Goal: Task Accomplishment & Management: Manage account settings

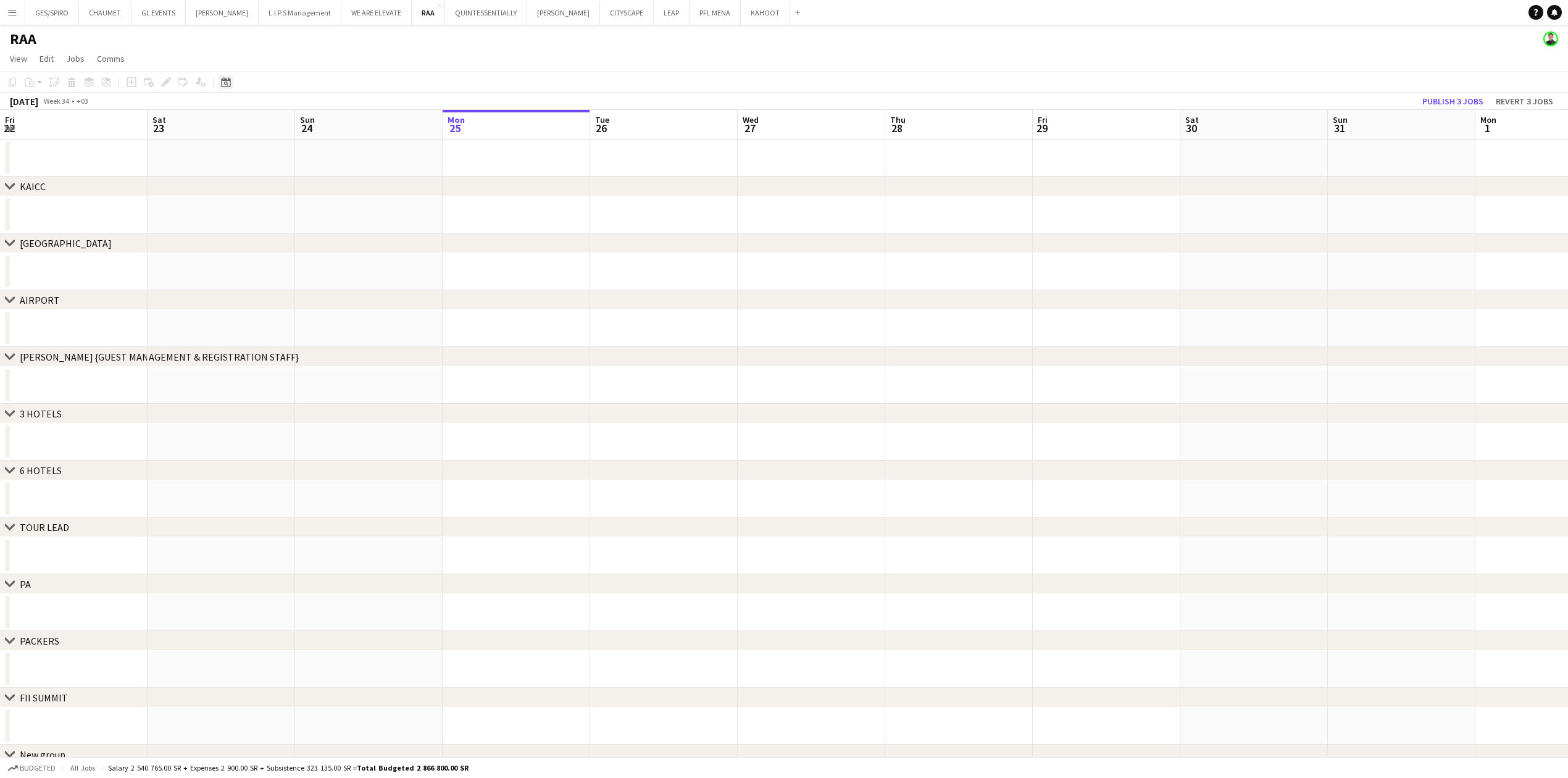
click at [221, 83] on icon at bounding box center [226, 82] width 9 height 10
click at [262, 132] on span "Choose month and year" at bounding box center [241, 124] width 42 height 30
click at [266, 183] on span "2025" at bounding box center [262, 188] width 25 height 15
click at [262, 203] on span "OCT" at bounding box center [262, 204] width 25 height 15
click at [309, 256] on button "[DATE]" at bounding box center [313, 275] width 36 height 20
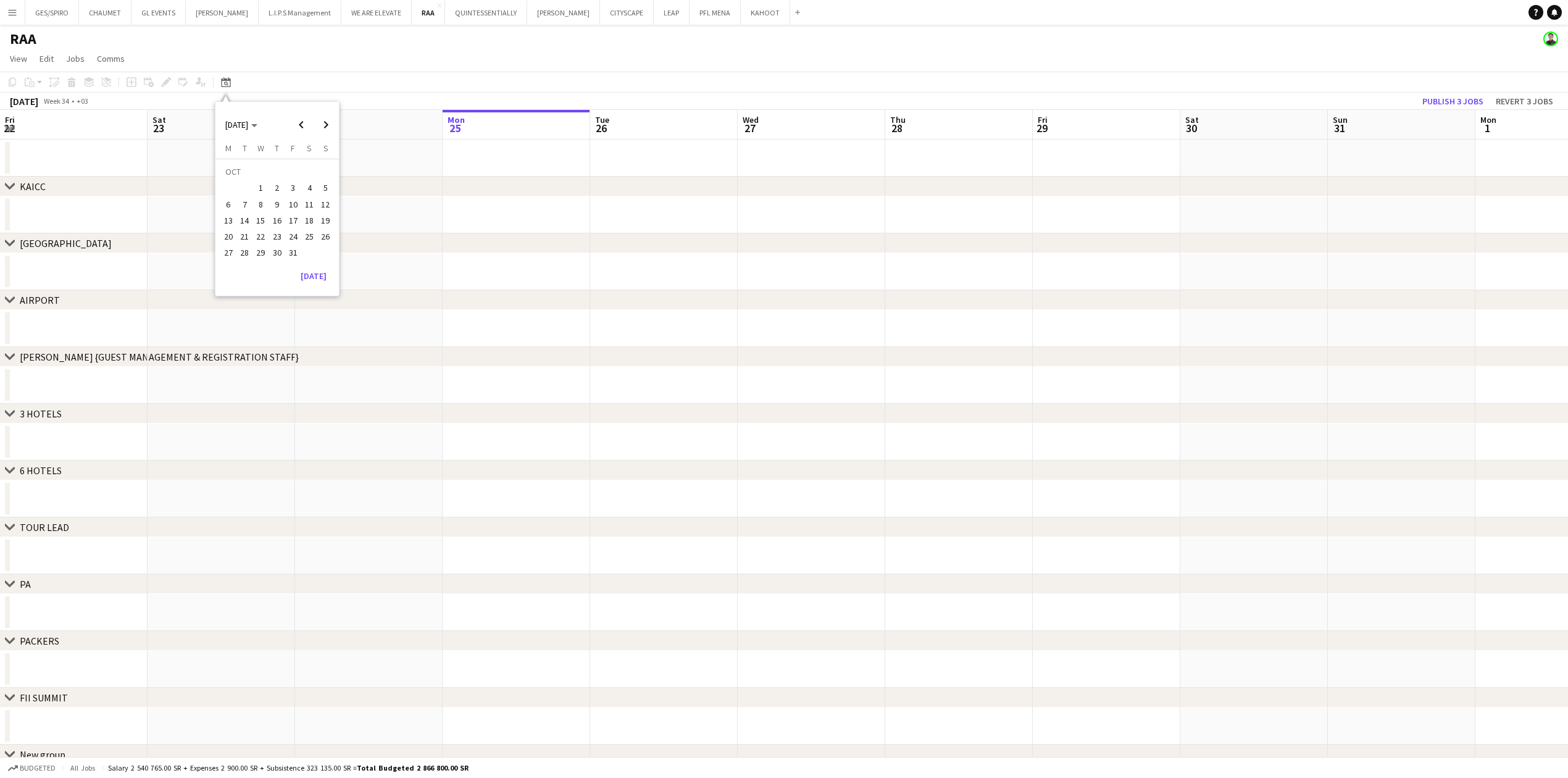
scroll to position [0, 425]
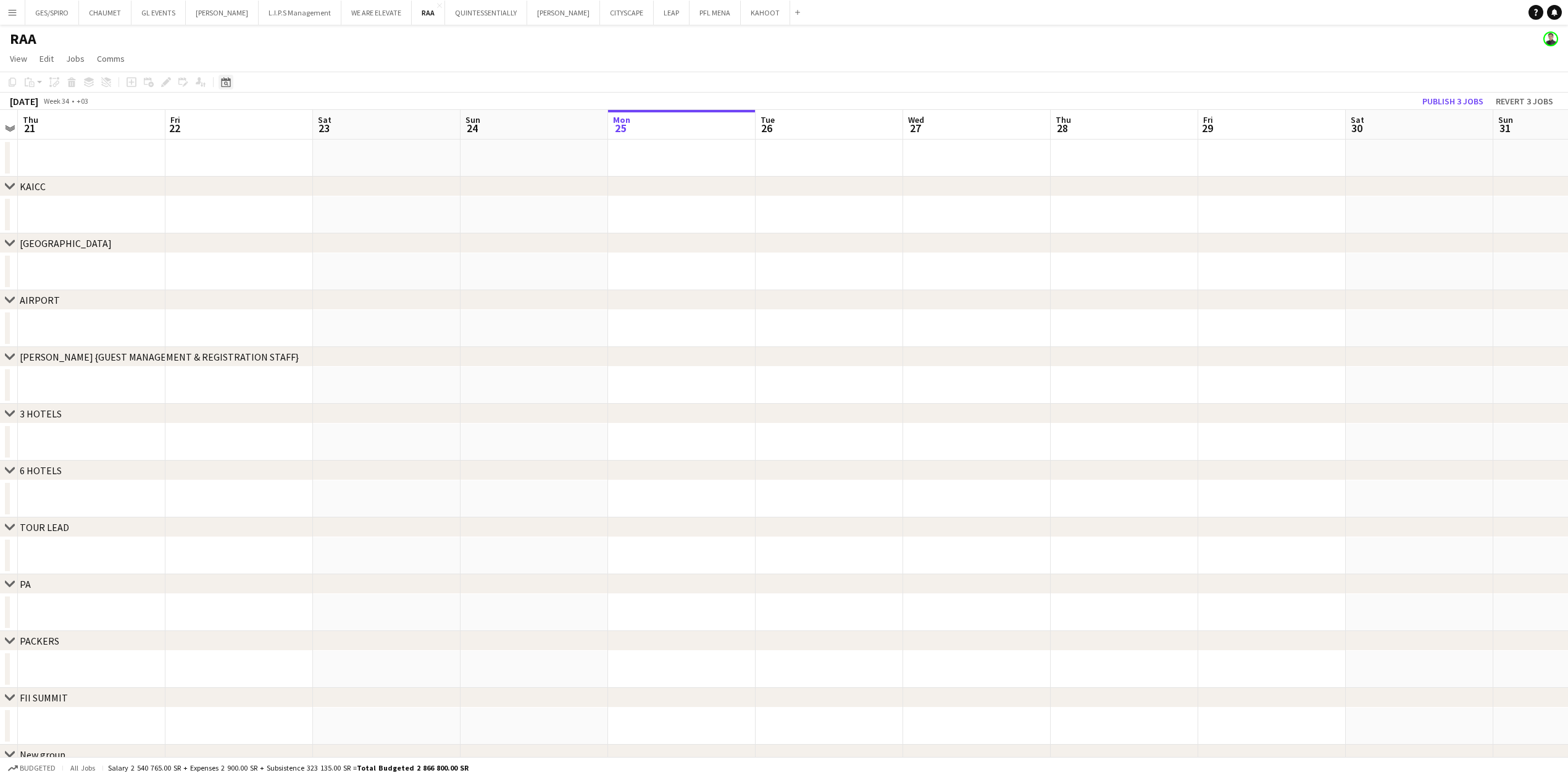
click at [224, 80] on icon at bounding box center [226, 82] width 9 height 10
click at [247, 129] on span "[DATE]" at bounding box center [237, 124] width 23 height 11
click at [258, 185] on span "2025" at bounding box center [262, 188] width 25 height 15
click at [258, 202] on span "OCT" at bounding box center [262, 204] width 25 height 15
click at [254, 250] on span "29" at bounding box center [261, 253] width 15 height 15
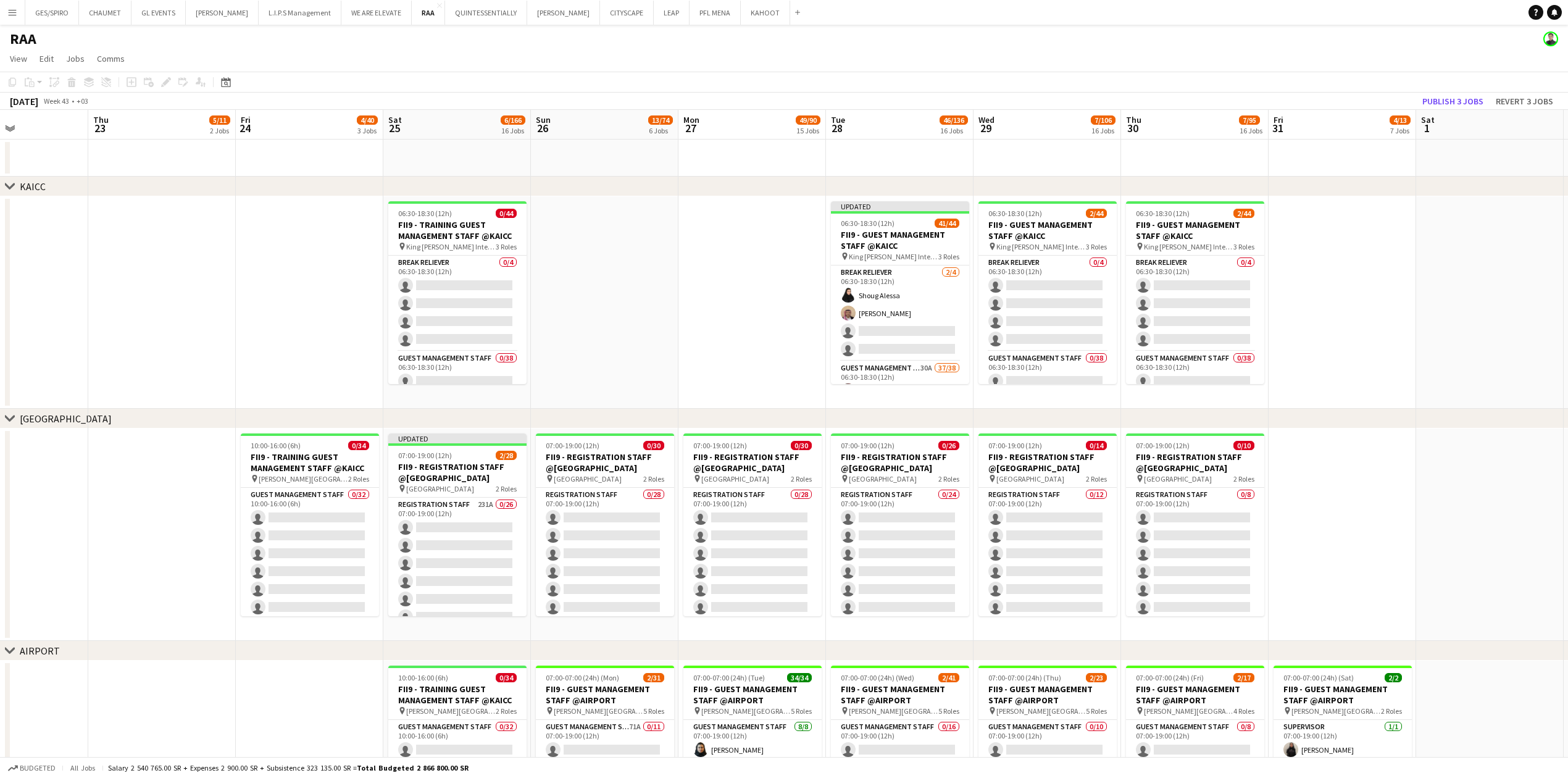
scroll to position [0, 353]
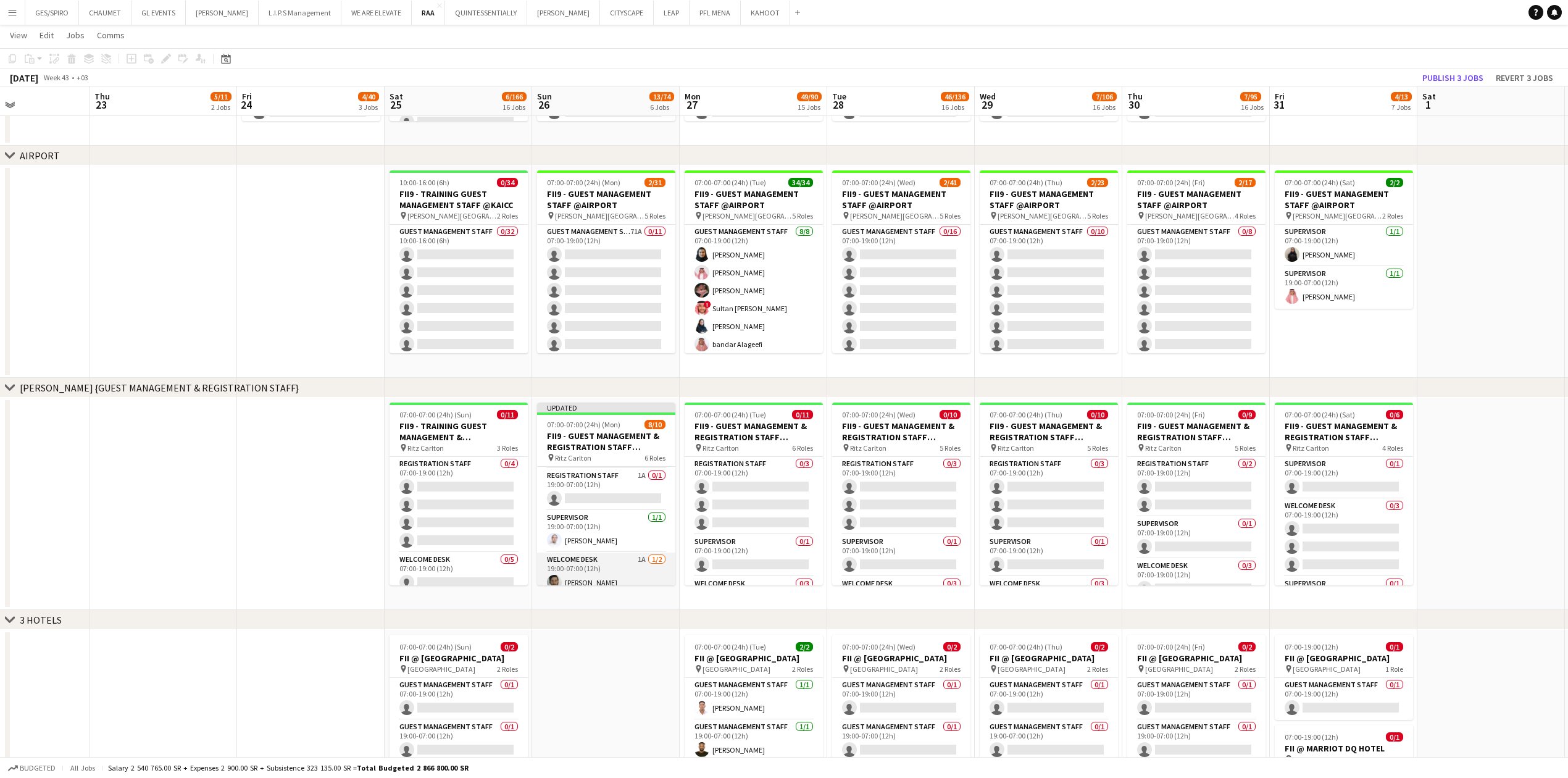
scroll to position [124, 0]
click at [617, 256] on app-card-role "Registration Staff 1A 0/1 19:00-07:00 (12h) single-neutral-actions" at bounding box center [606, 543] width 138 height 42
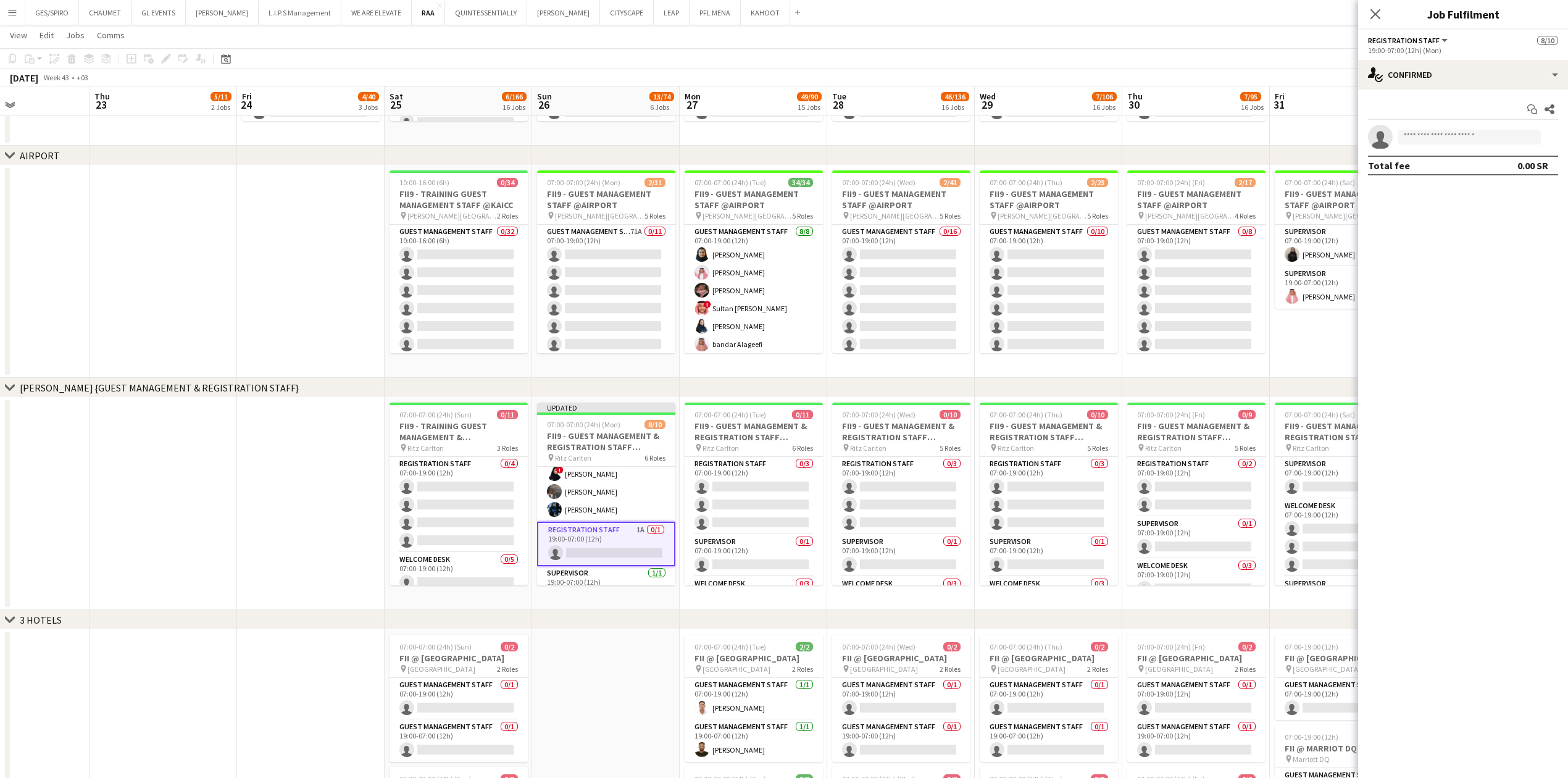
scroll to position [0, 369]
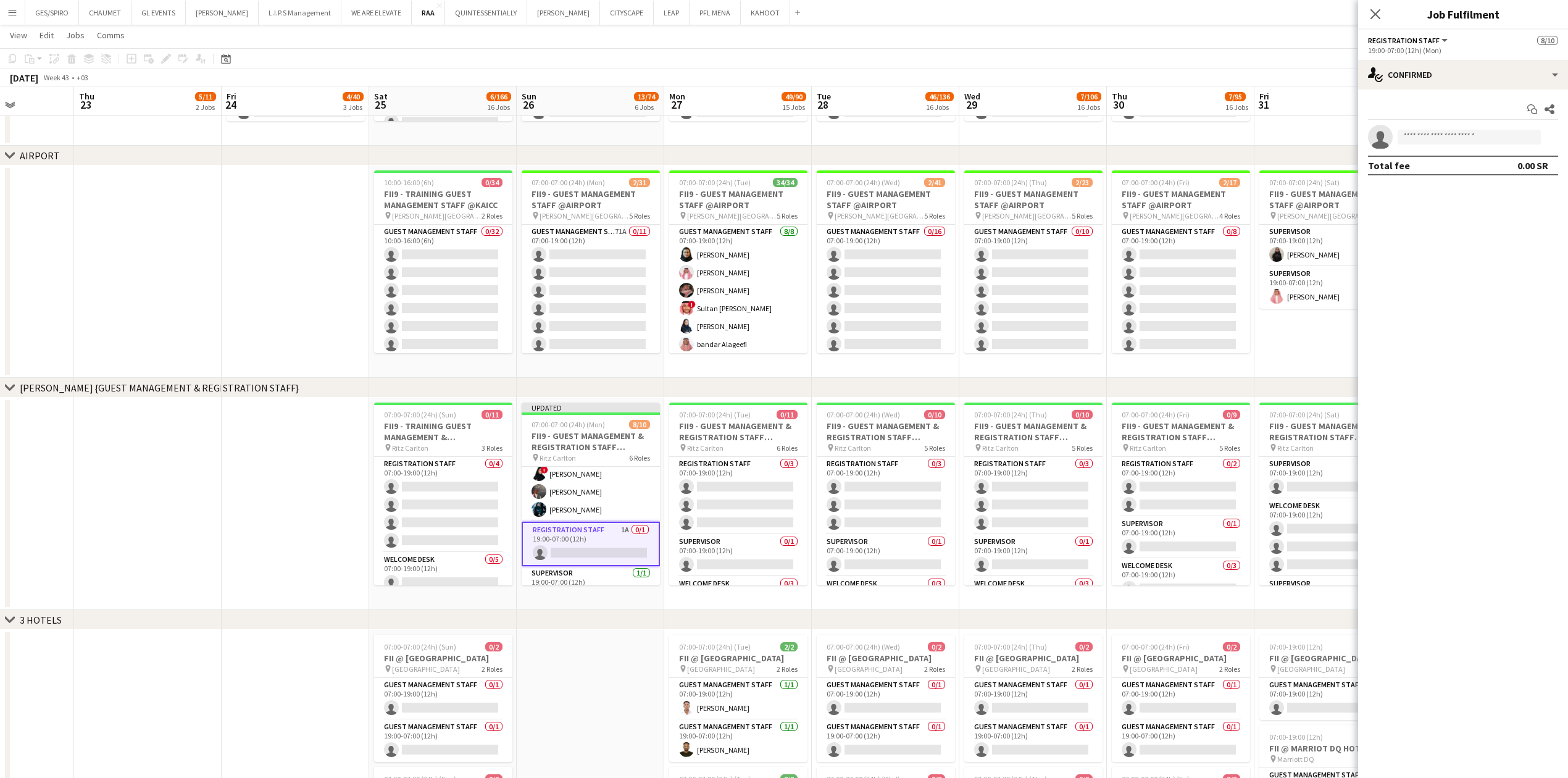
drag, startPoint x: 605, startPoint y: 641, endPoint x: 474, endPoint y: 616, distance: 133.4
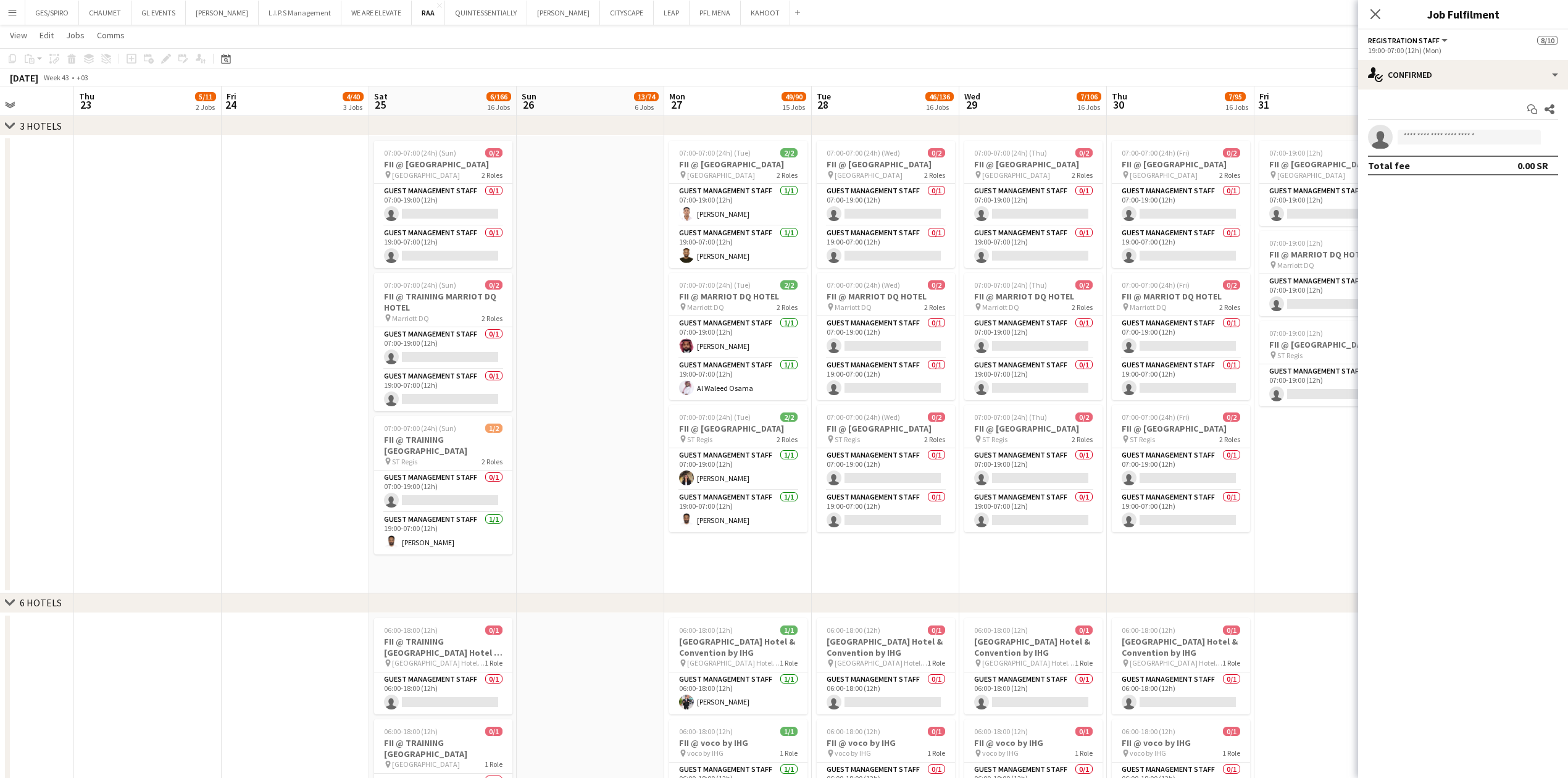
scroll to position [905, 0]
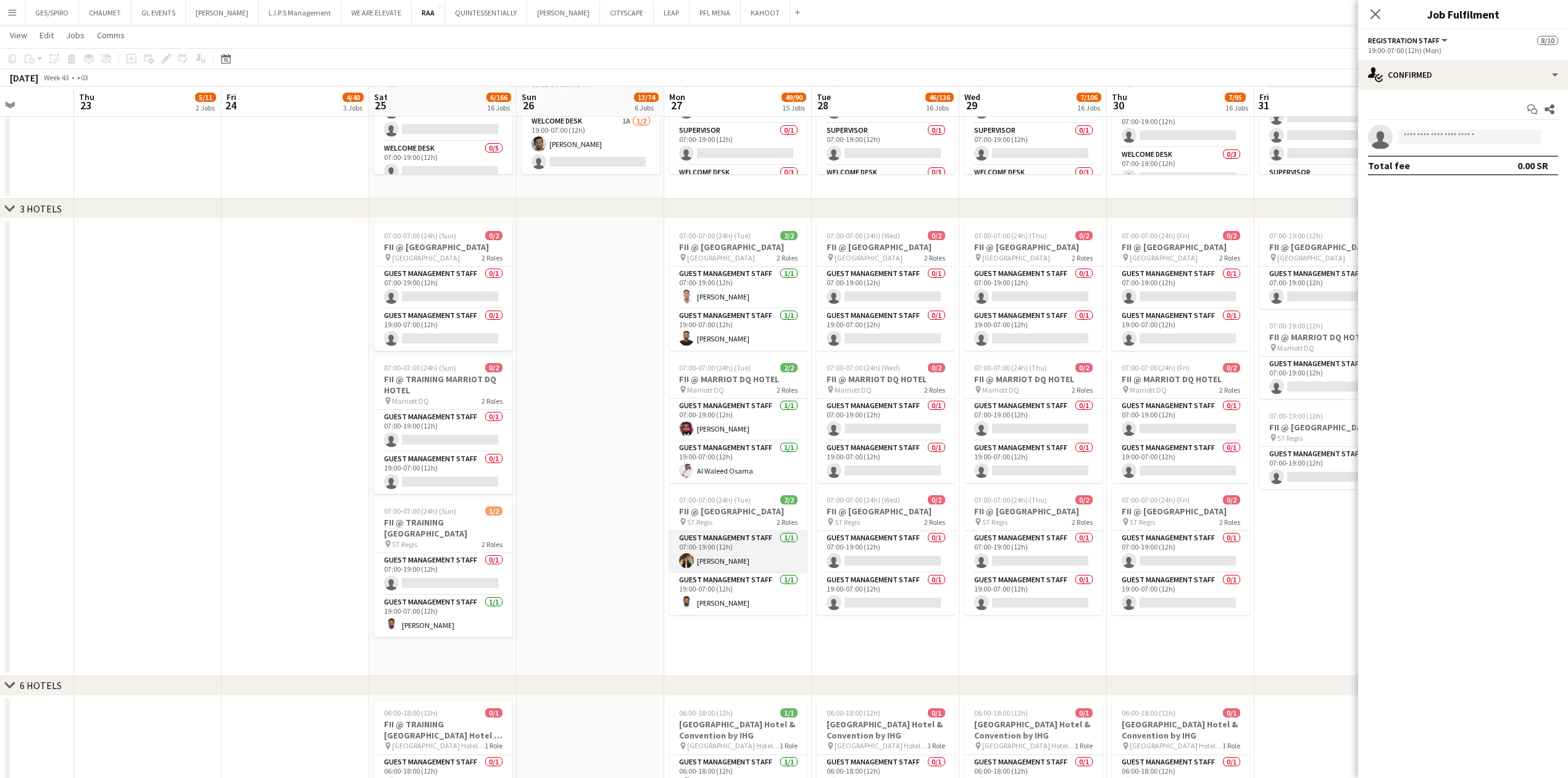
click at [620, 256] on app-card-role "Guest Management Staff [DATE] 07:00-19:00 (12h) [PERSON_NAME]" at bounding box center [738, 552] width 138 height 42
click at [620, 129] on div "[PERSON_NAME] Crew rating 5 7.2km 3/4" at bounding box center [1463, 137] width 210 height 25
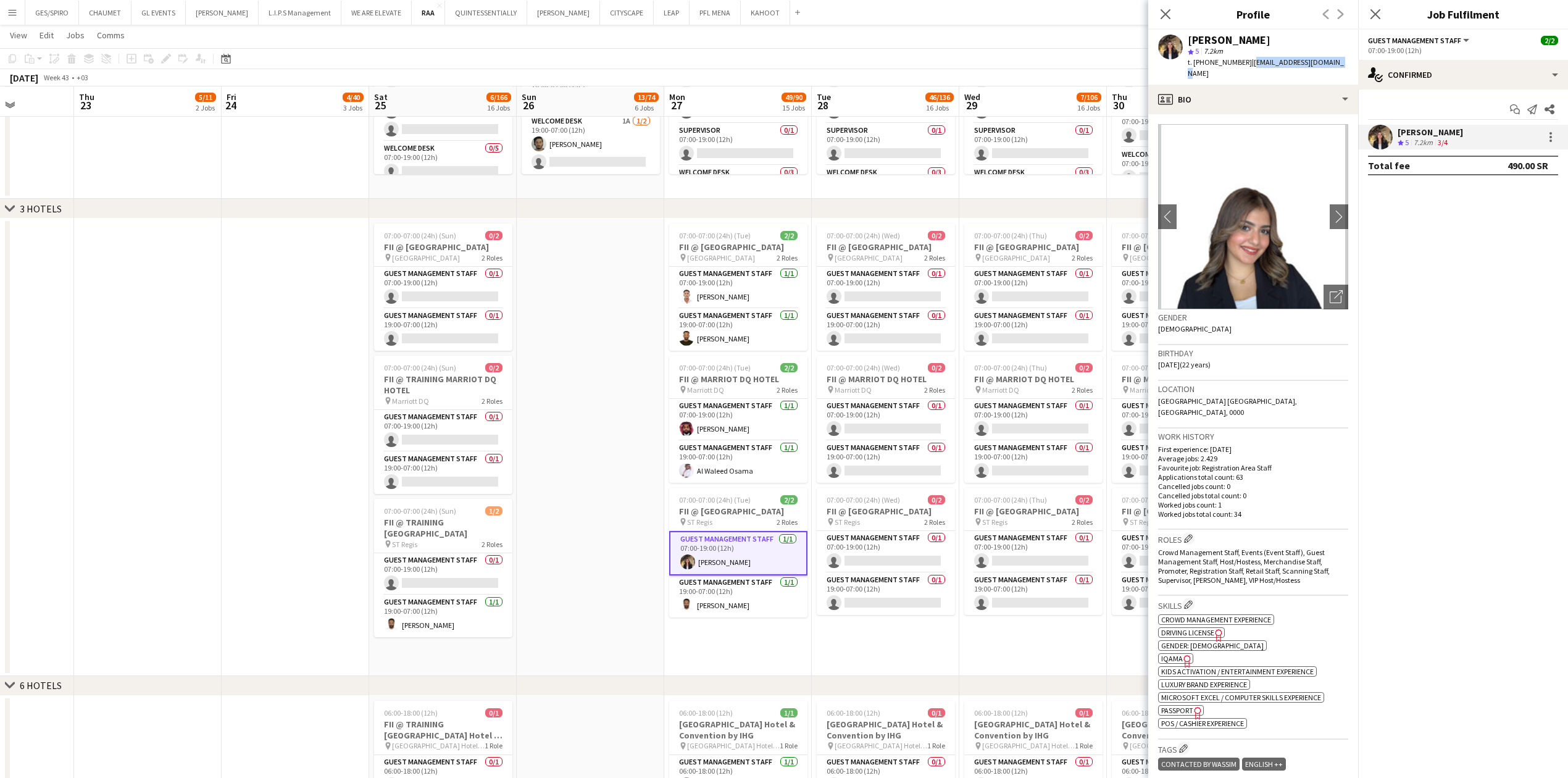
drag, startPoint x: 1245, startPoint y: 62, endPoint x: 1346, endPoint y: 62, distance: 101.0
click at [620, 62] on app-profile-header "[PERSON_NAME] star 5 7.2km t. [PHONE_NUMBER] | [EMAIL_ADDRESS][DOMAIN_NAME]" at bounding box center [1253, 57] width 210 height 55
copy span "[EMAIL_ADDRESS][DOMAIN_NAME]"
click at [620, 64] on span "t. [PHONE_NUMBER]" at bounding box center [1219, 62] width 64 height 9
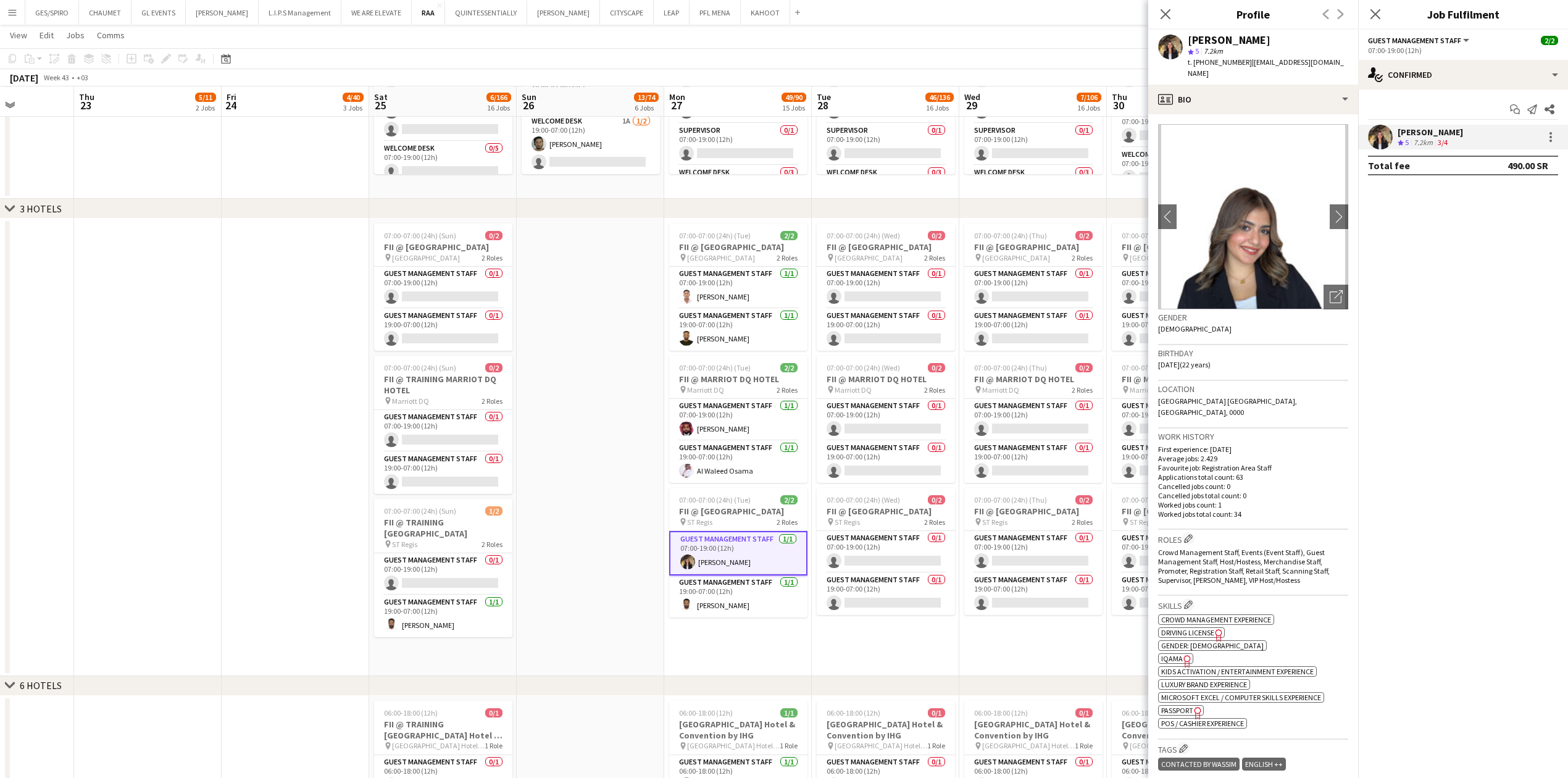
copy span "966558572508"
click at [620, 89] on div "profile Bio" at bounding box center [1253, 99] width 210 height 30
click at [620, 121] on div "Bio Bio" at bounding box center [1286, 127] width 122 height 25
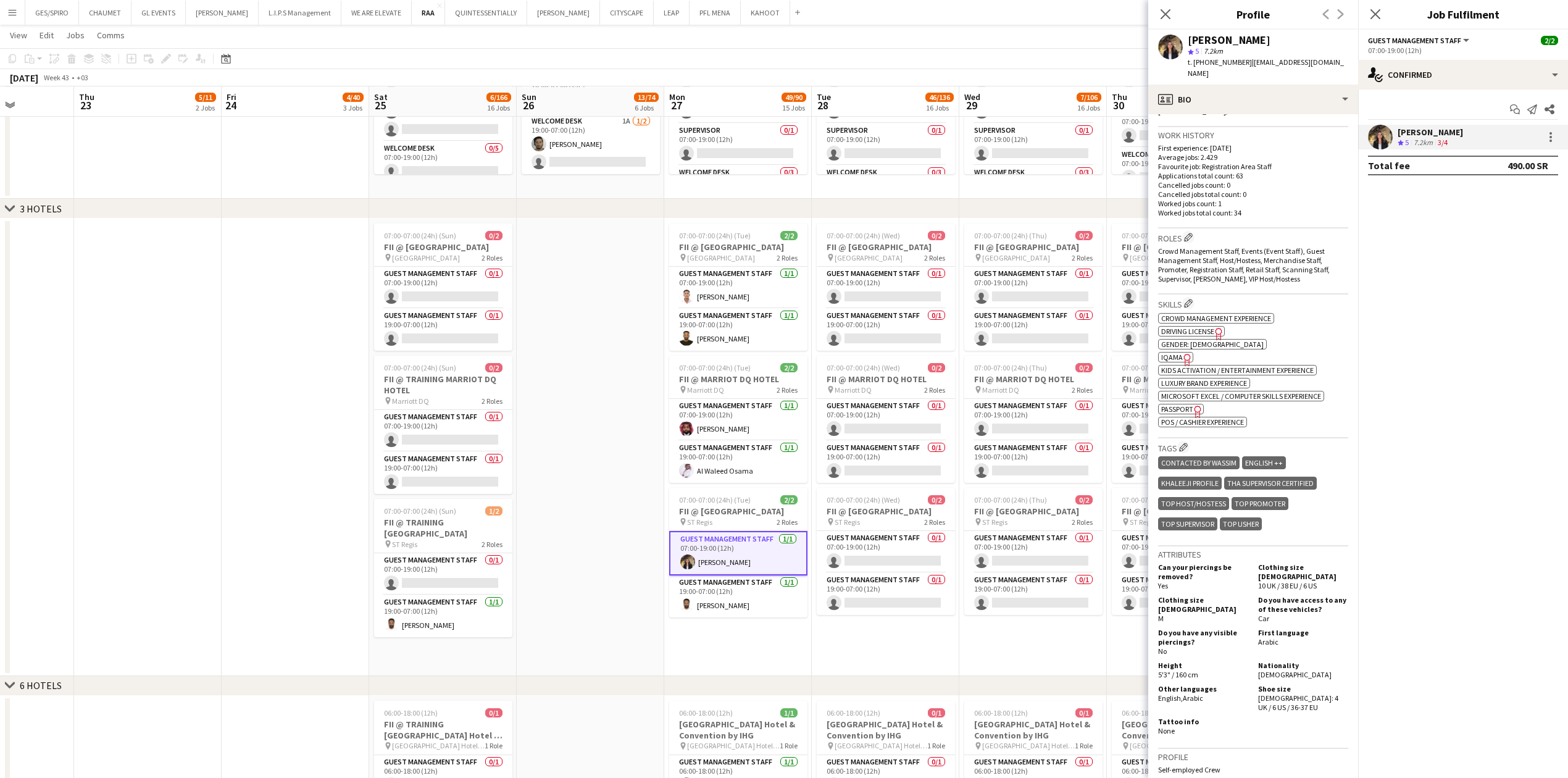
scroll to position [216, 0]
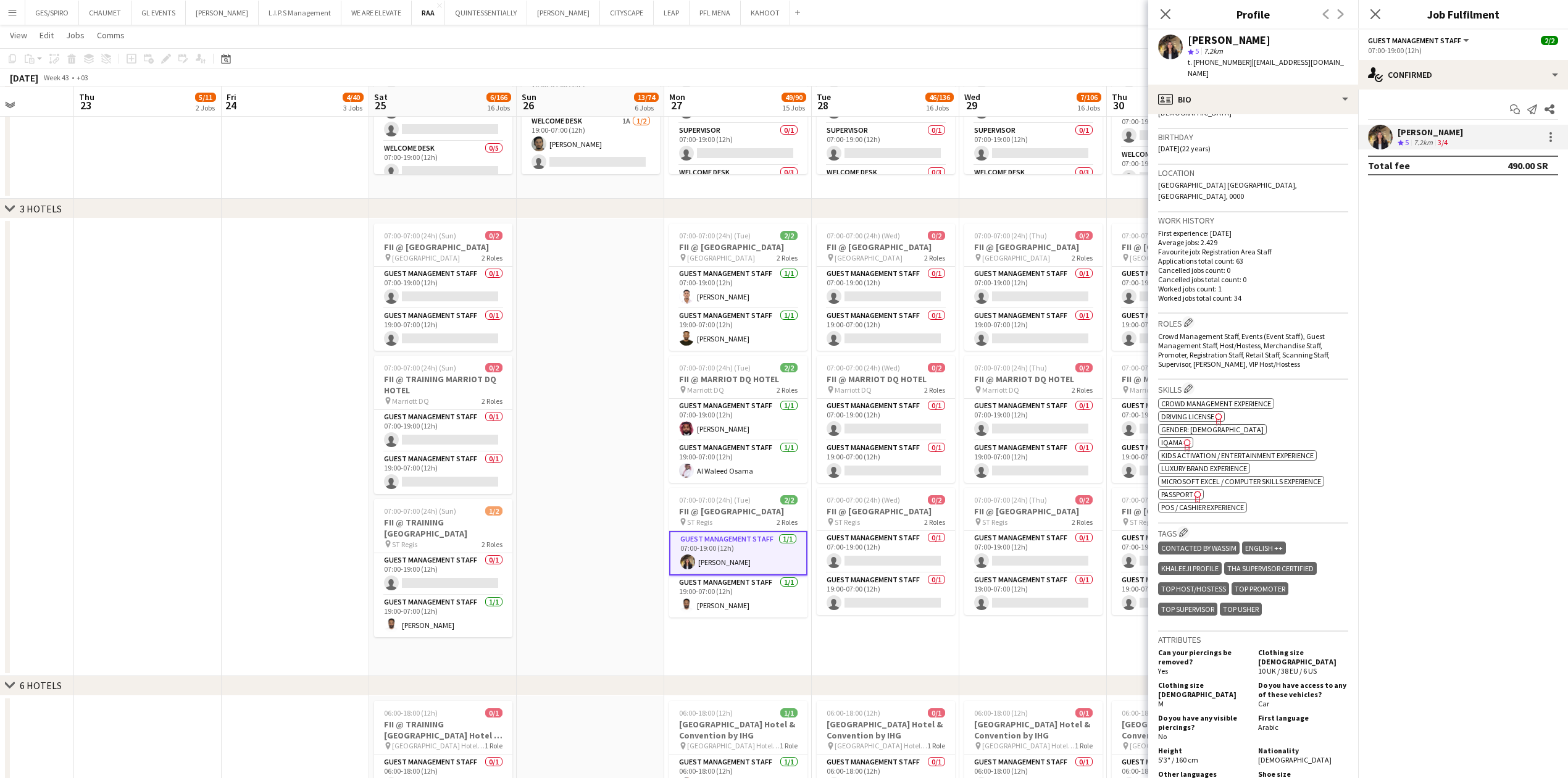
click at [620, 256] on icon "Freelancer has uploaded a photo validation of skill. Click to see" at bounding box center [1187, 444] width 13 height 13
click at [620, 256] on app-card-role "Guest Management Staff [DATE] 19:00-07:00 (12h) [PERSON_NAME]" at bounding box center [738, 597] width 138 height 42
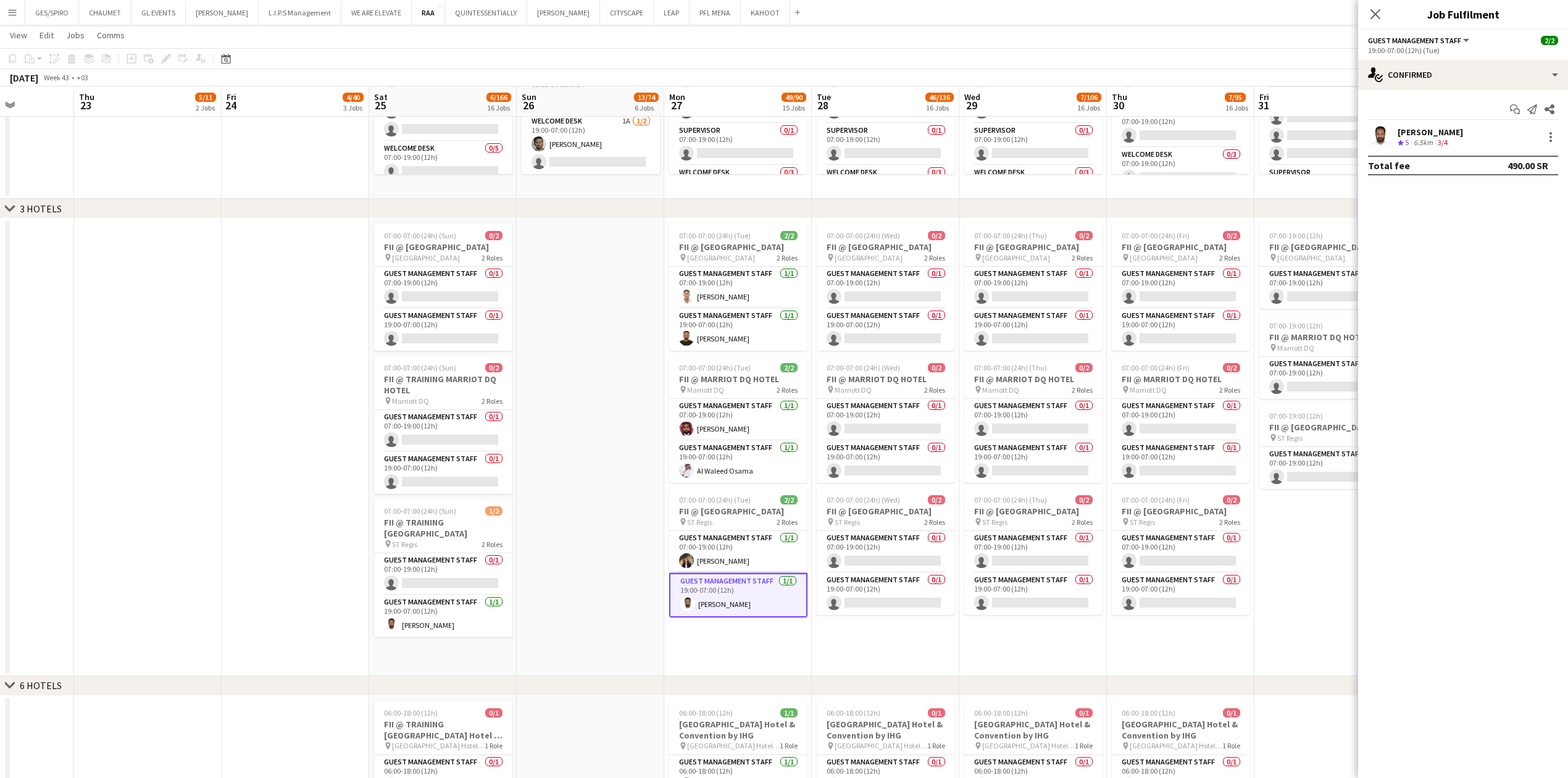
click at [620, 133] on div "[PERSON_NAME]" at bounding box center [1430, 132] width 66 height 11
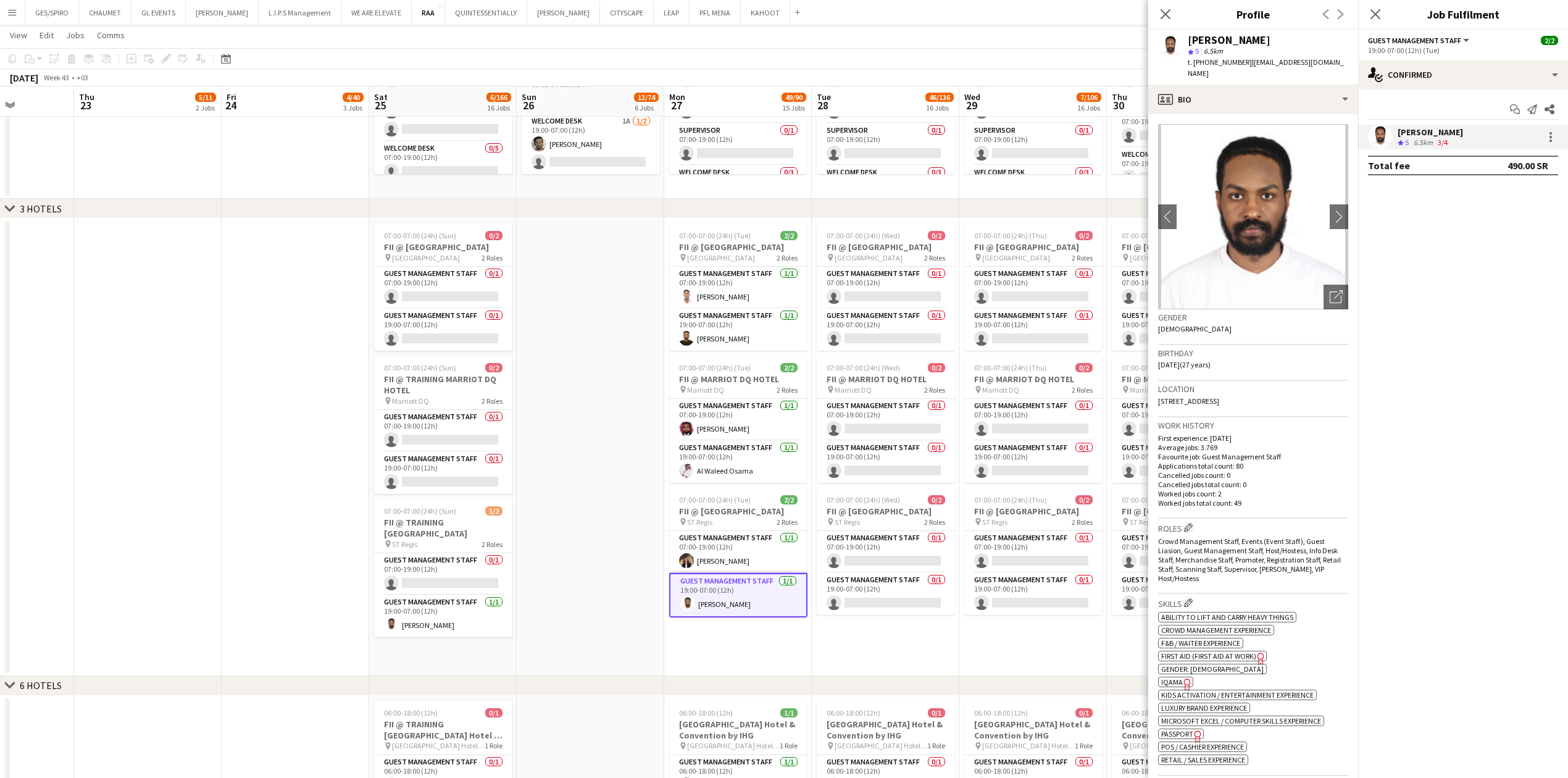
click at [620, 63] on span "| [EMAIL_ADDRESS][DOMAIN_NAME]" at bounding box center [1265, 68] width 156 height 20
click at [620, 64] on span "| [EMAIL_ADDRESS][DOMAIN_NAME]" at bounding box center [1265, 68] width 156 height 20
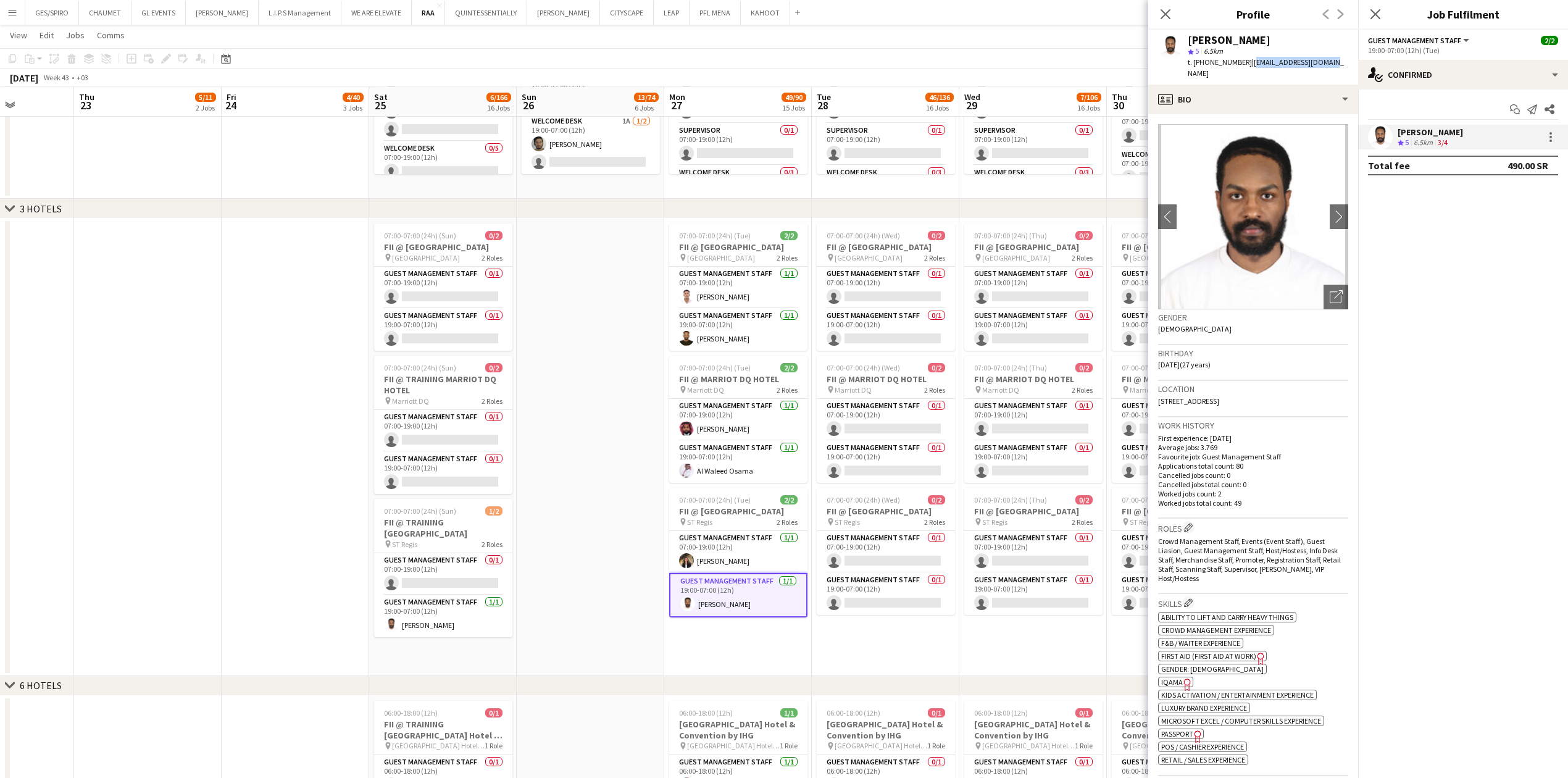
drag, startPoint x: 1245, startPoint y: 62, endPoint x: 1331, endPoint y: 60, distance: 86.0
click at [620, 60] on app-profile-header "[PERSON_NAME] star 5 6.5km t. [PHONE_NUMBER] | [EMAIL_ADDRESS][DOMAIN_NAME]" at bounding box center [1253, 57] width 210 height 55
copy span "[EMAIL_ADDRESS][DOMAIN_NAME]"
click at [620, 66] on span "t. [PHONE_NUMBER]" at bounding box center [1219, 62] width 64 height 9
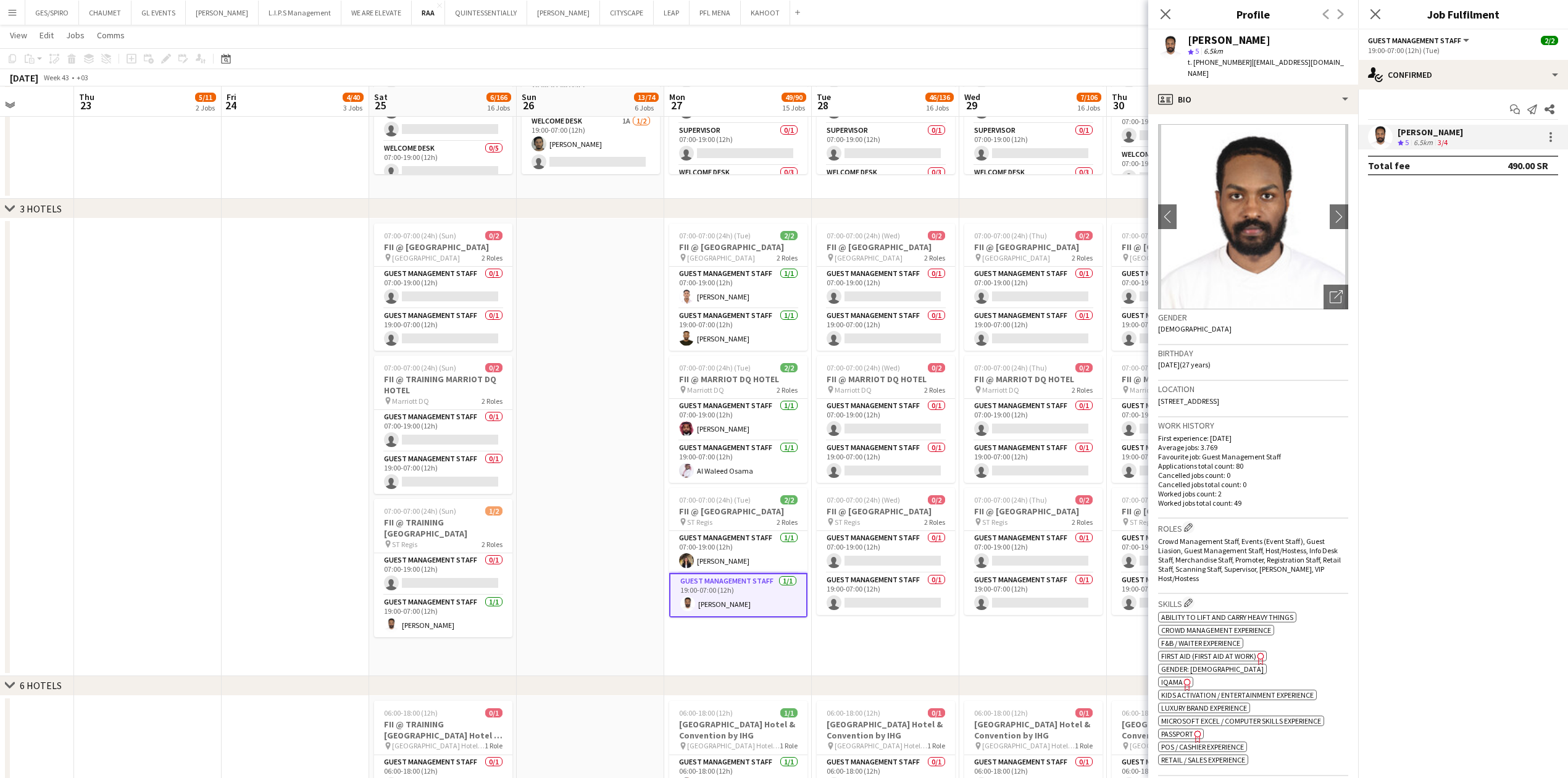
copy span "966533795697"
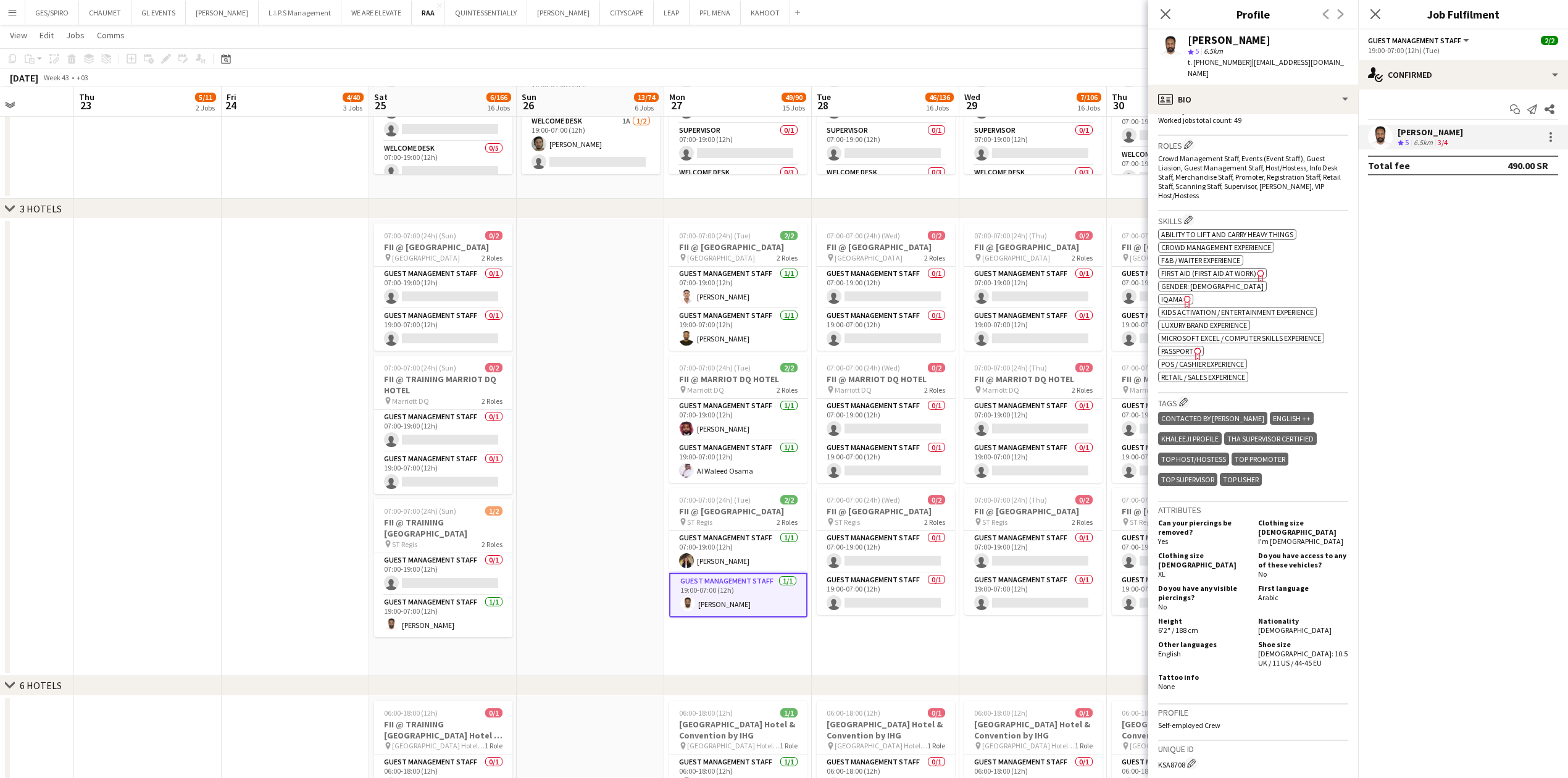
scroll to position [348, 0]
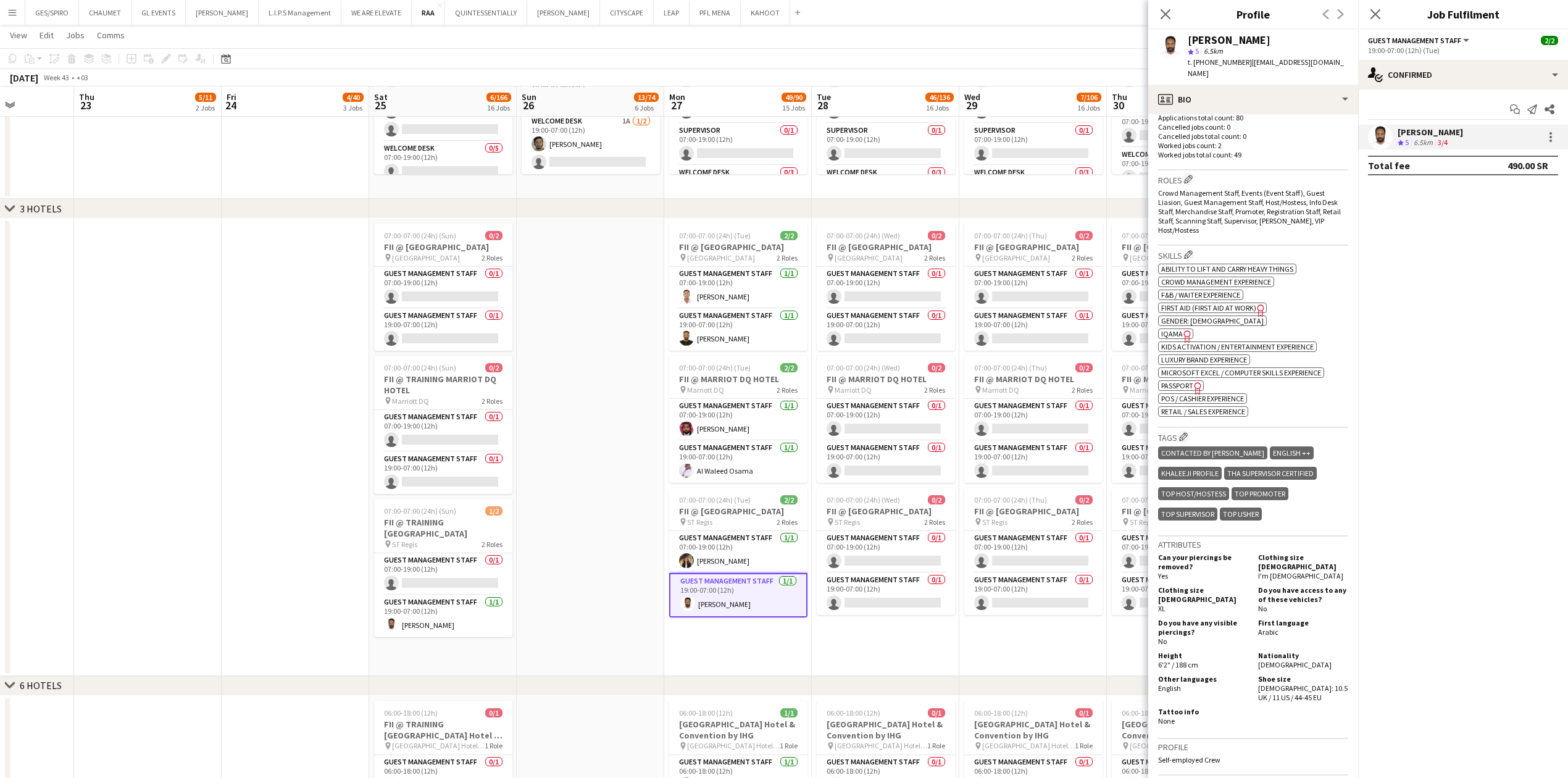
click at [620, 256] on span "IQAMA" at bounding box center [1172, 334] width 22 height 9
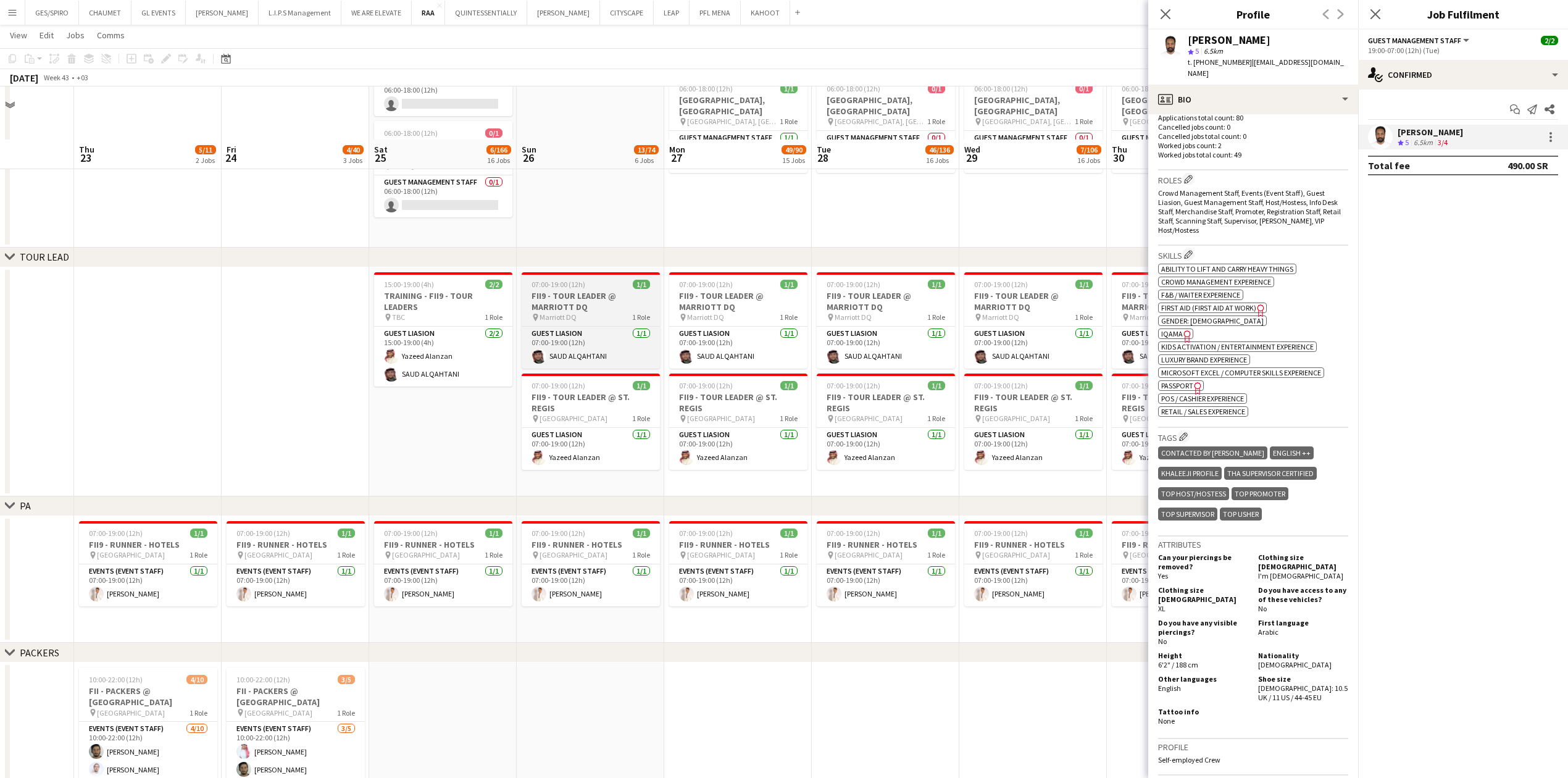
scroll to position [1894, 0]
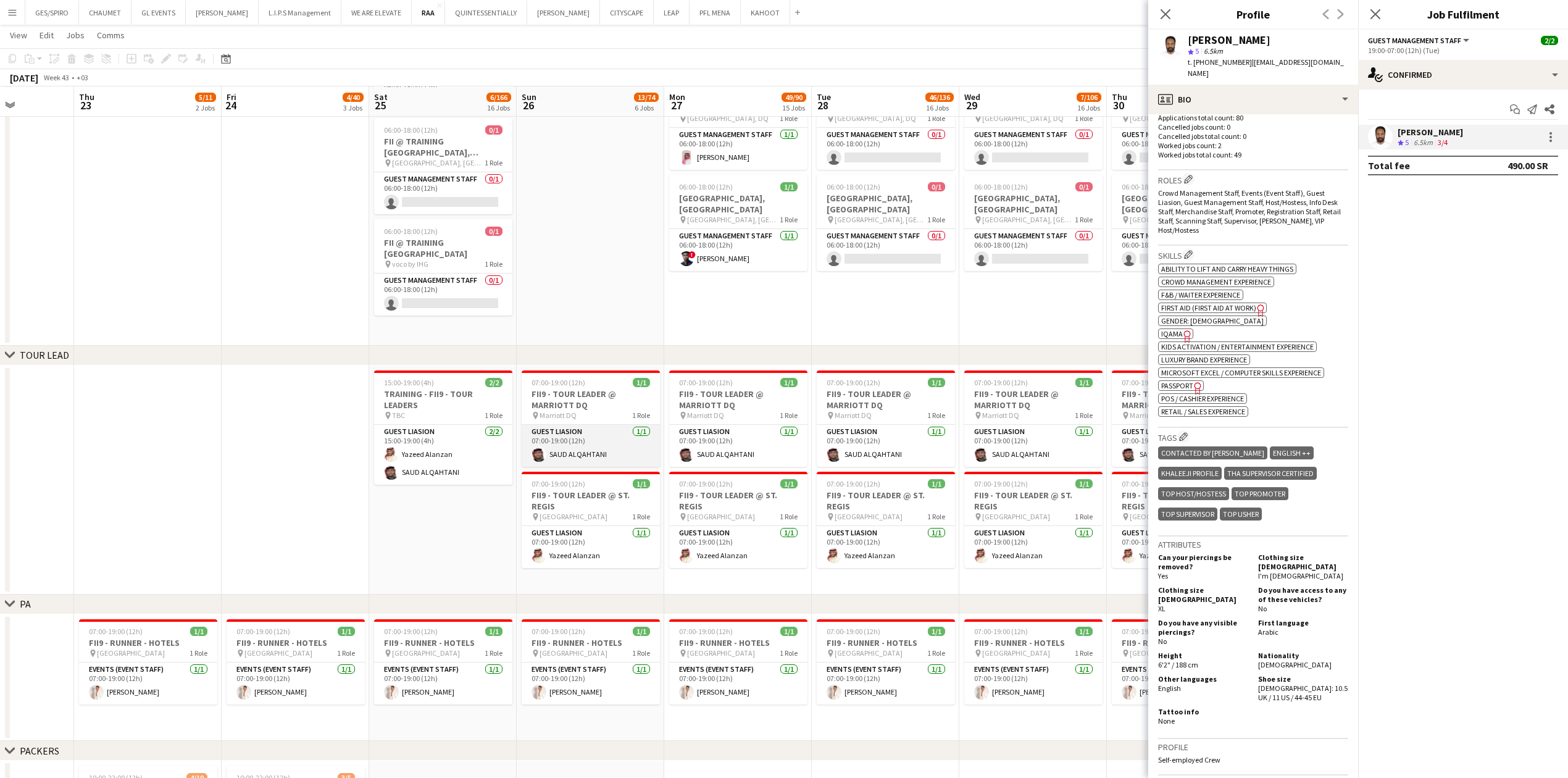
click at [605, 256] on app-card-role "Guest Liasion [DATE] 07:00-19:00 (12h) [PERSON_NAME]" at bounding box center [590, 446] width 138 height 42
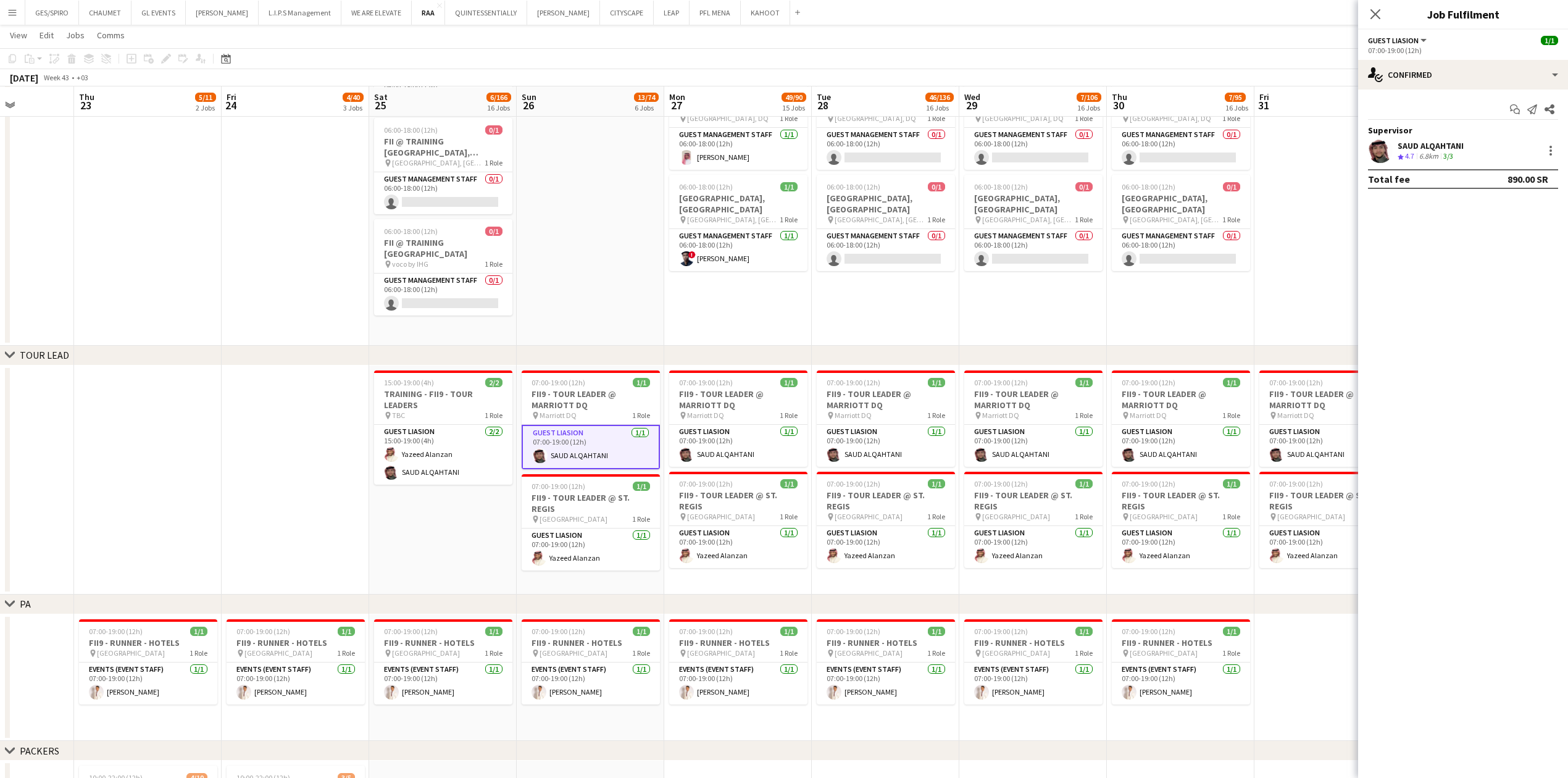
click at [620, 159] on app-skills-label "3/3" at bounding box center [1448, 156] width 10 height 9
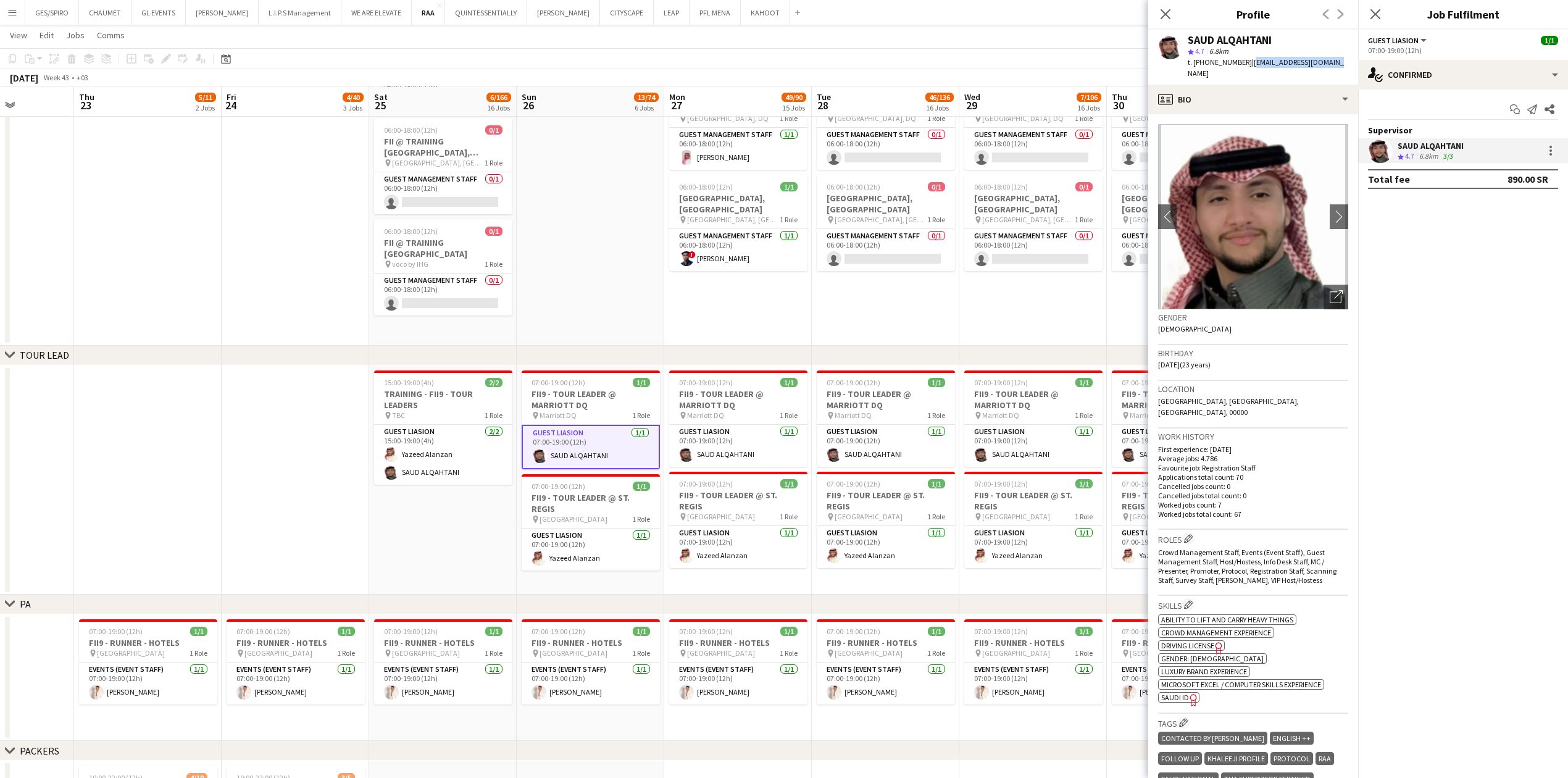
drag, startPoint x: 1245, startPoint y: 62, endPoint x: 1338, endPoint y: 63, distance: 93.0
click at [620, 63] on div "[PERSON_NAME] star 4.7 6.8km t. [PHONE_NUMBER] | [EMAIL_ADDRESS][DOMAIN_NAME]" at bounding box center [1253, 57] width 210 height 55
copy span "[EMAIL_ADDRESS][DOMAIN_NAME]"
click at [620, 68] on div "[PERSON_NAME] star 4.7 6.8km t. [PHONE_NUMBER] | [EMAIL_ADDRESS][DOMAIN_NAME]" at bounding box center [1253, 57] width 210 height 55
click at [620, 60] on span "t. [PHONE_NUMBER]" at bounding box center [1219, 62] width 64 height 9
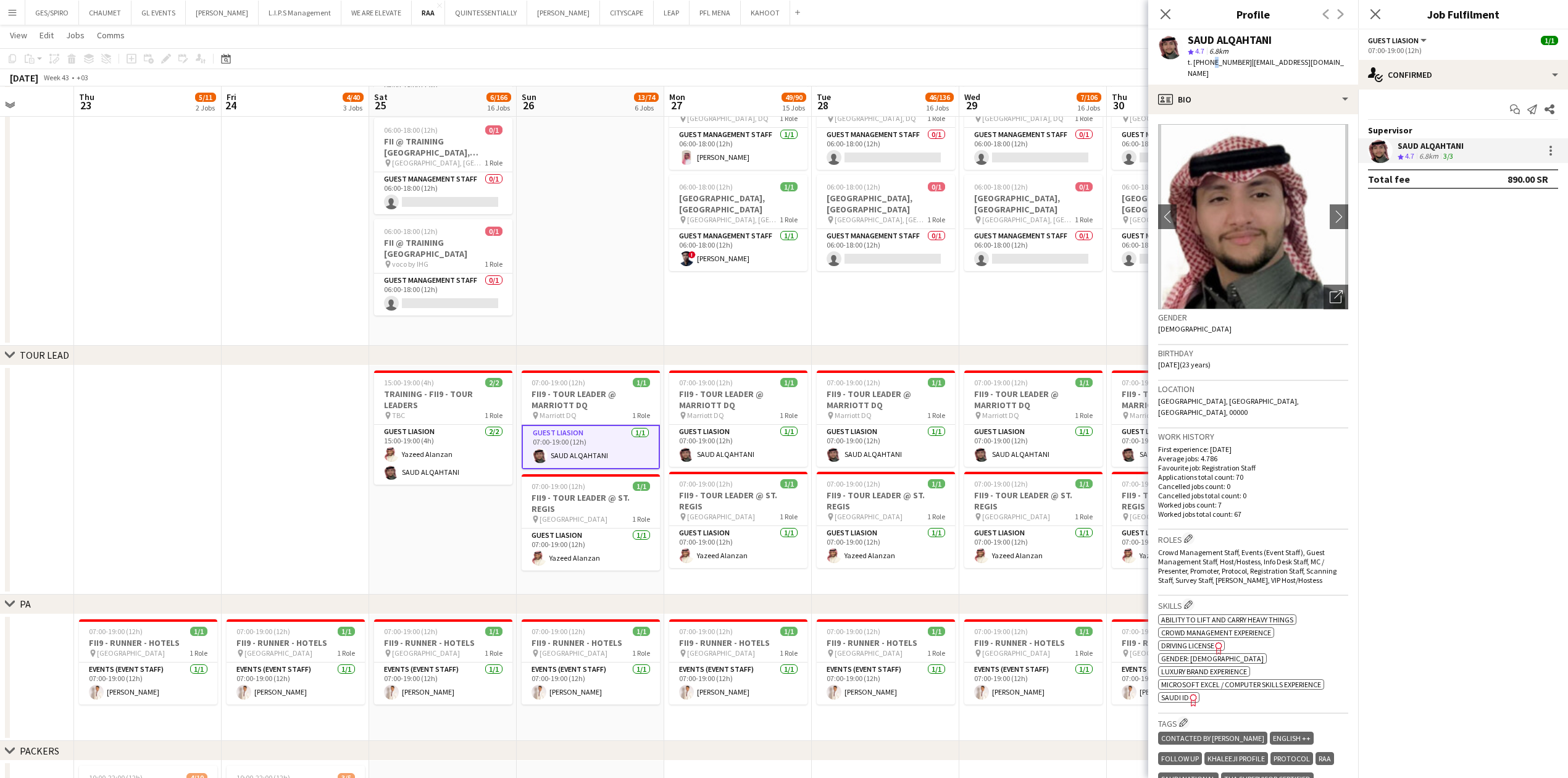
click at [620, 60] on span "t. [PHONE_NUMBER]" at bounding box center [1219, 62] width 64 height 9
copy span "966543141752"
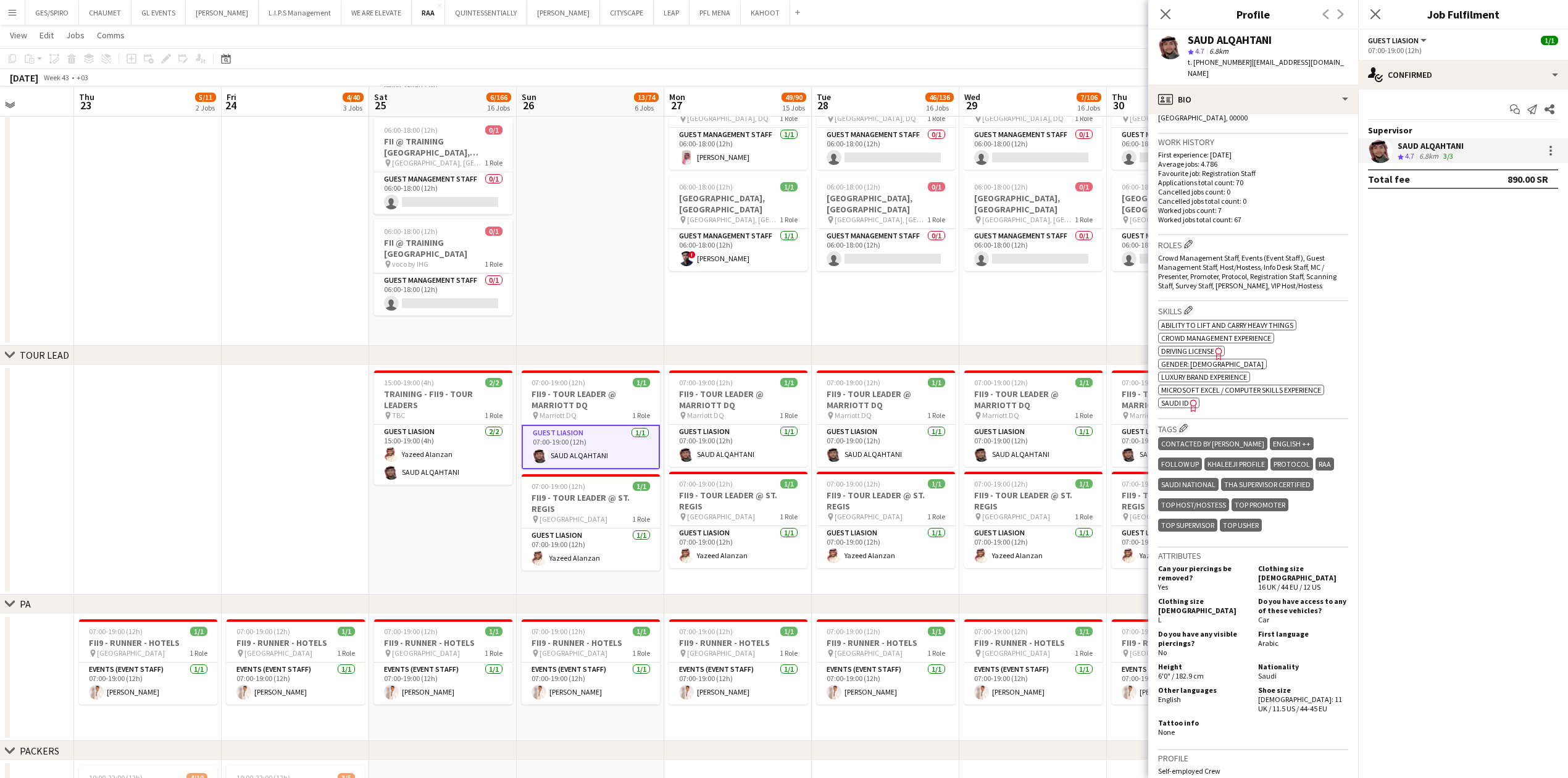
scroll to position [293, 0]
click at [620, 256] on span "SAUDI ID" at bounding box center [1174, 405] width 28 height 9
click at [563, 256] on app-card-role "Guest Liasion [DATE] 07:00-19:00 (12h) [PERSON_NAME]" at bounding box center [590, 549] width 138 height 42
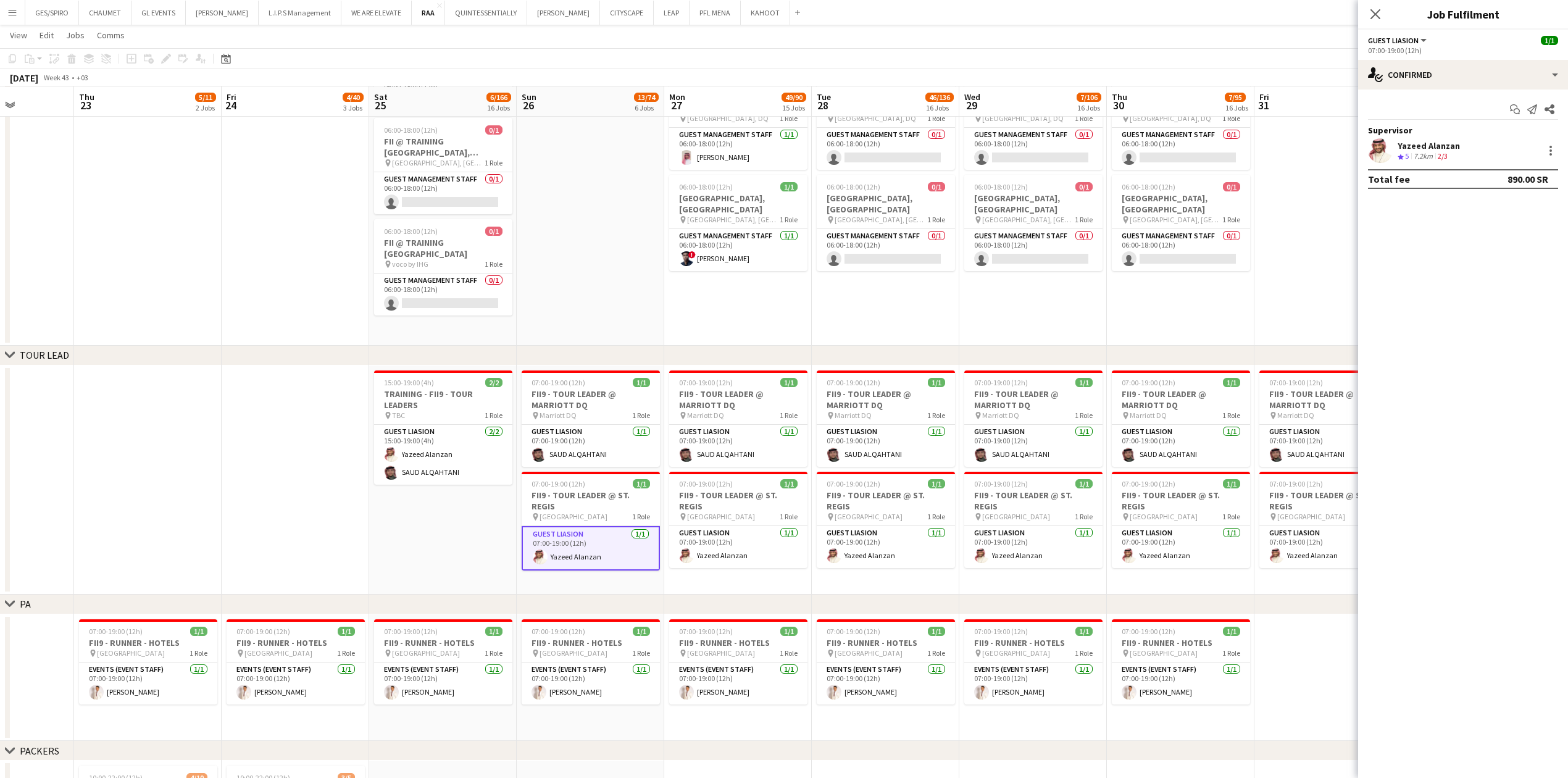
drag, startPoint x: 1430, startPoint y: 134, endPoint x: 1433, endPoint y: 147, distance: 13.3
click at [620, 137] on div "Supervisor Yazeed Alanzan Crew rating 5 7.2km 2/3" at bounding box center [1463, 143] width 210 height 39
click at [620, 151] on div "Yazeed Alanzan" at bounding box center [1429, 145] width 62 height 11
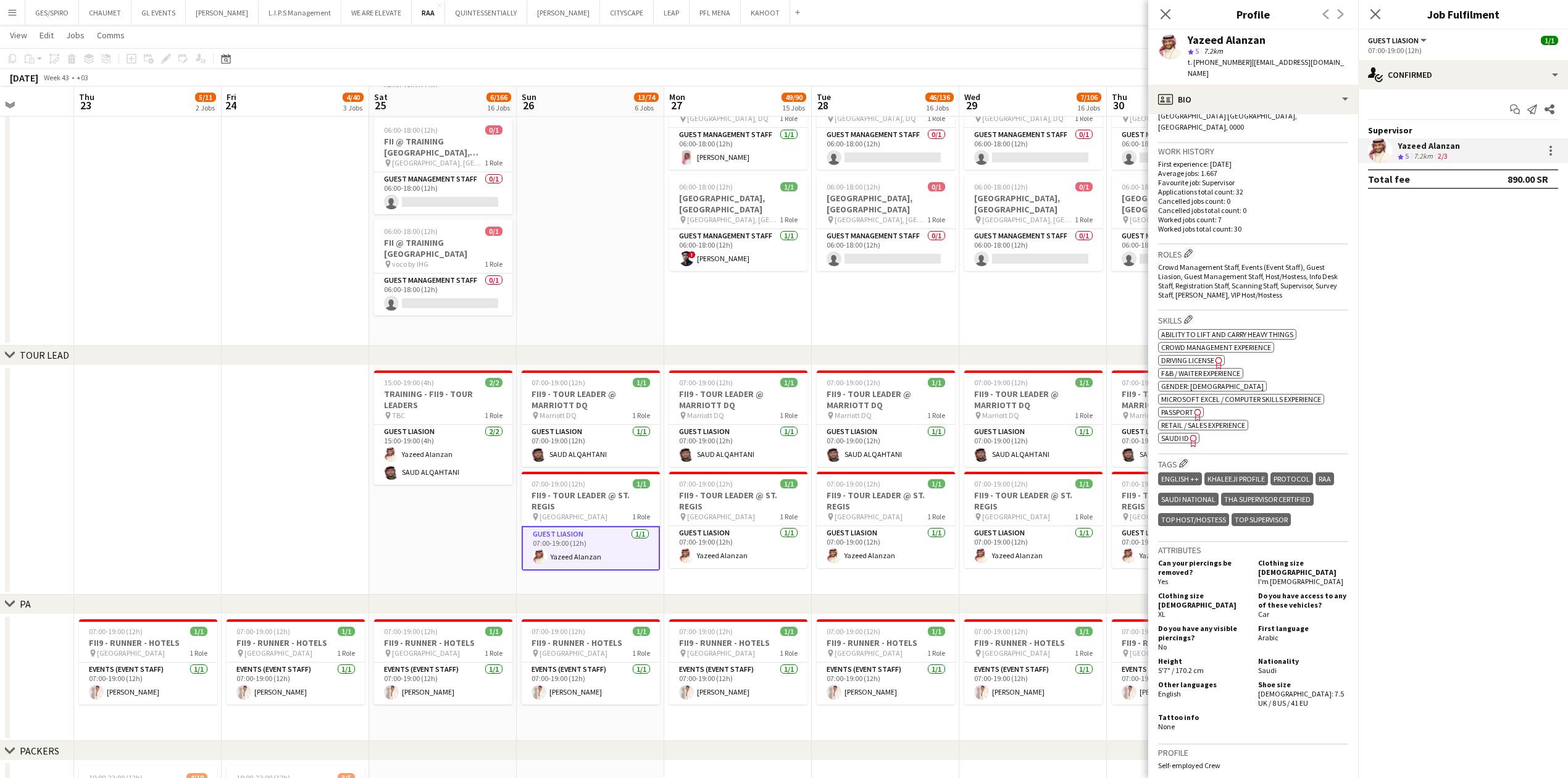
scroll to position [0, 0]
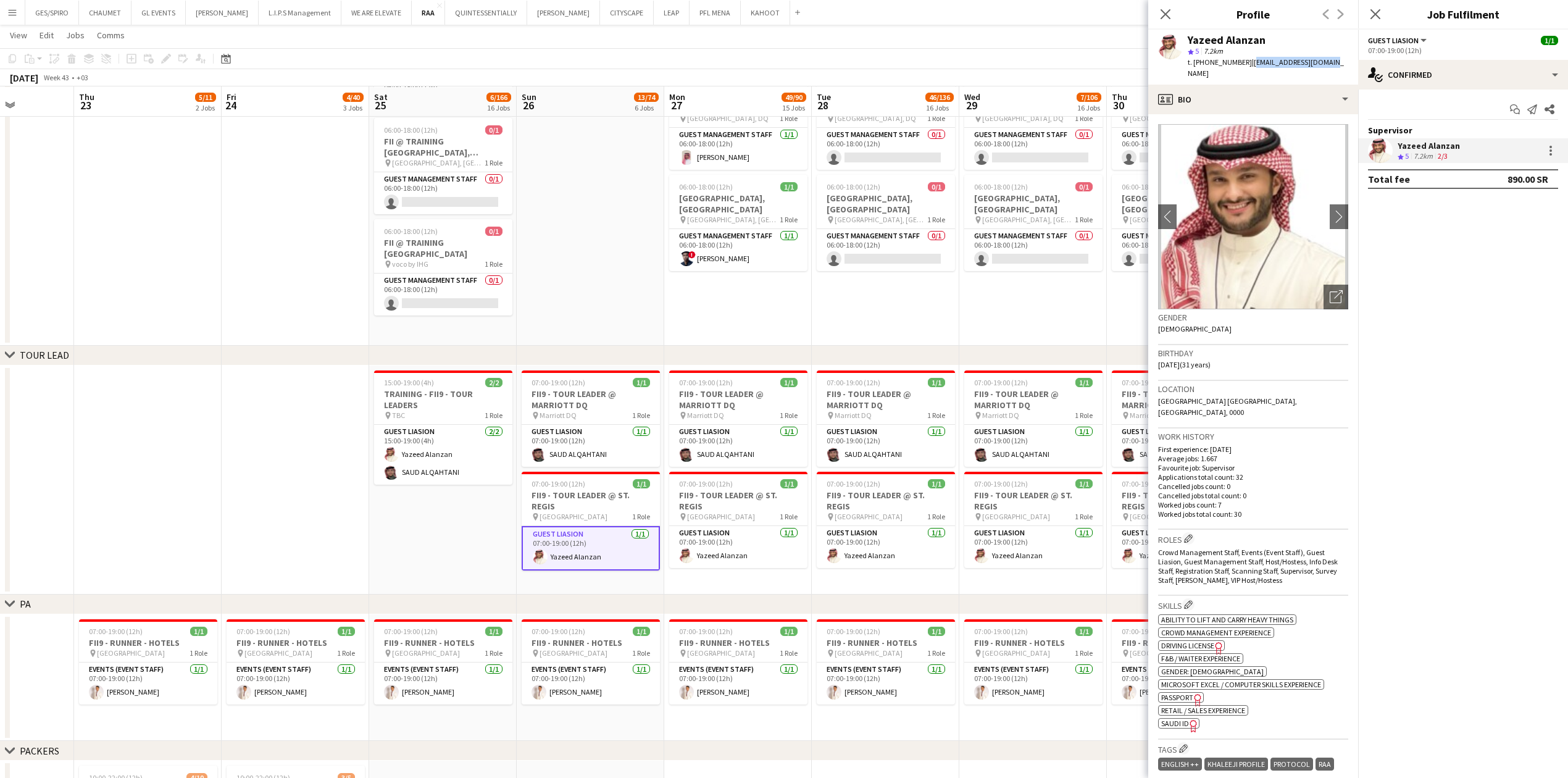
drag, startPoint x: 1245, startPoint y: 62, endPoint x: 1335, endPoint y: 62, distance: 90.0
click at [620, 62] on app-profile-header "Yazeed [PERSON_NAME] 5 7.2km t. [PHONE_NUMBER] | [EMAIL_ADDRESS][DOMAIN_NAME]" at bounding box center [1253, 57] width 210 height 55
copy span "[EMAIL_ADDRESS][DOMAIN_NAME]"
click at [620, 60] on span "t. [PHONE_NUMBER]" at bounding box center [1219, 62] width 64 height 9
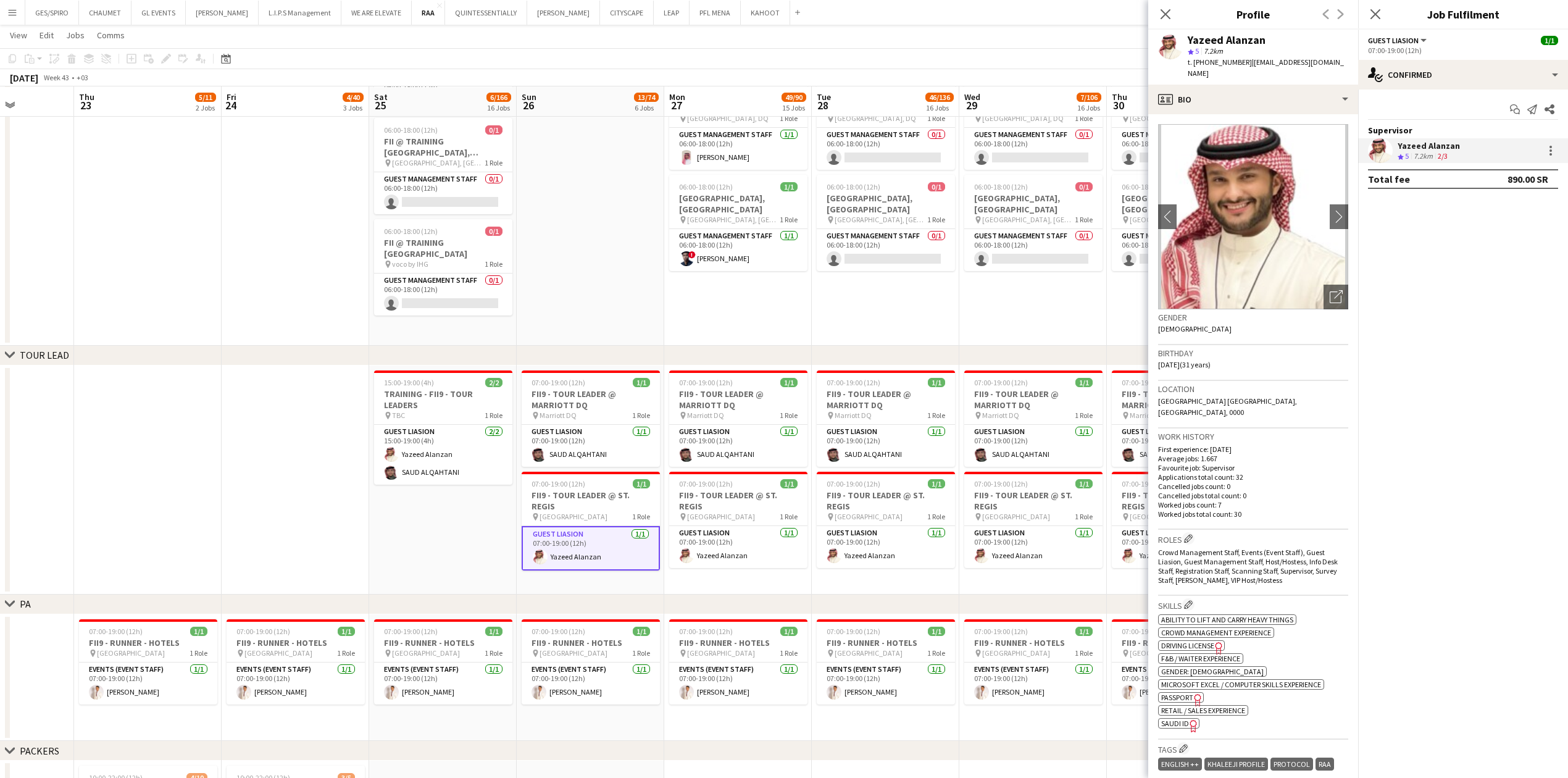
copy span "966555233626"
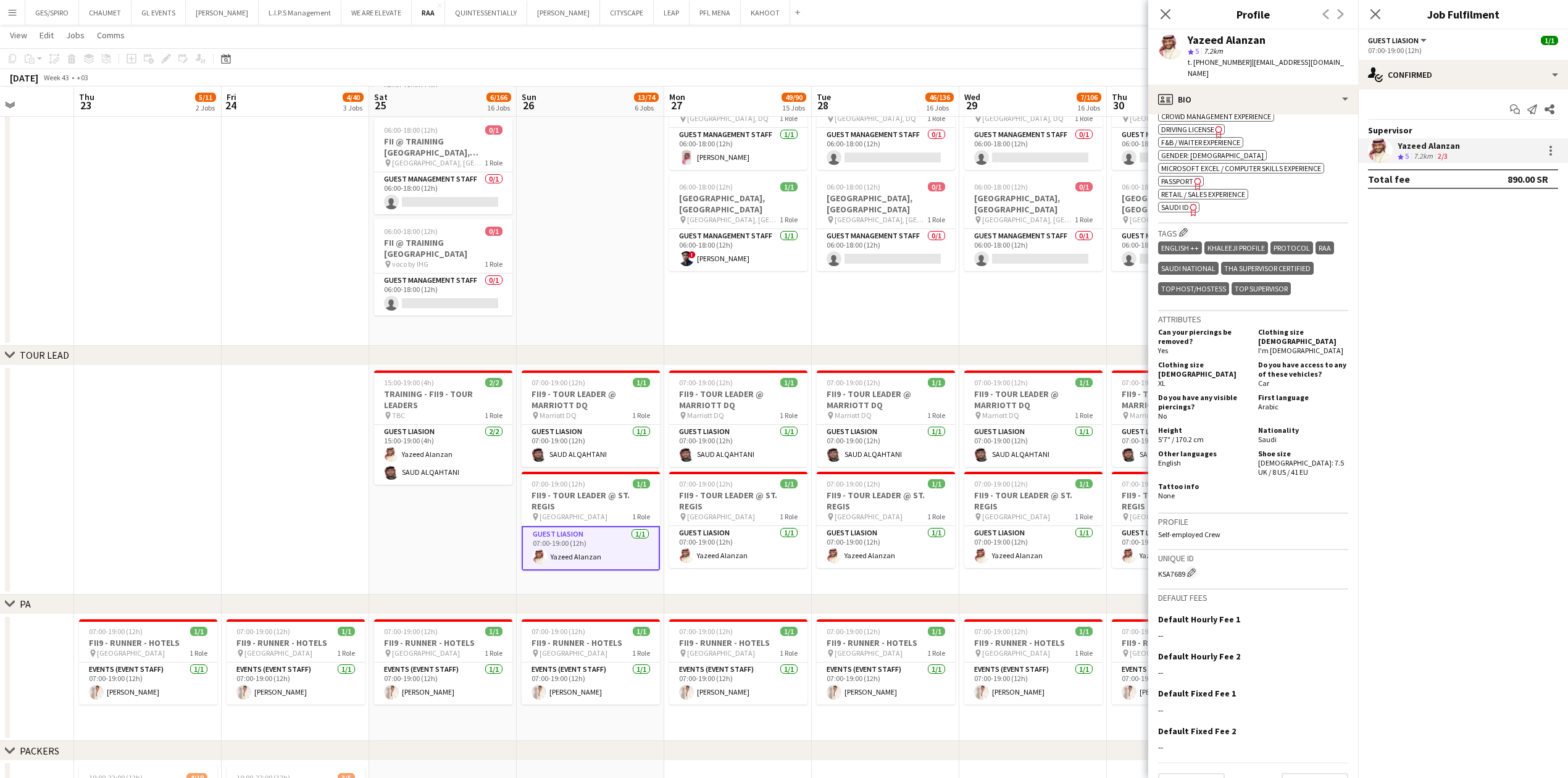
click at [620, 202] on span "SAUDI ID" at bounding box center [1174, 207] width 28 height 9
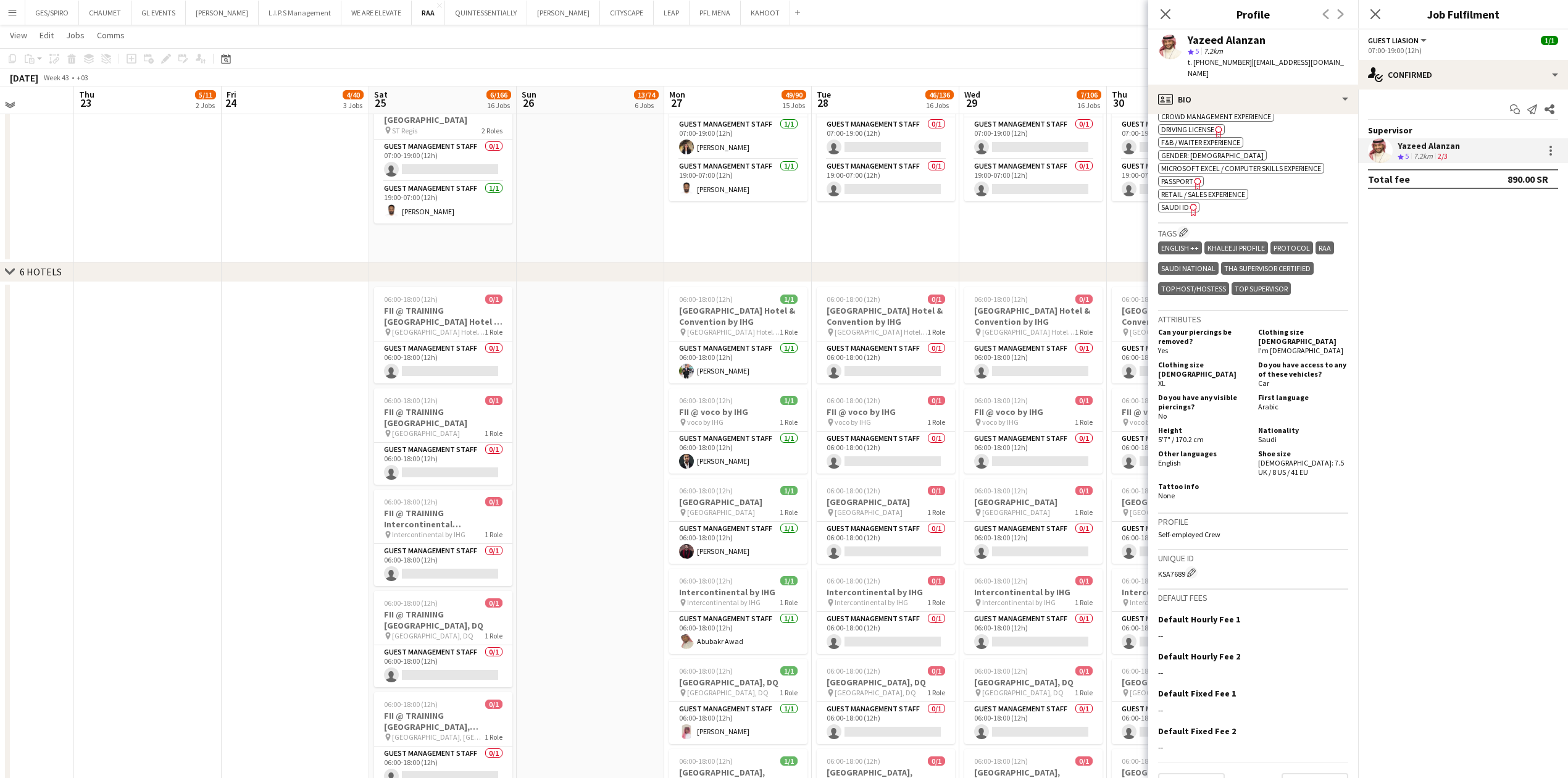
scroll to position [1317, 0]
click at [620, 256] on span "[GEOGRAPHIC_DATA] Hotel & Convention by IHG" at bounding box center [733, 334] width 93 height 9
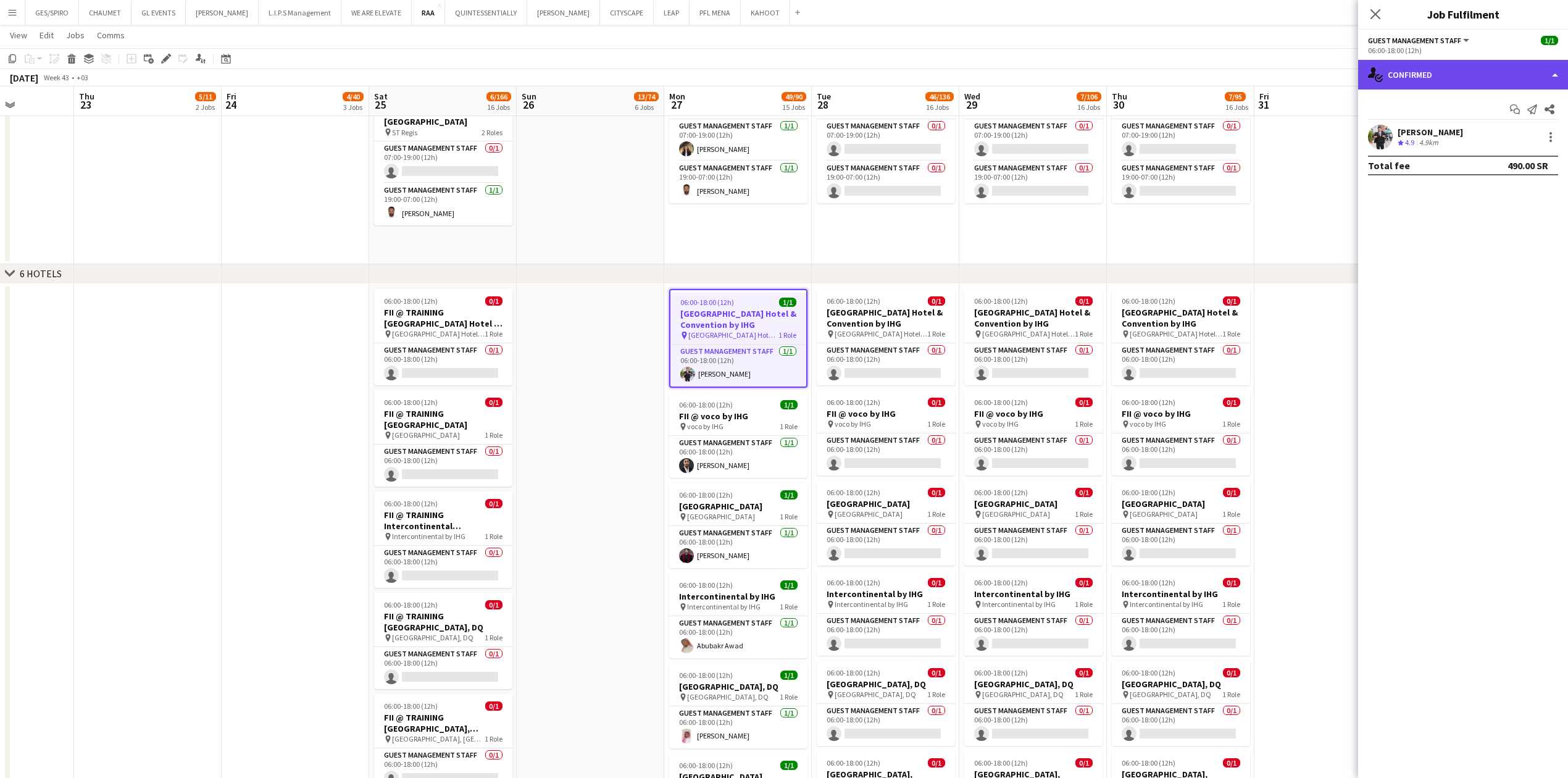
click at [620, 77] on div "single-neutral-actions-check-2 Confirmed" at bounding box center [1463, 75] width 210 height 30
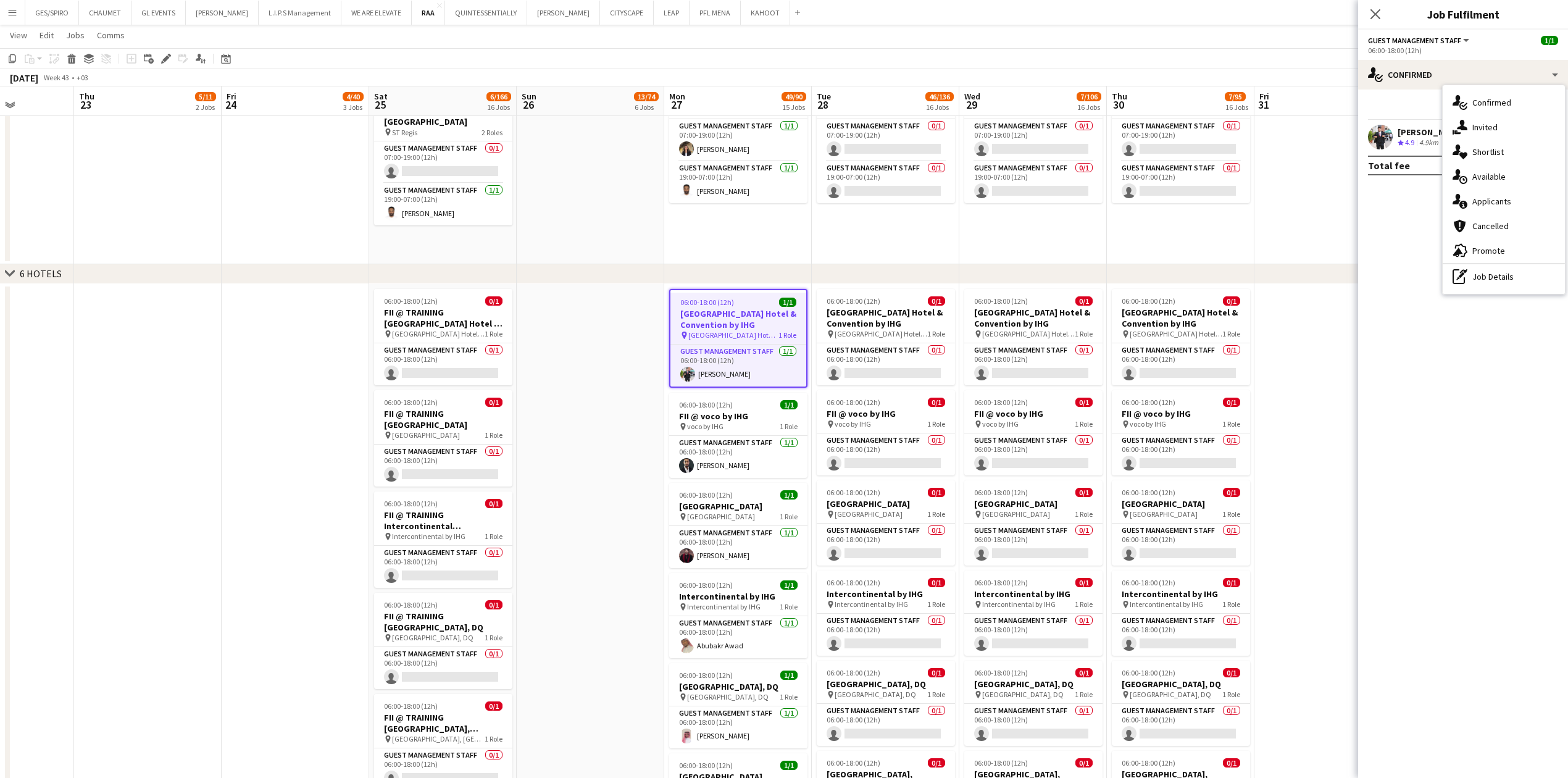
click at [620, 256] on div "06:00-18:00 (12h) 1/1" at bounding box center [738, 302] width 136 height 9
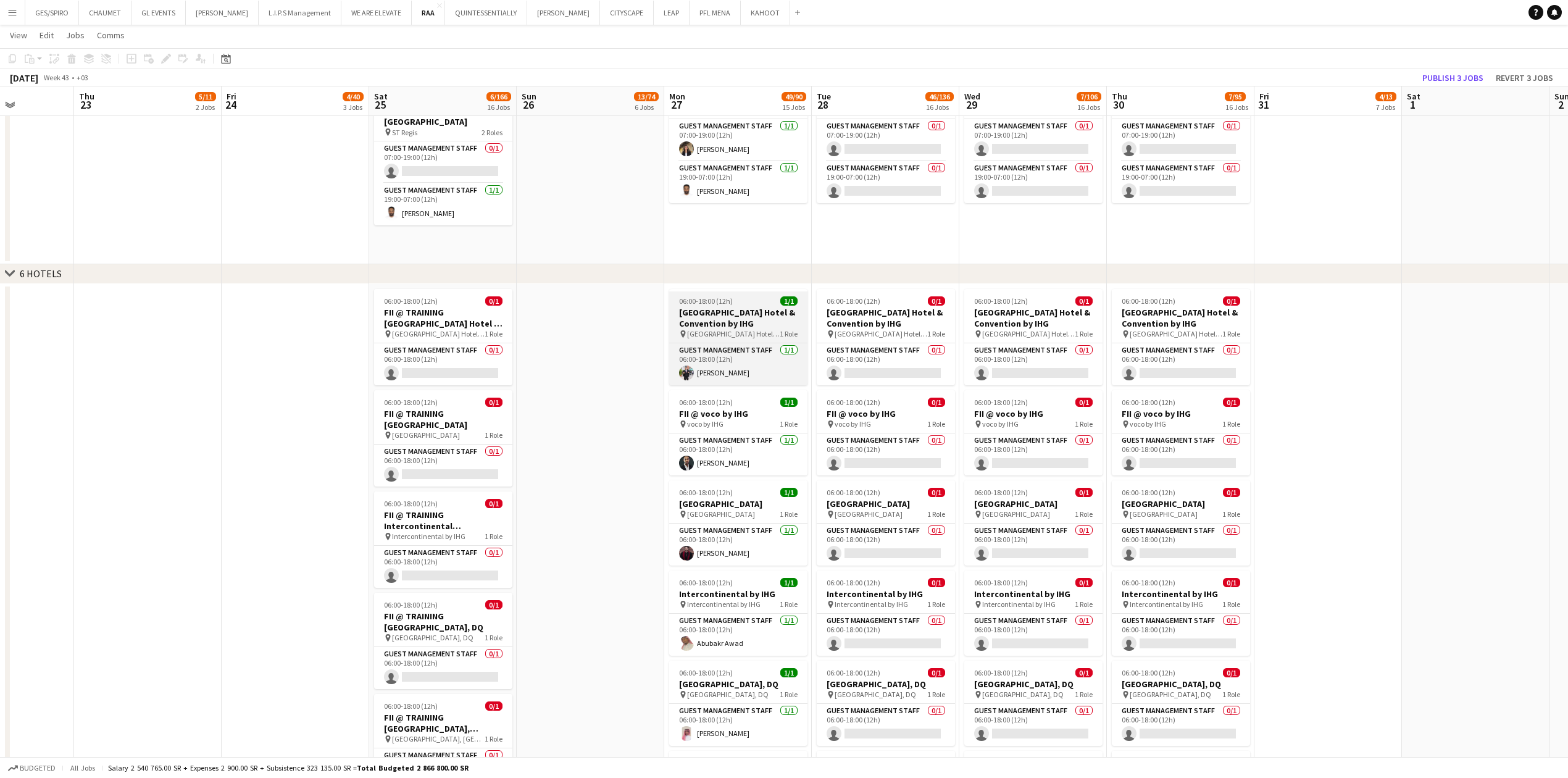
click at [620, 256] on h3 "[GEOGRAPHIC_DATA] Hotel & Convention by IHG" at bounding box center [738, 318] width 138 height 22
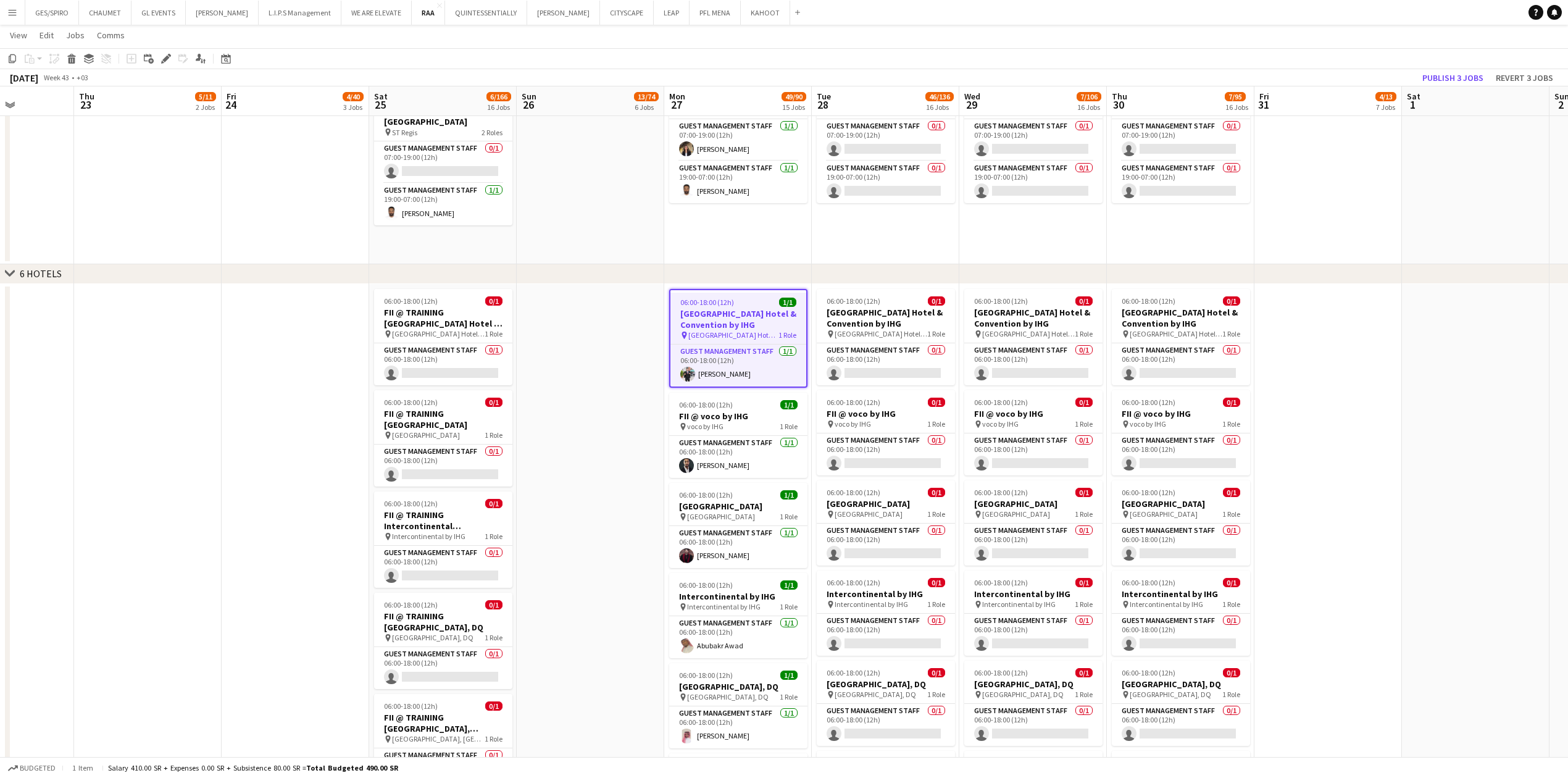
drag, startPoint x: 166, startPoint y: 58, endPoint x: 179, endPoint y: 58, distance: 13.0
click at [166, 58] on icon at bounding box center [166, 59] width 7 height 7
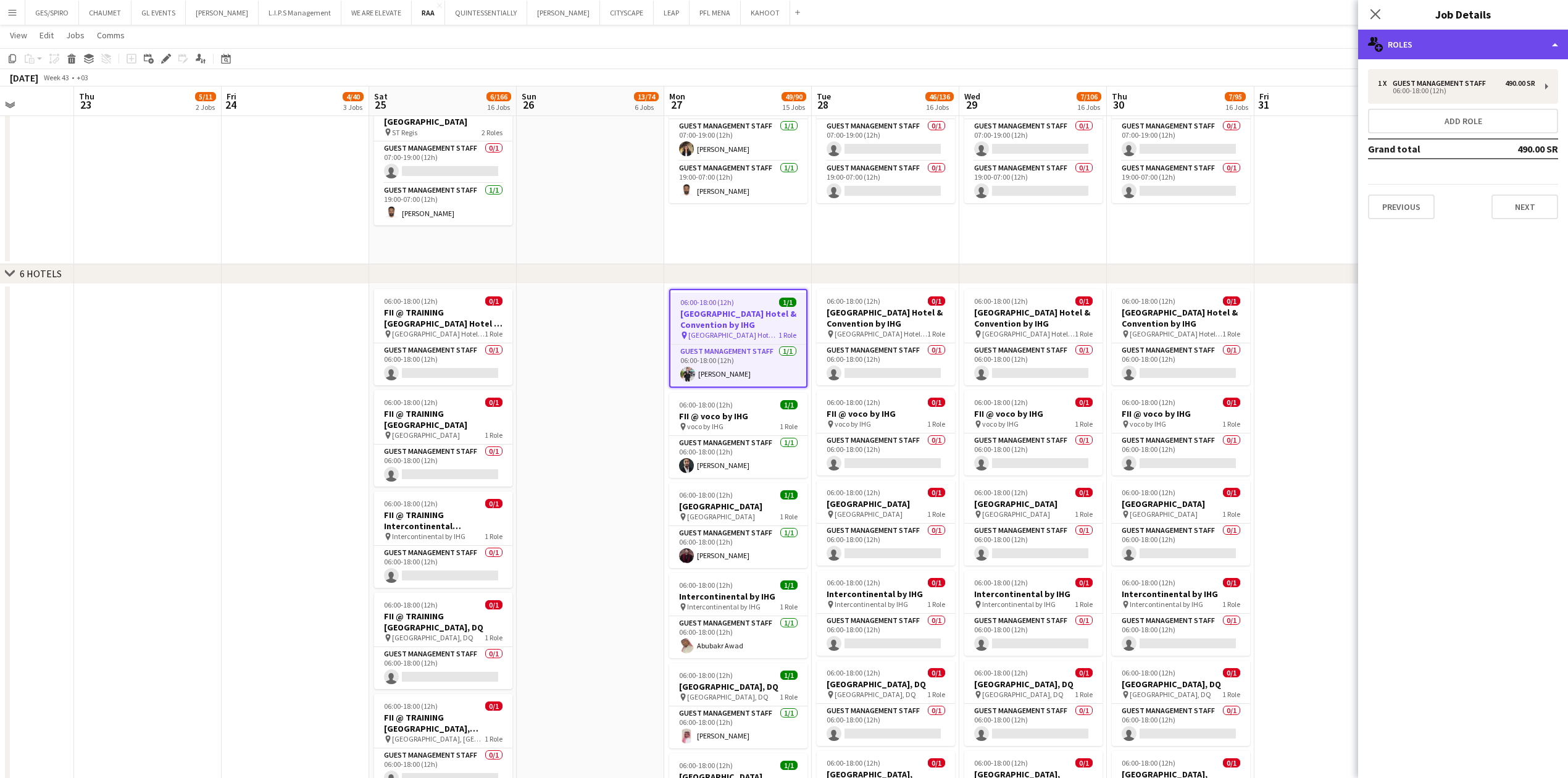
click at [620, 46] on div "multiple-users-add Roles" at bounding box center [1463, 45] width 210 height 30
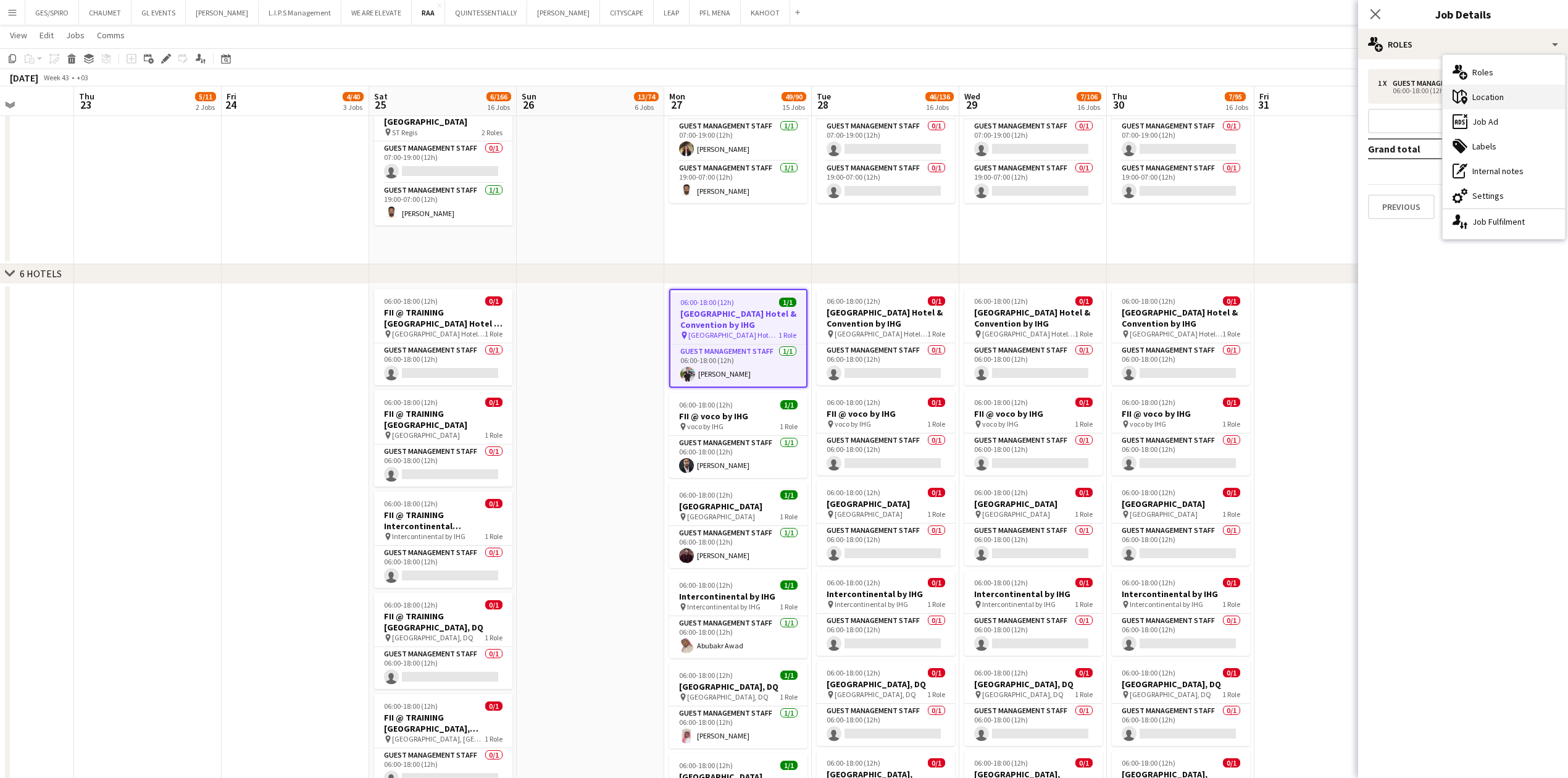
click at [620, 97] on div "maps-pin-1 Location" at bounding box center [1503, 97] width 122 height 25
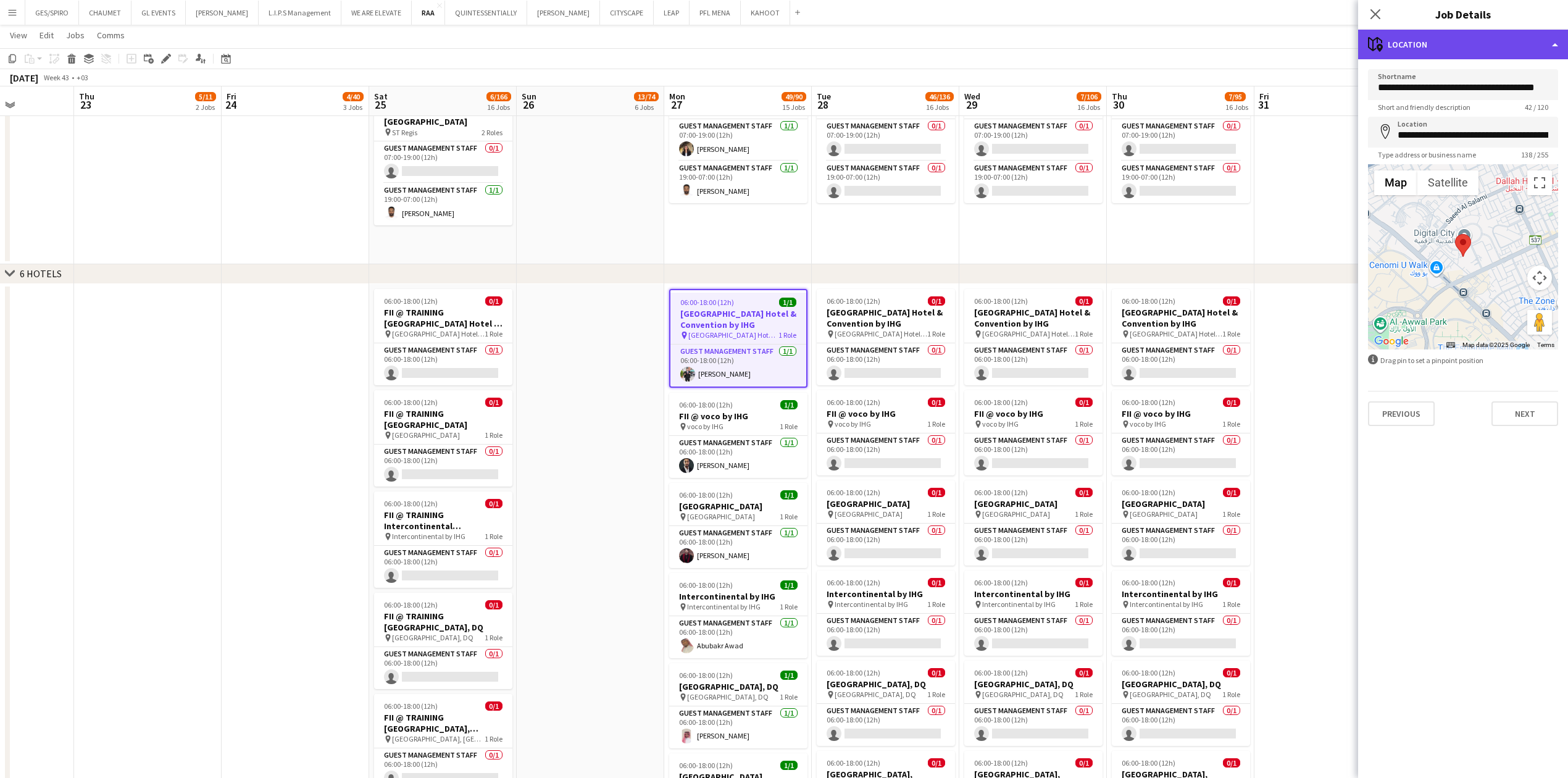
click at [620, 47] on div "maps-pin-1 Location" at bounding box center [1463, 45] width 210 height 30
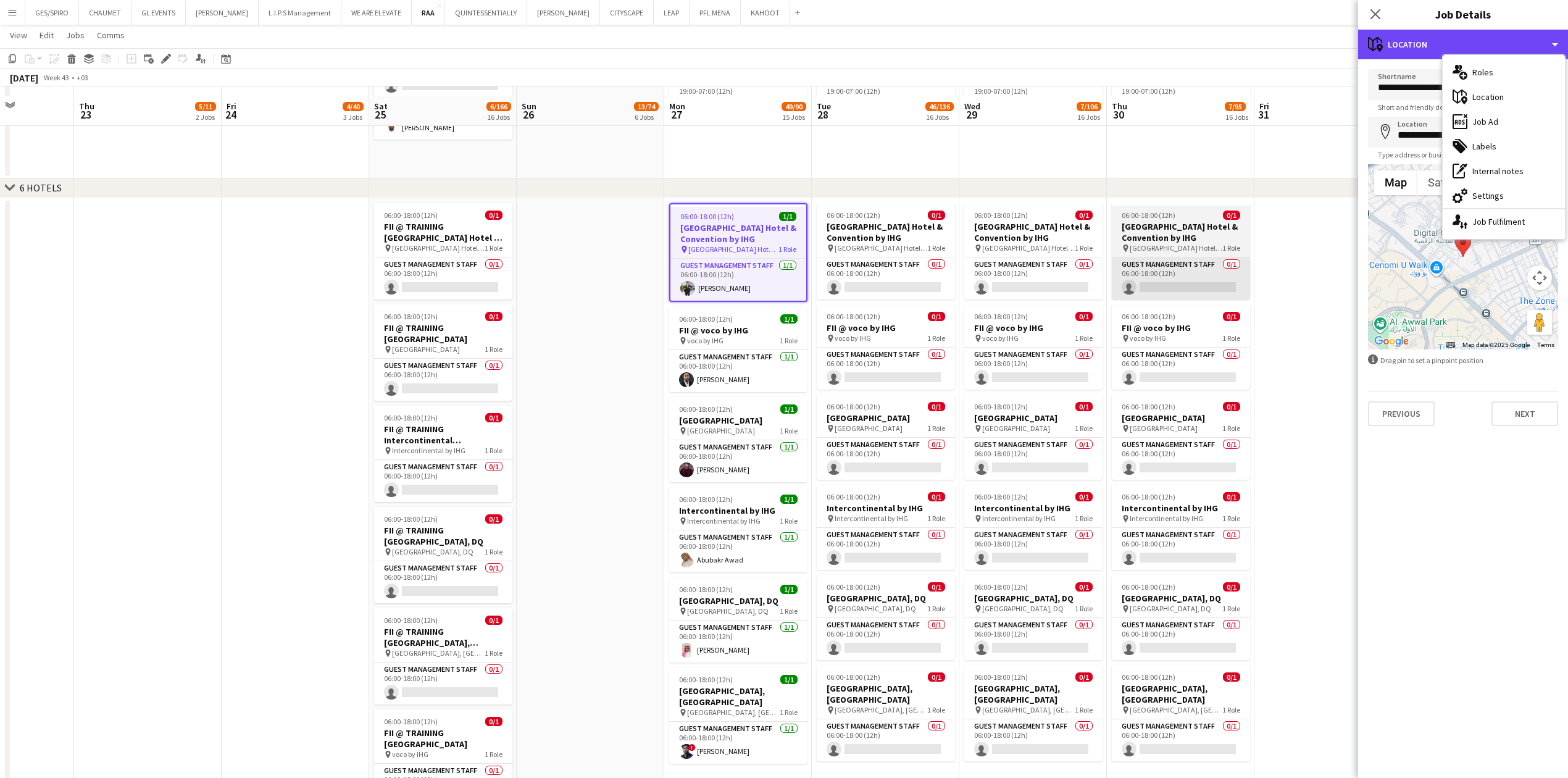
scroll to position [1399, 0]
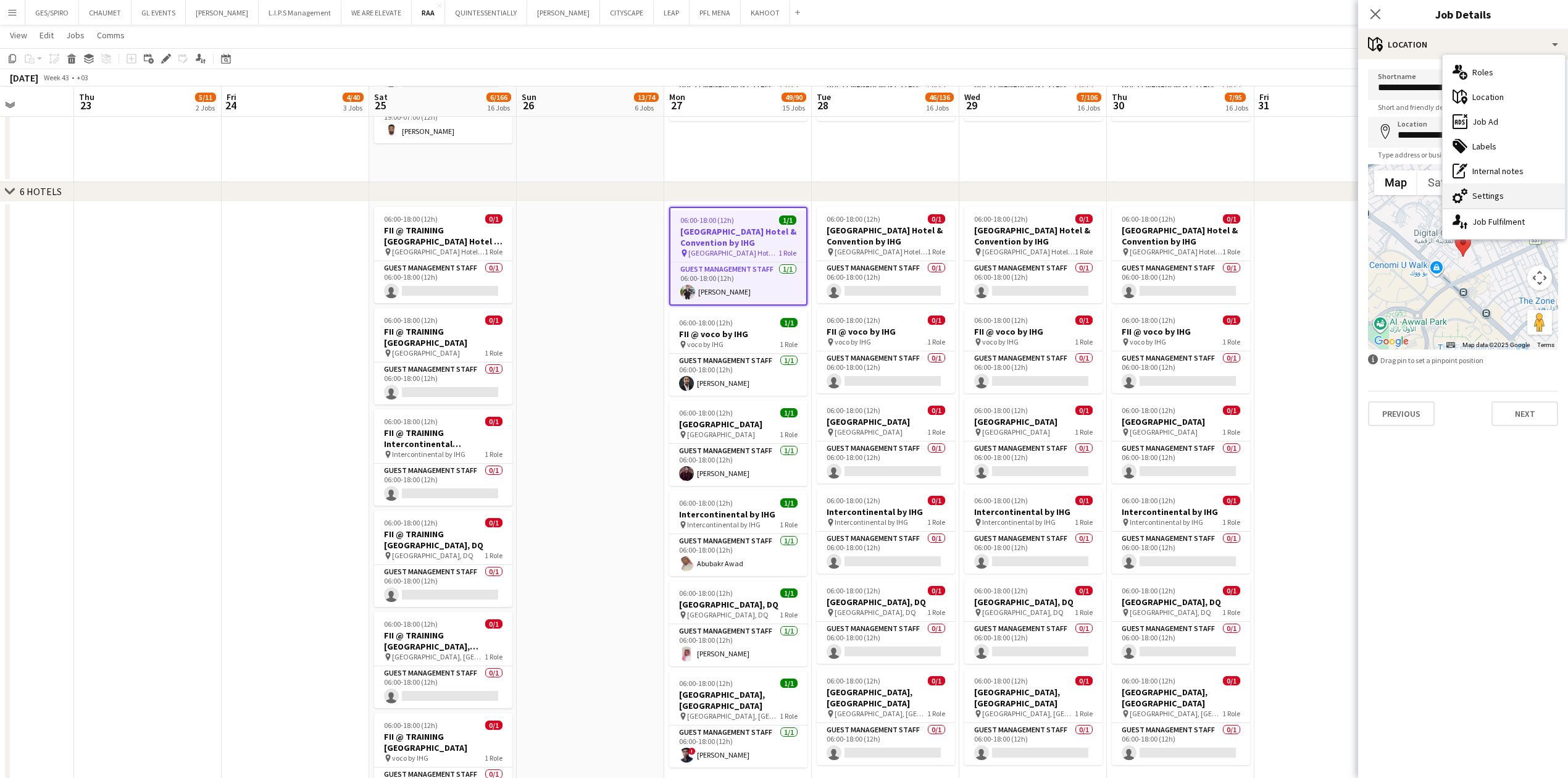
click at [620, 189] on div "cog-double-3 Settings" at bounding box center [1503, 196] width 122 height 25
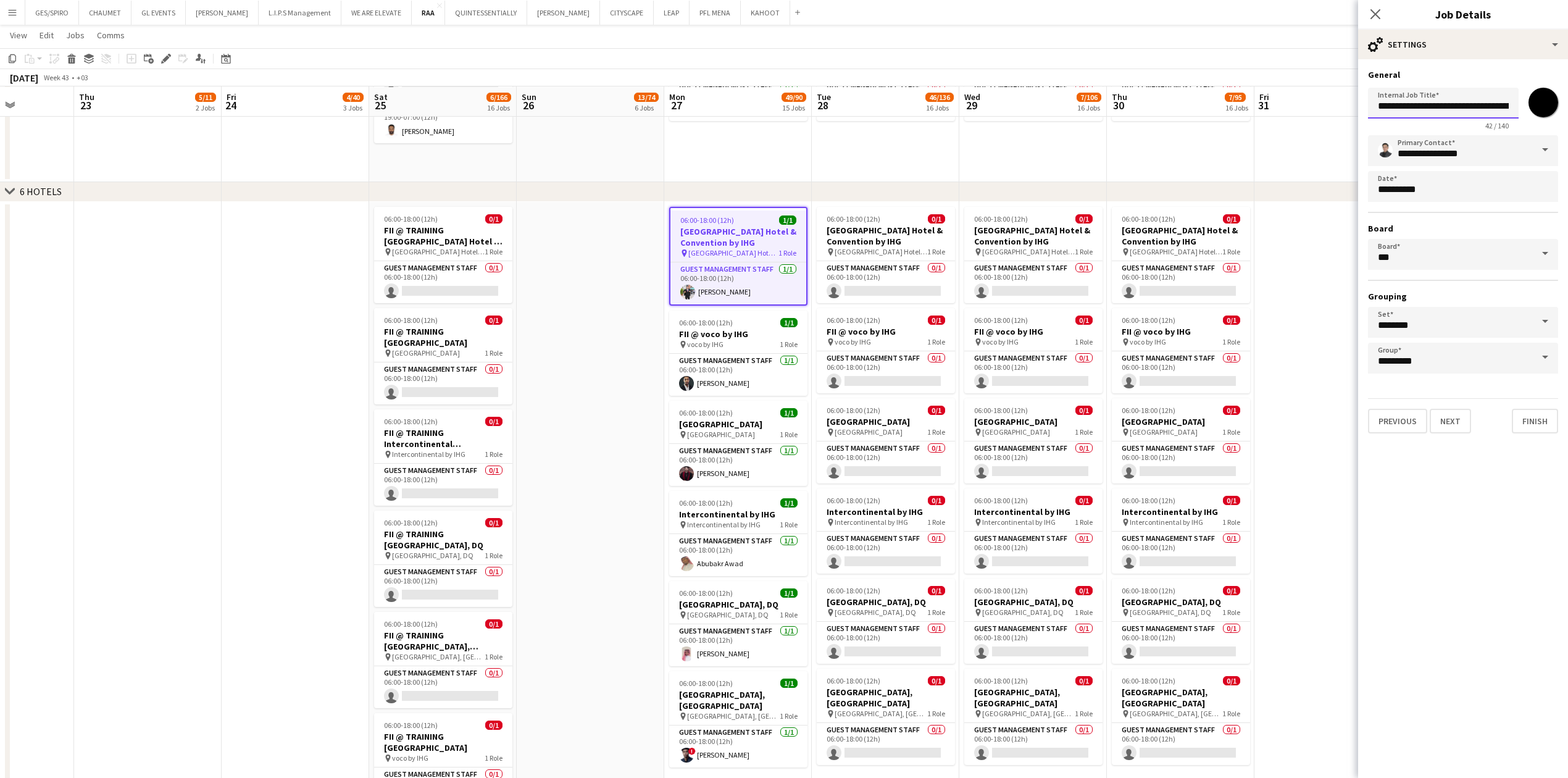
click at [620, 107] on input "**********" at bounding box center [1443, 104] width 151 height 31
click at [620, 256] on h3 "FII @ voco by IHG" at bounding box center [738, 334] width 138 height 11
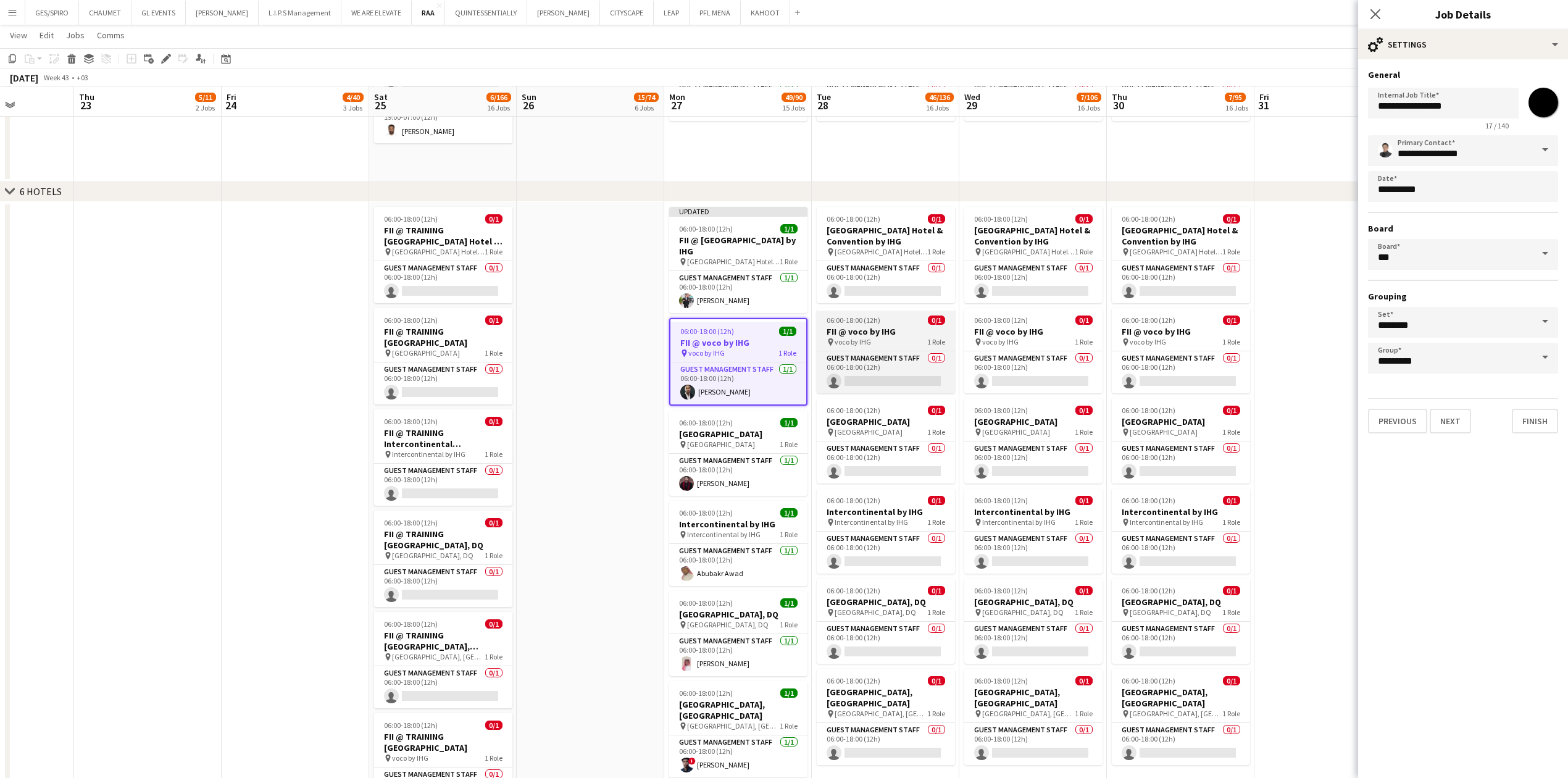
scroll to position [198, 0]
drag, startPoint x: 738, startPoint y: 437, endPoint x: 734, endPoint y: 443, distance: 7.2
click at [620, 256] on h3 "[GEOGRAPHIC_DATA]" at bounding box center [738, 434] width 138 height 11
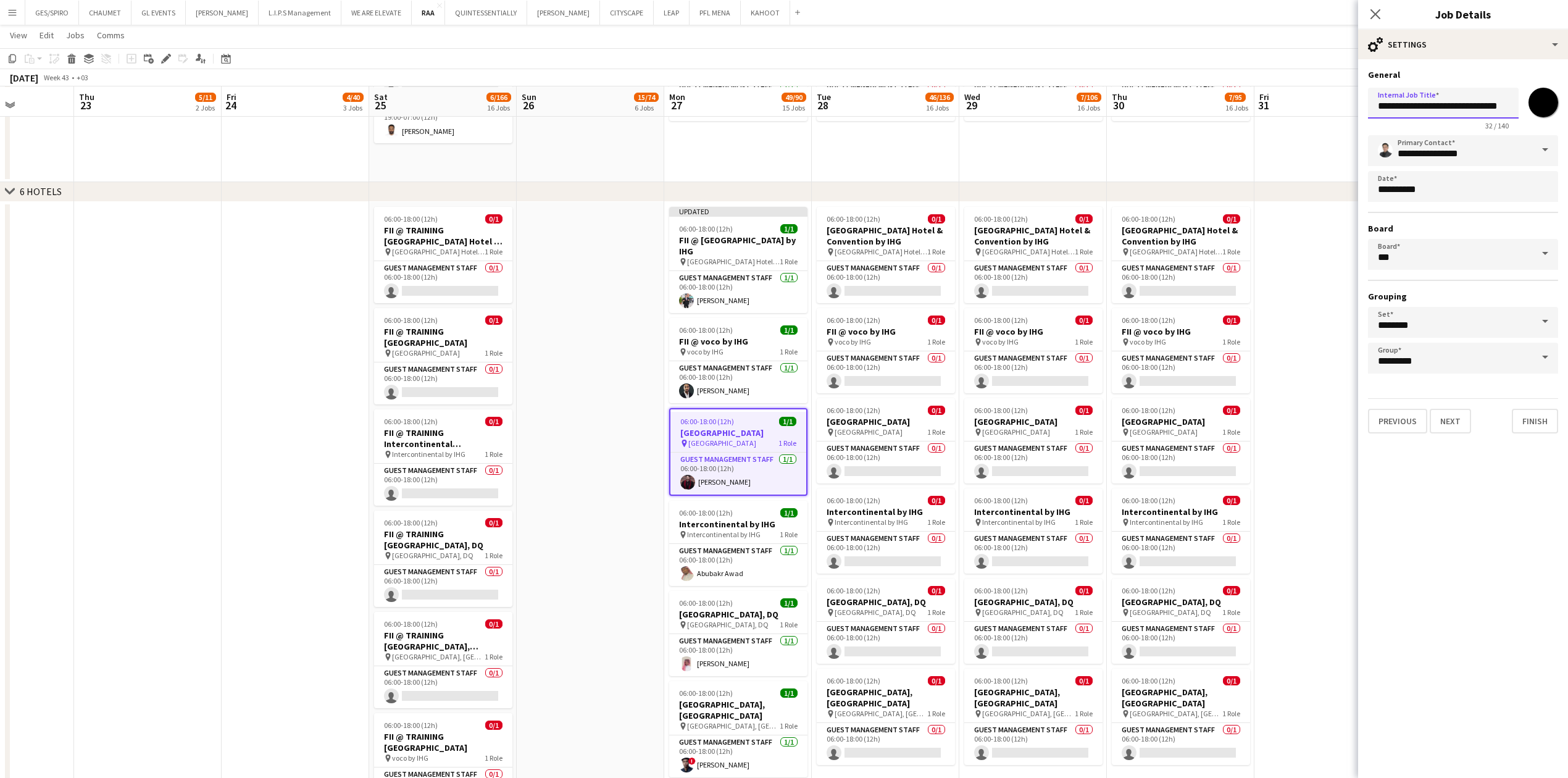
click at [620, 103] on input "**********" at bounding box center [1443, 104] width 151 height 31
click at [620, 256] on div "06:00-18:00 (12h) 1/1" at bounding box center [738, 330] width 138 height 9
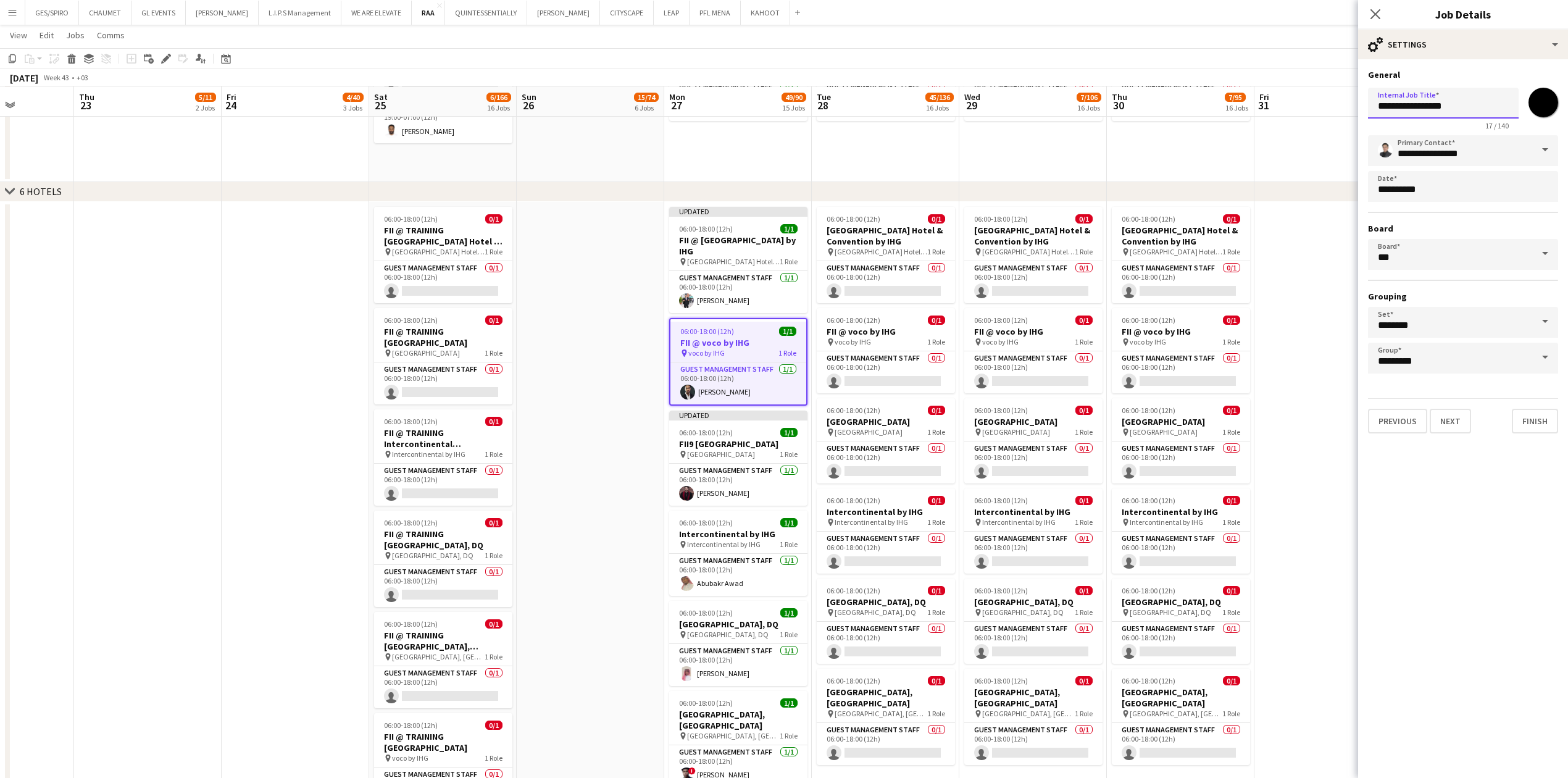
click at [620, 99] on input "**********" at bounding box center [1443, 104] width 151 height 31
click at [620, 233] on span "06:00-18:00 (12h)" at bounding box center [705, 229] width 53 height 9
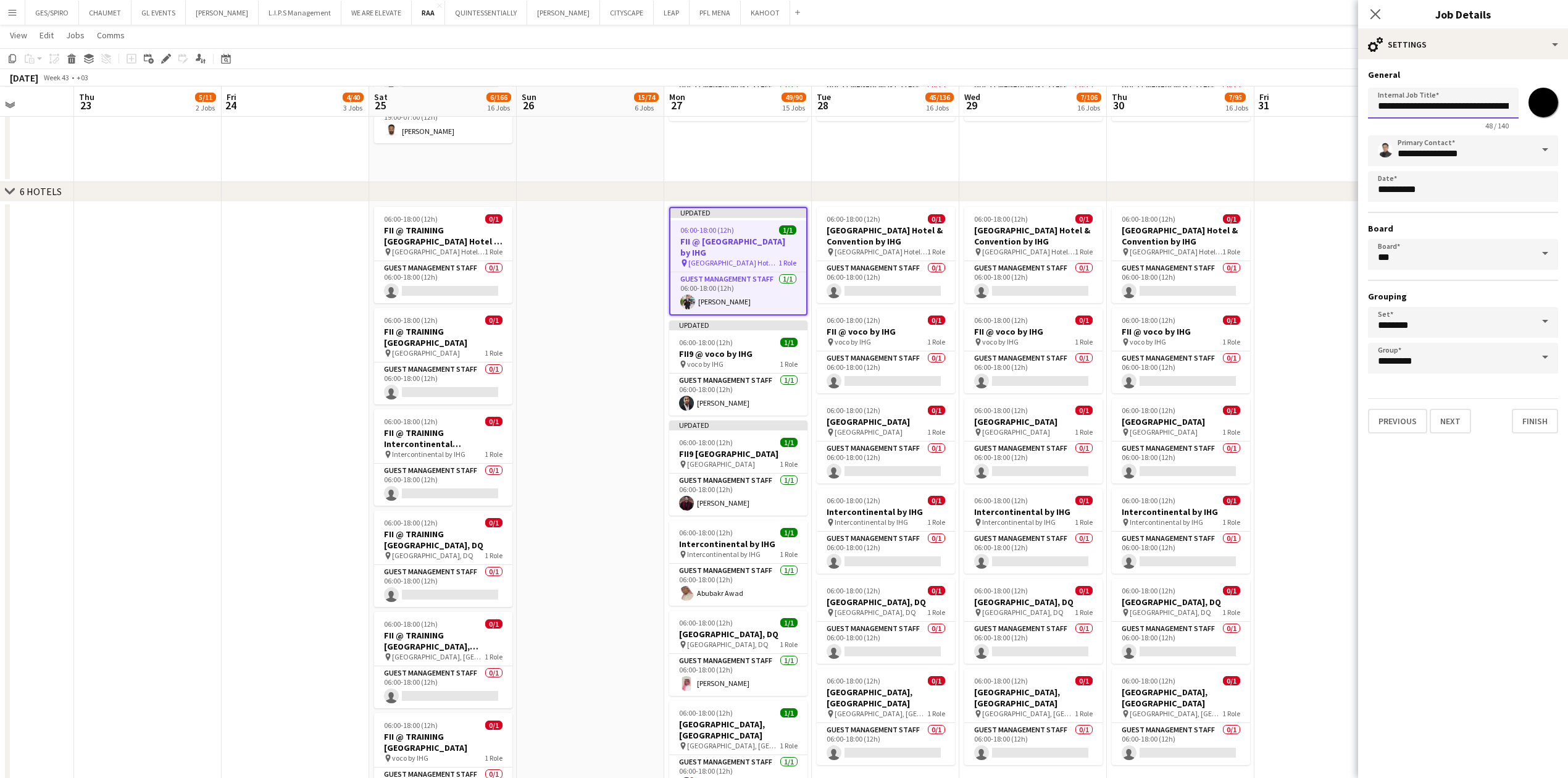
click at [620, 105] on input "**********" at bounding box center [1443, 104] width 151 height 31
click at [620, 256] on mat-expansion-panel "**********" at bounding box center [1463, 419] width 210 height 719
click at [620, 256] on h3 "Intercontinental by IHG" at bounding box center [738, 544] width 138 height 11
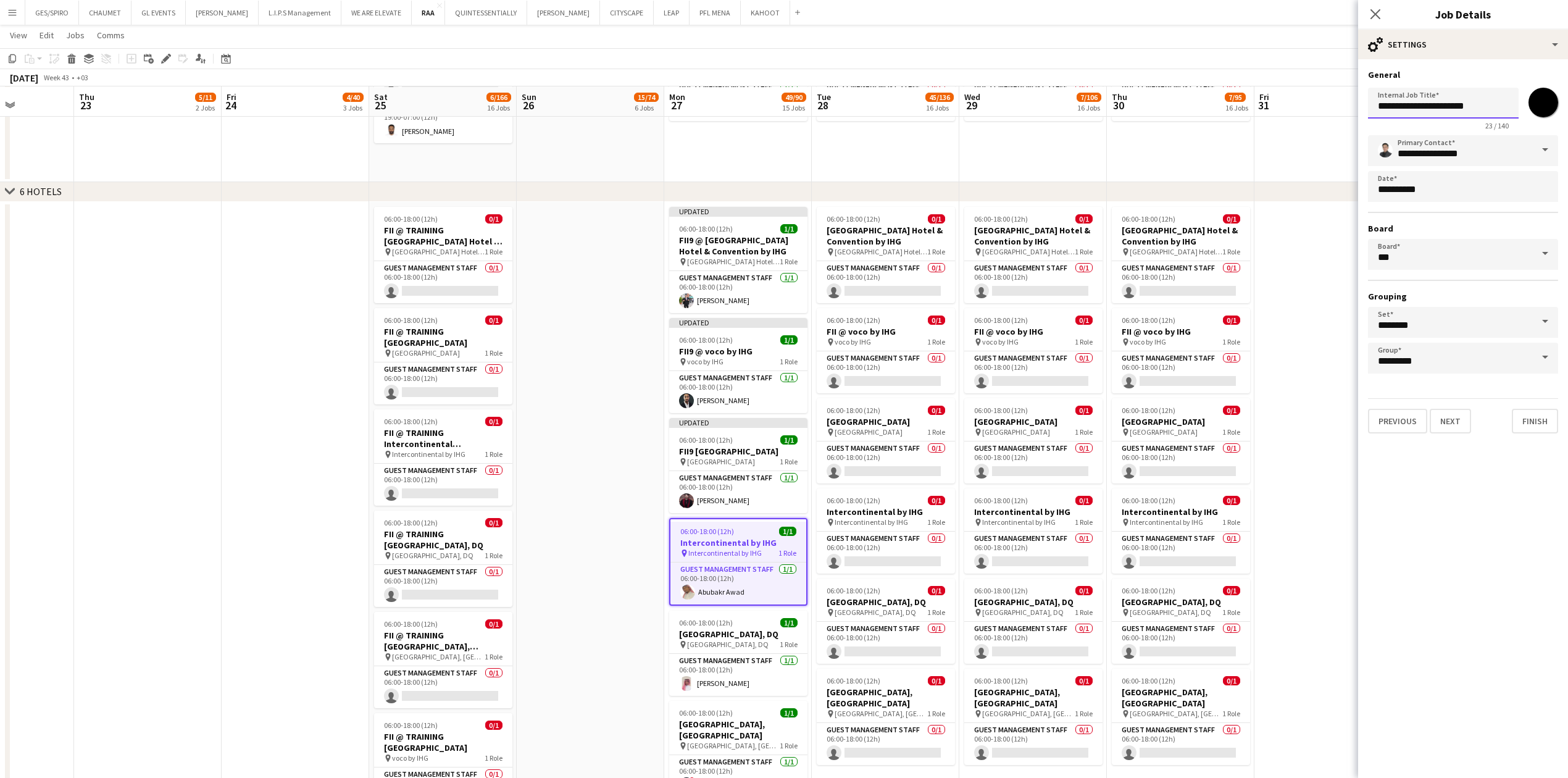
click at [620, 104] on input "**********" at bounding box center [1443, 104] width 151 height 31
click at [620, 256] on h3 "[GEOGRAPHIC_DATA], DQ" at bounding box center [738, 634] width 138 height 11
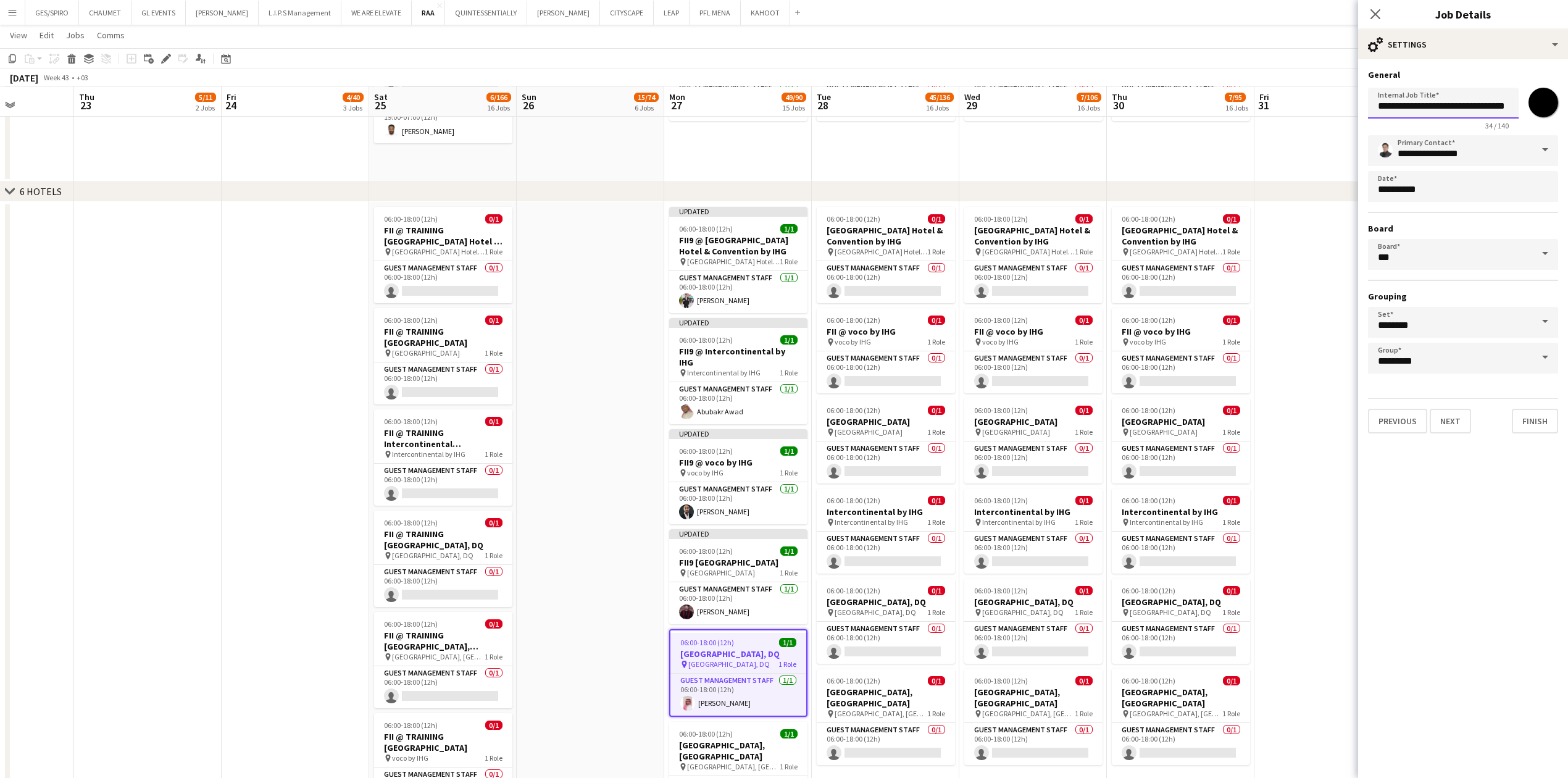
click at [620, 104] on input "**********" at bounding box center [1443, 104] width 151 height 31
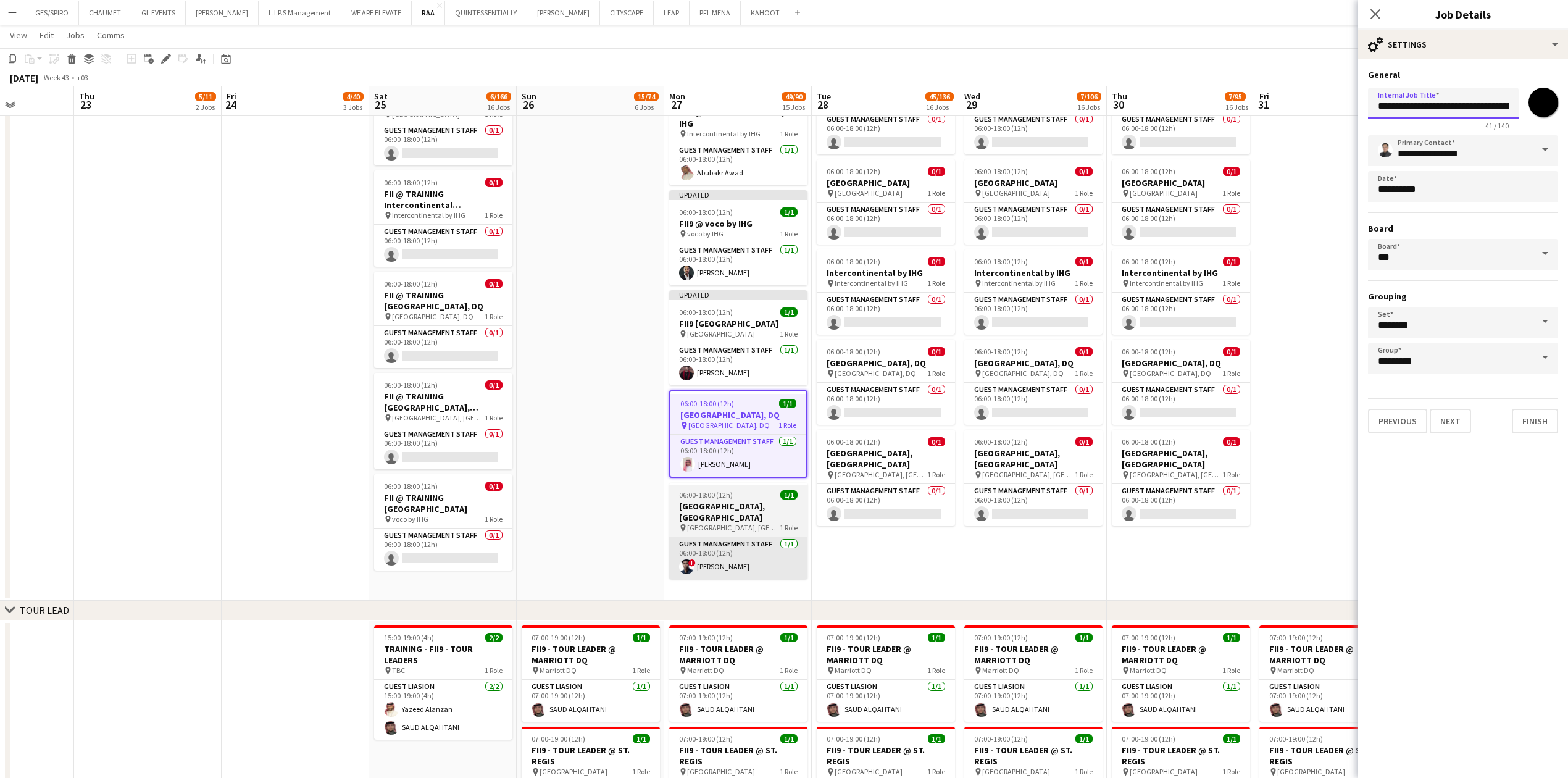
scroll to position [1647, 0]
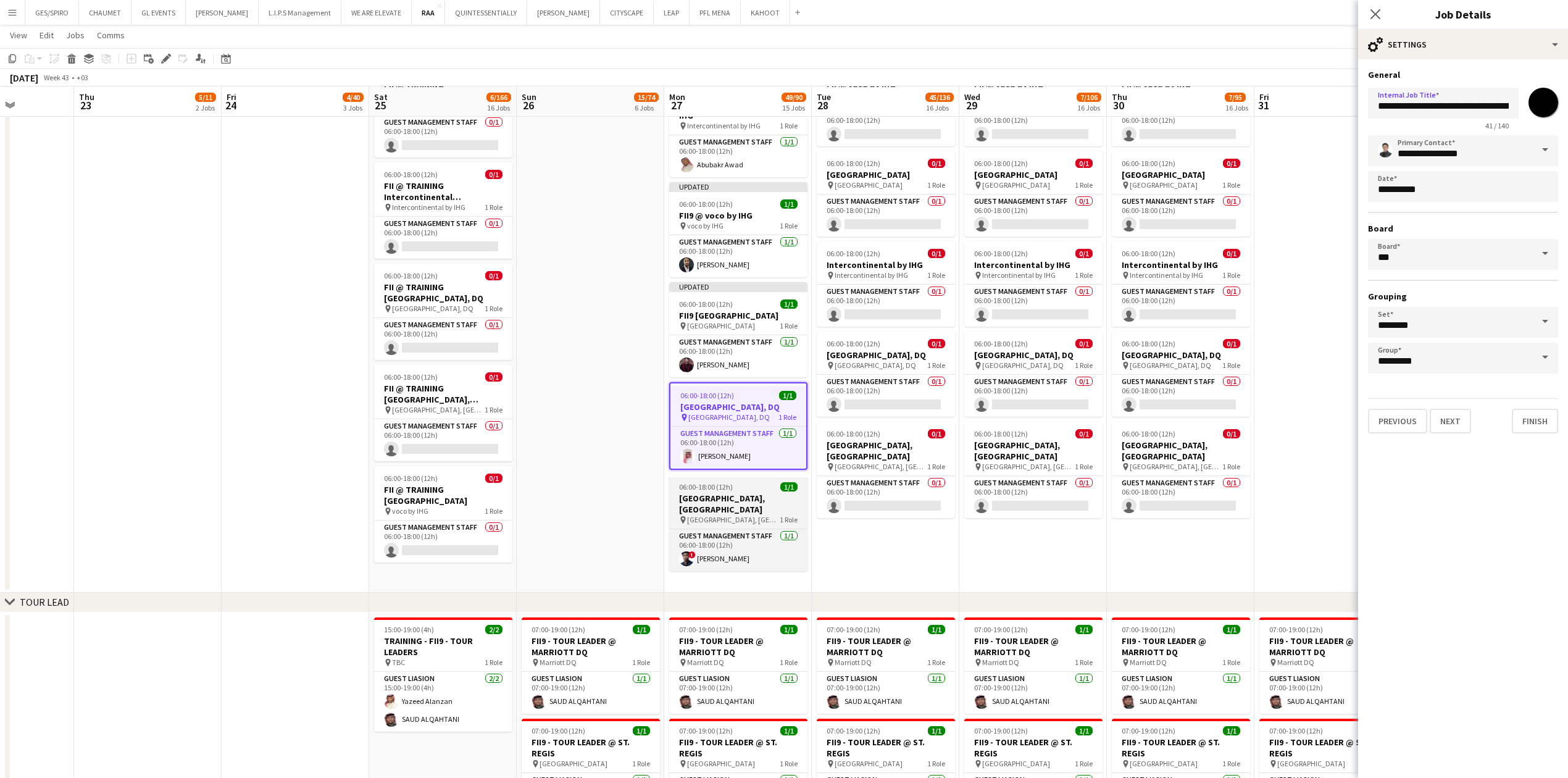
click at [620, 256] on span "[GEOGRAPHIC_DATA], [GEOGRAPHIC_DATA]" at bounding box center [733, 520] width 93 height 9
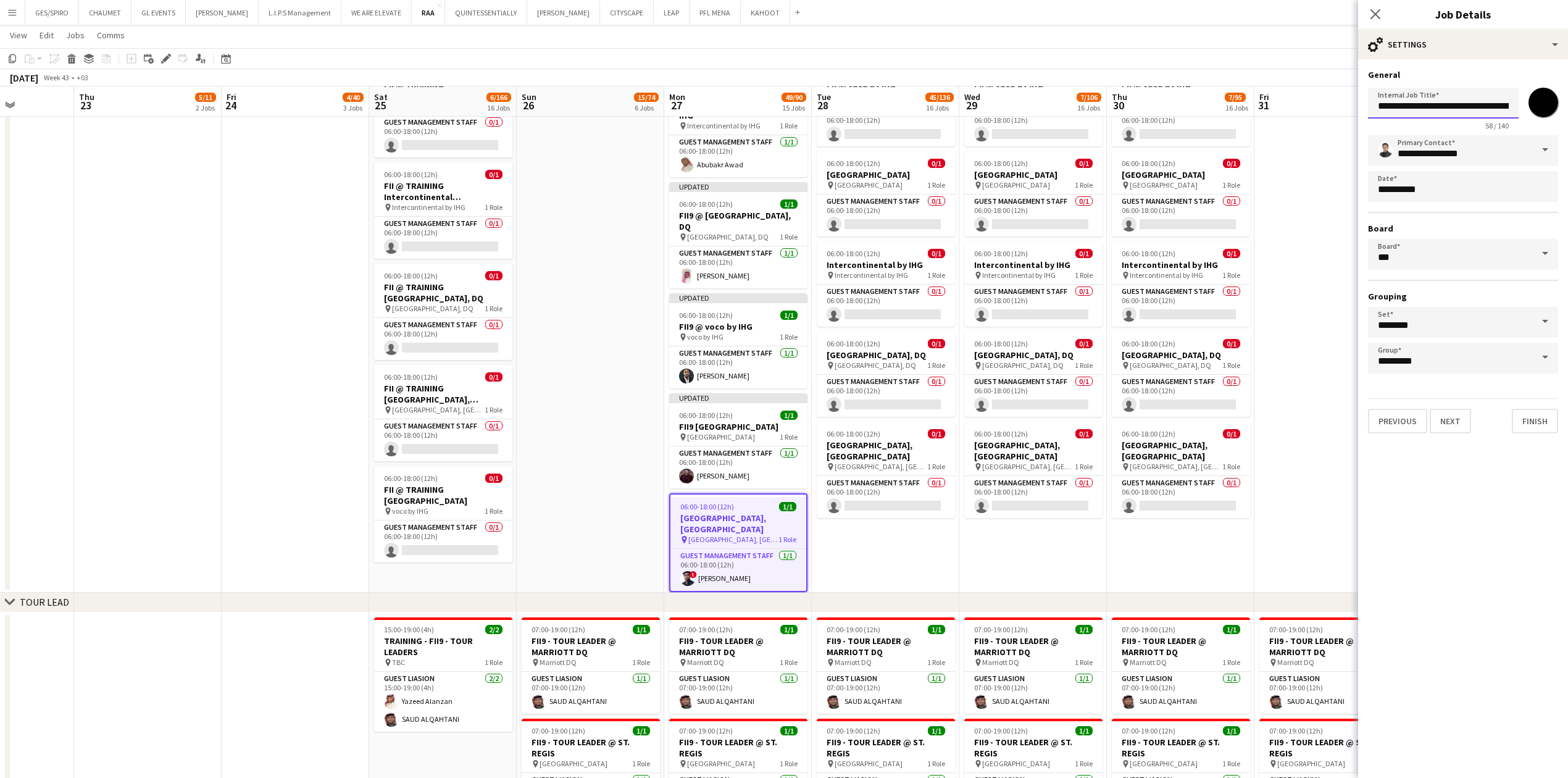
click at [620, 104] on input "**********" at bounding box center [1443, 104] width 151 height 31
type input "**********"
click at [620, 256] on mat-expansion-panel "**********" at bounding box center [1463, 419] width 210 height 719
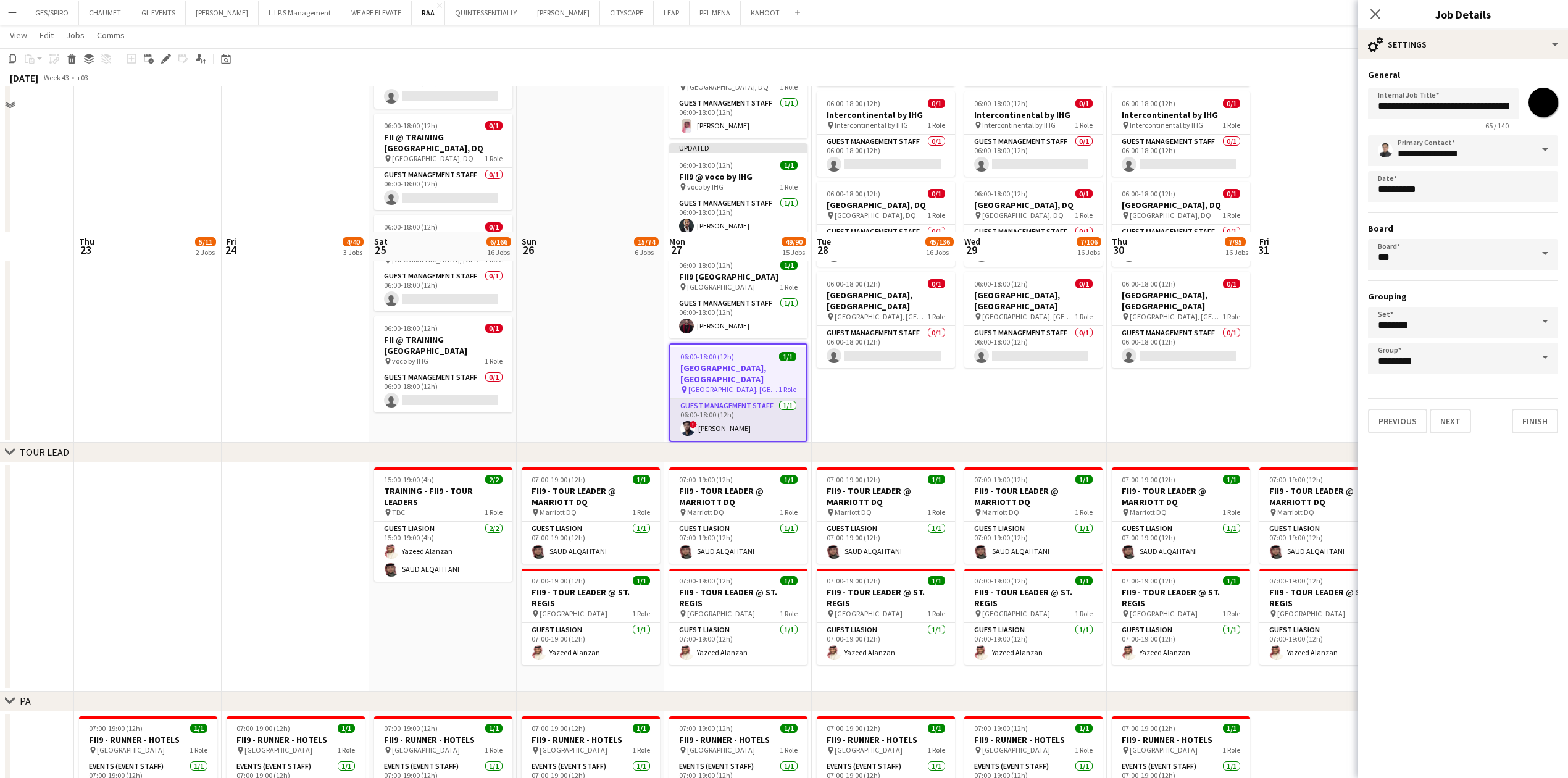
scroll to position [1729, 0]
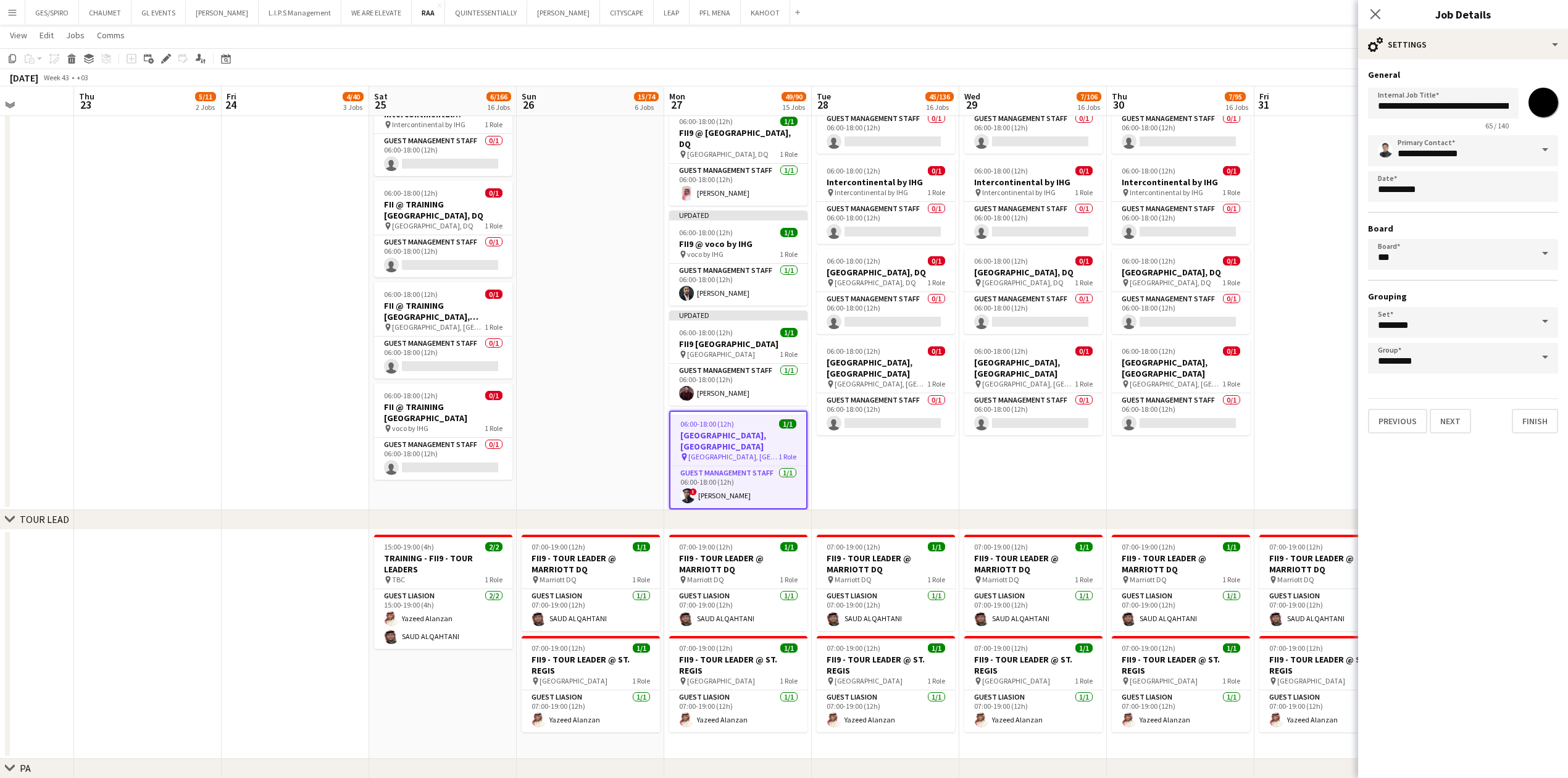
click at [620, 256] on app-date-cell "06:00-18:00 (12h) 0/[GEOGRAPHIC_DATA] & Convention by IHG pin [GEOGRAPHIC_DATA]…" at bounding box center [885, 191] width 147 height 638
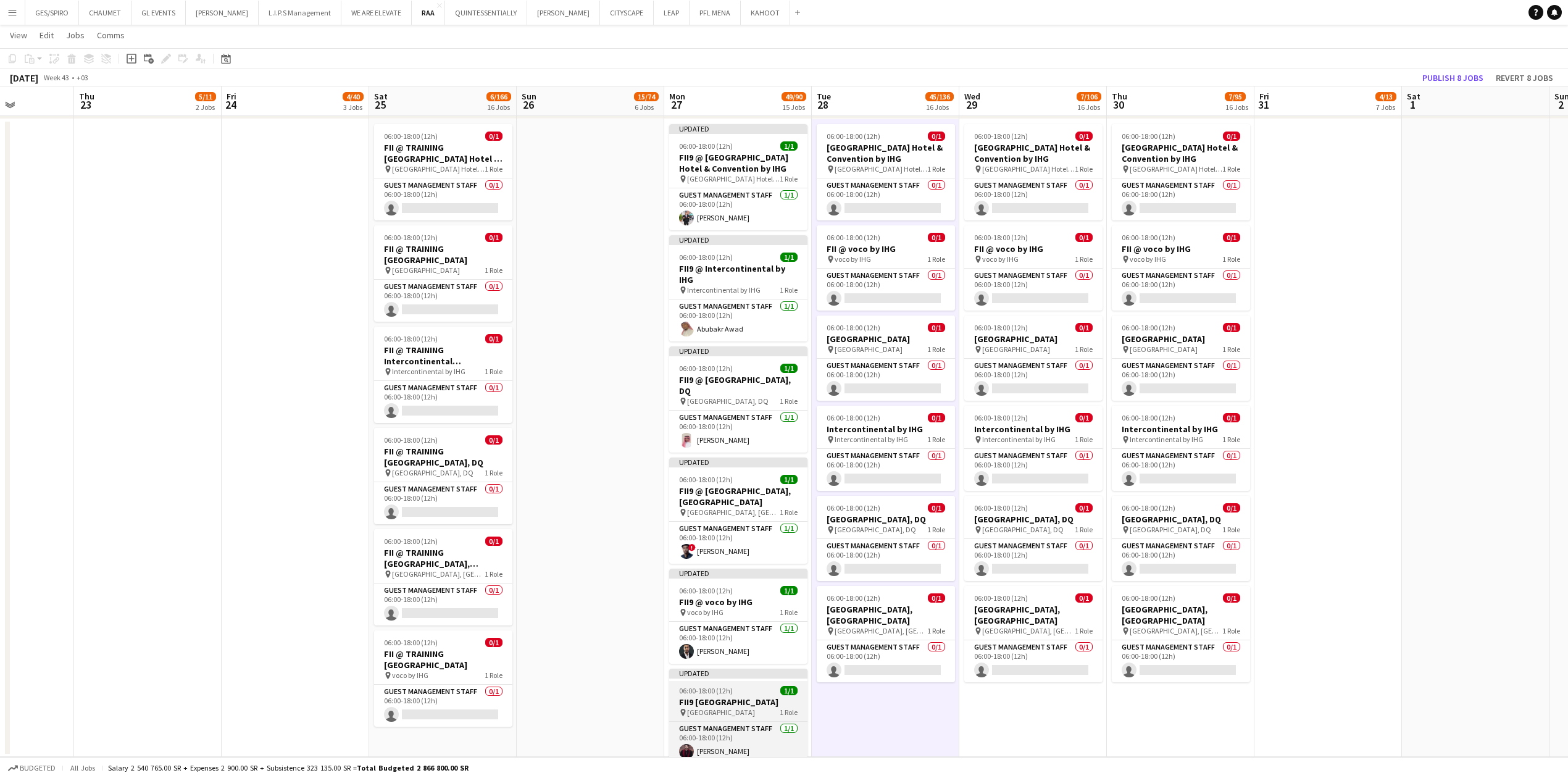
scroll to position [1399, 0]
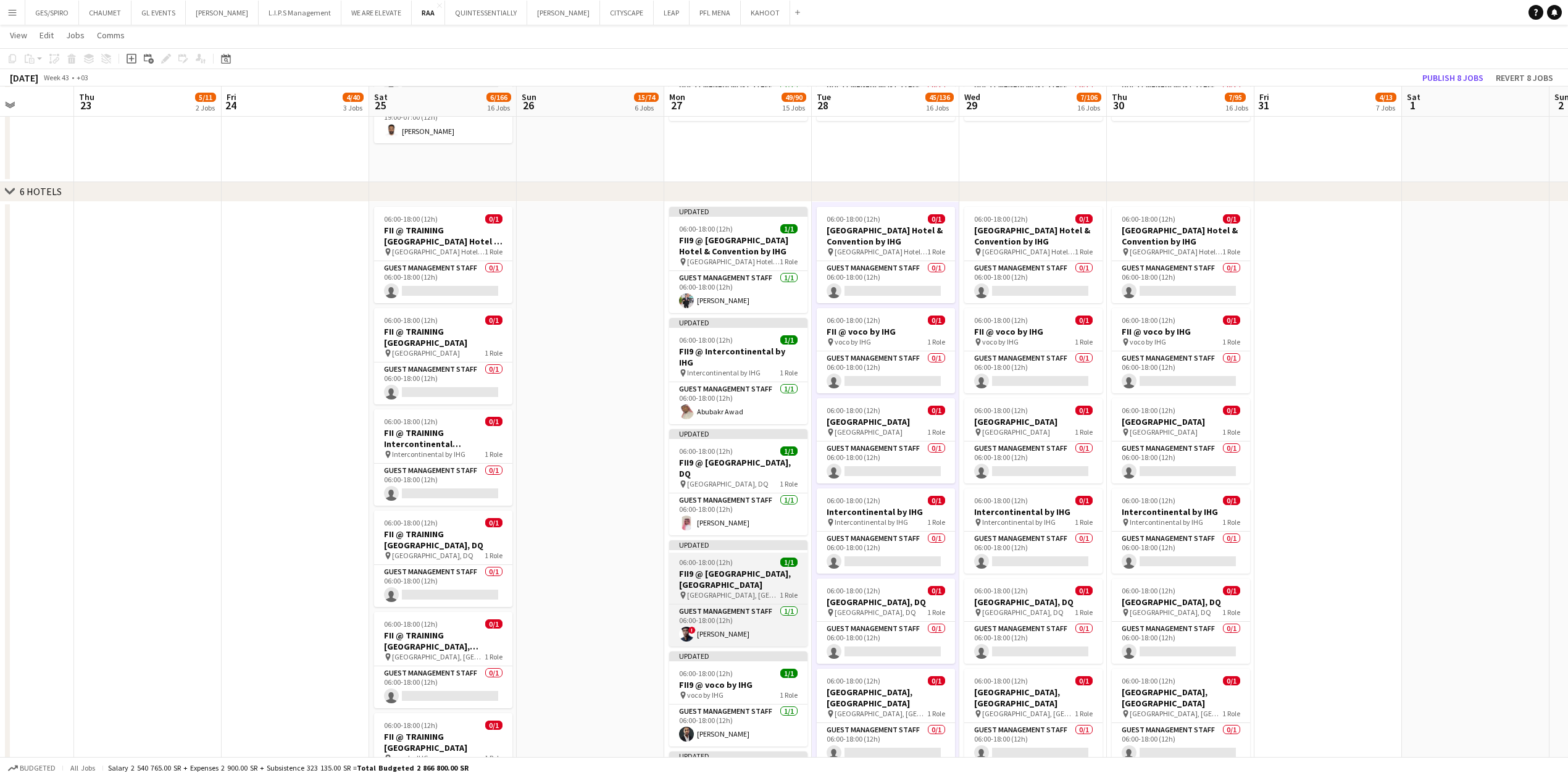
click at [620, 256] on div "06:00-18:00 (12h) 1/1" at bounding box center [738, 562] width 138 height 9
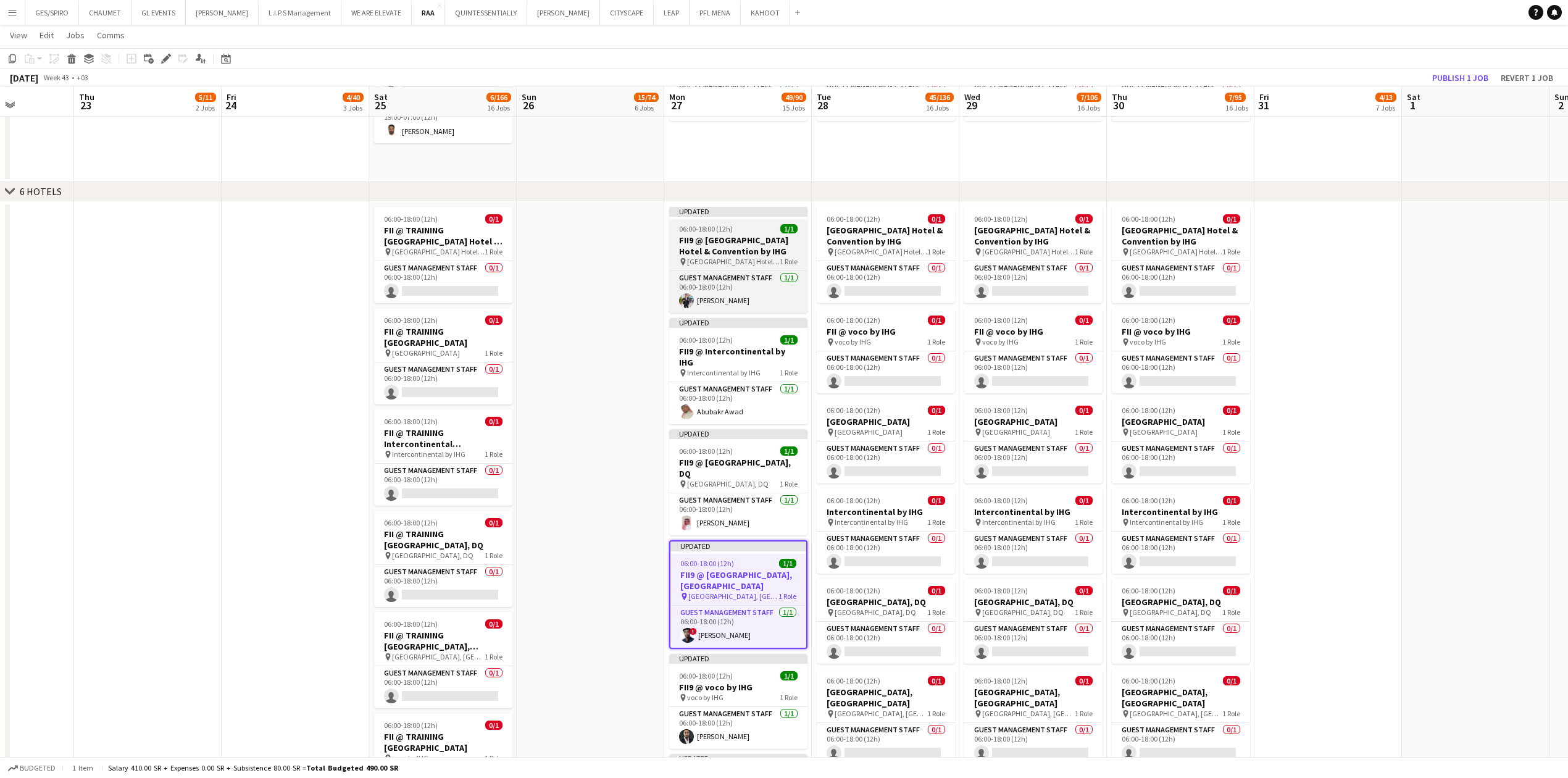
click at [620, 254] on h3 "FII9 @ [GEOGRAPHIC_DATA] Hotel & Convention by IHG" at bounding box center [738, 246] width 138 height 22
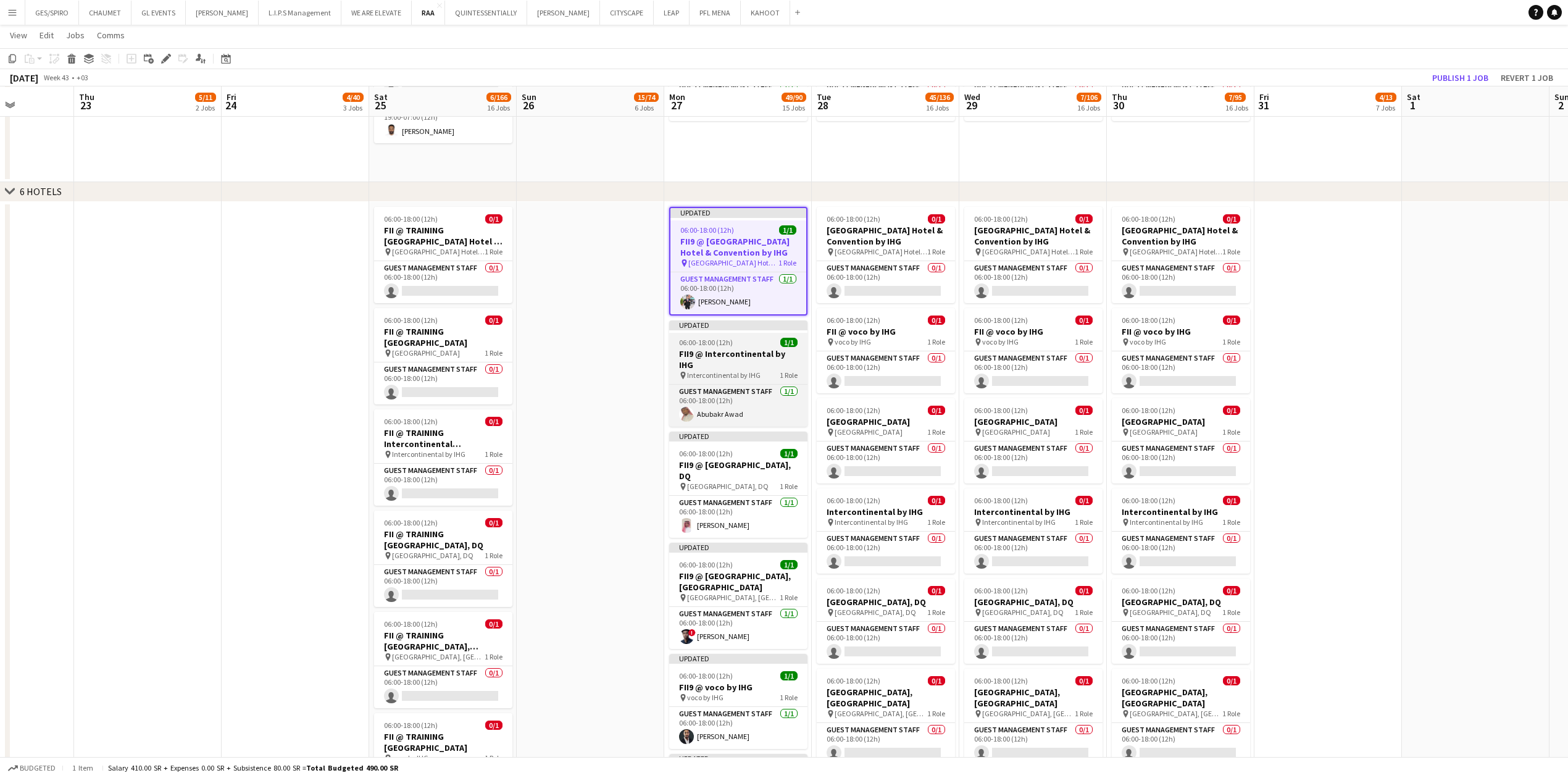
click at [620, 256] on div "pin Intercontinental by IHG 1 Role" at bounding box center [738, 375] width 138 height 10
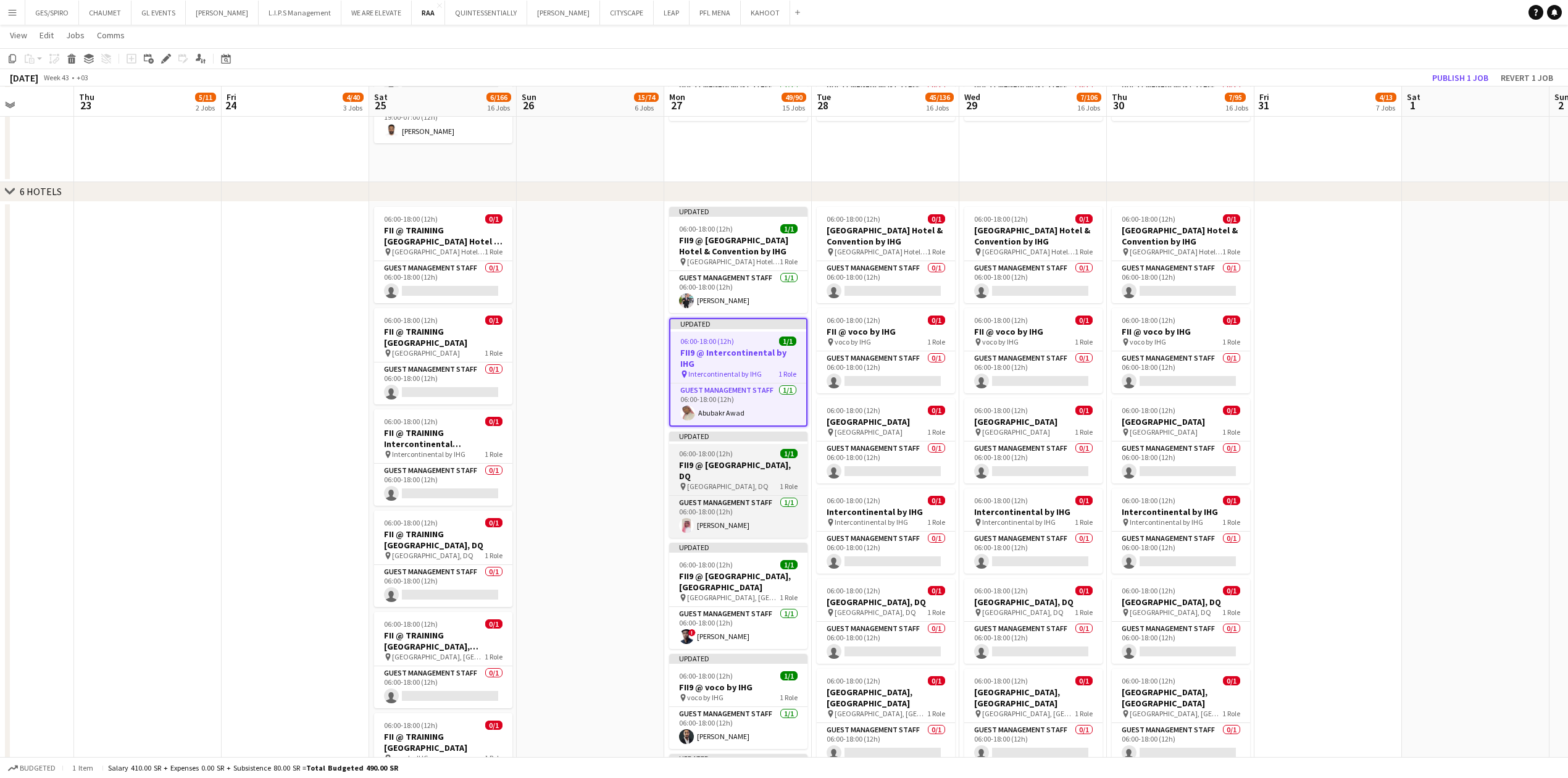
click at [620, 256] on h3 "FII9 @ [GEOGRAPHIC_DATA], DQ" at bounding box center [738, 470] width 138 height 22
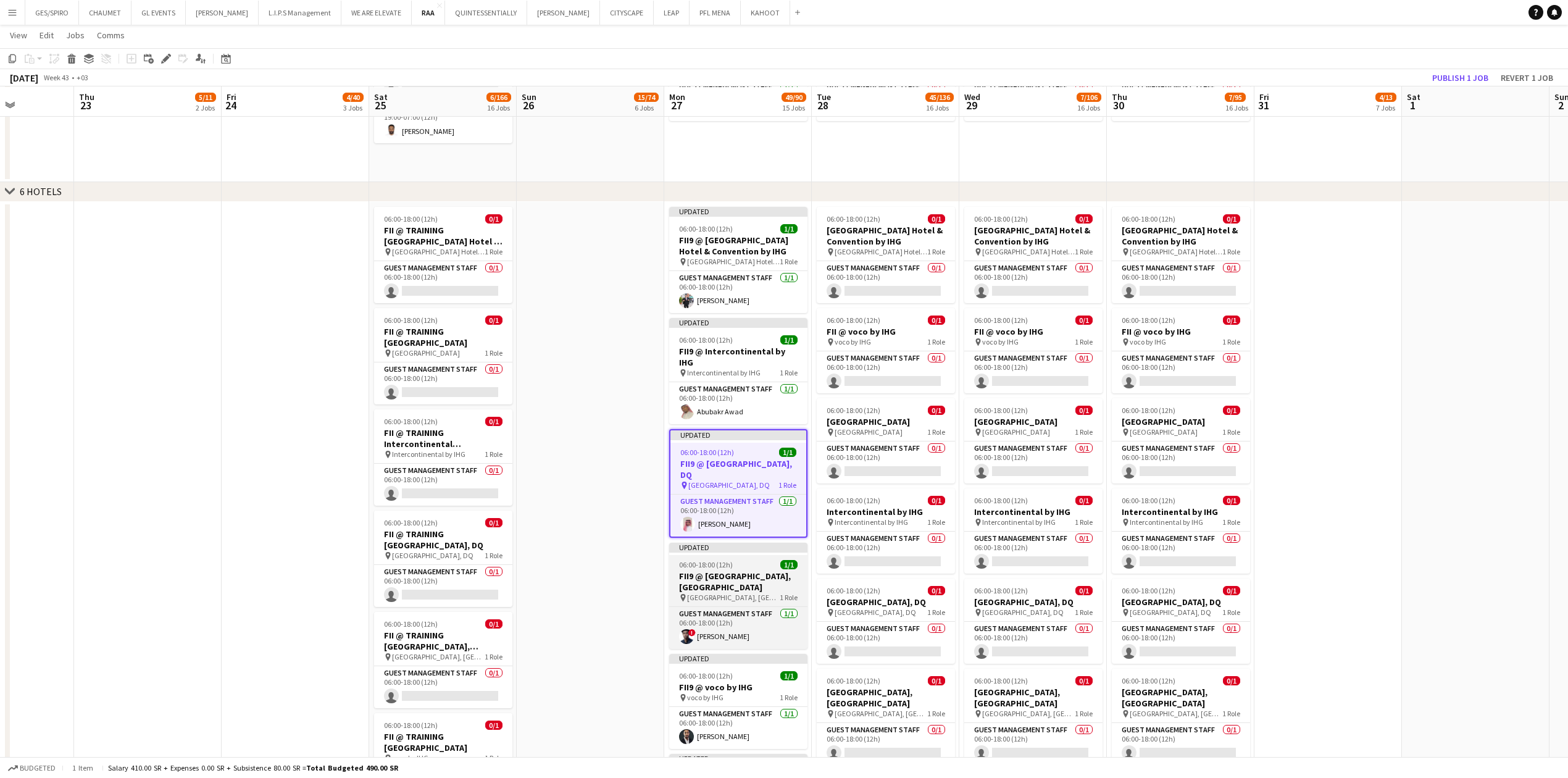
click at [620, 256] on h3 "FII9 @ [GEOGRAPHIC_DATA], [GEOGRAPHIC_DATA]" at bounding box center [738, 581] width 138 height 22
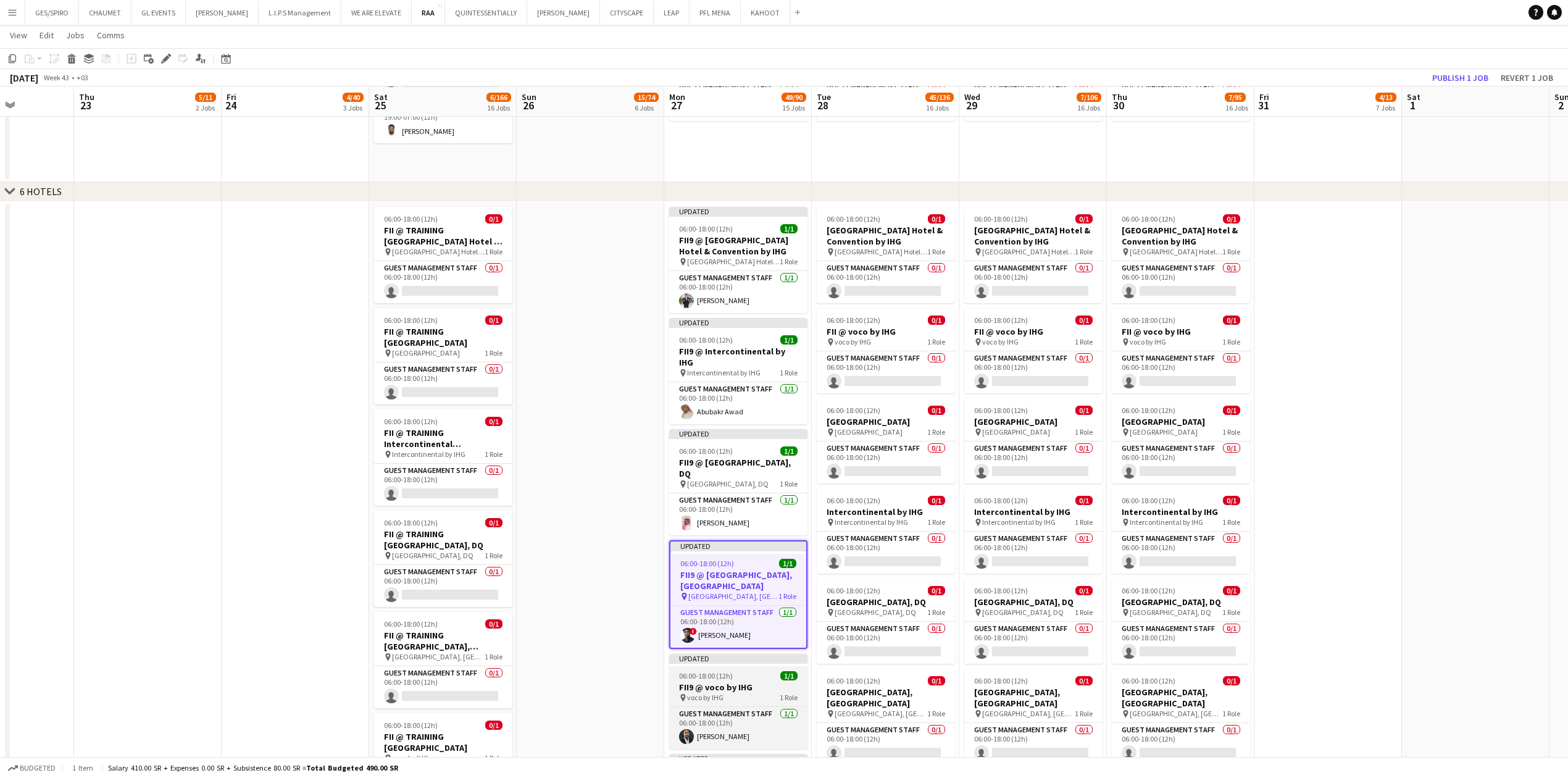
click at [620, 256] on h3 "FII9 @ voco by IHG" at bounding box center [738, 687] width 138 height 11
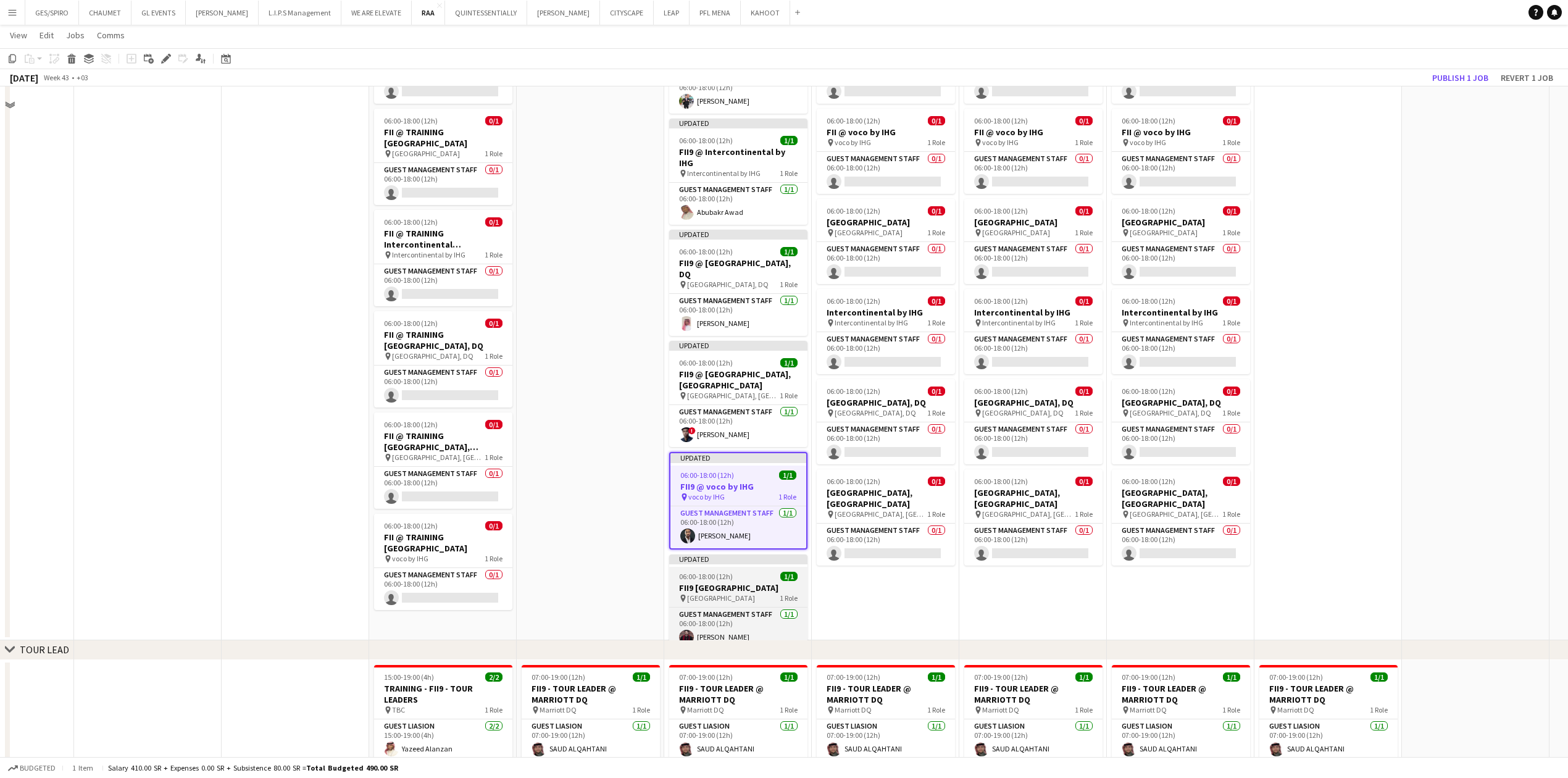
scroll to position [1647, 0]
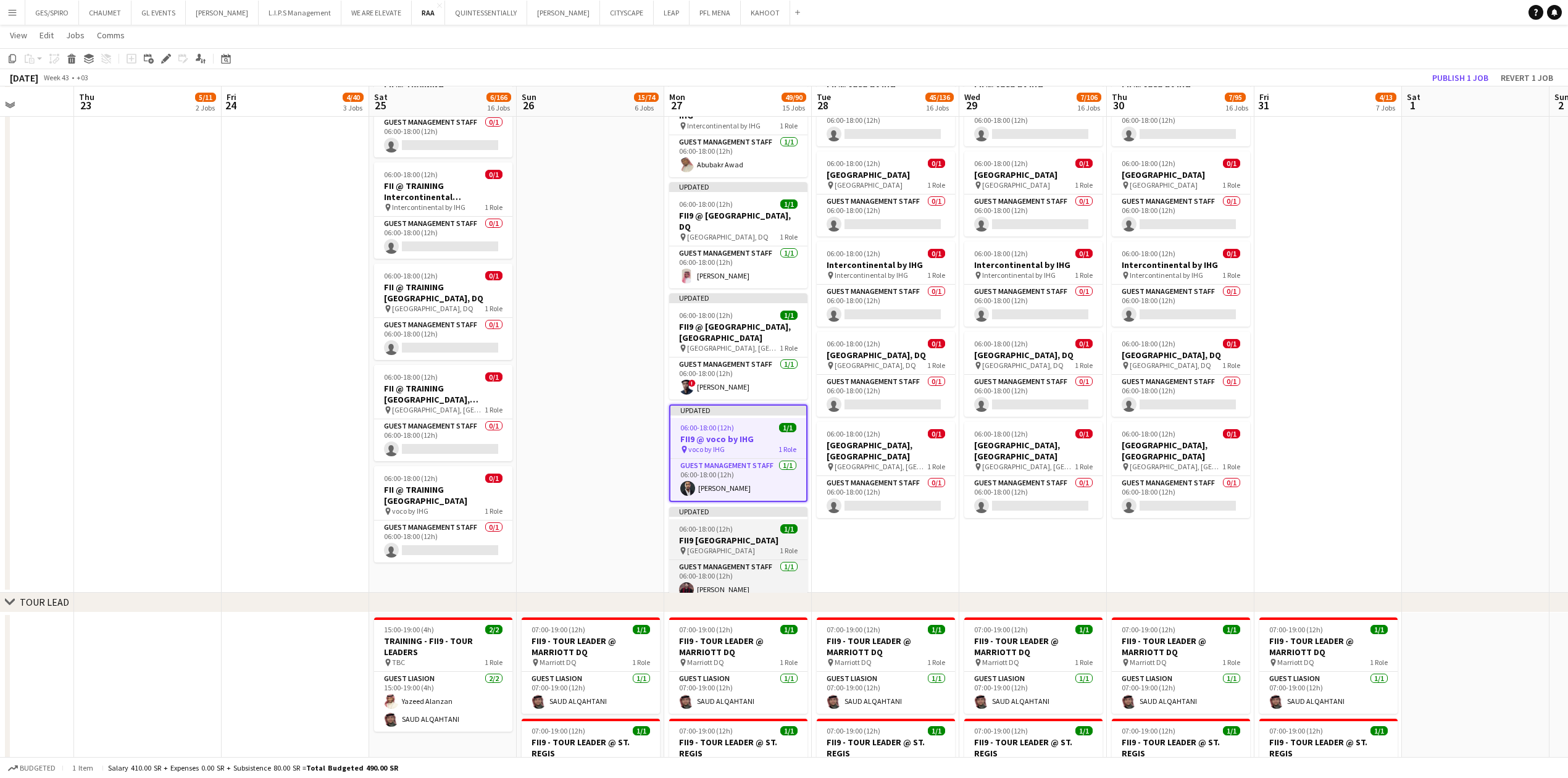
click at [620, 256] on div "06:00-18:00 (12h) 1/1" at bounding box center [738, 529] width 138 height 9
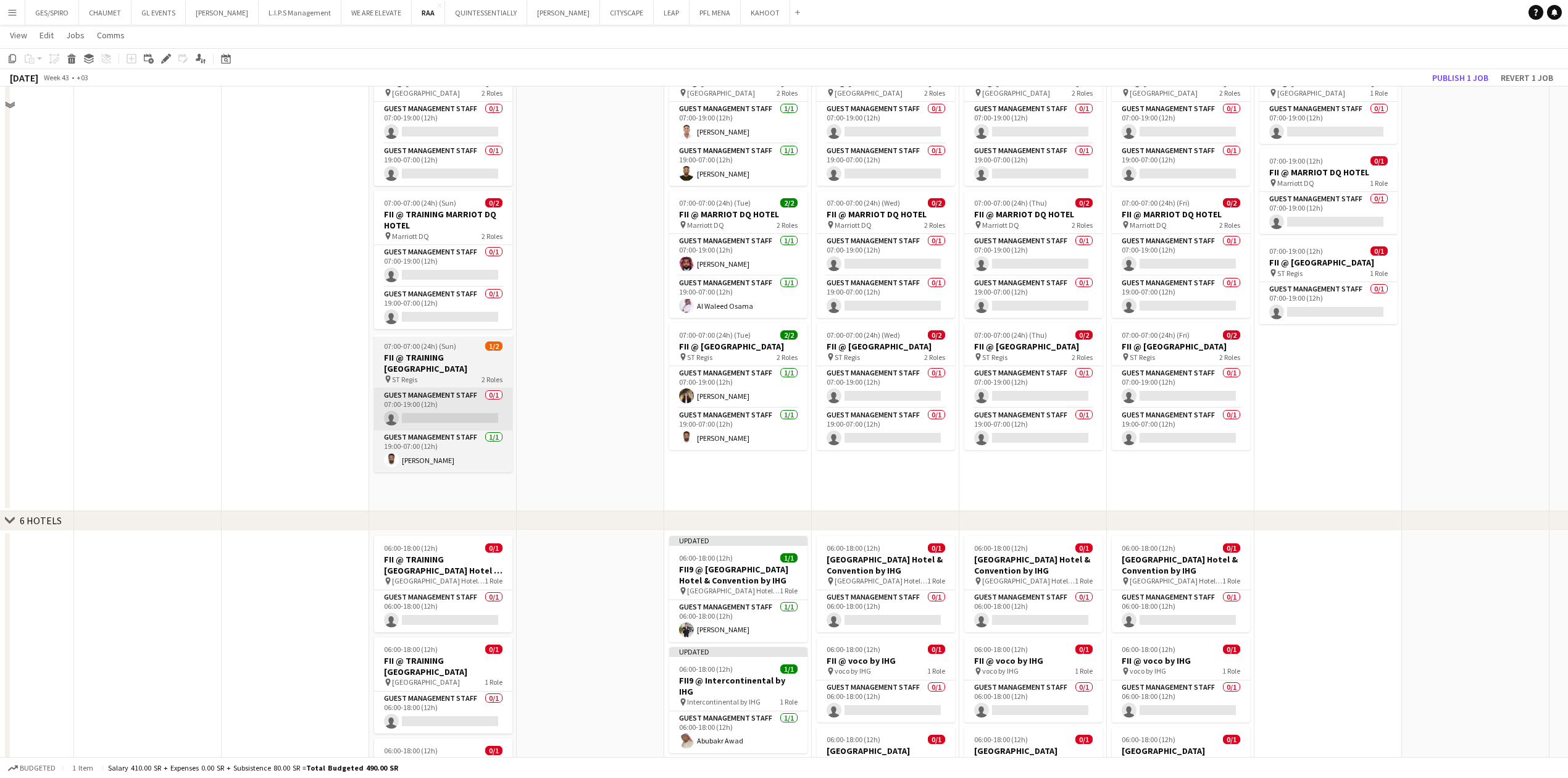
scroll to position [905, 0]
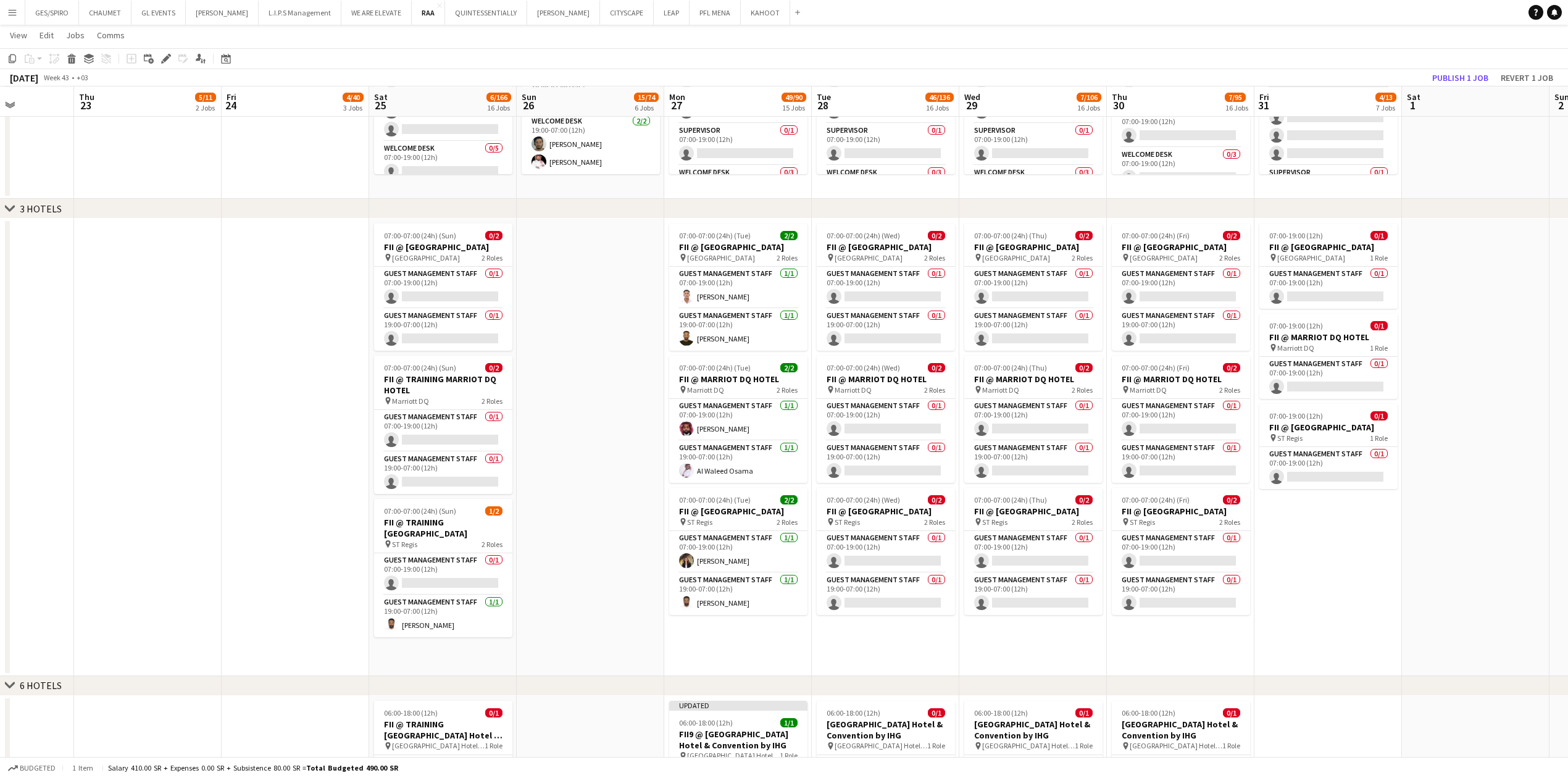
click at [620, 256] on app-date-cell at bounding box center [1475, 447] width 147 height 457
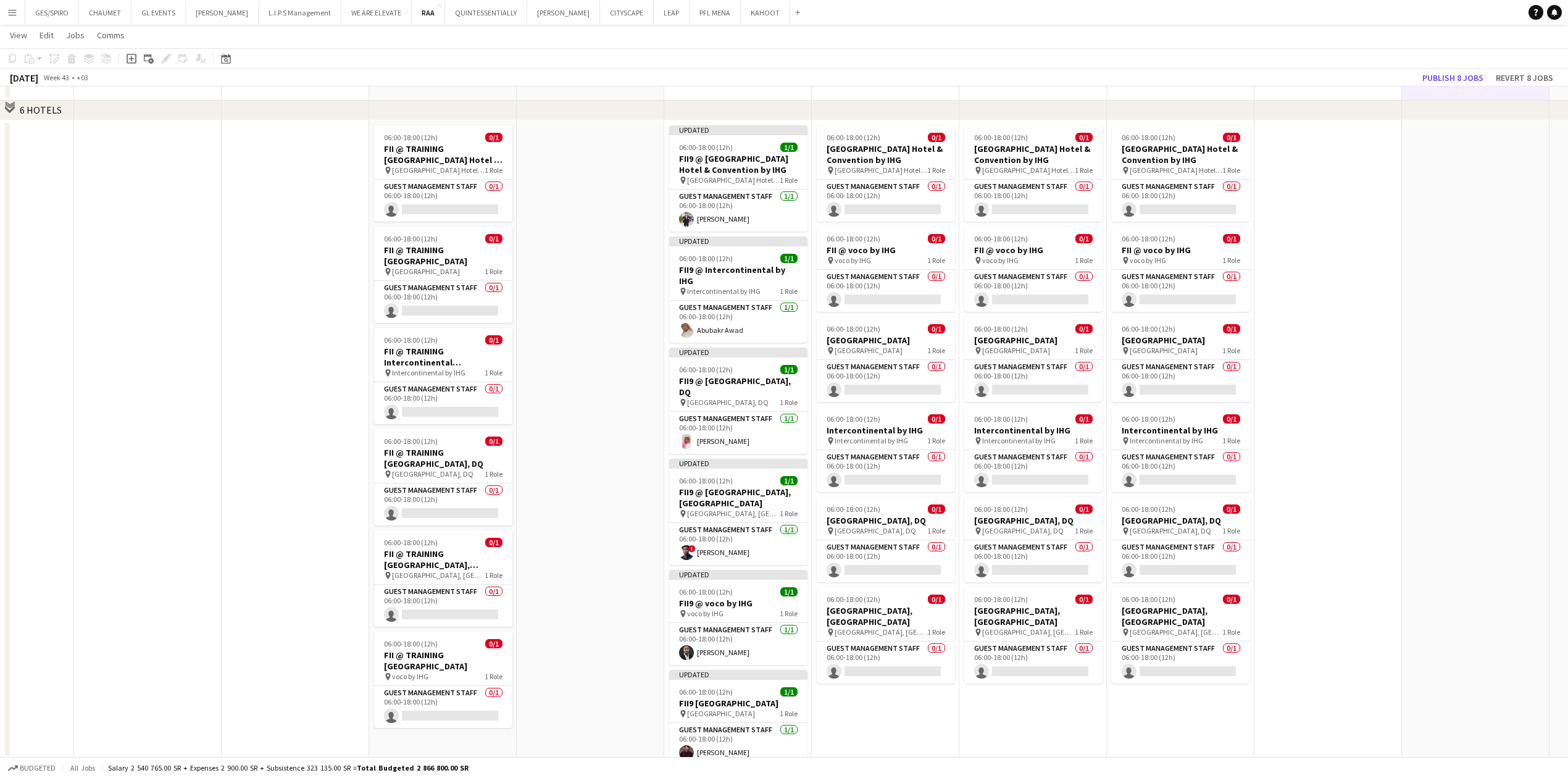
scroll to position [1399, 0]
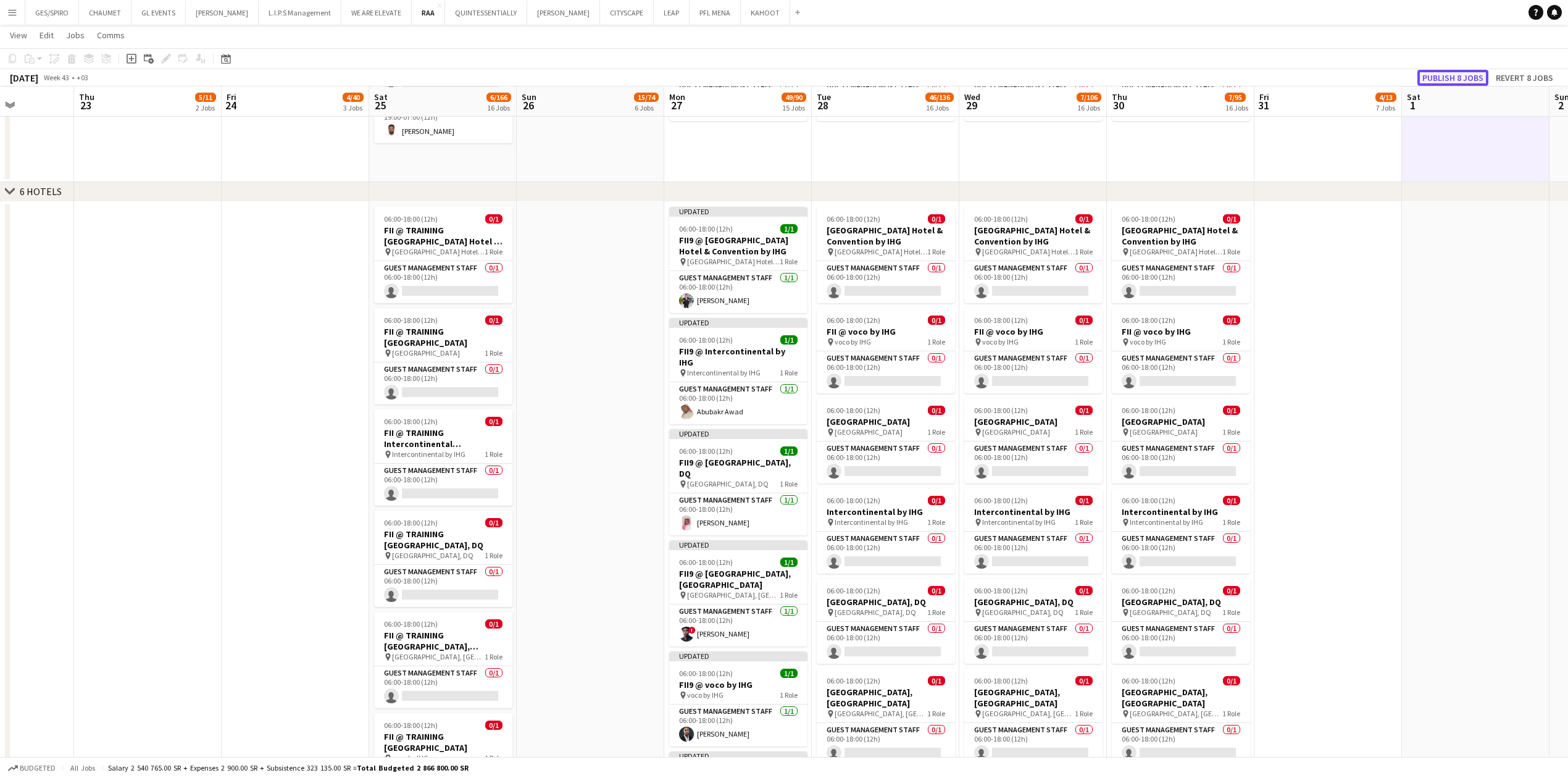
click at [620, 79] on button "Publish 8 jobs" at bounding box center [1452, 78] width 71 height 16
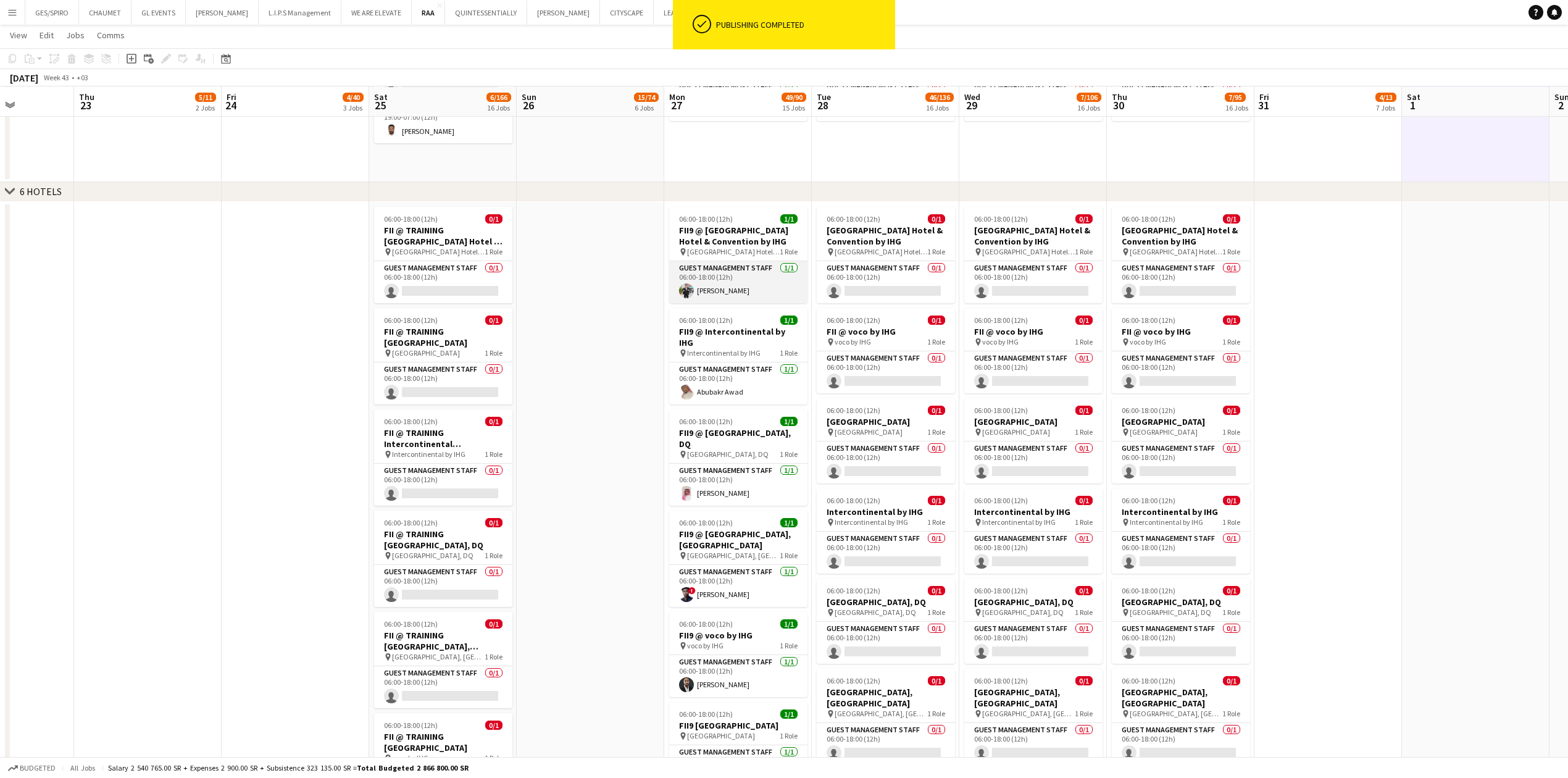
click at [620, 256] on app-card-role "Guest Management Staff [DATE] 06:00-18:00 (12h) [PERSON_NAME]" at bounding box center [738, 282] width 138 height 42
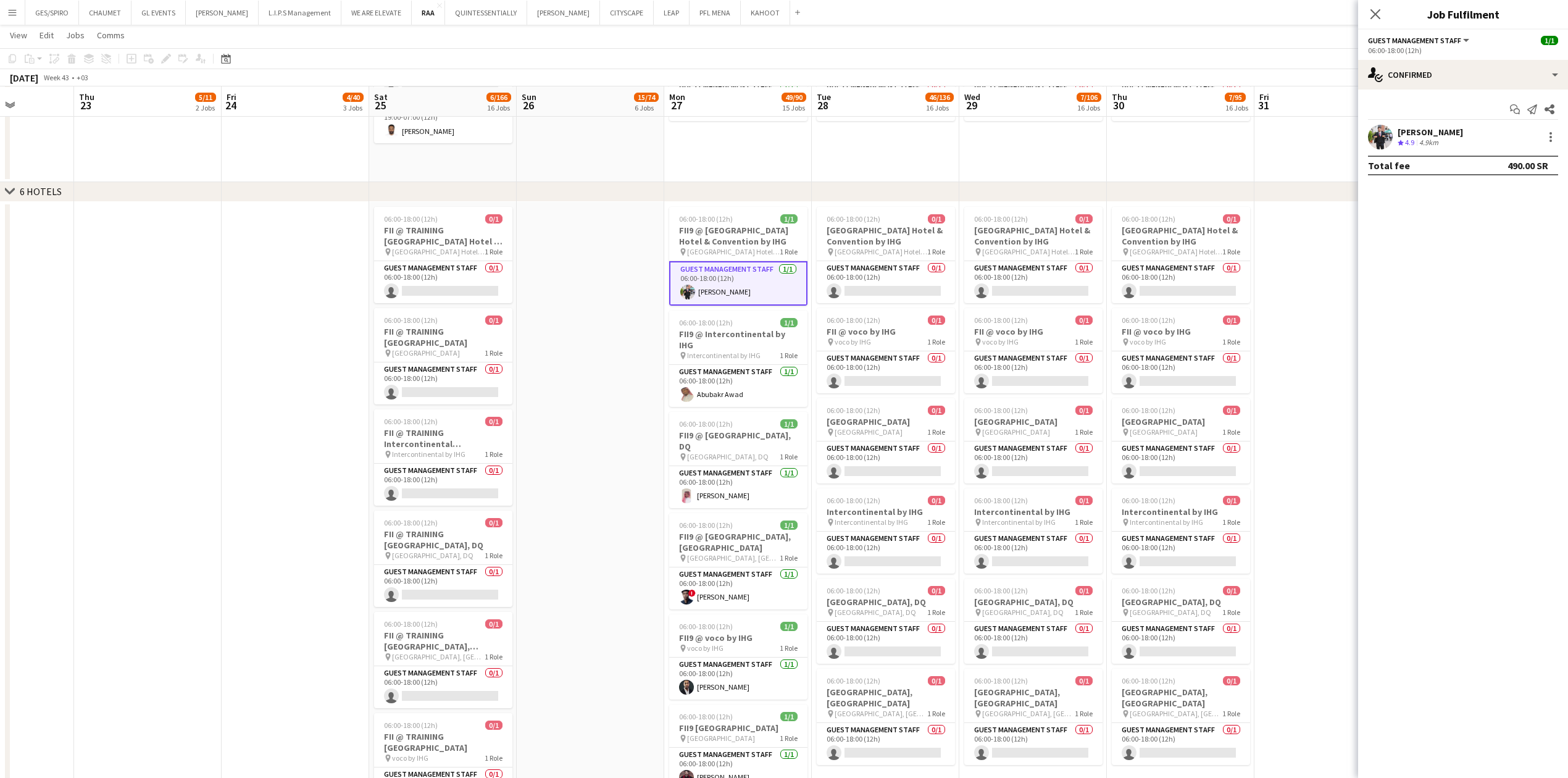
click at [620, 134] on div "[PERSON_NAME]" at bounding box center [1430, 132] width 66 height 11
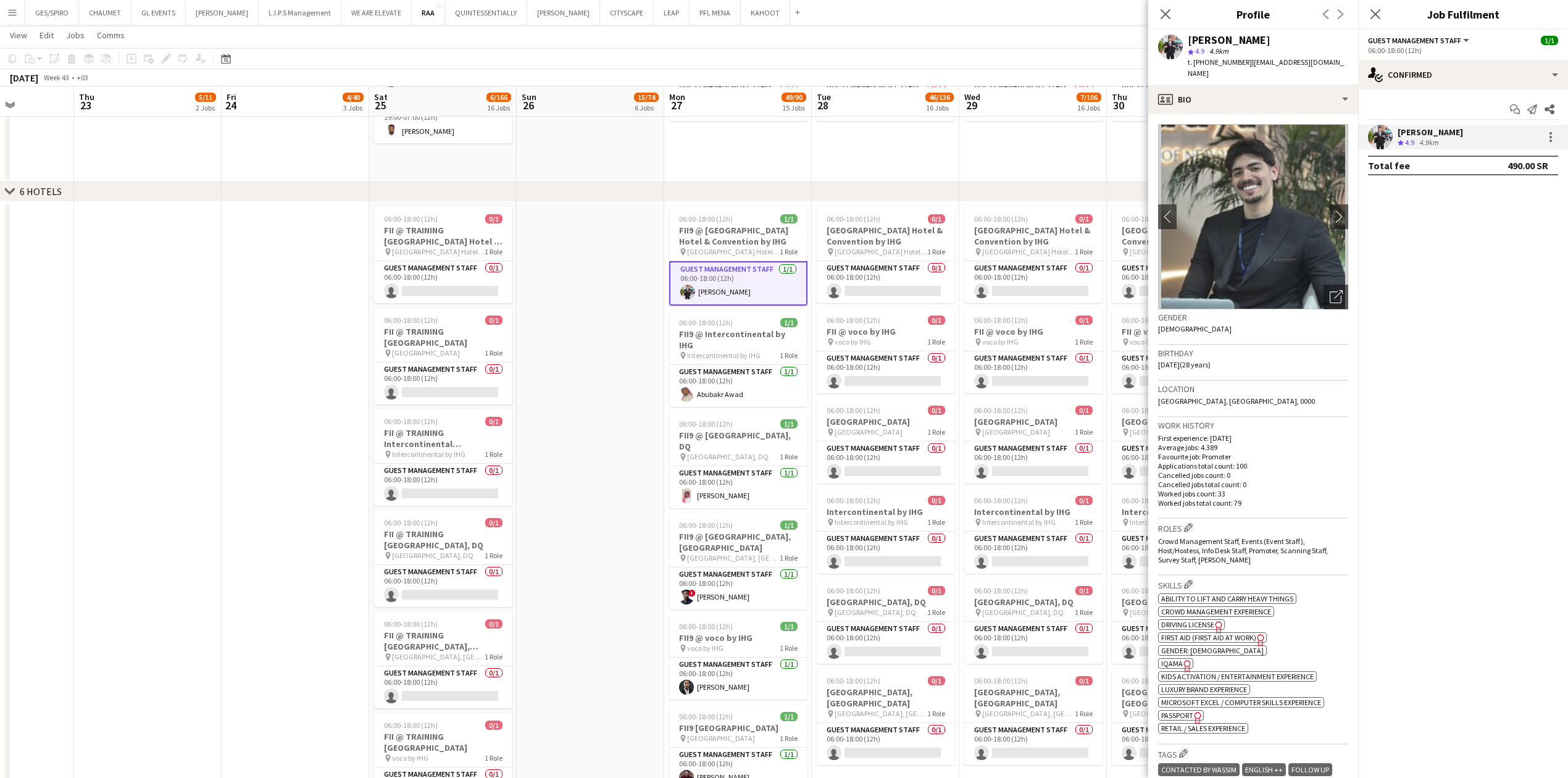
drag, startPoint x: 1248, startPoint y: 62, endPoint x: 1335, endPoint y: 62, distance: 87.0
click at [620, 62] on app-profile-header "[PERSON_NAME] star 4.9 4.9km t. [PHONE_NUMBER] | [EMAIL_ADDRESS][DOMAIN_NAME]" at bounding box center [1253, 57] width 210 height 55
copy span "[EMAIL_ADDRESS][DOMAIN_NAME]"
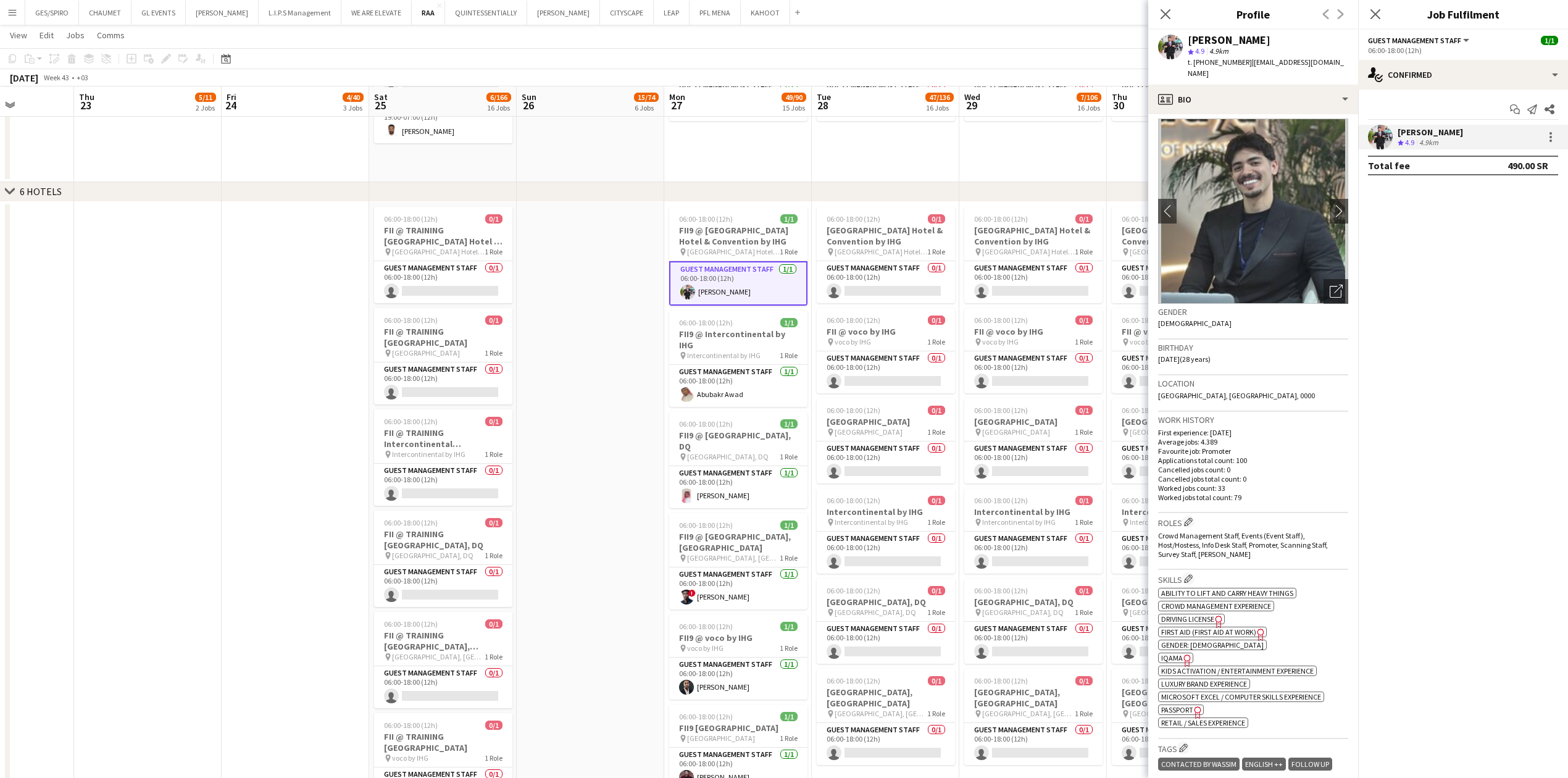
scroll to position [0, 0]
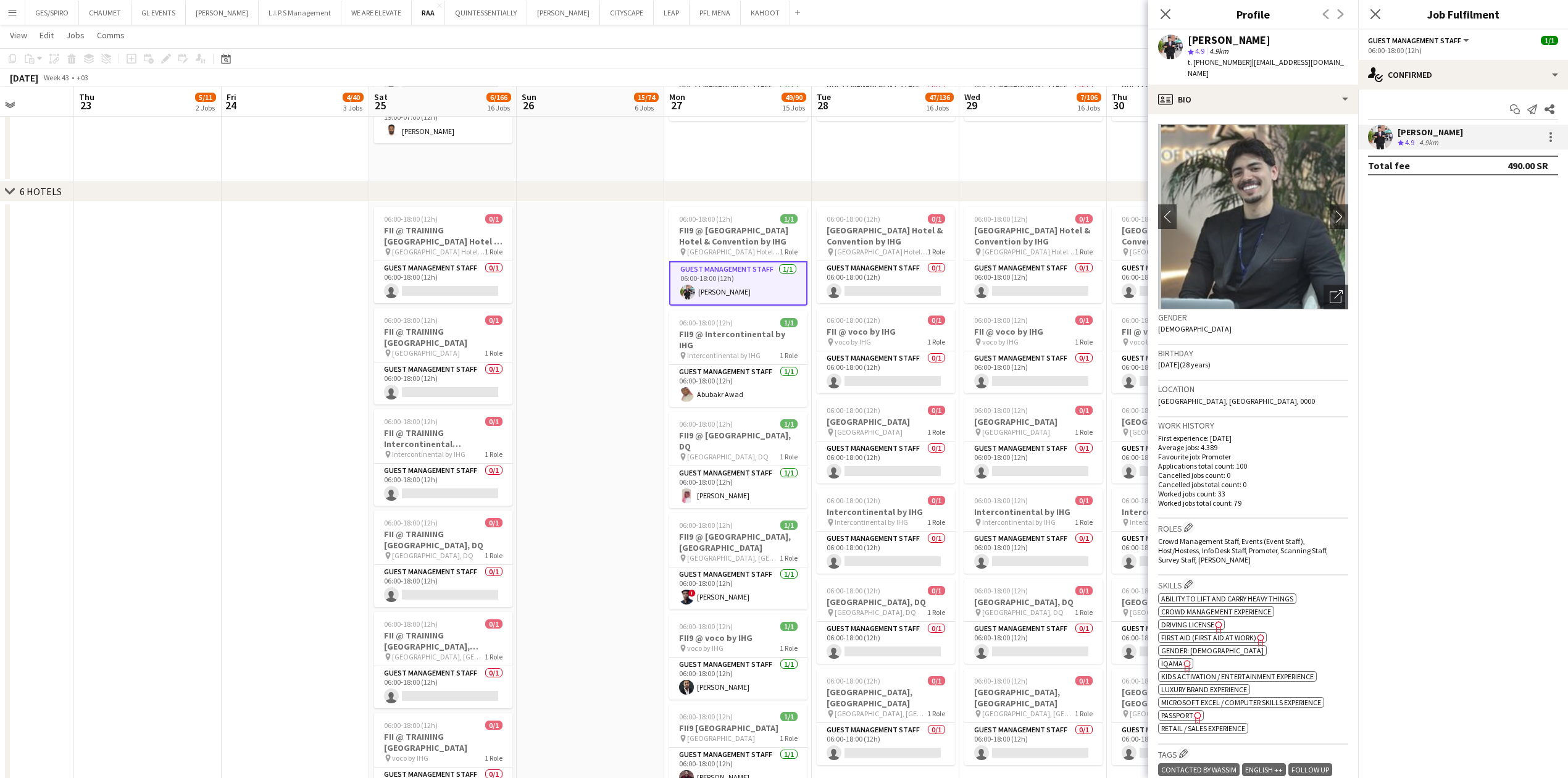
click at [620, 60] on span "t. [PHONE_NUMBER]" at bounding box center [1219, 62] width 64 height 9
copy span "966556543064"
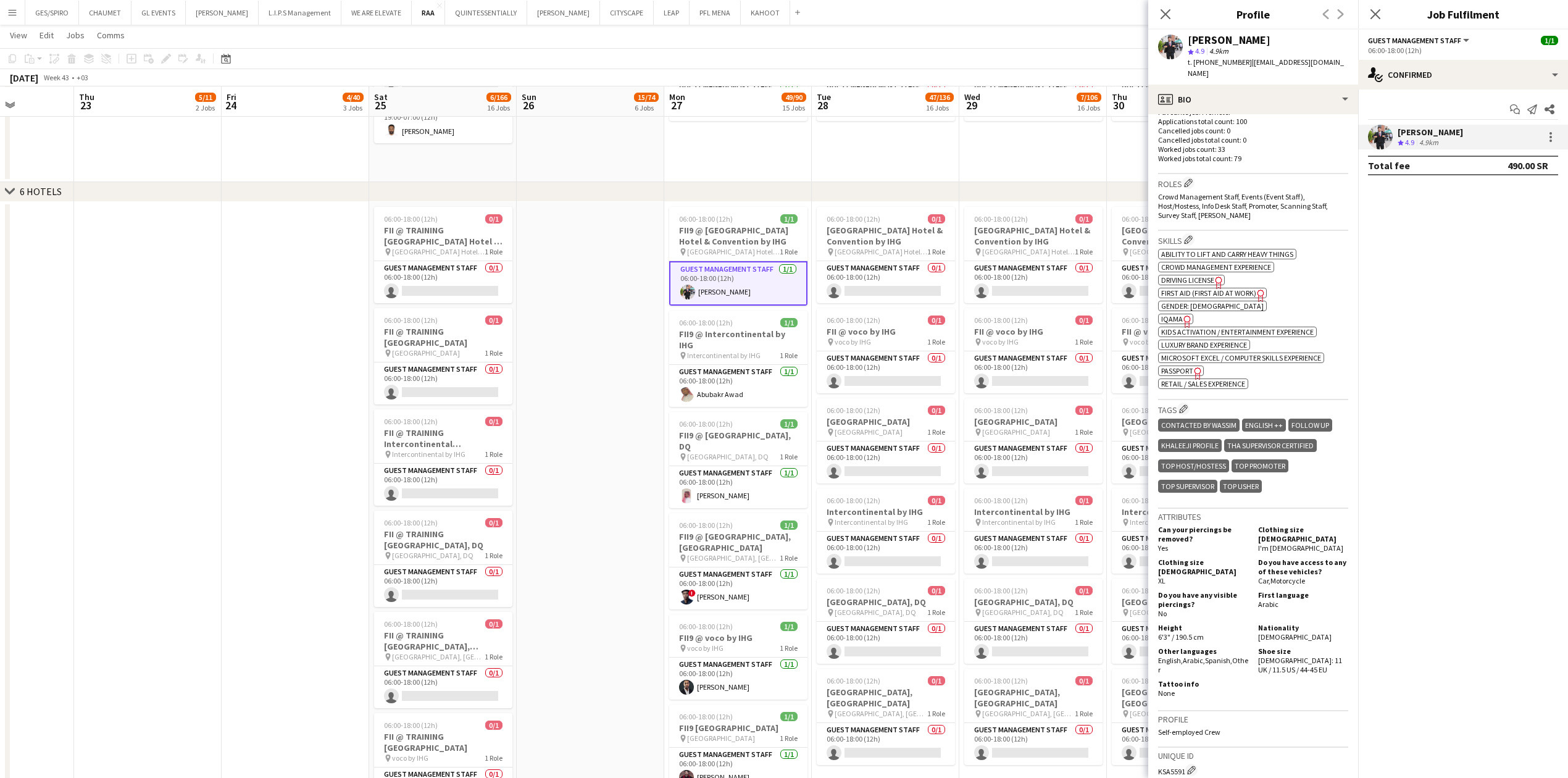
scroll to position [316, 0]
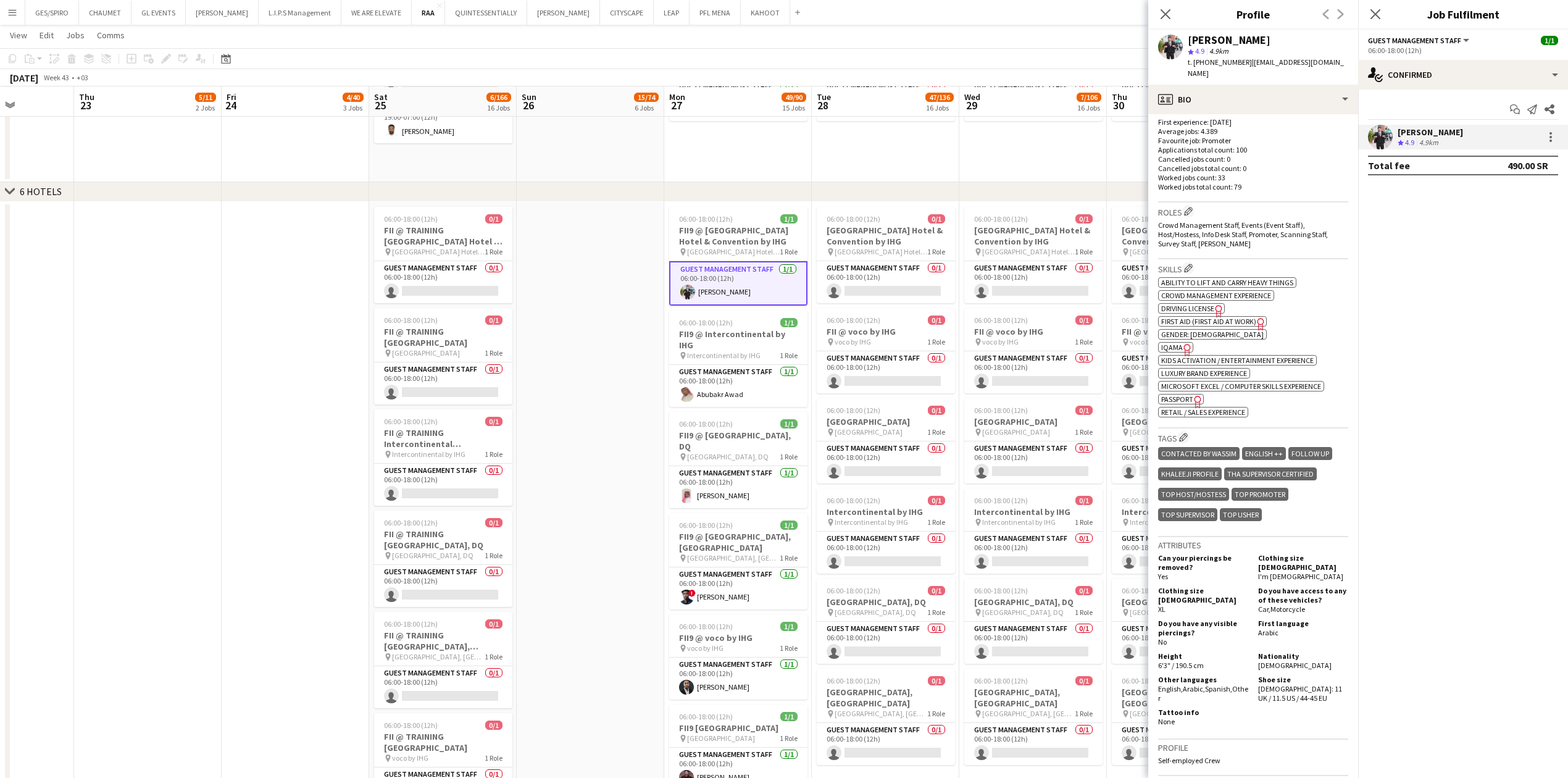
click at [620, 256] on span "IQAMA" at bounding box center [1172, 348] width 22 height 9
click at [620, 256] on app-card-role "Guest Management Staff [DATE] 06:00-18:00 (12h) [PERSON_NAME]" at bounding box center [738, 386] width 138 height 42
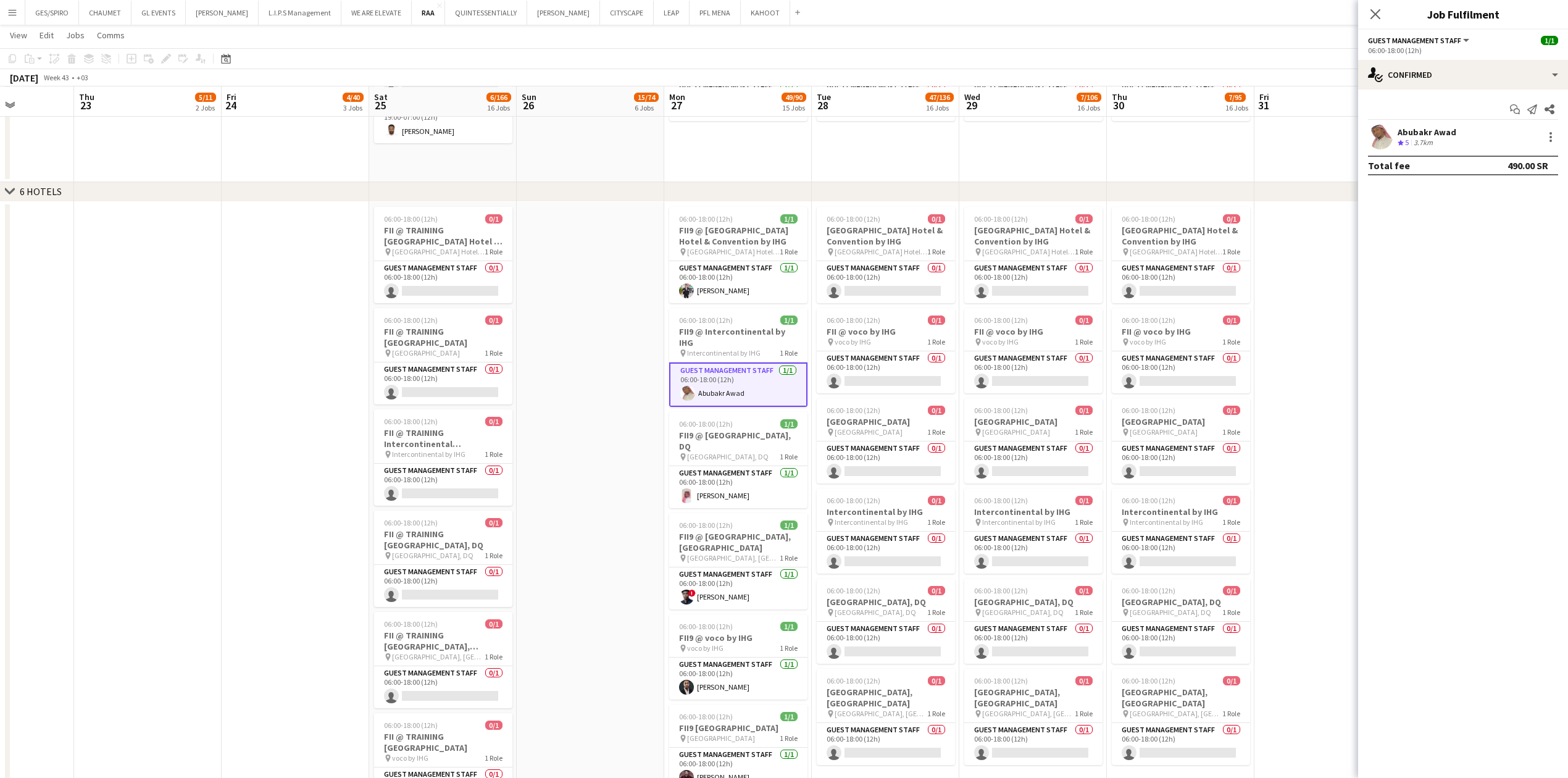
drag, startPoint x: 1448, startPoint y: 136, endPoint x: 1449, endPoint y: 130, distance: 6.1
click at [620, 135] on div "Abubakr Awad" at bounding box center [1427, 132] width 59 height 11
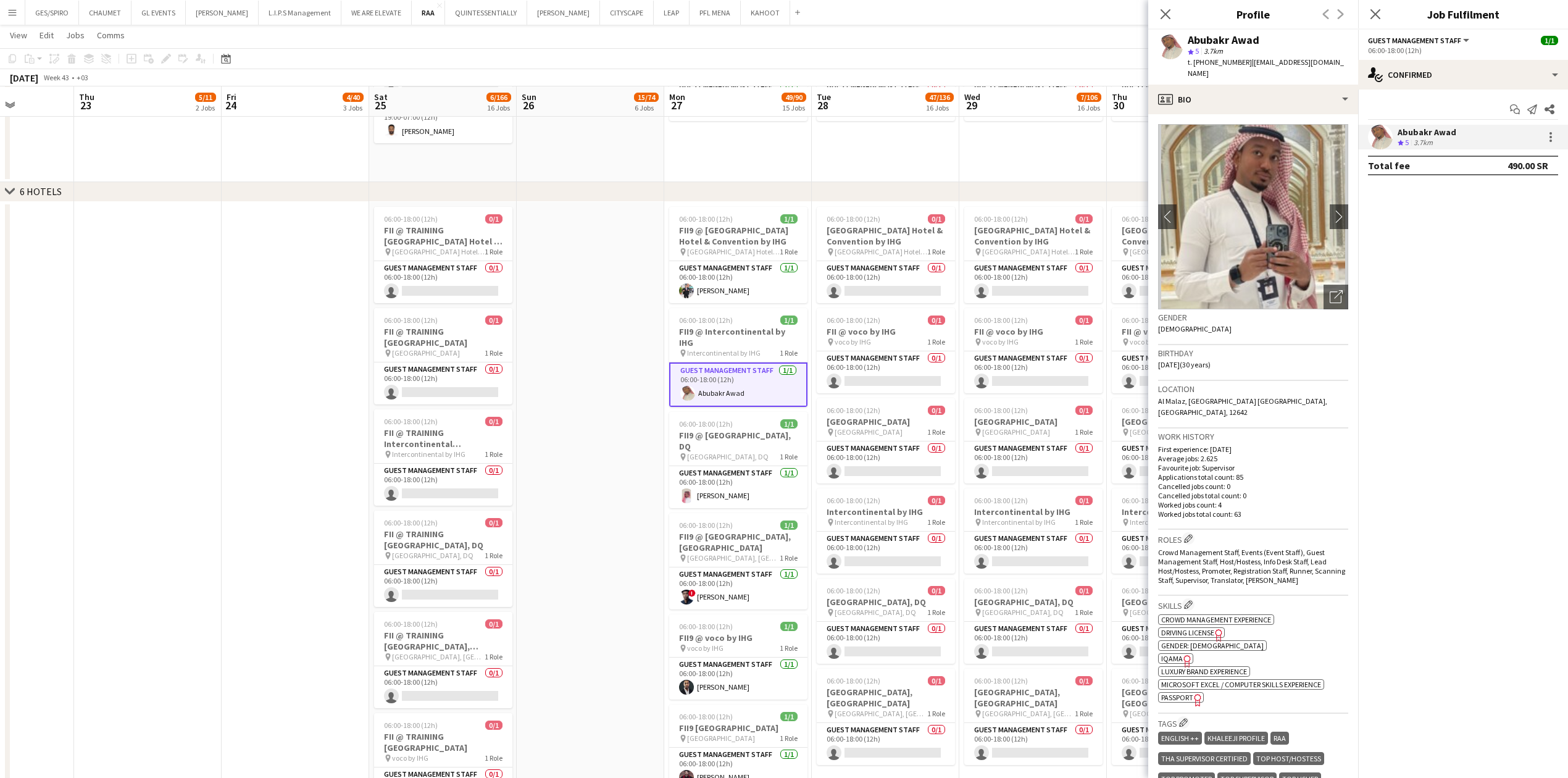
drag, startPoint x: 1250, startPoint y: 62, endPoint x: 1347, endPoint y: 62, distance: 97.0
click at [620, 62] on app-profile-header "[PERSON_NAME] star 5 3.7km t. [PHONE_NUMBER] | [EMAIL_ADDRESS][DOMAIN_NAME]" at bounding box center [1253, 57] width 210 height 55
click at [620, 57] on div "t. [PHONE_NUMBER] | [EMAIL_ADDRESS][DOMAIN_NAME]" at bounding box center [1267, 68] width 160 height 22
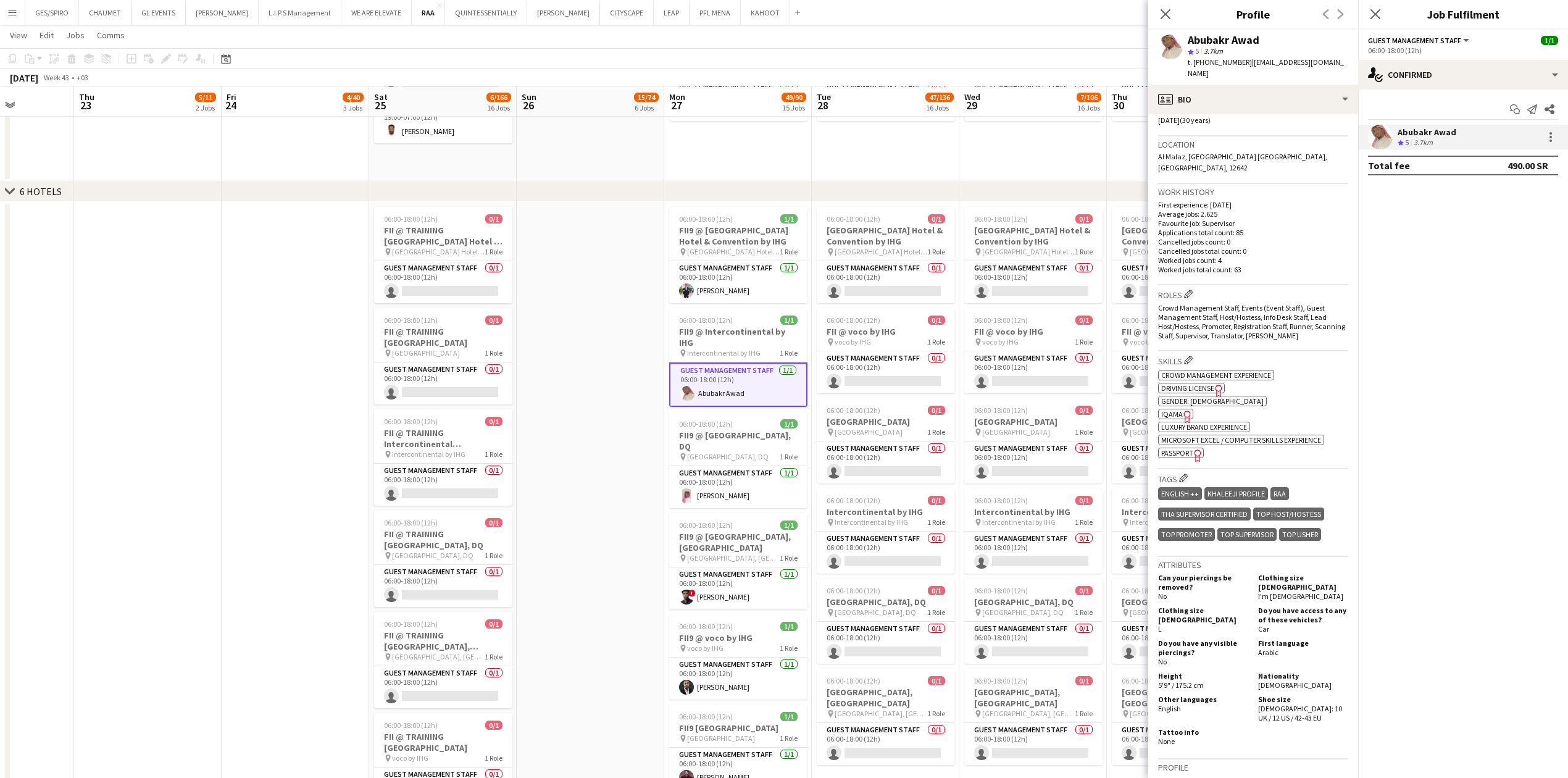
scroll to position [168, 0]
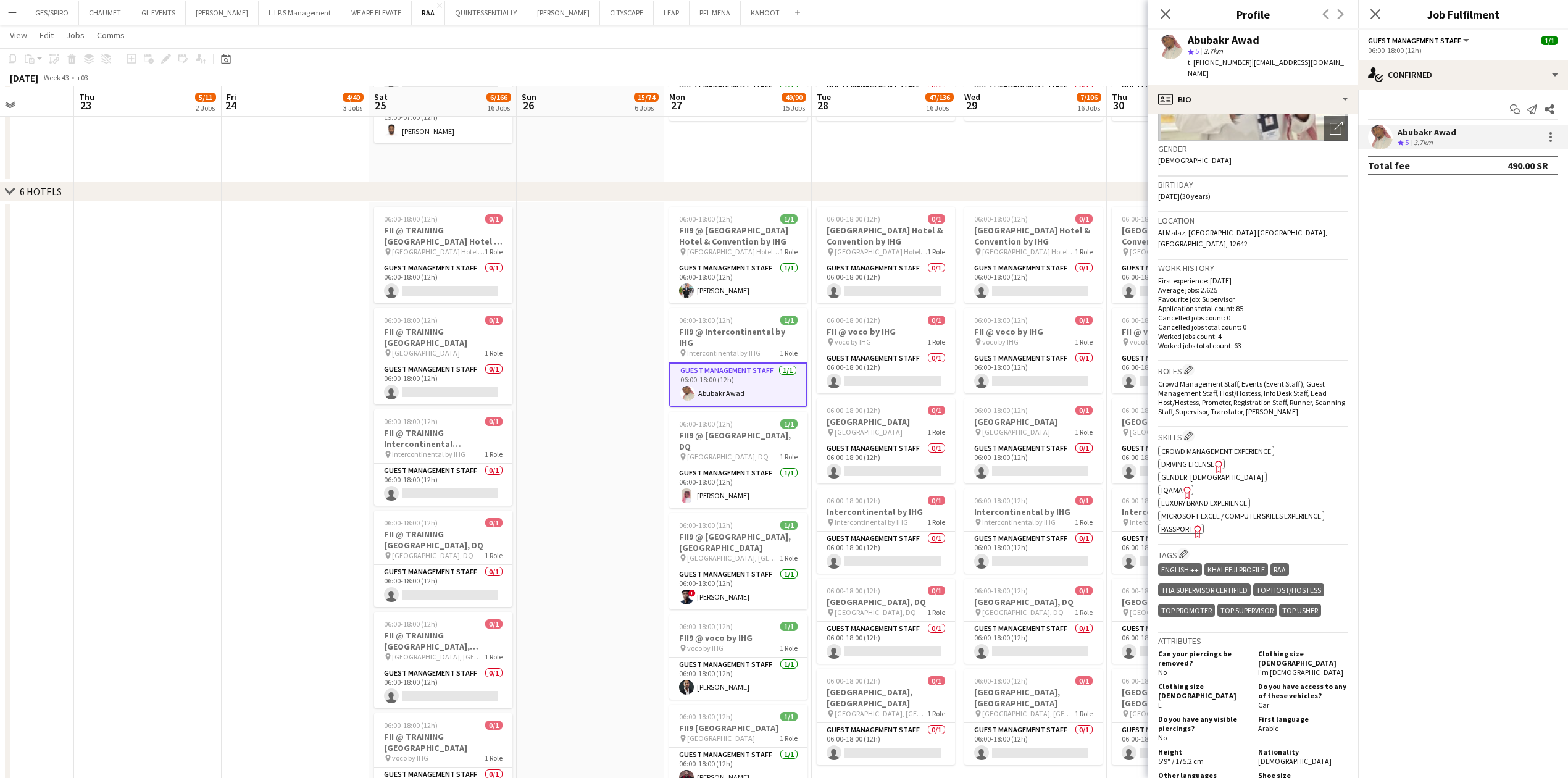
click at [620, 256] on span "IQAMA" at bounding box center [1172, 490] width 22 height 9
click at [620, 256] on app-card-role "Guest Management Staff [DATE] 06:00-18:00 (12h) [PERSON_NAME]" at bounding box center [738, 487] width 138 height 42
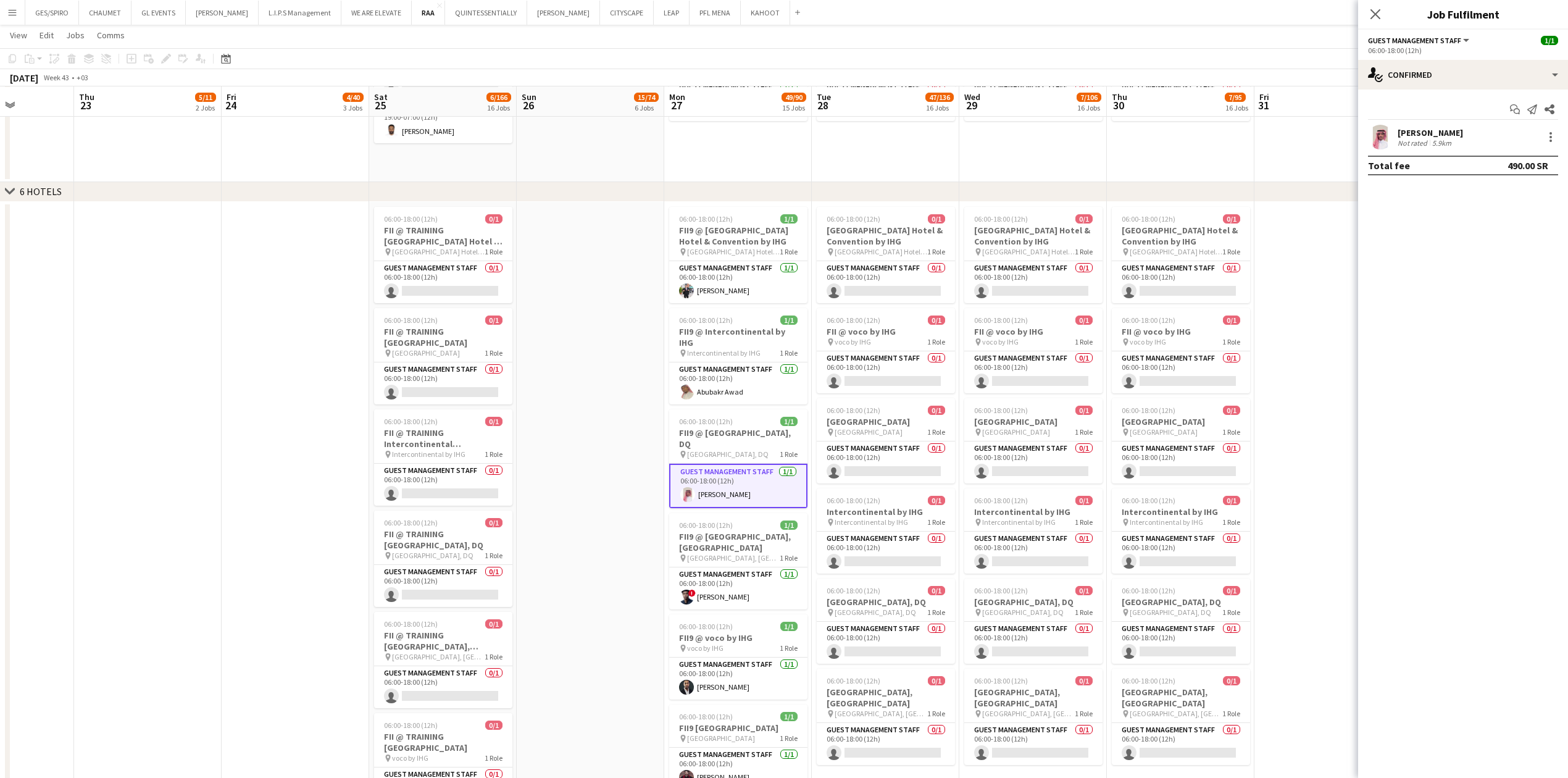
click at [620, 139] on div "Not rated 5.9km" at bounding box center [1430, 143] width 66 height 9
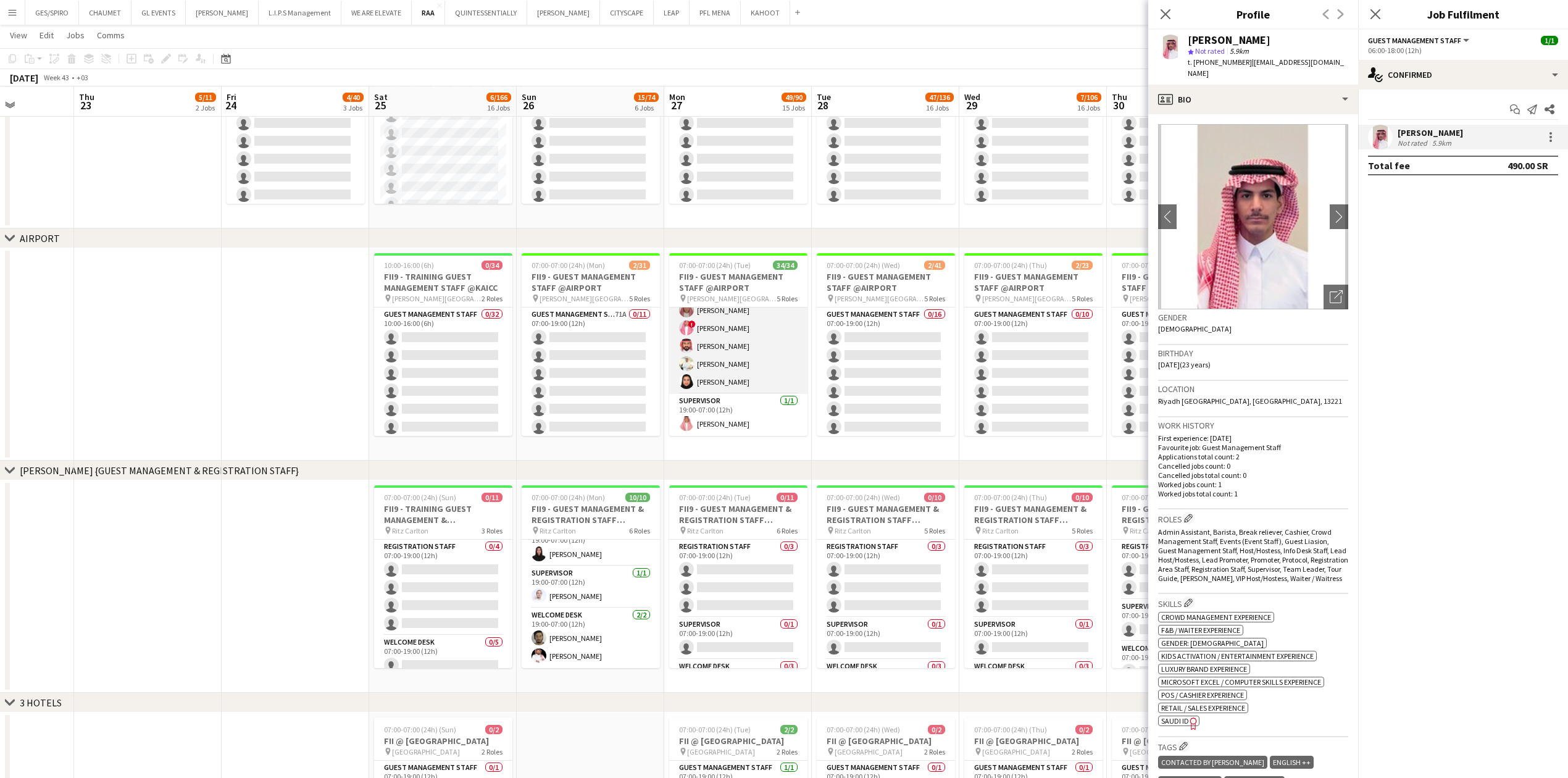
scroll to position [603, 0]
drag, startPoint x: 1187, startPoint y: 39, endPoint x: 1301, endPoint y: 39, distance: 114.0
click at [620, 39] on div "[PERSON_NAME]" at bounding box center [1267, 40] width 160 height 11
click at [620, 68] on div "[PERSON_NAME] star Not rated 5.9km t. [PHONE_NUMBER] | [EMAIL_ADDRESS][DOMAIN_N…" at bounding box center [1253, 57] width 210 height 55
drag, startPoint x: 1244, startPoint y: 63, endPoint x: 1338, endPoint y: 69, distance: 94.2
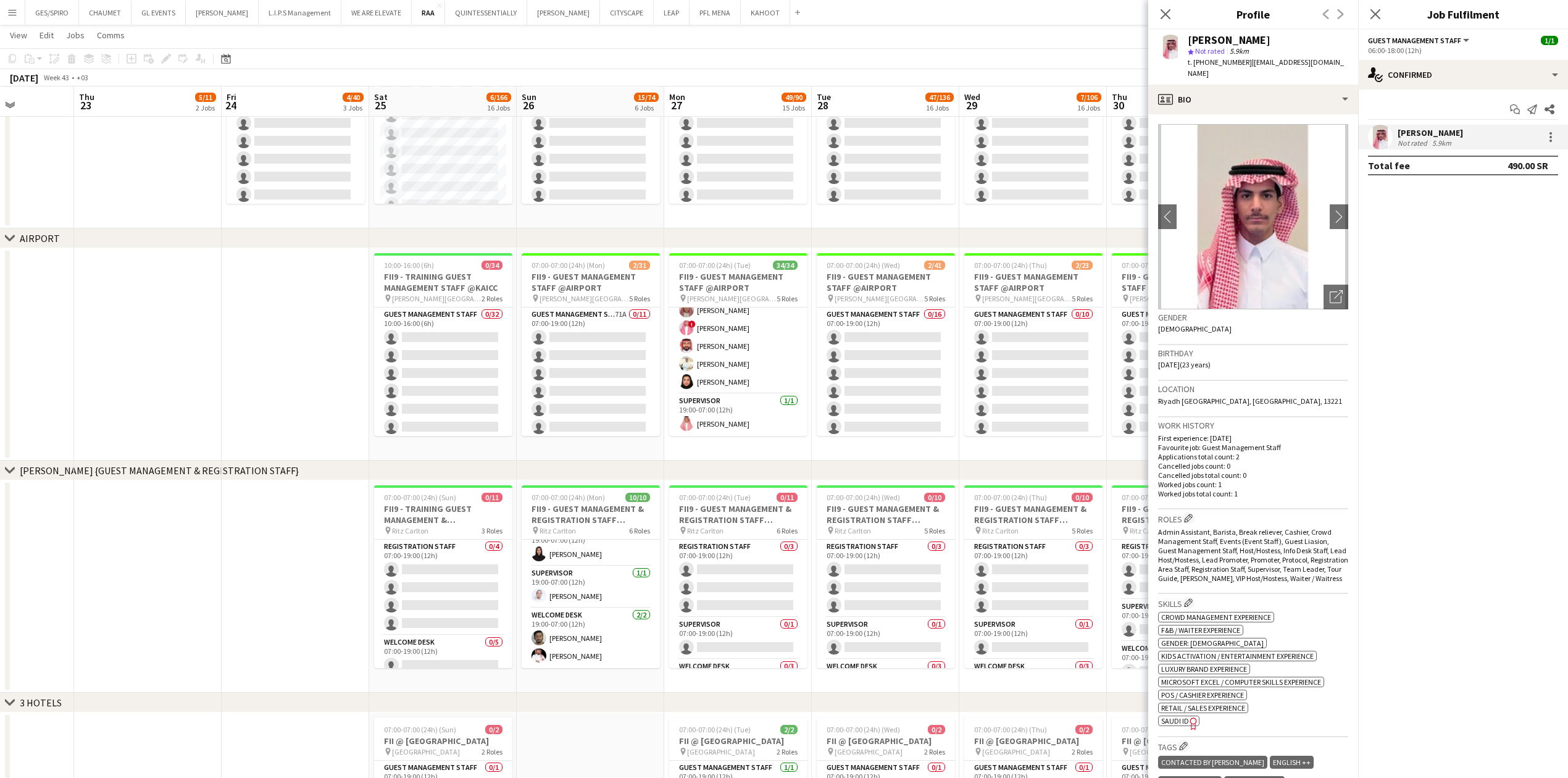
click at [620, 69] on div "[PERSON_NAME] star Not rated 5.9km t. [PHONE_NUMBER] | [EMAIL_ADDRESS][DOMAIN_N…" at bounding box center [1253, 57] width 210 height 55
click at [620, 65] on span "t. [PHONE_NUMBER]" at bounding box center [1219, 62] width 64 height 9
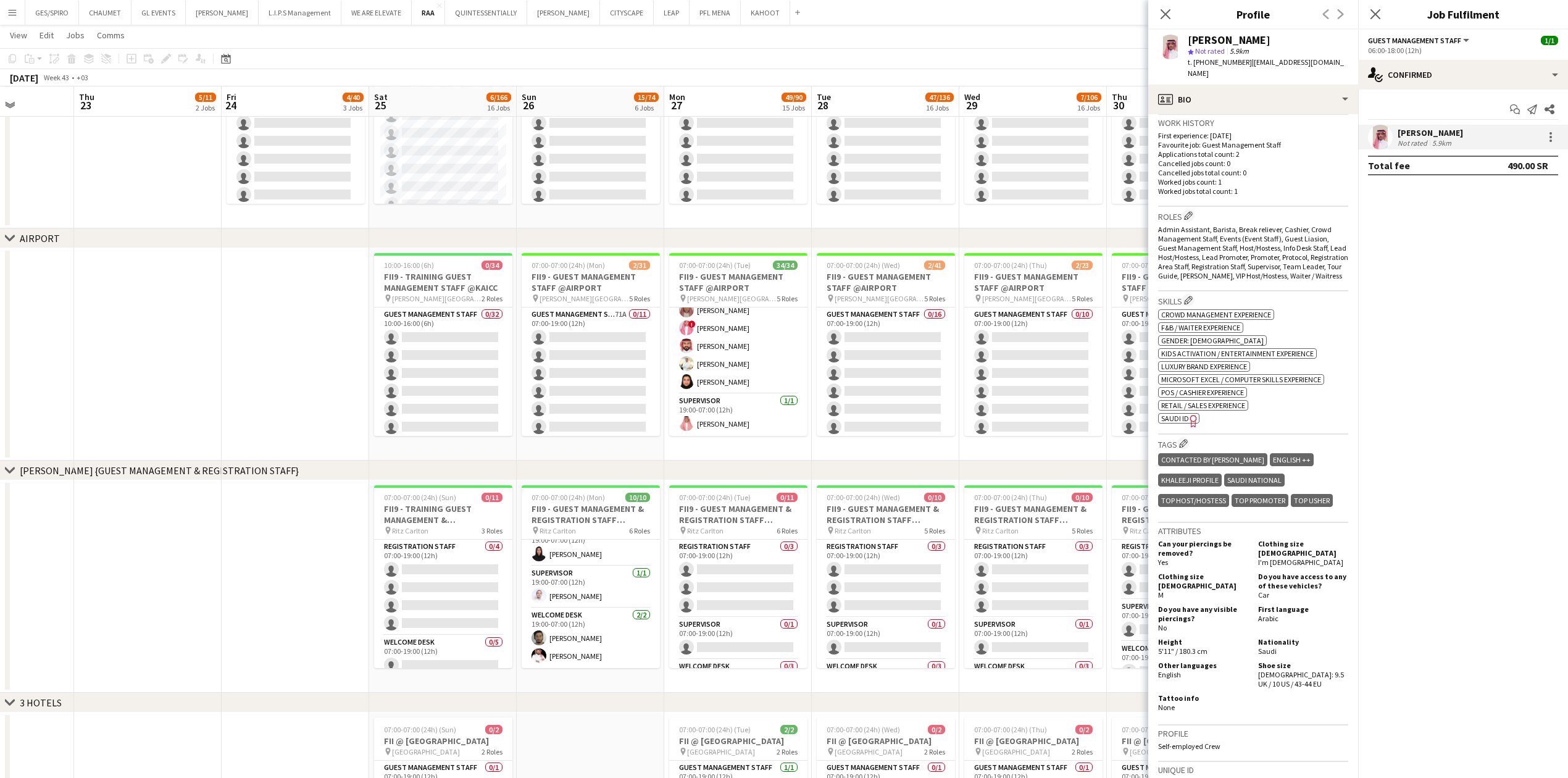
scroll to position [247, 0]
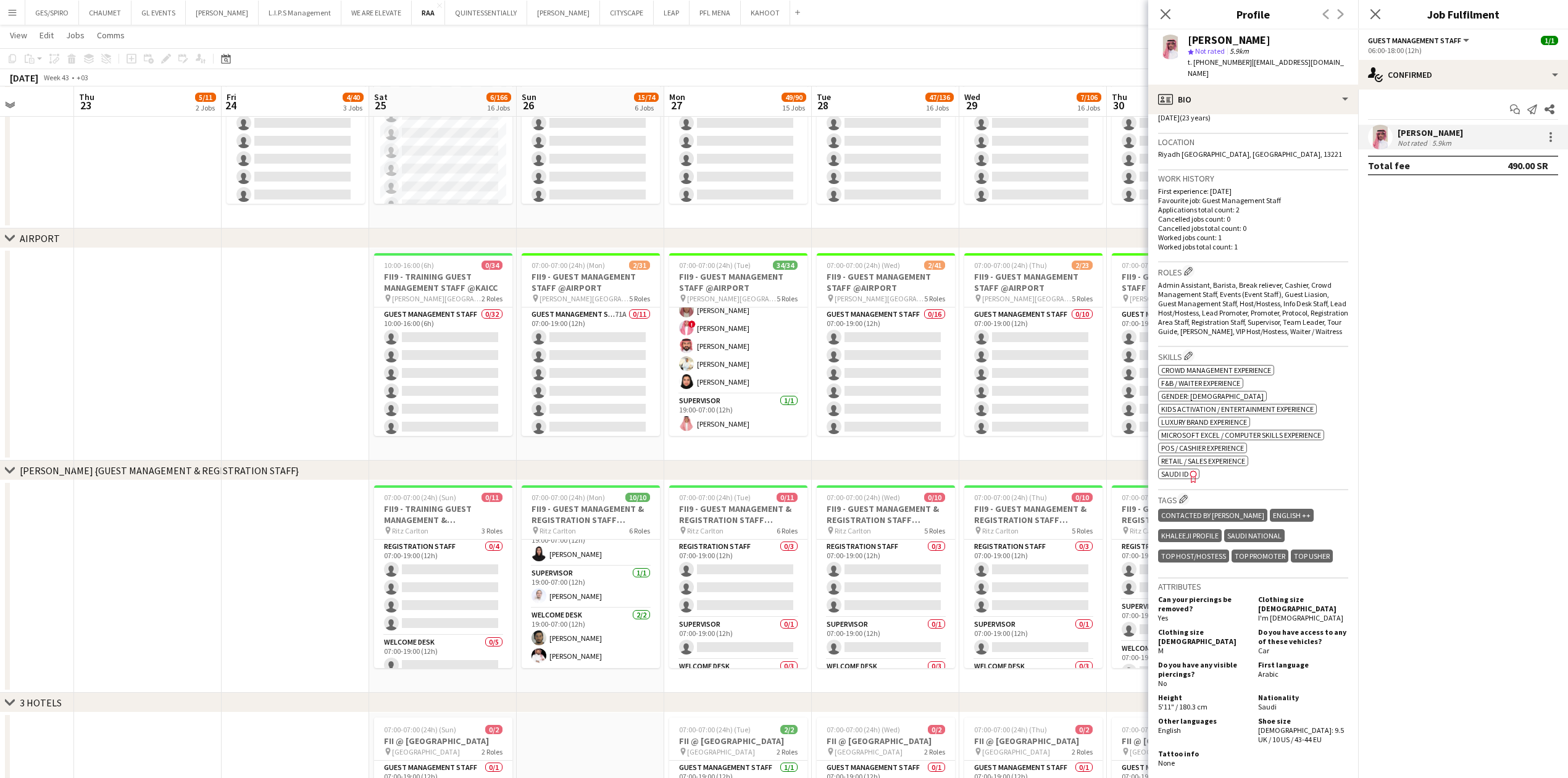
click at [620, 256] on span "SAUDI ID" at bounding box center [1174, 474] width 28 height 9
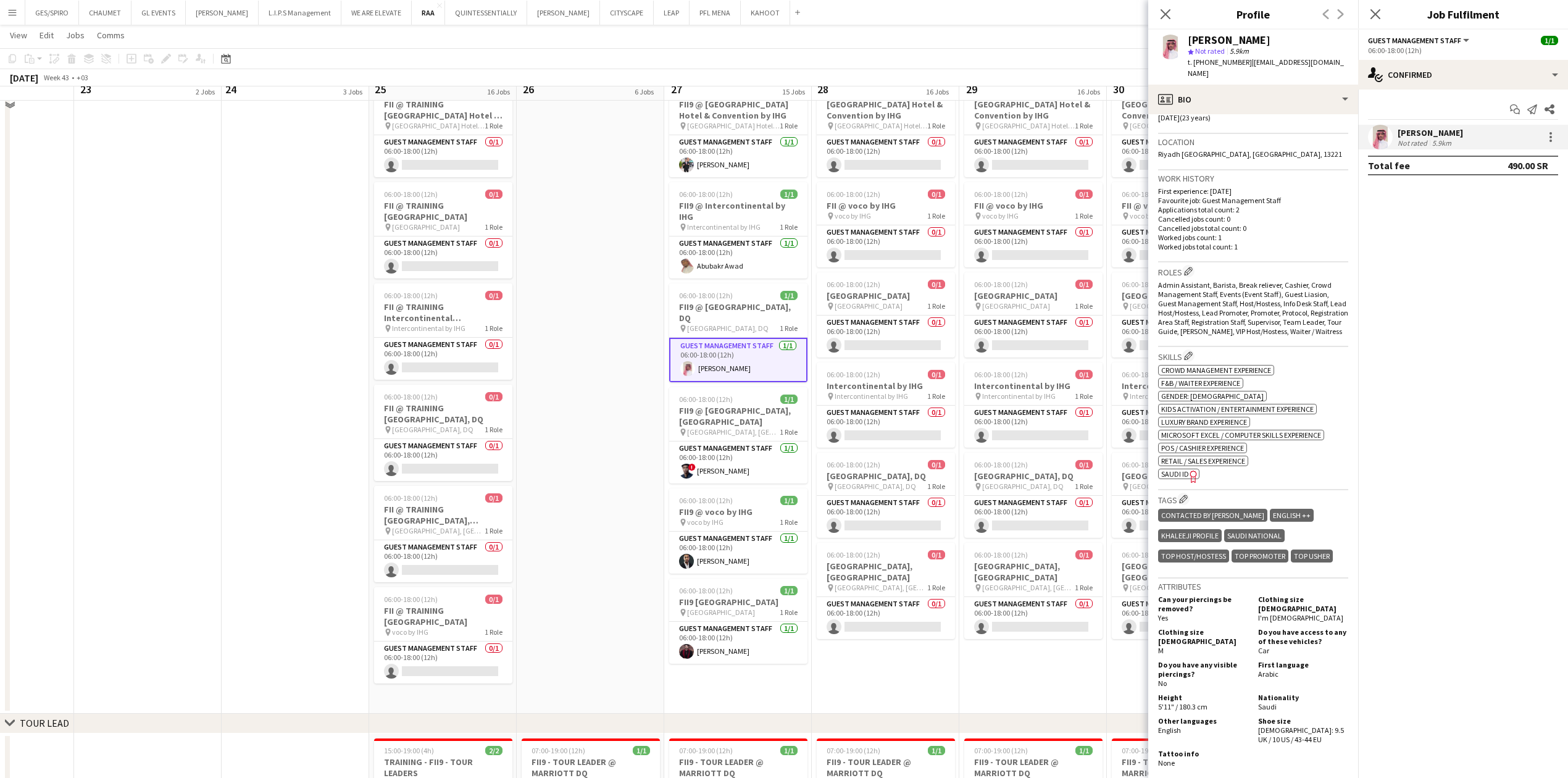
scroll to position [1482, 0]
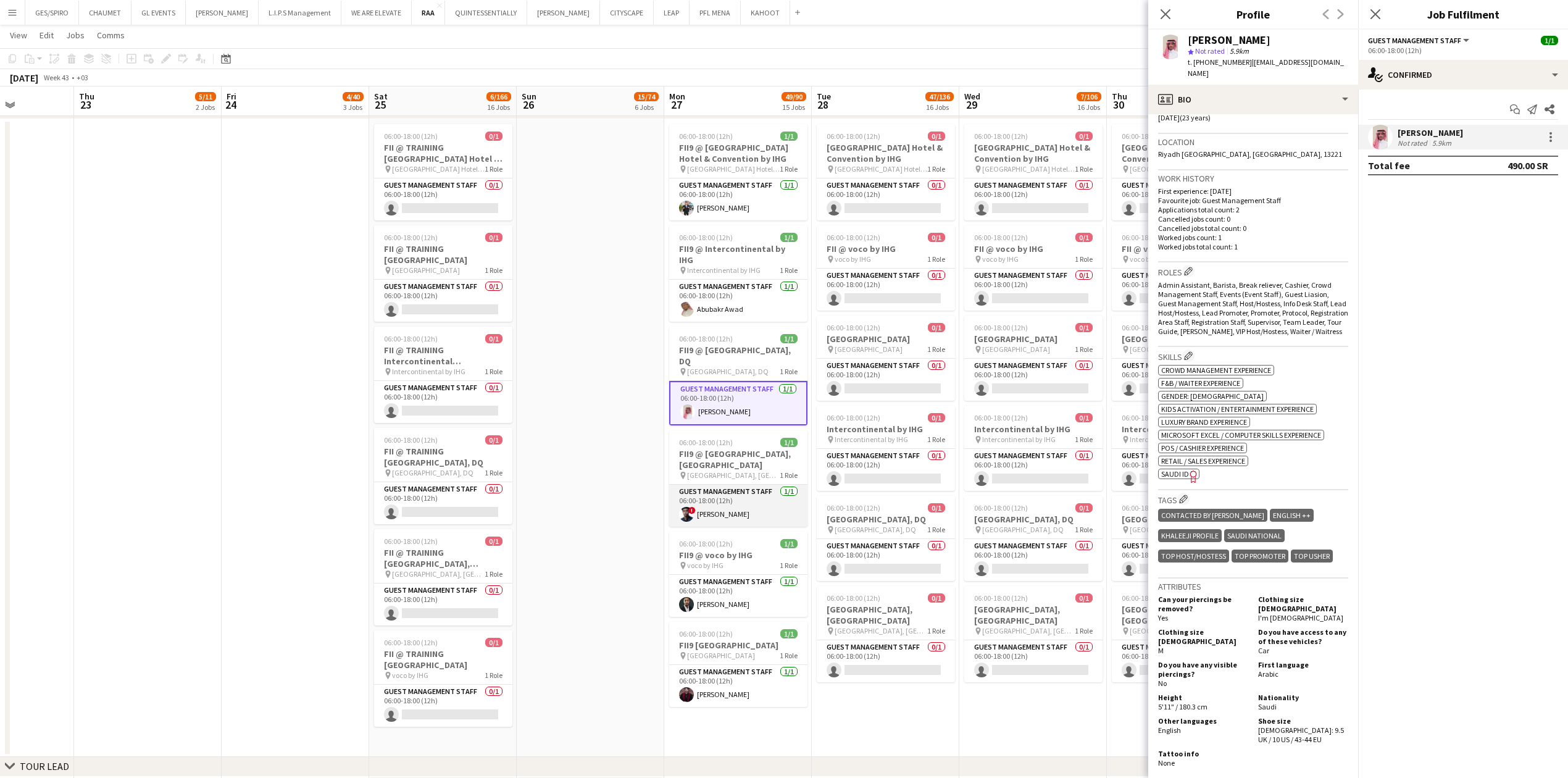
click at [620, 256] on app-card-role "Guest Management Staff [DATE] 06:00-18:00 (12h) ! [PERSON_NAME]" at bounding box center [738, 506] width 138 height 42
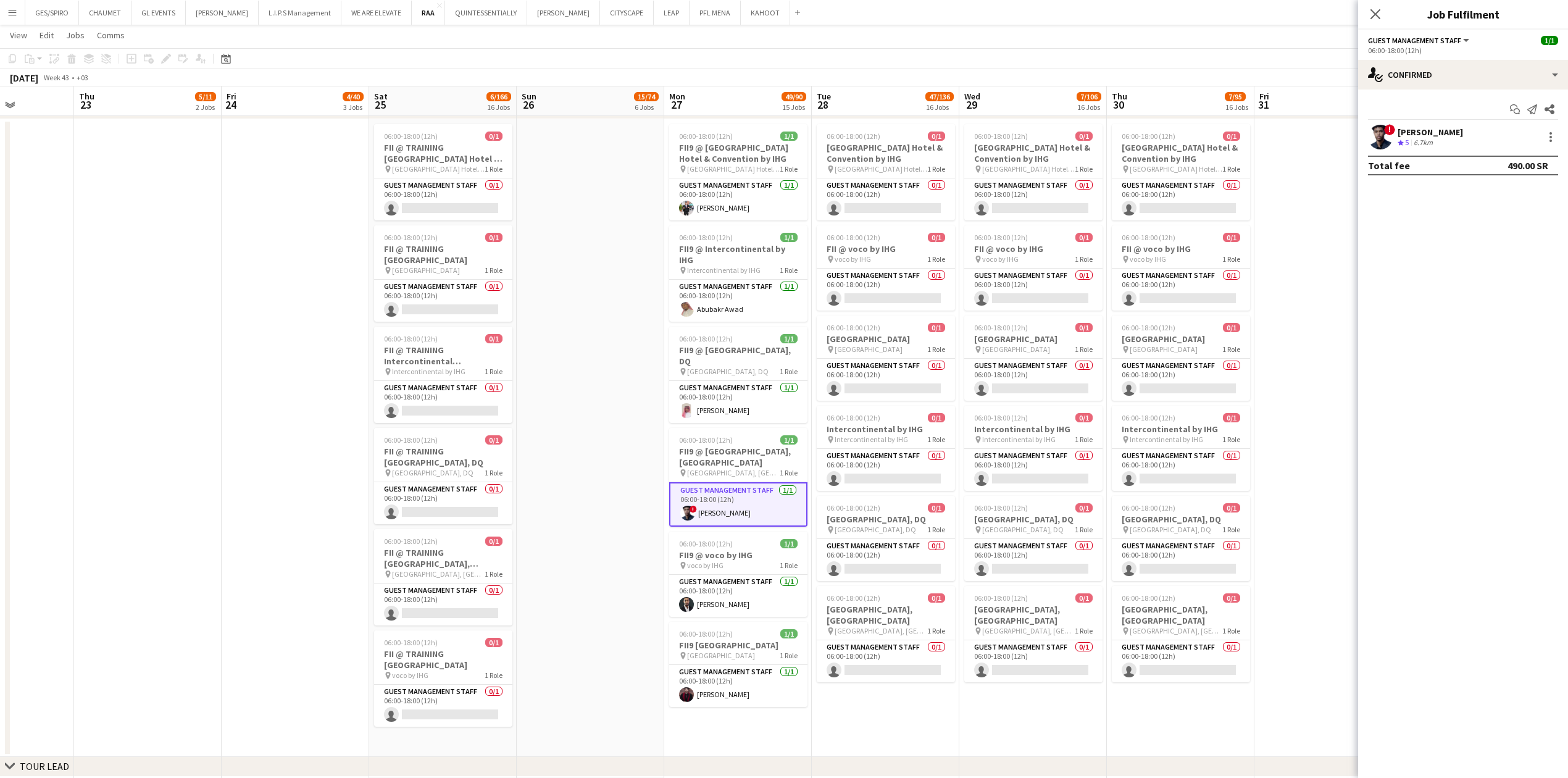
click at [620, 127] on div "! [PERSON_NAME] Crew rating 5 6.7km" at bounding box center [1463, 137] width 210 height 25
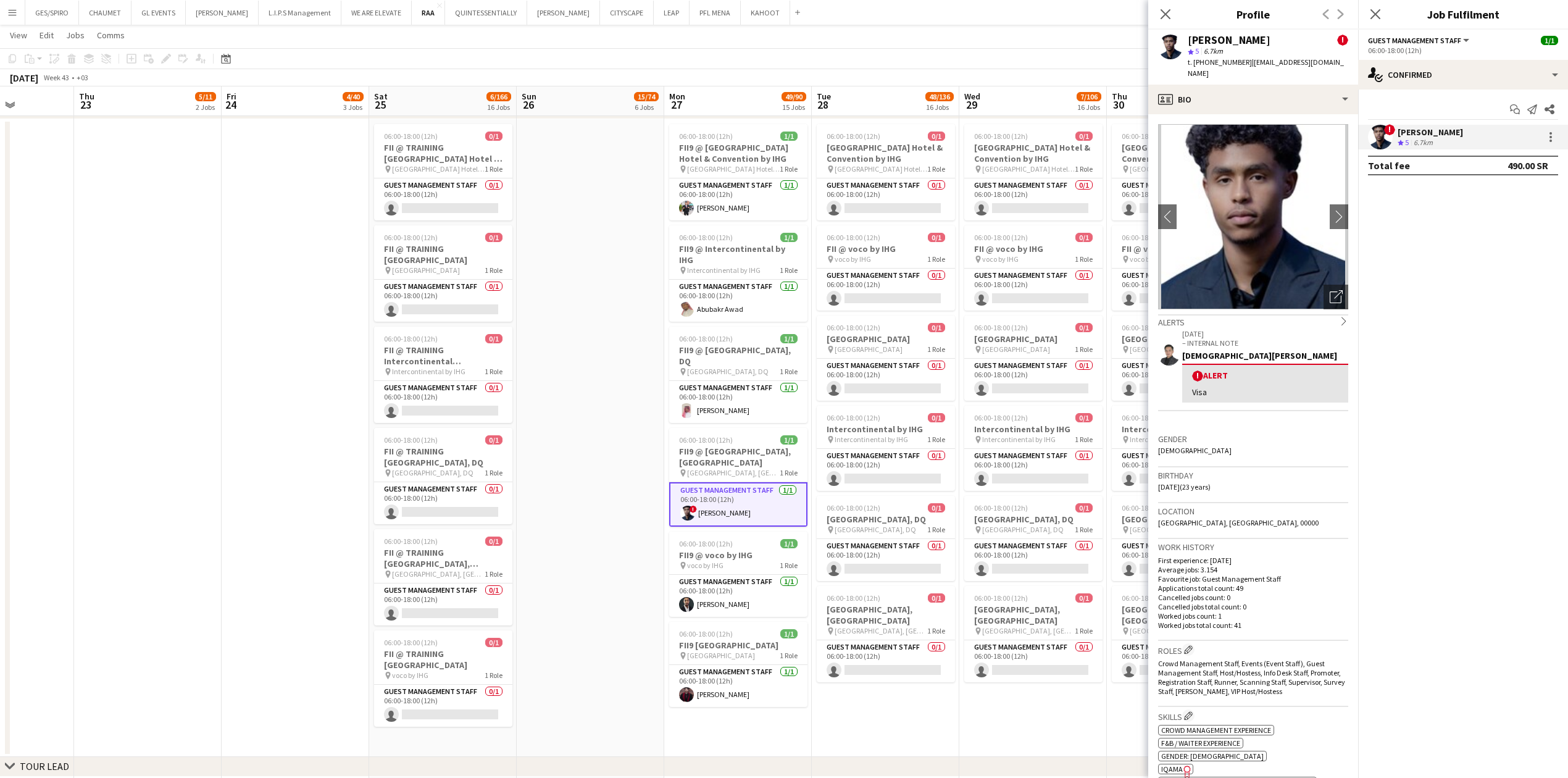
drag, startPoint x: 1245, startPoint y: 60, endPoint x: 1348, endPoint y: 60, distance: 103.0
click at [620, 60] on div "[PERSON_NAME] ! star 5 6.7km t. [PHONE_NUMBER] | [EMAIL_ADDRESS][DOMAIN_NAME]" at bounding box center [1253, 57] width 210 height 55
click at [620, 62] on span "t. [PHONE_NUMBER]" at bounding box center [1219, 62] width 64 height 9
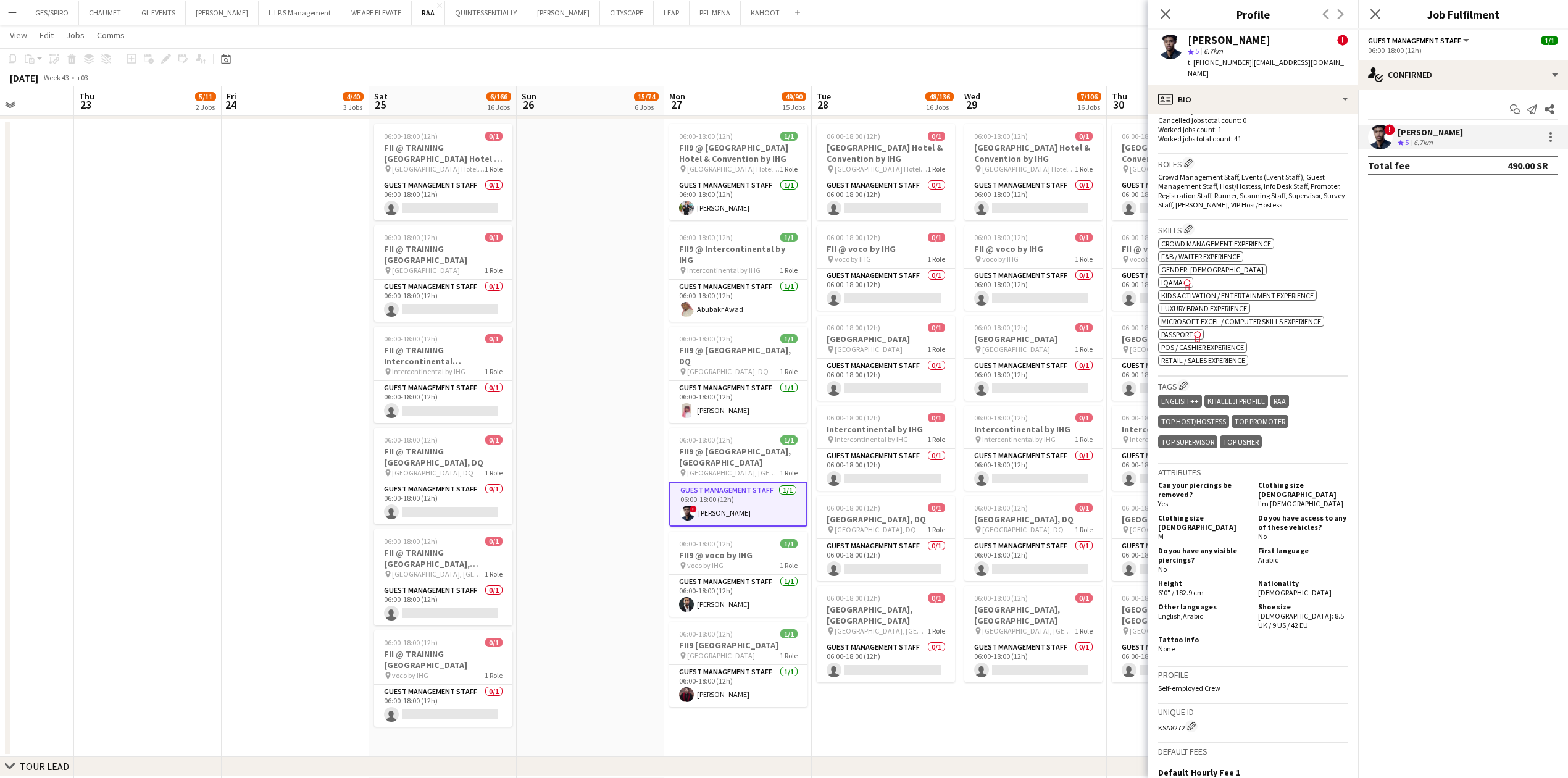
scroll to position [485, 0]
click at [620, 256] on span "IQAMA" at bounding box center [1172, 285] width 22 height 9
click at [620, 256] on app-card-role "Guest Management Staff [DATE] 06:00-18:00 (12h) [PERSON_NAME]" at bounding box center [738, 596] width 138 height 42
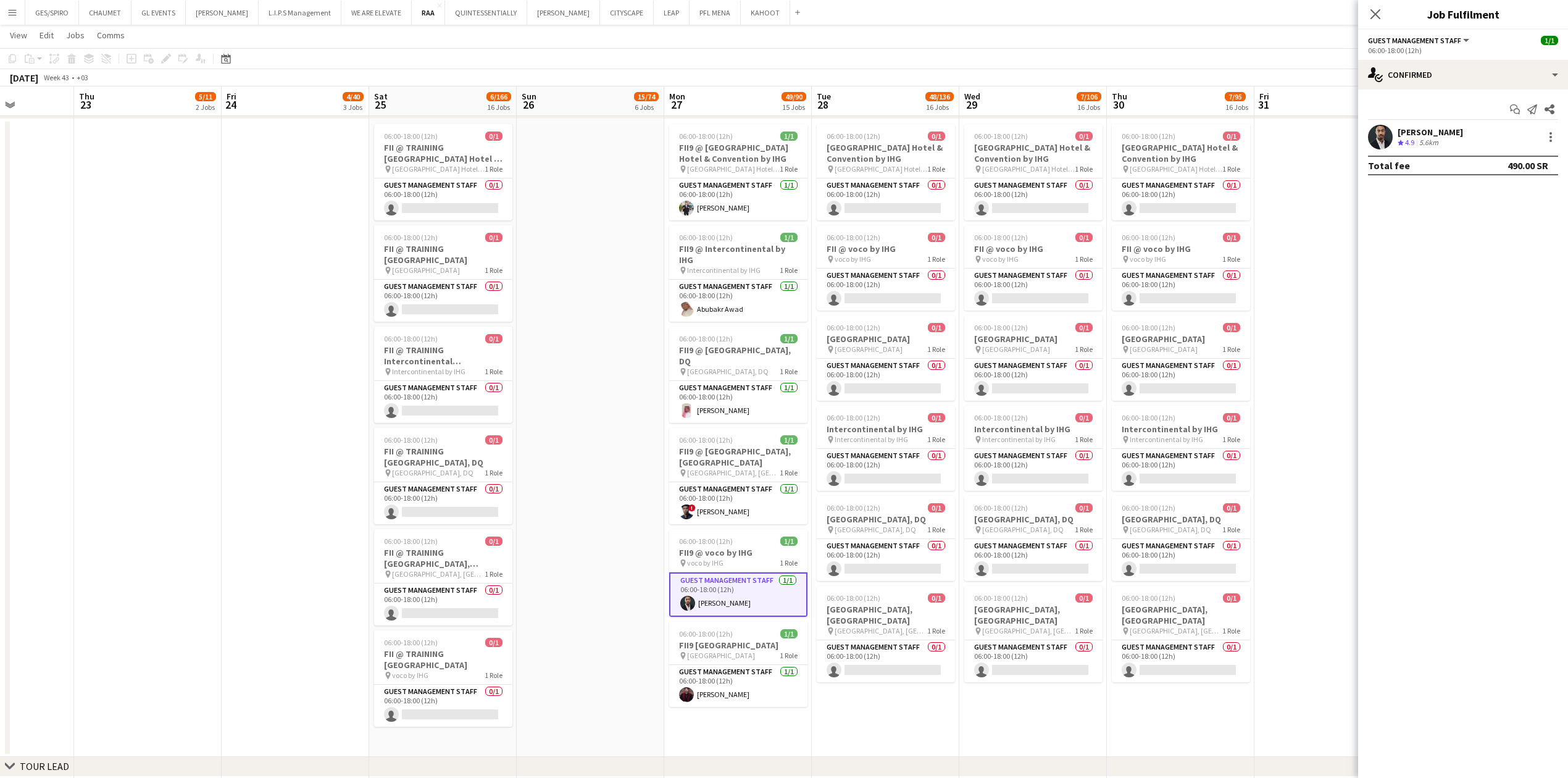
click at [620, 256] on app-card-role "Guest Management Staff [DATE] 06:00-18:00 (12h) [PERSON_NAME]" at bounding box center [738, 595] width 138 height 45
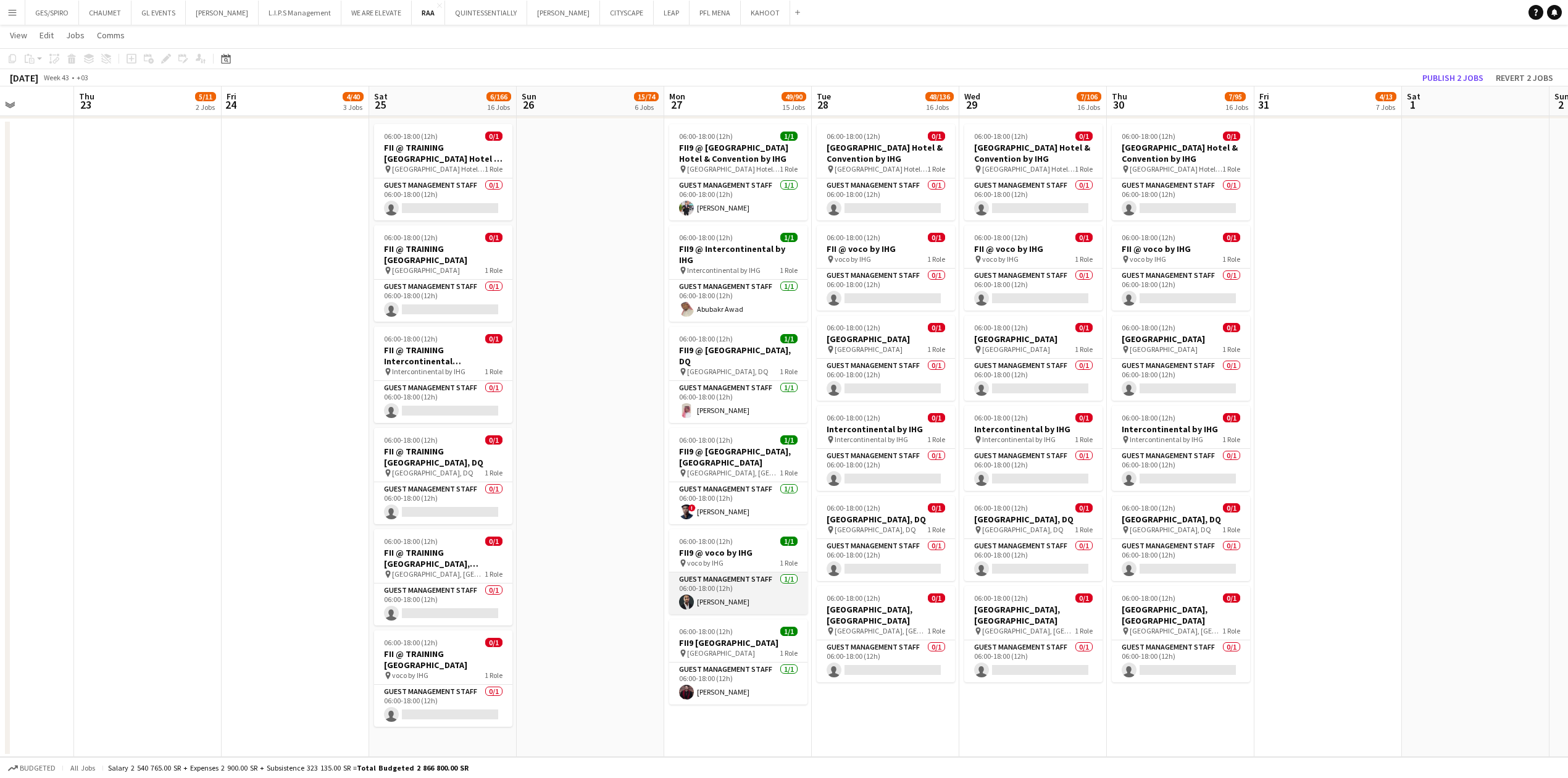
click at [620, 256] on app-card-role "Guest Management Staff [DATE] 06:00-18:00 (12h) [PERSON_NAME]" at bounding box center [738, 593] width 138 height 42
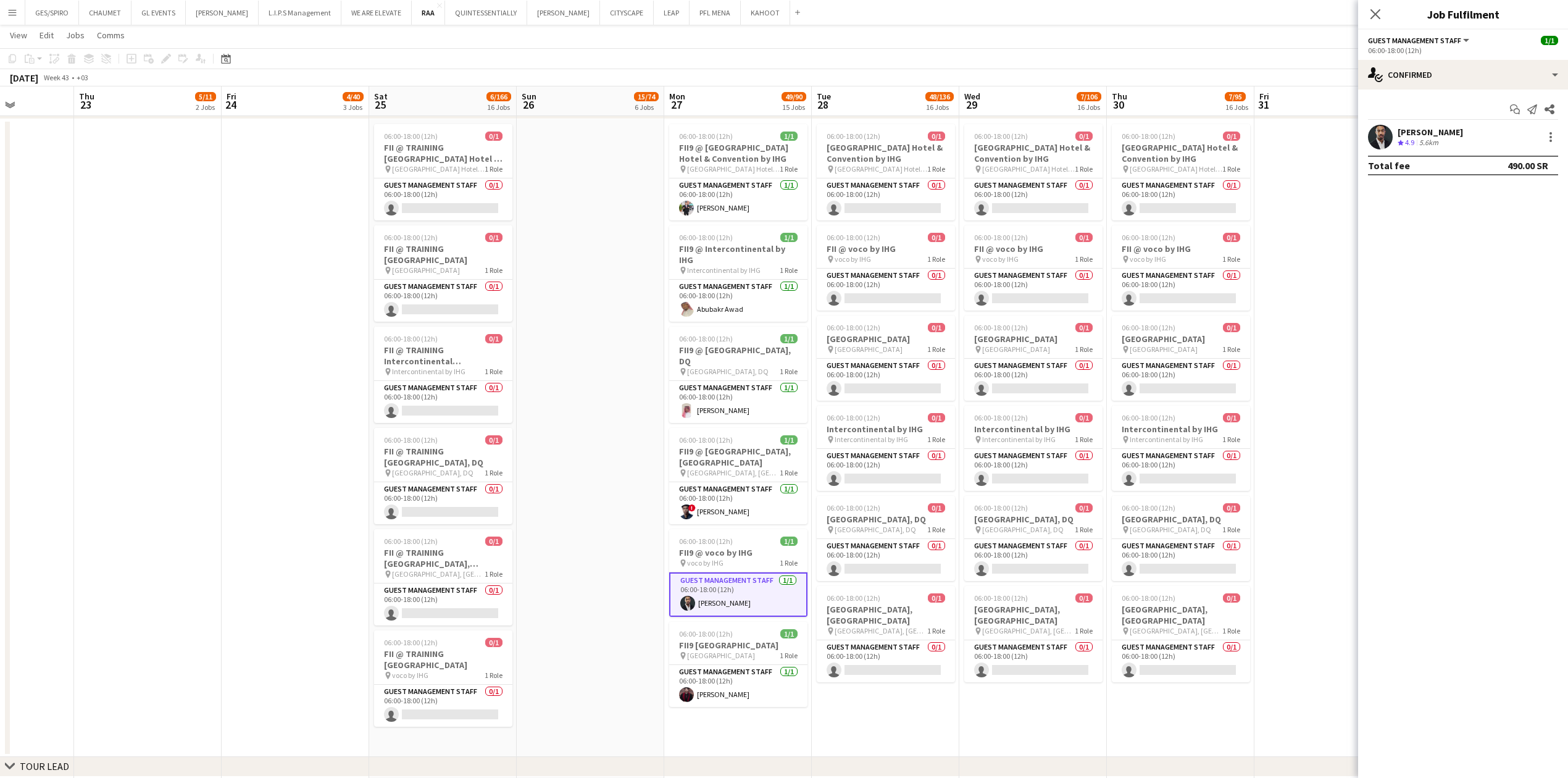
click at [620, 135] on div "[PERSON_NAME]" at bounding box center [1430, 132] width 66 height 11
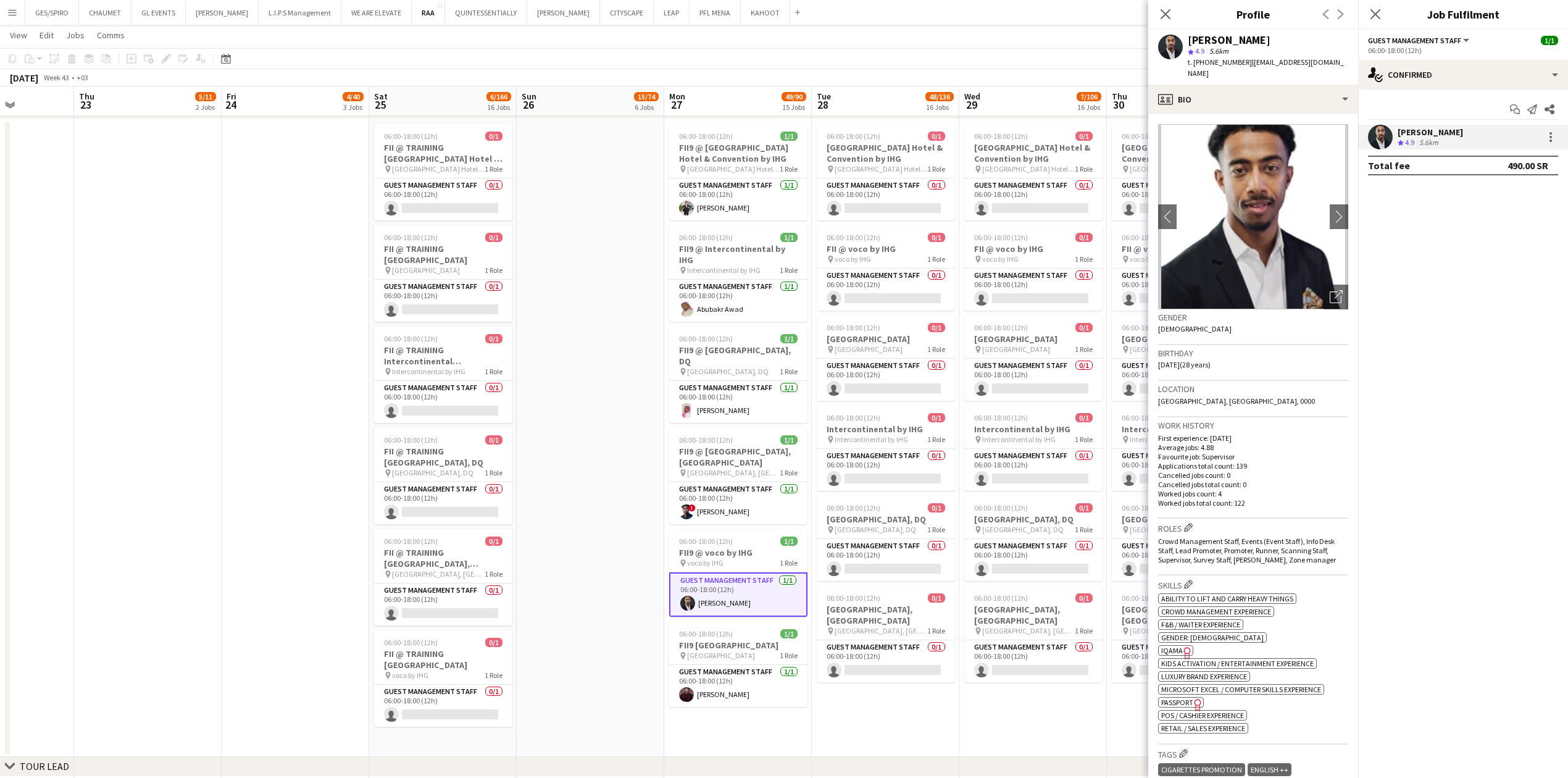
drag, startPoint x: 1245, startPoint y: 60, endPoint x: 1339, endPoint y: 72, distance: 94.8
click at [620, 72] on div "[PERSON_NAME] star 4.9 5.6km t. [PHONE_NUMBER] | [EMAIL_ADDRESS][DOMAIN_NAME]" at bounding box center [1253, 57] width 210 height 55
click at [620, 64] on span "t. [PHONE_NUMBER]" at bounding box center [1219, 62] width 64 height 9
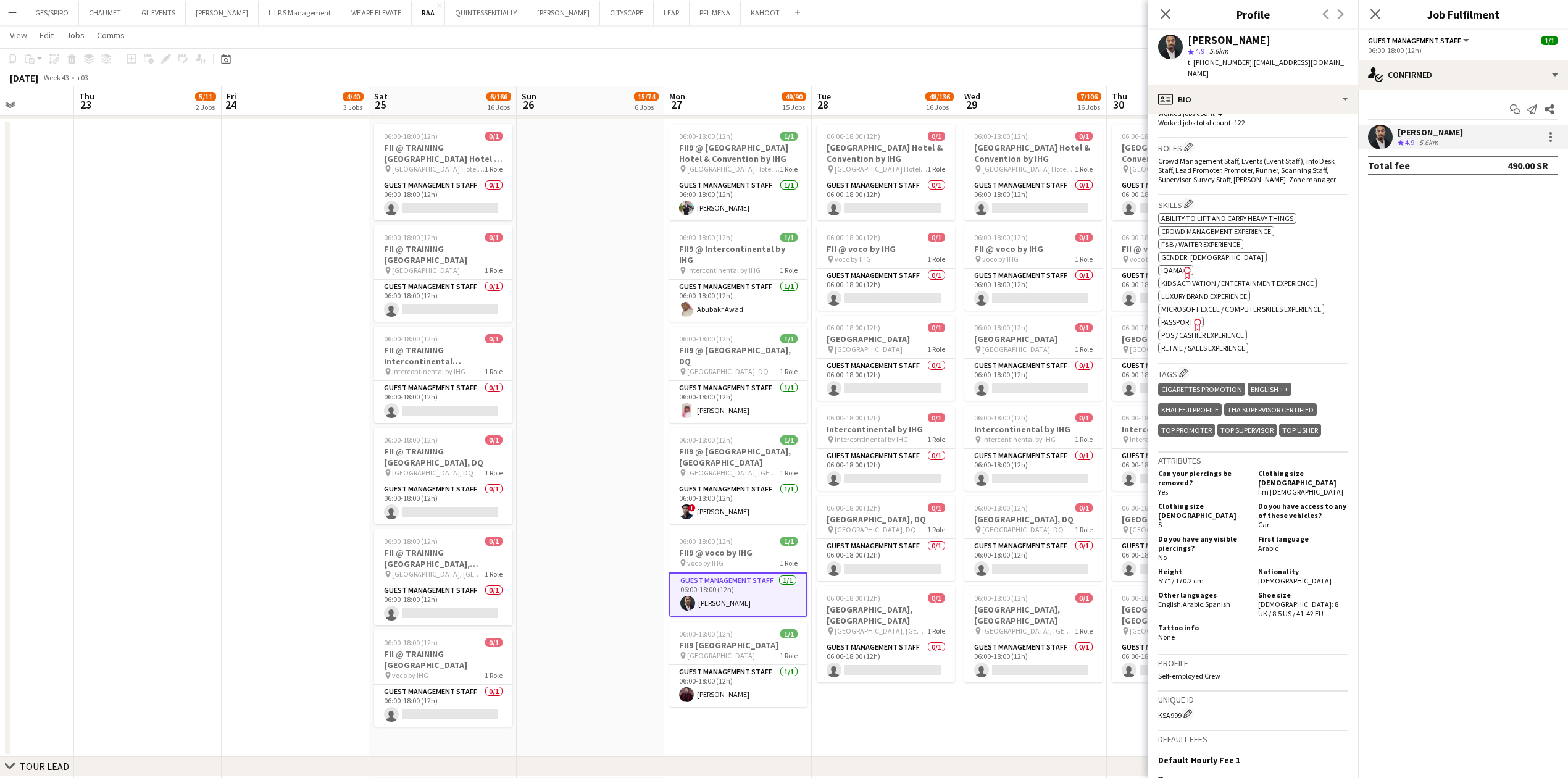
scroll to position [411, 0]
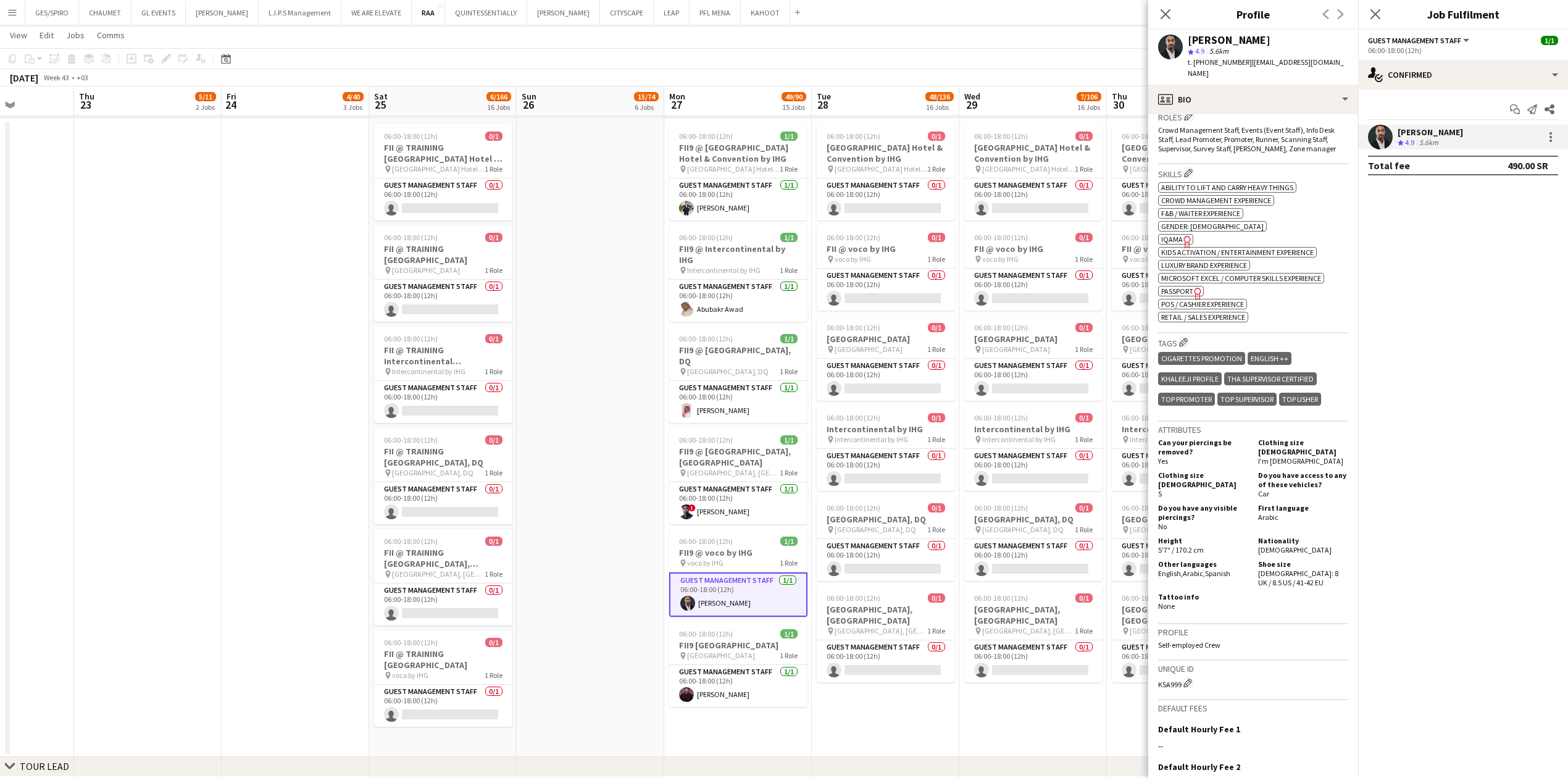
click at [620, 235] on span "IQAMA" at bounding box center [1172, 239] width 22 height 9
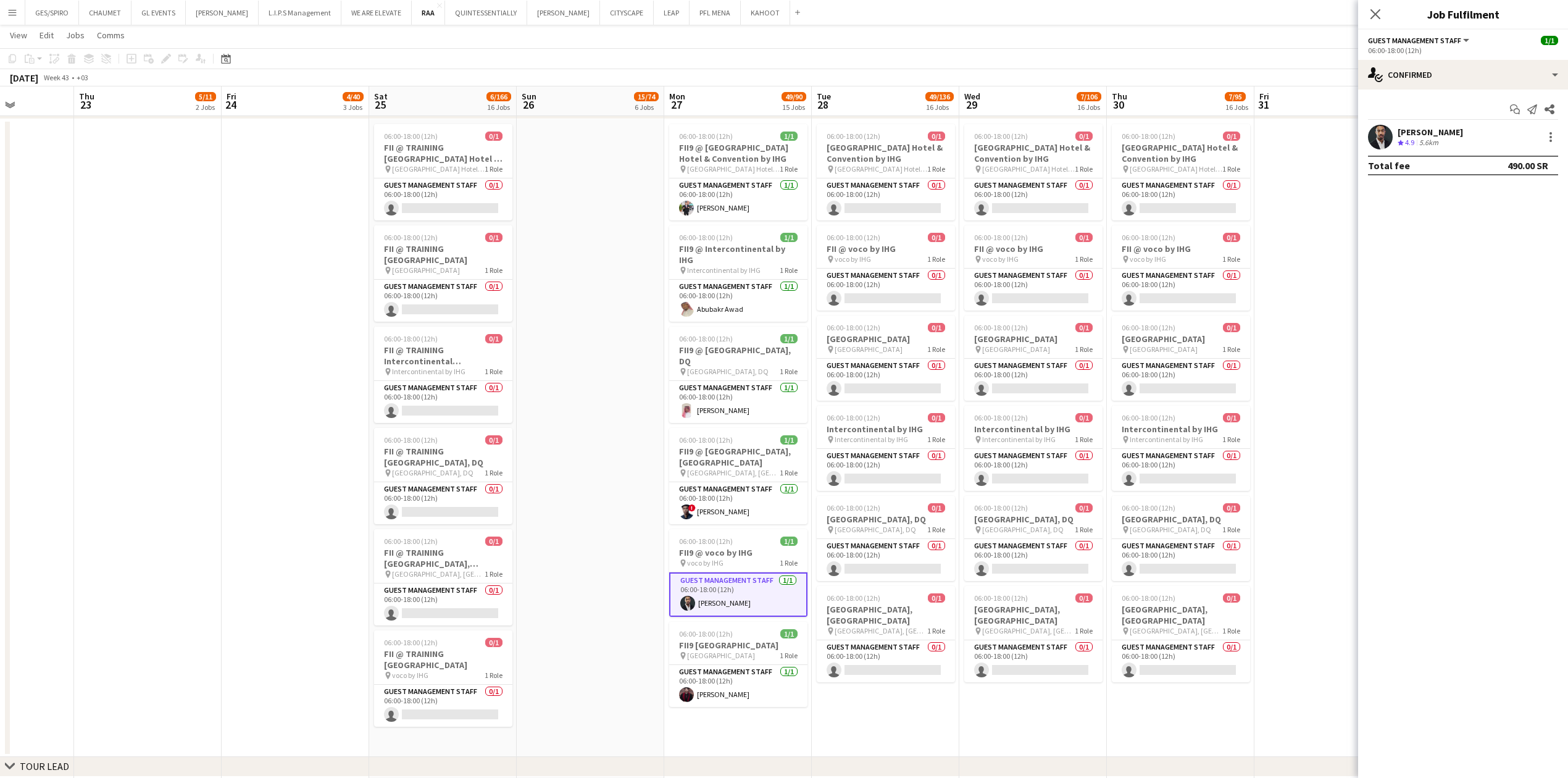
click at [620, 127] on div "[PERSON_NAME]" at bounding box center [1430, 132] width 66 height 11
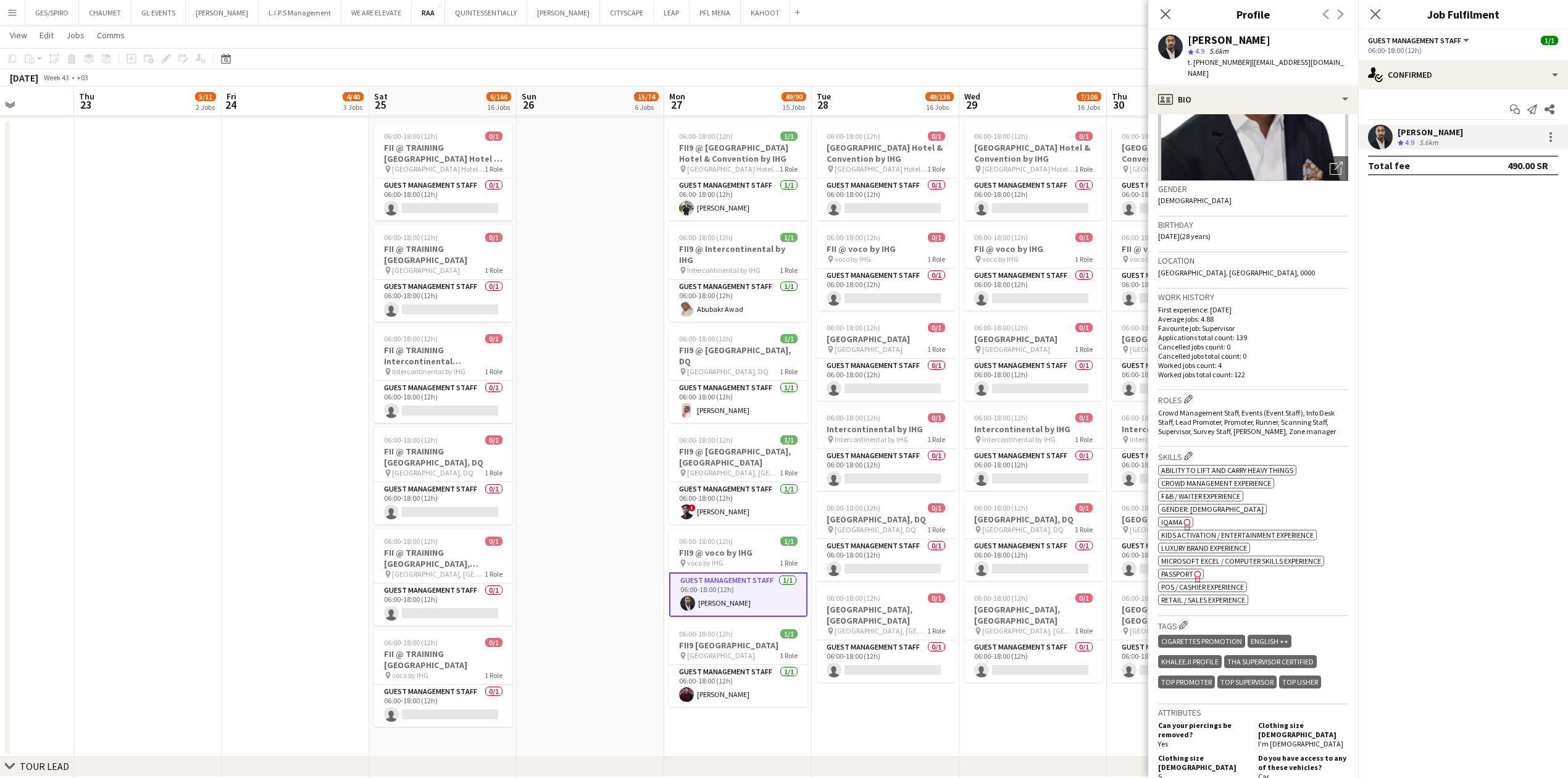
scroll to position [542, 0]
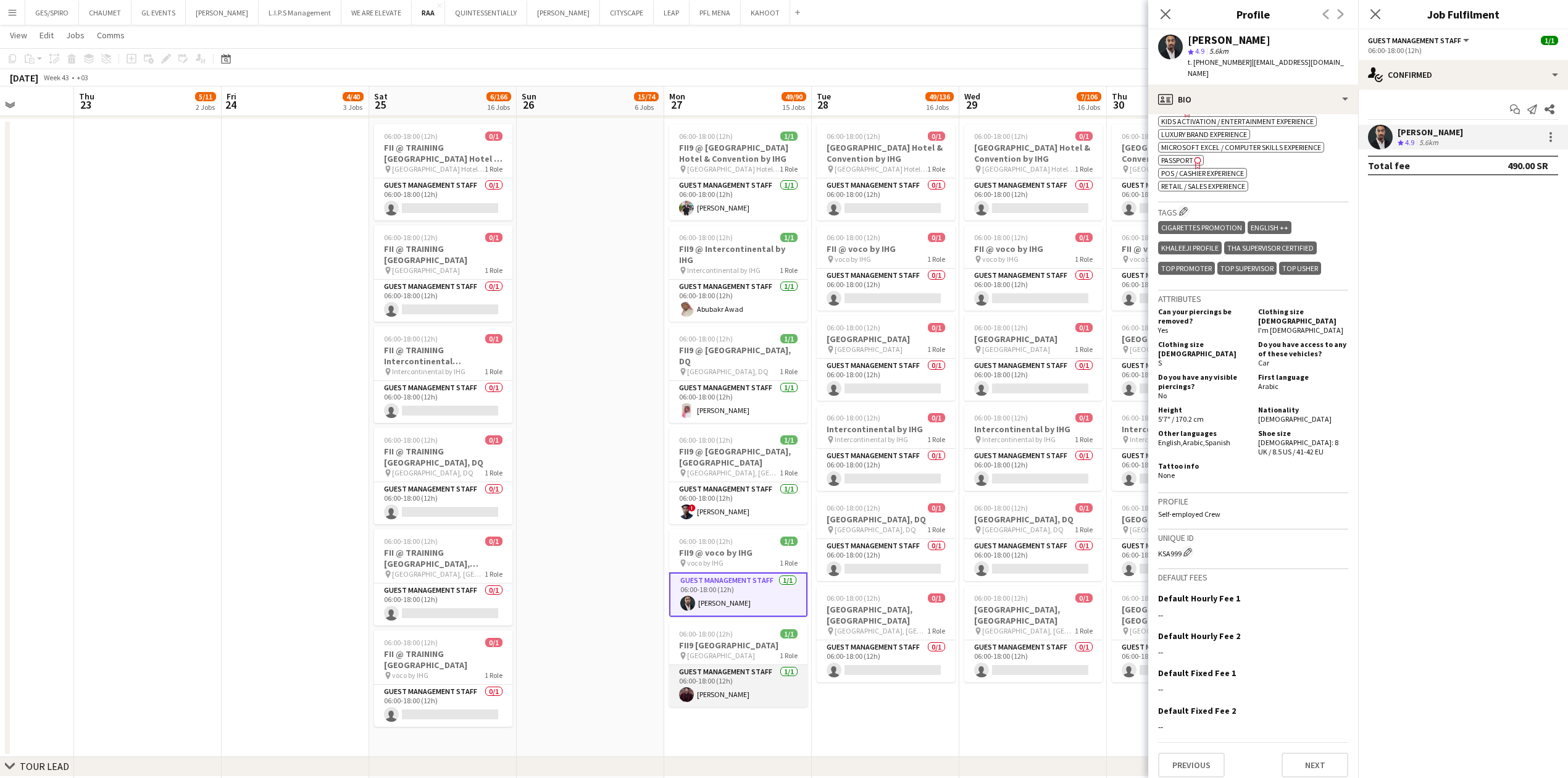
click at [620, 256] on app-card-role "Guest Management Staff [DATE] 06:00-18:00 (12h) [PERSON_NAME]" at bounding box center [738, 686] width 138 height 42
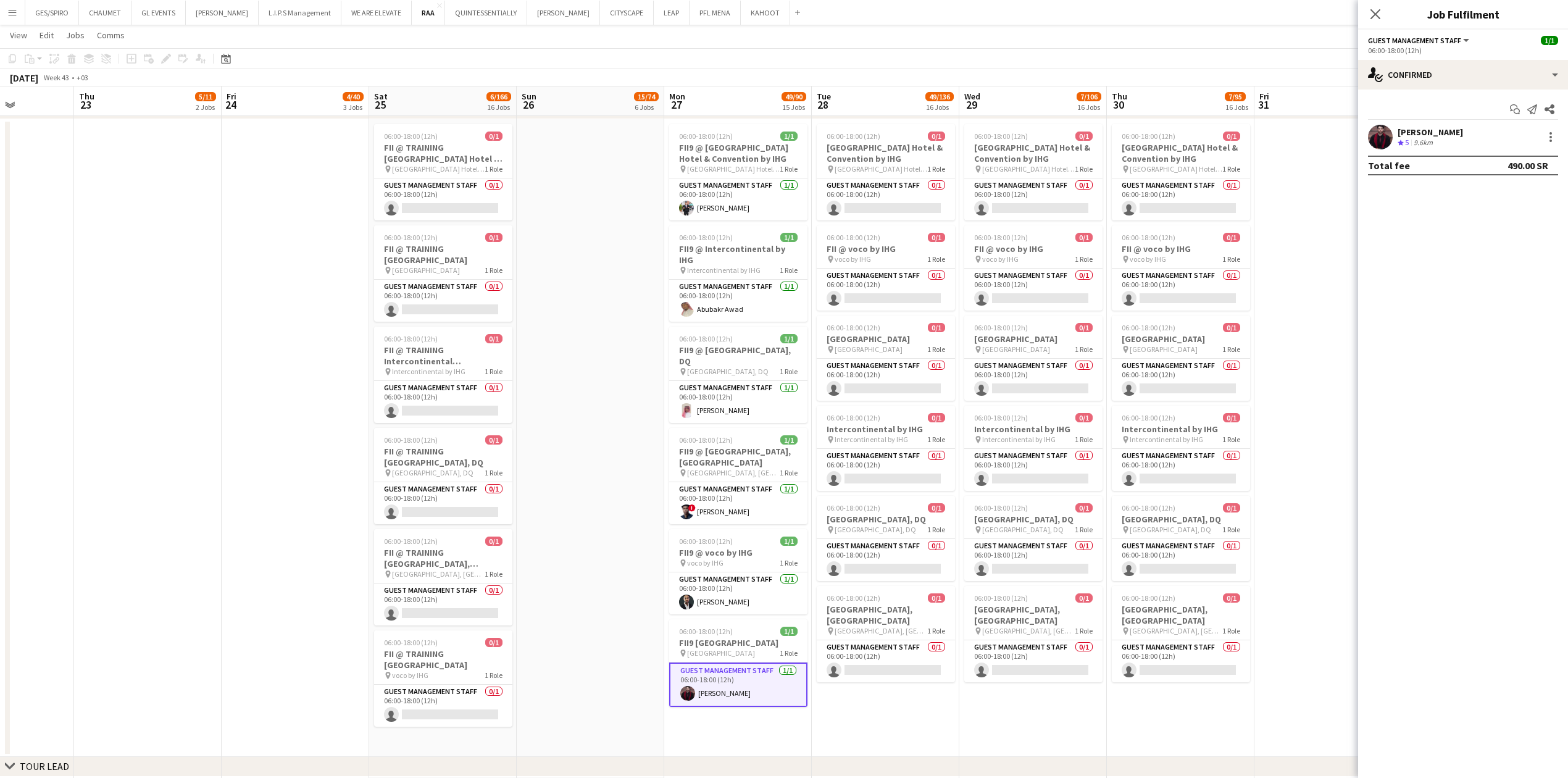
click at [620, 144] on div "Crew rating 5 9.6km" at bounding box center [1430, 143] width 66 height 11
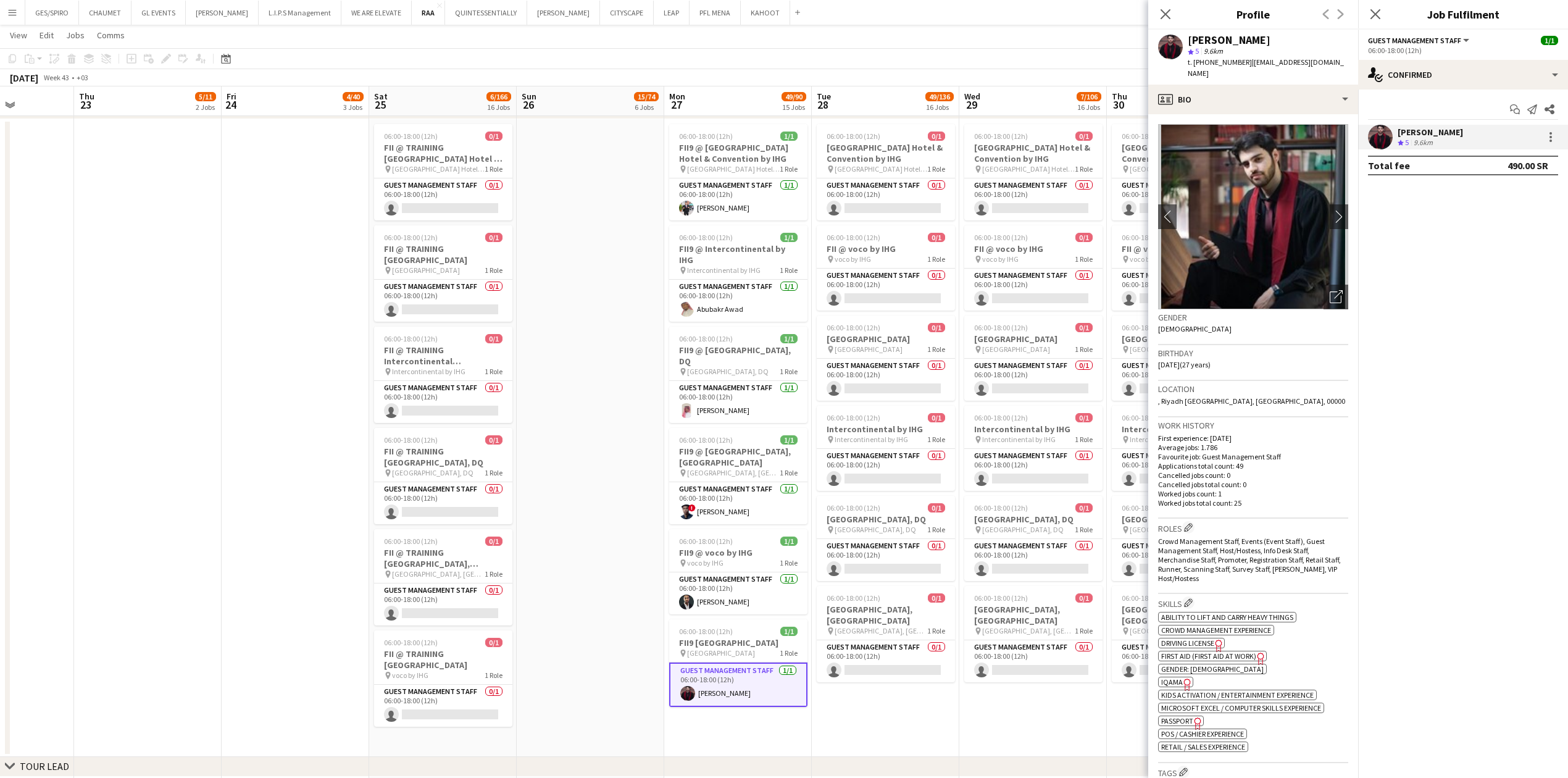
drag, startPoint x: 1245, startPoint y: 62, endPoint x: 1195, endPoint y: 79, distance: 52.8
click at [620, 79] on div "t. [PHONE_NUMBER] | [EMAIL_ADDRESS][DOMAIN_NAME]" at bounding box center [1267, 68] width 160 height 22
click at [620, 63] on span "t. [PHONE_NUMBER]" at bounding box center [1219, 62] width 64 height 9
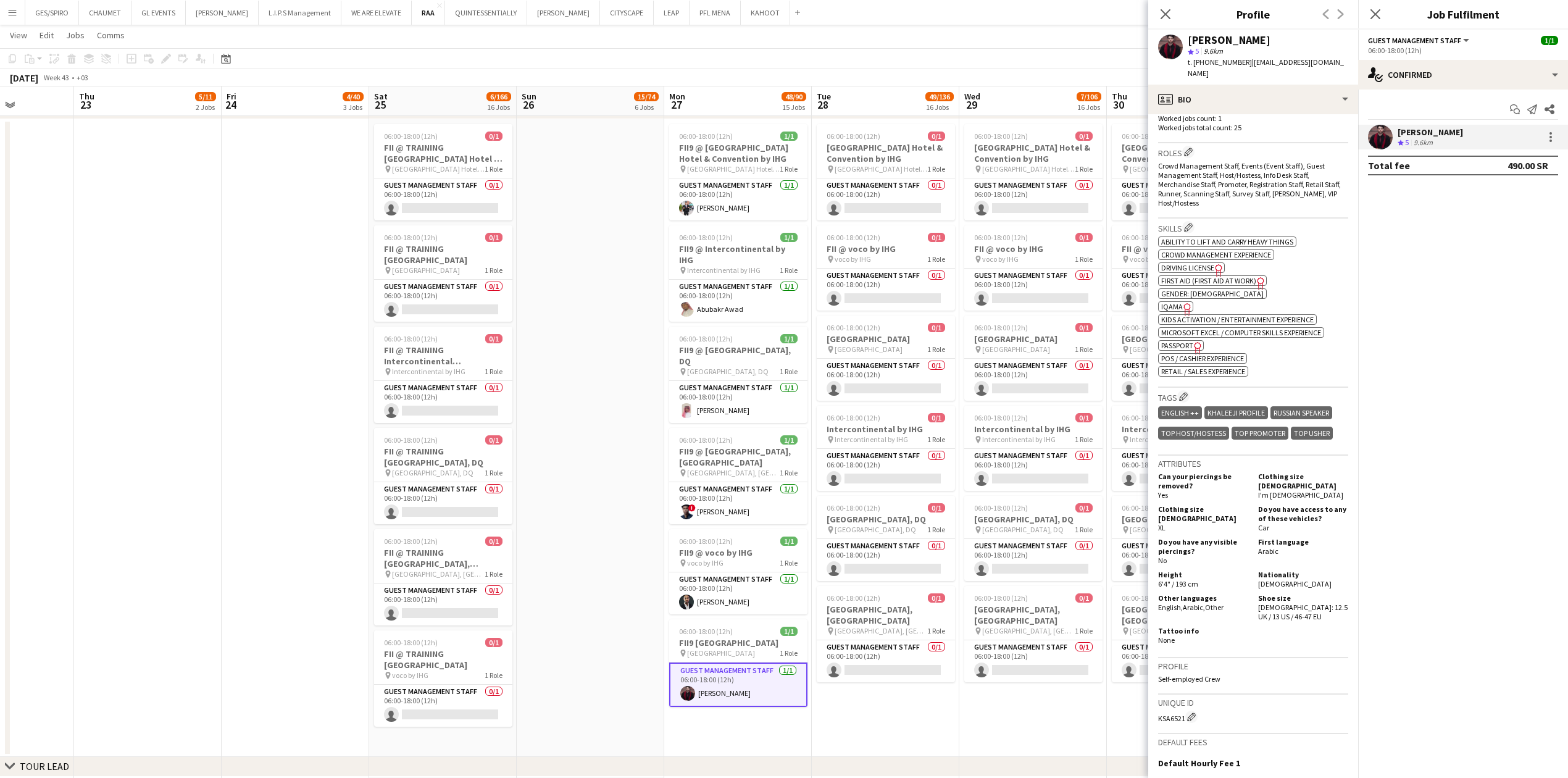
scroll to position [325, 0]
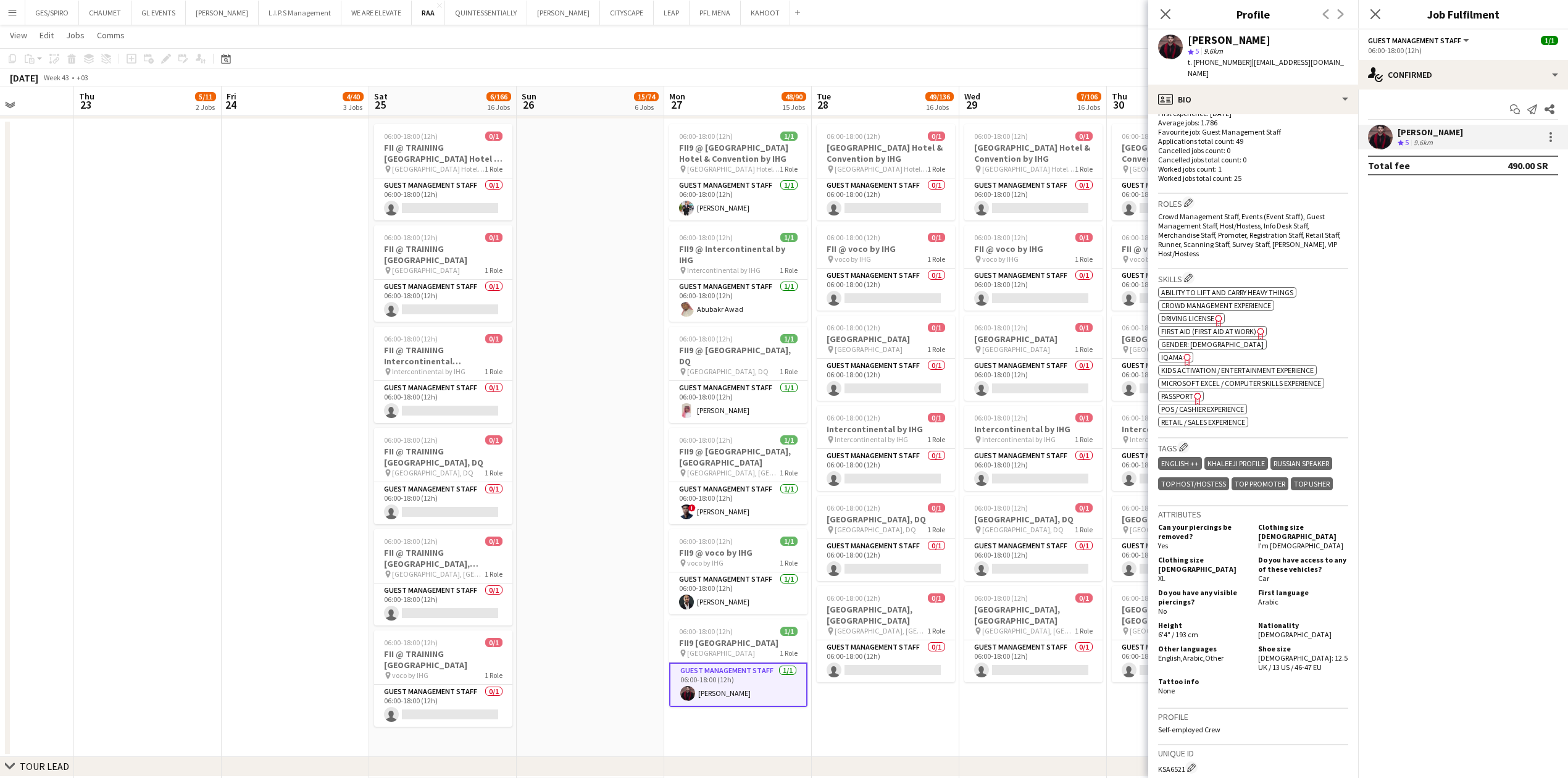
click at [620, 256] on span "IQAMA" at bounding box center [1172, 357] width 22 height 9
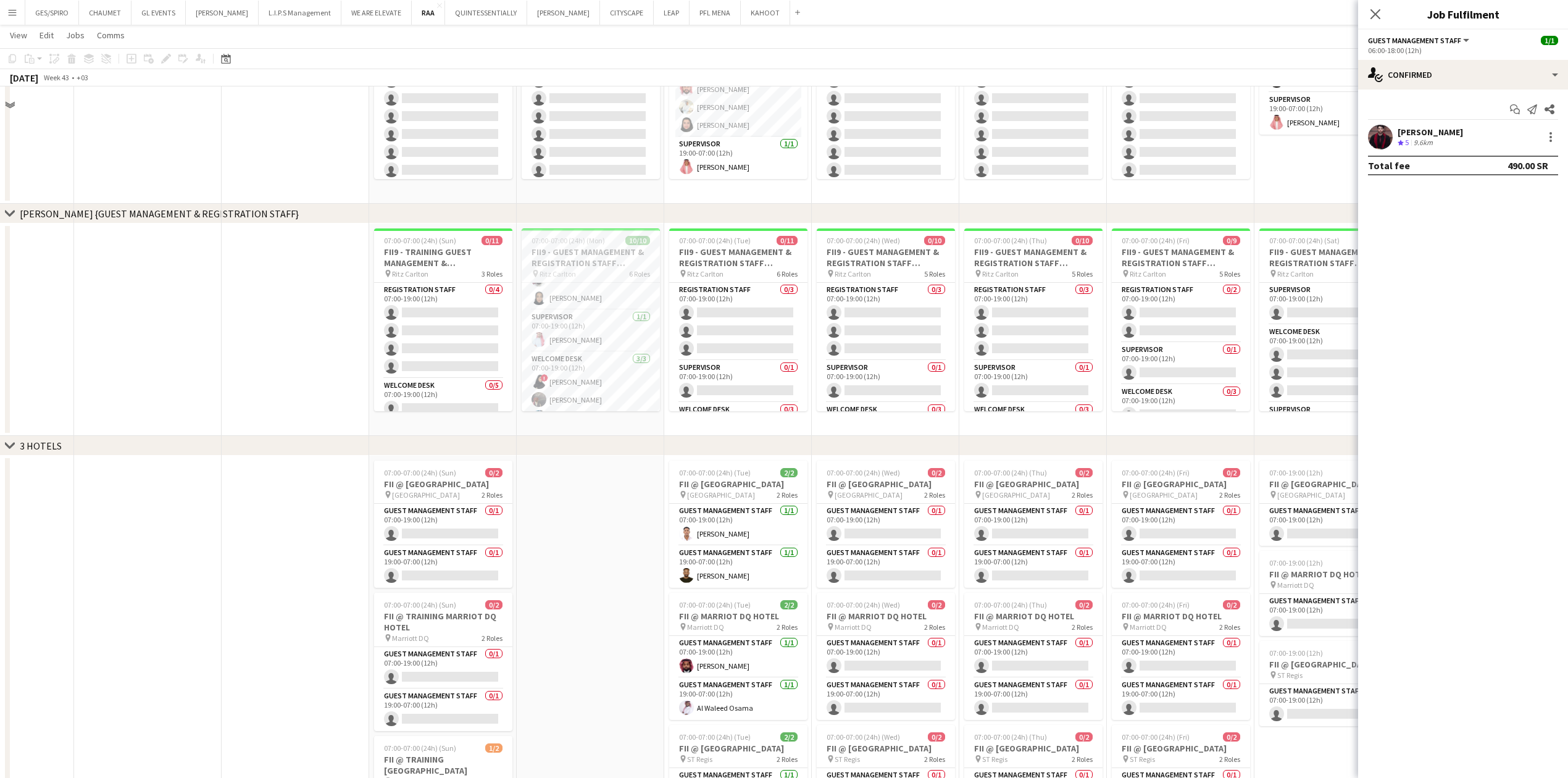
scroll to position [823, 0]
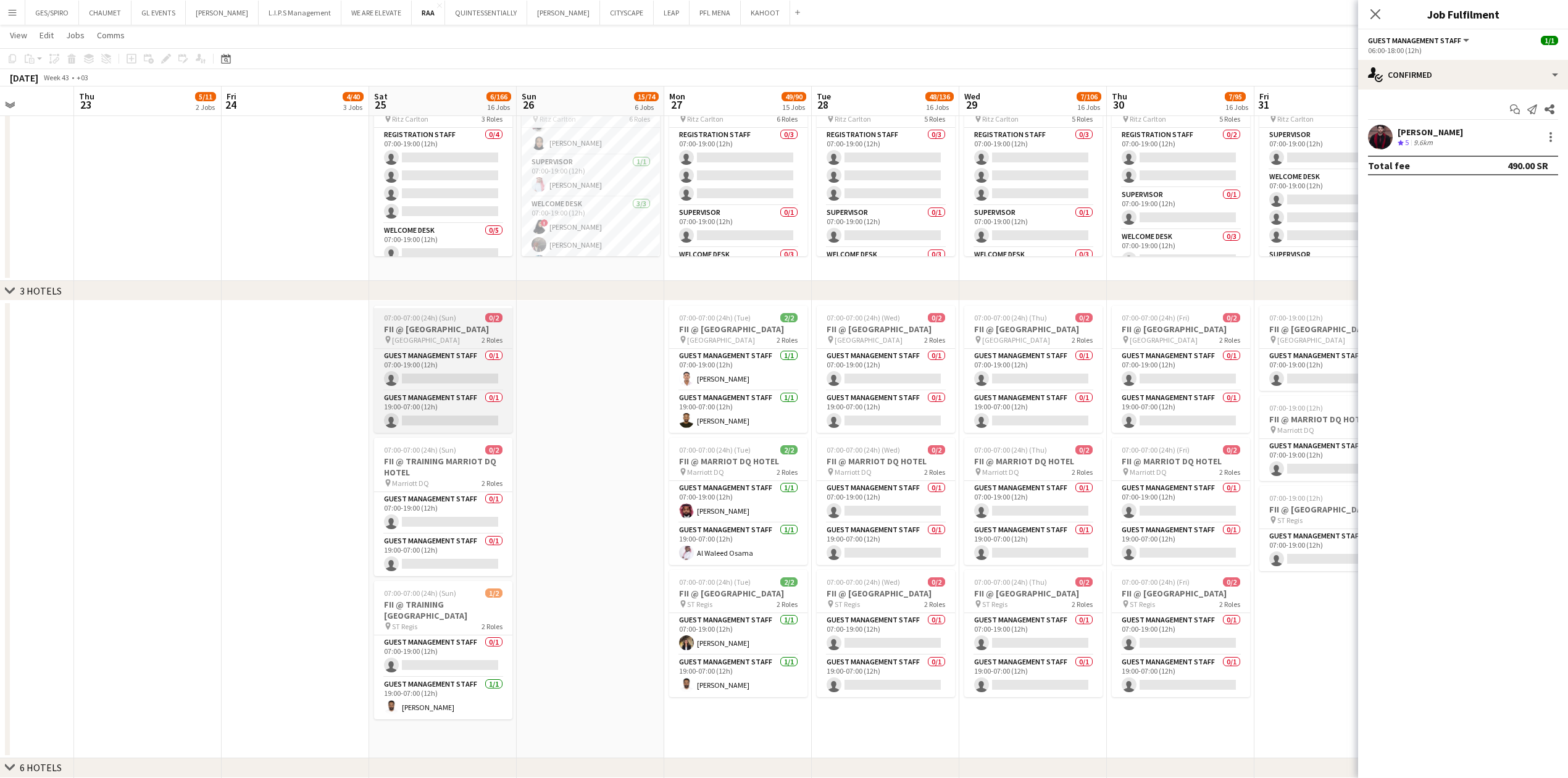
click at [471, 256] on h3 "FII @ [GEOGRAPHIC_DATA]" at bounding box center [443, 329] width 138 height 11
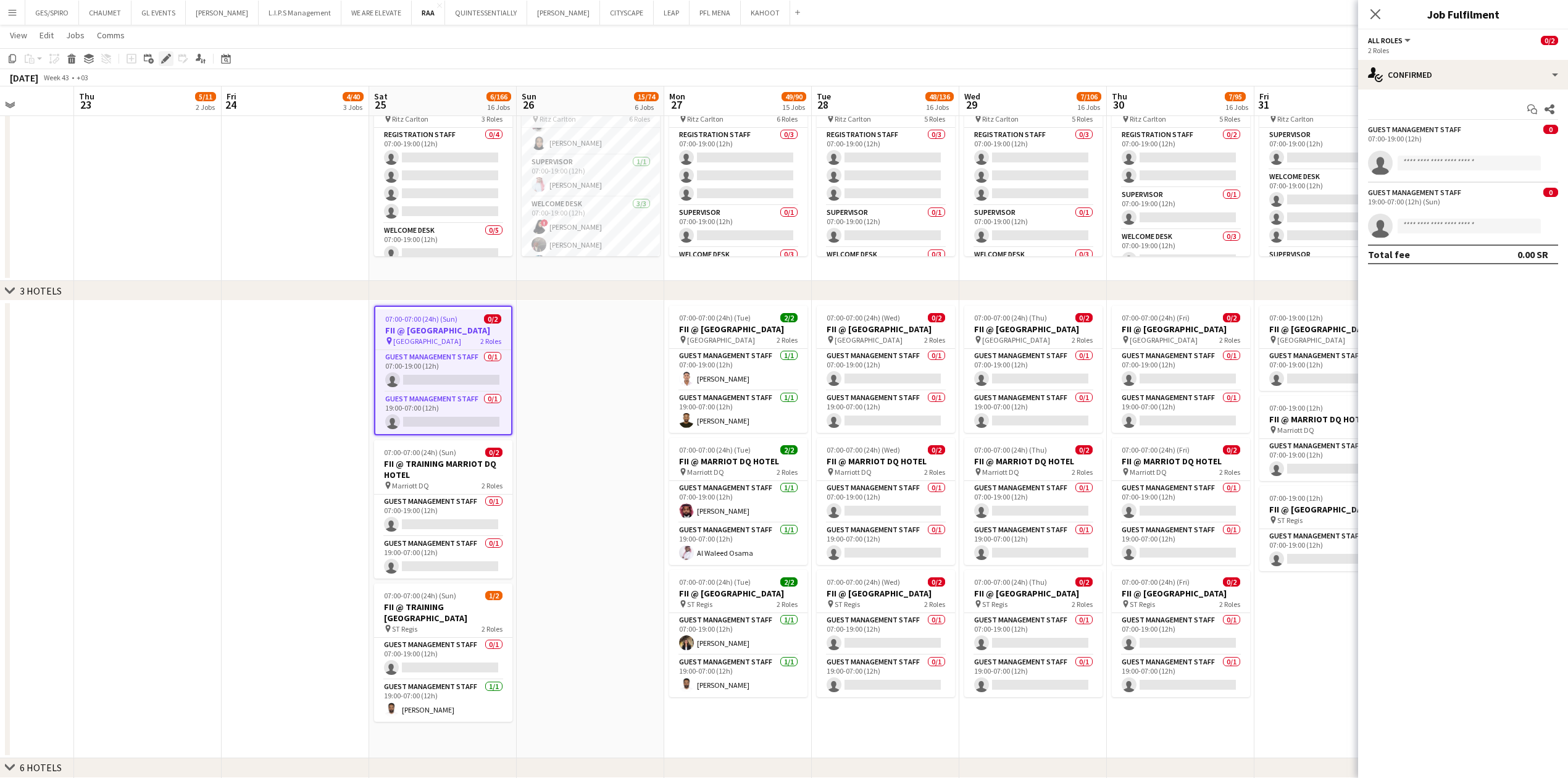
click at [168, 52] on div "Edit" at bounding box center [166, 59] width 15 height 15
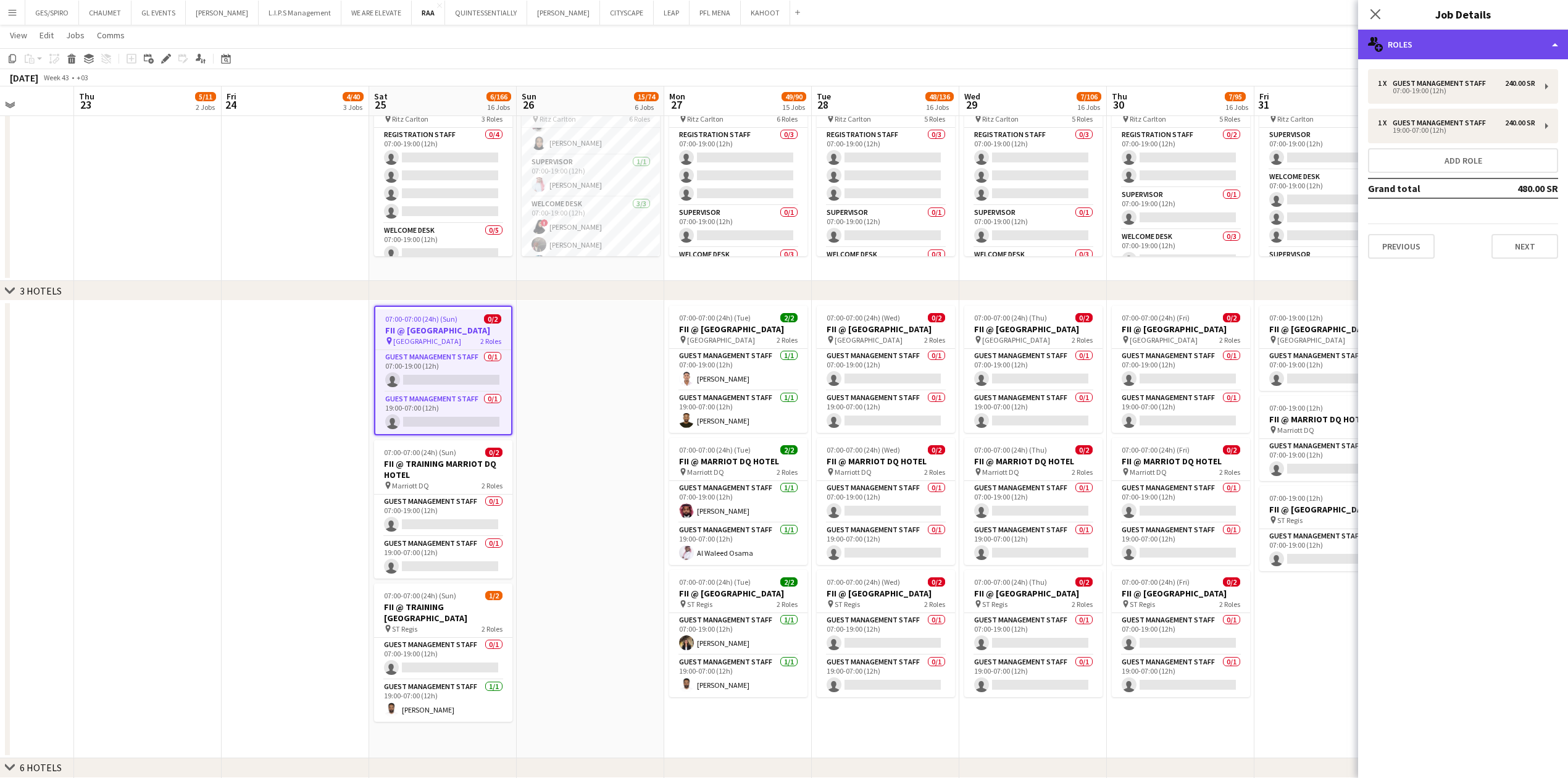
click at [620, 48] on div "multiple-users-add Roles" at bounding box center [1463, 45] width 210 height 30
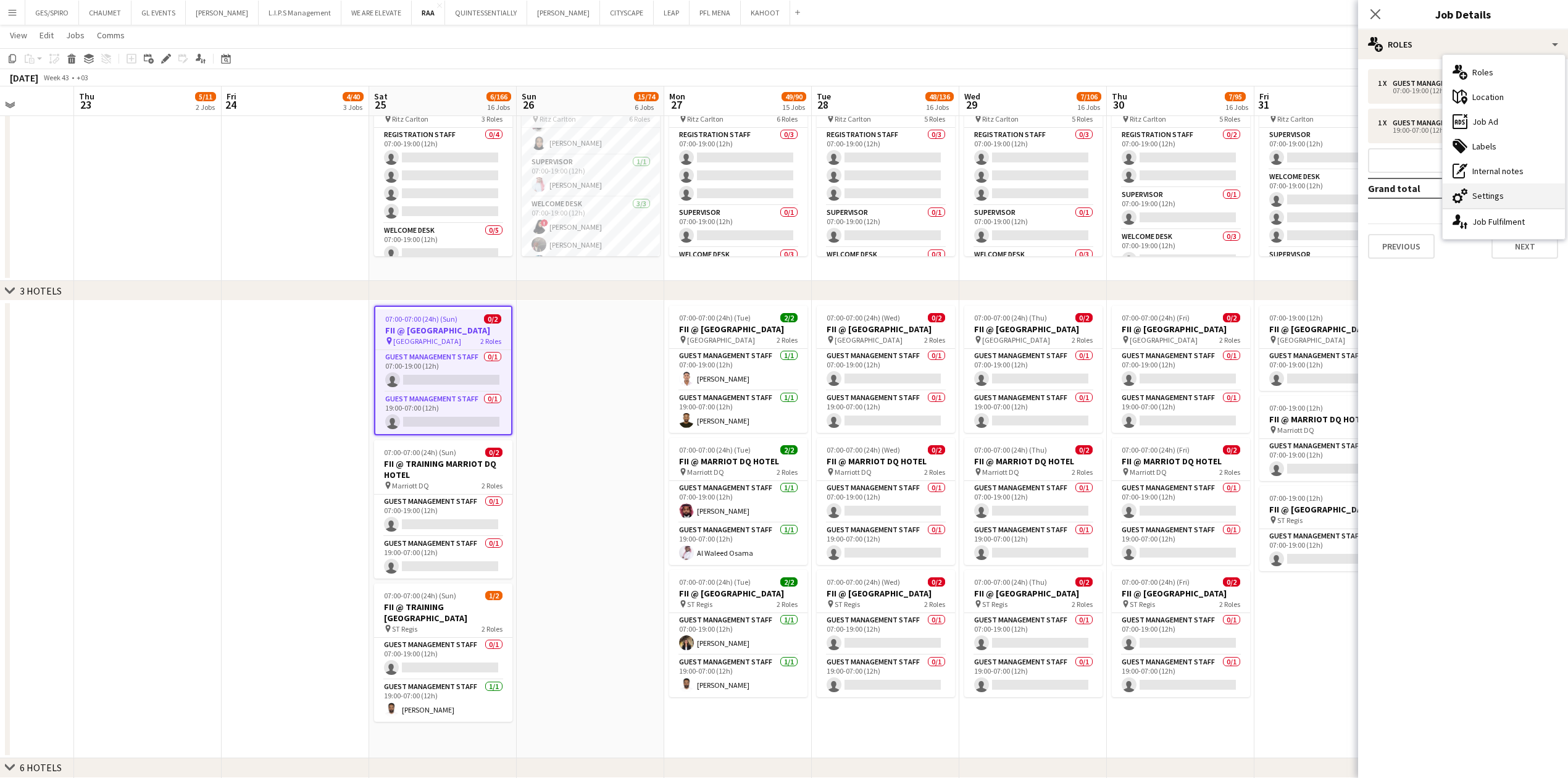
click at [620, 191] on div "cog-double-3 Settings" at bounding box center [1503, 196] width 122 height 25
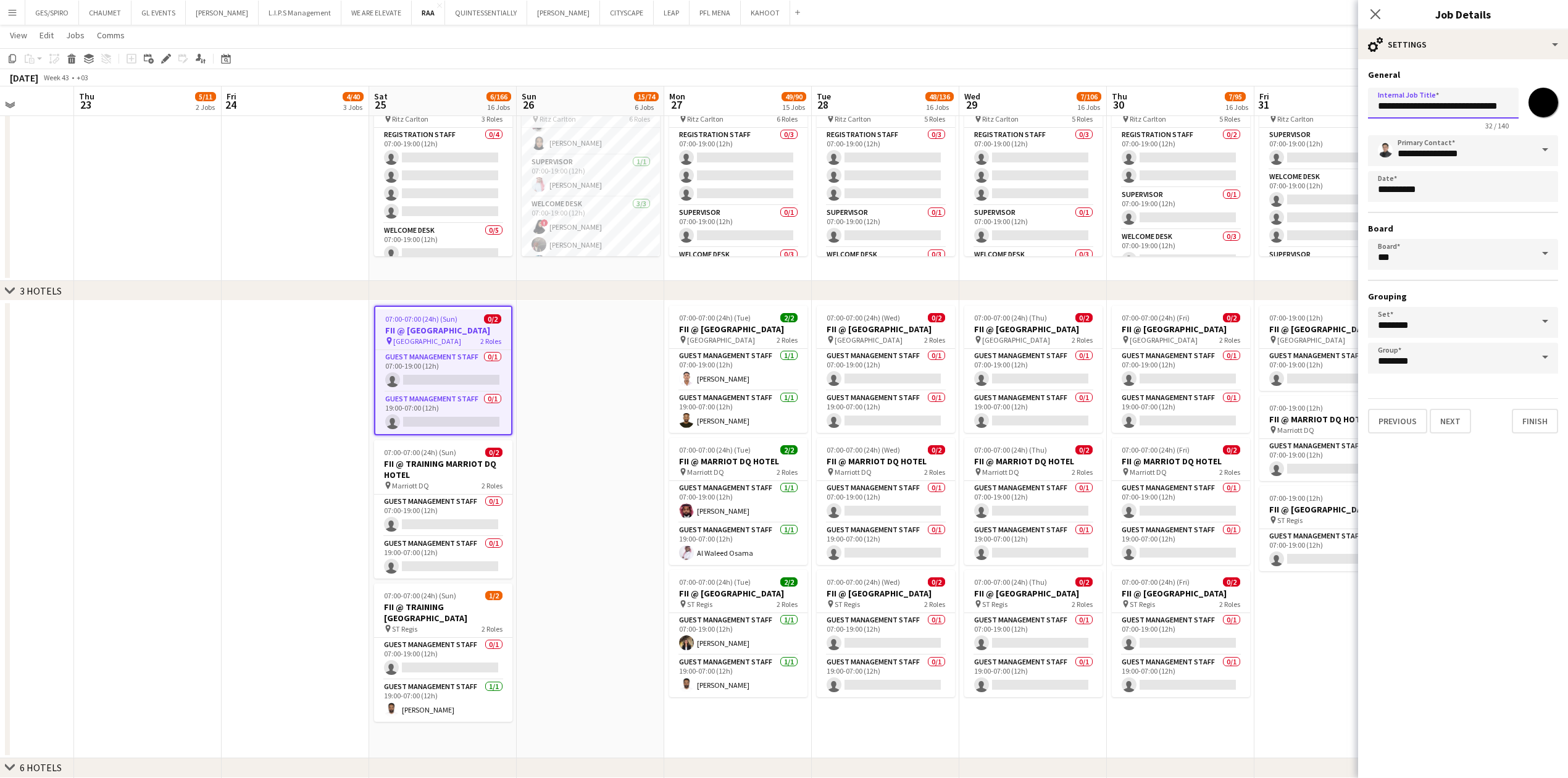
click at [620, 108] on input "**********" at bounding box center [1443, 104] width 151 height 31
click at [620, 104] on input "**********" at bounding box center [1443, 104] width 151 height 31
click at [620, 105] on input "**********" at bounding box center [1443, 104] width 151 height 31
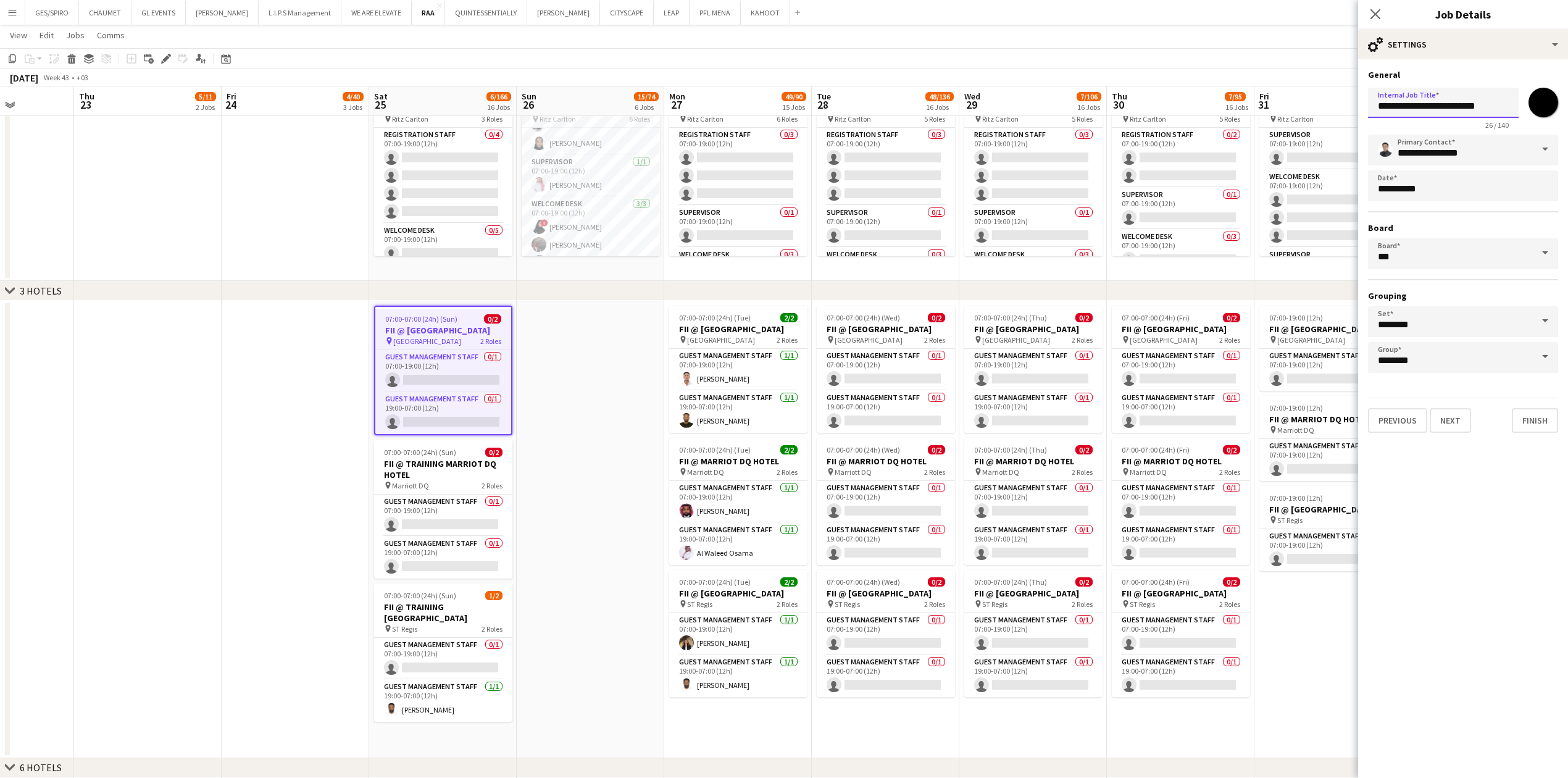
click at [620, 105] on input "**********" at bounding box center [1443, 103] width 151 height 30
click at [620, 110] on input "**********" at bounding box center [1443, 103] width 151 height 30
type input "**********"
click at [620, 13] on icon at bounding box center [1375, 14] width 11 height 12
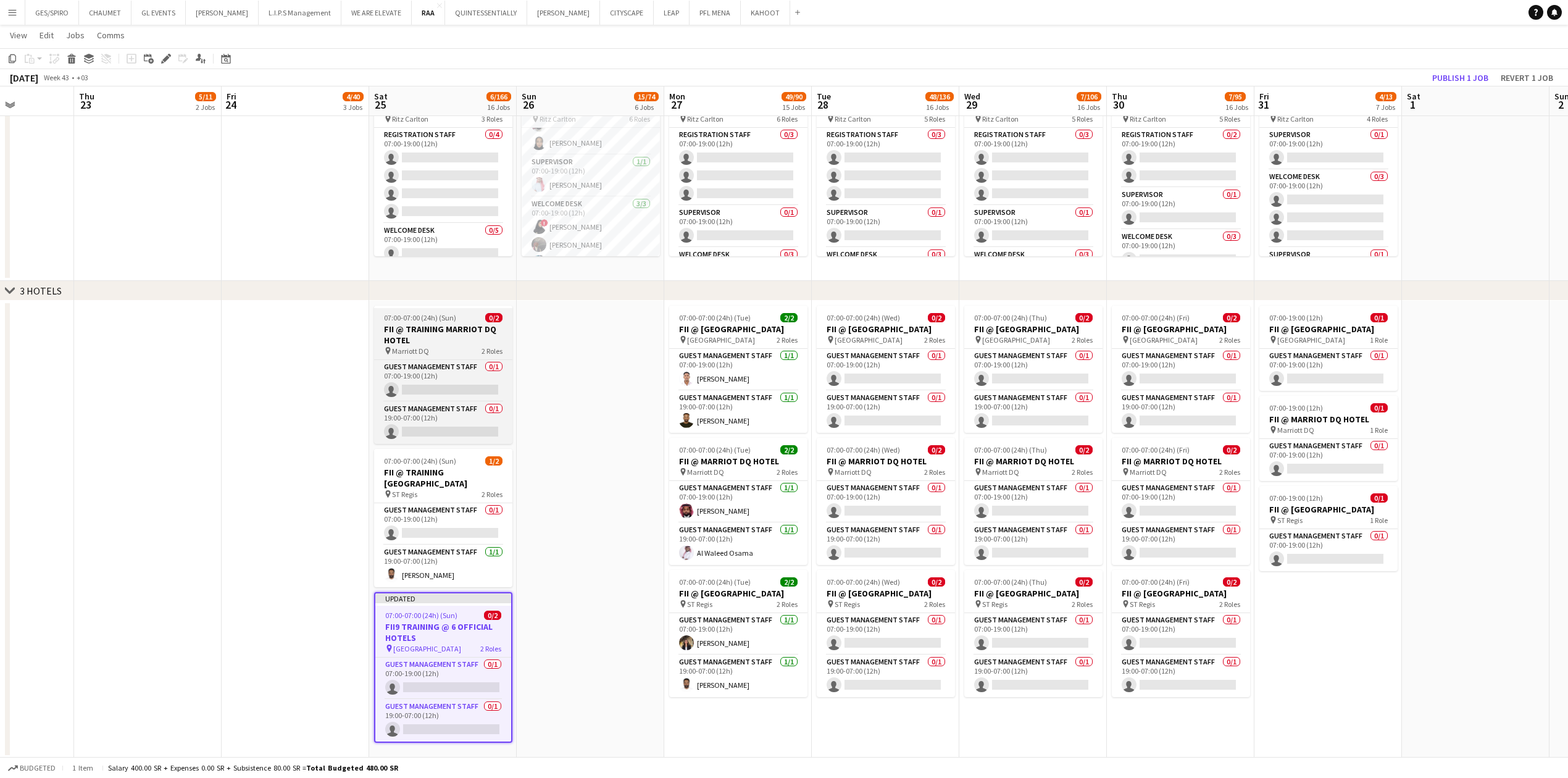
click at [440, 256] on h3 "FII @ TRAINING MARRIOT DQ HOTEL" at bounding box center [443, 334] width 138 height 22
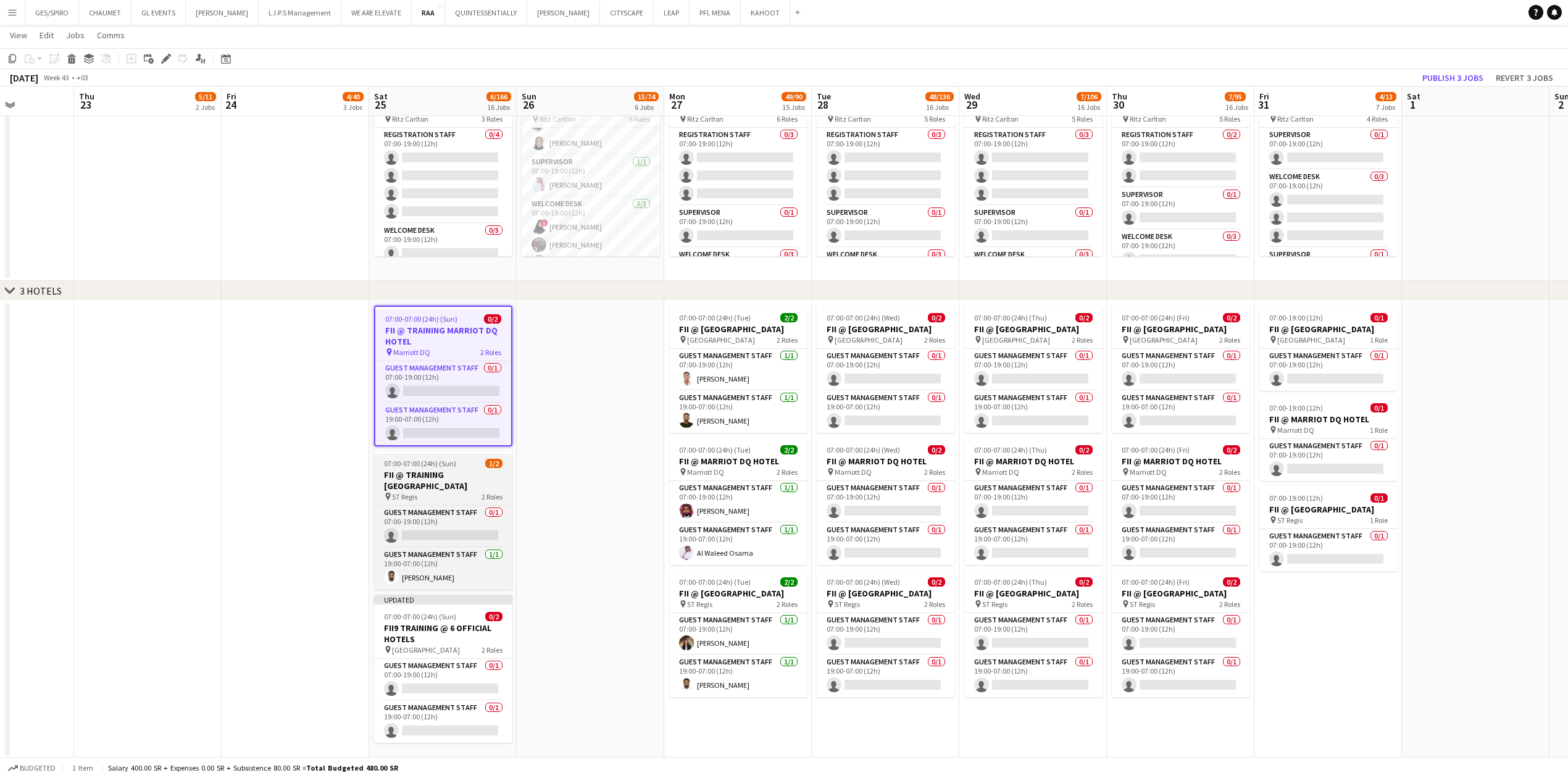
click at [464, 256] on h3 "FII @ TRAINING [GEOGRAPHIC_DATA]" at bounding box center [443, 480] width 138 height 22
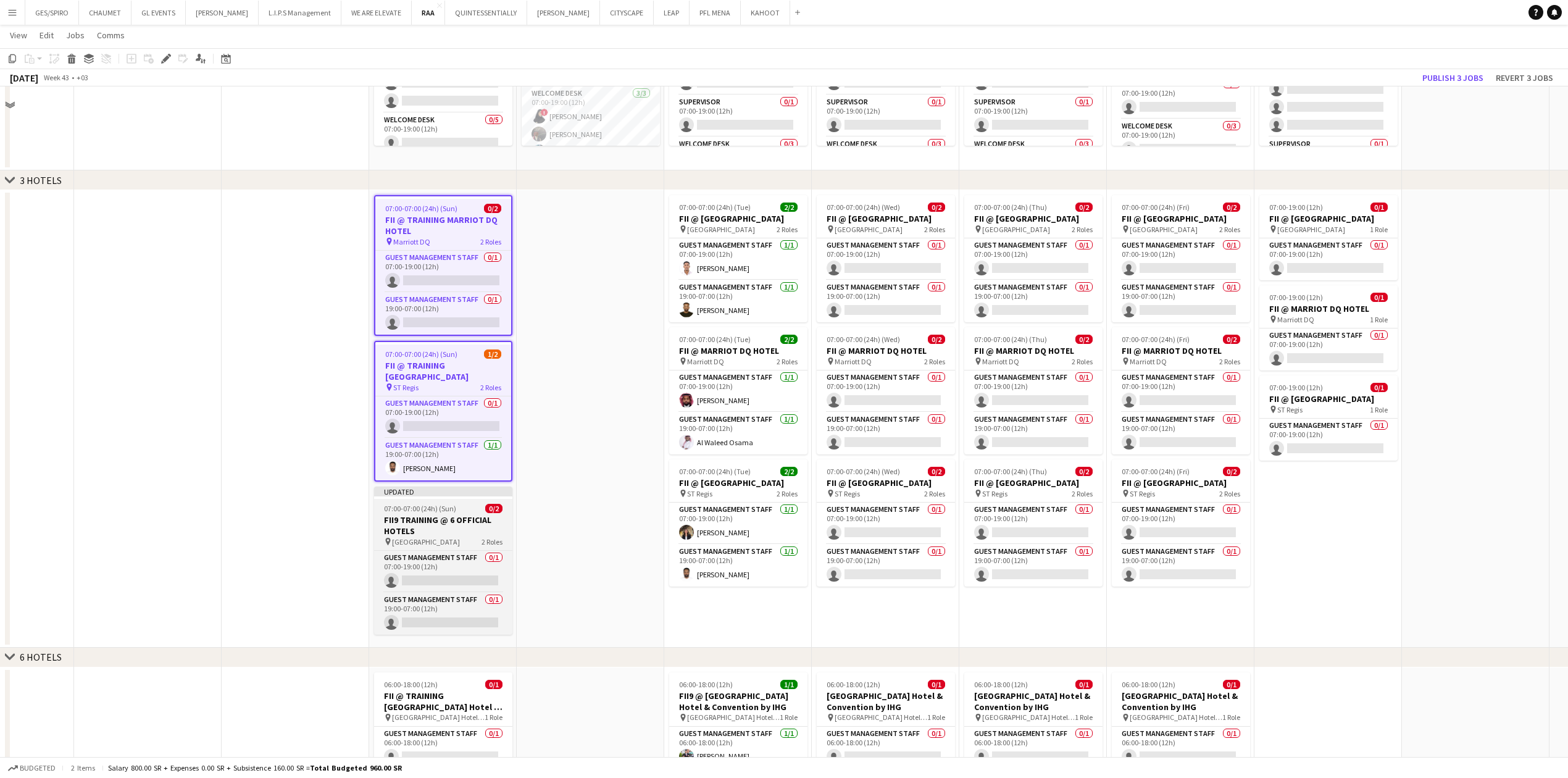
scroll to position [988, 0]
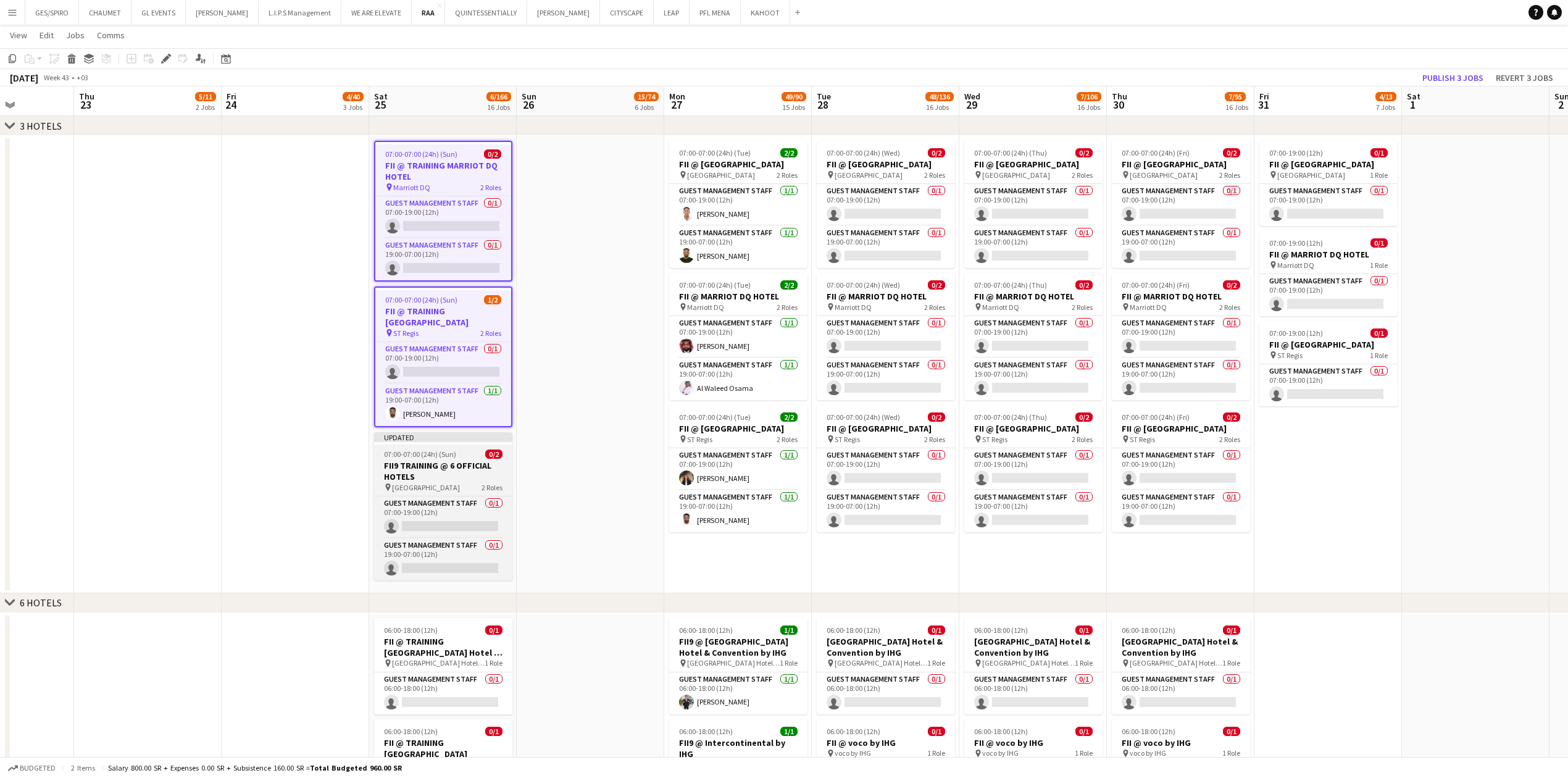
click at [459, 256] on h3 "FII9 TRAINING @ 6 OFFICIAL HOTELS" at bounding box center [443, 471] width 138 height 22
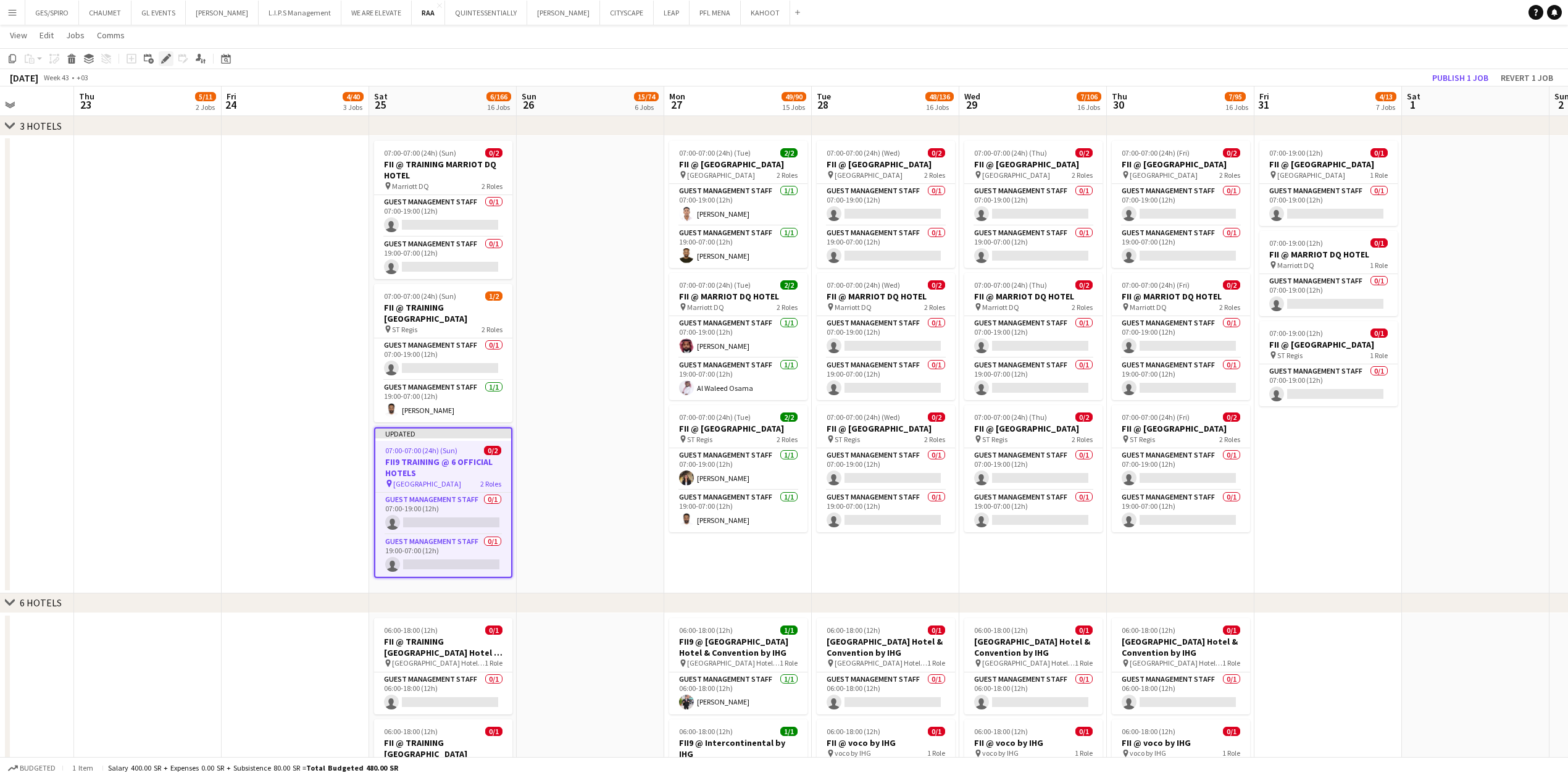
click at [166, 60] on icon "Edit" at bounding box center [166, 58] width 10 height 10
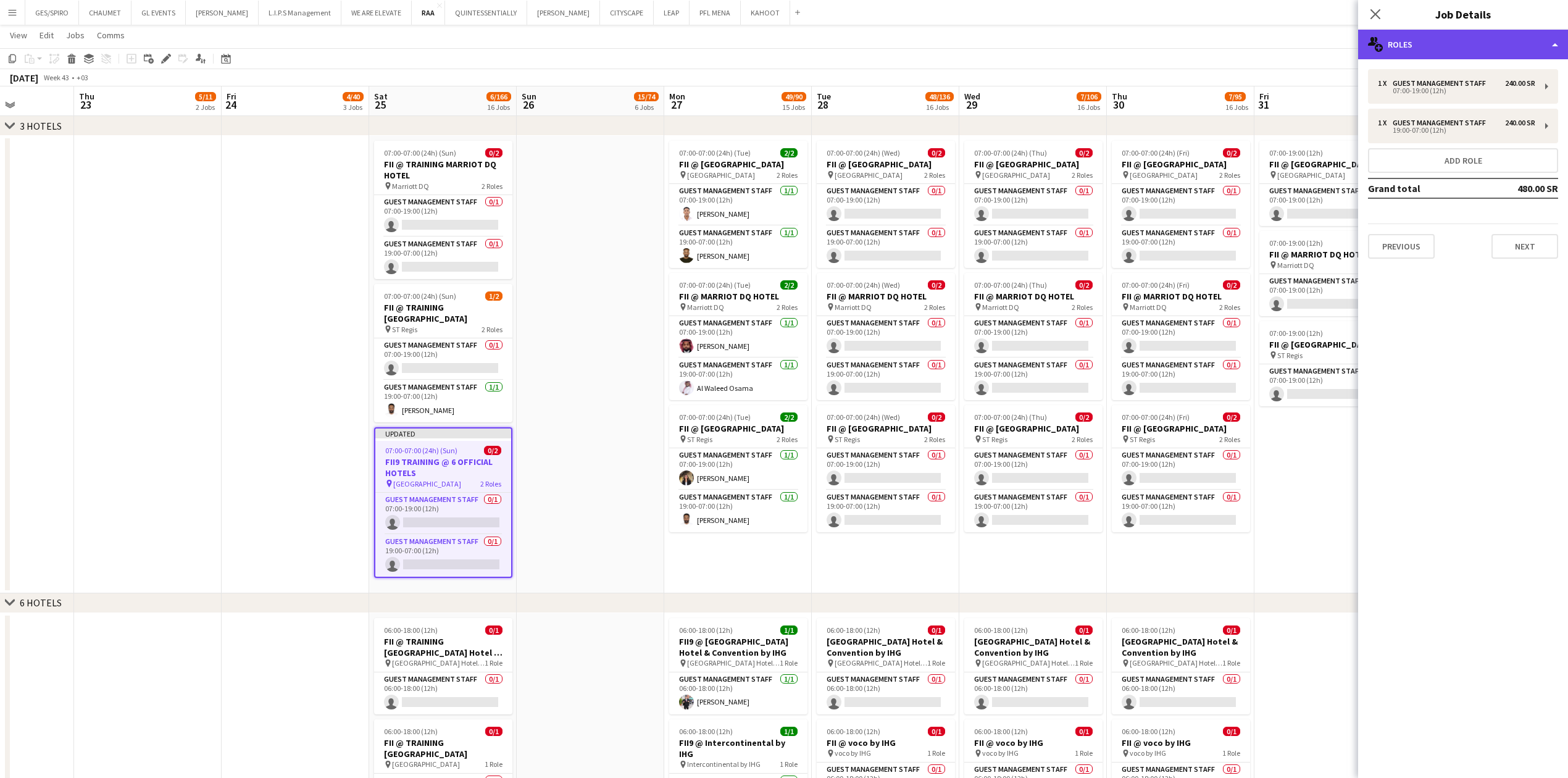
click at [620, 32] on div "multiple-users-add Roles" at bounding box center [1463, 45] width 210 height 30
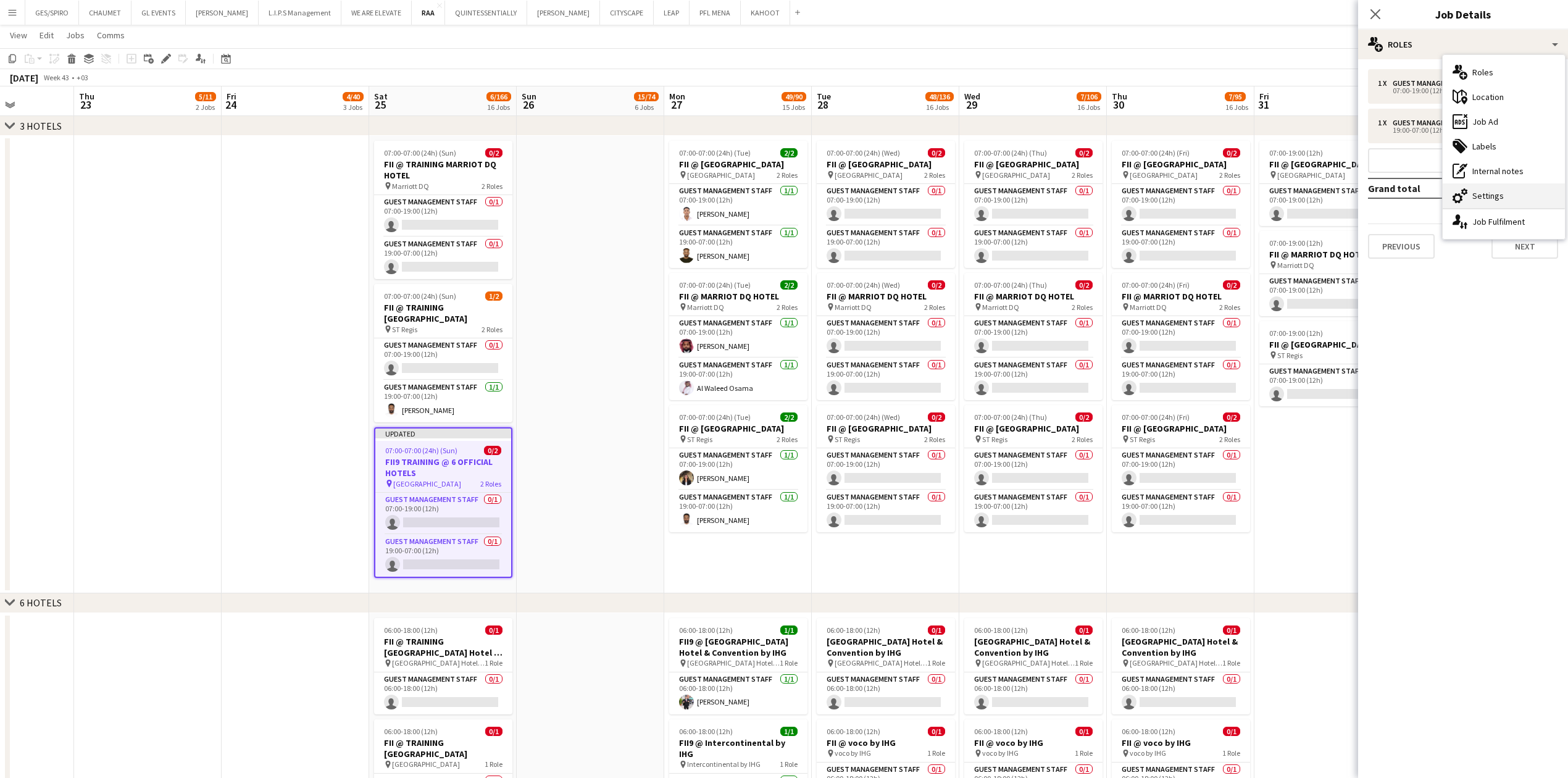
click at [620, 196] on div "cog-double-3 Settings" at bounding box center [1503, 196] width 122 height 25
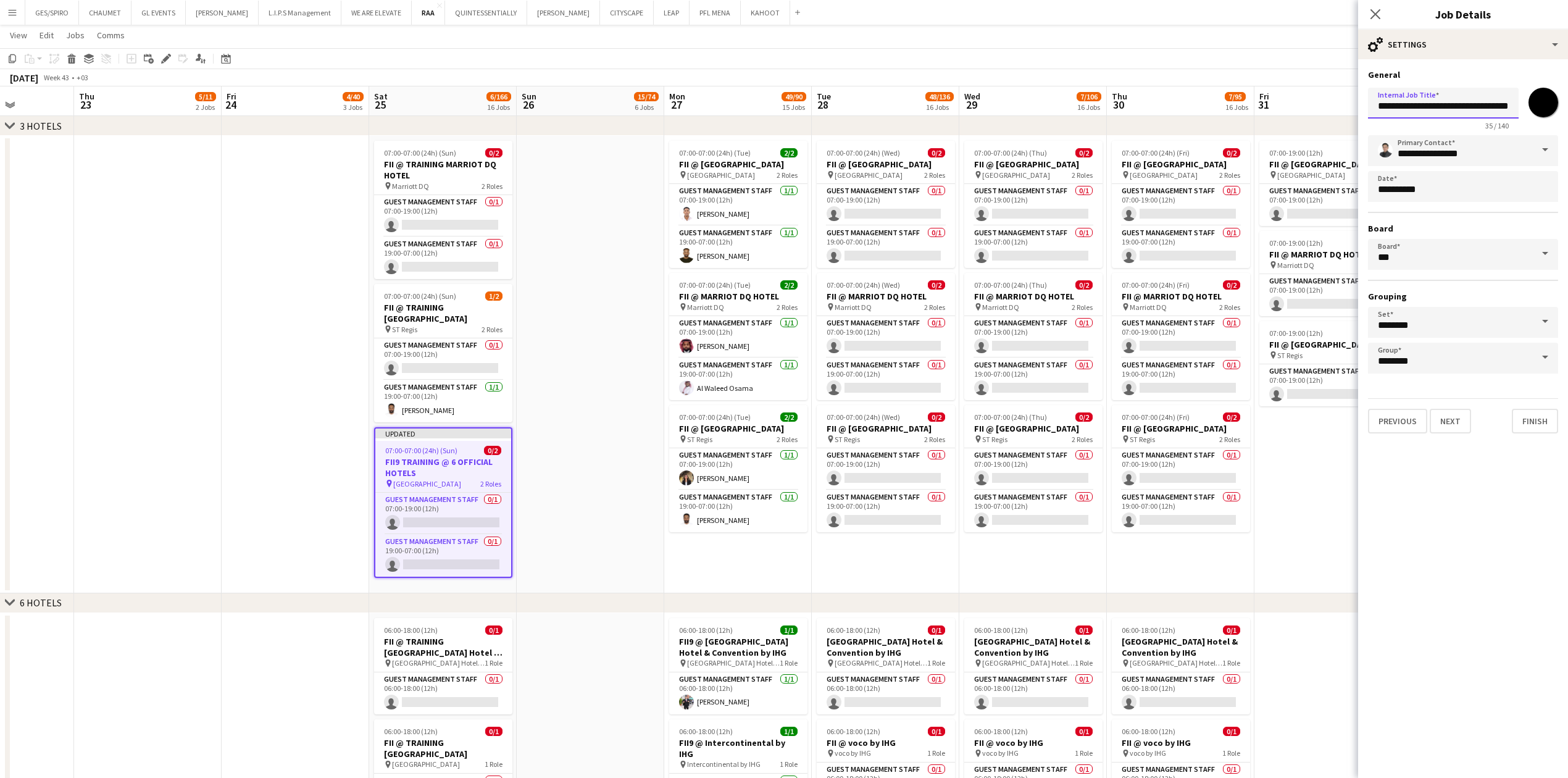
scroll to position [0, 22]
drag, startPoint x: 1449, startPoint y: 105, endPoint x: 1556, endPoint y: 106, distance: 107.0
click at [620, 106] on div "**********" at bounding box center [1463, 106] width 190 height 47
type input "**********"
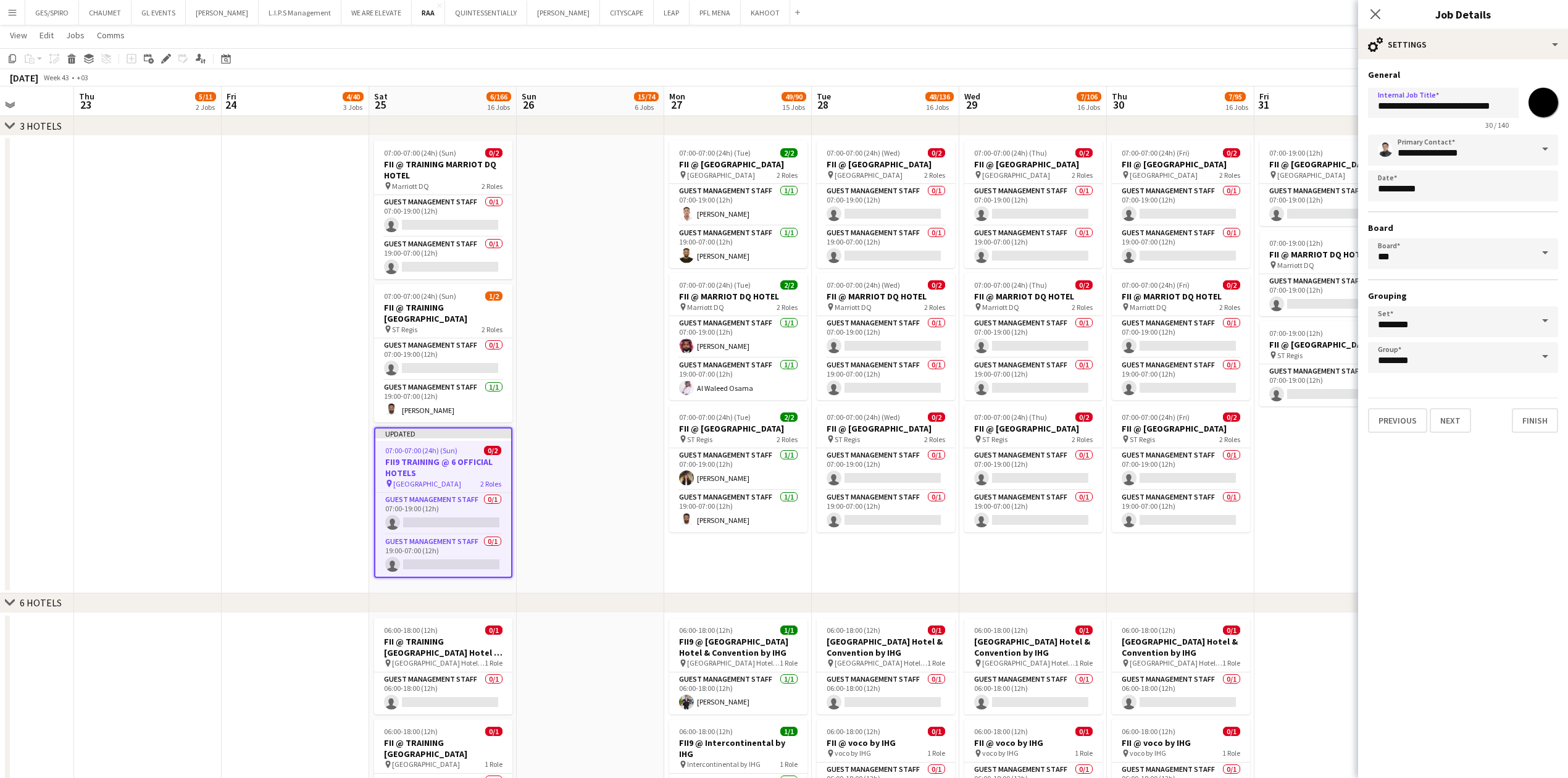
scroll to position [0, 0]
click at [620, 12] on div "Close pop-in" at bounding box center [1375, 14] width 34 height 28
click at [620, 16] on icon "Close pop-in" at bounding box center [1375, 14] width 11 height 12
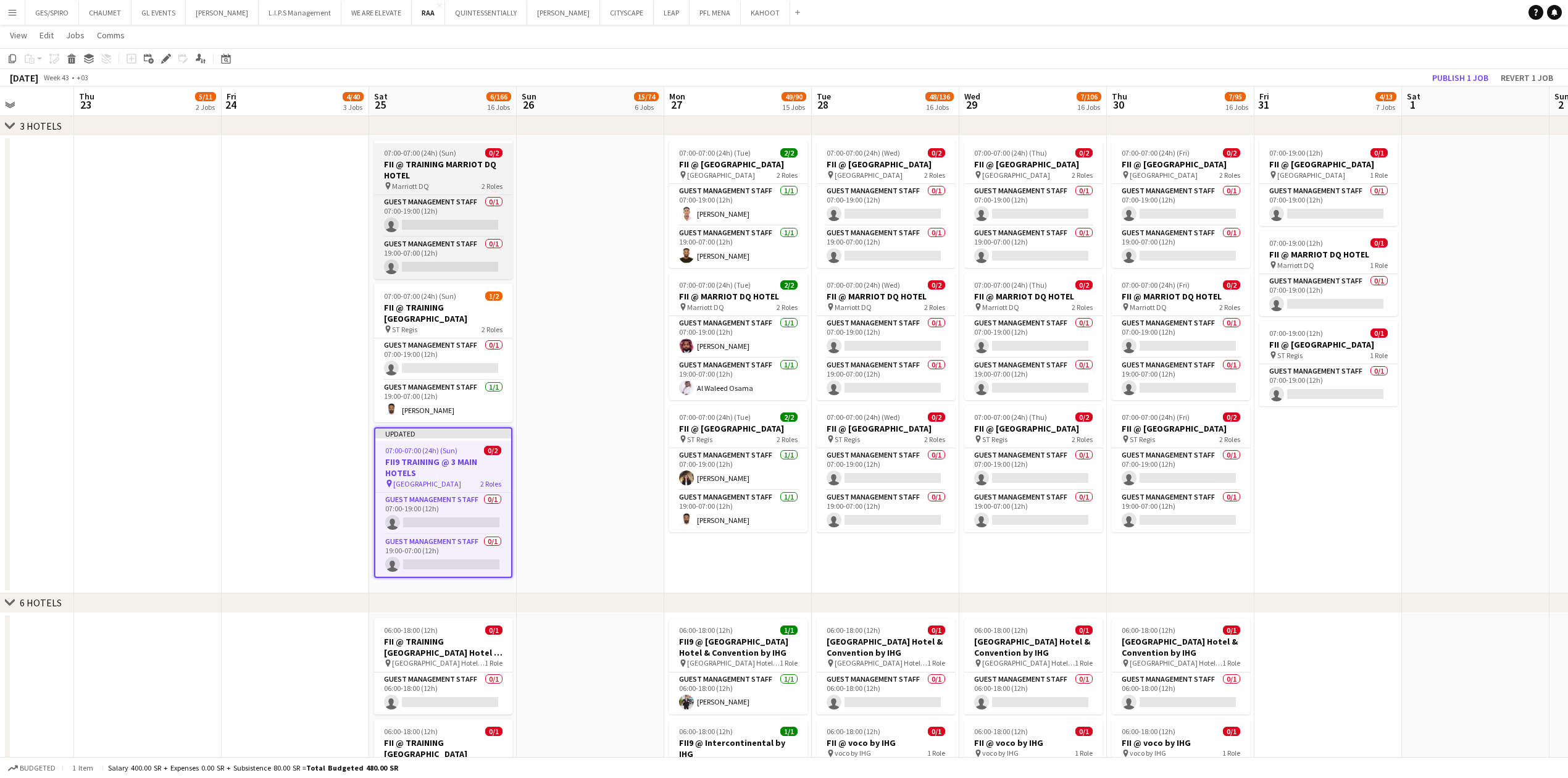
click at [457, 161] on h3 "FII @ TRAINING MARRIOT DQ HOTEL" at bounding box center [443, 170] width 138 height 22
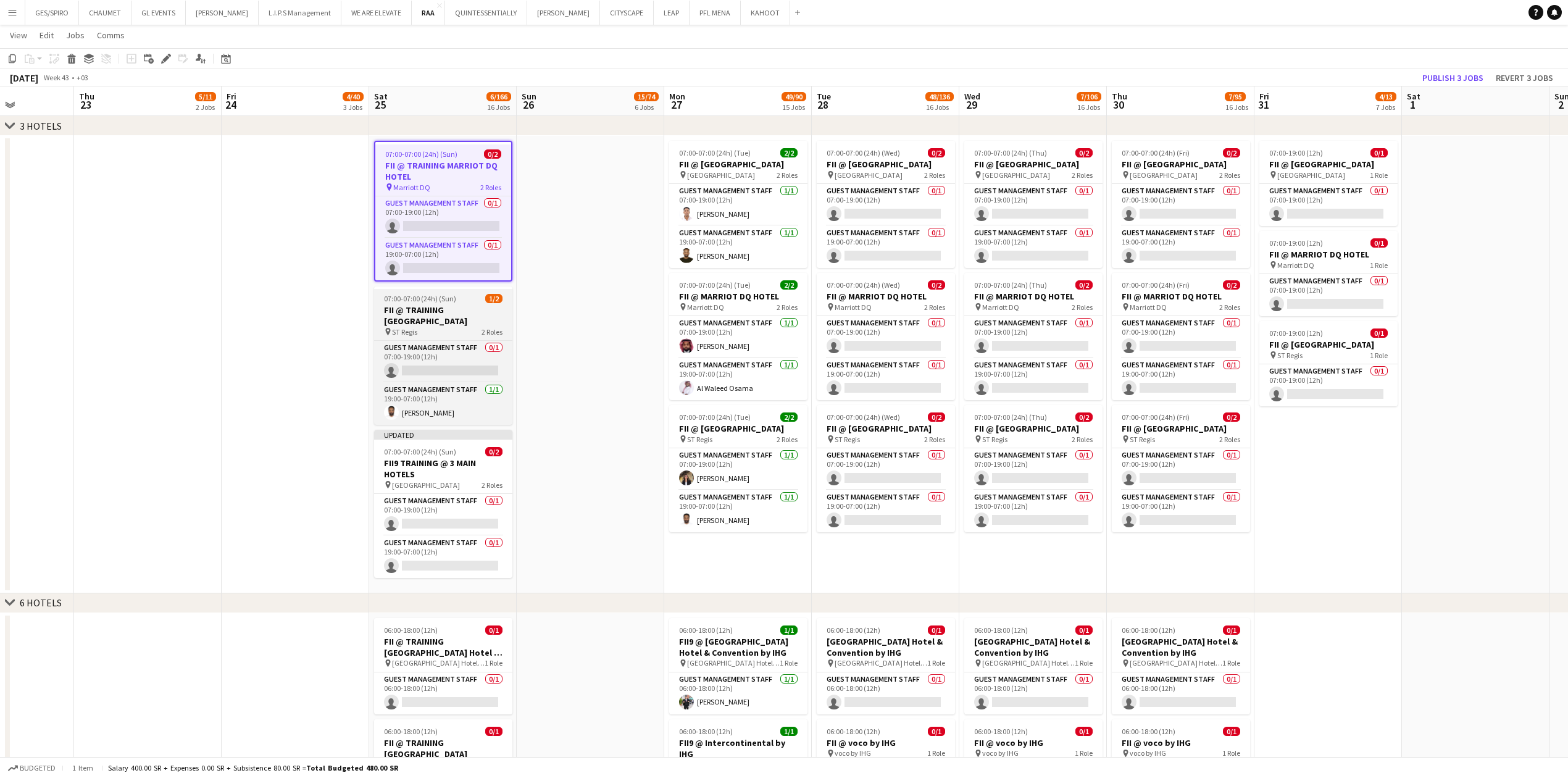
click at [452, 256] on h3 "FII @ TRAINING [GEOGRAPHIC_DATA]" at bounding box center [443, 315] width 138 height 22
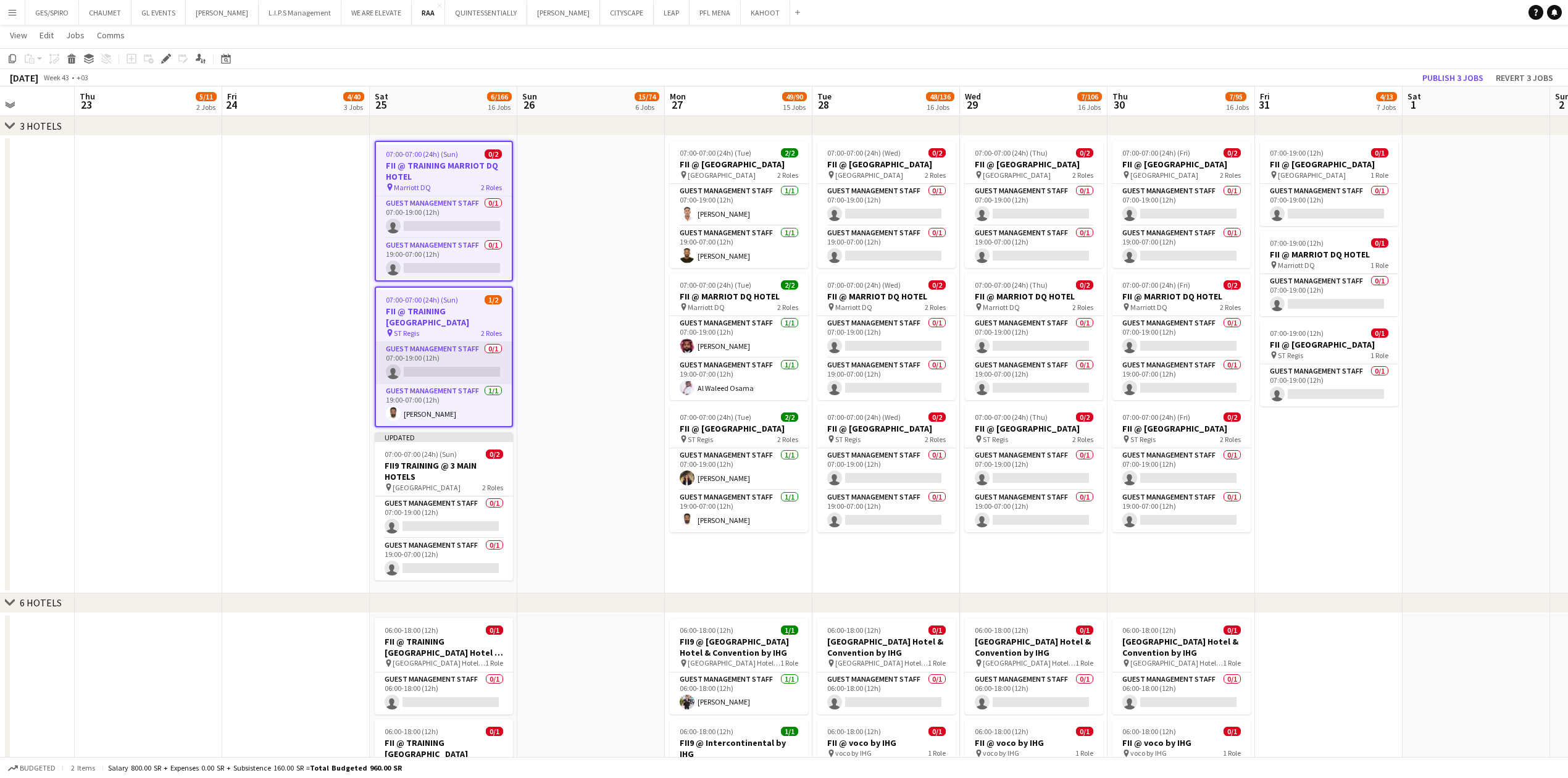
click at [465, 256] on app-card-role "Guest Management Staff 0/1 07:00-19:00 (12h) single-neutral-actions" at bounding box center [444, 363] width 136 height 42
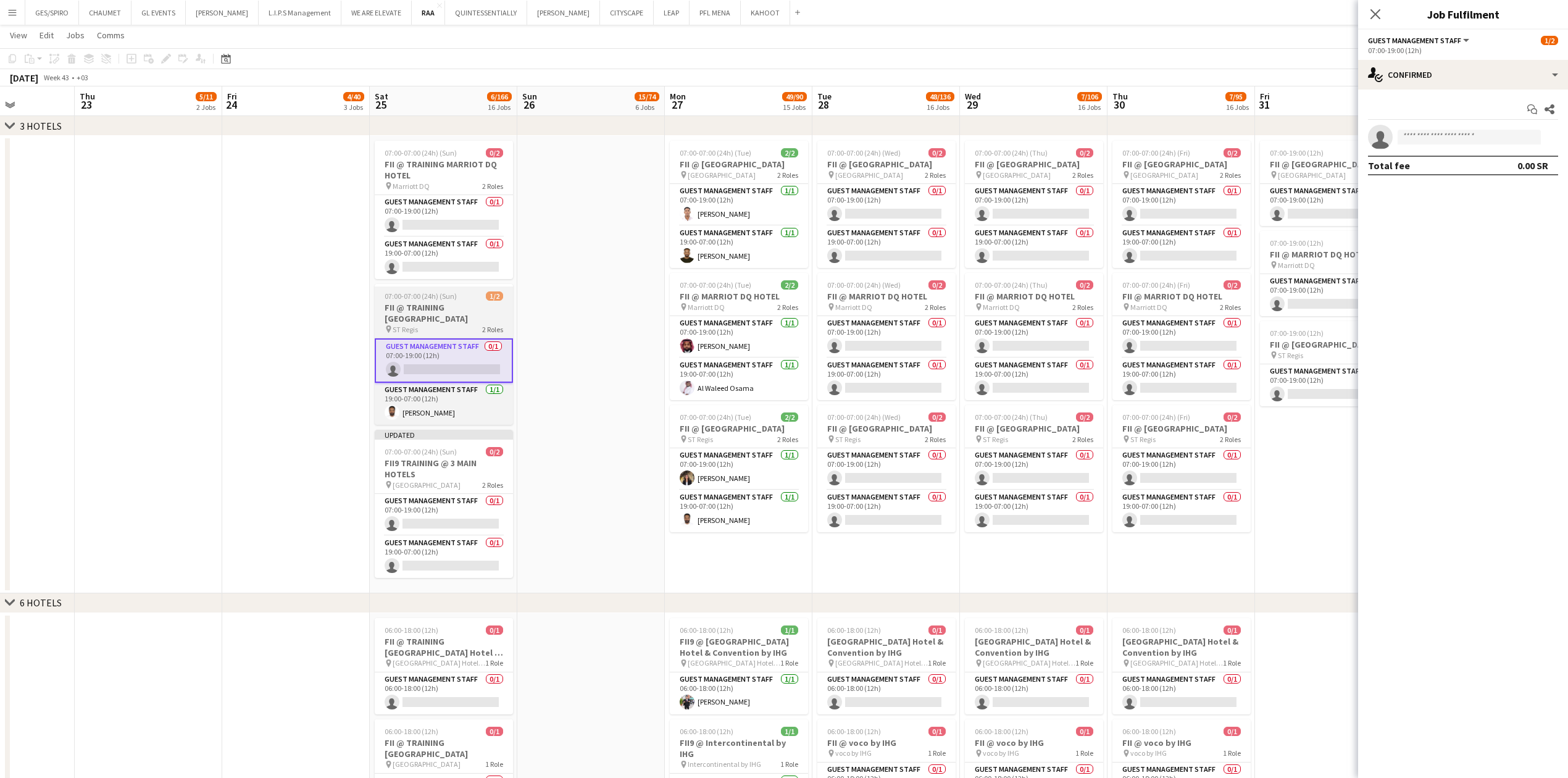
click at [460, 256] on h3 "FII @ TRAINING [GEOGRAPHIC_DATA]" at bounding box center [444, 313] width 138 height 22
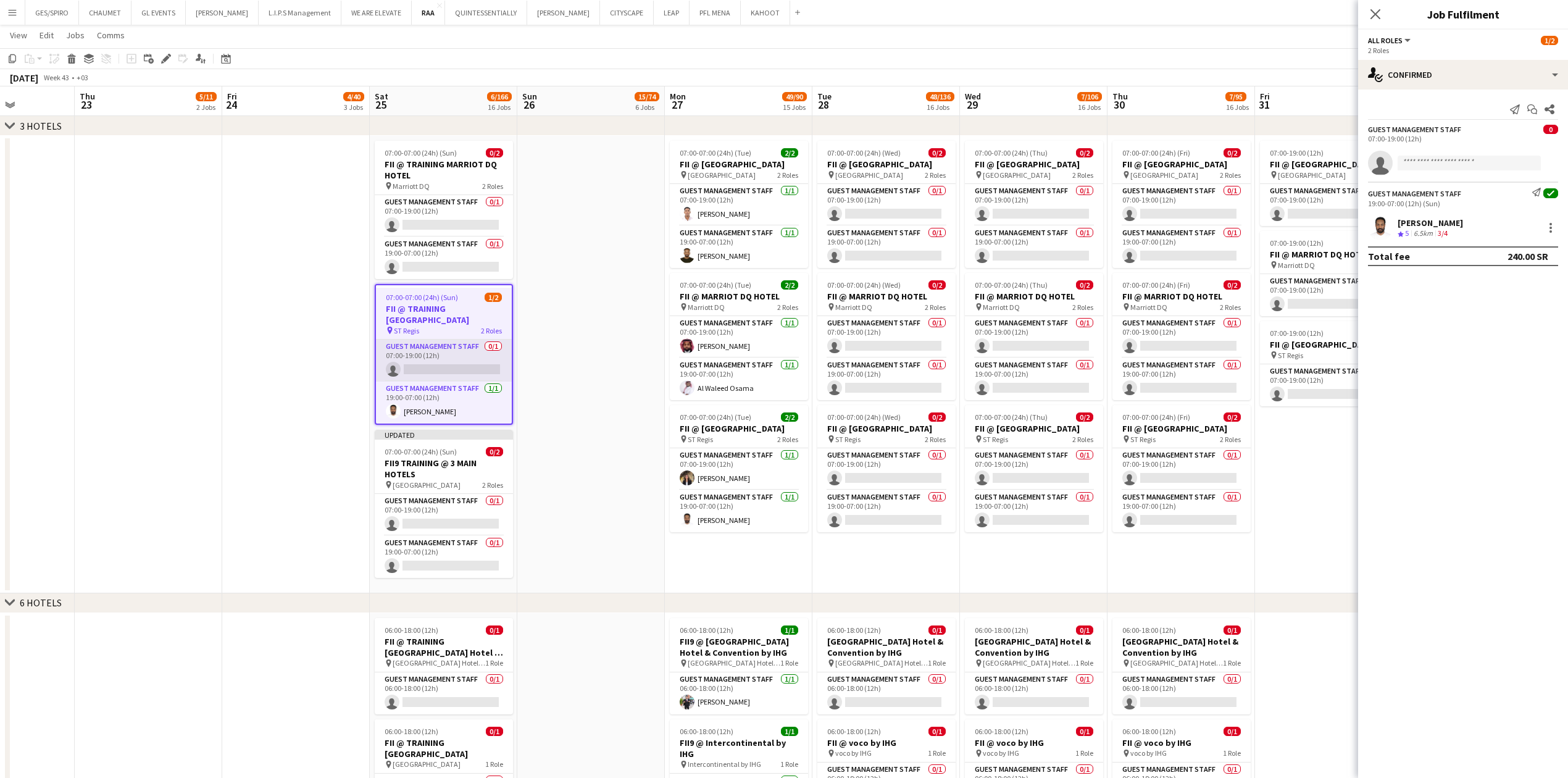
click at [456, 256] on app-card-role "Guest Management Staff 0/1 07:00-19:00 (12h) single-neutral-actions" at bounding box center [444, 361] width 136 height 42
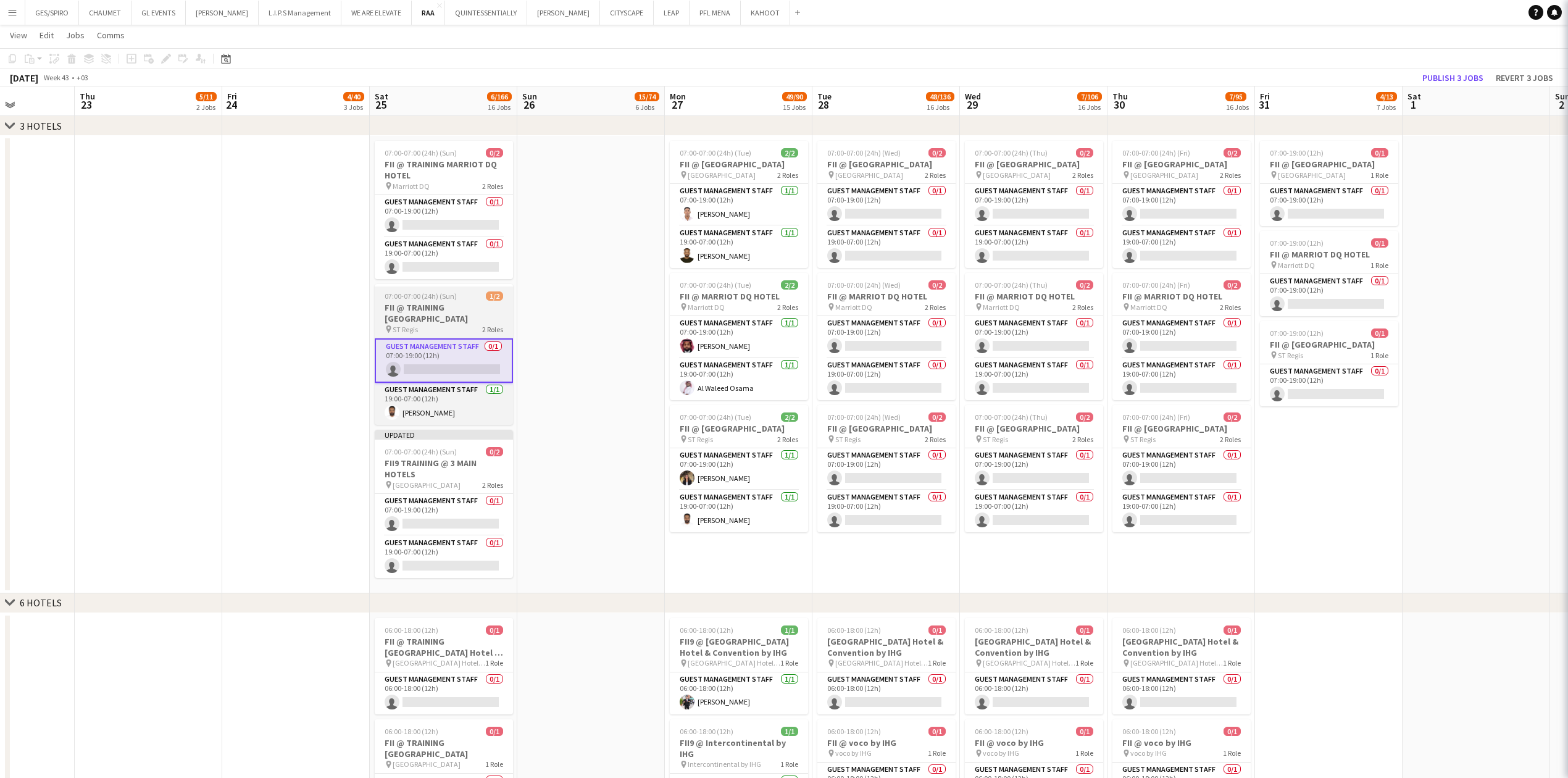
click at [471, 256] on div "07:00-07:00 (24h) (Sun) 1/2" at bounding box center [444, 296] width 138 height 9
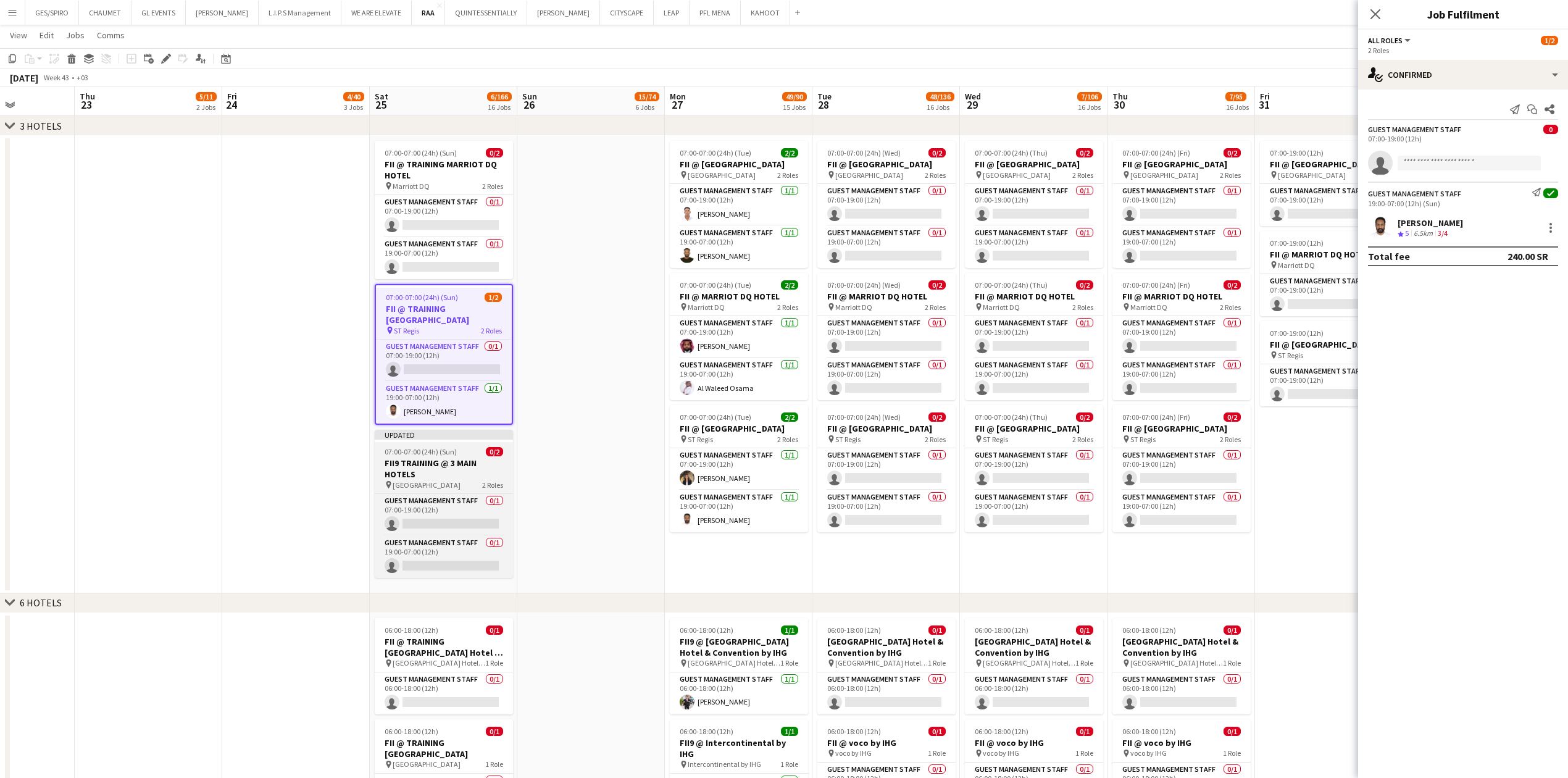
click at [455, 256] on div "pin Courtyard Hotel 2 Roles" at bounding box center [444, 484] width 138 height 10
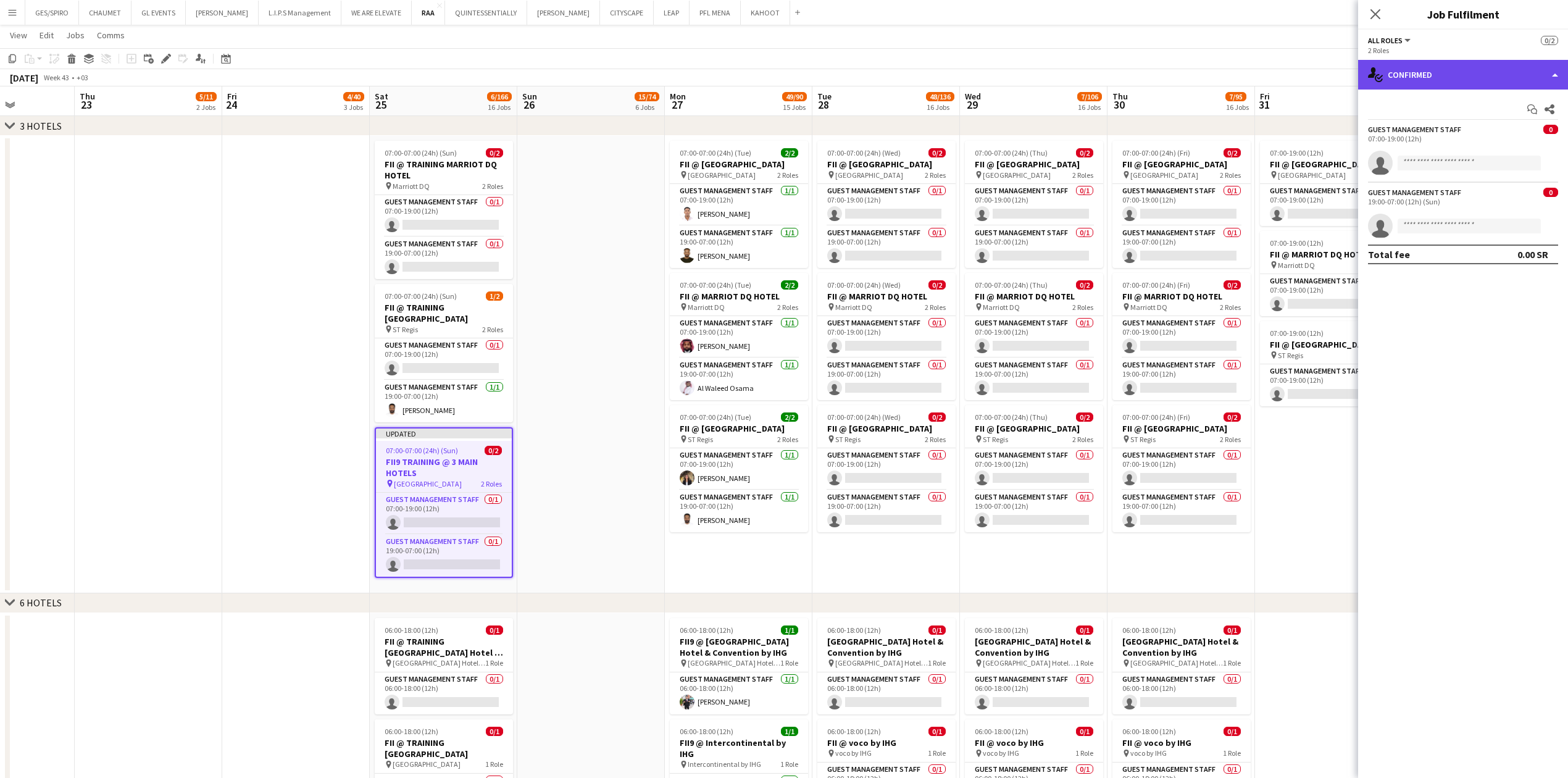
click at [620, 75] on div "single-neutral-actions-check-2 Confirmed" at bounding box center [1463, 75] width 210 height 30
click at [166, 57] on icon "Edit" at bounding box center [166, 58] width 10 height 10
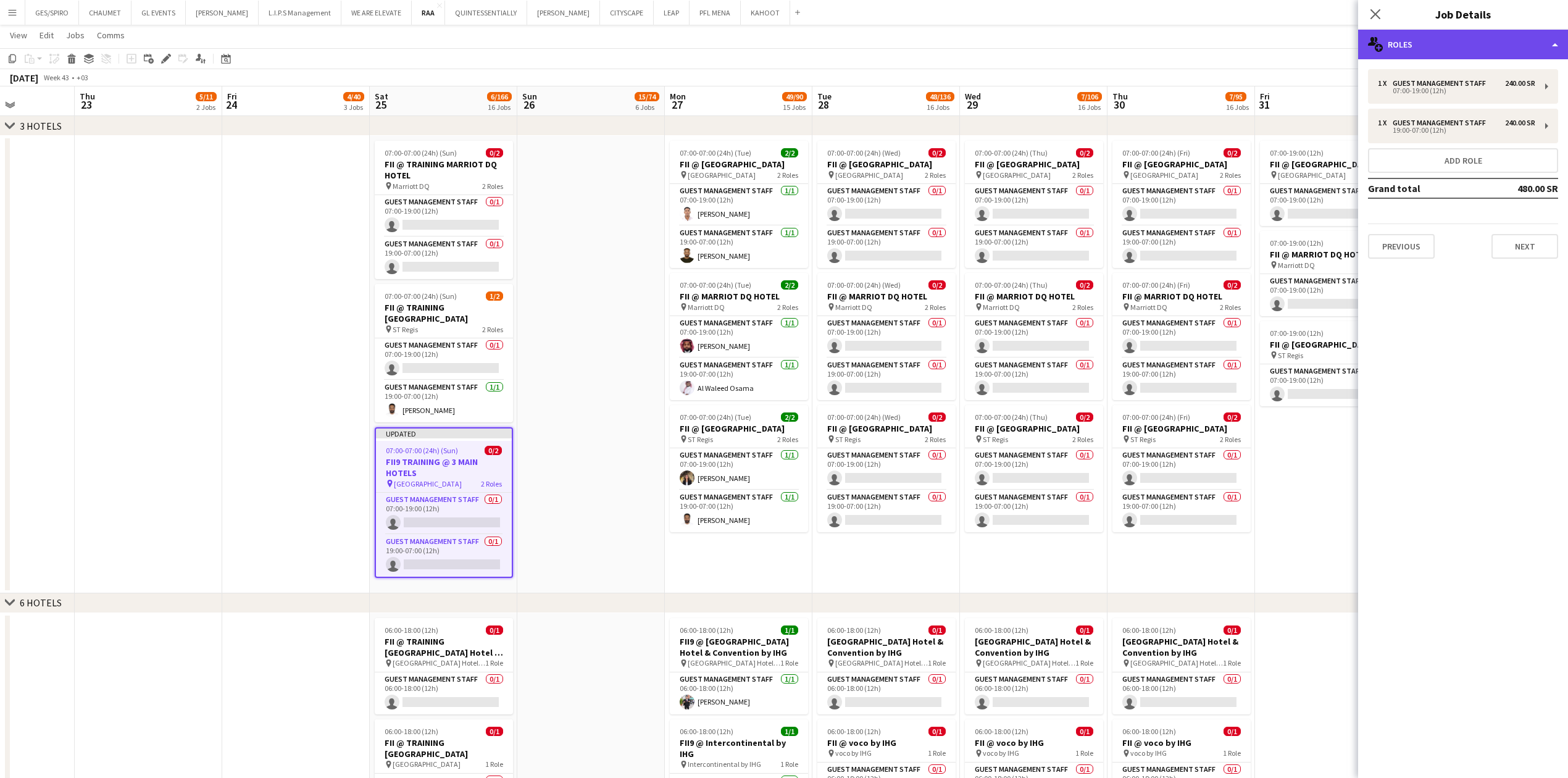
click at [620, 43] on div "multiple-users-add Roles" at bounding box center [1463, 45] width 210 height 30
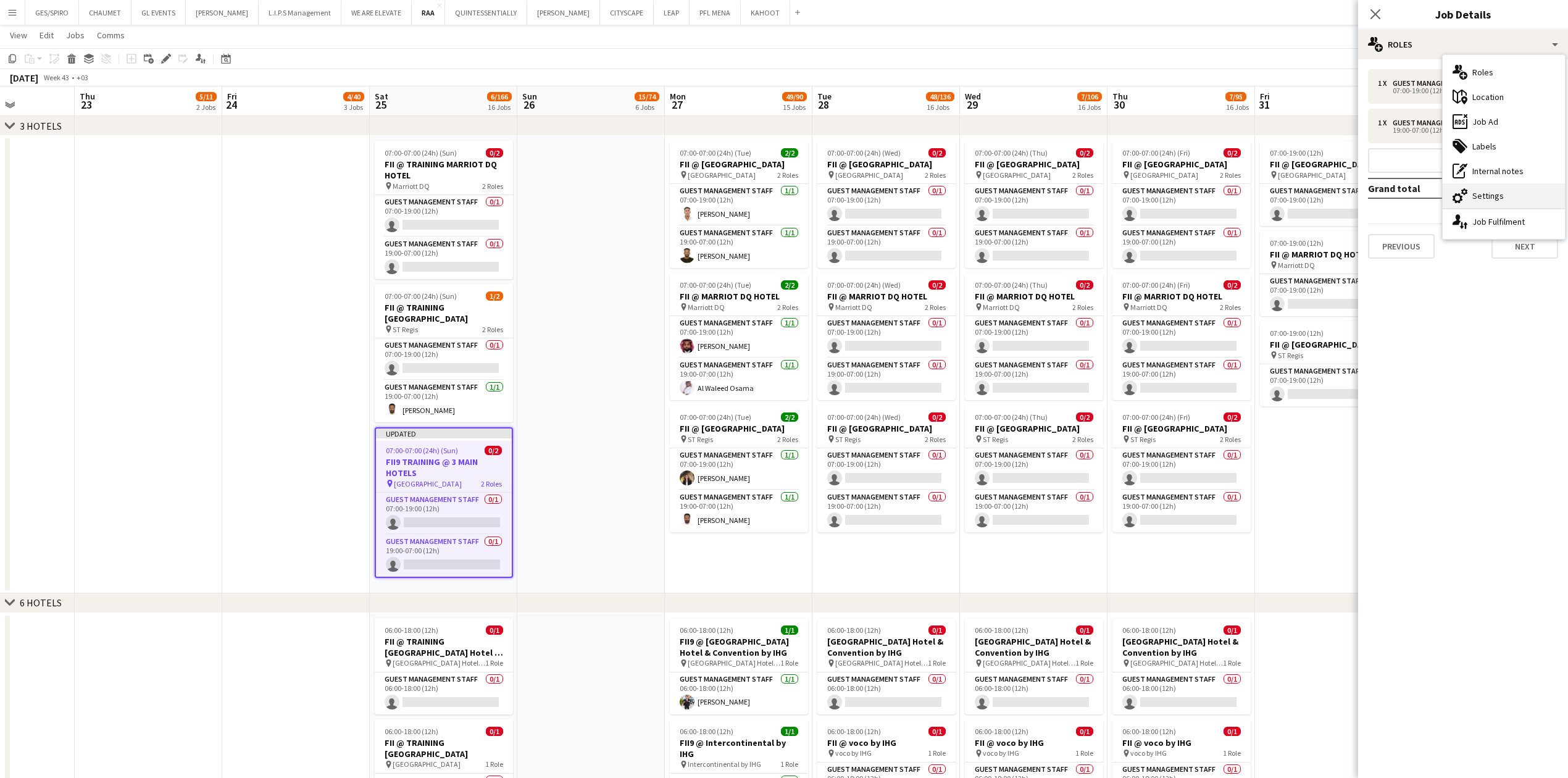
click at [620, 200] on div "cog-double-3 Settings" at bounding box center [1503, 196] width 122 height 25
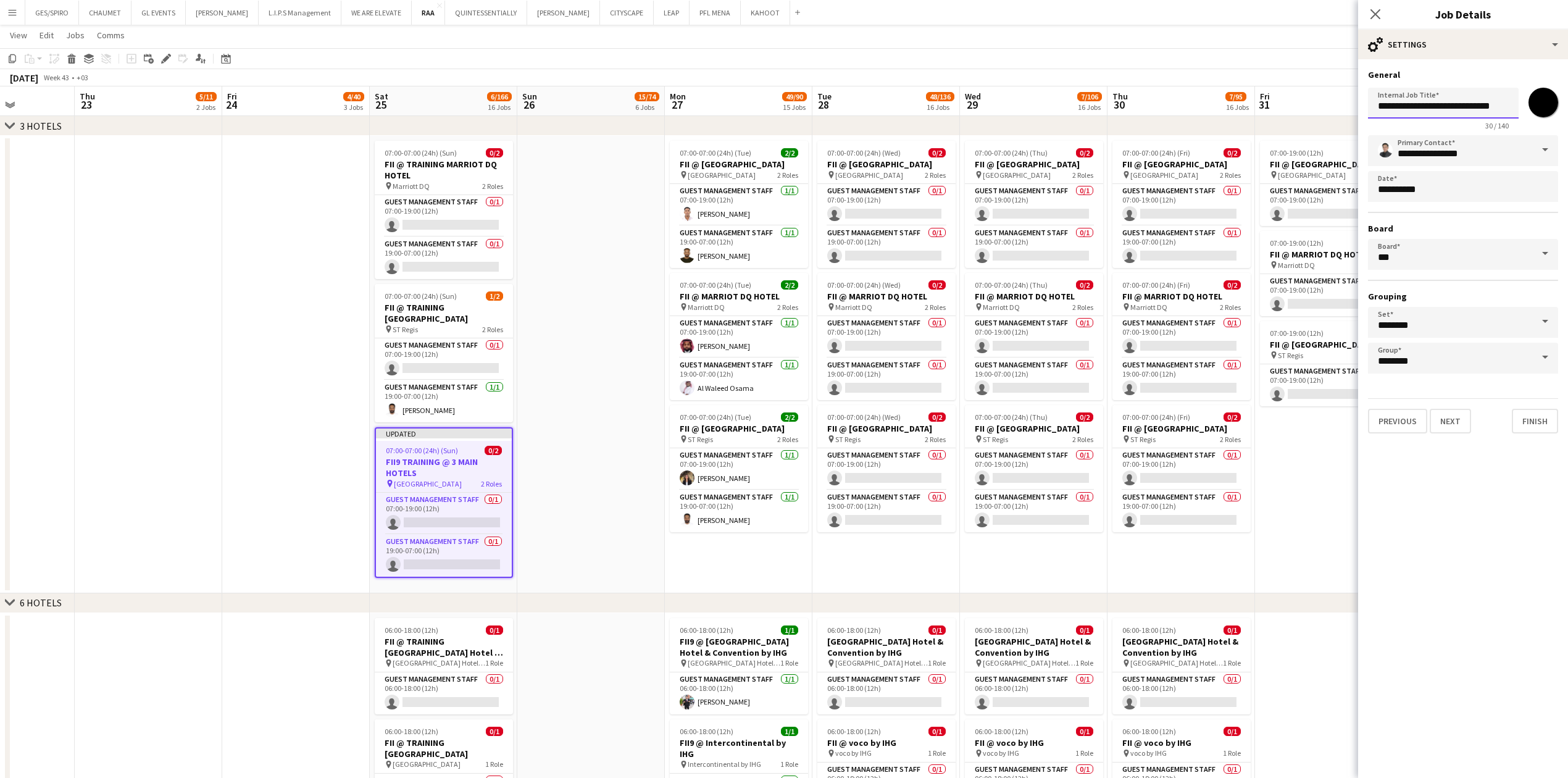
click at [620, 110] on input "**********" at bounding box center [1443, 104] width 151 height 31
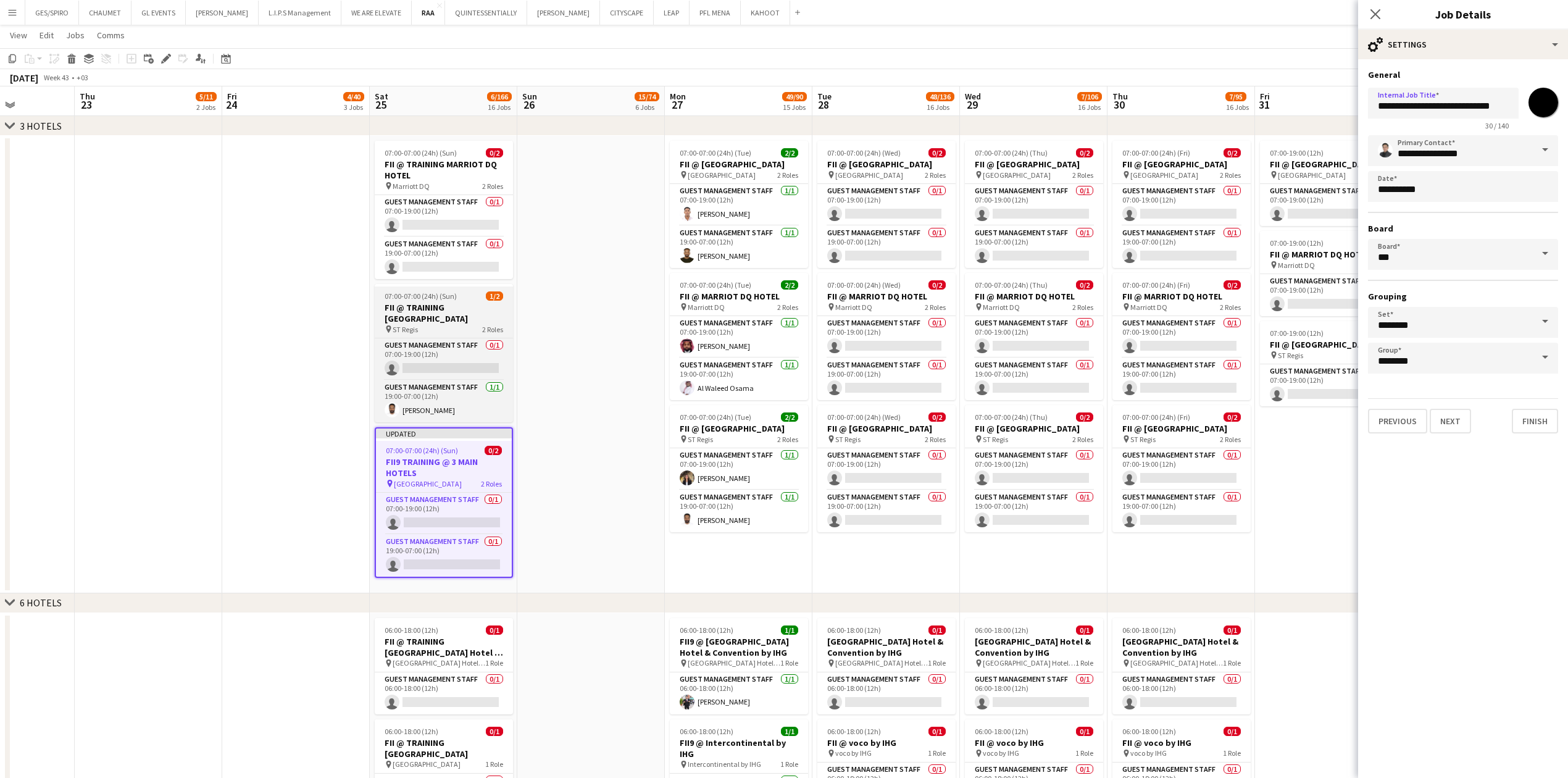
click at [391, 256] on h3 "FII @ TRAINING [GEOGRAPHIC_DATA]" at bounding box center [444, 313] width 138 height 22
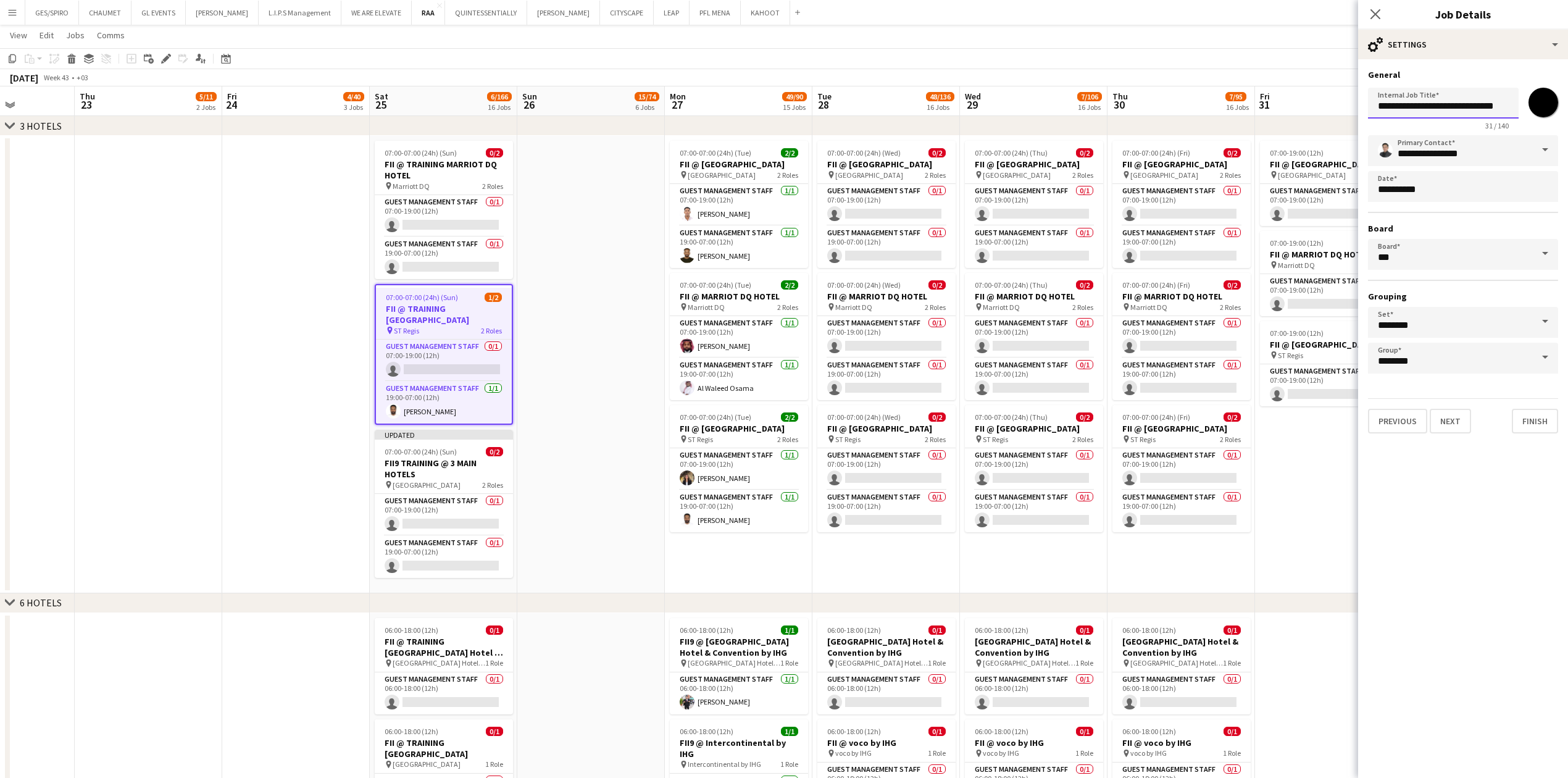
click at [620, 110] on input "**********" at bounding box center [1443, 104] width 151 height 31
paste input "text"
type input "**********"
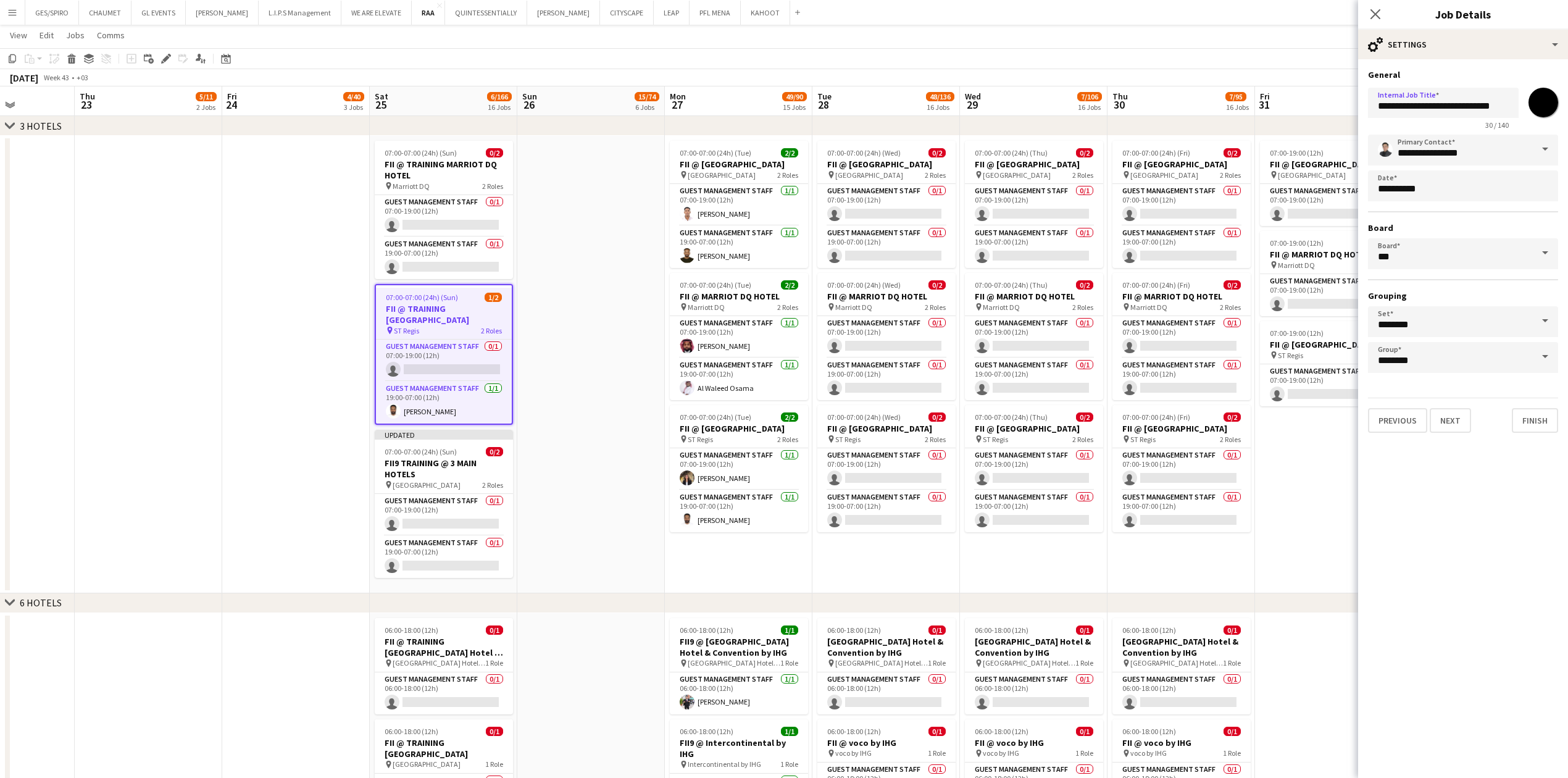
click at [620, 3] on div "Close pop-in" at bounding box center [1375, 14] width 34 height 28
click at [620, 11] on icon "Close pop-in" at bounding box center [1375, 14] width 11 height 12
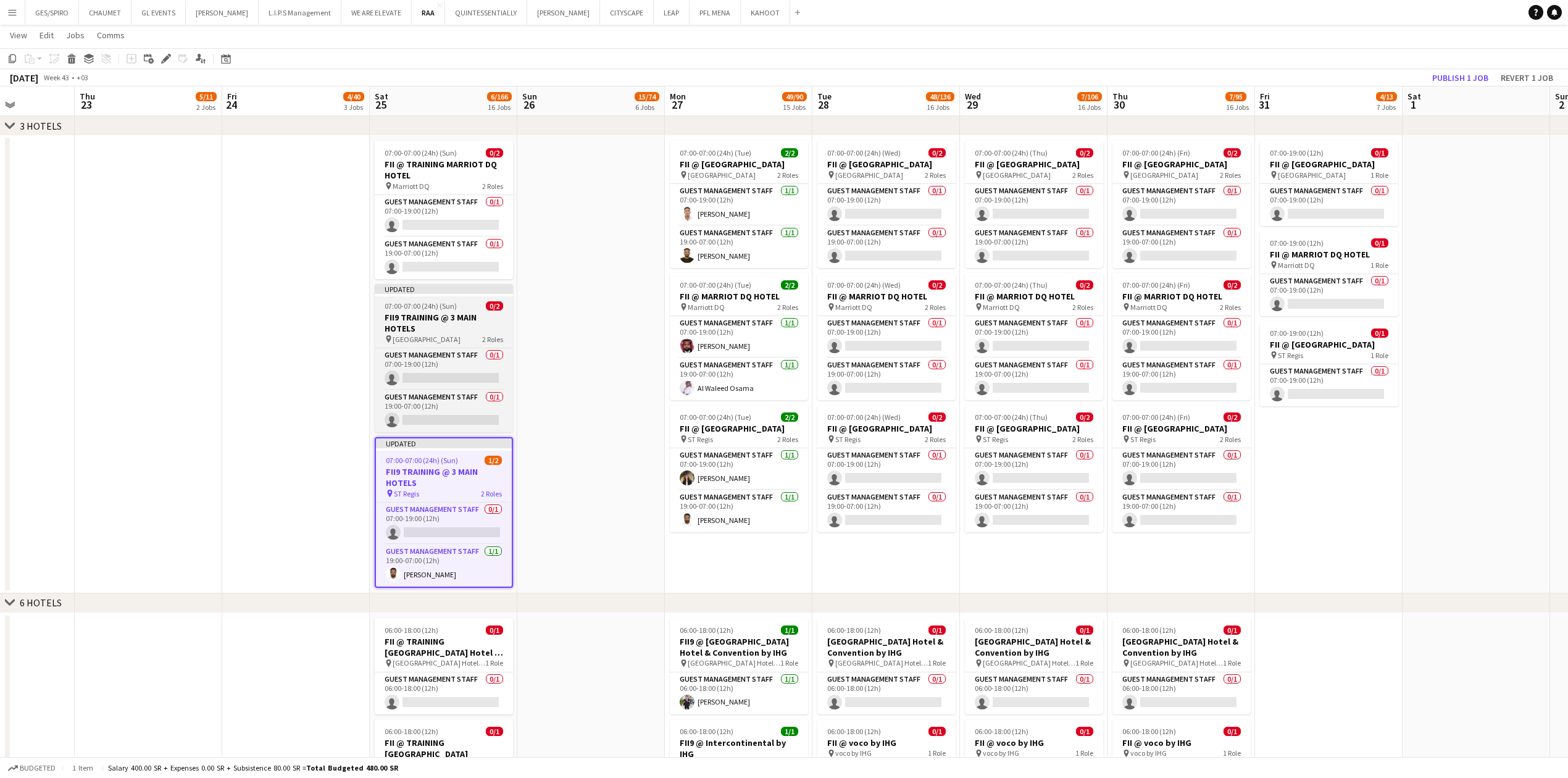
click at [430, 256] on span "07:00-07:00 (24h) (Sun)" at bounding box center [421, 306] width 72 height 9
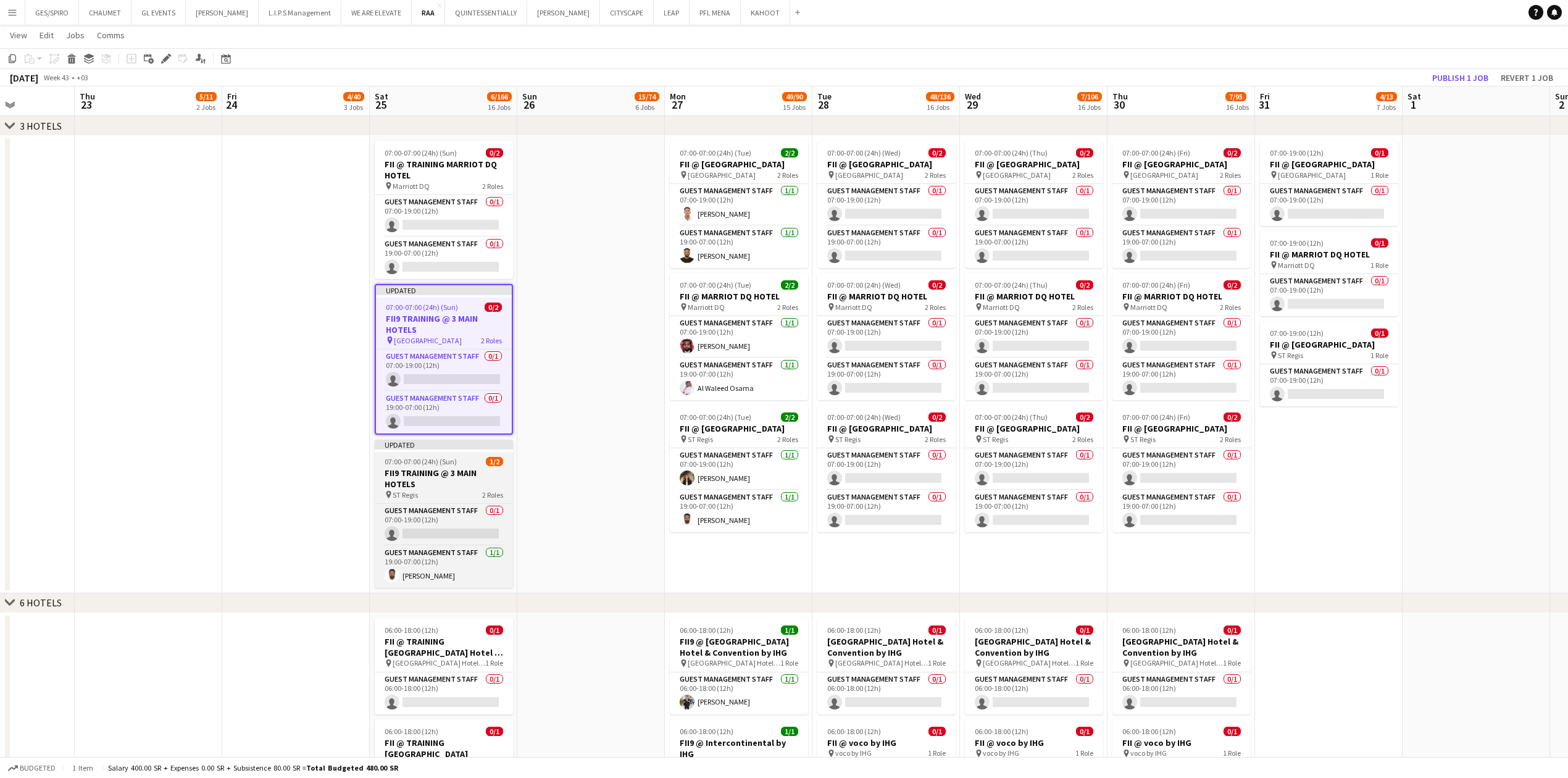
click at [439, 256] on h3 "FII9 TRAINING @ 3 MAIN HOTELS" at bounding box center [444, 478] width 138 height 22
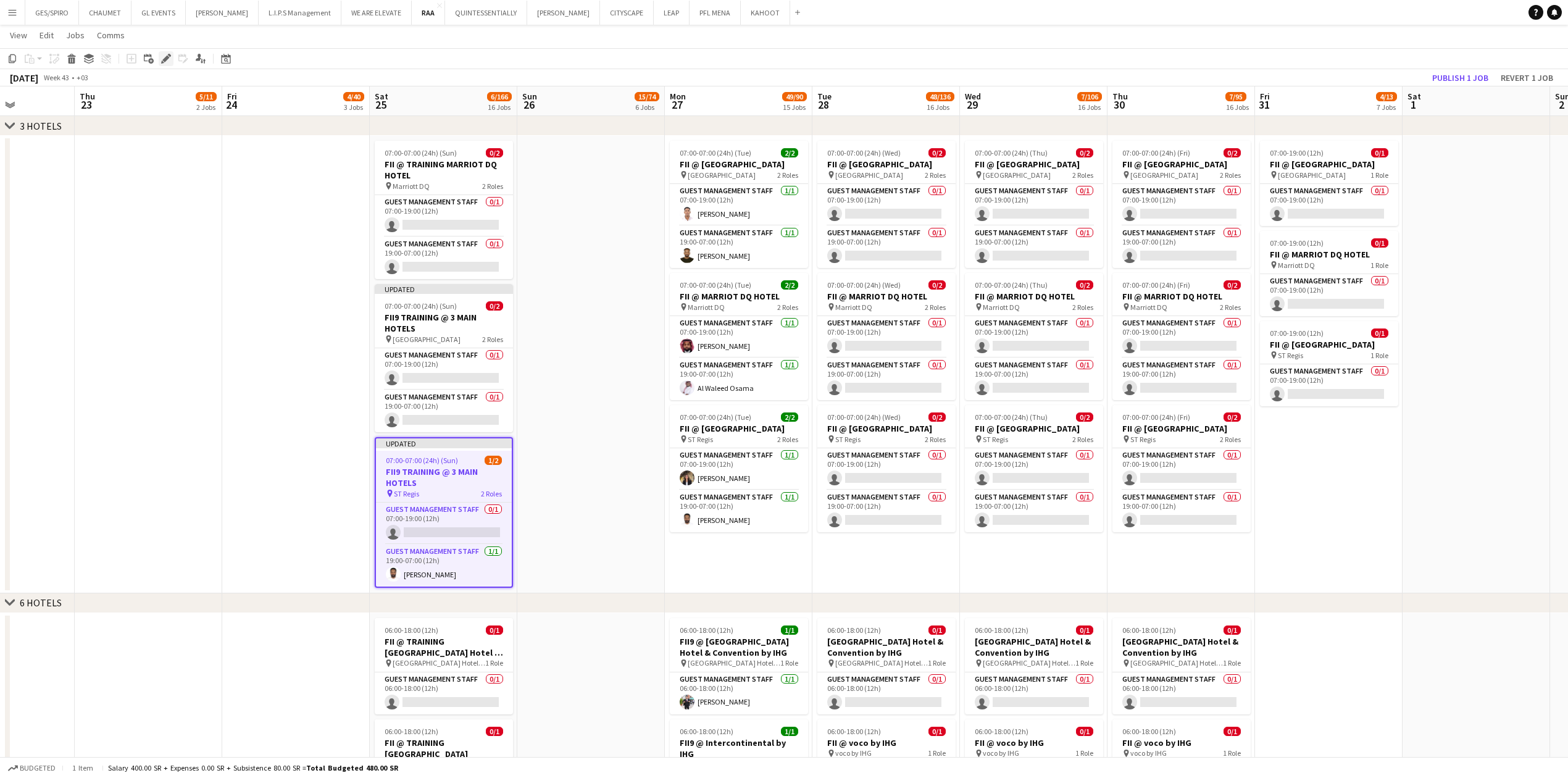
click at [163, 58] on icon "Edit" at bounding box center [166, 58] width 10 height 10
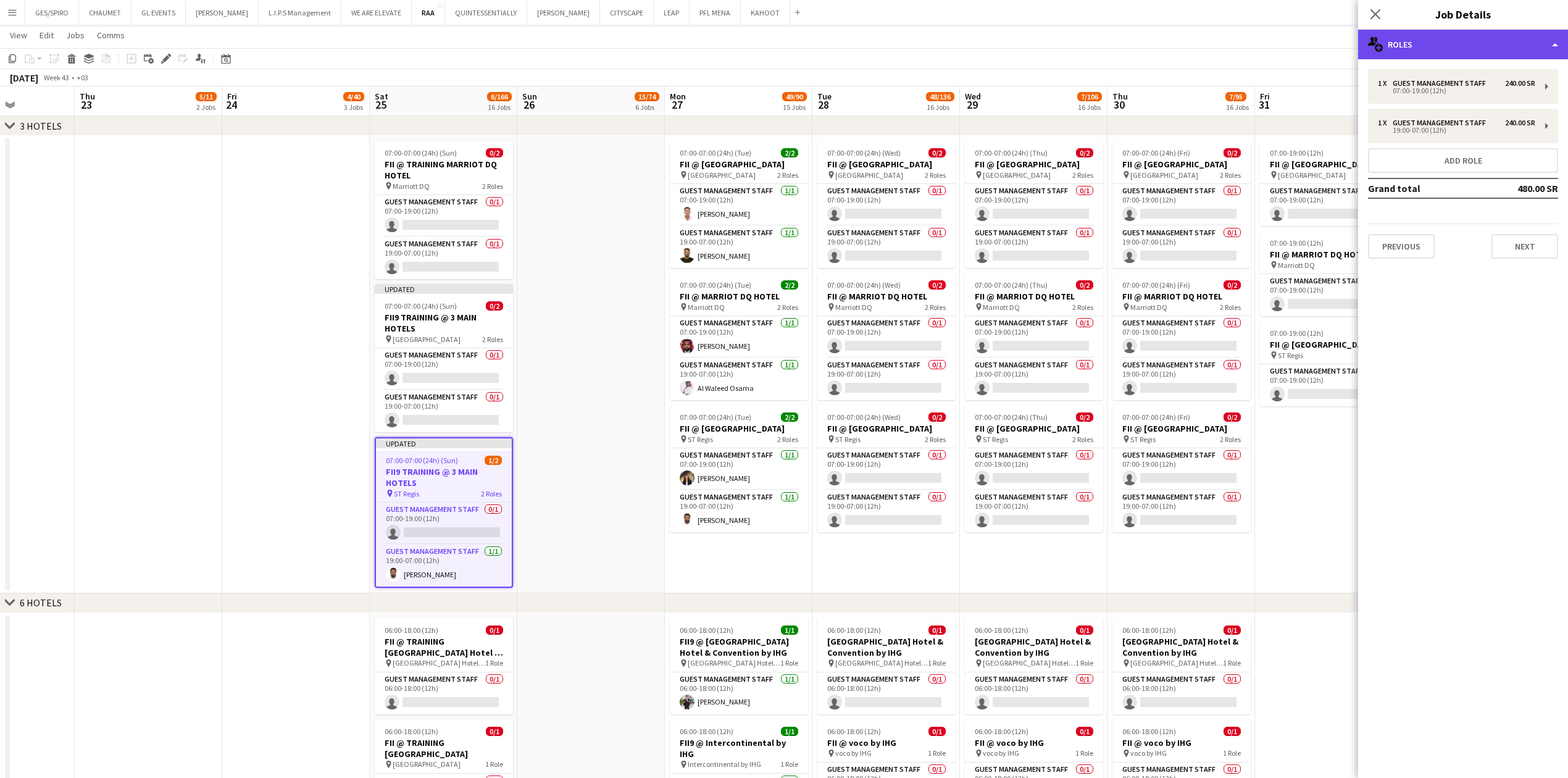
click at [620, 48] on div "multiple-users-add Roles" at bounding box center [1463, 45] width 210 height 30
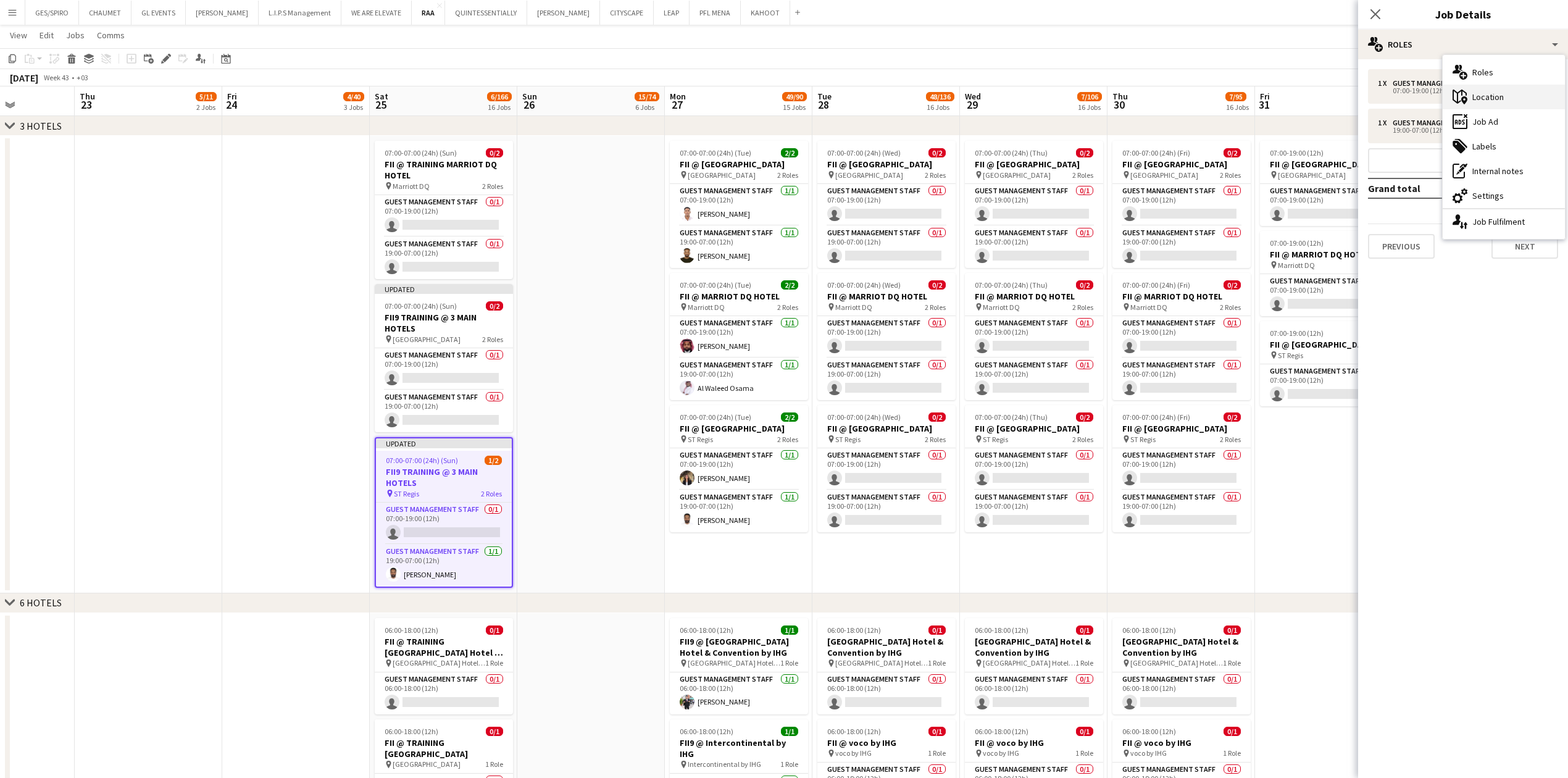
click at [620, 97] on div "maps-pin-1 Location" at bounding box center [1503, 97] width 122 height 25
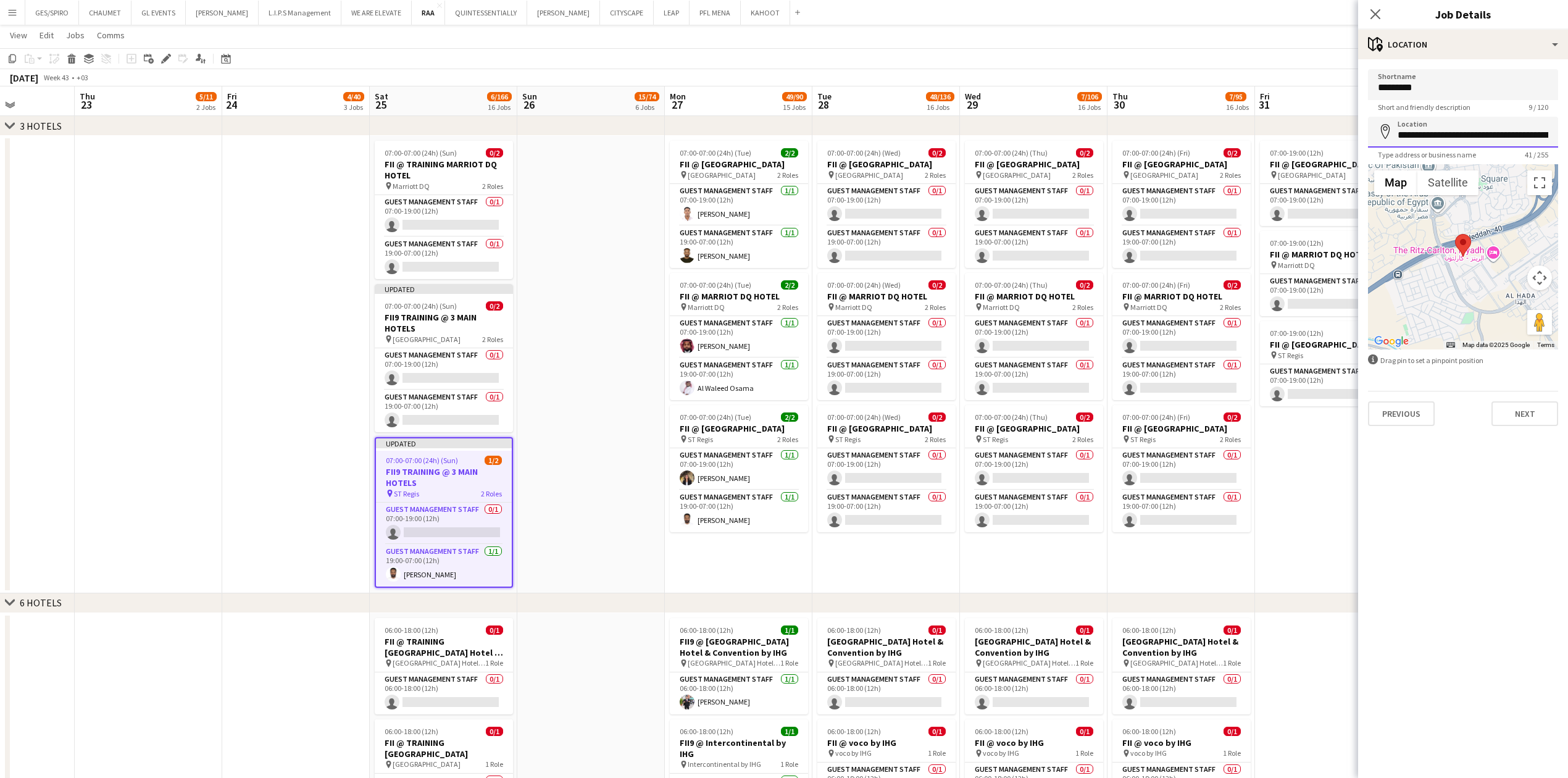
click at [620, 137] on input "**********" at bounding box center [1463, 133] width 190 height 31
type input "**********"
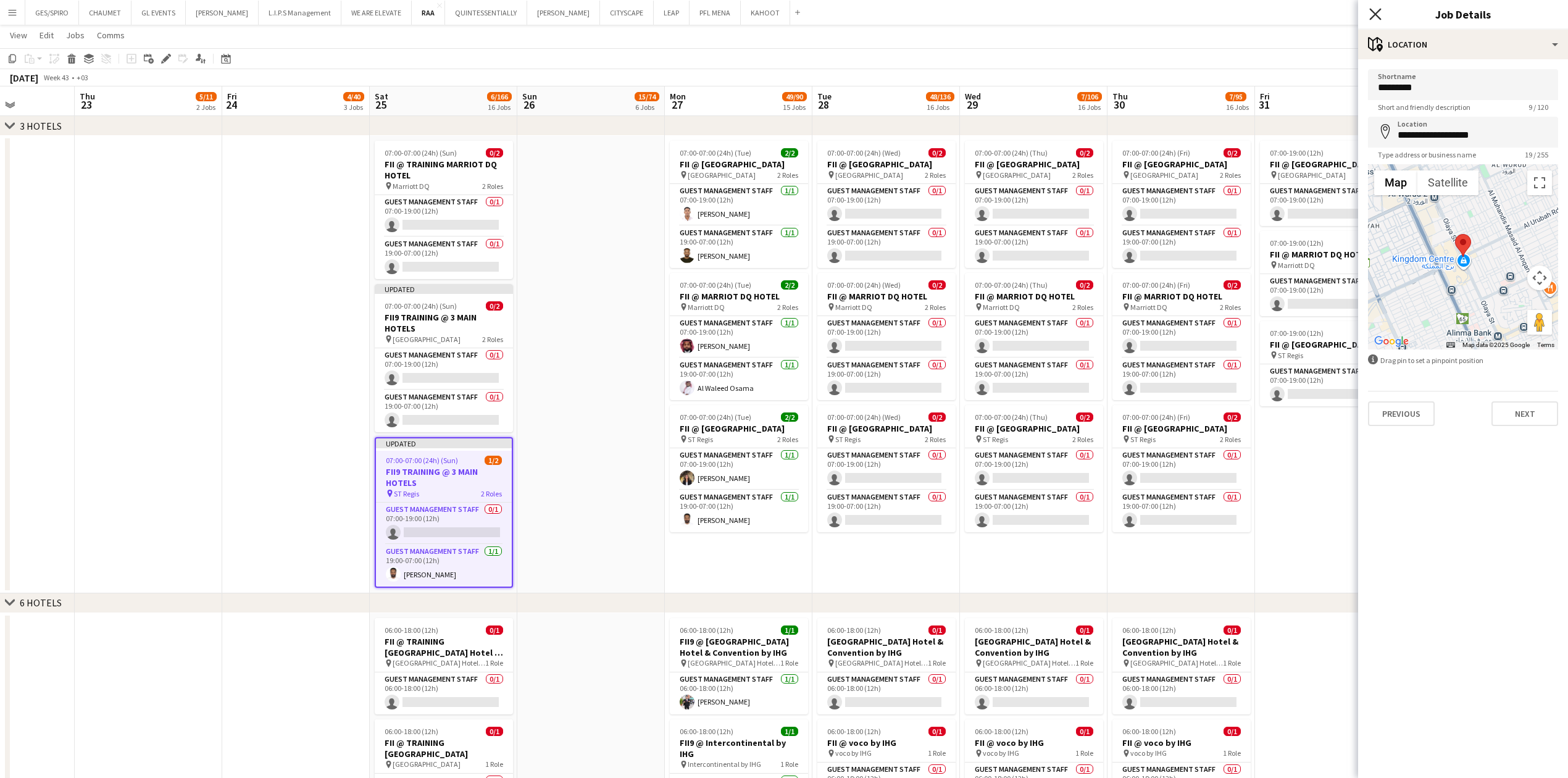
click at [620, 12] on icon "Close pop-in" at bounding box center [1375, 14] width 11 height 12
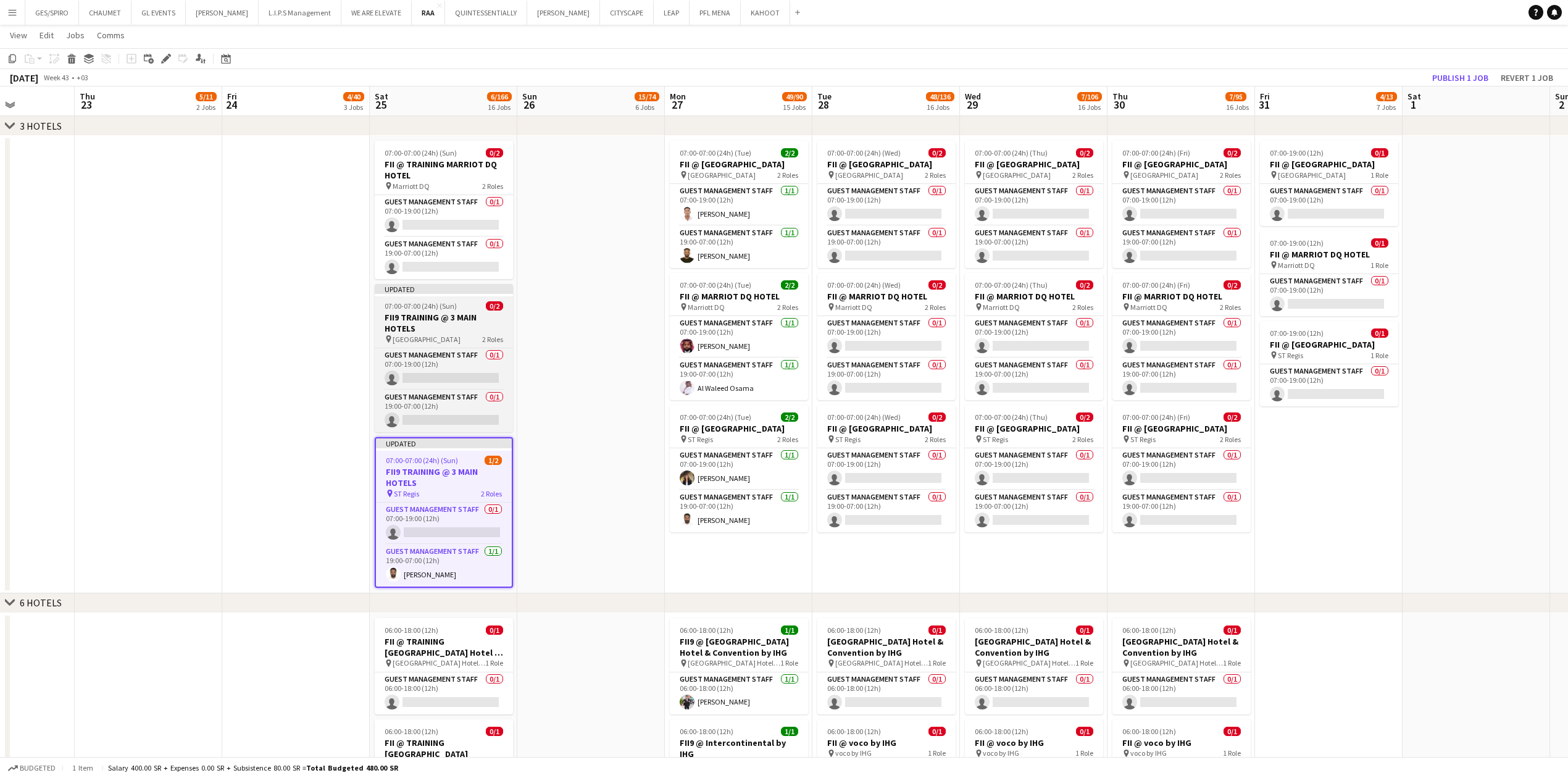
click at [452, 256] on span "07:00-07:00 (24h) (Sun)" at bounding box center [421, 306] width 72 height 9
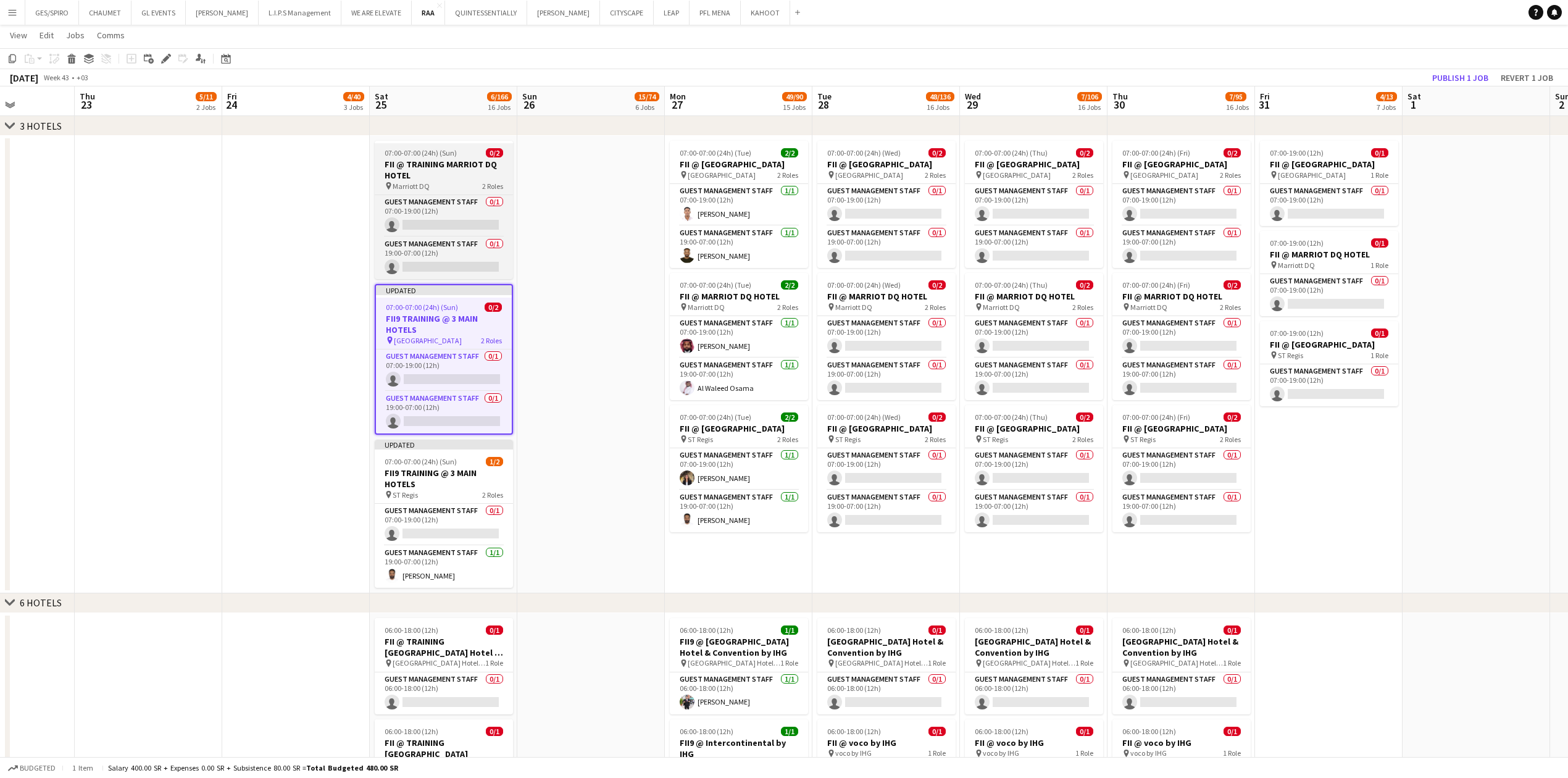
click at [445, 168] on h3 "FII @ TRAINING MARRIOT DQ HOTEL" at bounding box center [444, 170] width 138 height 22
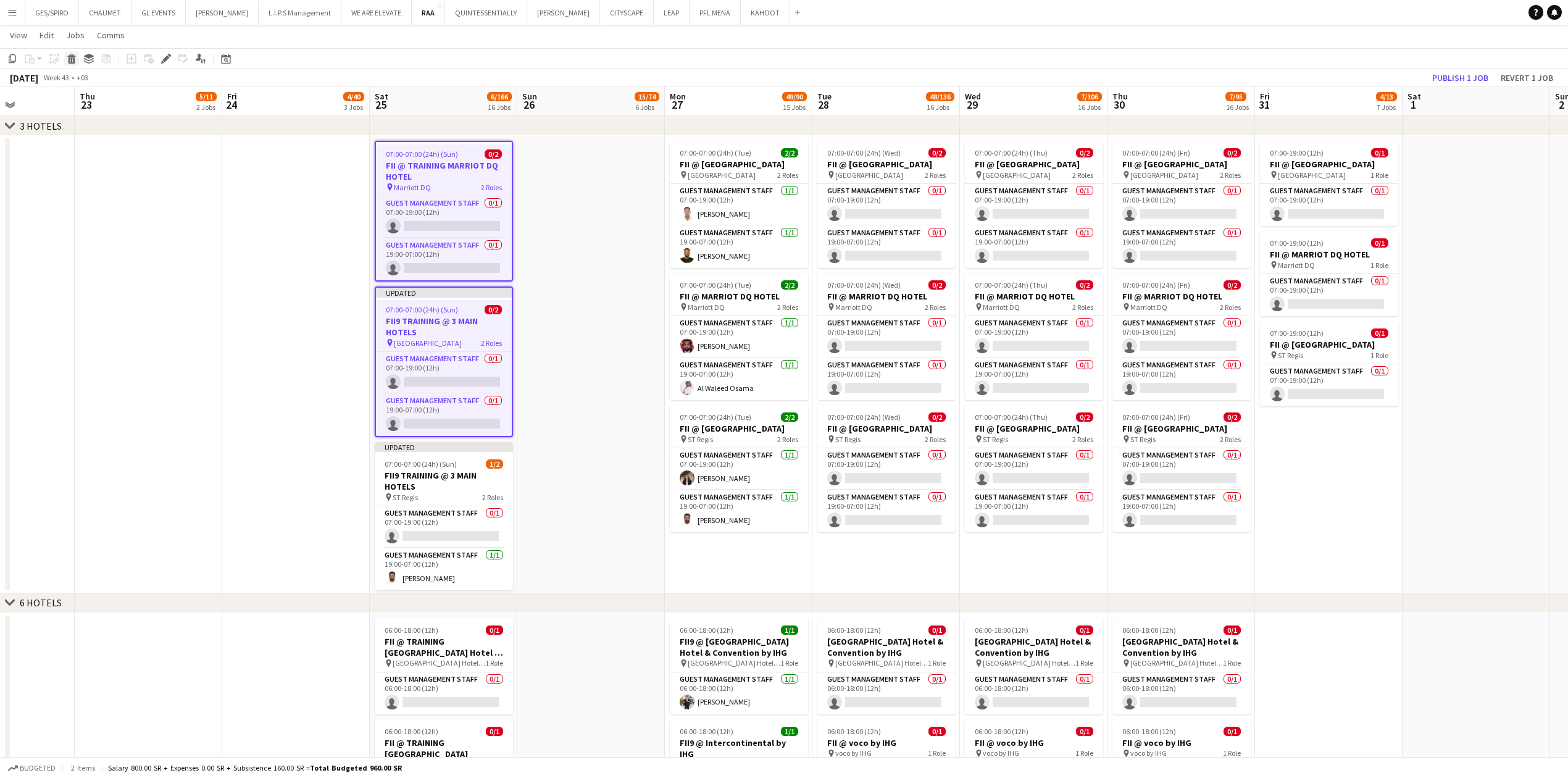
click at [73, 55] on icon at bounding box center [71, 55] width 8 height 3
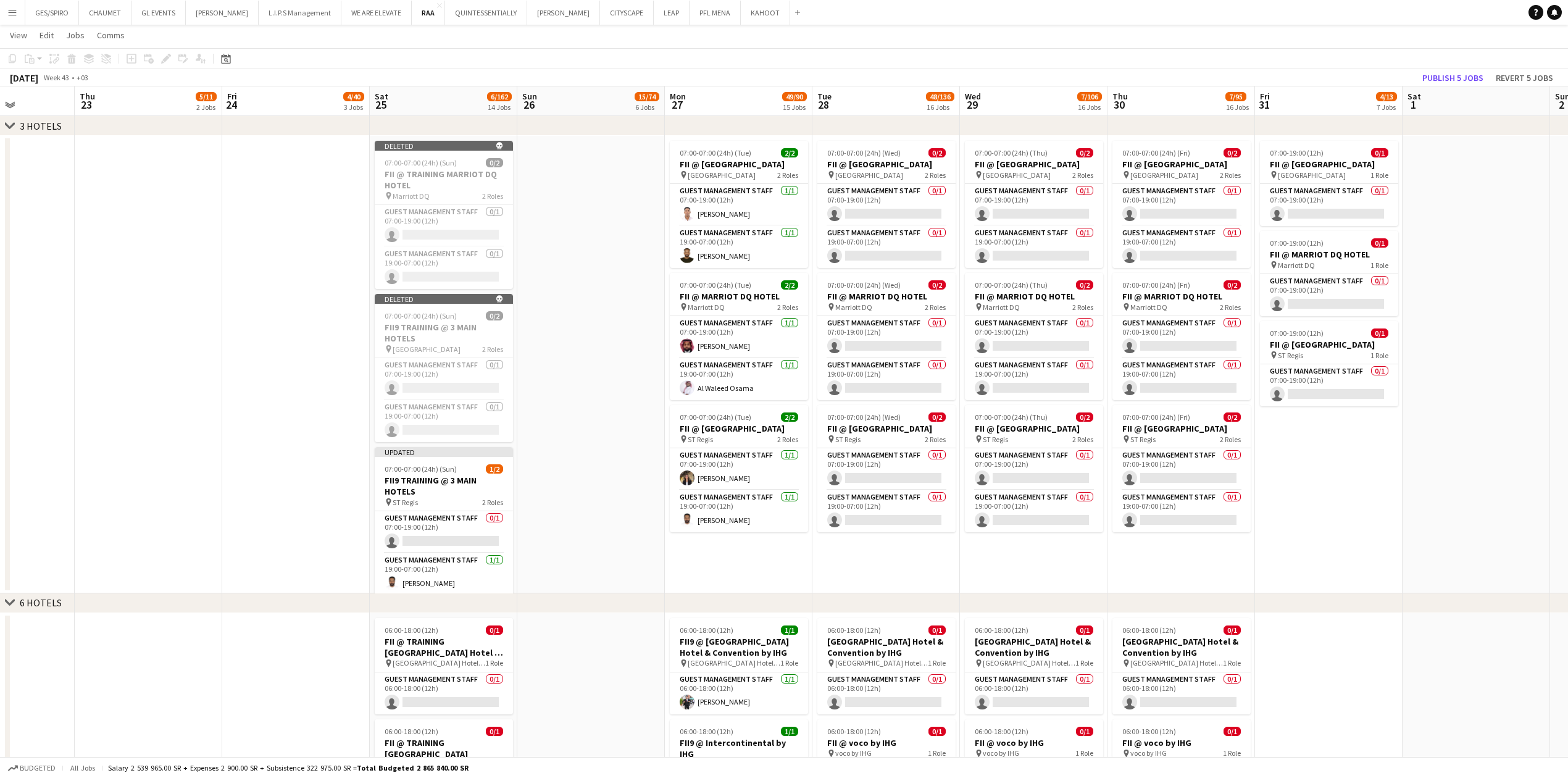
click at [573, 256] on app-date-cell at bounding box center [591, 365] width 147 height 457
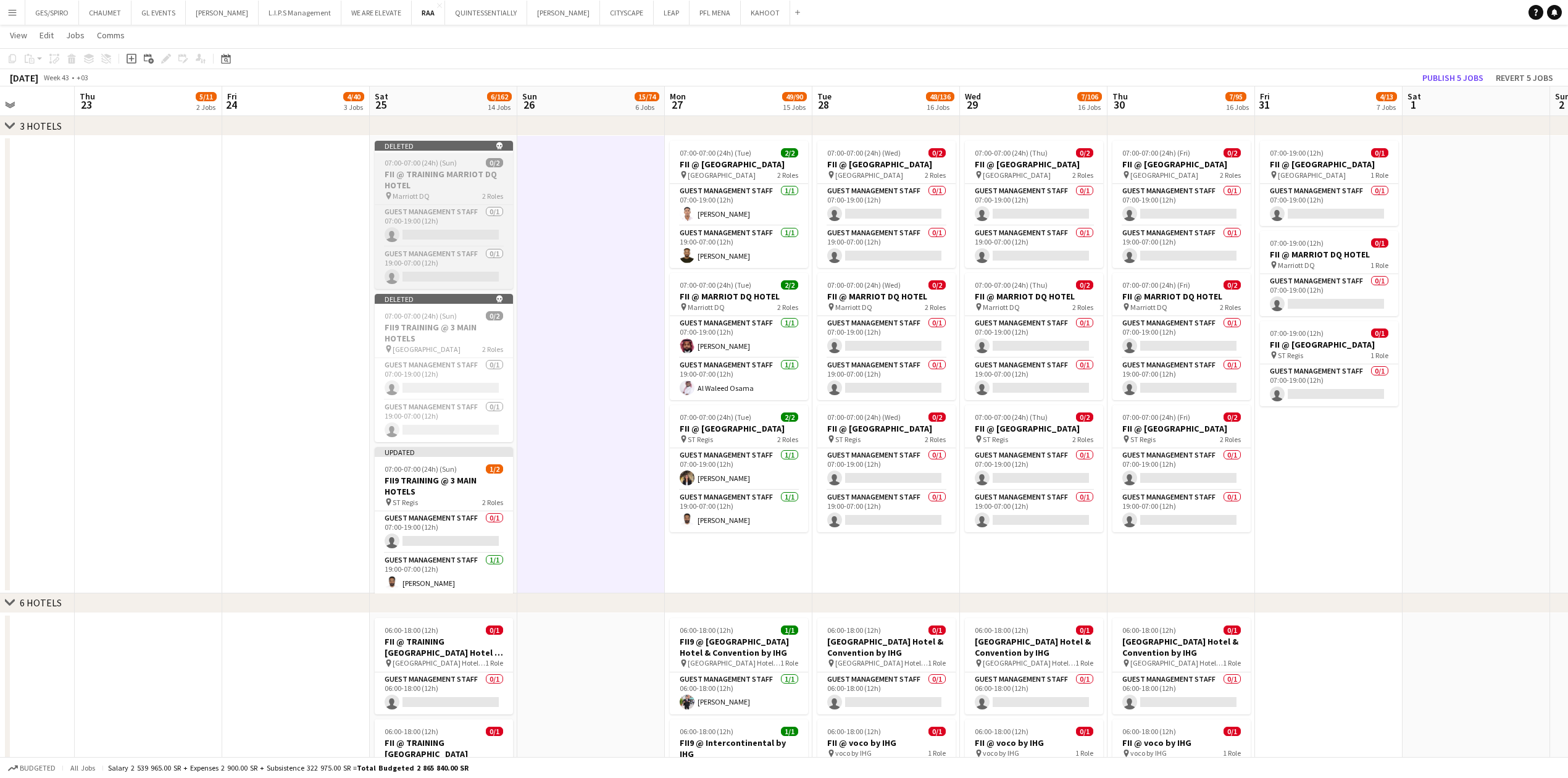
click at [463, 164] on div "07:00-07:00 (24h) (Sun) 0/2" at bounding box center [444, 163] width 138 height 9
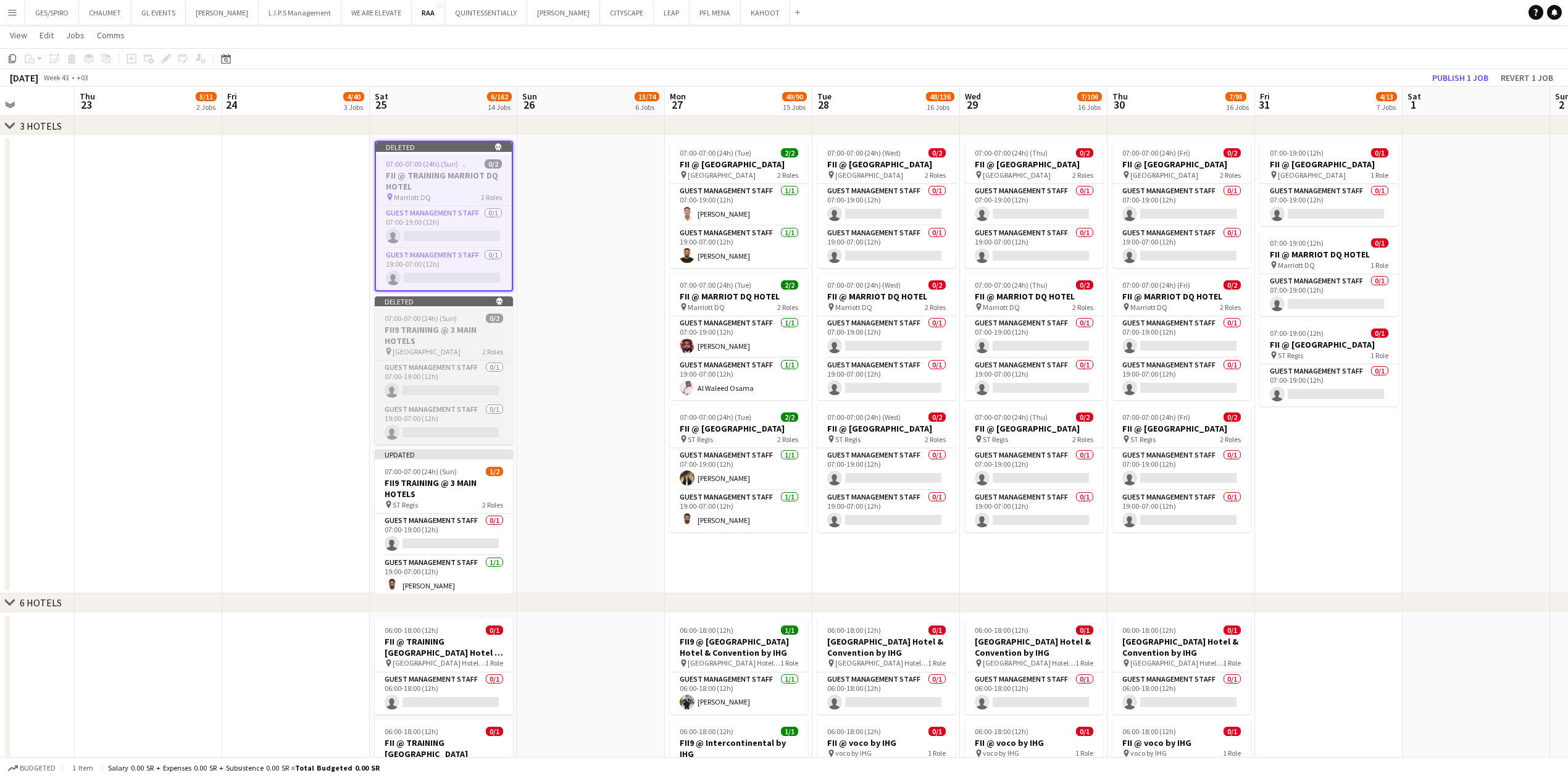
click at [452, 256] on h3 "FII9 TRAINING @ 3 MAIN HOTELS" at bounding box center [444, 335] width 138 height 22
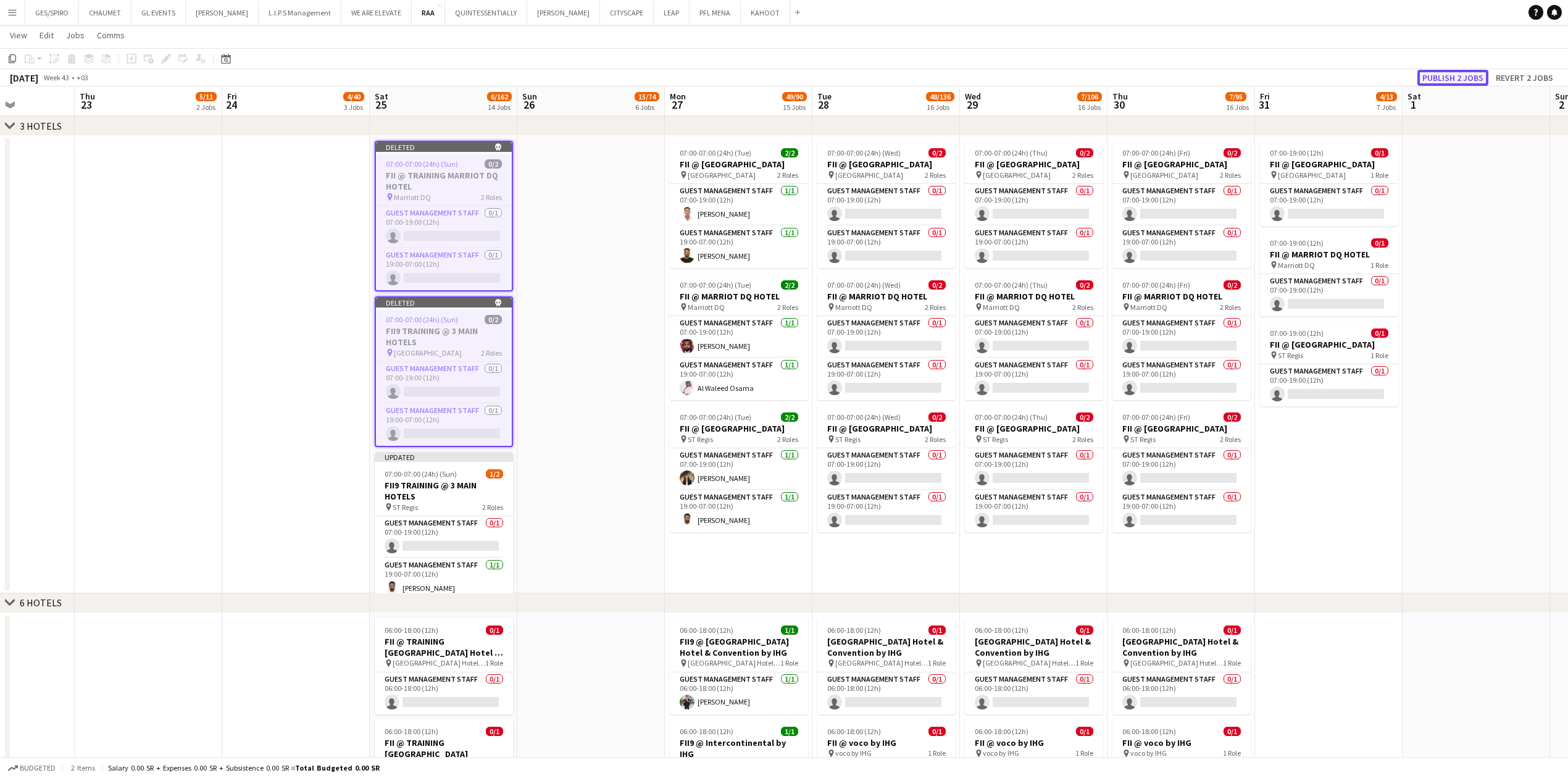
click at [620, 74] on button "Publish 2 jobs" at bounding box center [1452, 78] width 71 height 16
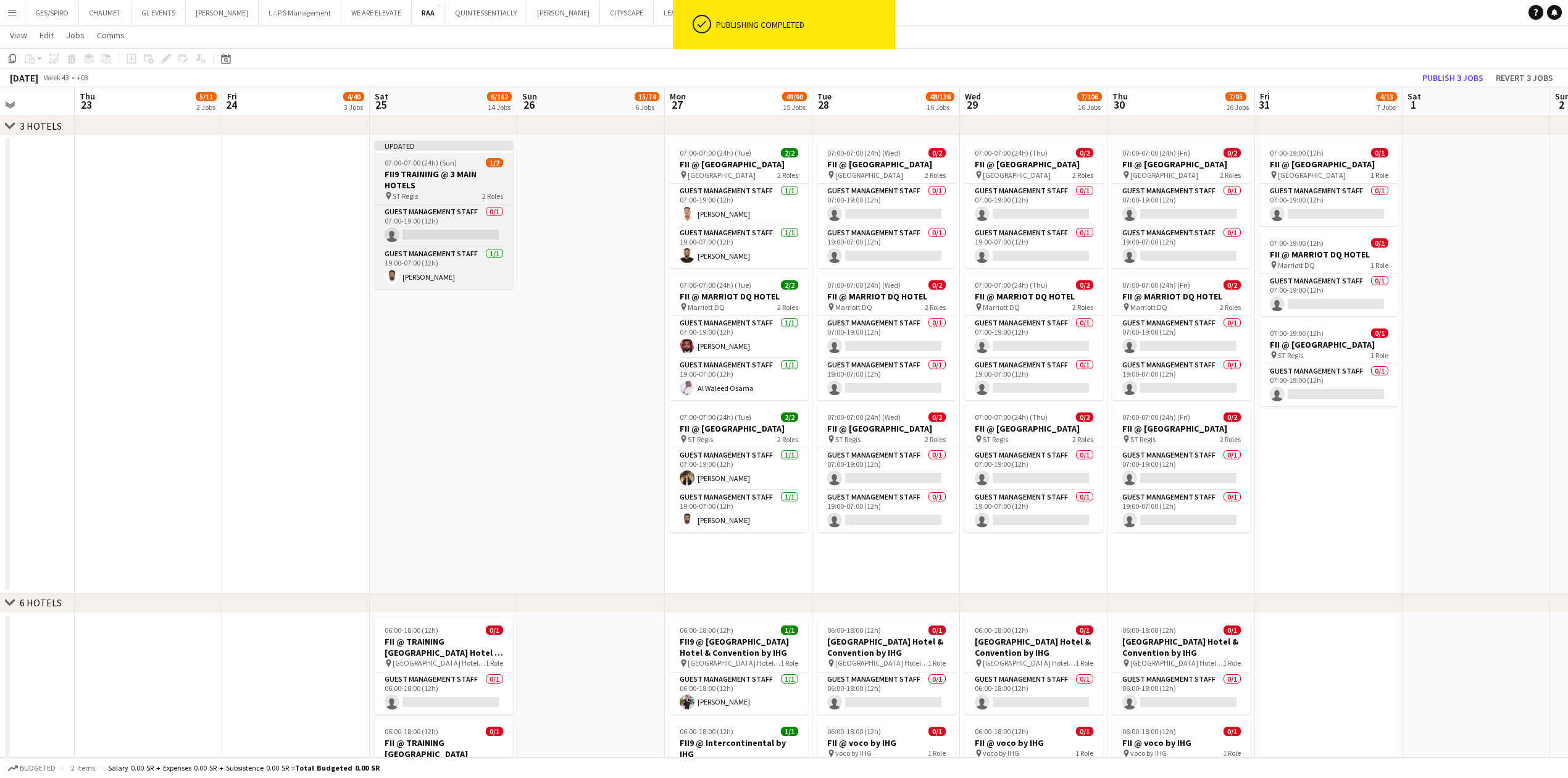
click at [457, 162] on div "07:00-07:00 (24h) (Sun) 1/2" at bounding box center [444, 163] width 138 height 9
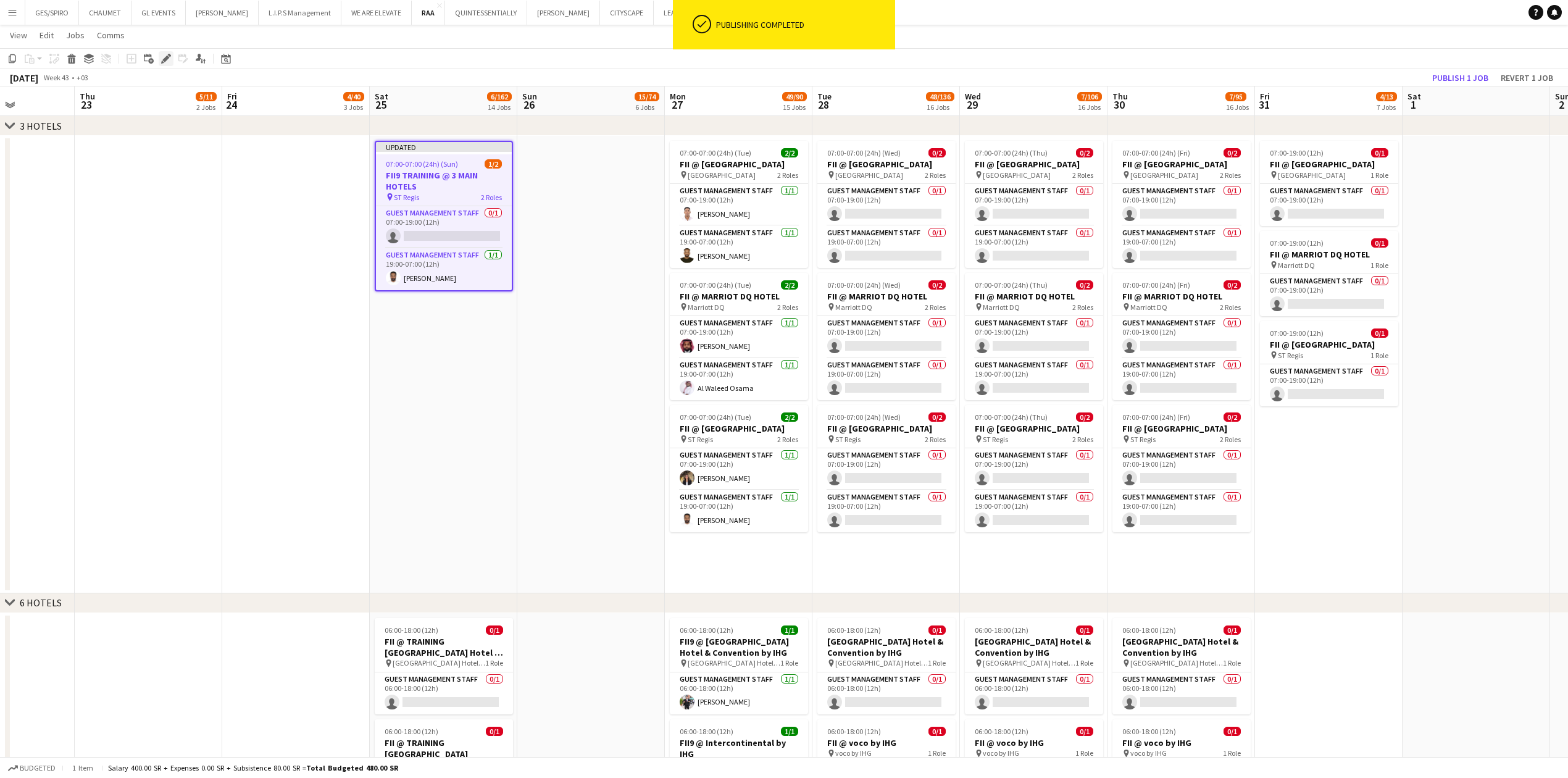
click at [166, 55] on icon "Edit" at bounding box center [166, 58] width 10 height 10
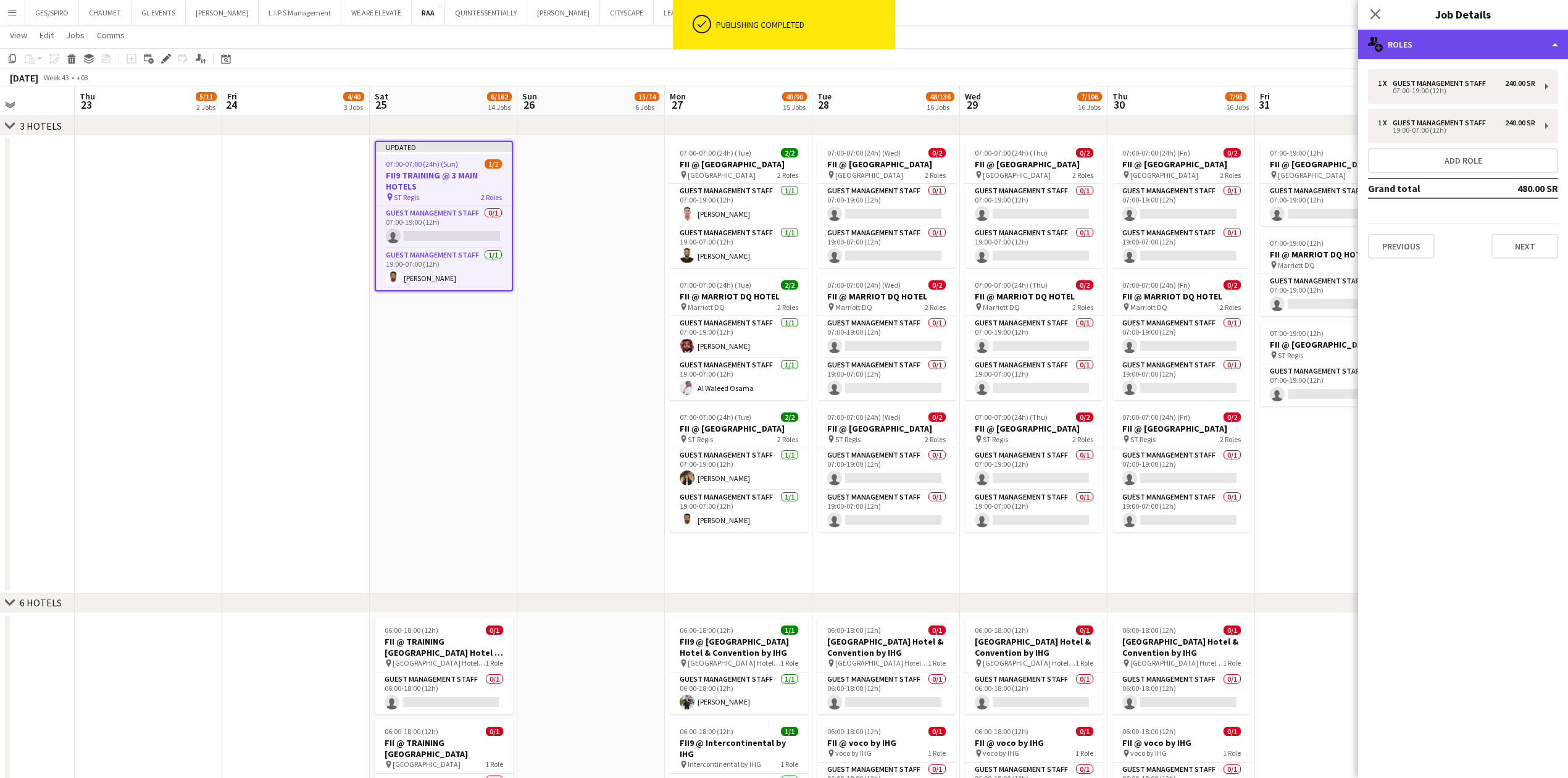
click at [620, 40] on div "multiple-users-add Roles" at bounding box center [1463, 45] width 210 height 30
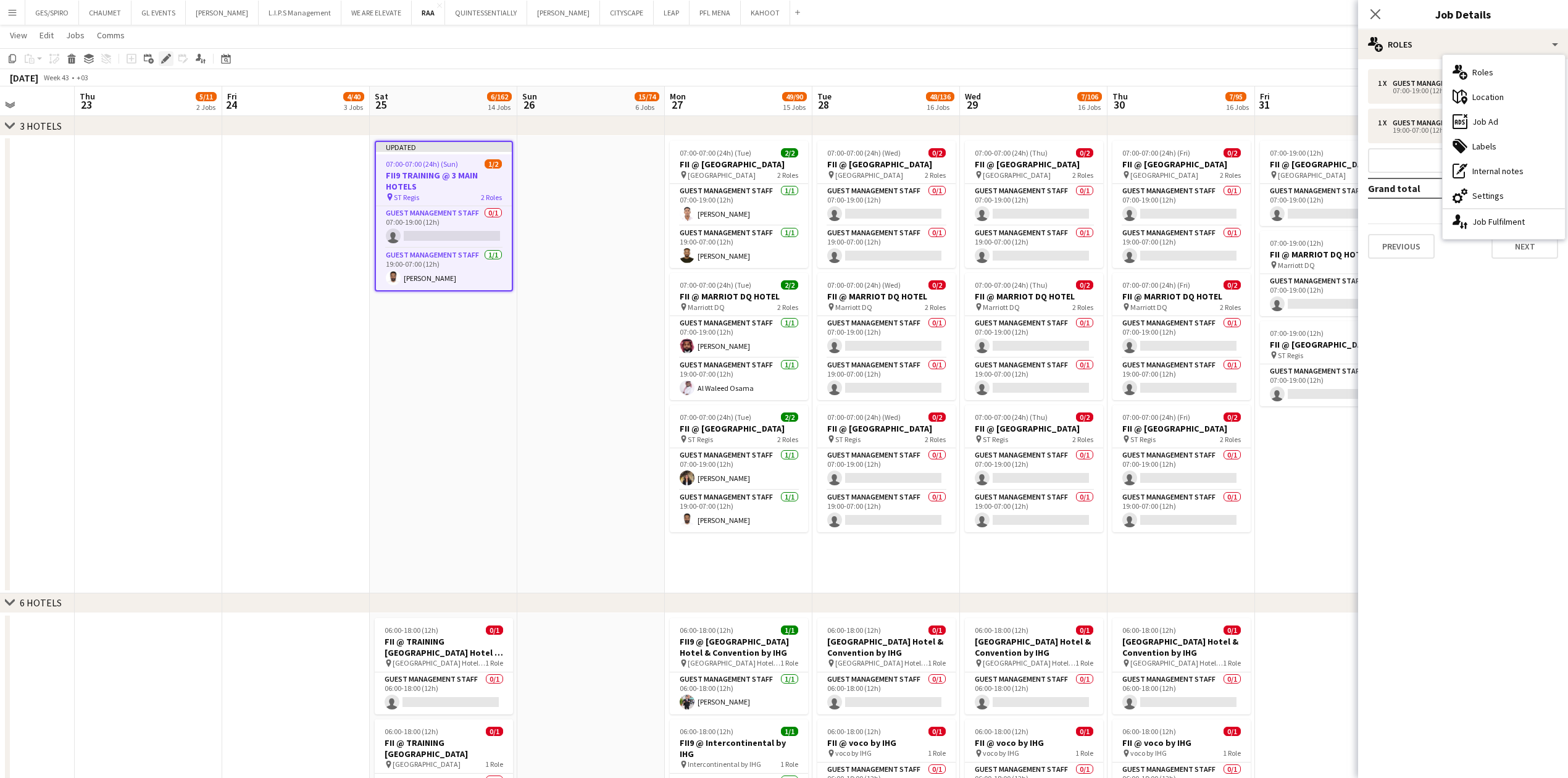
click at [169, 55] on icon at bounding box center [169, 55] width 3 height 3
click at [169, 57] on icon "Edit" at bounding box center [166, 58] width 10 height 10
click at [168, 57] on icon at bounding box center [166, 59] width 7 height 7
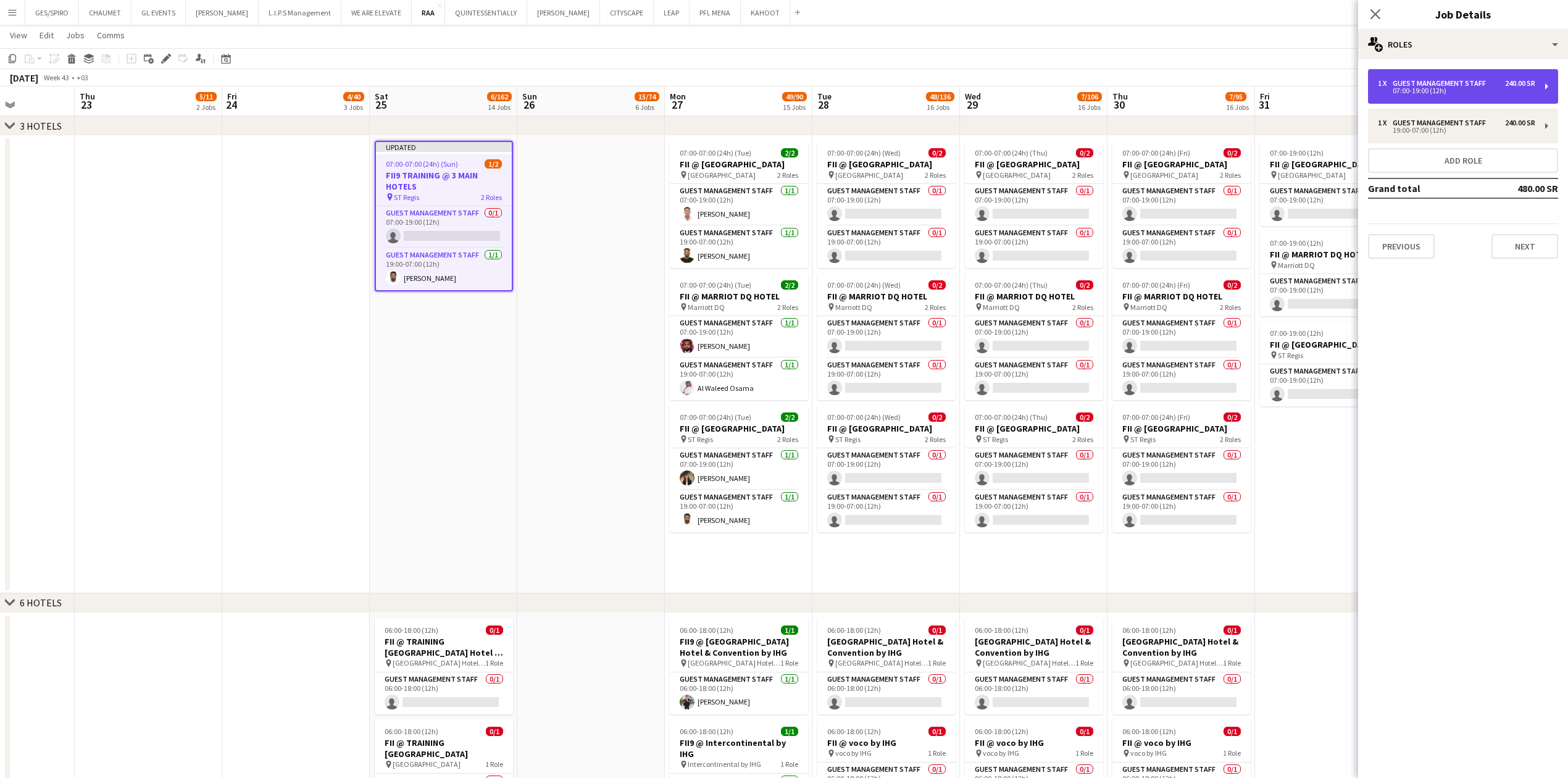
click at [620, 81] on div "Guest Management Staff" at bounding box center [1441, 83] width 98 height 9
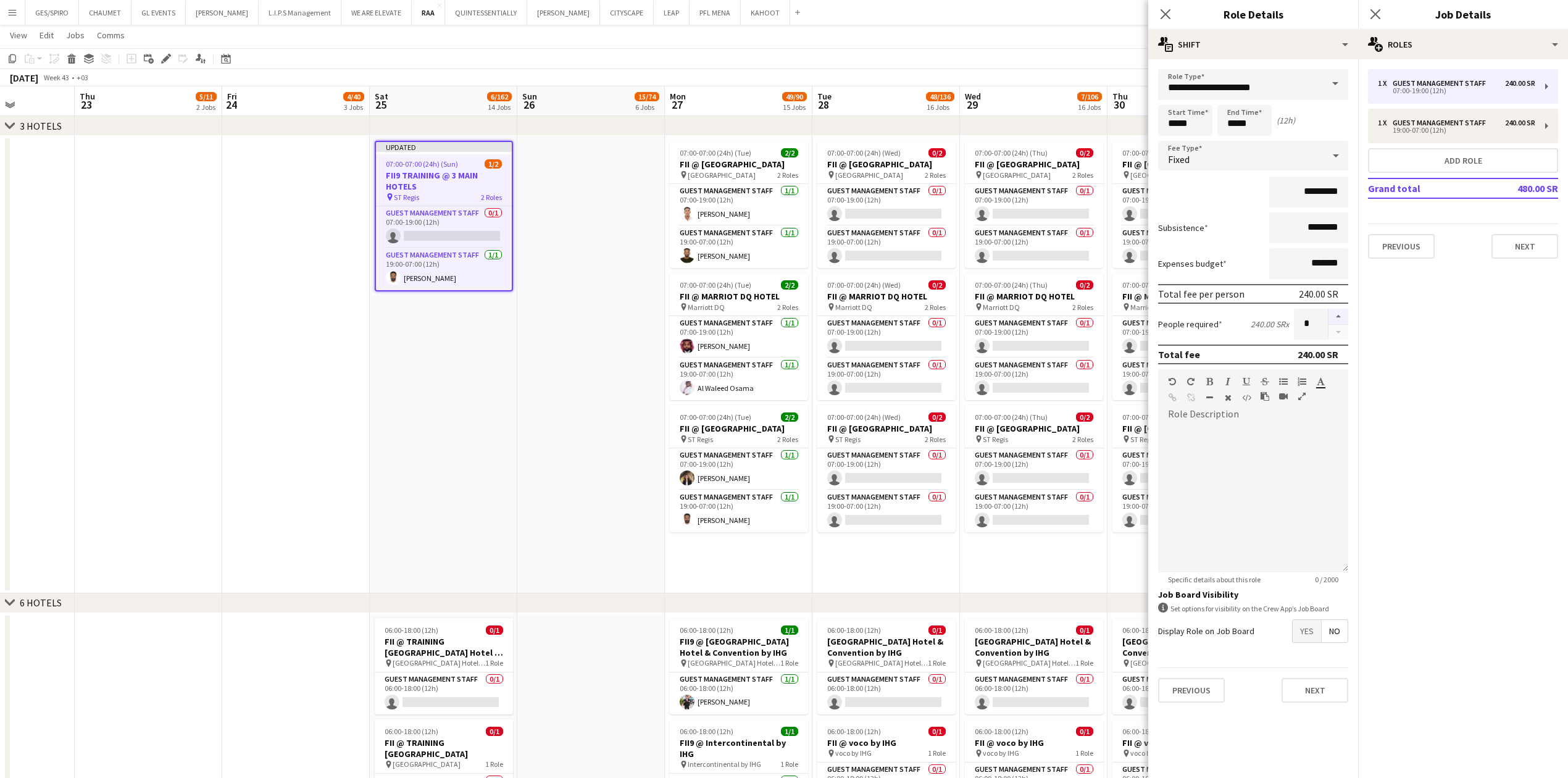
click at [620, 256] on button "button" at bounding box center [1337, 317] width 20 height 16
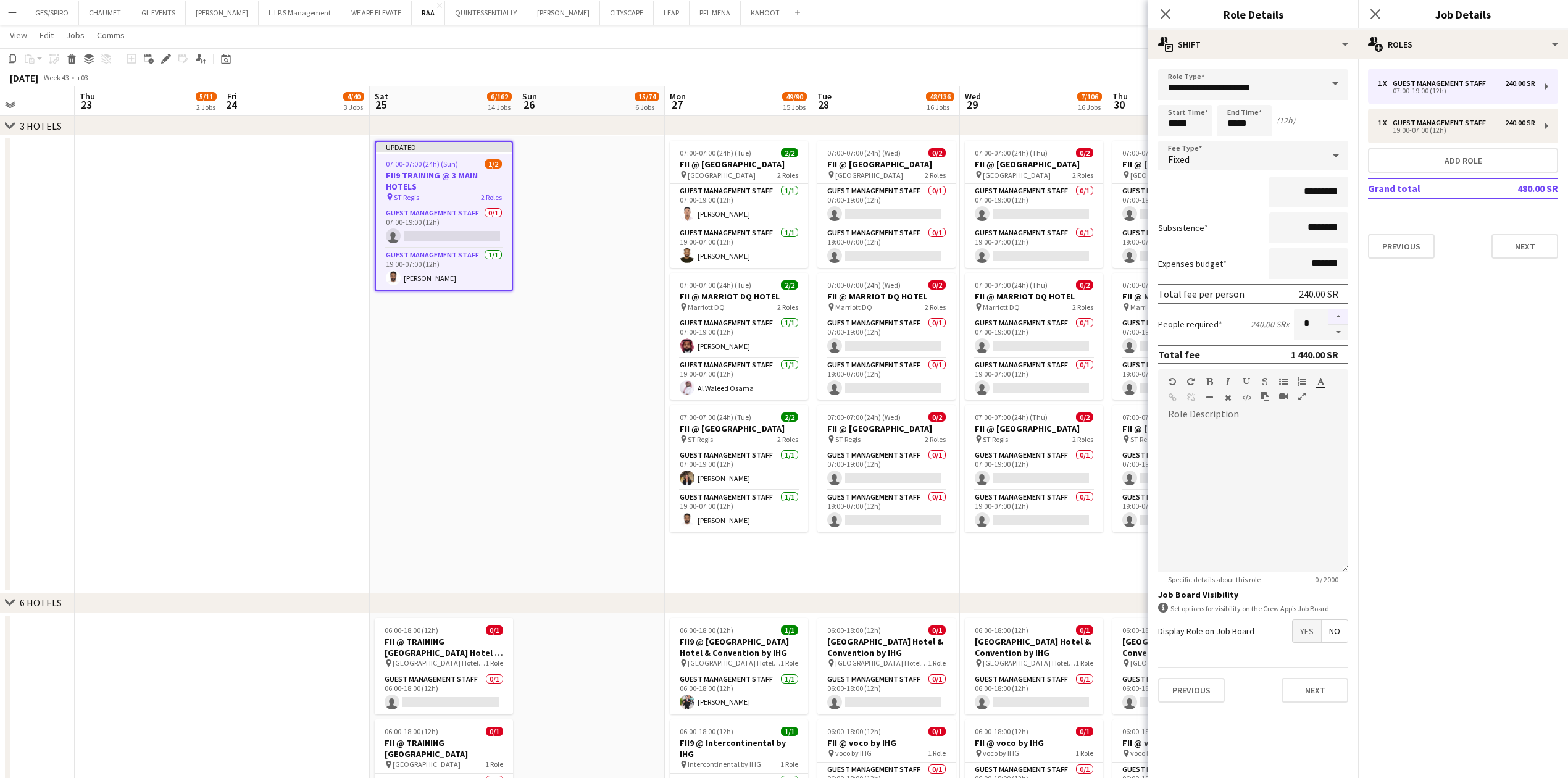
click at [620, 256] on button "button" at bounding box center [1337, 317] width 20 height 16
click at [620, 256] on button "button" at bounding box center [1337, 332] width 20 height 16
type input "*"
click at [620, 16] on icon at bounding box center [1164, 14] width 11 height 12
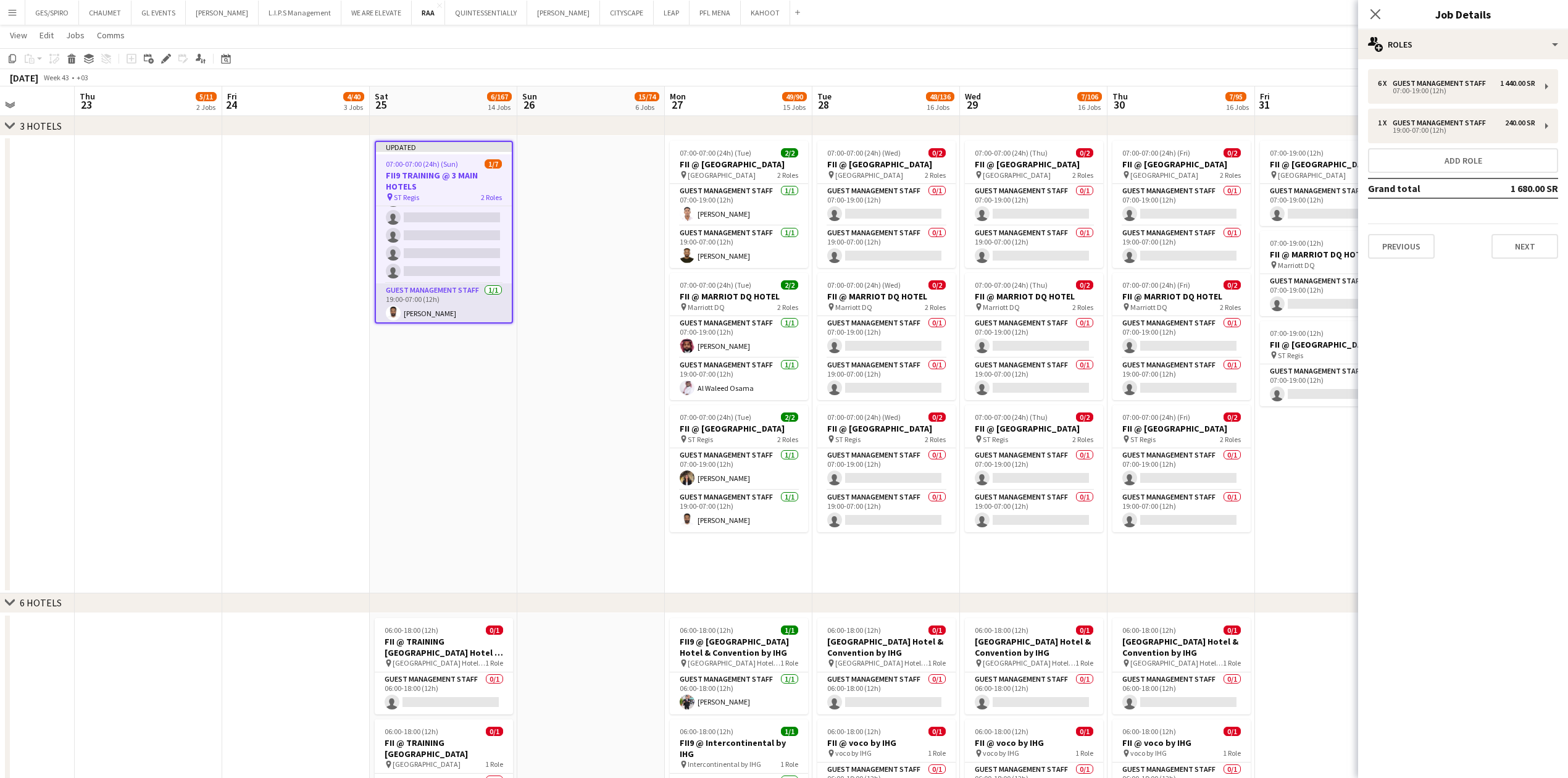
scroll to position [58, 0]
click at [444, 256] on app-card-role "Guest Management Staff [DATE] 19:00-07:00 (12h) [PERSON_NAME]" at bounding box center [444, 301] width 136 height 42
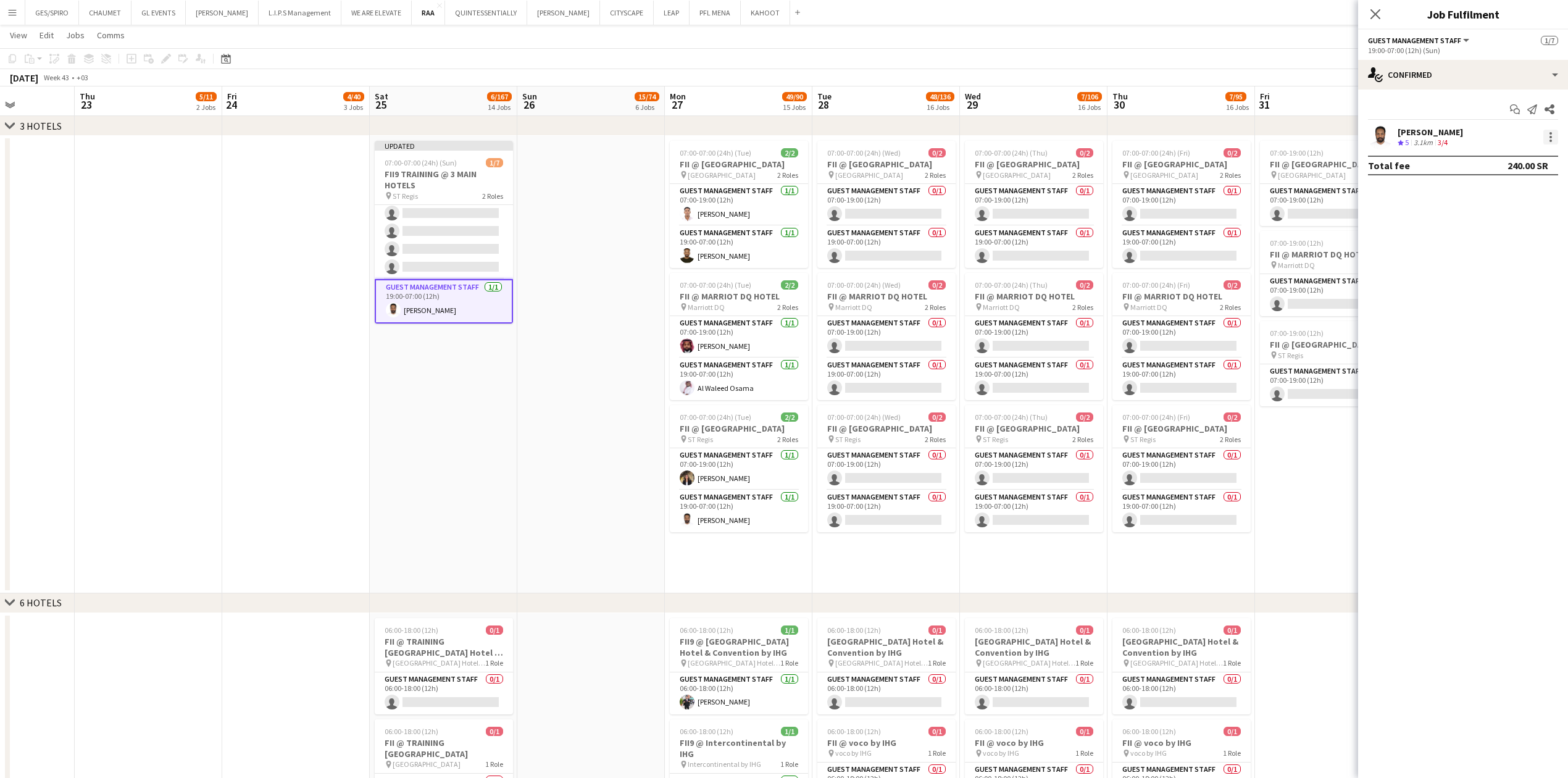
click at [620, 137] on div at bounding box center [1550, 137] width 15 height 15
click at [620, 181] on button "Switch crew" at bounding box center [1510, 190] width 96 height 30
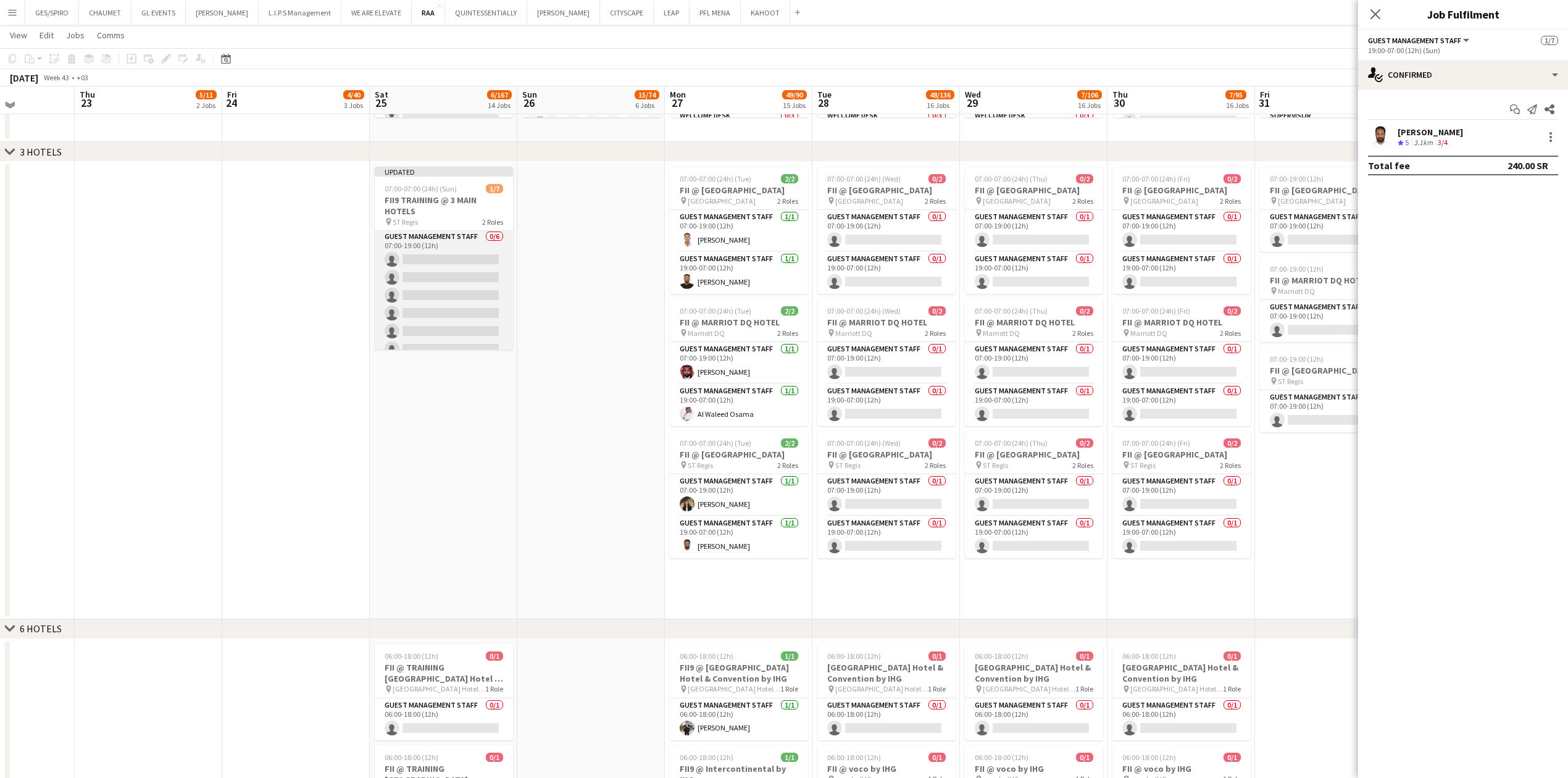
scroll to position [0, 0]
click at [465, 256] on app-card-role "Guest Management Staff 0/6 07:00-19:00 (12h) single-neutral-actions single-neut…" at bounding box center [444, 296] width 138 height 131
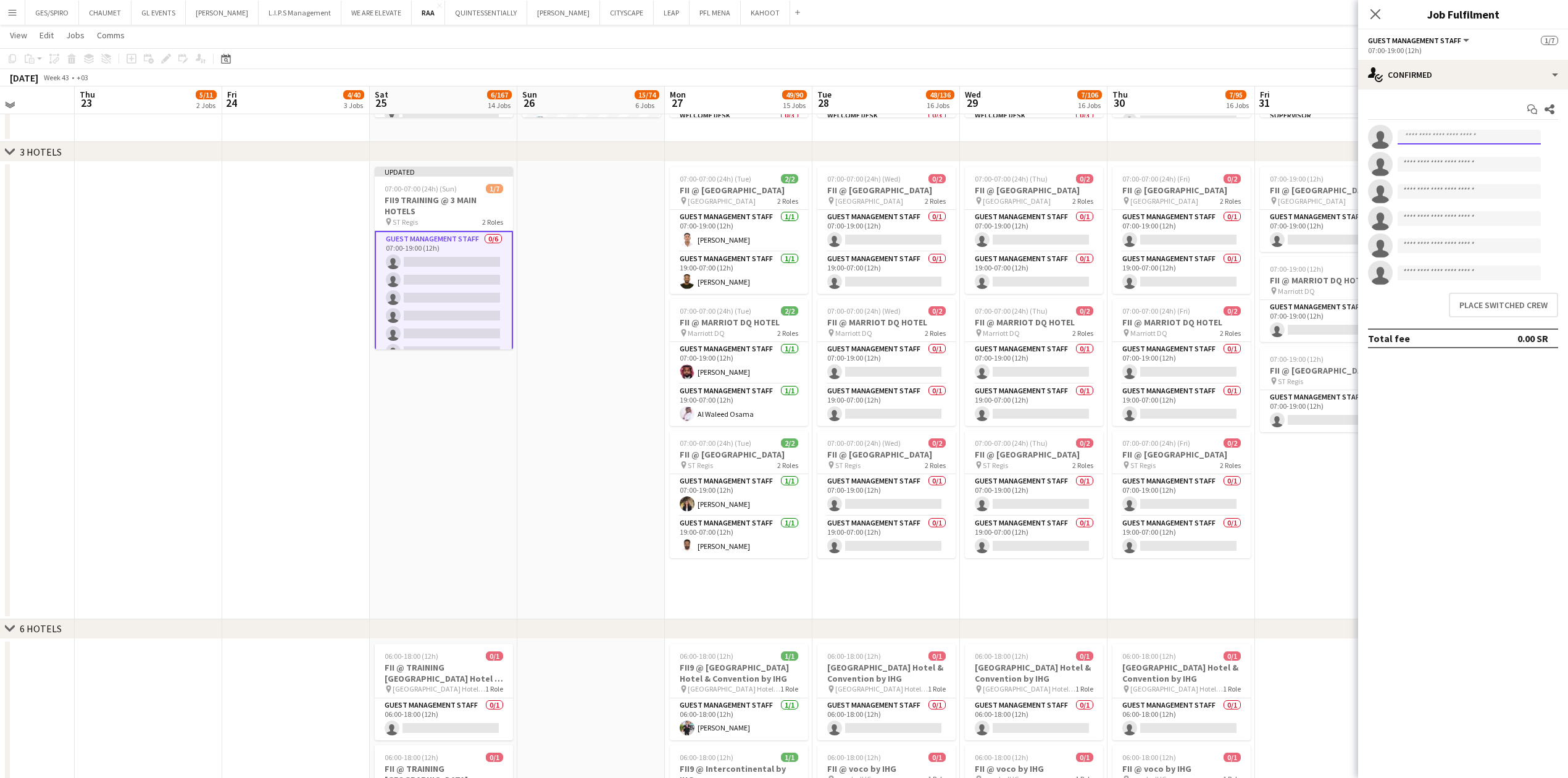
click at [620, 139] on input at bounding box center [1469, 137] width 143 height 15
click at [620, 73] on div "single-neutral-actions-check-2 Confirmed" at bounding box center [1463, 75] width 210 height 30
click at [430, 256] on app-card-role "Guest Management Staff [DATE] 19:00-07:00 (12h) [PERSON_NAME]" at bounding box center [444, 329] width 138 height 42
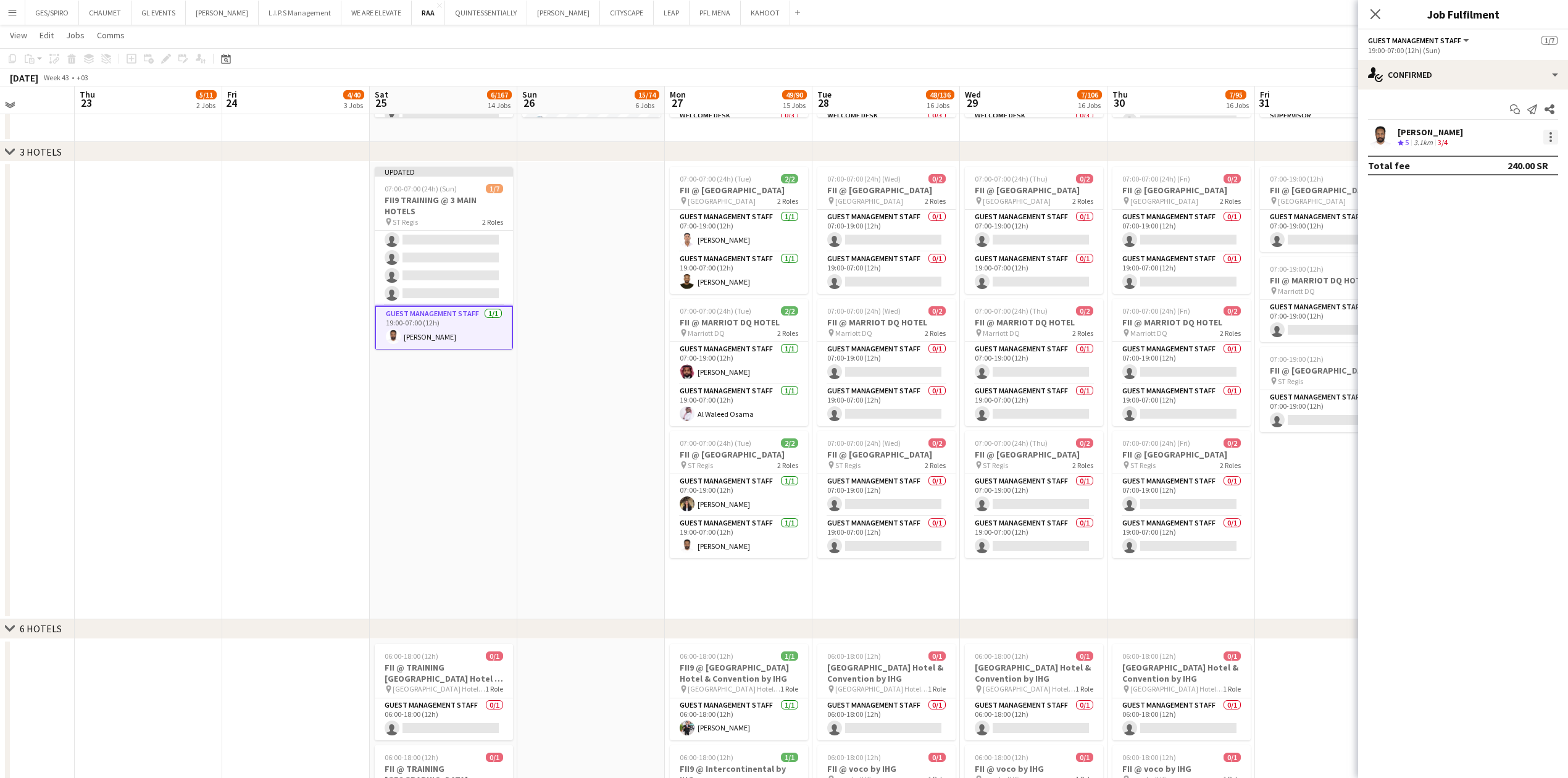
click at [620, 139] on div at bounding box center [1550, 141] width 3 height 3
click at [442, 256] on div at bounding box center [784, 389] width 1568 height 778
click at [462, 256] on app-card-role "Guest Management Staff 0/6 07:00-19:00 (12h) single-neutral-actions single-neut…" at bounding box center [444, 239] width 138 height 131
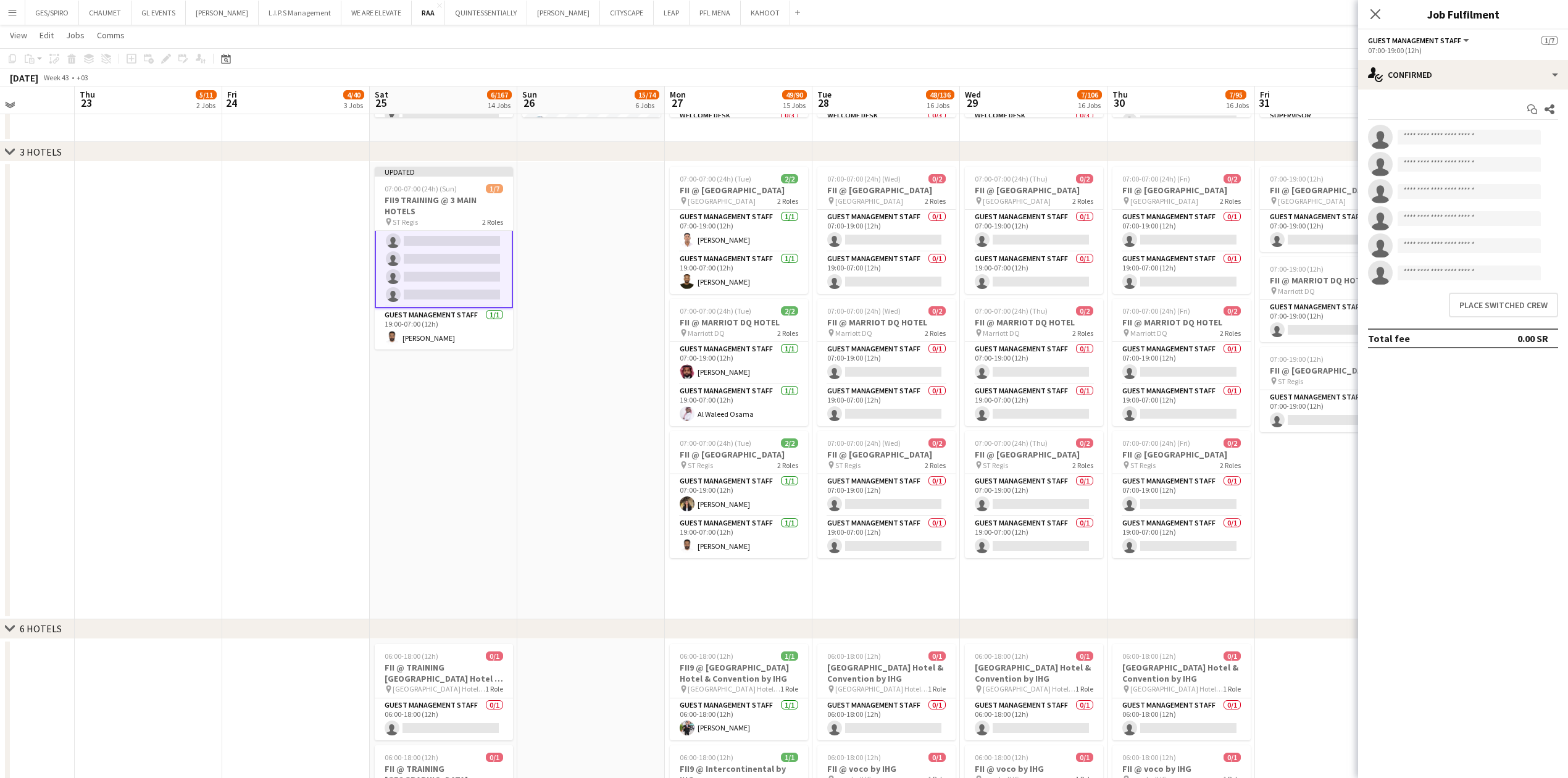
scroll to position [58, 0]
click at [620, 256] on button "Place switched crew" at bounding box center [1503, 305] width 110 height 25
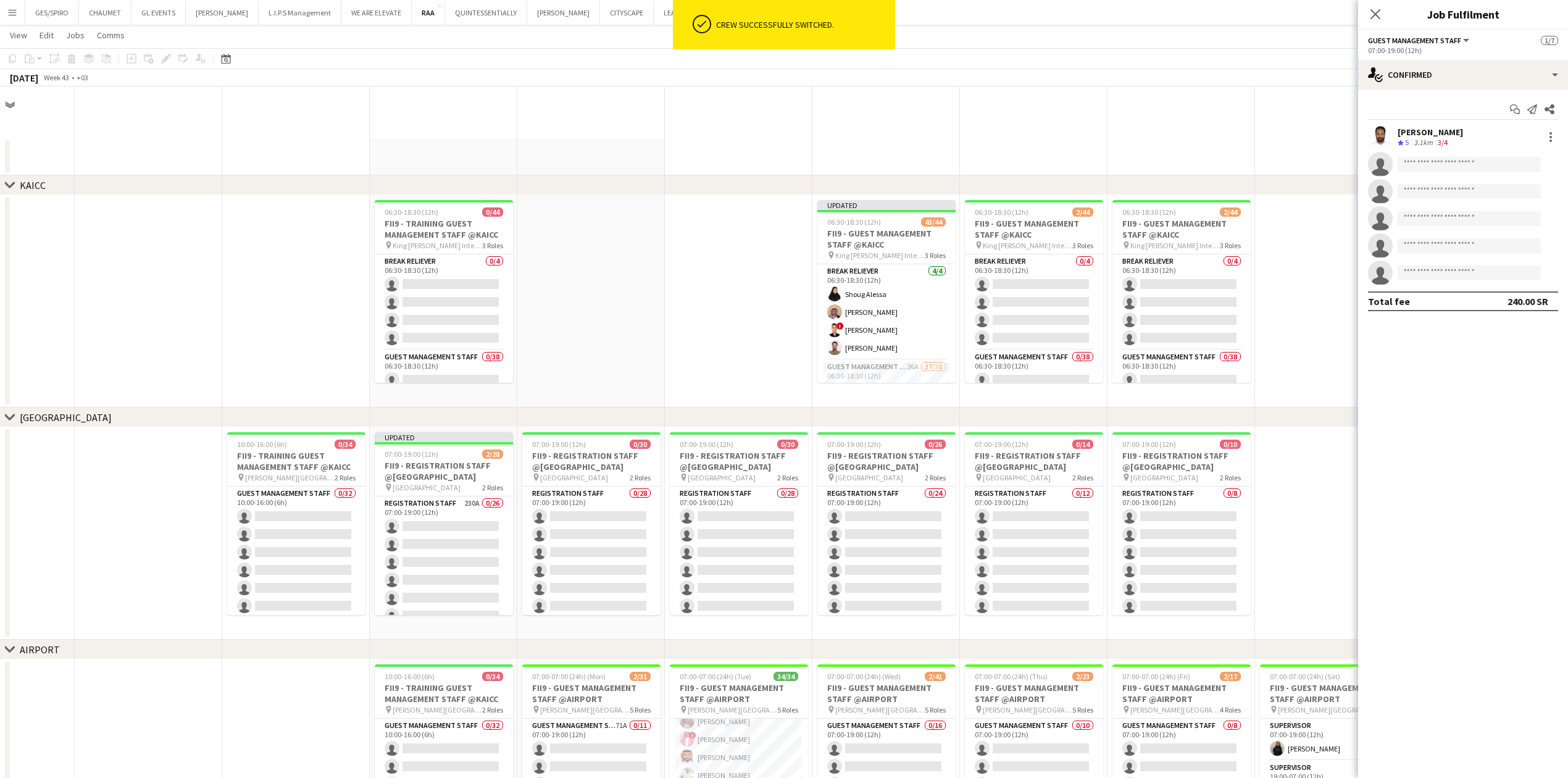
scroll to position [988, 0]
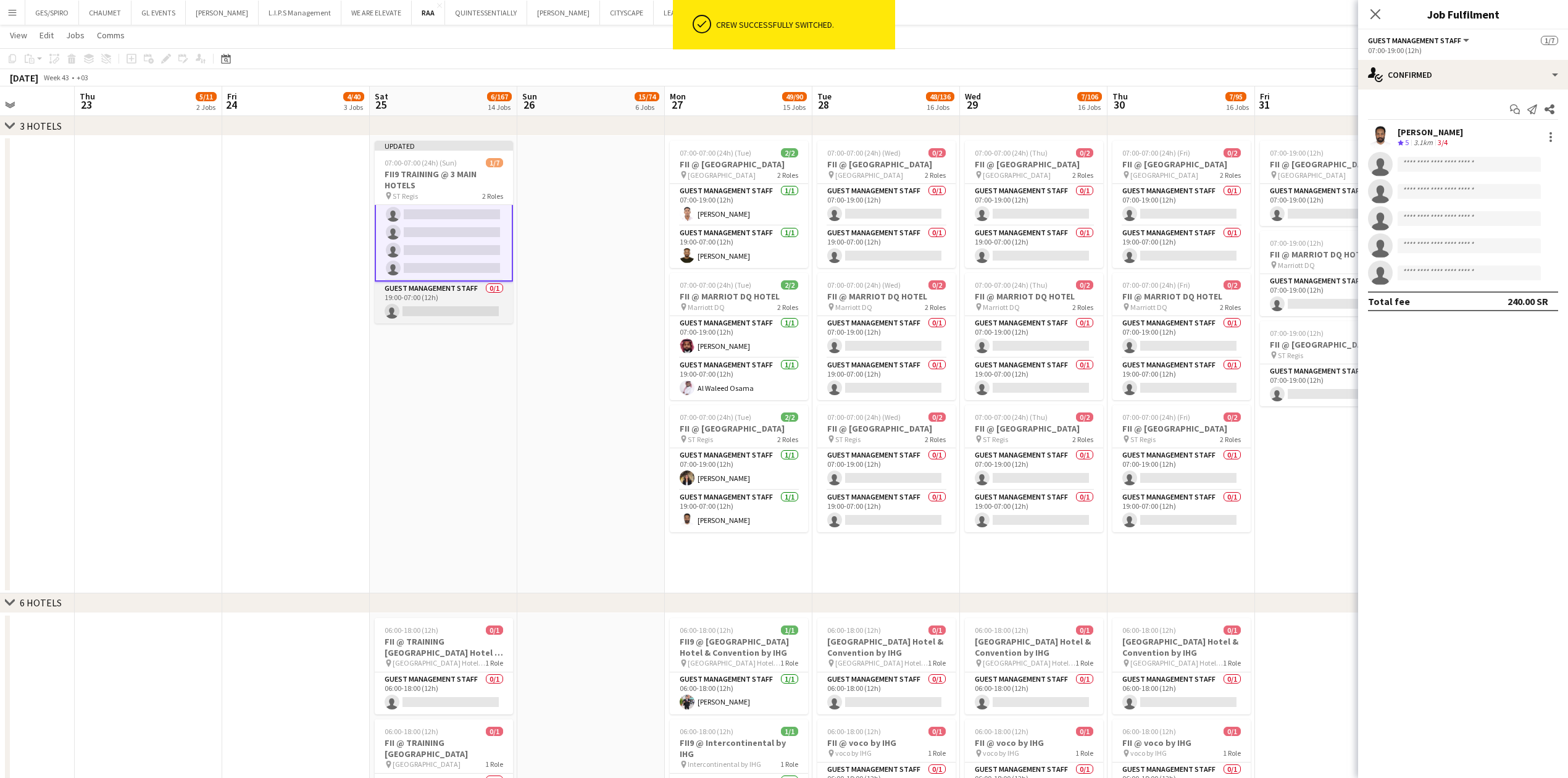
click at [450, 256] on app-card-role "Guest Management Staff 0/1 19:00-07:00 (12h) single-neutral-actions" at bounding box center [444, 302] width 138 height 42
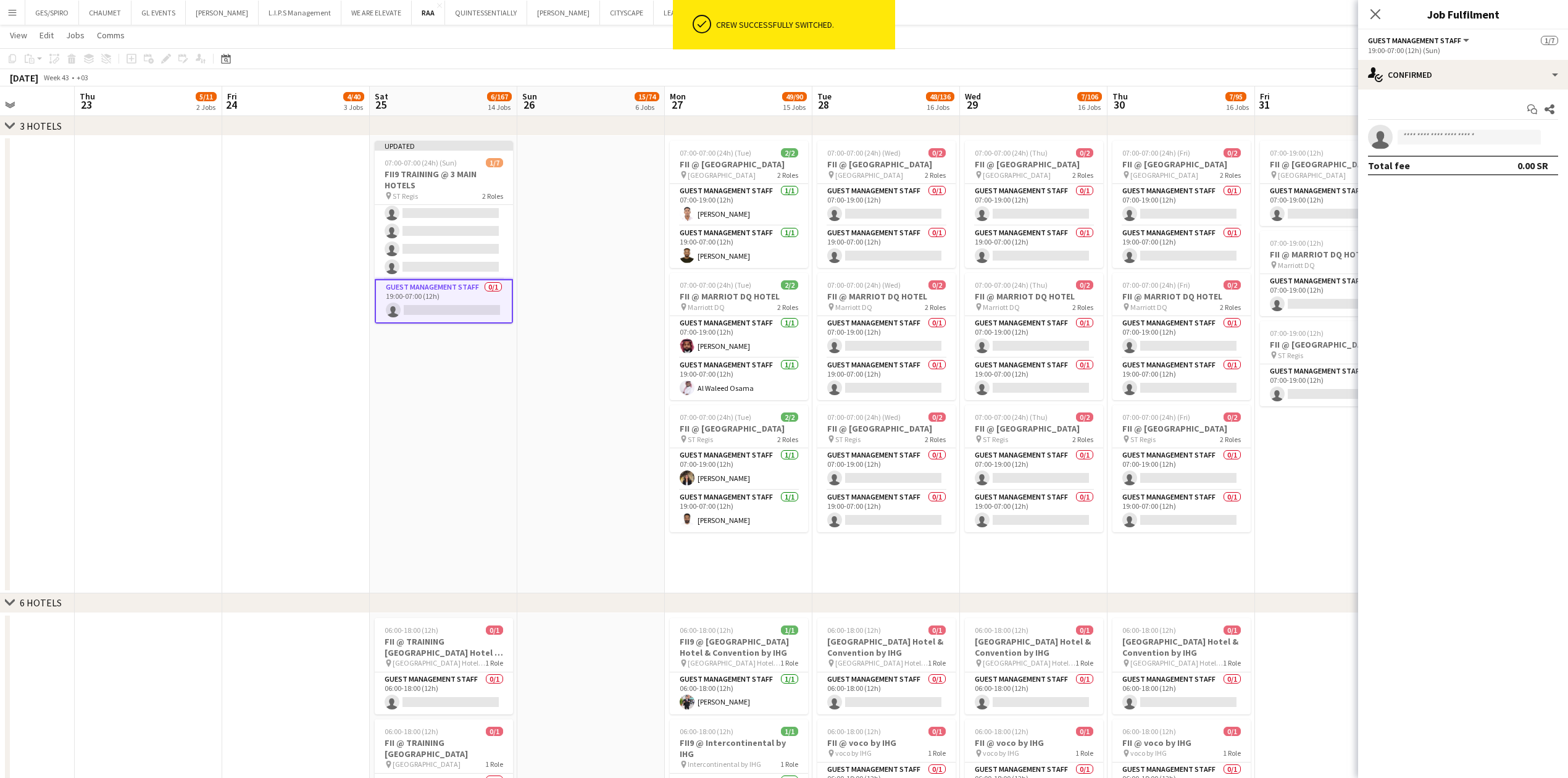
scroll to position [57, 0]
click at [620, 256] on app-date-cell at bounding box center [591, 365] width 147 height 457
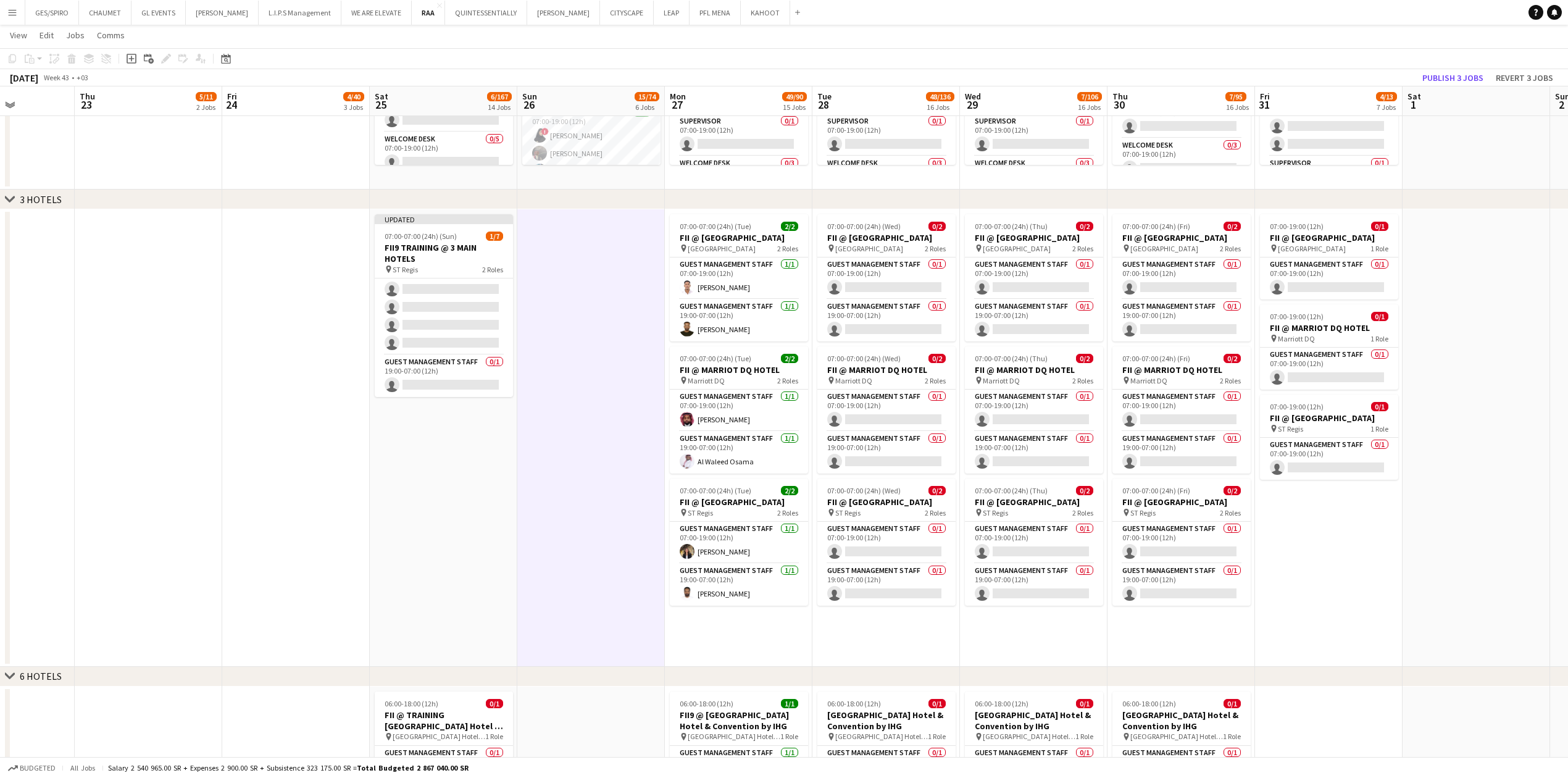
scroll to position [823, 0]
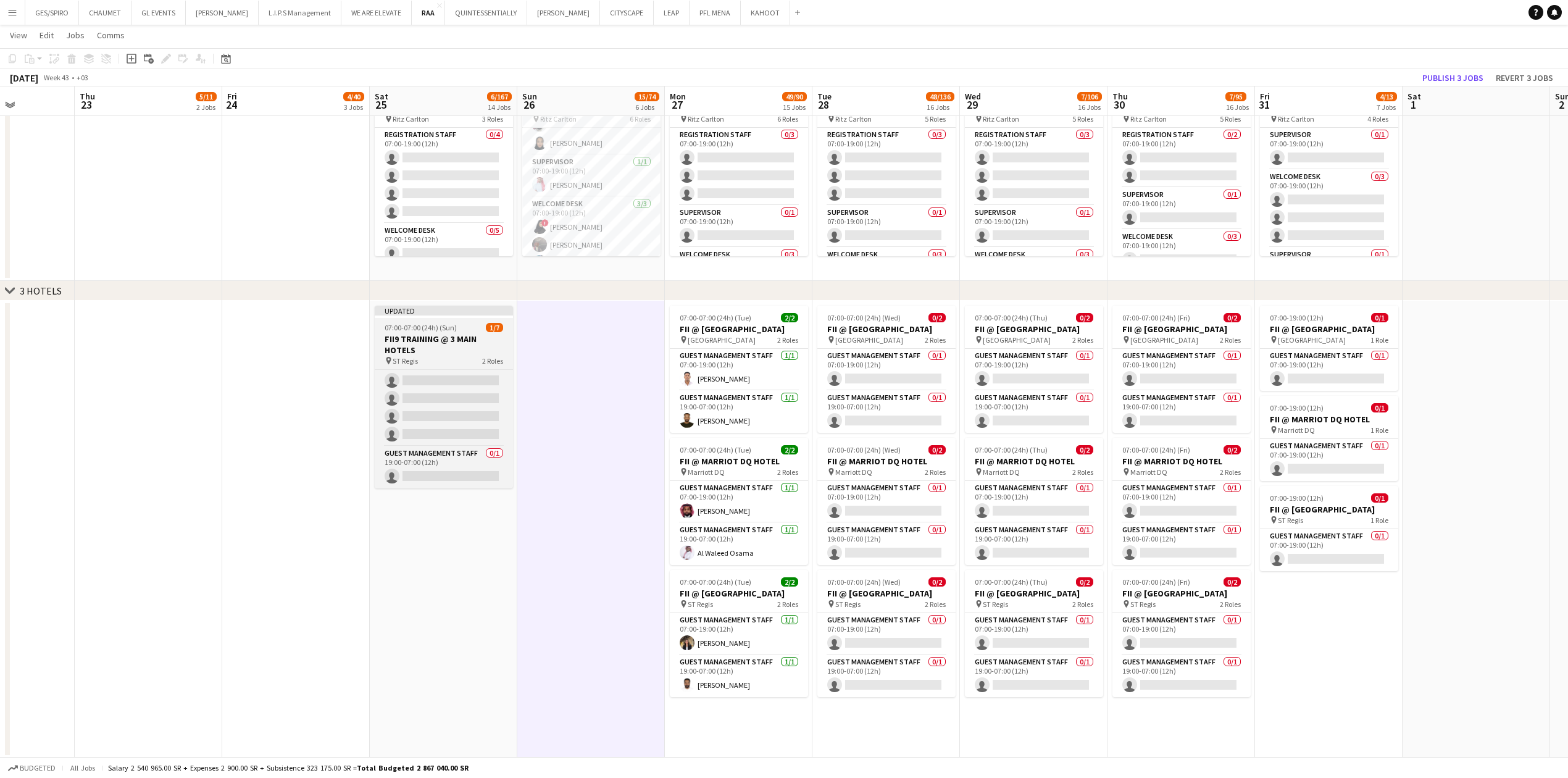
click at [465, 256] on div "pin ST Regis 2 Roles" at bounding box center [444, 361] width 138 height 10
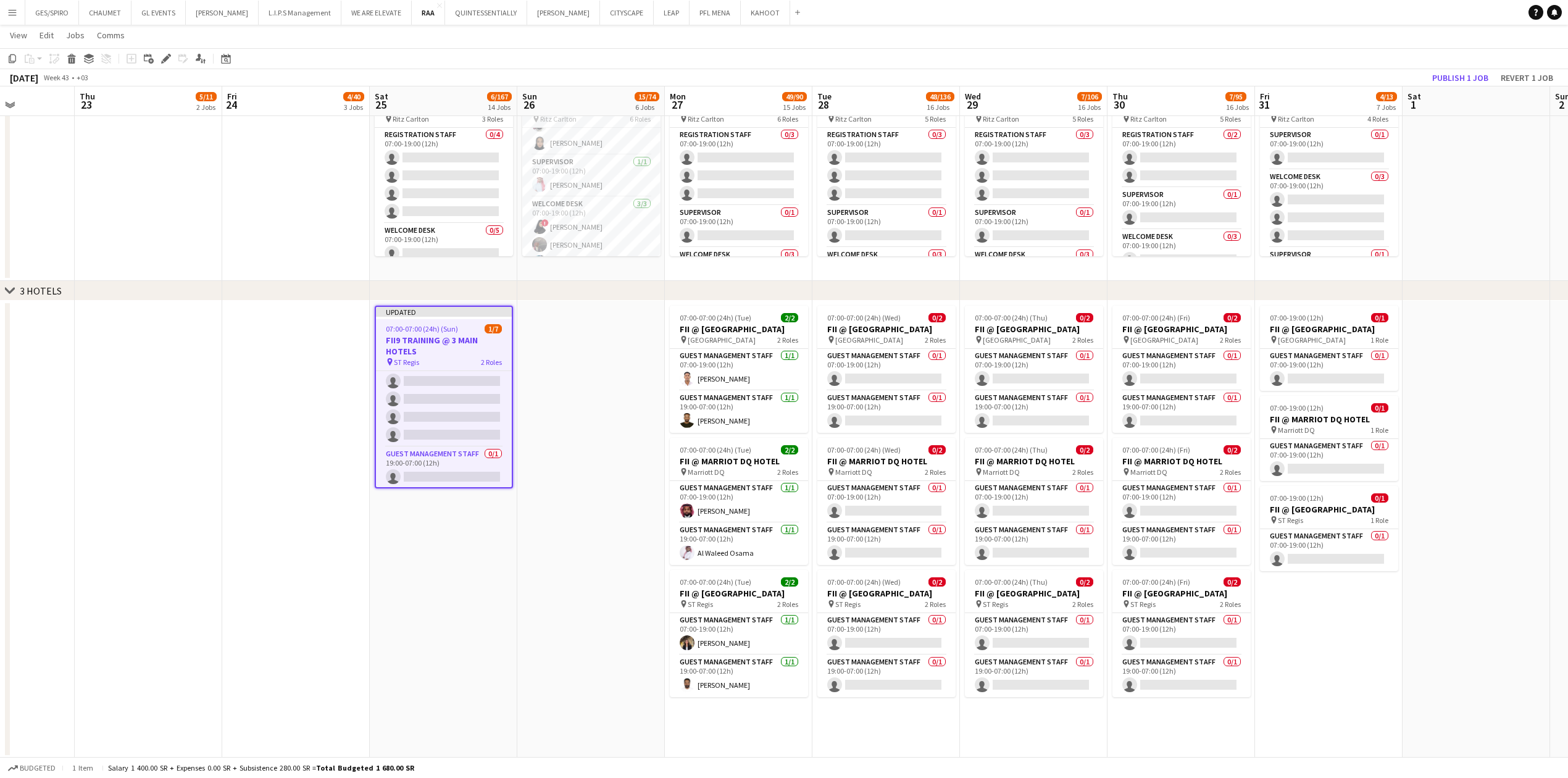
scroll to position [57, 0]
click at [164, 54] on icon "Edit" at bounding box center [166, 58] width 10 height 10
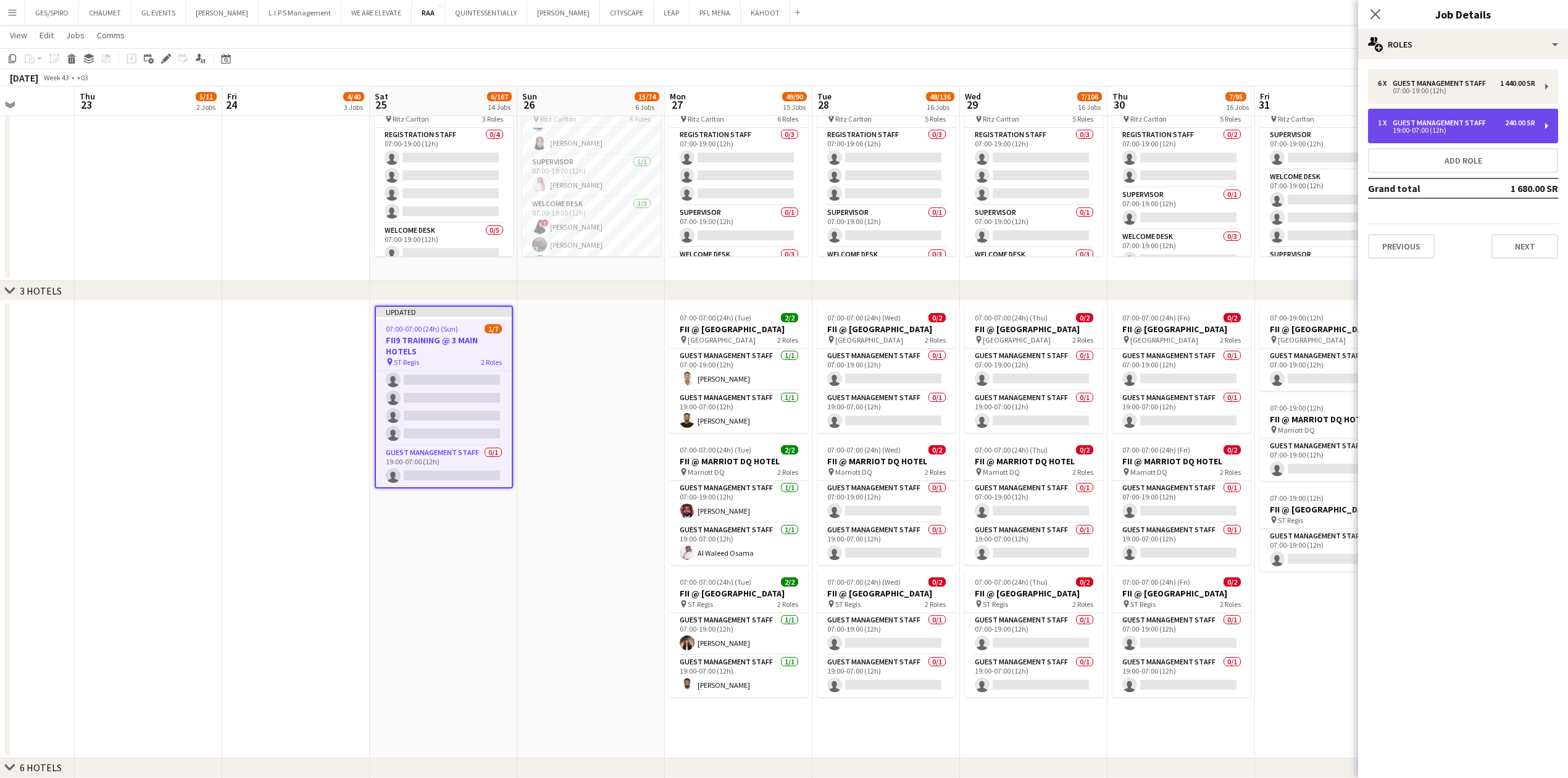
click at [620, 119] on div "Guest Management Staff" at bounding box center [1441, 122] width 98 height 9
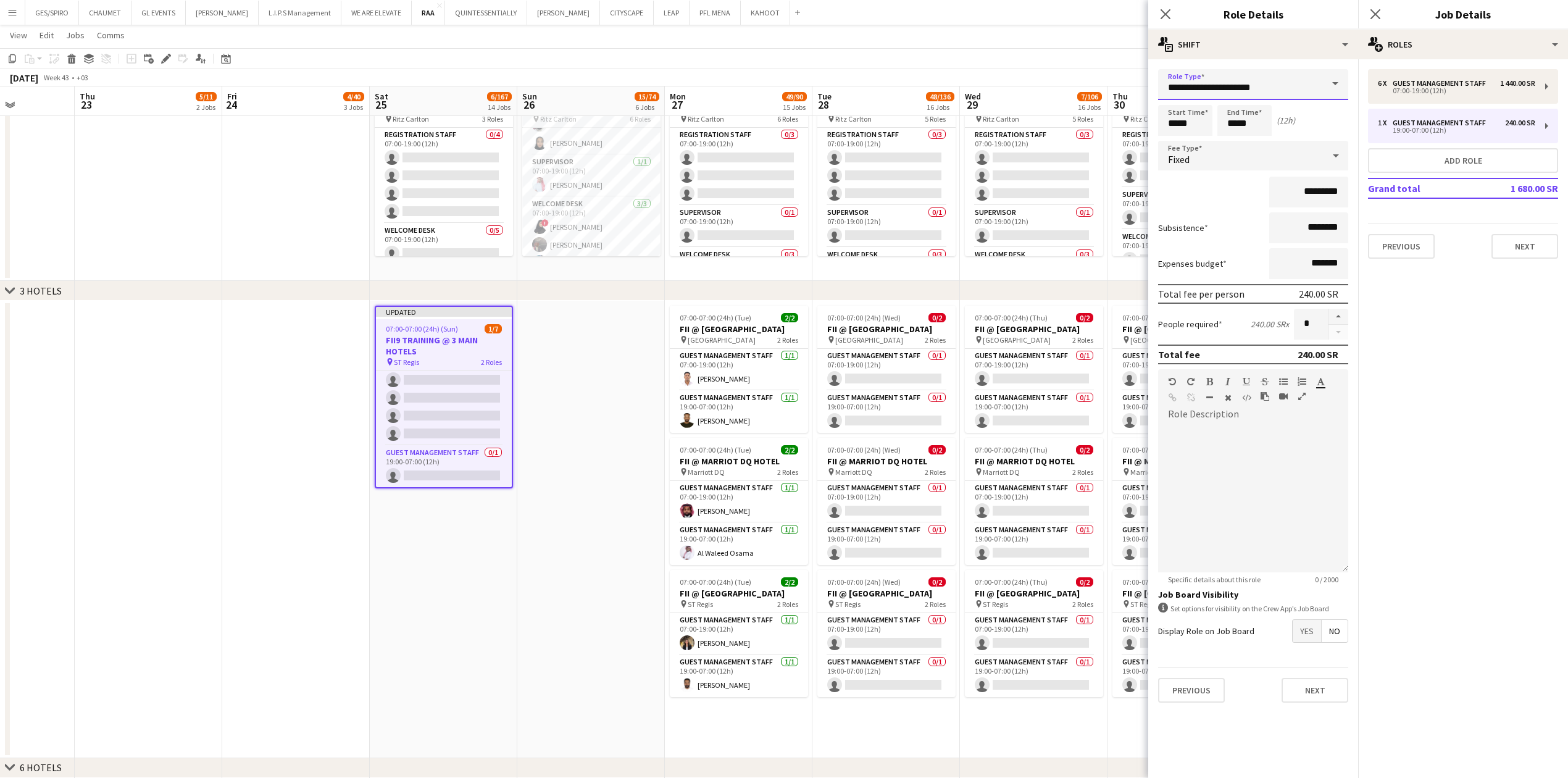
click at [620, 79] on input "**********" at bounding box center [1252, 85] width 190 height 31
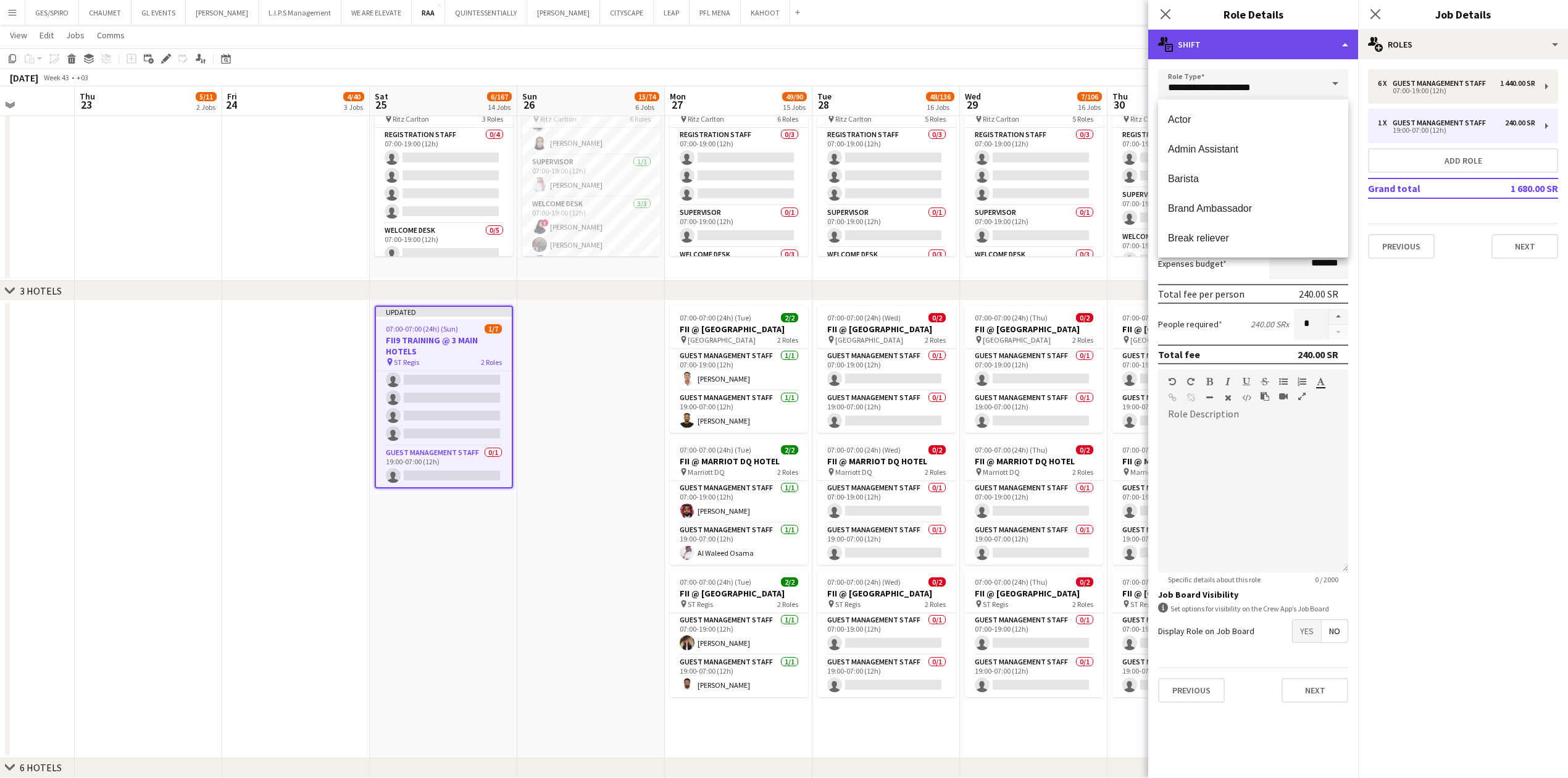
click at [620, 55] on div "multiple-actions-text Shift" at bounding box center [1253, 45] width 210 height 30
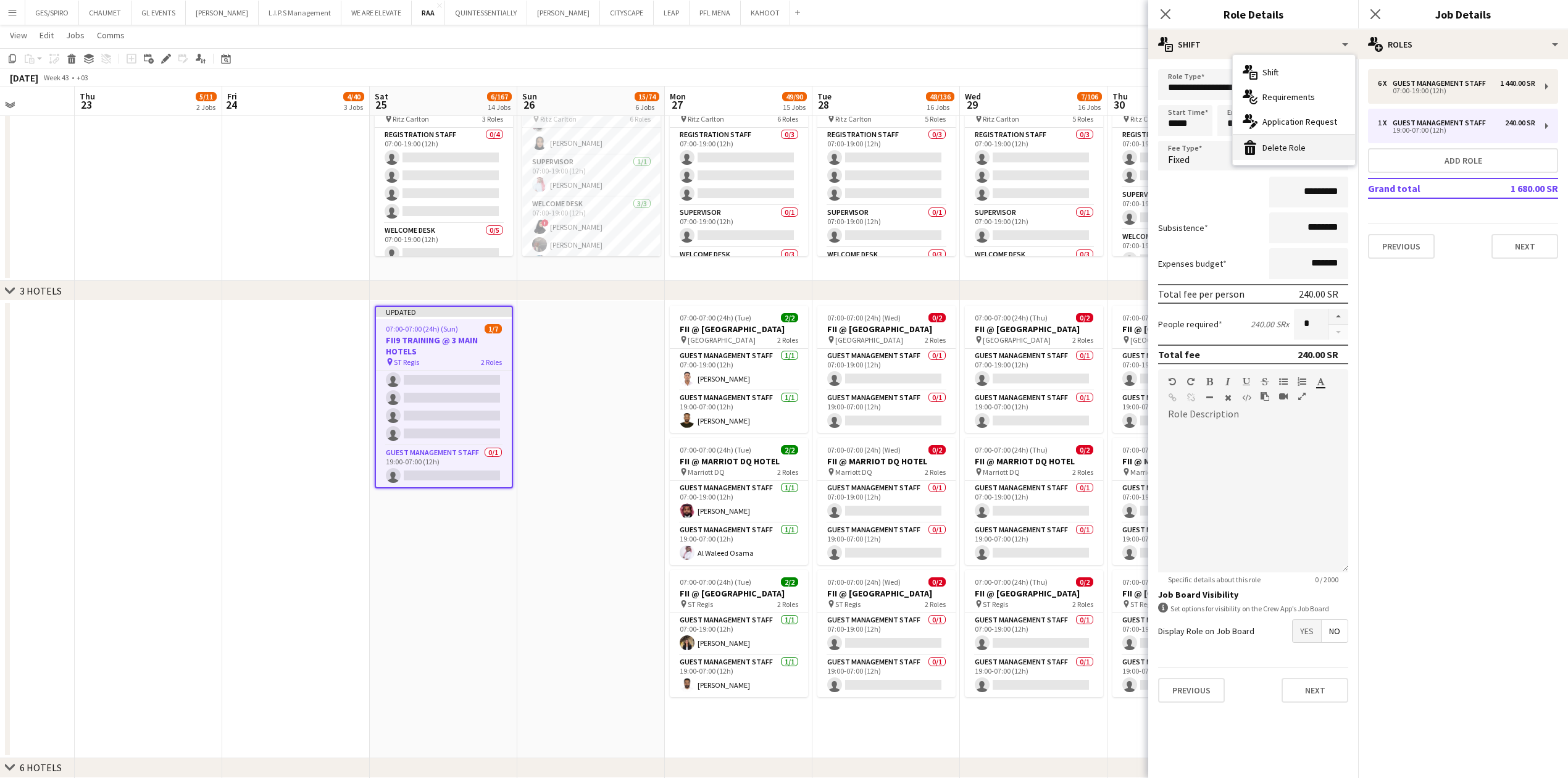
click at [620, 152] on div "bin-2 Delete Role" at bounding box center [1293, 147] width 122 height 25
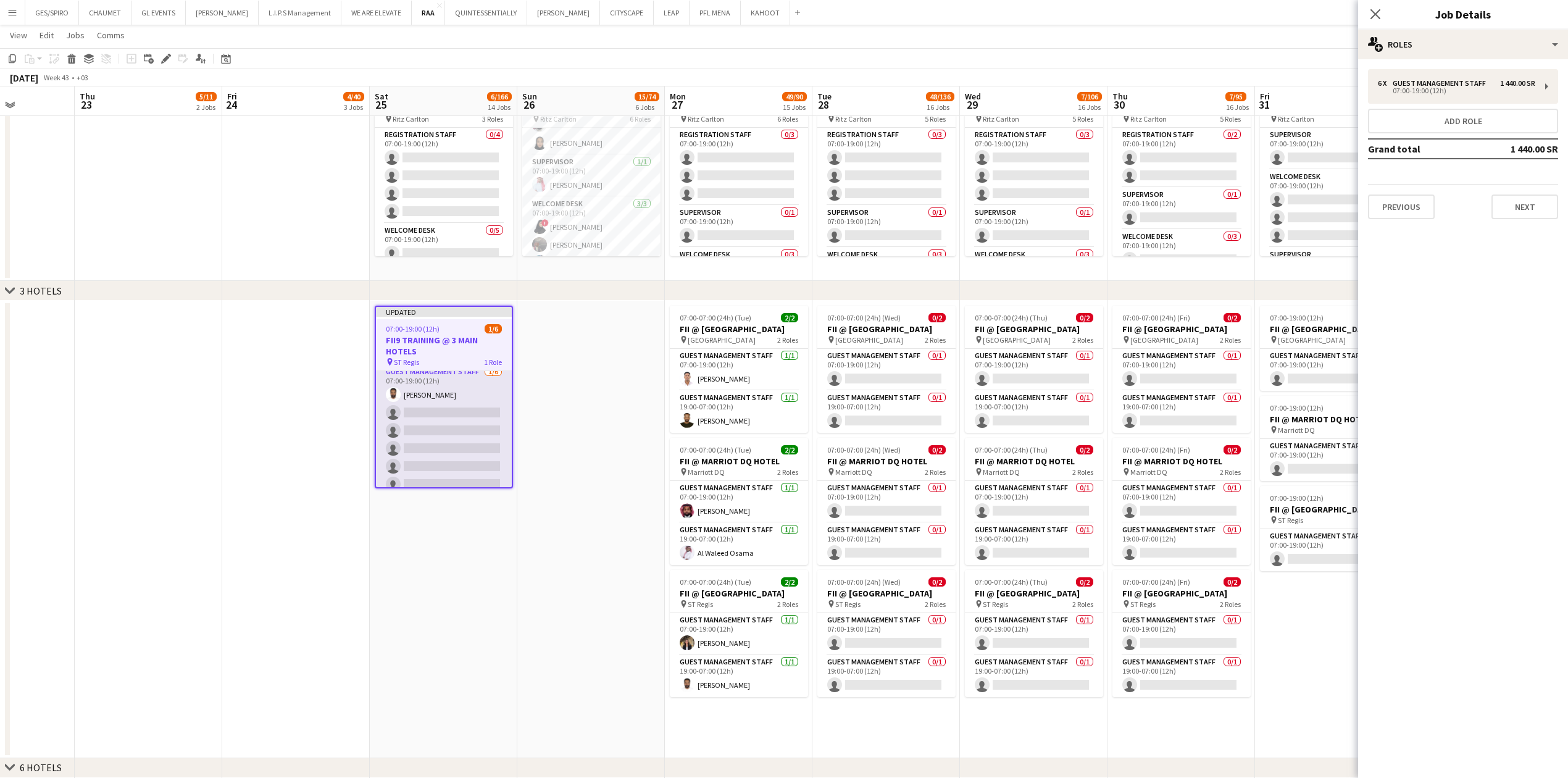
scroll to position [0, 0]
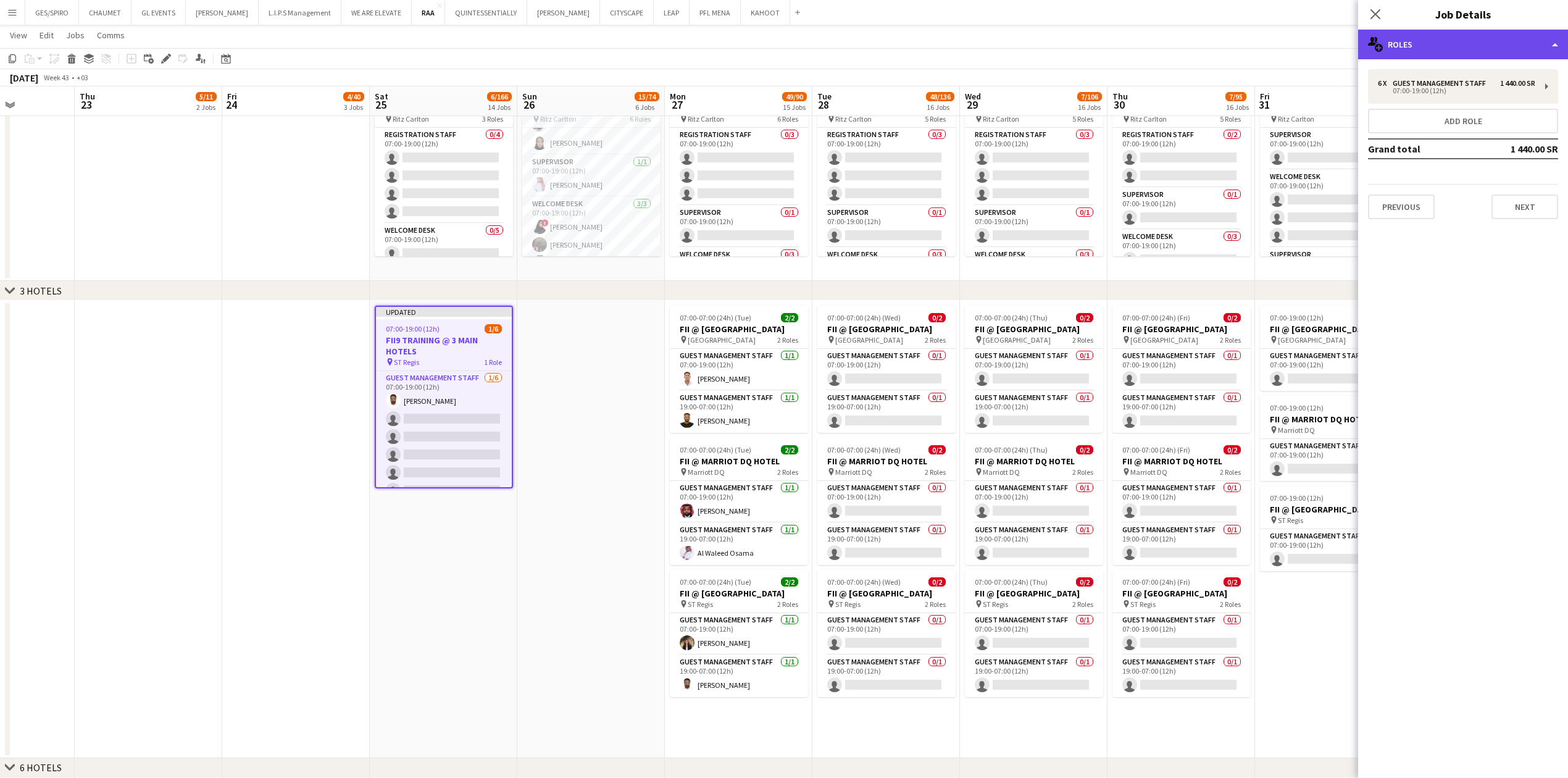
click at [620, 32] on div "multiple-users-add Roles" at bounding box center [1463, 45] width 210 height 30
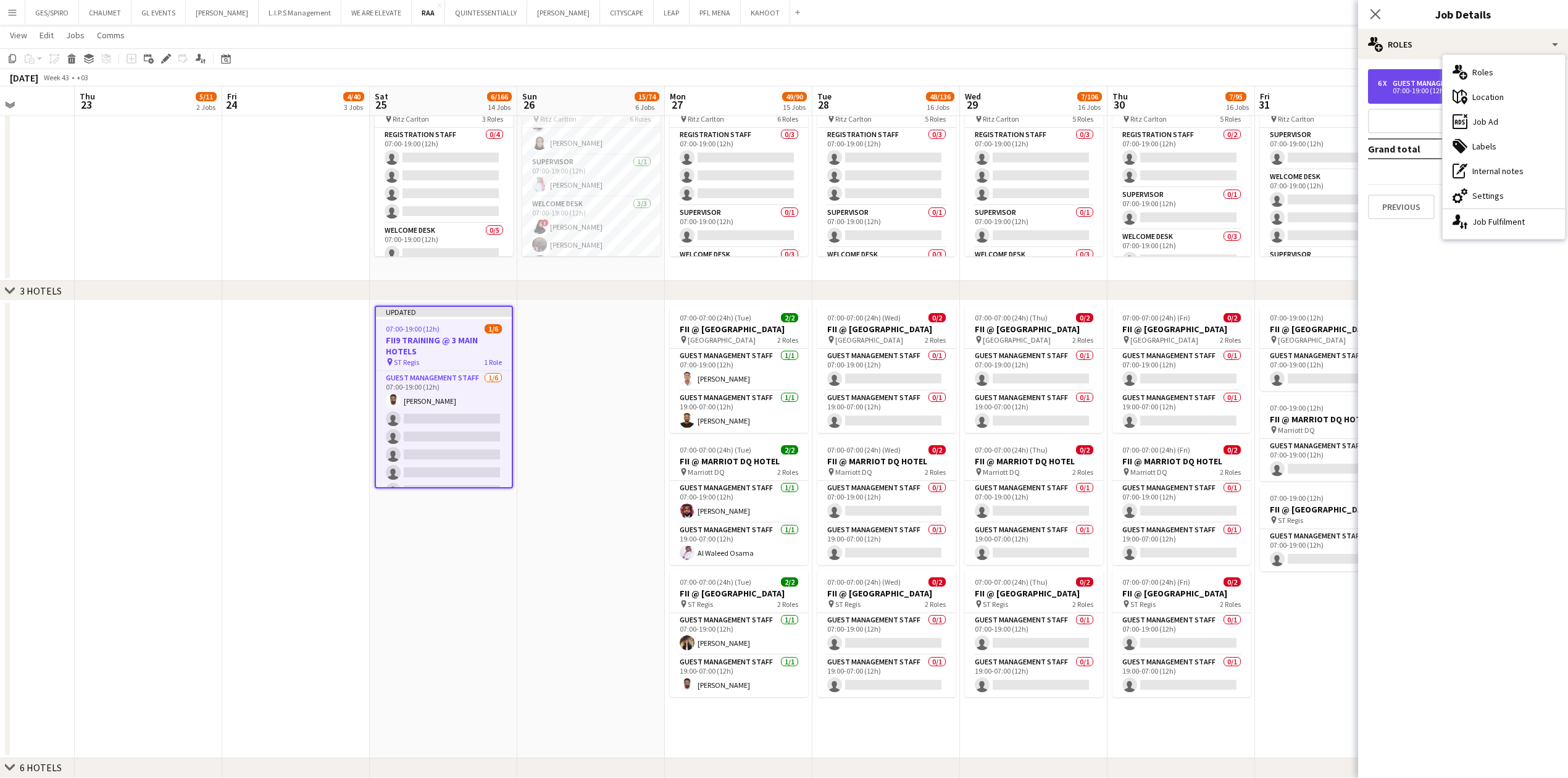
click at [620, 89] on div "07:00-19:00 (12h)" at bounding box center [1456, 91] width 158 height 6
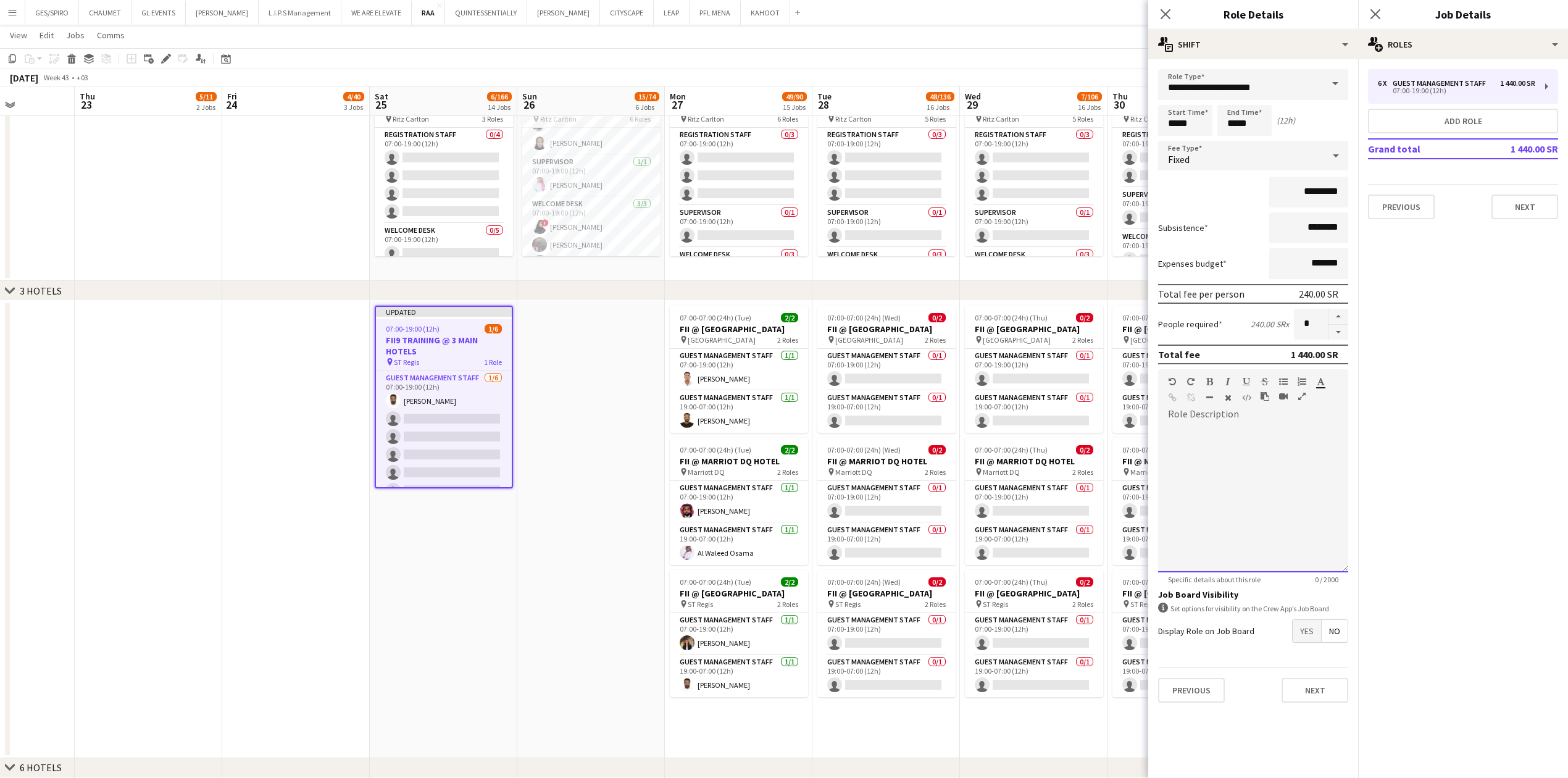
click at [620, 256] on div at bounding box center [1252, 494] width 190 height 157
drag, startPoint x: 1270, startPoint y: 430, endPoint x: 1105, endPoint y: 431, distance: 165.0
click at [620, 256] on body "Menu Boards Boards Boards All jobs Status Workforce Workforce My Workforce Recr…" at bounding box center [784, 765] width 1568 height 3177
click at [620, 256] on icon "button" at bounding box center [1210, 382] width 7 height 9
click at [620, 256] on b "**********" at bounding box center [1204, 430] width 72 height 9
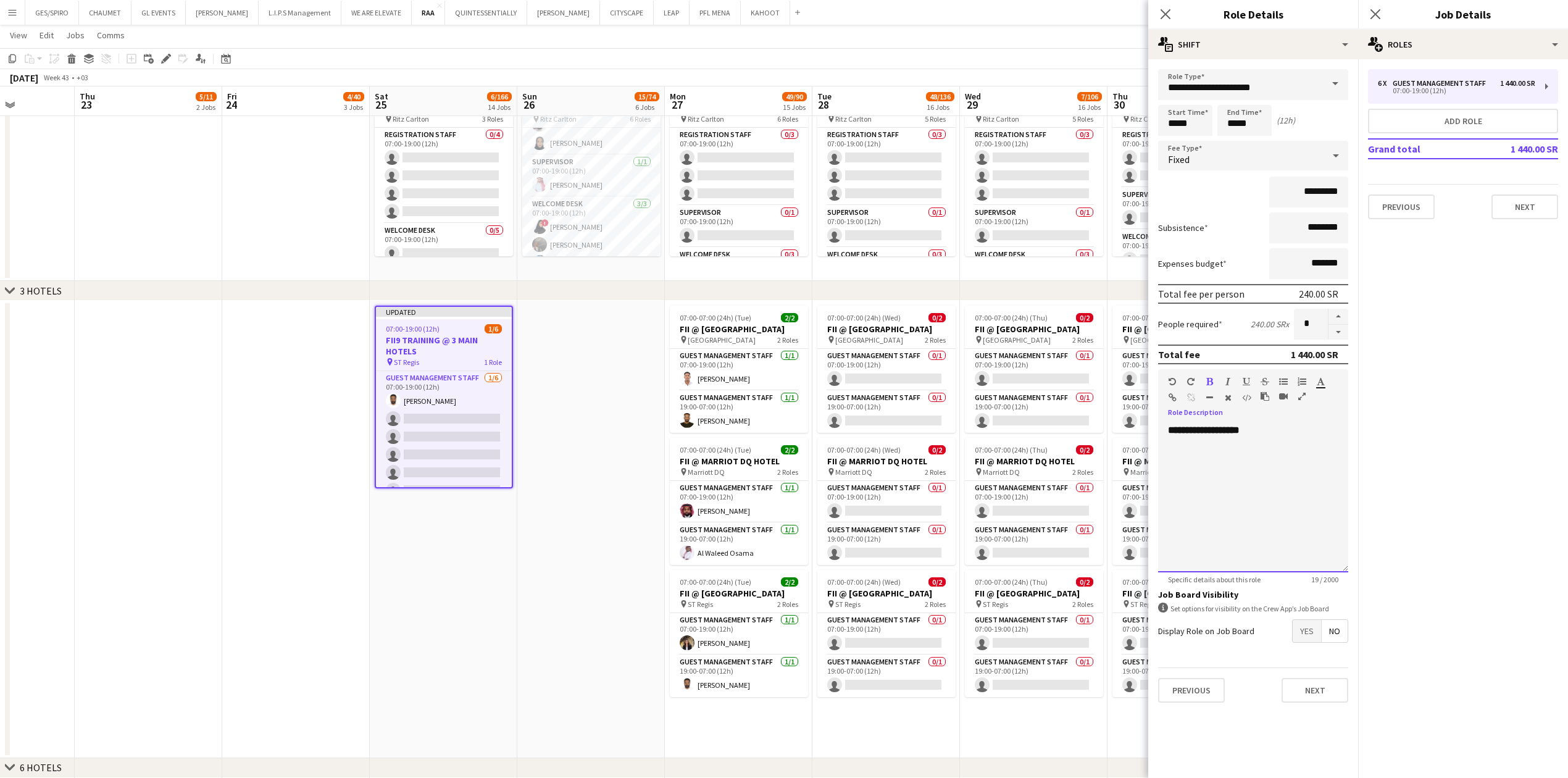
click at [620, 256] on b "**********" at bounding box center [1204, 430] width 72 height 9
click at [620, 256] on div "**********" at bounding box center [1252, 498] width 190 height 148
click at [620, 13] on icon at bounding box center [1164, 14] width 11 height 12
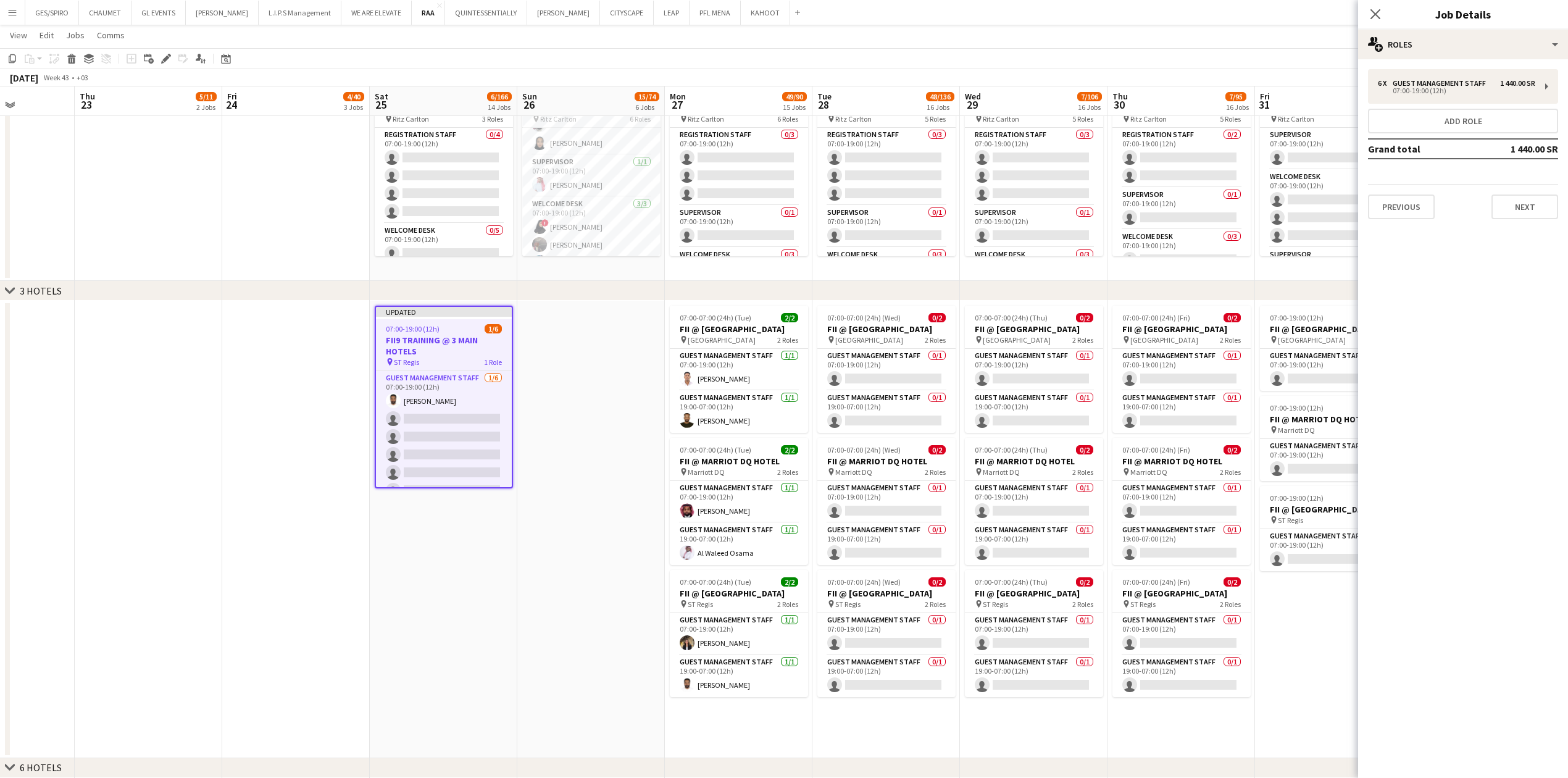
click at [559, 256] on app-date-cell at bounding box center [591, 530] width 147 height 457
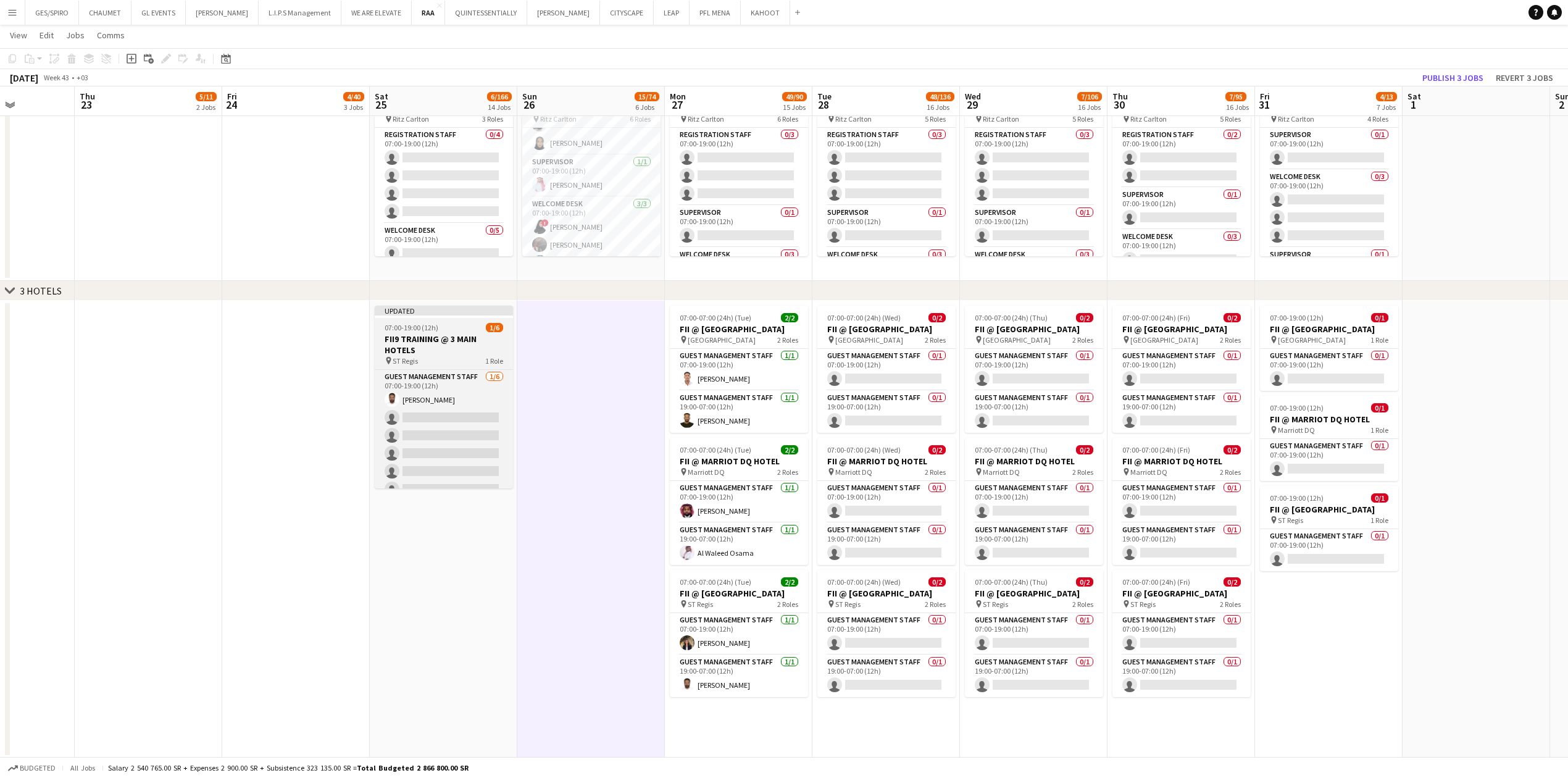
click at [475, 256] on h3 "FII9 TRAINING @ 3 MAIN HOTELS" at bounding box center [444, 344] width 138 height 22
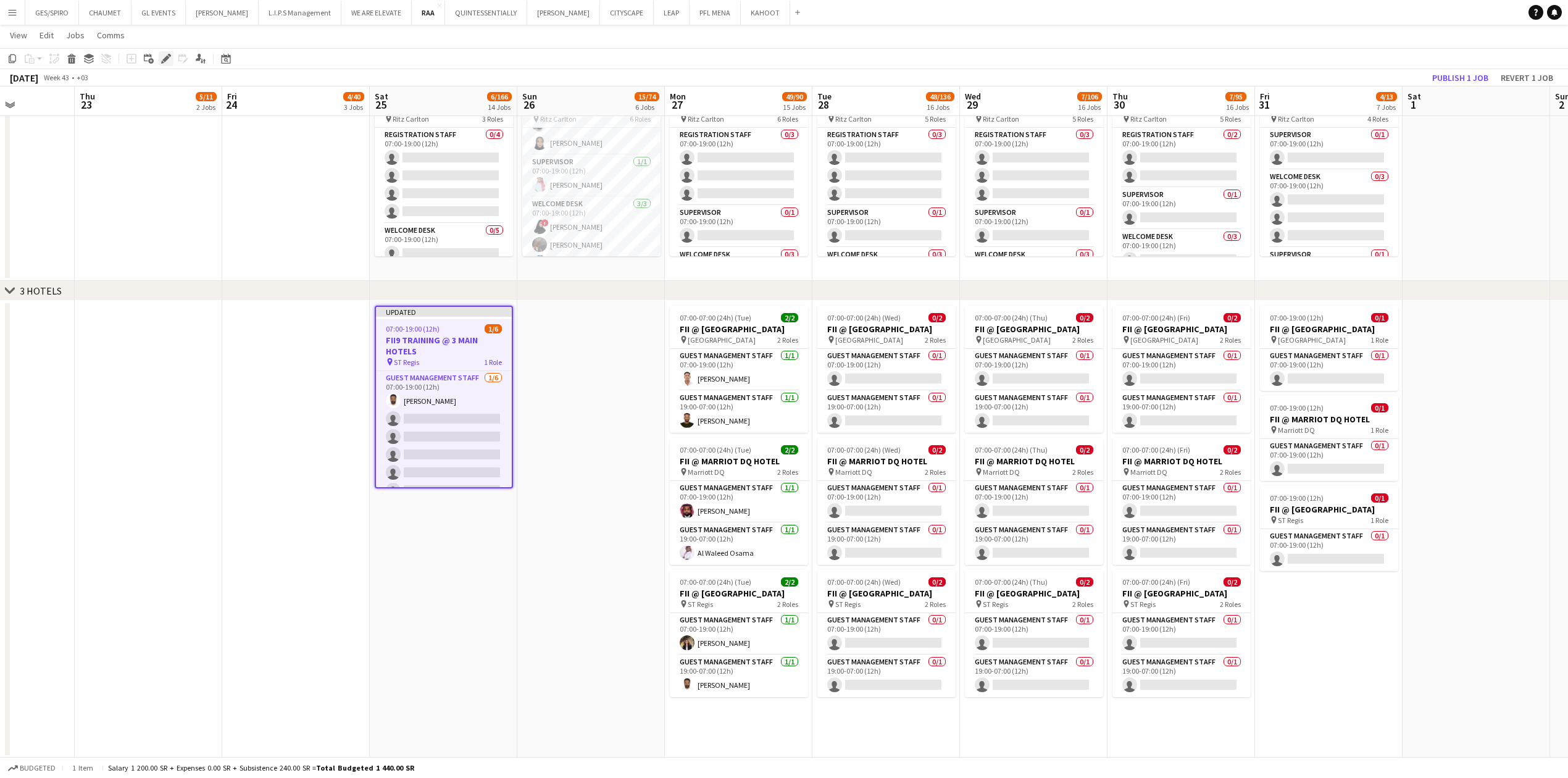
click at [171, 53] on div "Edit" at bounding box center [166, 59] width 15 height 15
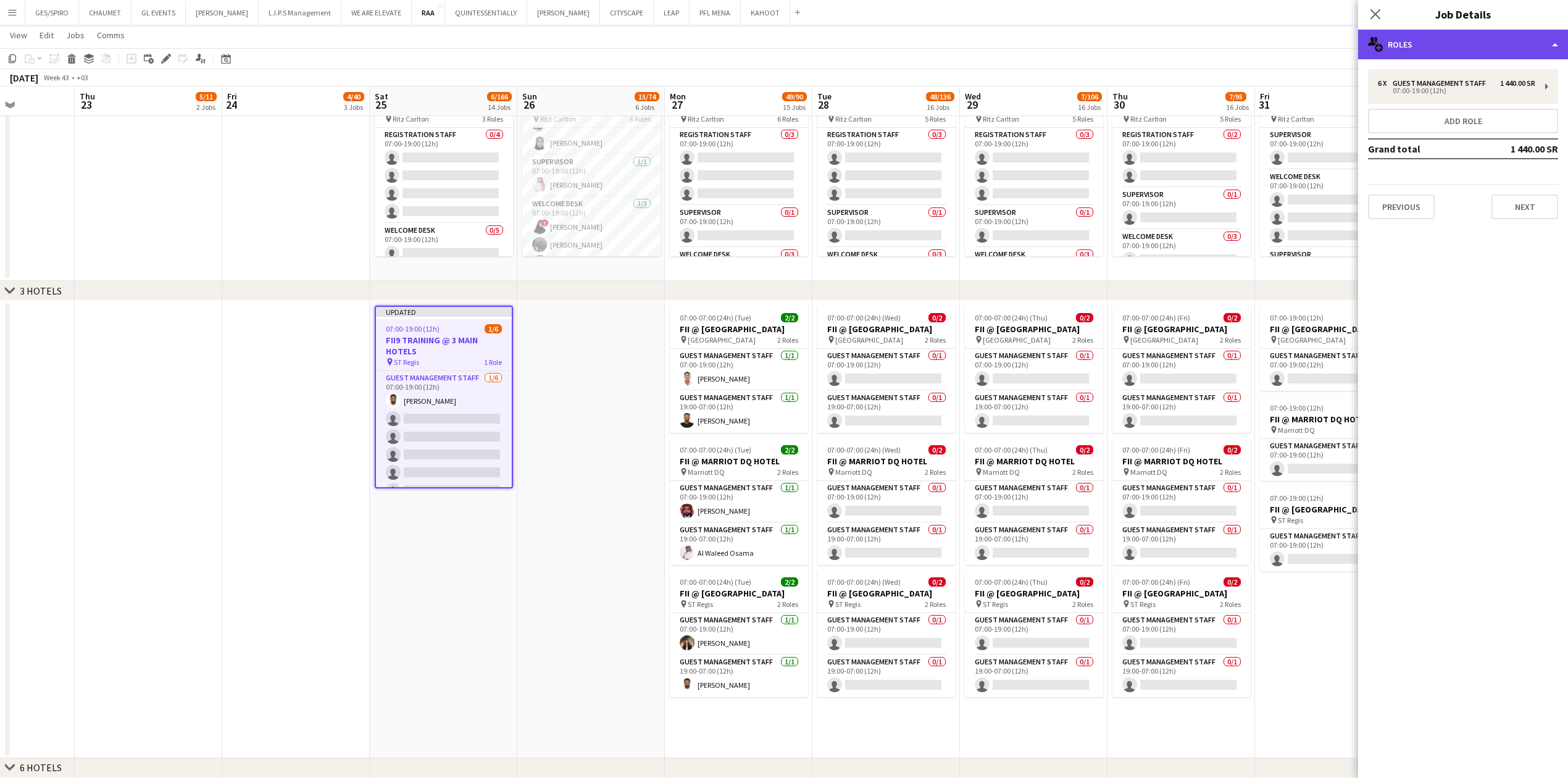
click at [620, 55] on div "multiple-users-add Roles" at bounding box center [1463, 45] width 210 height 30
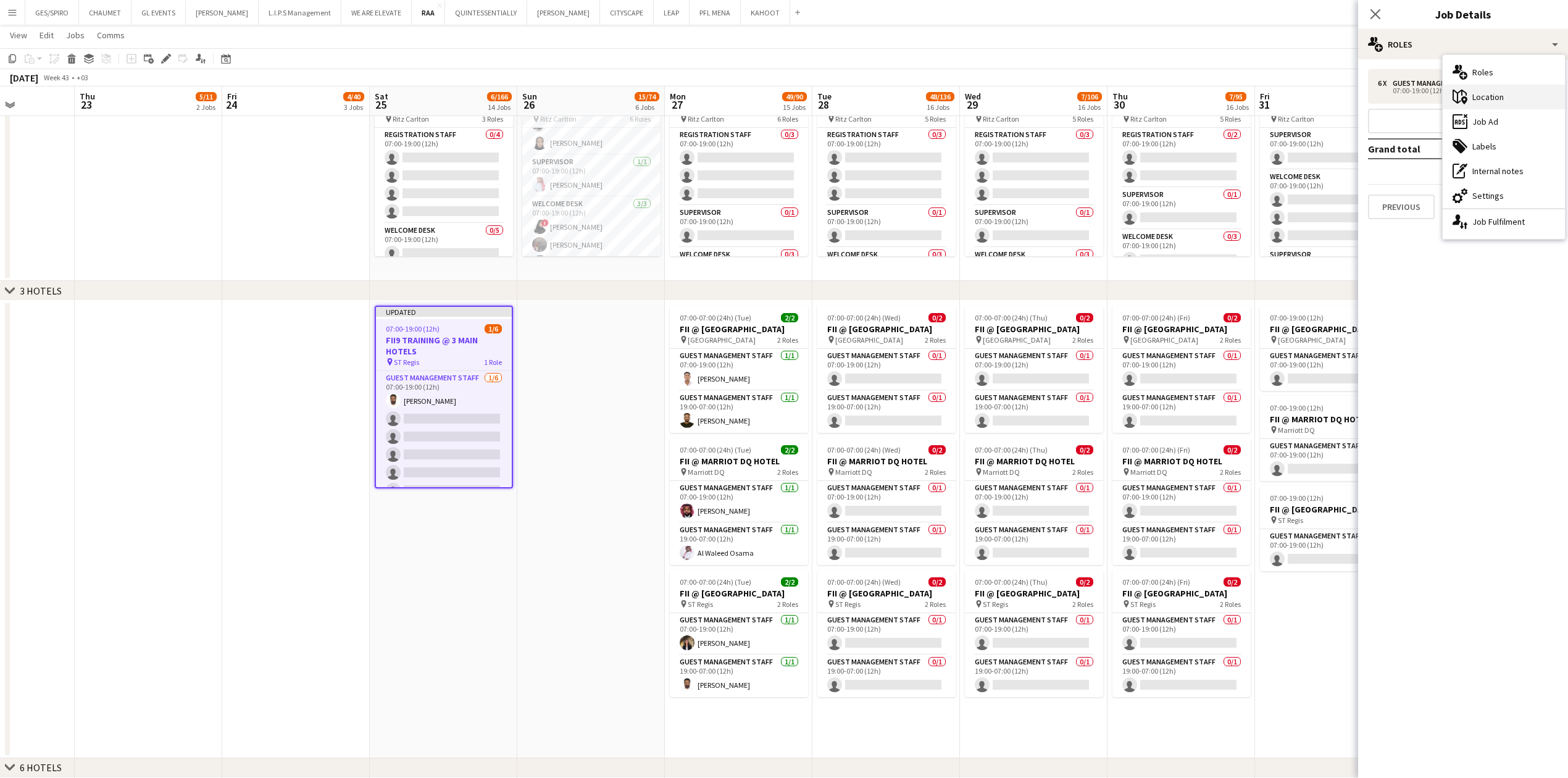
click at [620, 101] on div "maps-pin-1 Location" at bounding box center [1503, 97] width 122 height 25
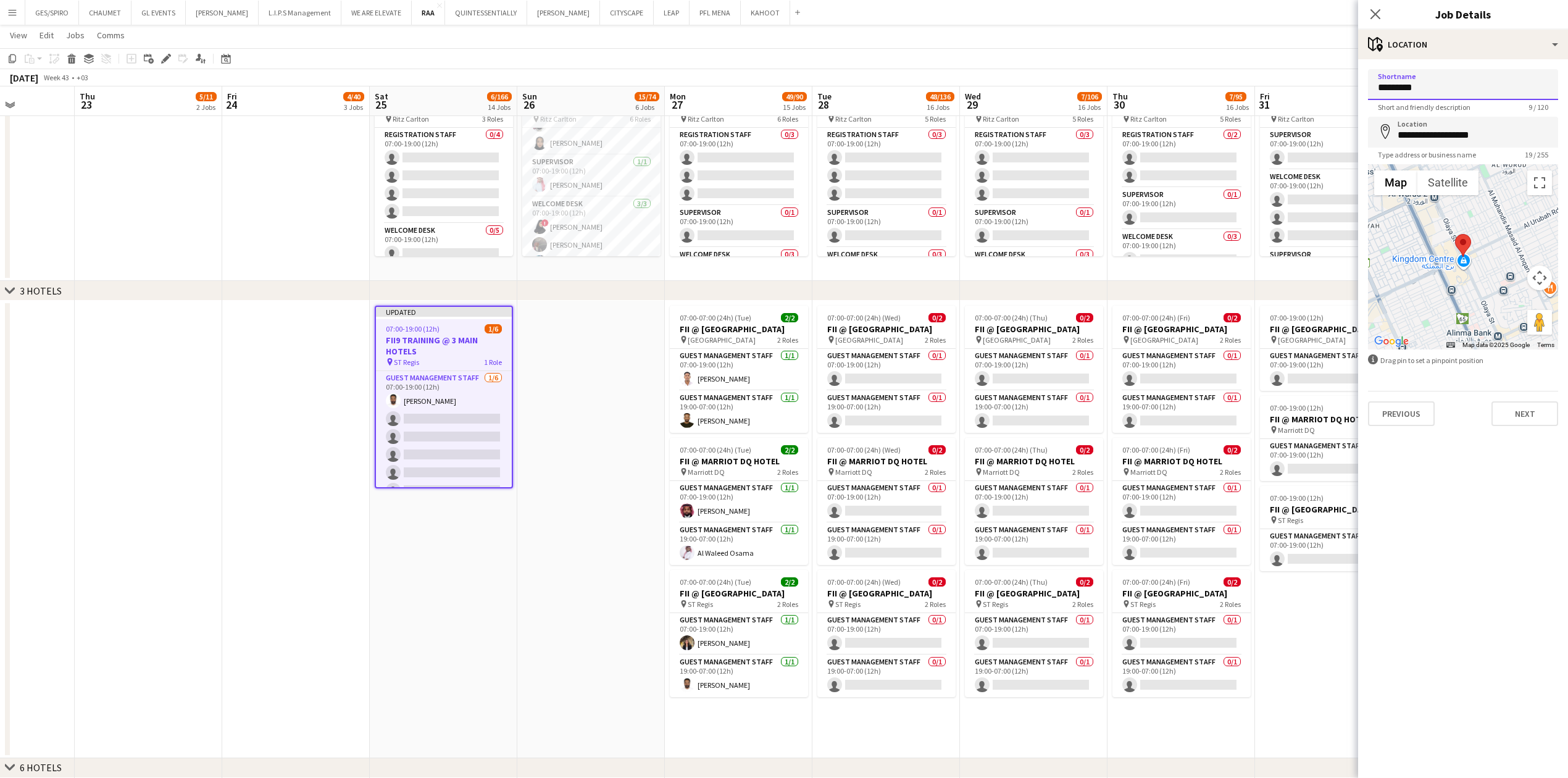
drag, startPoint x: 1443, startPoint y: 90, endPoint x: 1285, endPoint y: 107, distance: 158.9
click at [620, 103] on body "Menu Boards Boards Boards All jobs Status Workforce Workforce My Workforce Recr…" at bounding box center [784, 765] width 1568 height 3177
type input "*"
type input "**********"
click at [620, 256] on mat-expansion-panel "**********" at bounding box center [1463, 419] width 210 height 719
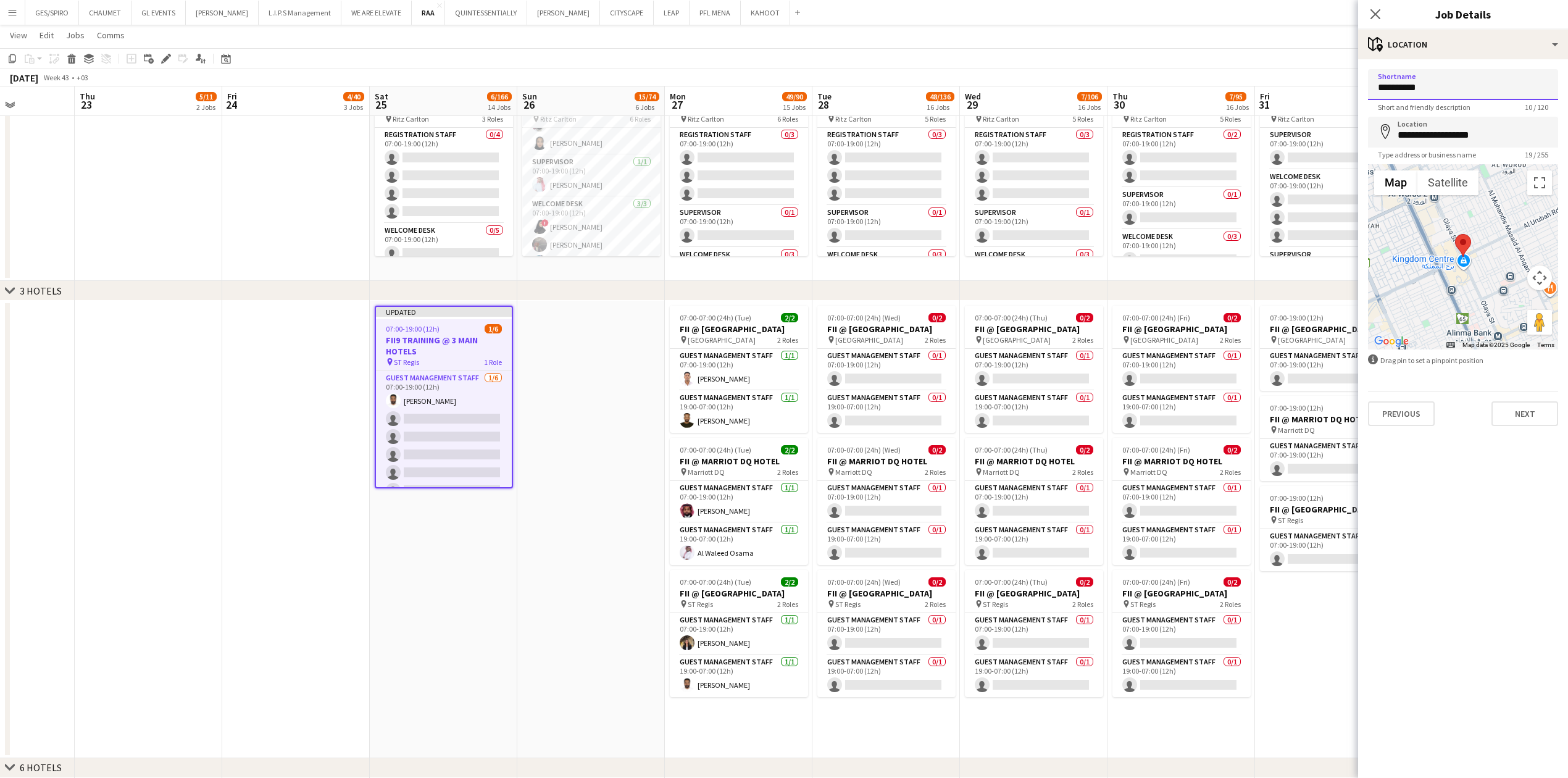
drag, startPoint x: 1456, startPoint y: 88, endPoint x: 1346, endPoint y: 91, distance: 110.0
click at [620, 90] on body "Menu Boards Boards Boards All jobs Status Workforce Workforce My Workforce Recr…" at bounding box center [784, 765] width 1568 height 3177
click at [620, 87] on input "**********" at bounding box center [1463, 85] width 190 height 31
drag, startPoint x: 1427, startPoint y: 89, endPoint x: 1415, endPoint y: 89, distance: 12.0
click at [620, 89] on input "**********" at bounding box center [1463, 85] width 190 height 31
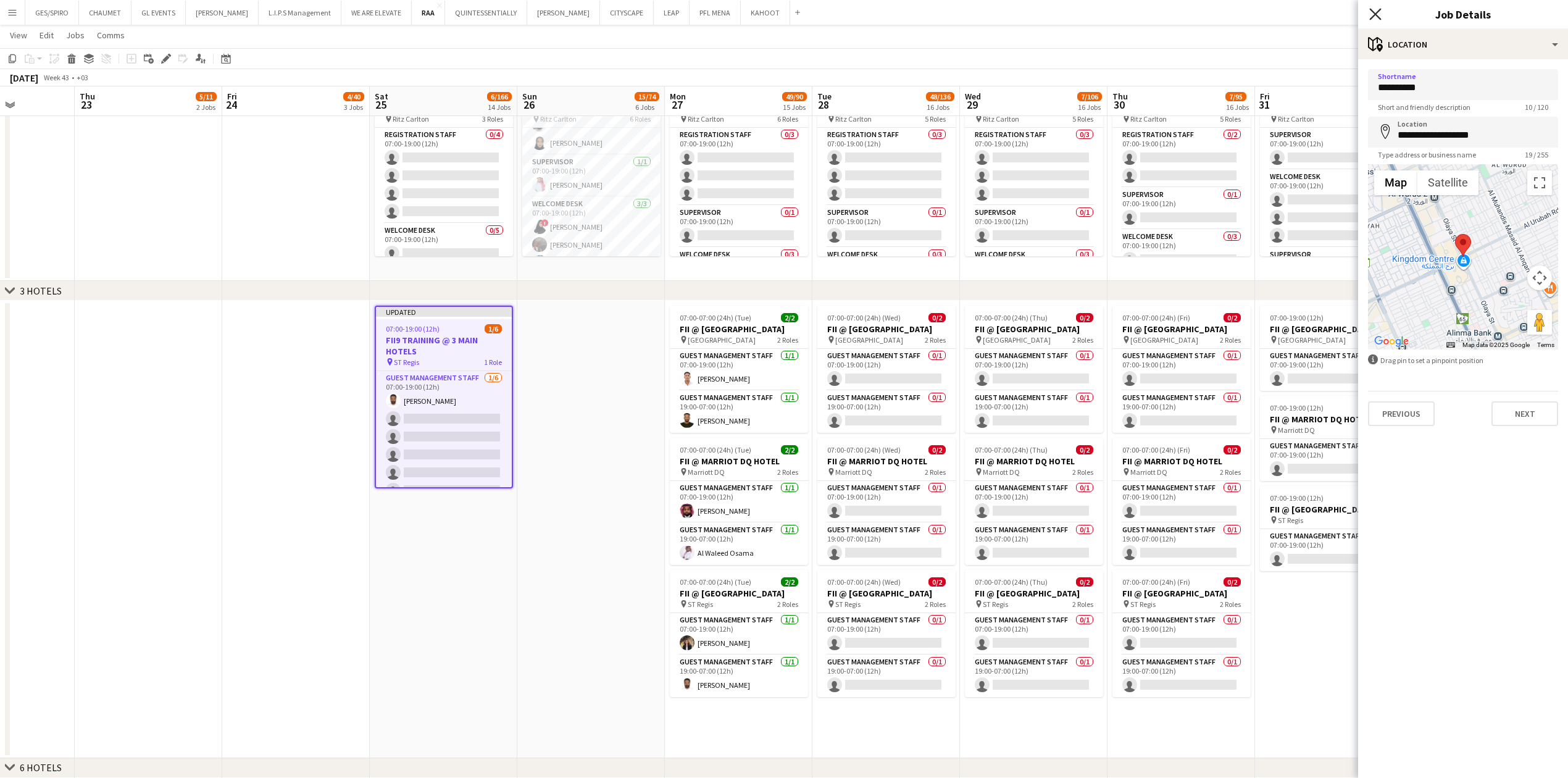
click at [620, 13] on icon at bounding box center [1375, 14] width 11 height 12
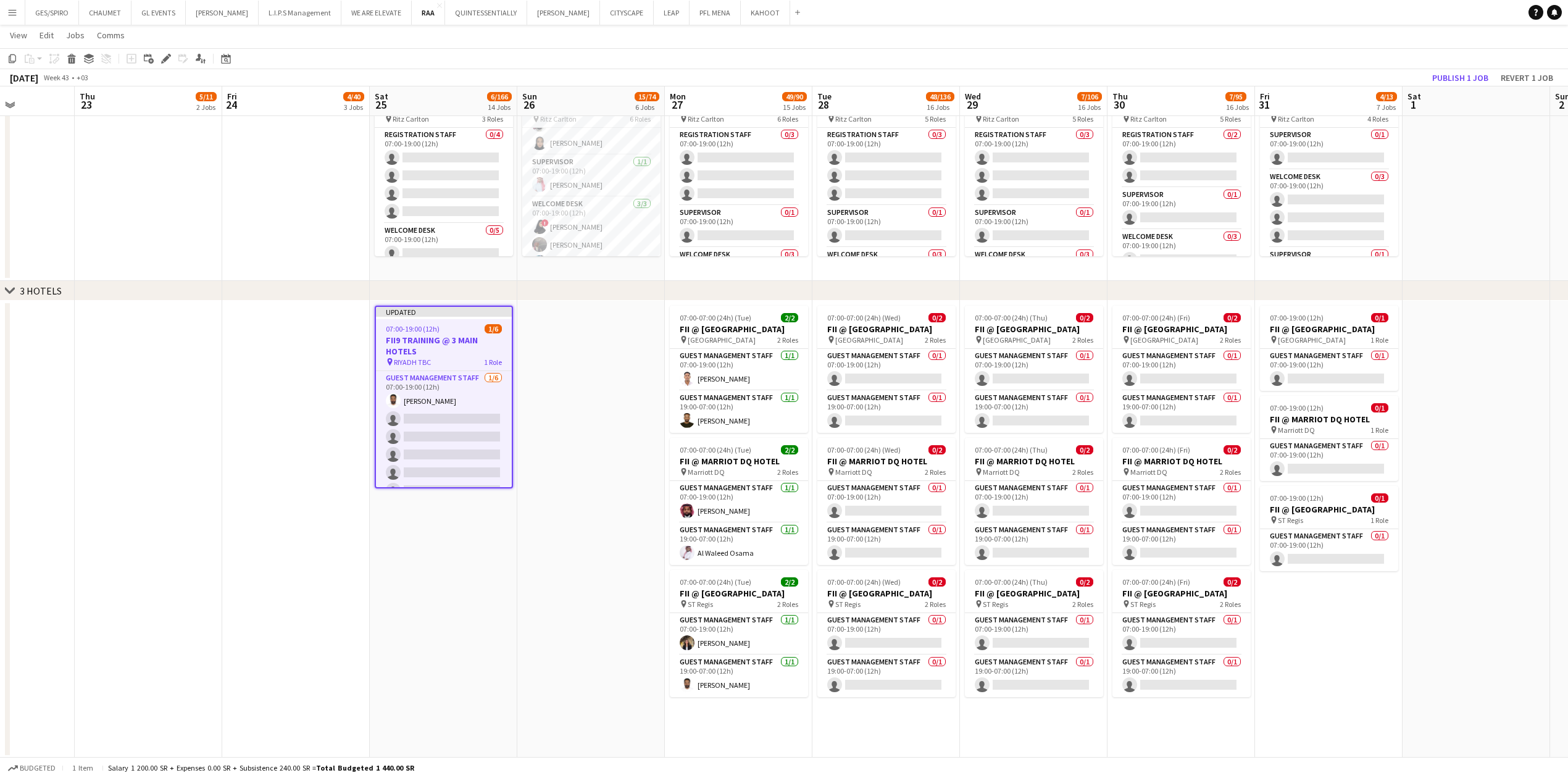
click at [592, 256] on app-date-cell at bounding box center [591, 530] width 147 height 457
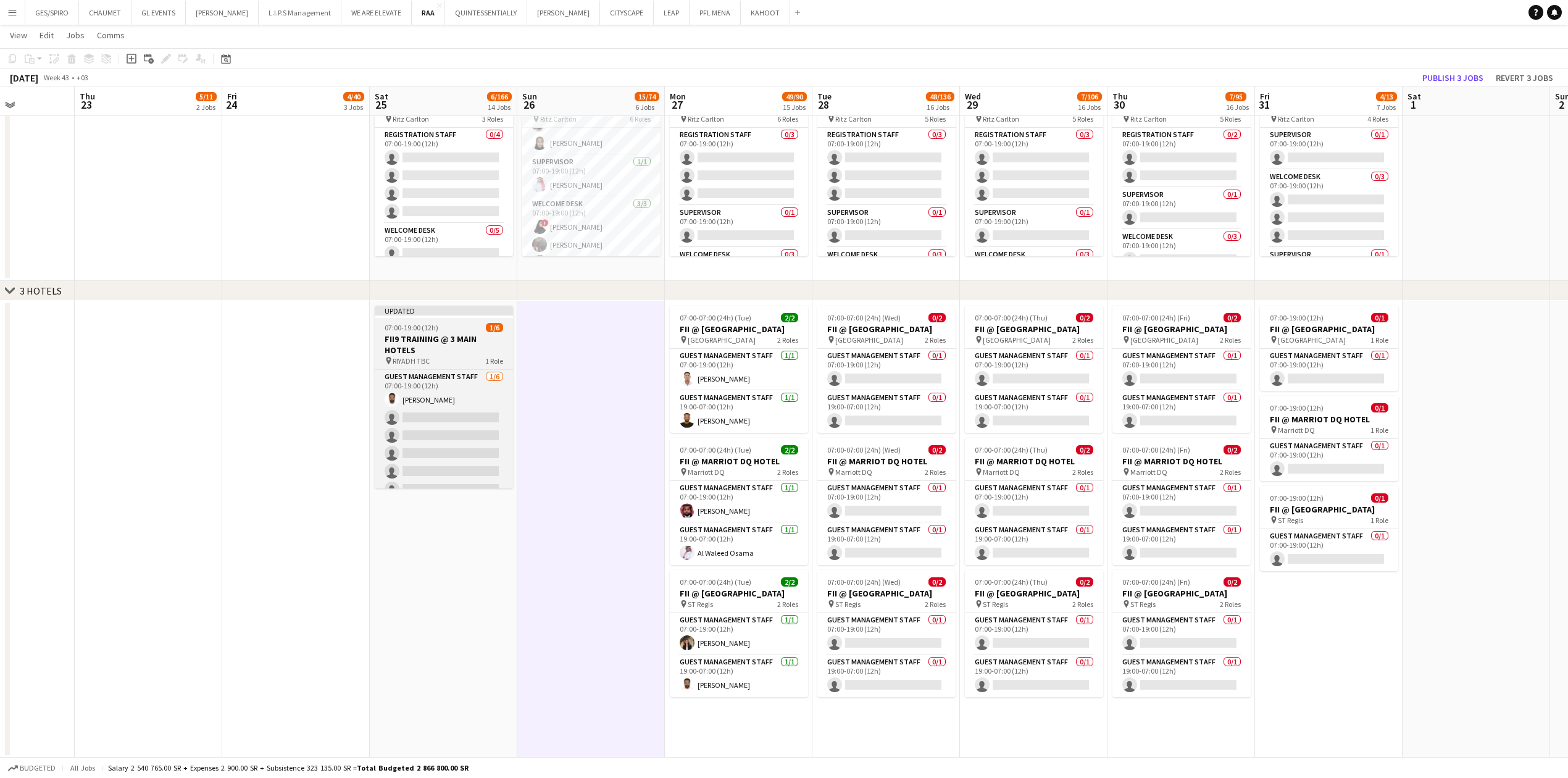
click at [457, 256] on h3 "FII9 TRAINING @ 3 MAIN HOTELS" at bounding box center [444, 344] width 138 height 22
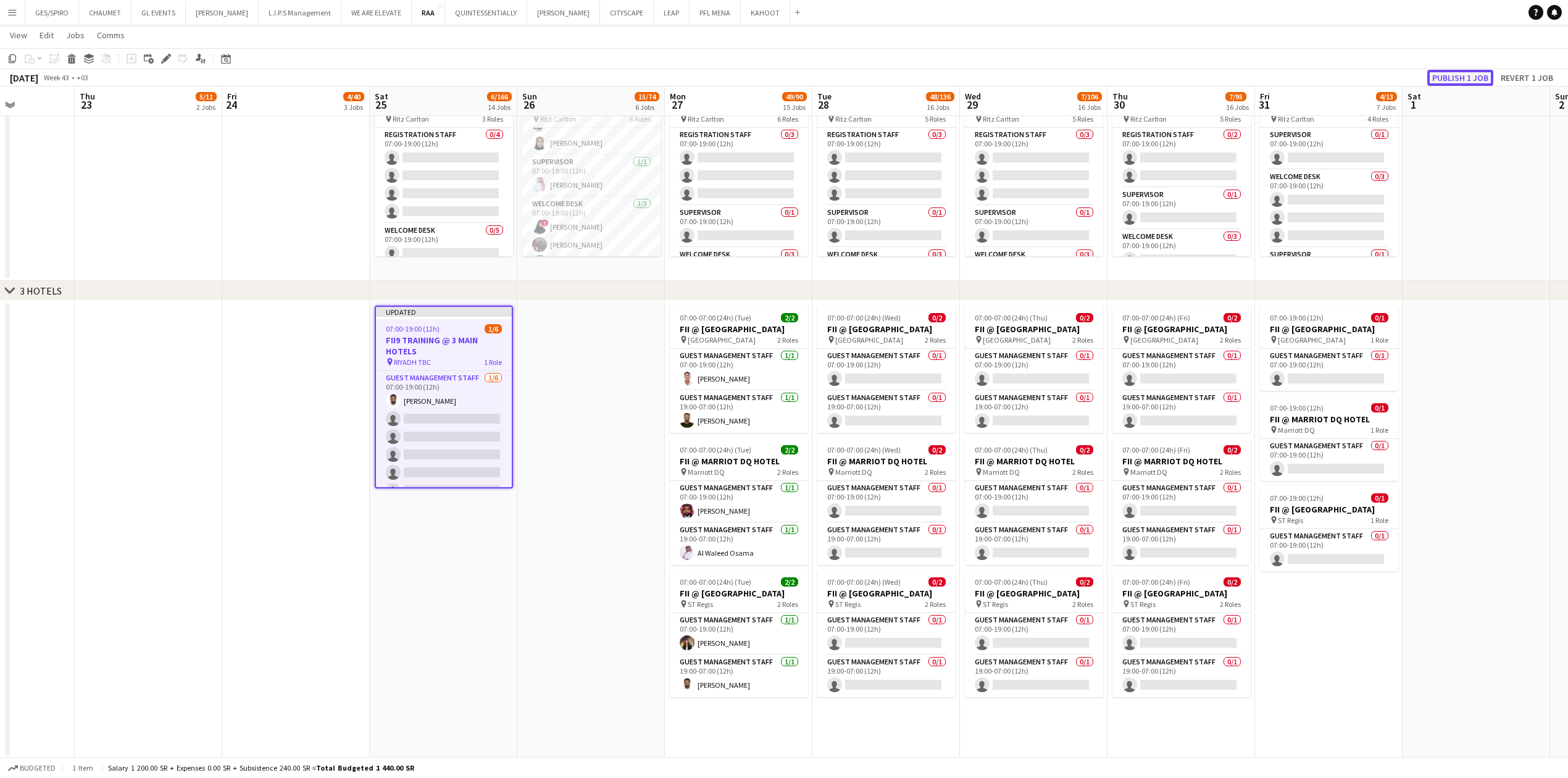
click at [620, 82] on button "Publish 1 job" at bounding box center [1460, 78] width 66 height 16
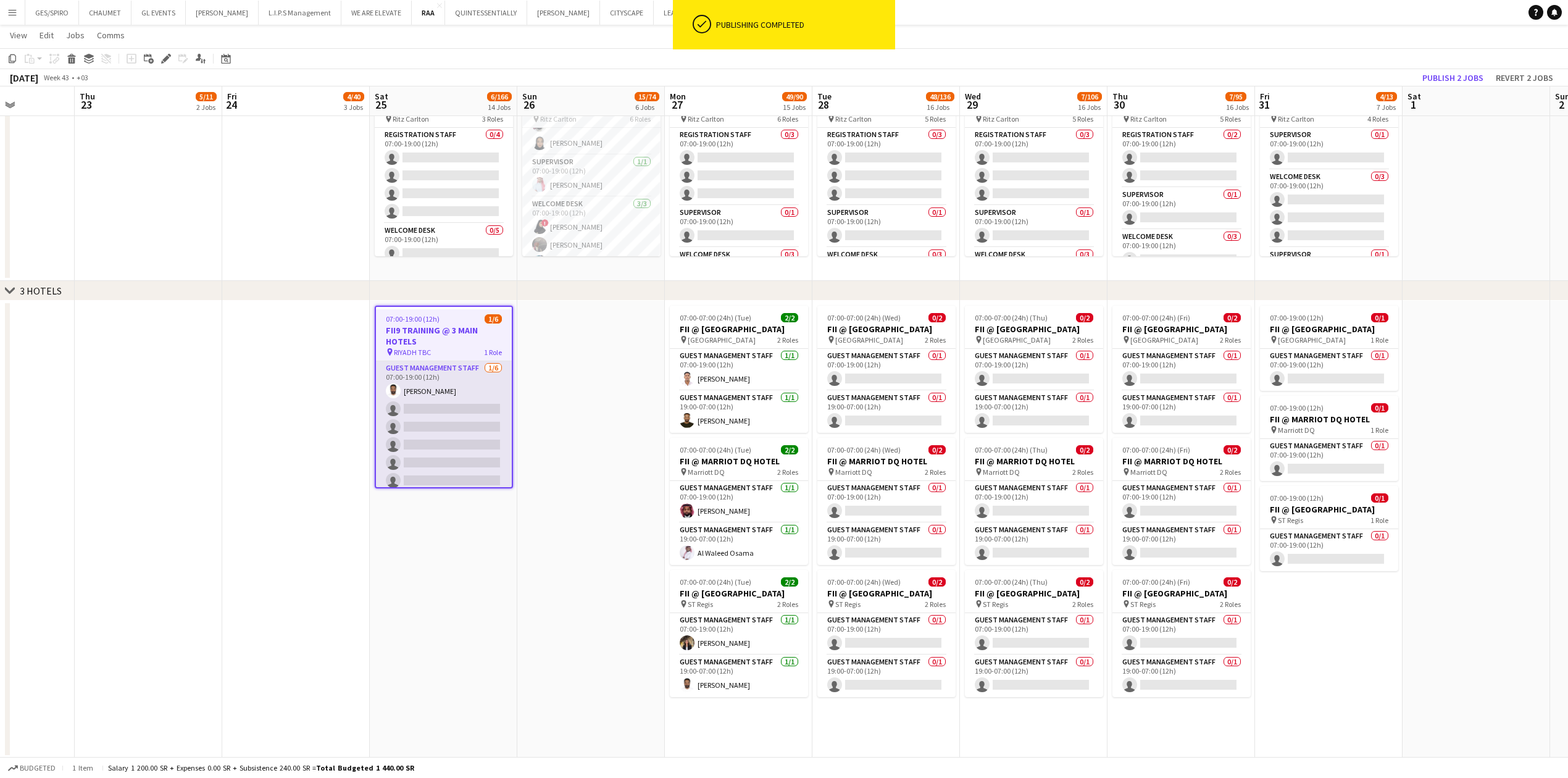
click at [450, 256] on app-card-role "Guest Management Staff [DATE] 07:00-19:00 (12h) [PERSON_NAME] single-neutral-ac…" at bounding box center [444, 427] width 136 height 131
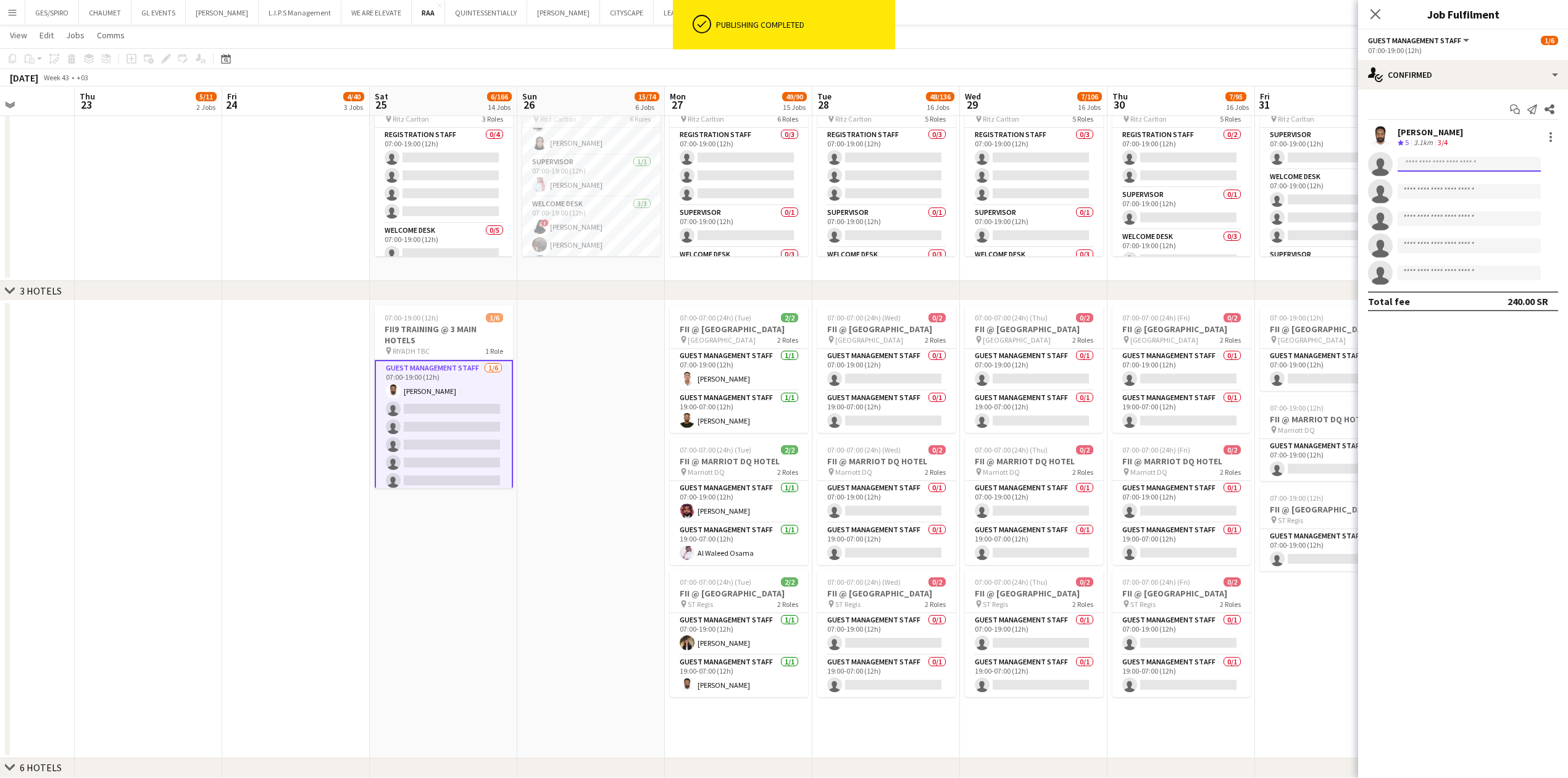
click at [620, 160] on input at bounding box center [1469, 164] width 143 height 15
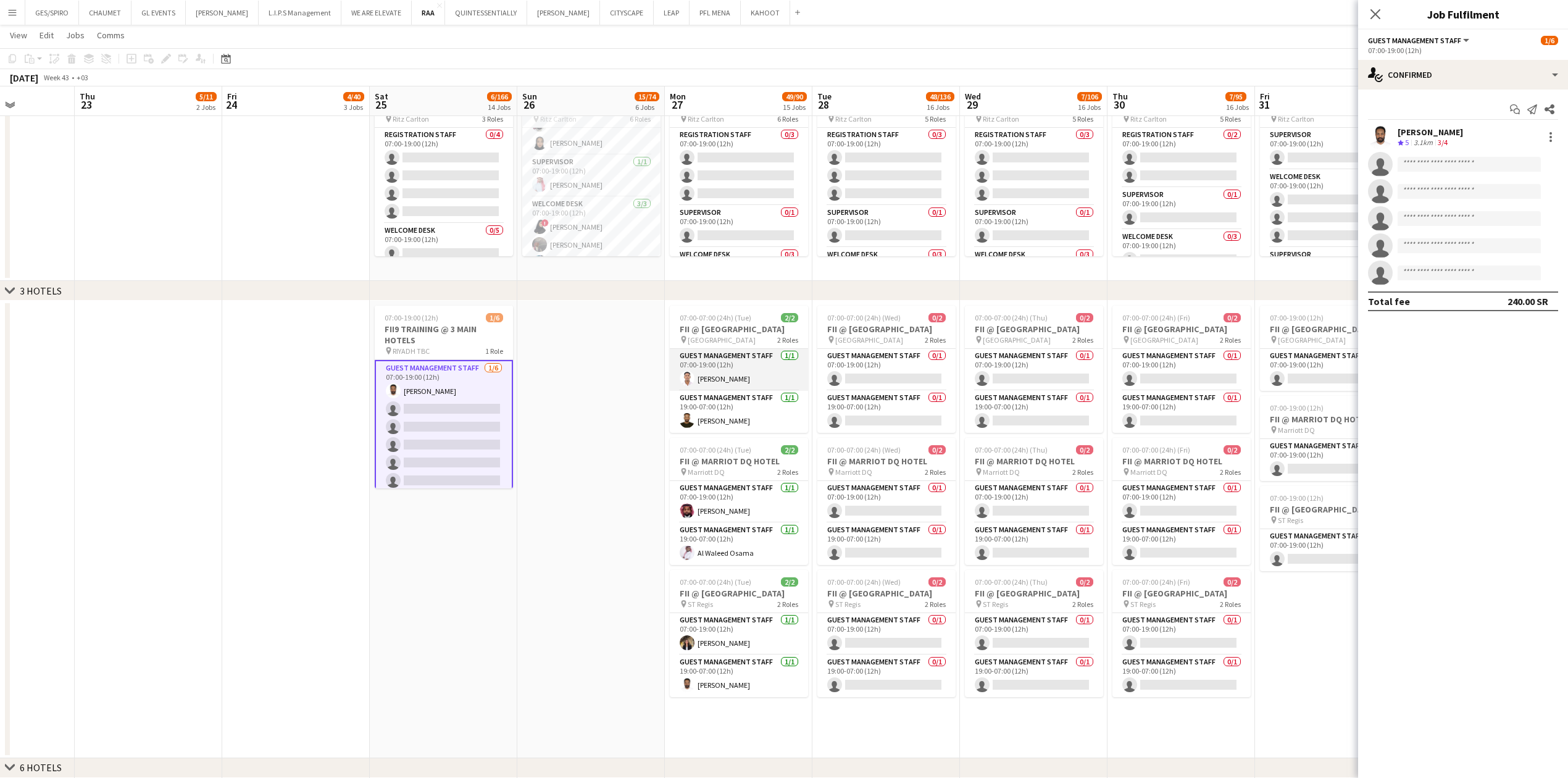
click at [620, 256] on app-card-role "Guest Management Staff [DATE] 07:00-19:00 (12h) [PERSON_NAME]" at bounding box center [738, 370] width 138 height 42
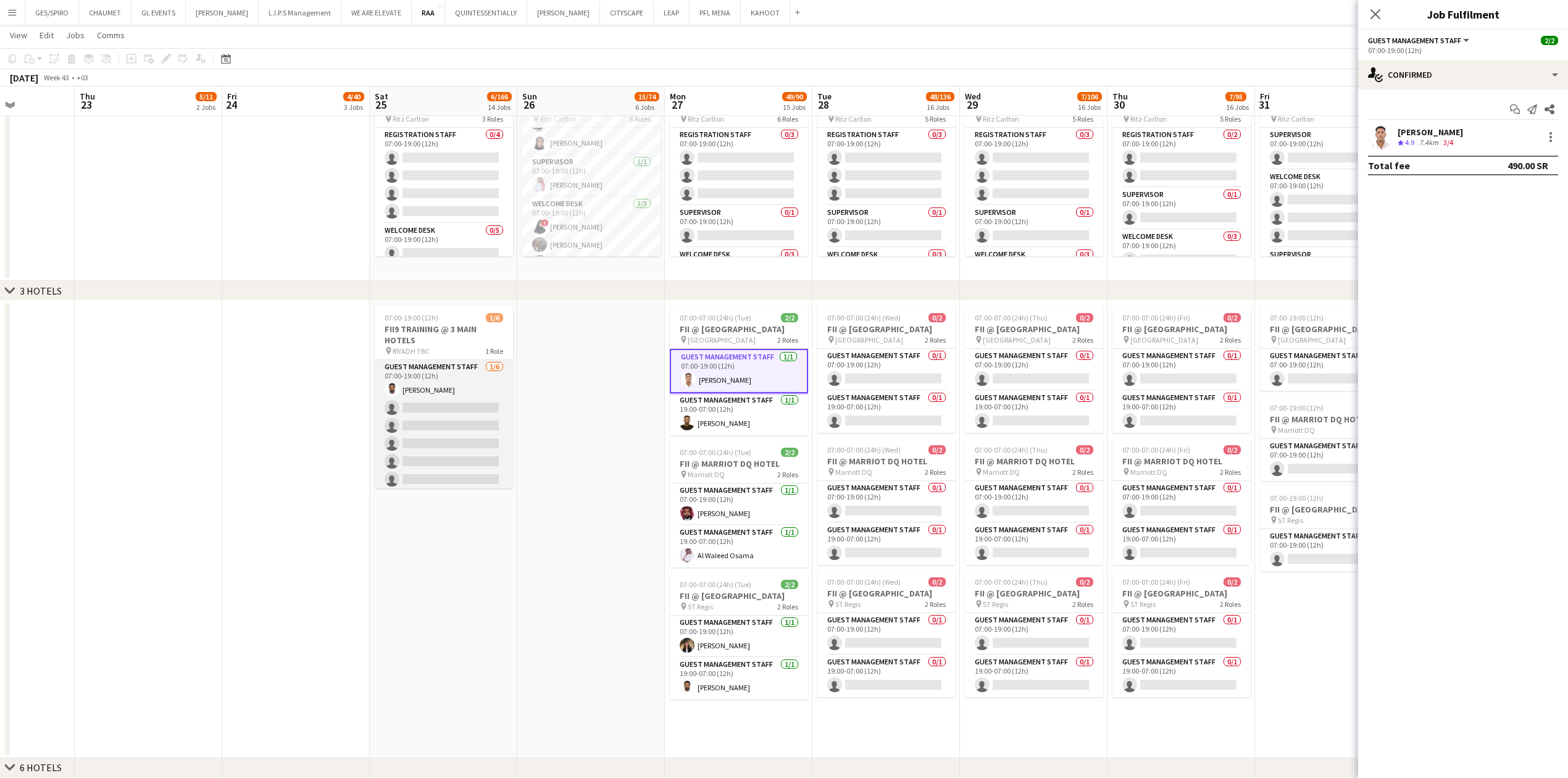
click at [393, 256] on app-card-role "Guest Management Staff [DATE] 07:00-19:00 (12h) [PERSON_NAME] single-neutral-ac…" at bounding box center [444, 426] width 138 height 131
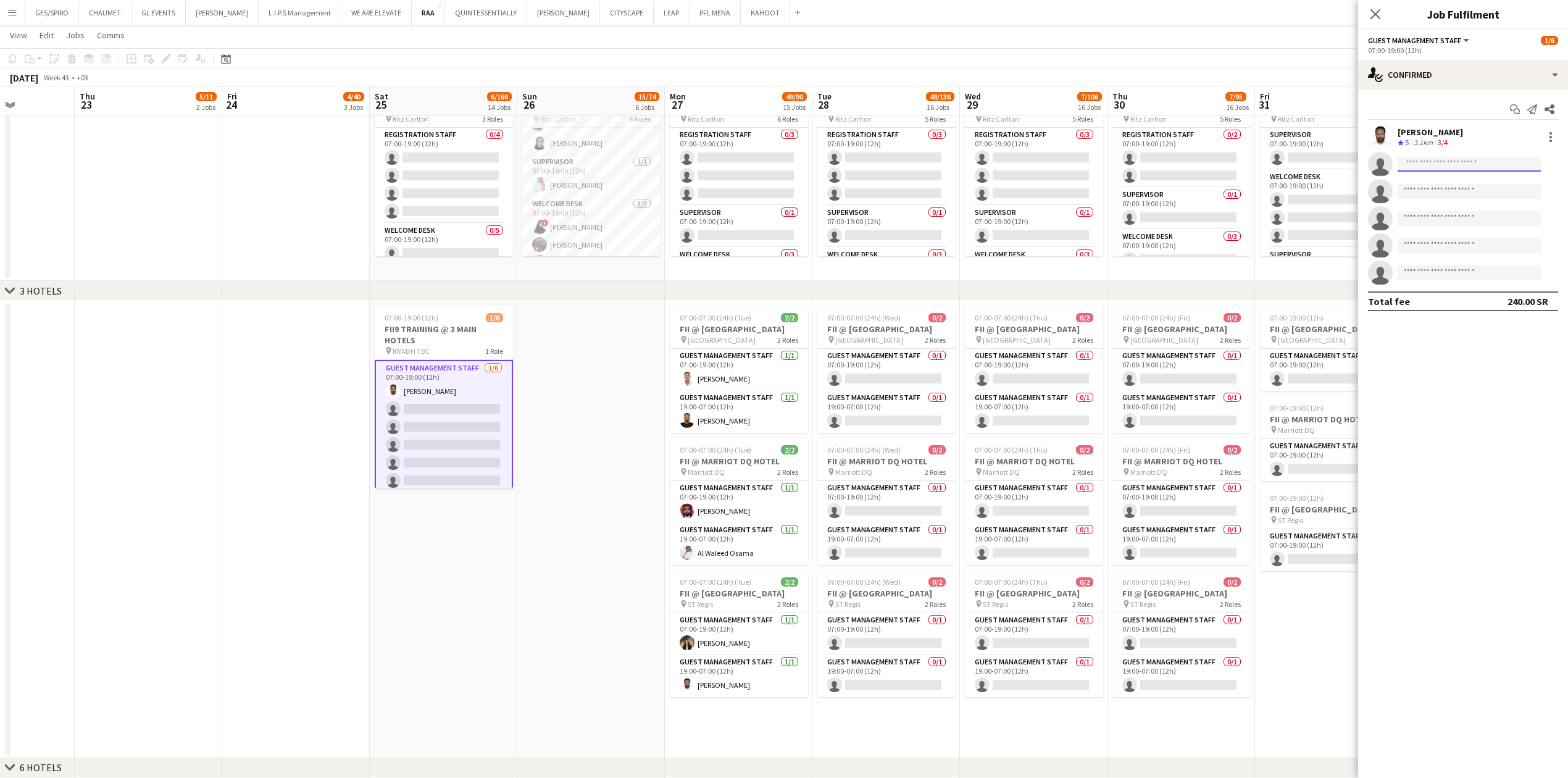
click at [620, 162] on input at bounding box center [1469, 164] width 143 height 15
type input "*******"
click at [620, 195] on span "[EMAIL_ADDRESS][DOMAIN_NAME]" at bounding box center [1469, 192] width 124 height 10
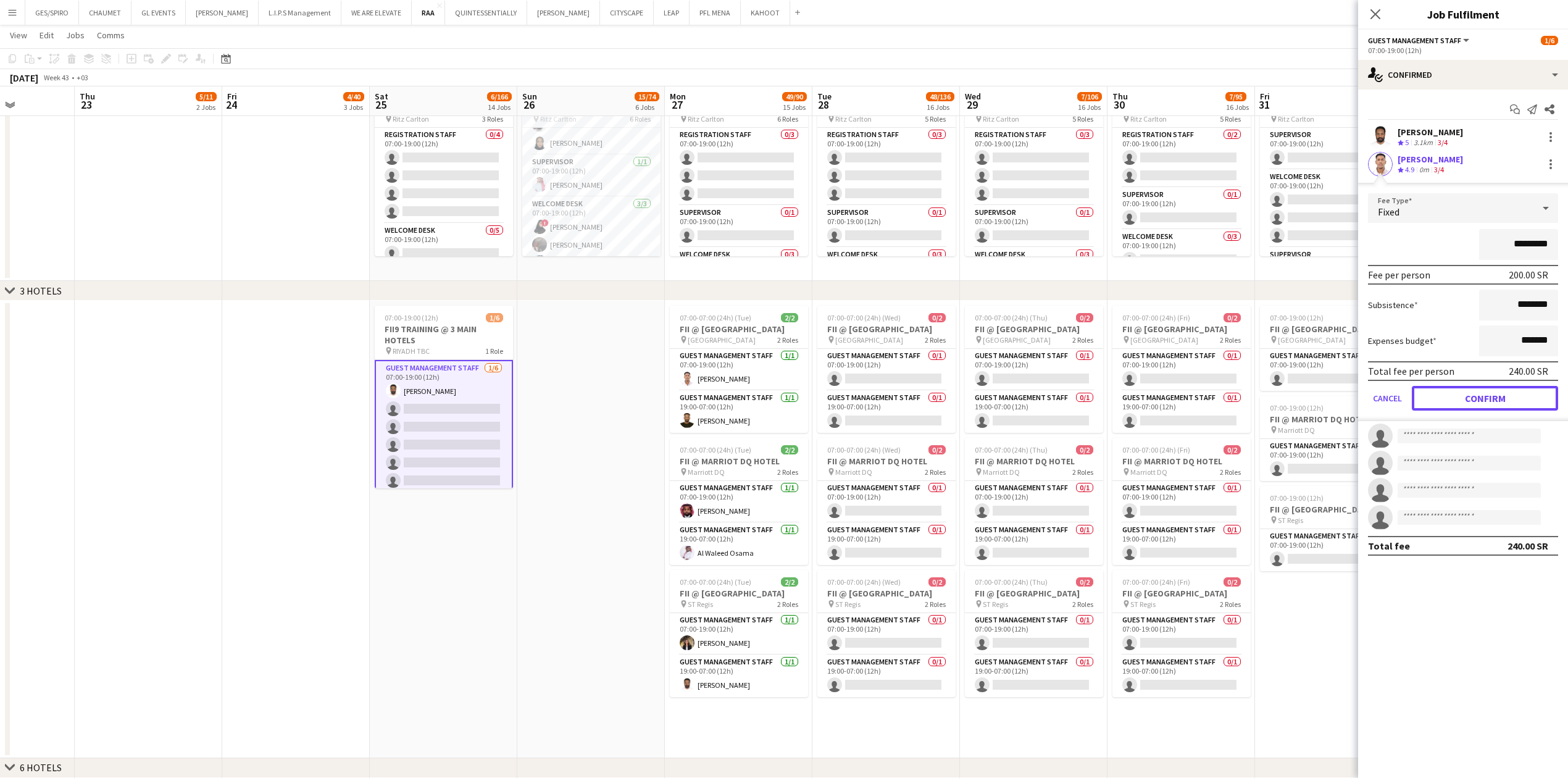
click at [620, 256] on button "Confirm" at bounding box center [1485, 398] width 146 height 25
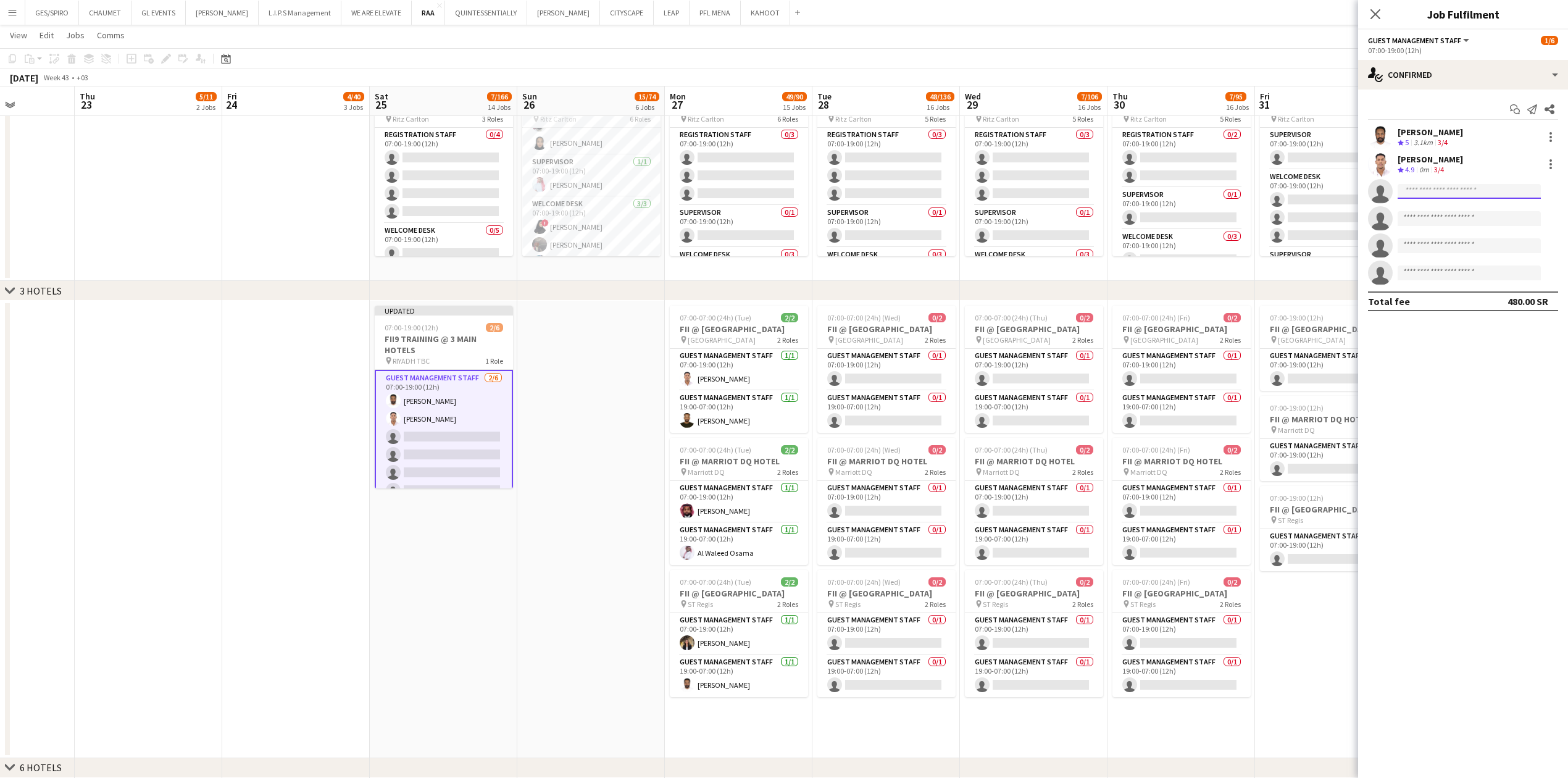
click at [620, 193] on input at bounding box center [1469, 191] width 143 height 15
type input "**********"
click at [620, 221] on span "[EMAIL_ADDRESS][DOMAIN_NAME]" at bounding box center [1469, 220] width 124 height 10
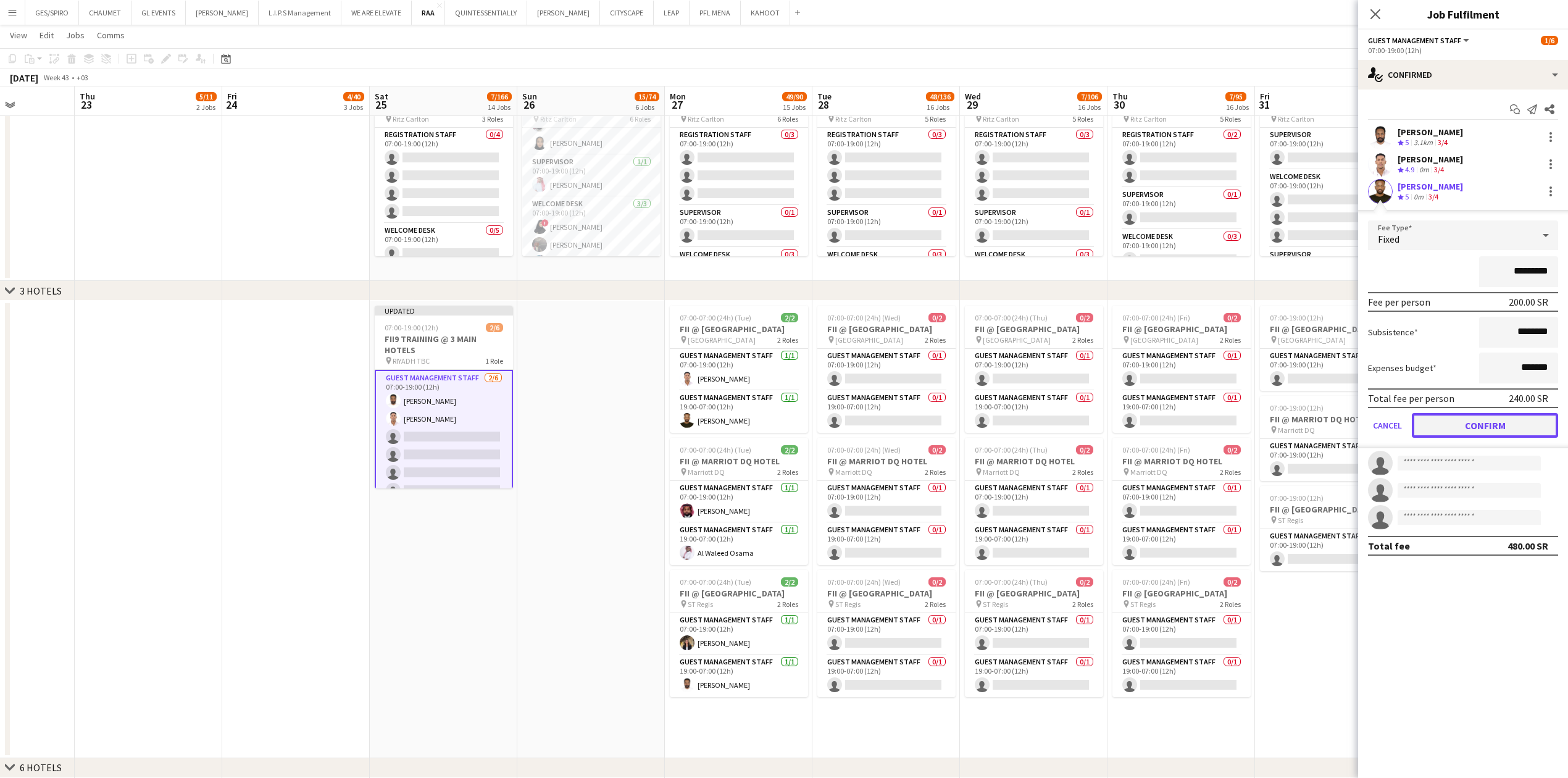
click at [620, 256] on button "Confirm" at bounding box center [1485, 426] width 146 height 25
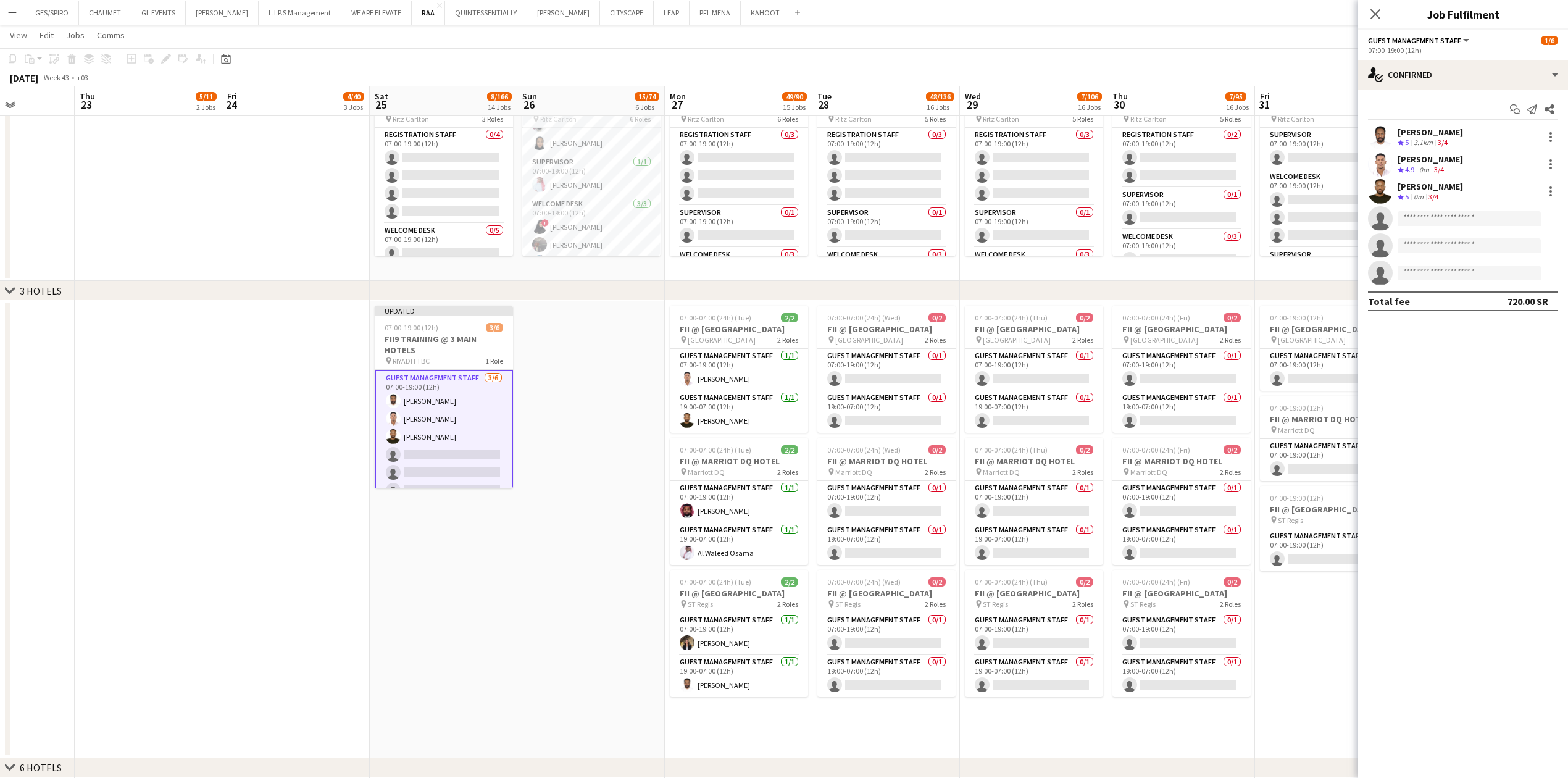
click at [620, 226] on app-invite-slot "single-neutral-actions" at bounding box center [1463, 219] width 210 height 25
click at [620, 219] on input at bounding box center [1469, 219] width 143 height 15
type input "**********"
click at [620, 243] on span "[EMAIL_ADDRESS][DOMAIN_NAME]" at bounding box center [1469, 247] width 124 height 10
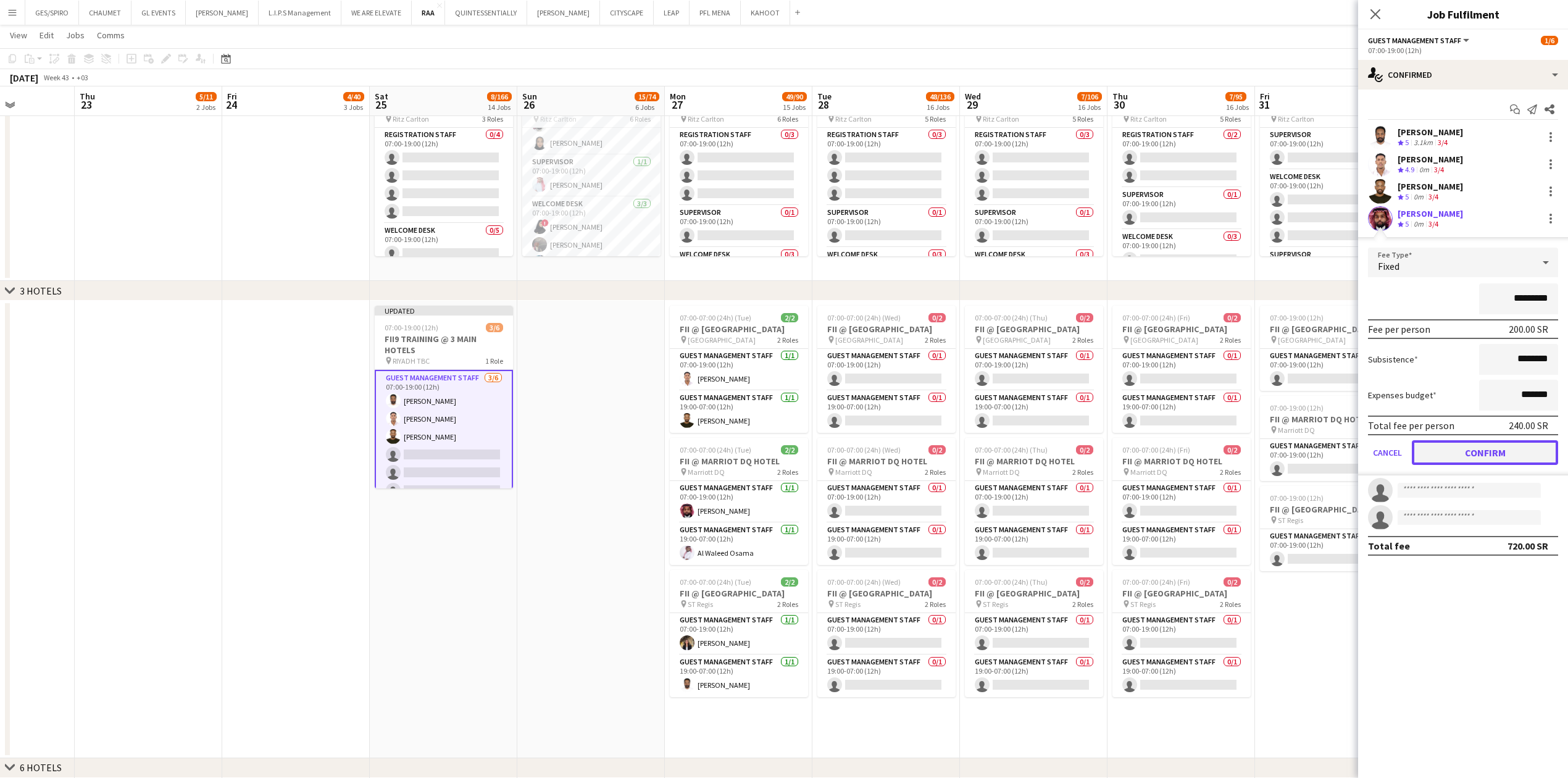
click at [620, 256] on button "Confirm" at bounding box center [1485, 453] width 146 height 25
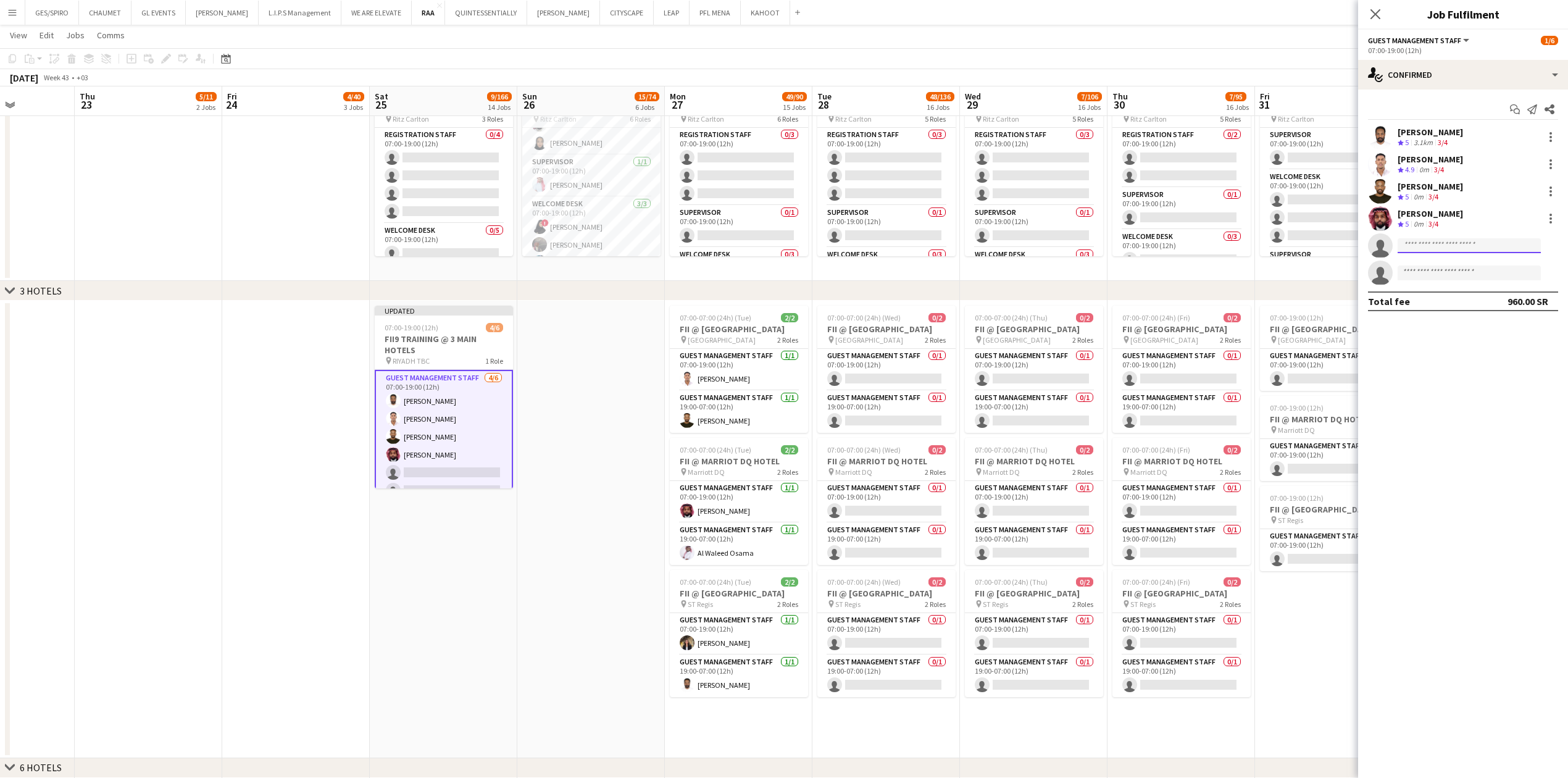
click at [620, 244] on input at bounding box center [1469, 246] width 143 height 15
drag, startPoint x: 1452, startPoint y: 245, endPoint x: 1454, endPoint y: 265, distance: 20.1
click at [620, 244] on input "*********" at bounding box center [1469, 246] width 143 height 15
type input "*********"
click at [620, 256] on span "[EMAIL_ADDRESS][DOMAIN_NAME]" at bounding box center [1469, 274] width 124 height 10
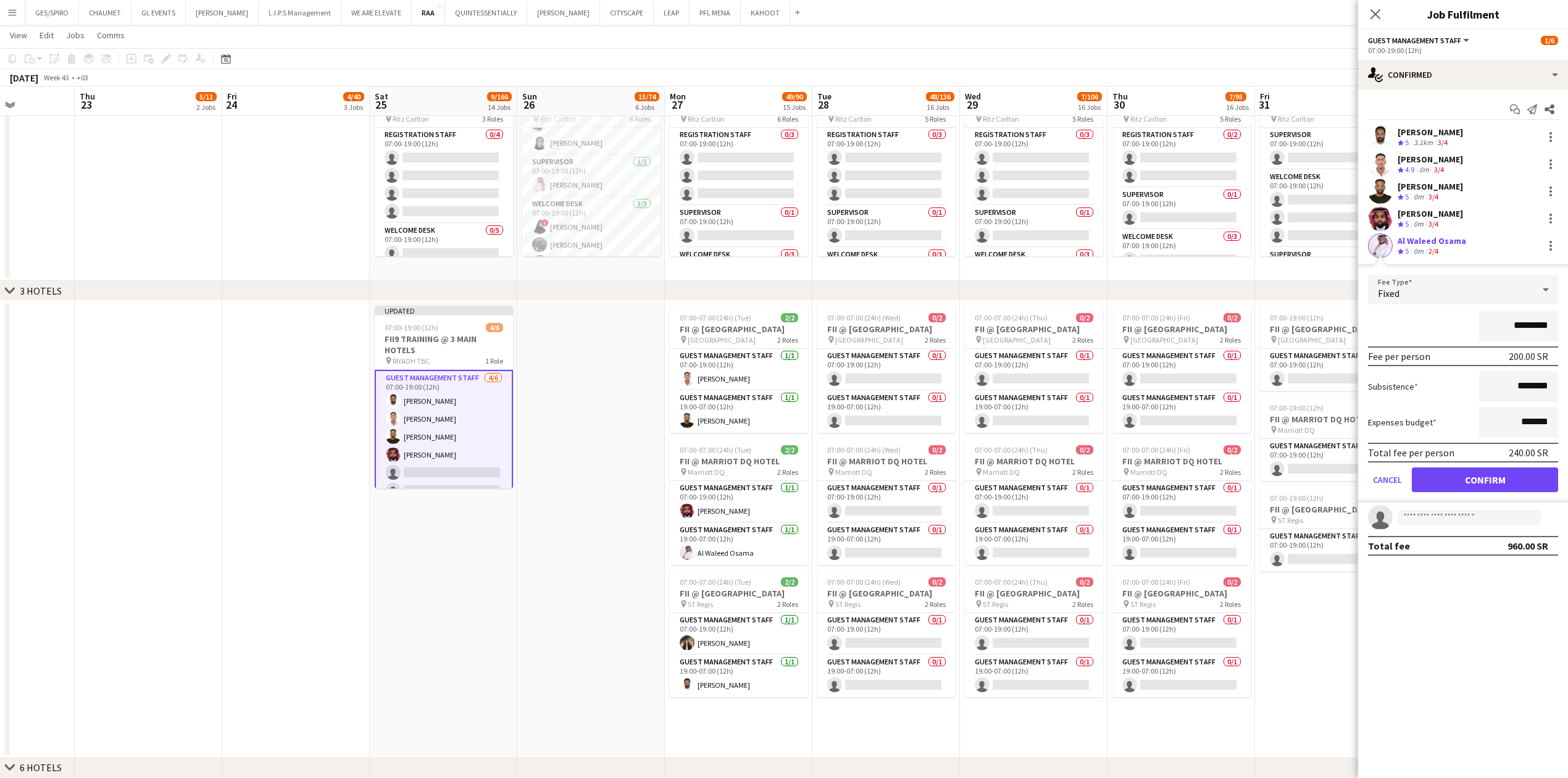
click at [620, 256] on app-edit-fee "Fee Type Fixed ********* Fee per person 200.00 SR Subsistence ******** Expenses…" at bounding box center [1463, 384] width 210 height 238
click at [620, 256] on button "Confirm" at bounding box center [1485, 480] width 146 height 25
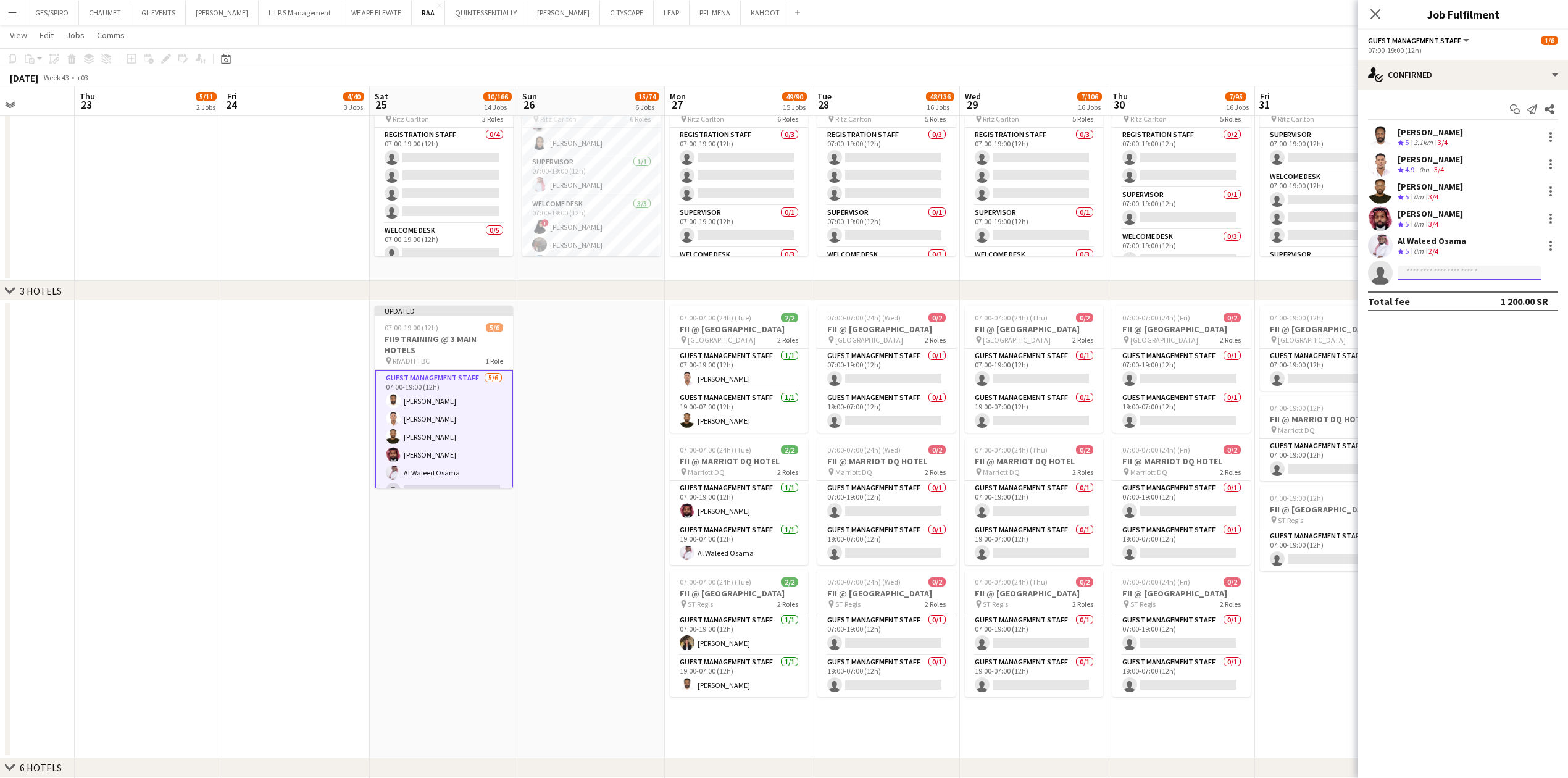
click at [620, 256] on input at bounding box center [1469, 273] width 143 height 15
type input "**********"
click at [620, 256] on span "[EMAIL_ADDRESS][DOMAIN_NAME]" at bounding box center [1469, 301] width 124 height 10
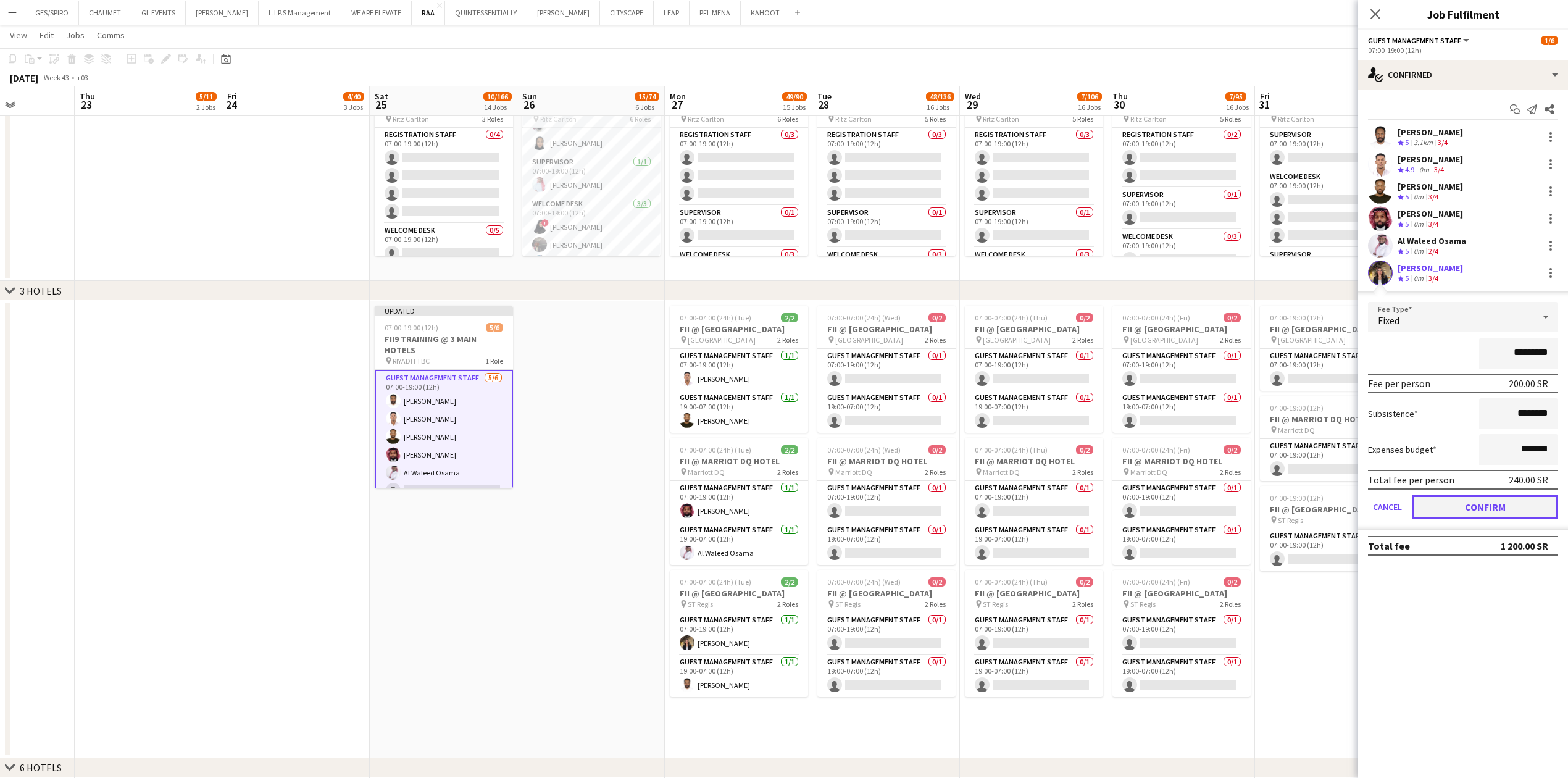
click at [620, 256] on button "Confirm" at bounding box center [1485, 507] width 146 height 25
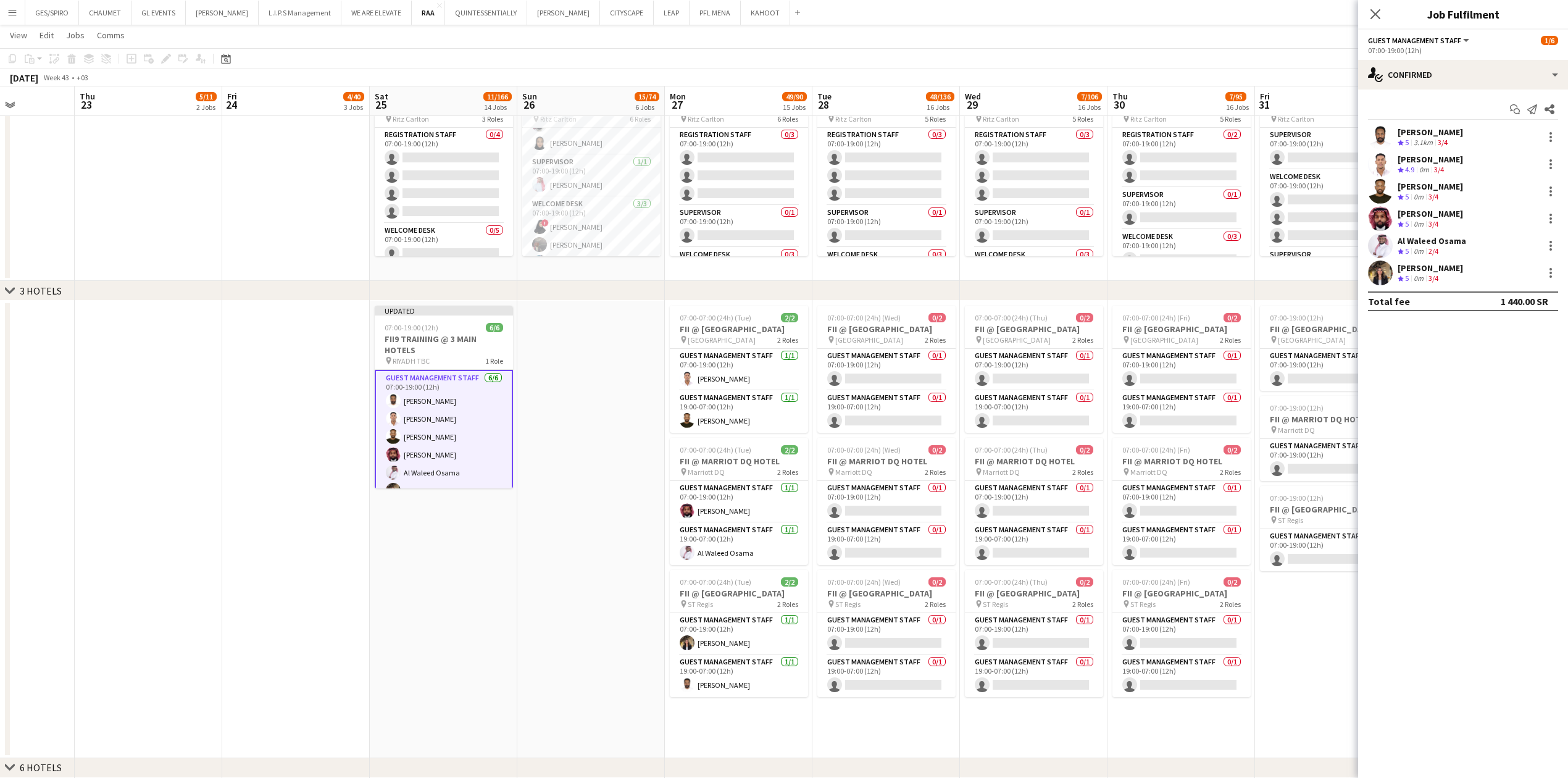
click at [551, 256] on app-date-cell at bounding box center [591, 530] width 147 height 457
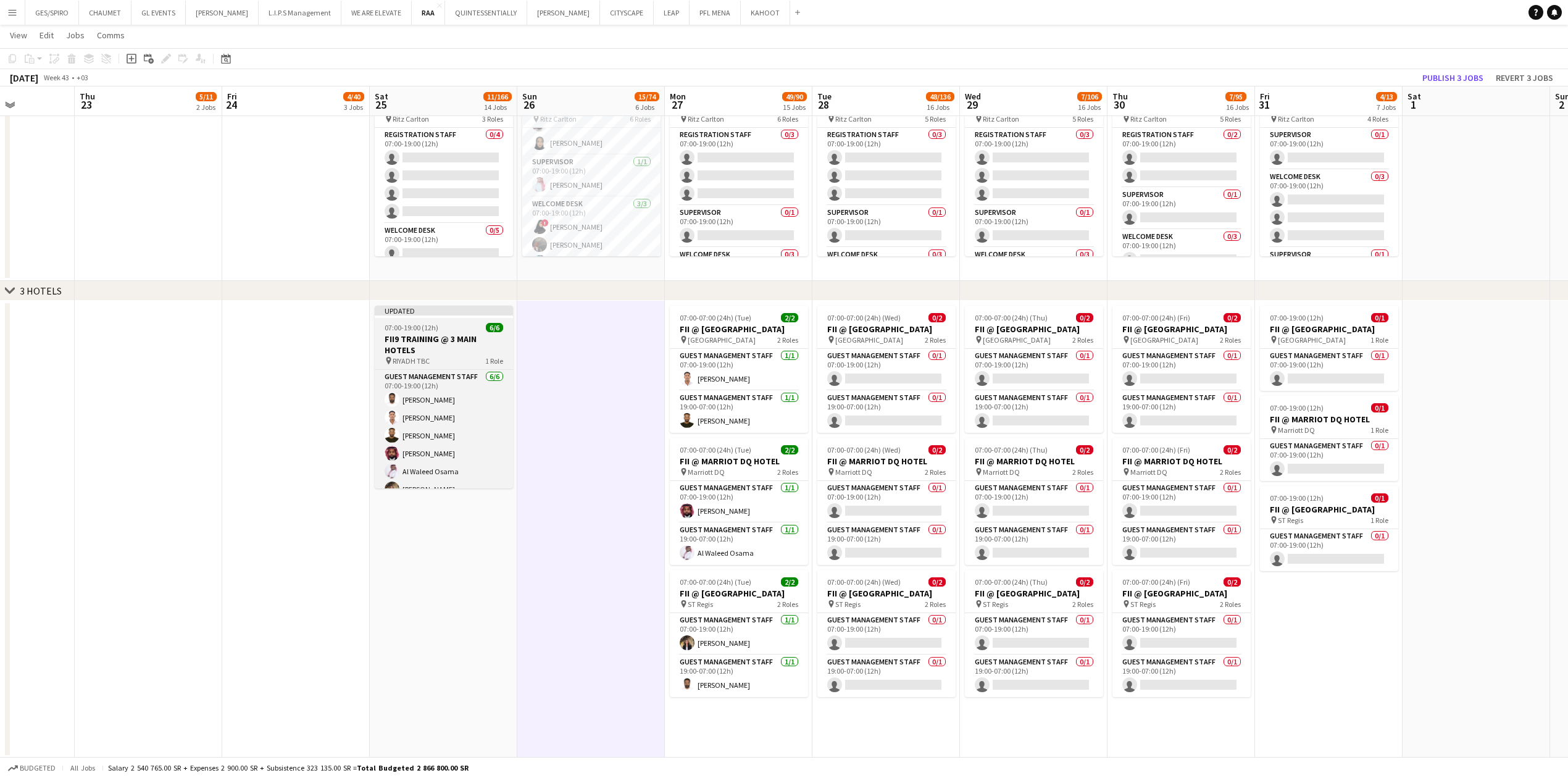
click at [432, 256] on span "07:00-19:00 (12h)" at bounding box center [411, 327] width 53 height 9
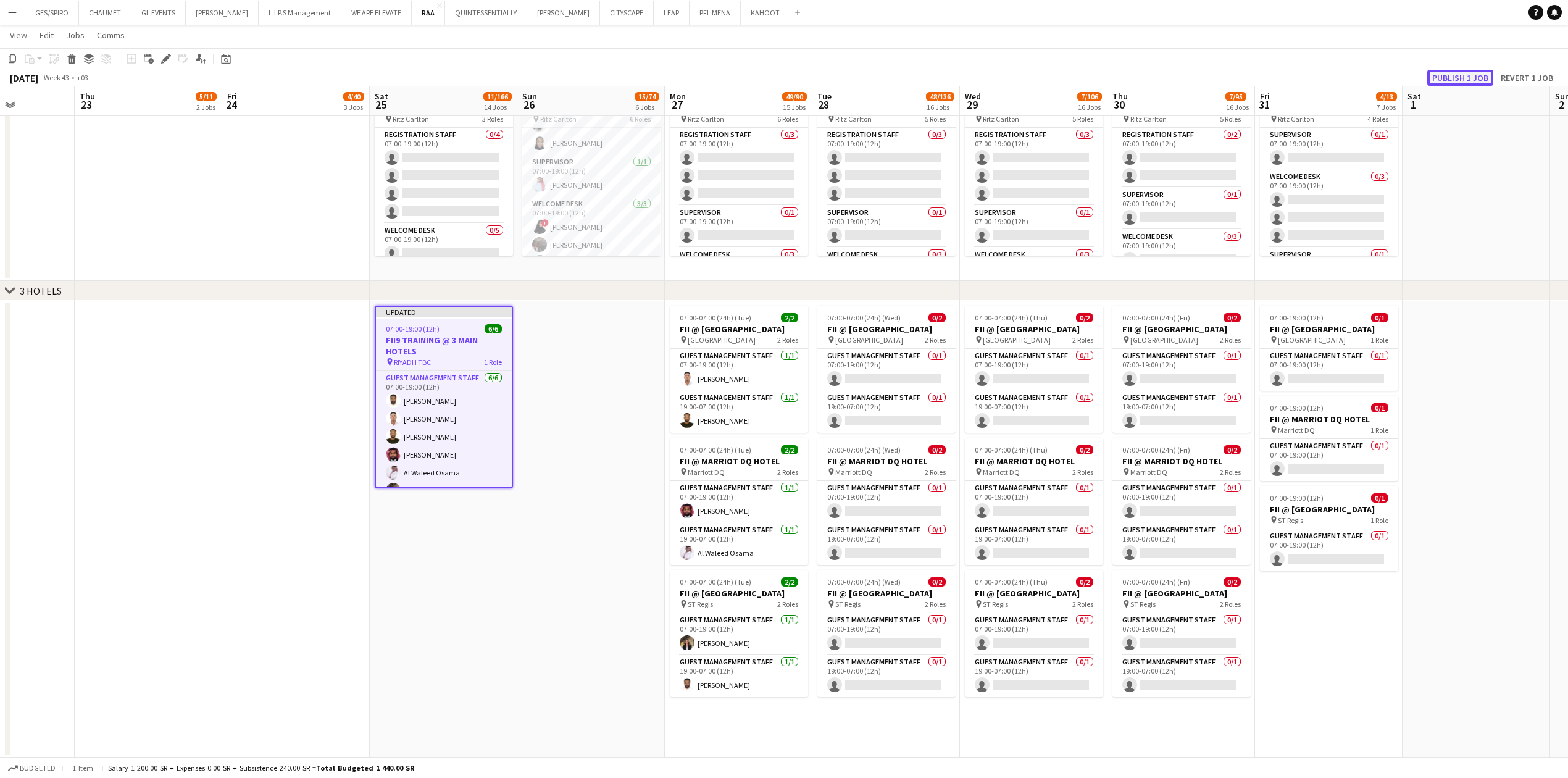
click at [620, 74] on button "Publish 1 job" at bounding box center [1460, 78] width 66 height 16
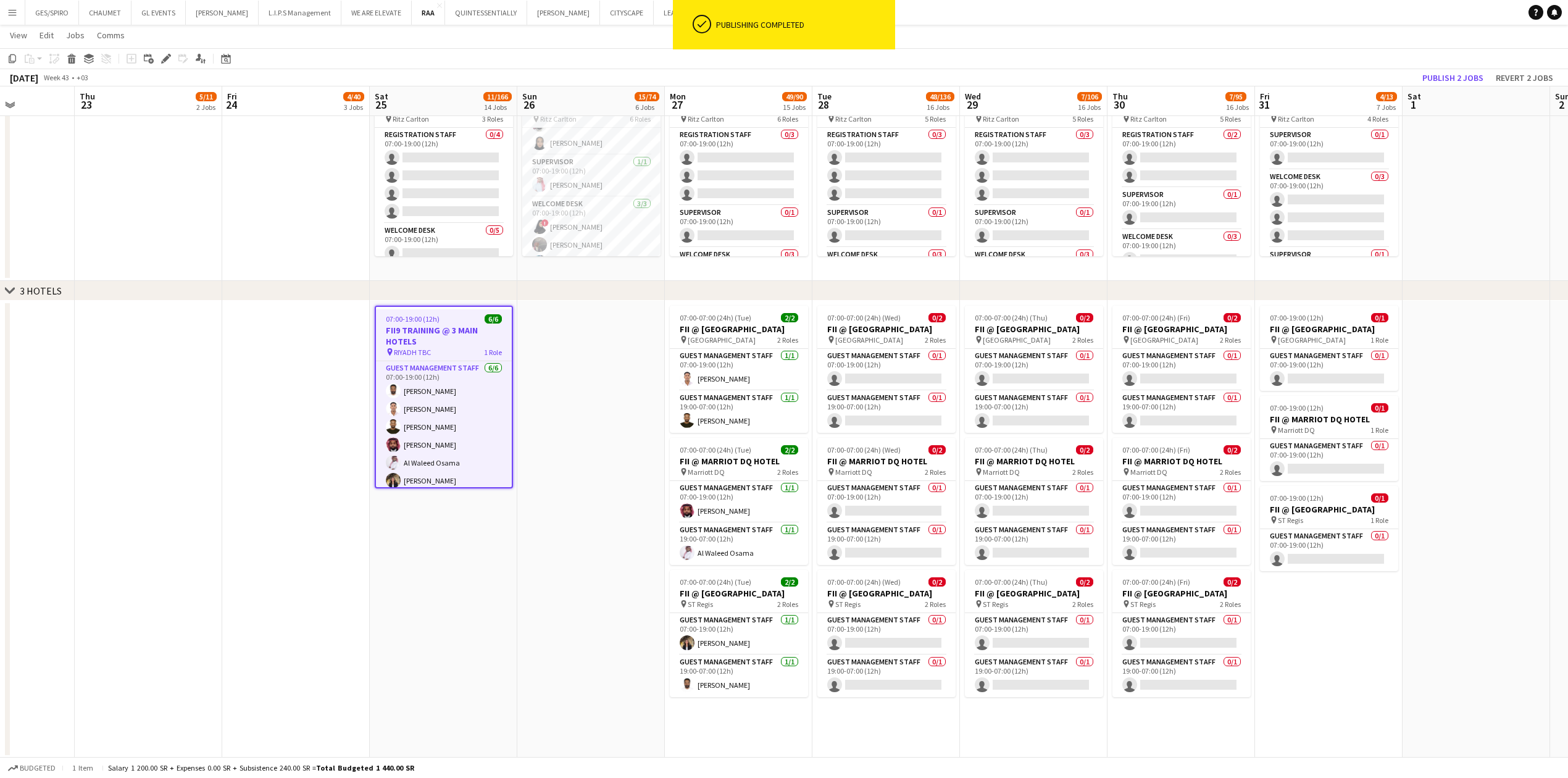
click at [559, 256] on app-date-cell at bounding box center [591, 530] width 147 height 457
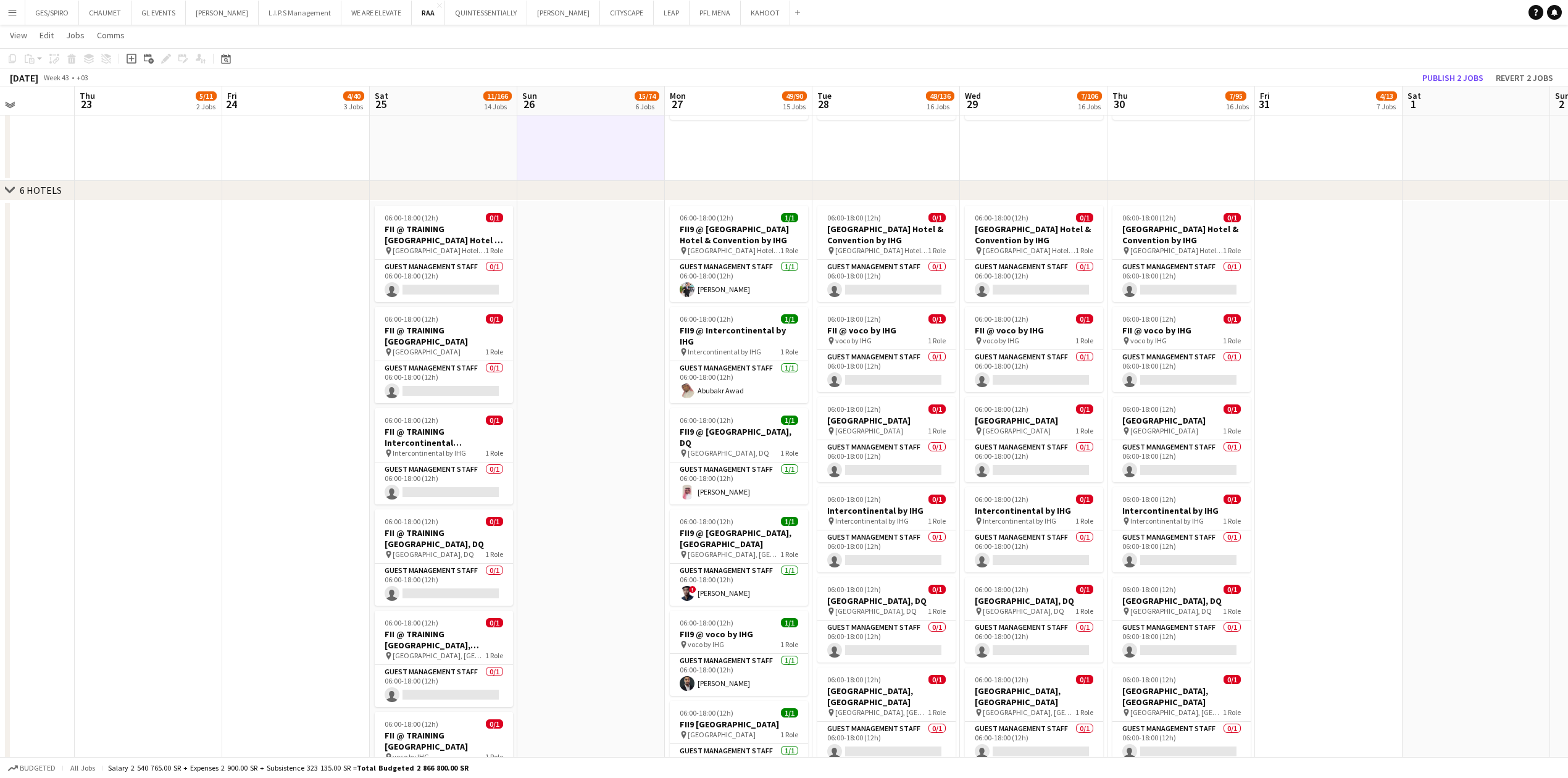
scroll to position [1399, 0]
click at [460, 243] on h3 "FII @ TRAINING [GEOGRAPHIC_DATA] Hotel & Convention by IHG" at bounding box center [444, 235] width 138 height 22
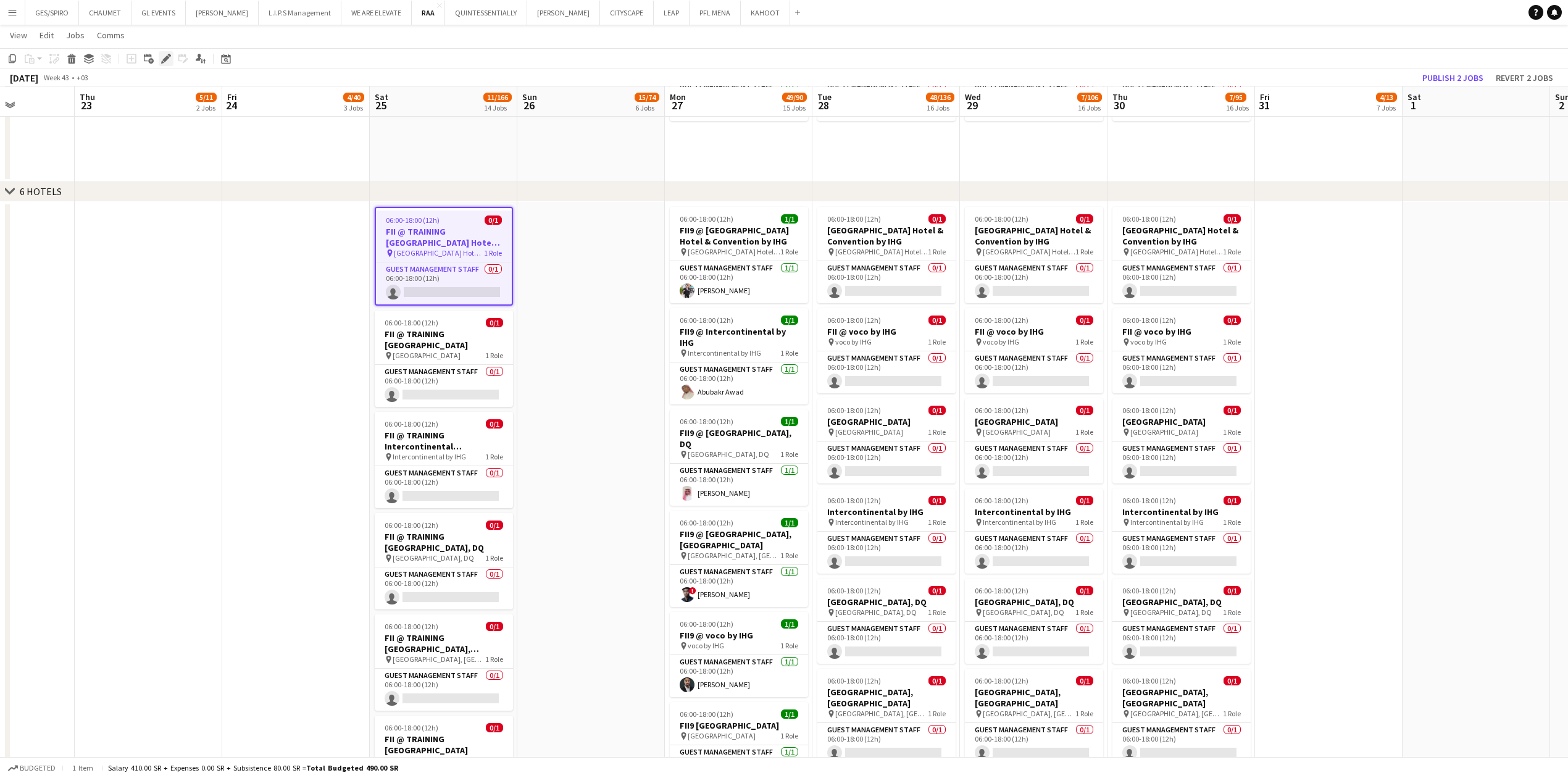
click at [166, 58] on icon at bounding box center [166, 59] width 7 height 7
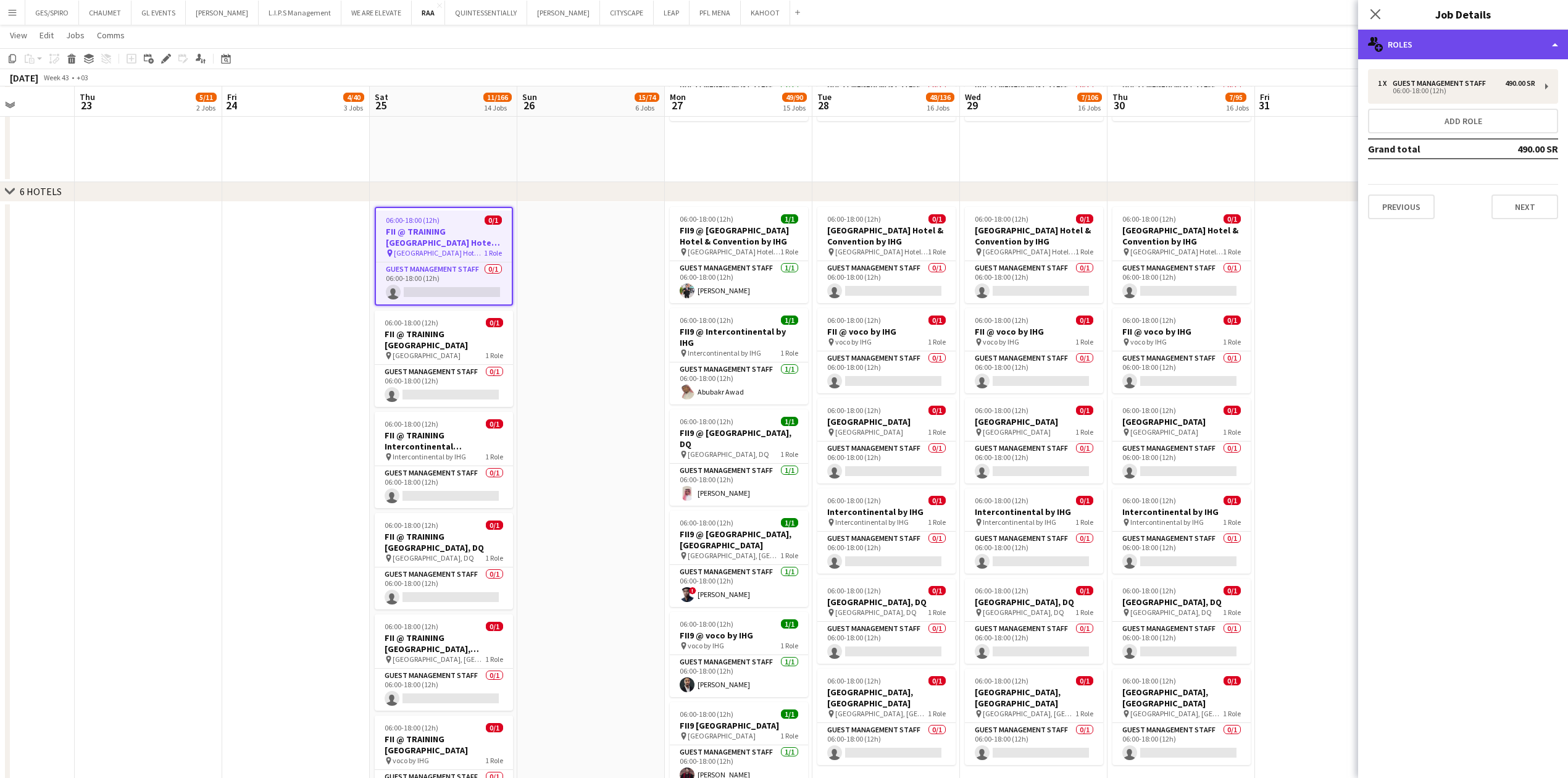
click at [620, 45] on div "multiple-users-add Roles" at bounding box center [1463, 45] width 210 height 30
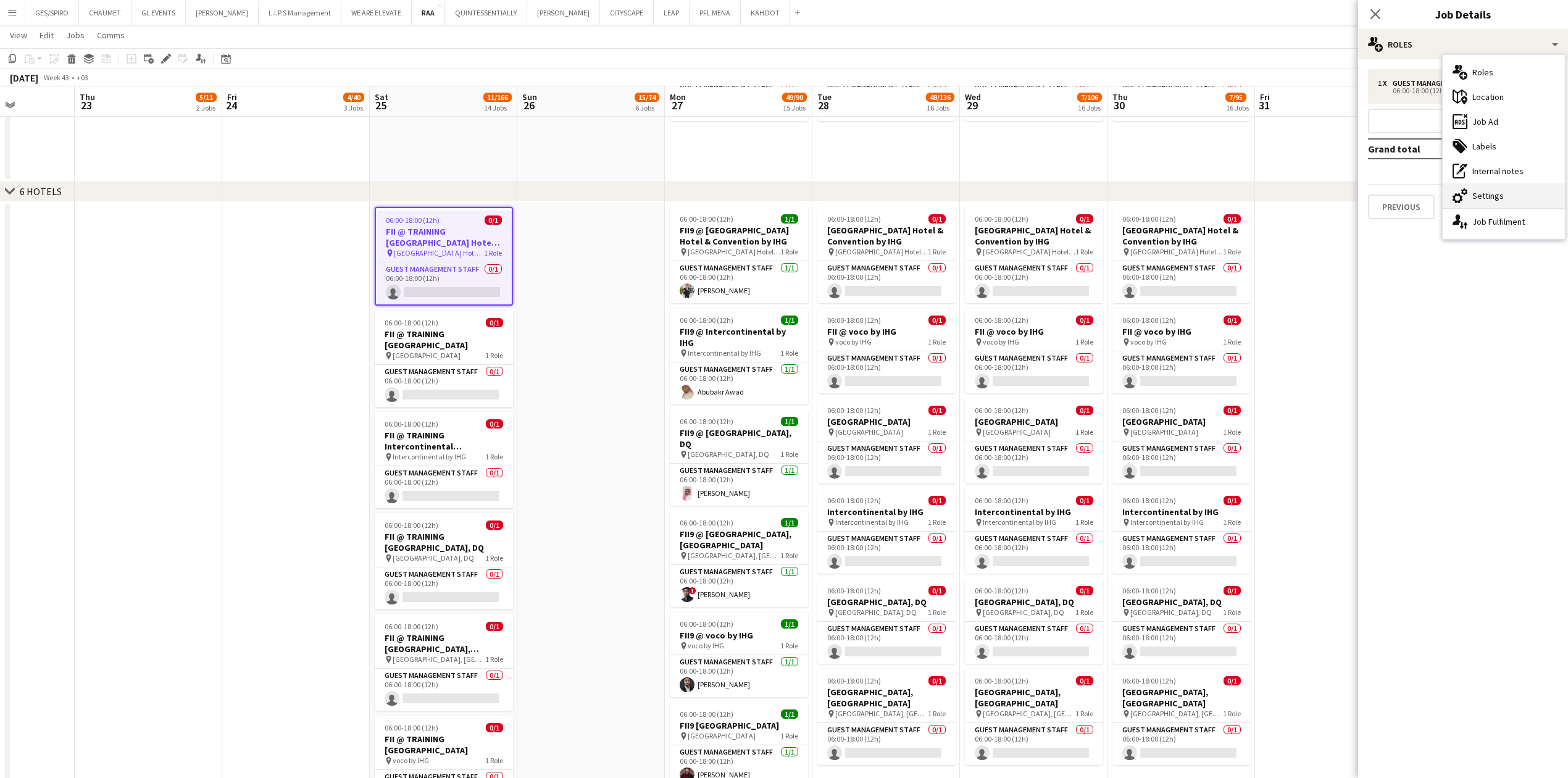
click at [620, 191] on div "cog-double-3 Settings" at bounding box center [1503, 196] width 122 height 25
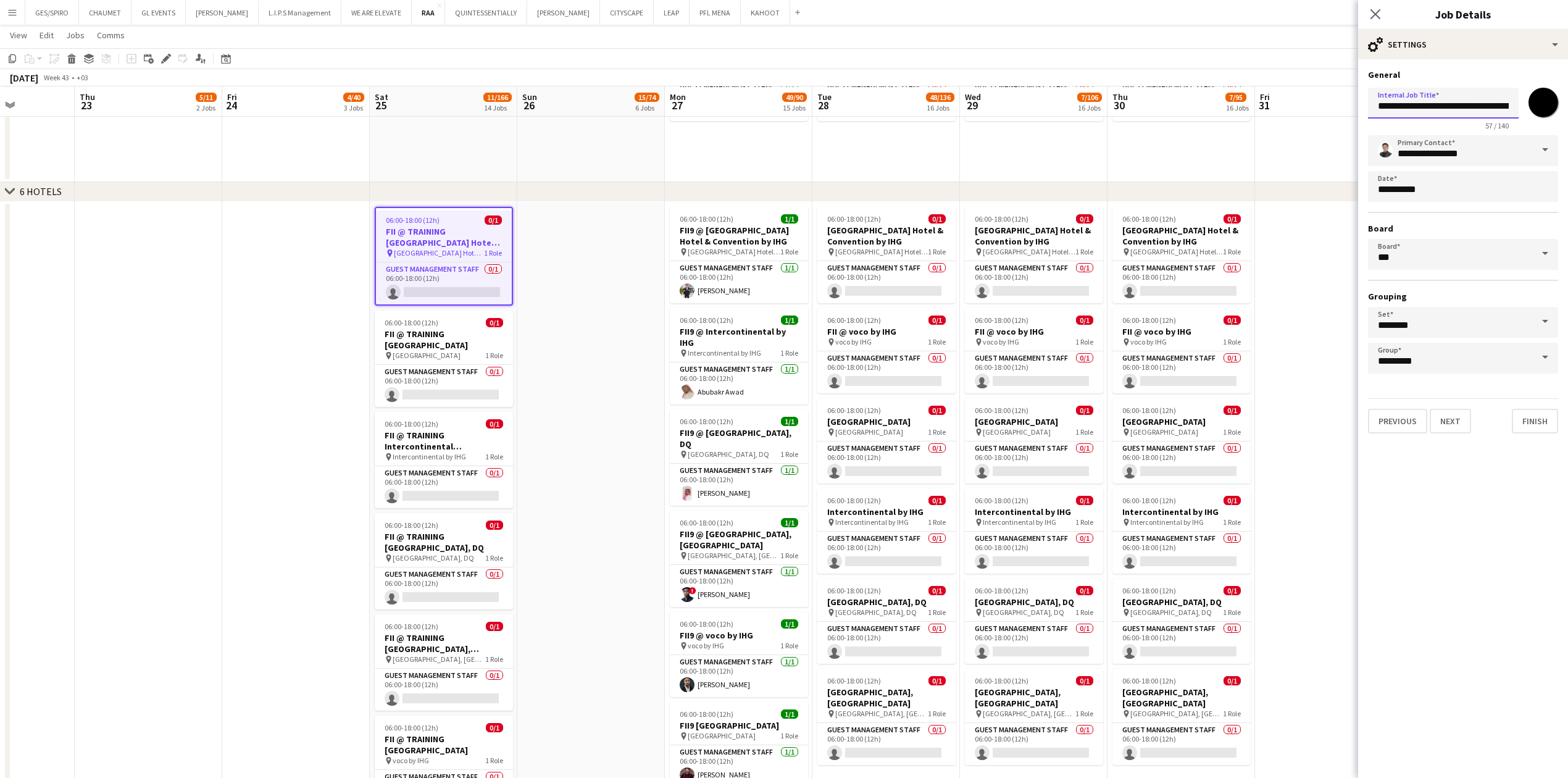
scroll to position [0, 120]
drag, startPoint x: 1386, startPoint y: 104, endPoint x: 1548, endPoint y: 108, distance: 162.0
click at [620, 108] on div "**********" at bounding box center [1463, 106] width 190 height 47
click at [620, 100] on input "**********" at bounding box center [1443, 103] width 151 height 30
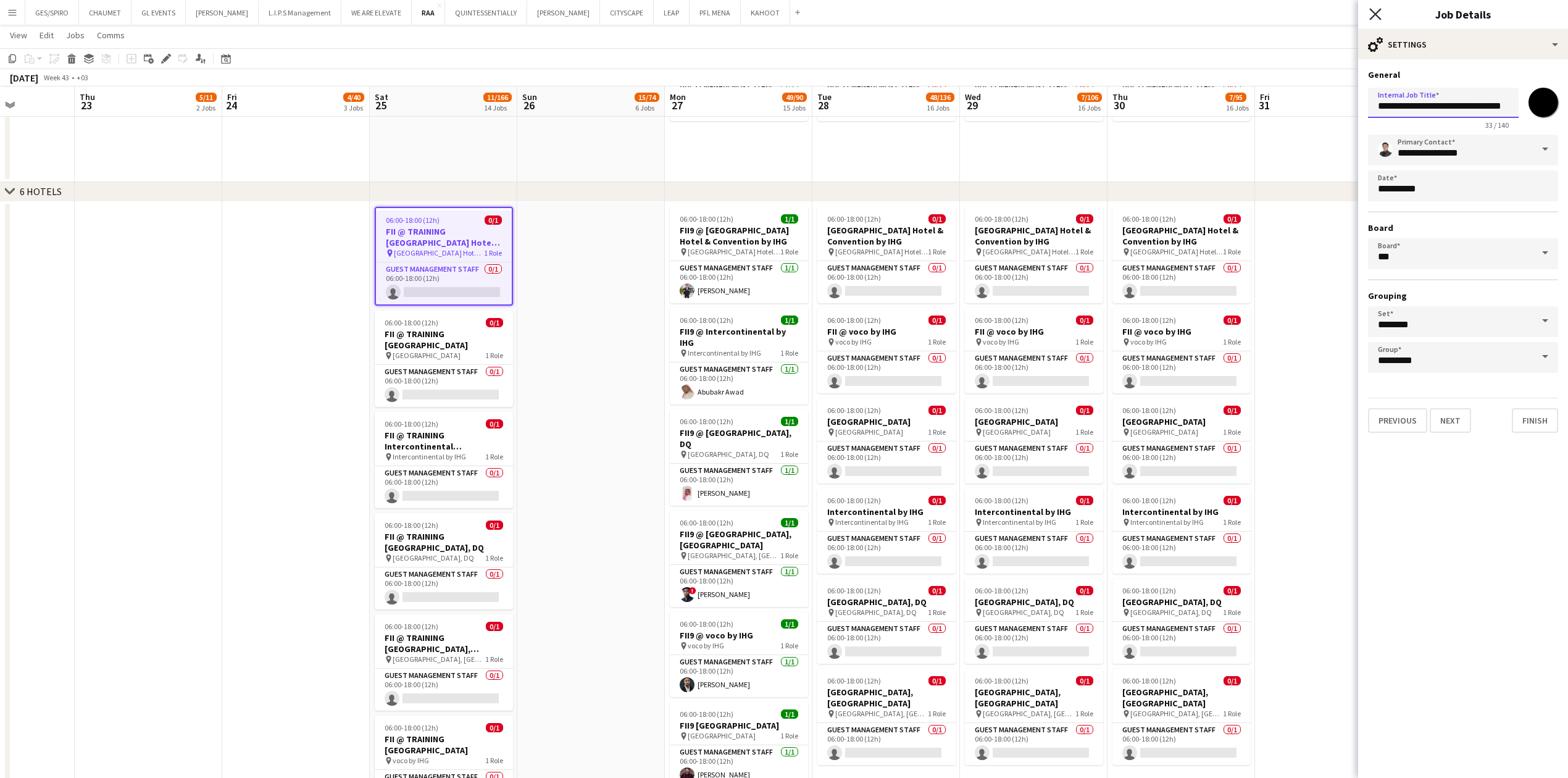
type input "**********"
click at [620, 11] on icon "Close pop-in" at bounding box center [1375, 14] width 11 height 12
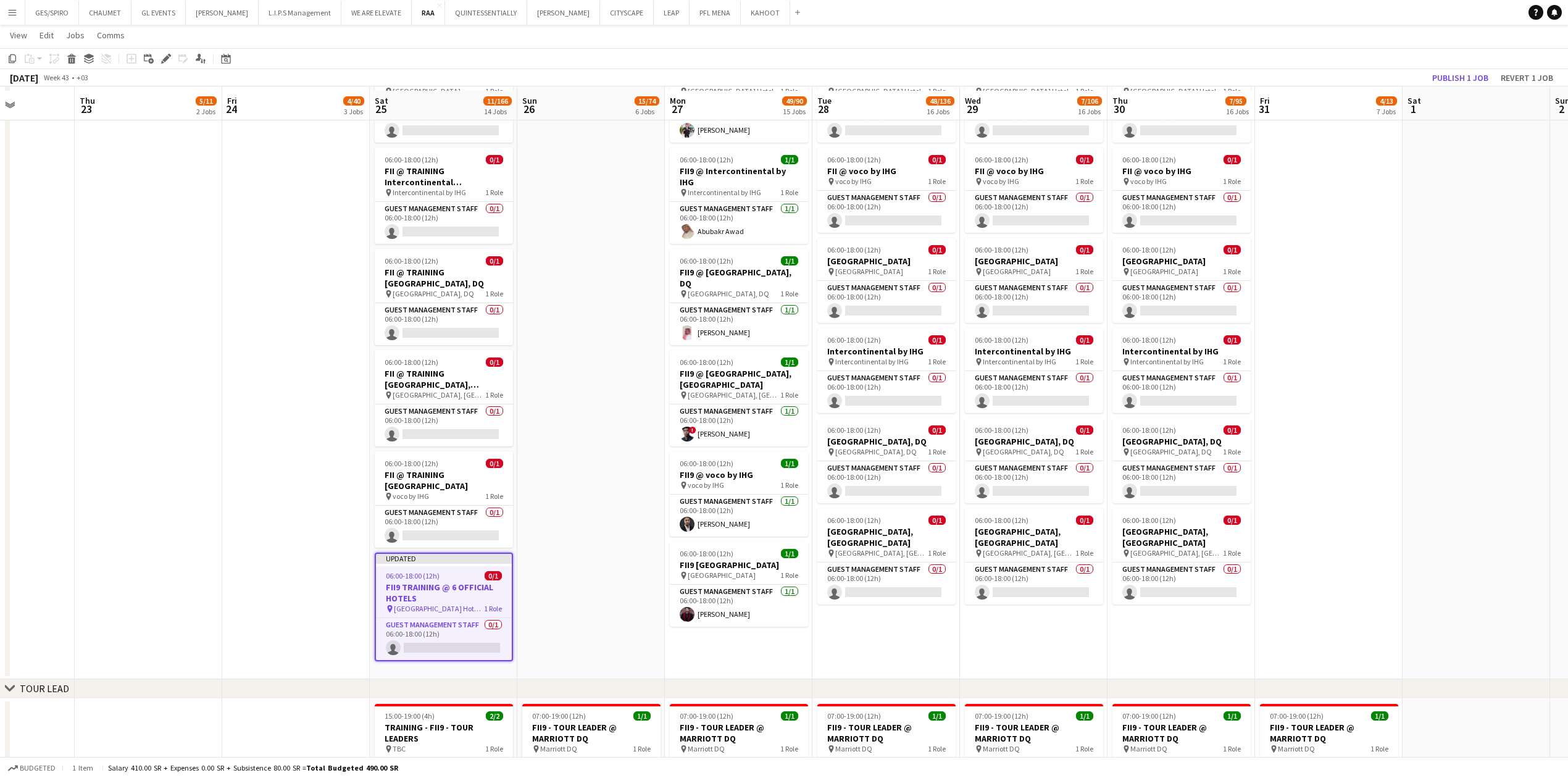
scroll to position [1564, 0]
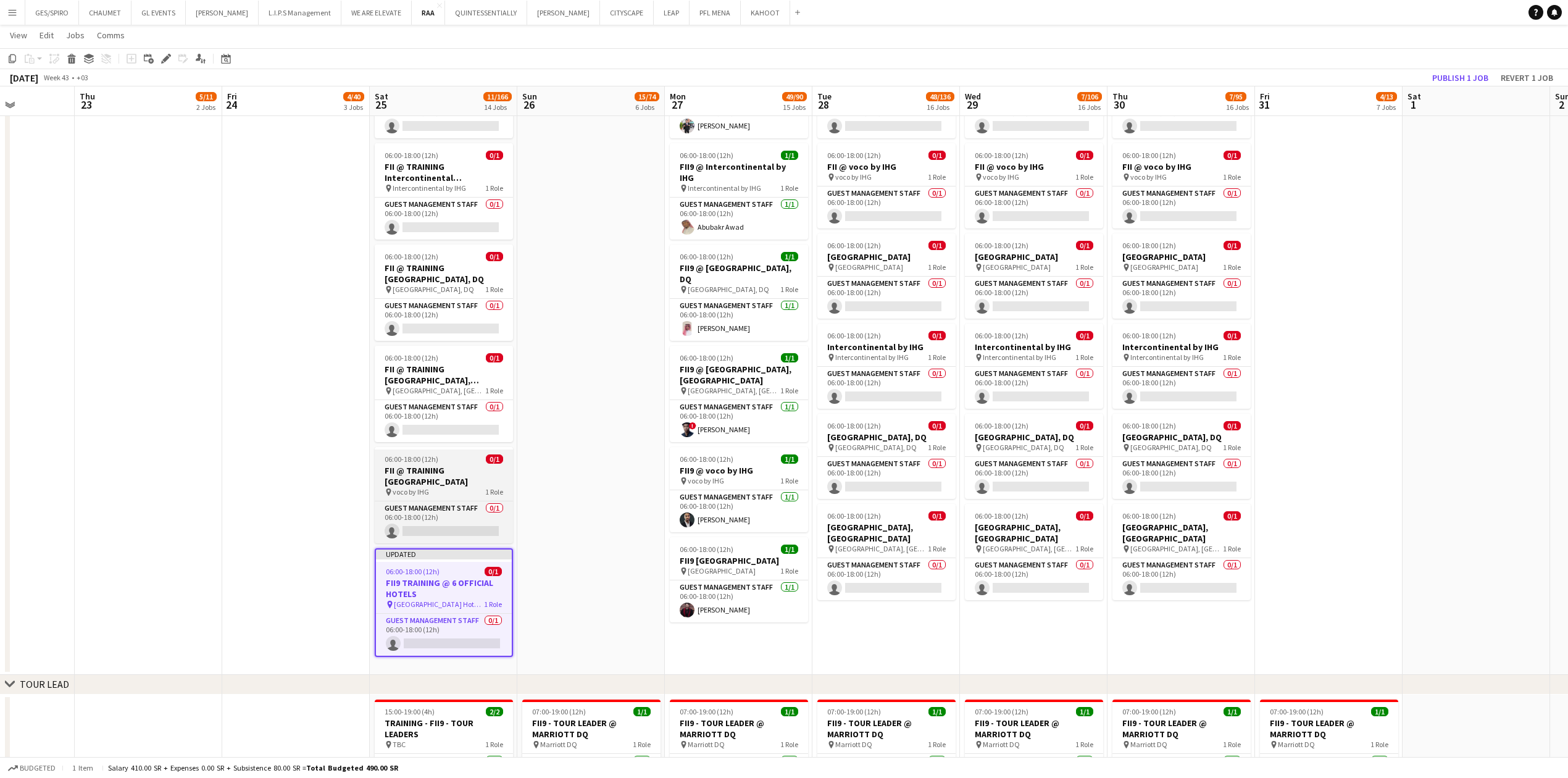
click at [450, 256] on h3 "FII @ TRAINING [GEOGRAPHIC_DATA]" at bounding box center [444, 476] width 138 height 22
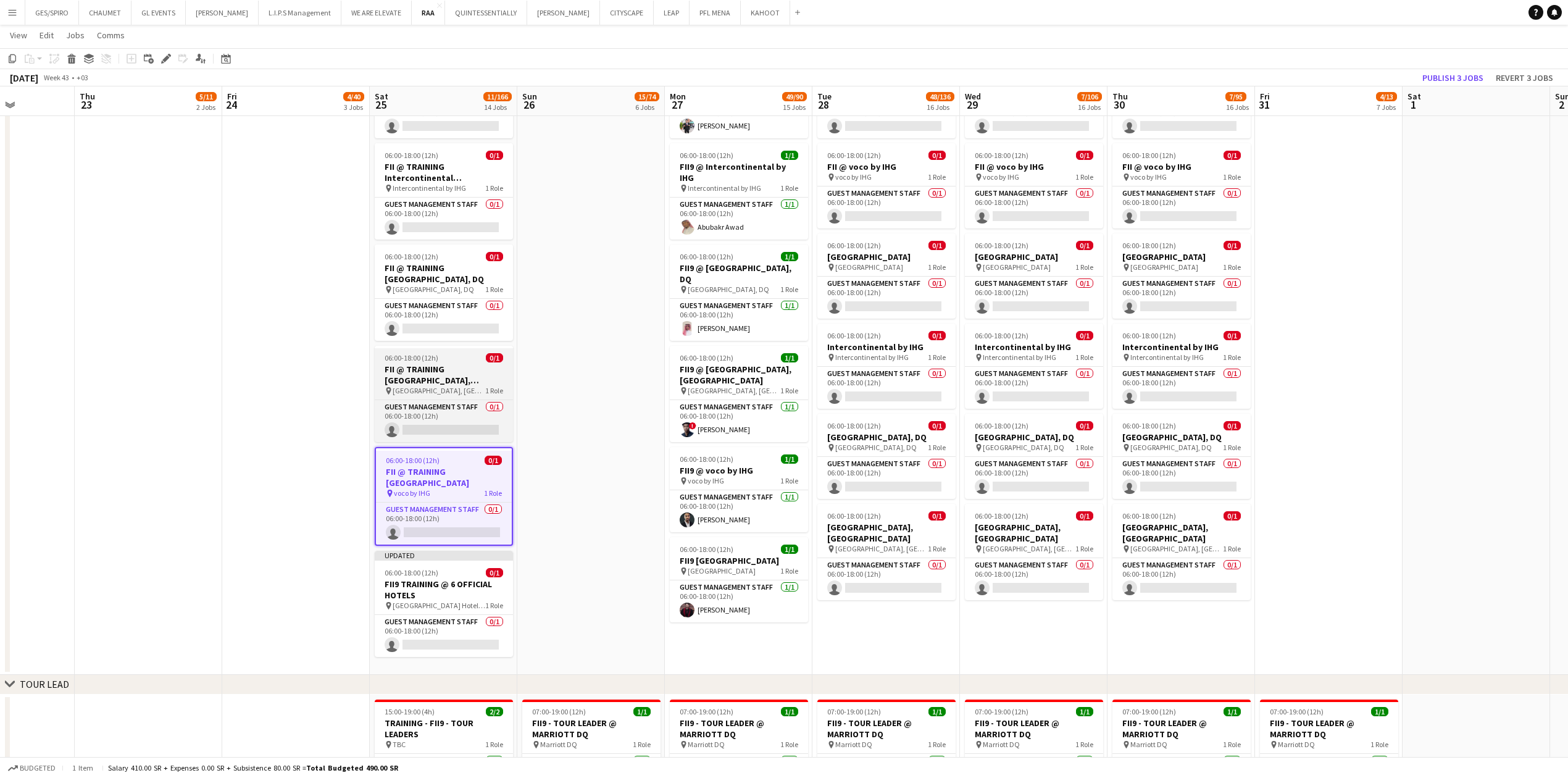
click at [446, 256] on h3 "FII @ TRAINING [GEOGRAPHIC_DATA], [GEOGRAPHIC_DATA]" at bounding box center [444, 375] width 138 height 22
click at [441, 256] on span "[GEOGRAPHIC_DATA], DQ" at bounding box center [433, 290] width 81 height 9
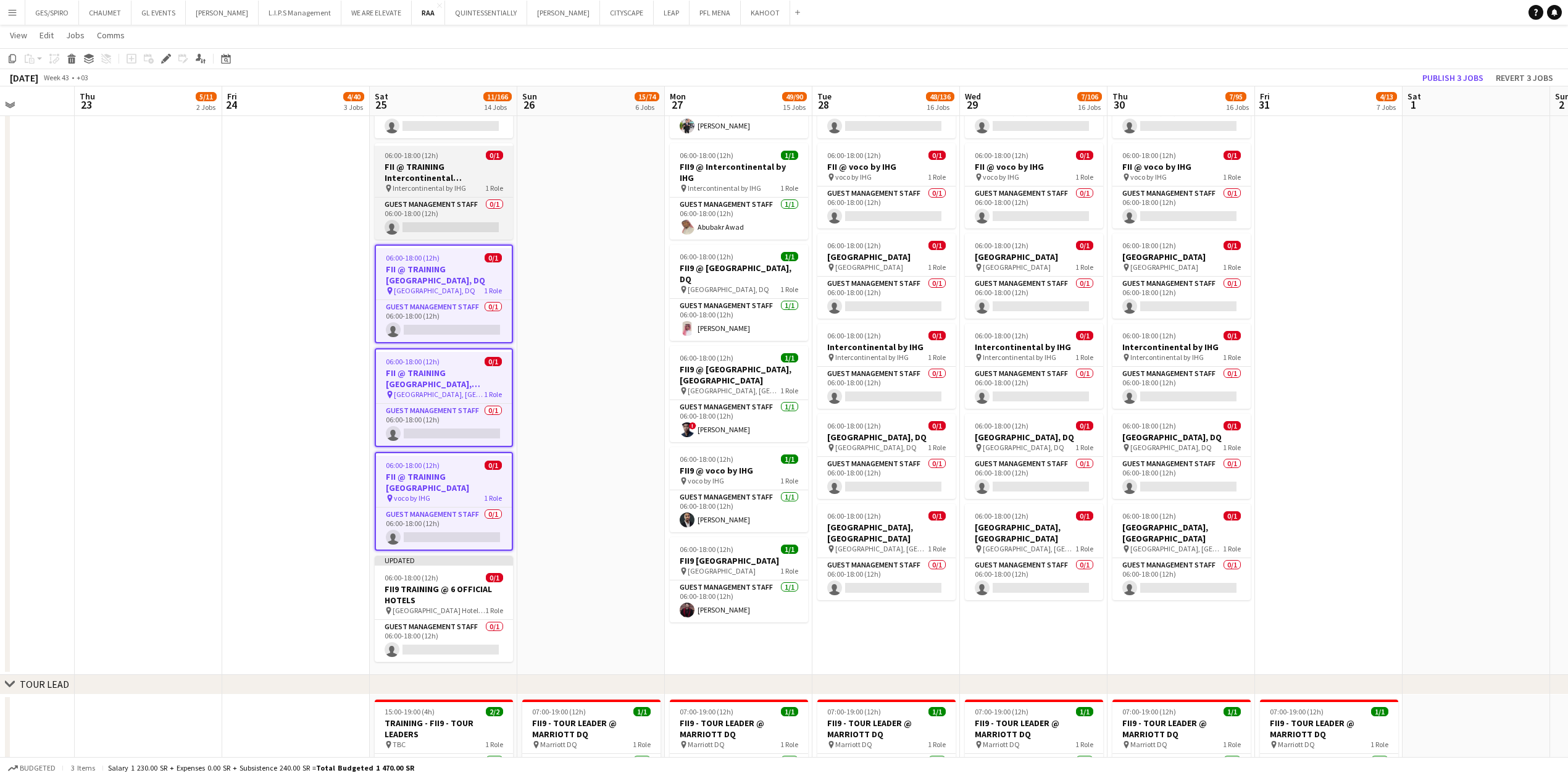
click at [462, 170] on h3 "FII @ TRAINING Intercontinental [GEOGRAPHIC_DATA] by IHG" at bounding box center [444, 172] width 138 height 22
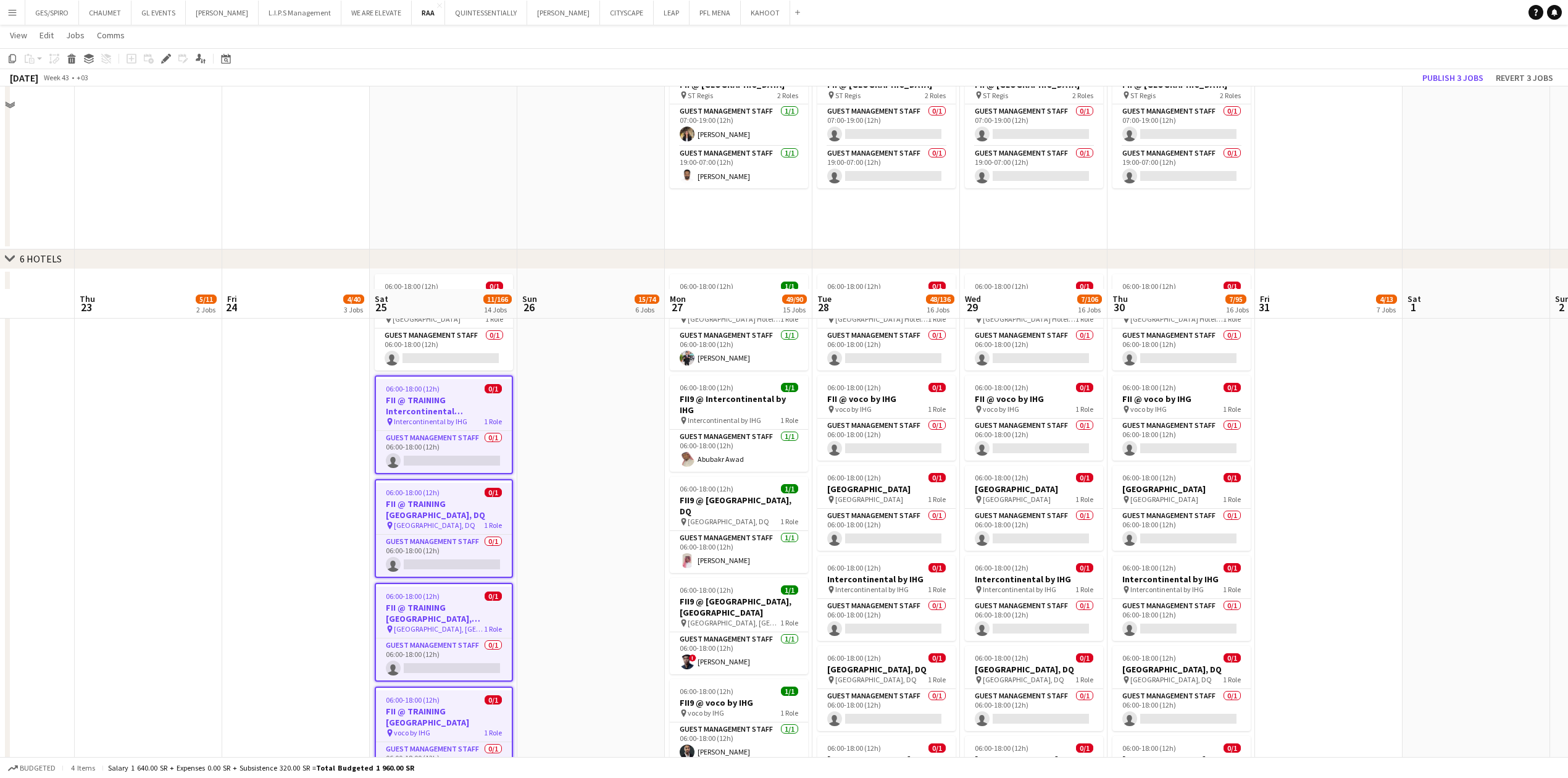
scroll to position [1317, 0]
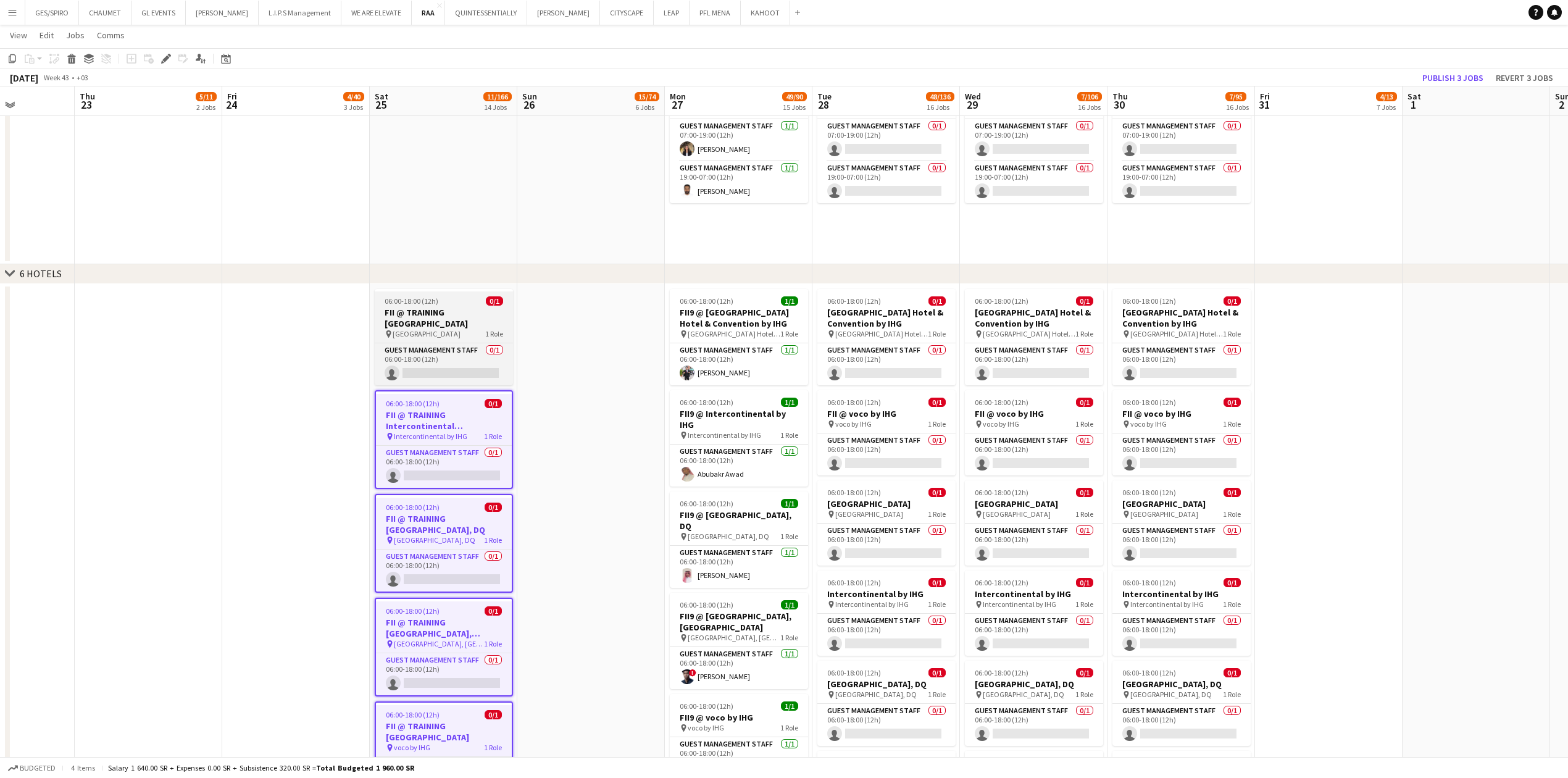
click at [478, 256] on h3 "FII @ TRAINING [GEOGRAPHIC_DATA]" at bounding box center [444, 318] width 138 height 22
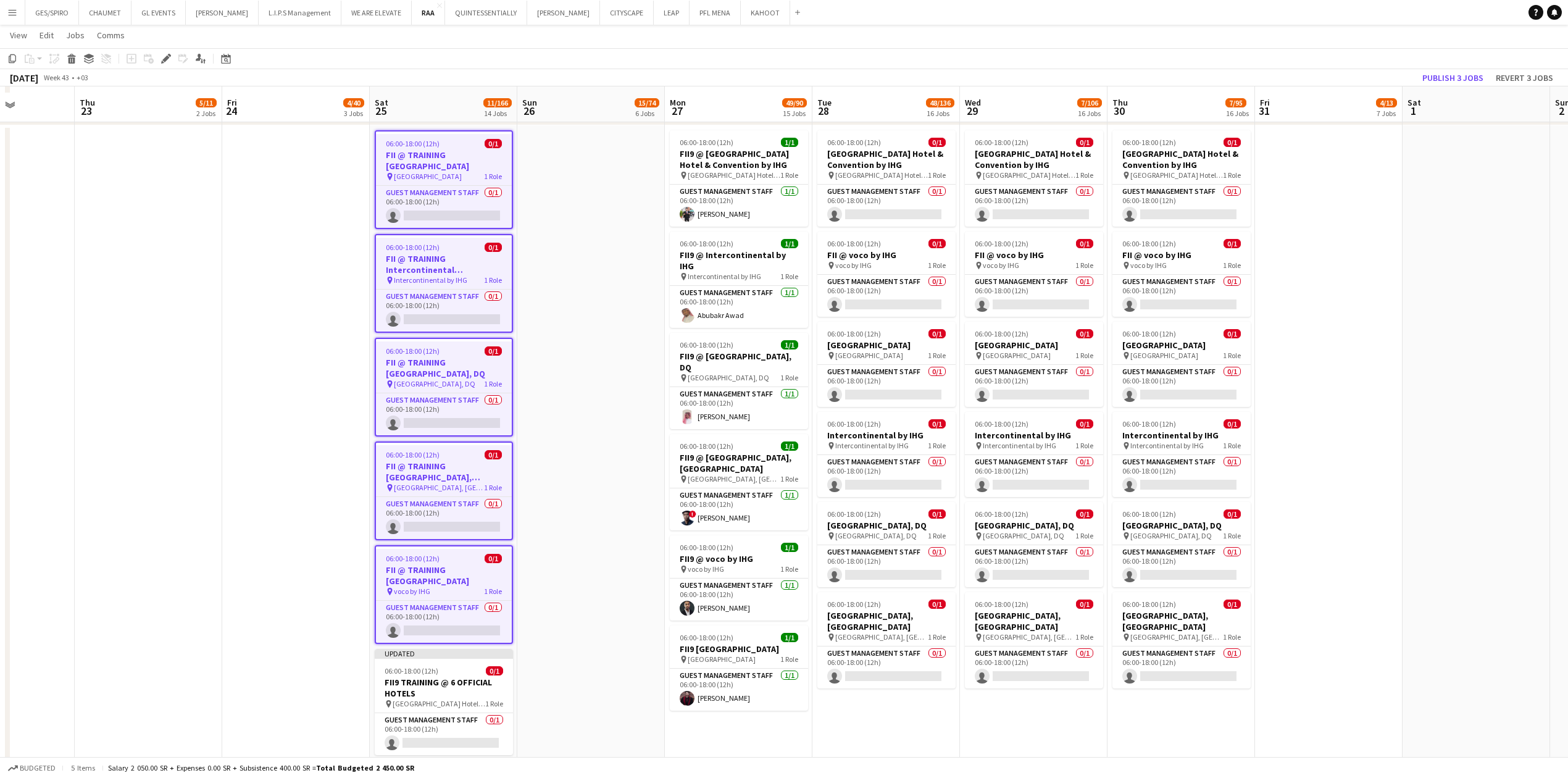
scroll to position [1482, 0]
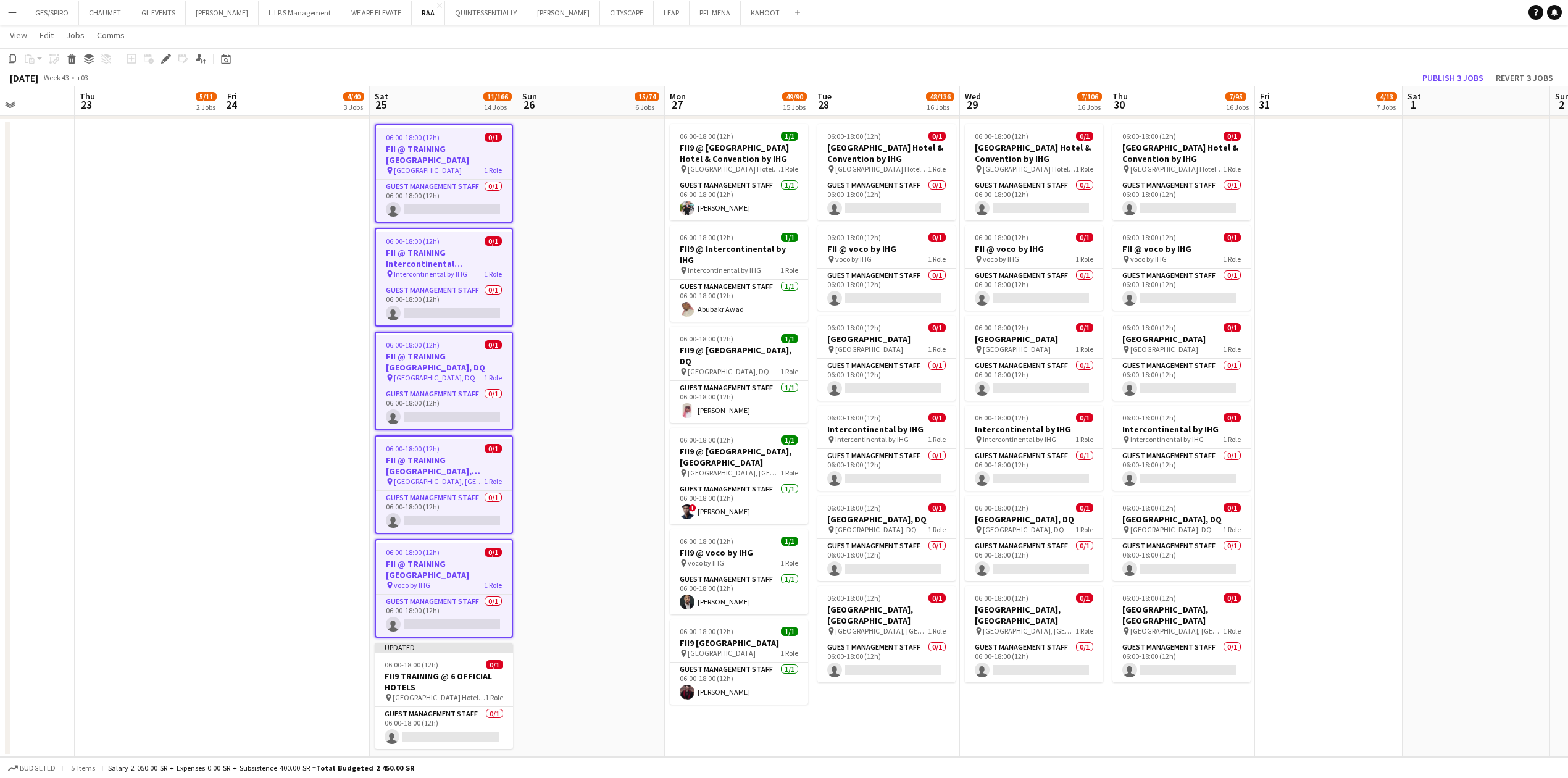
click at [563, 256] on app-date-cell at bounding box center [591, 438] width 147 height 638
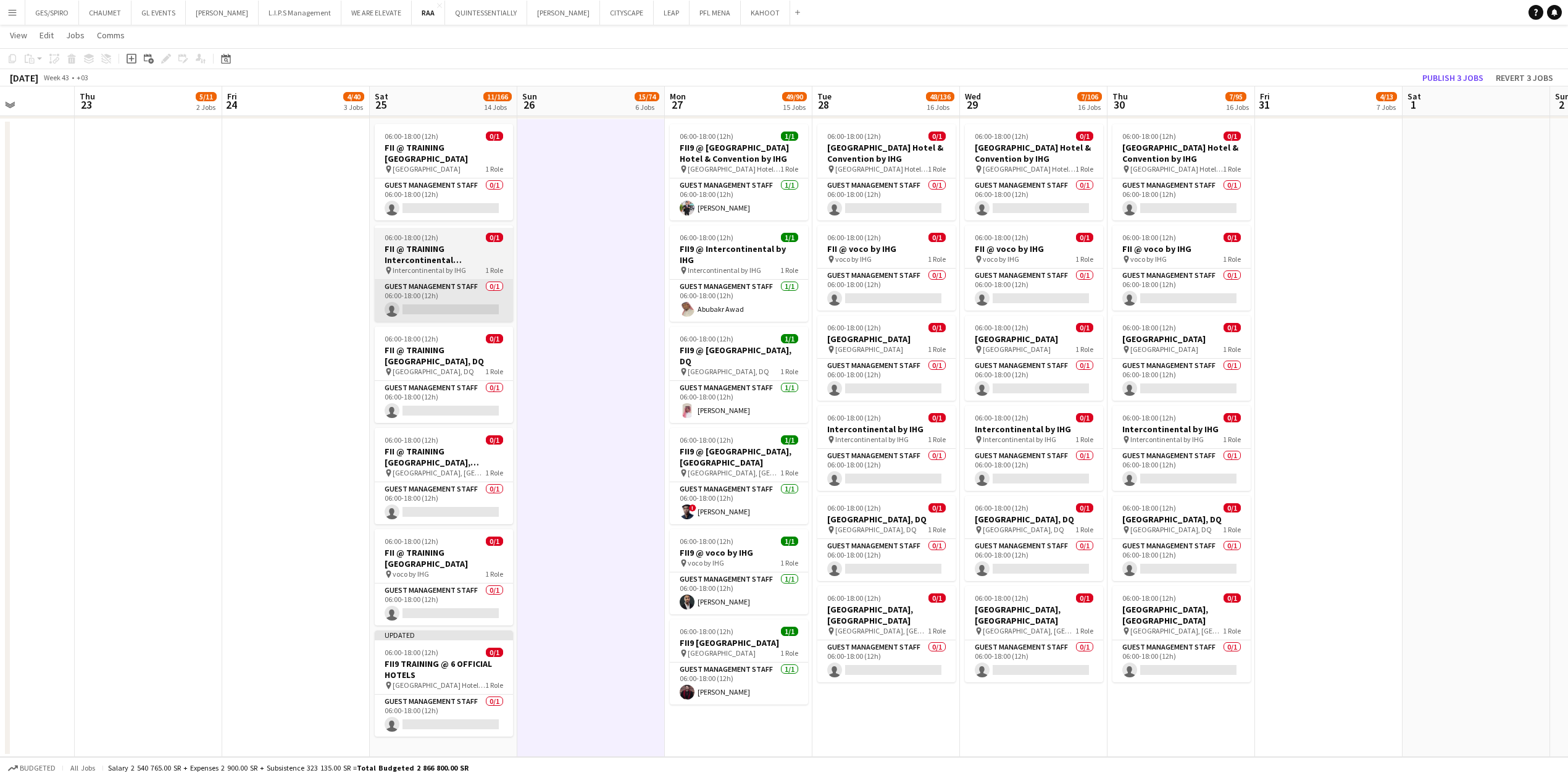
scroll to position [0, 369]
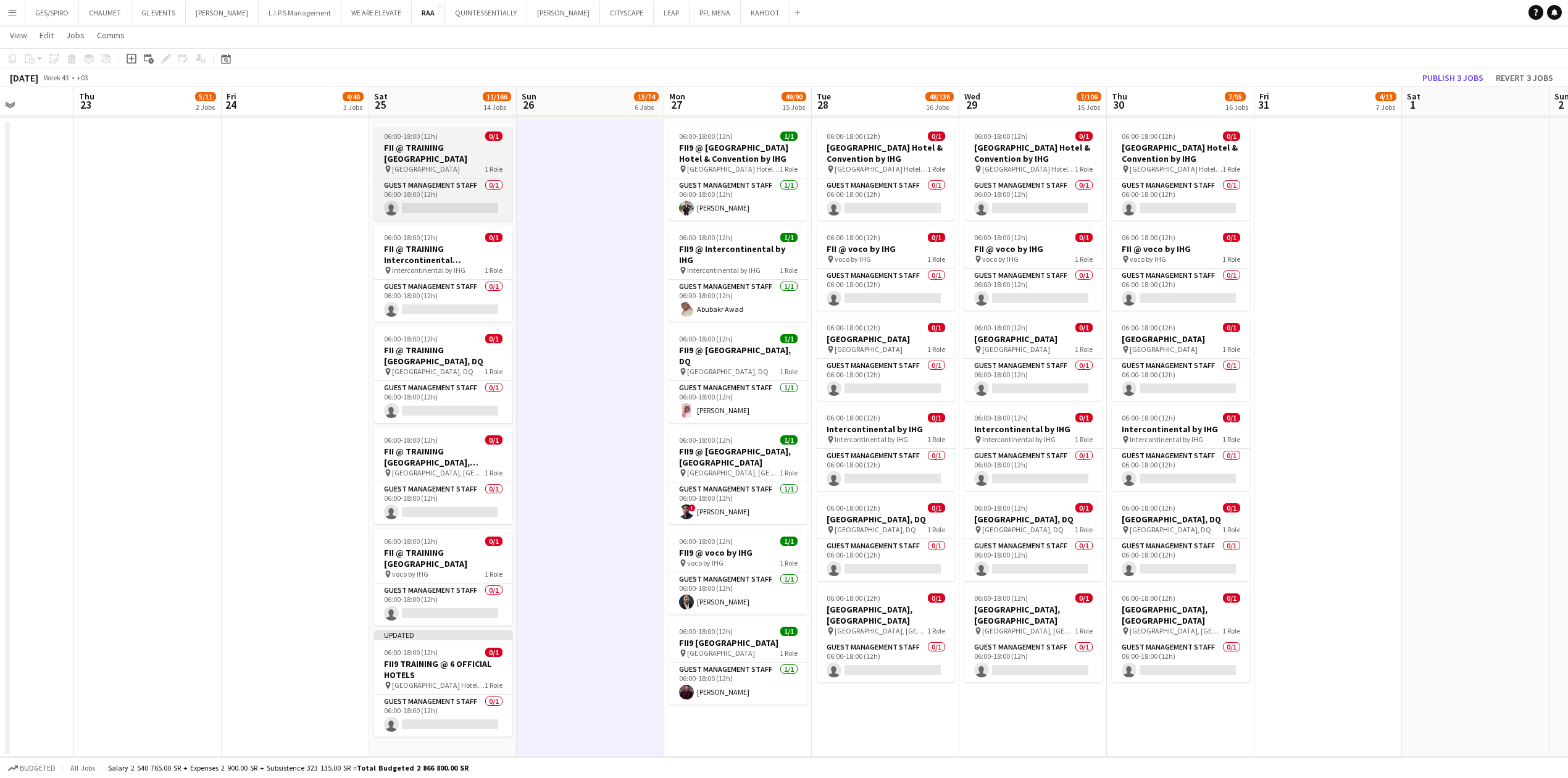
click at [465, 146] on h3 "FII @ TRAINING [GEOGRAPHIC_DATA]" at bounding box center [443, 153] width 138 height 22
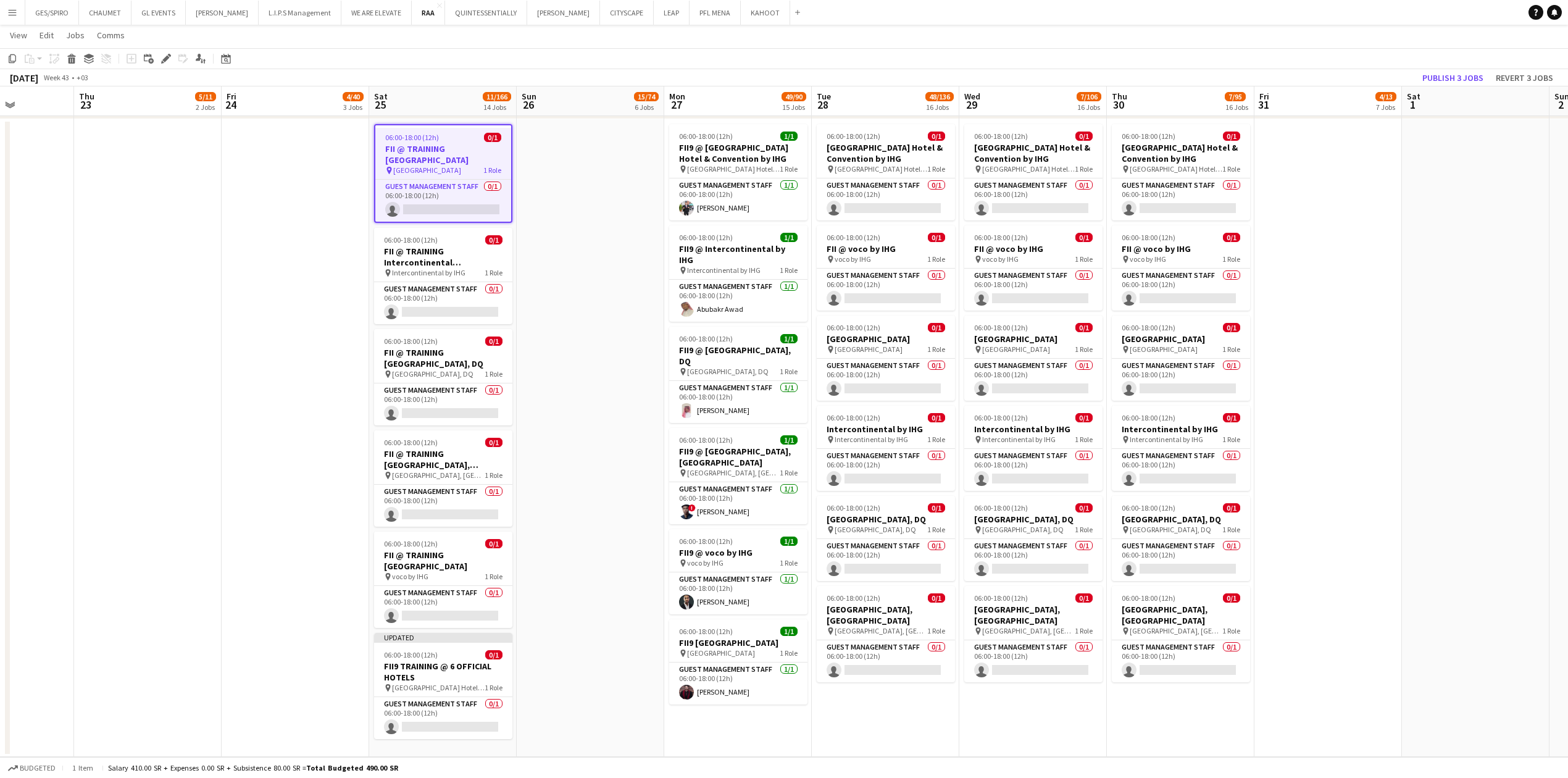
click at [591, 255] on app-date-cell at bounding box center [590, 438] width 147 height 638
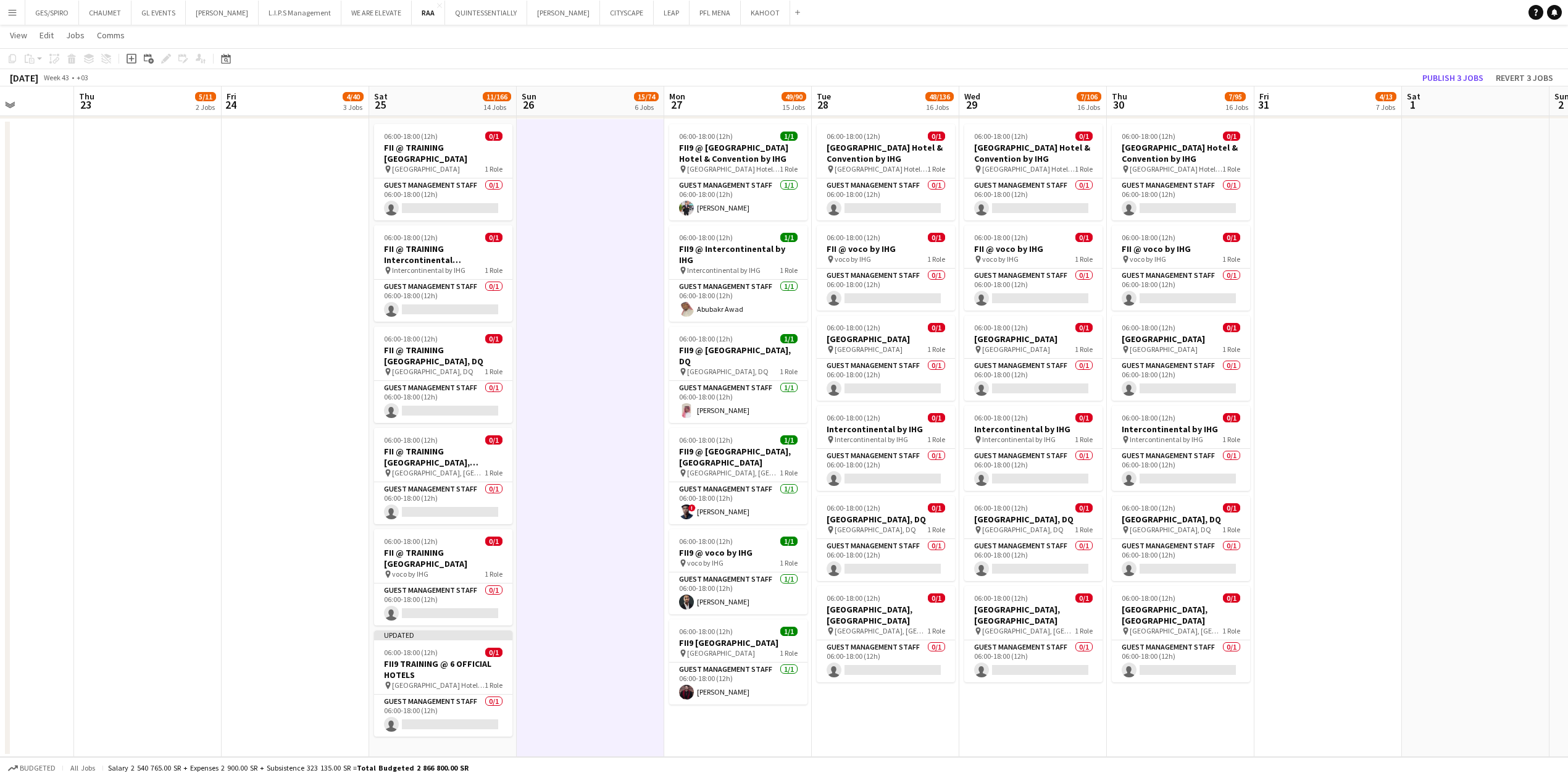
click at [561, 256] on app-date-cell at bounding box center [590, 438] width 147 height 638
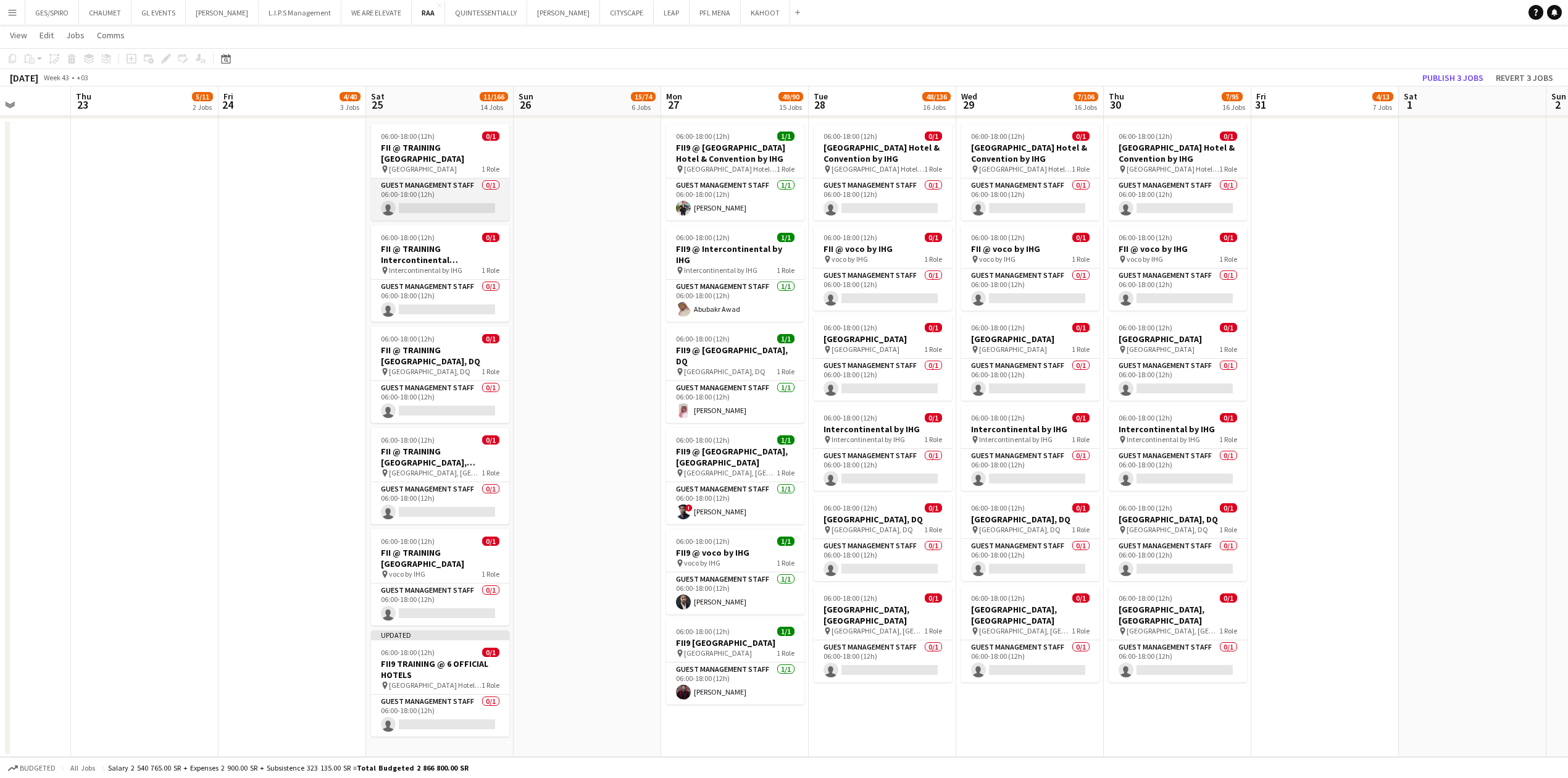
click at [433, 217] on app-card-role "Guest Management Staff 0/1 06:00-18:00 (12h) single-neutral-actions" at bounding box center [440, 200] width 138 height 42
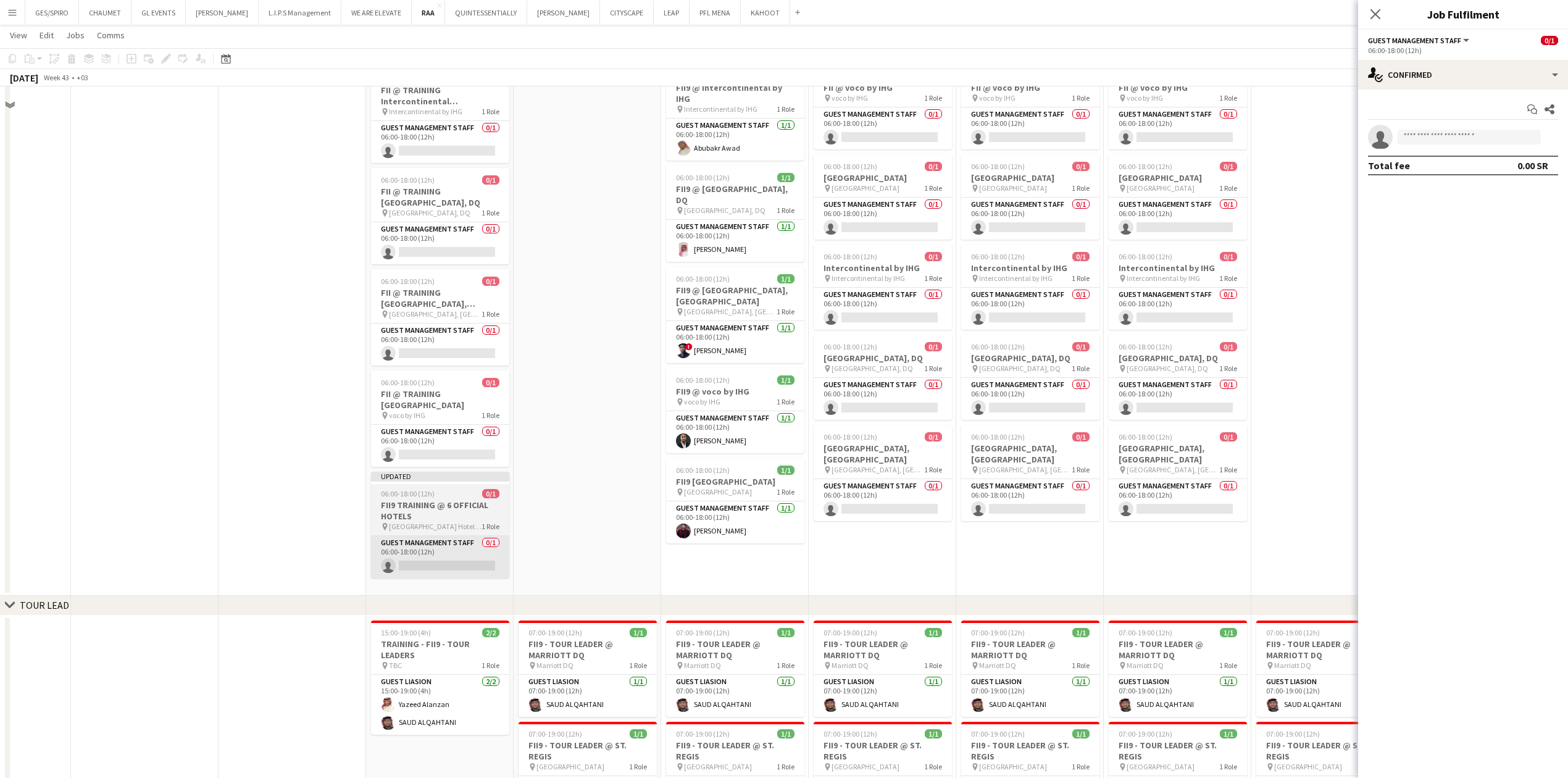
scroll to position [1647, 0]
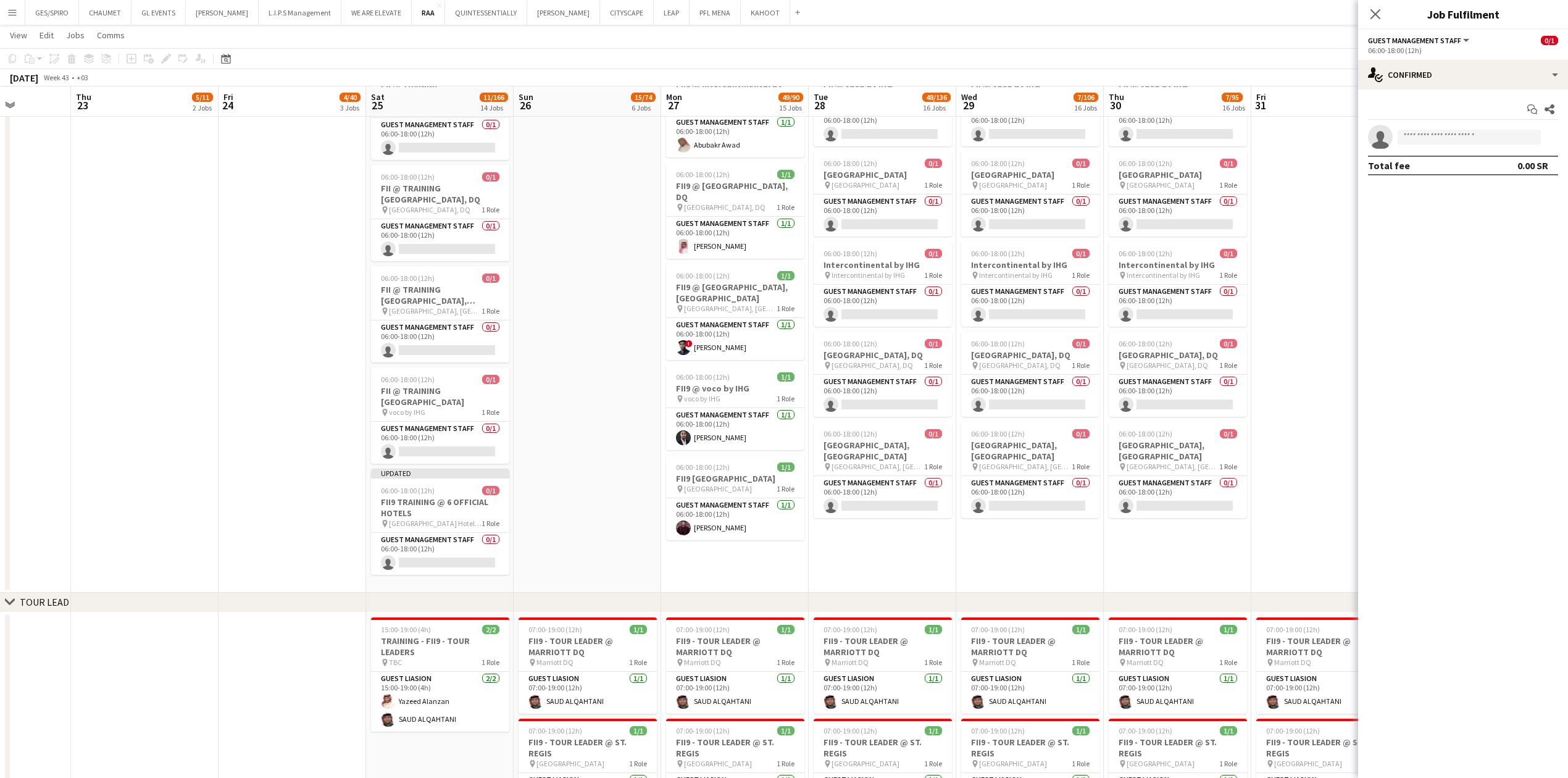
click at [542, 256] on app-date-cell at bounding box center [587, 273] width 147 height 638
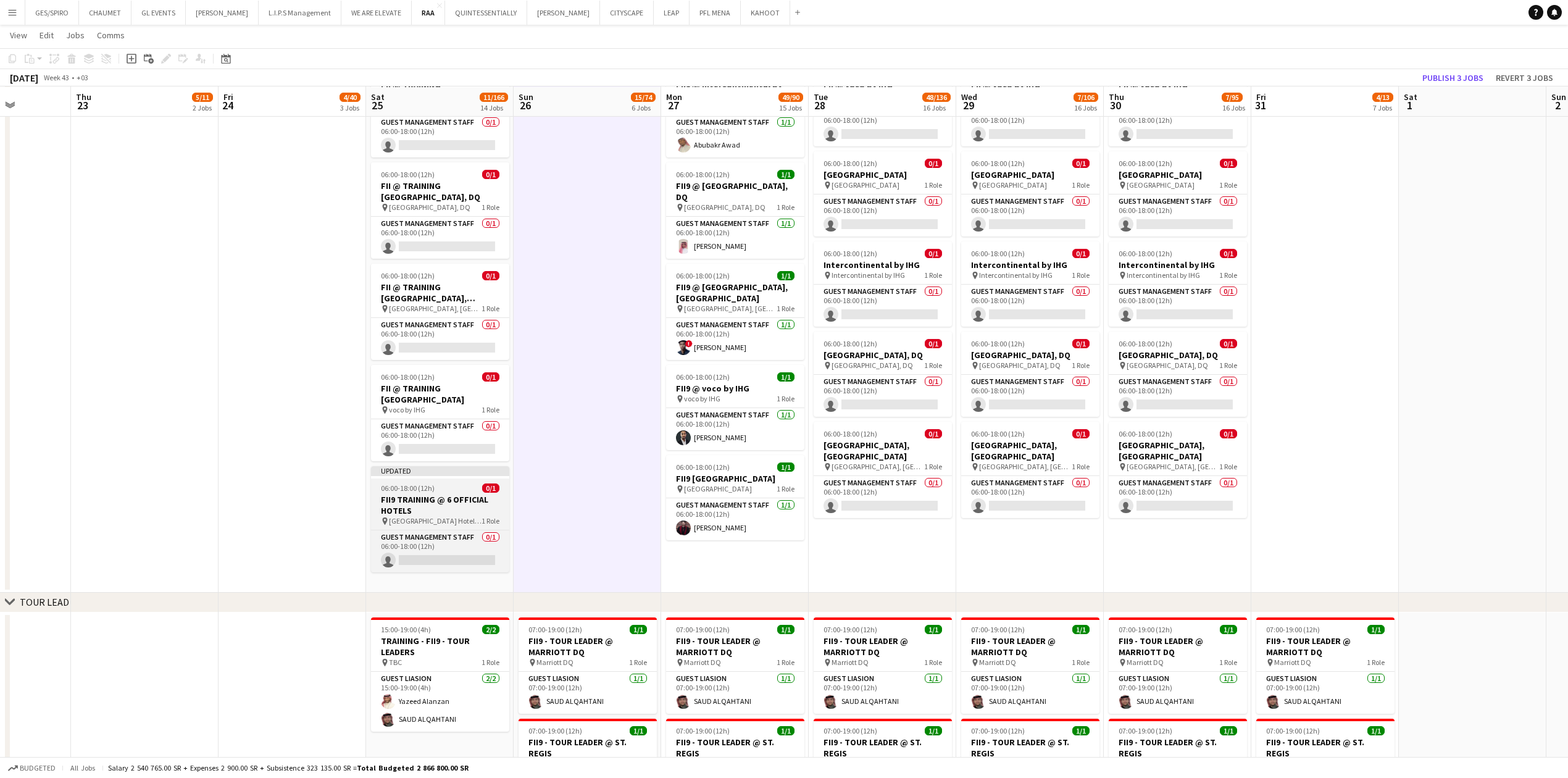
click at [445, 256] on h3 "FII9 TRAINING @ 6 OFFICIAL HOTELS" at bounding box center [440, 505] width 138 height 22
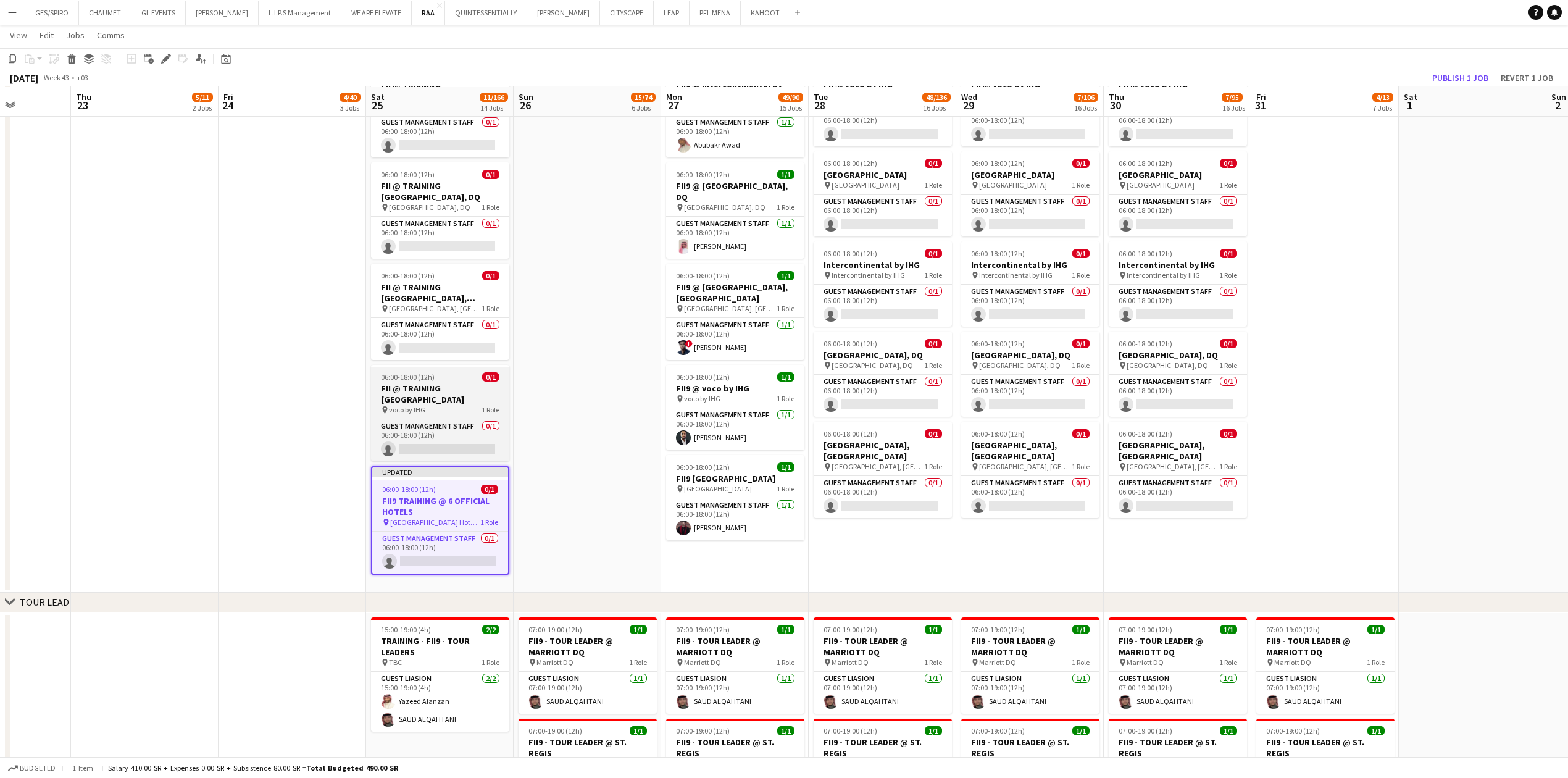
click at [468, 256] on h3 "FII @ TRAINING [GEOGRAPHIC_DATA]" at bounding box center [440, 394] width 138 height 22
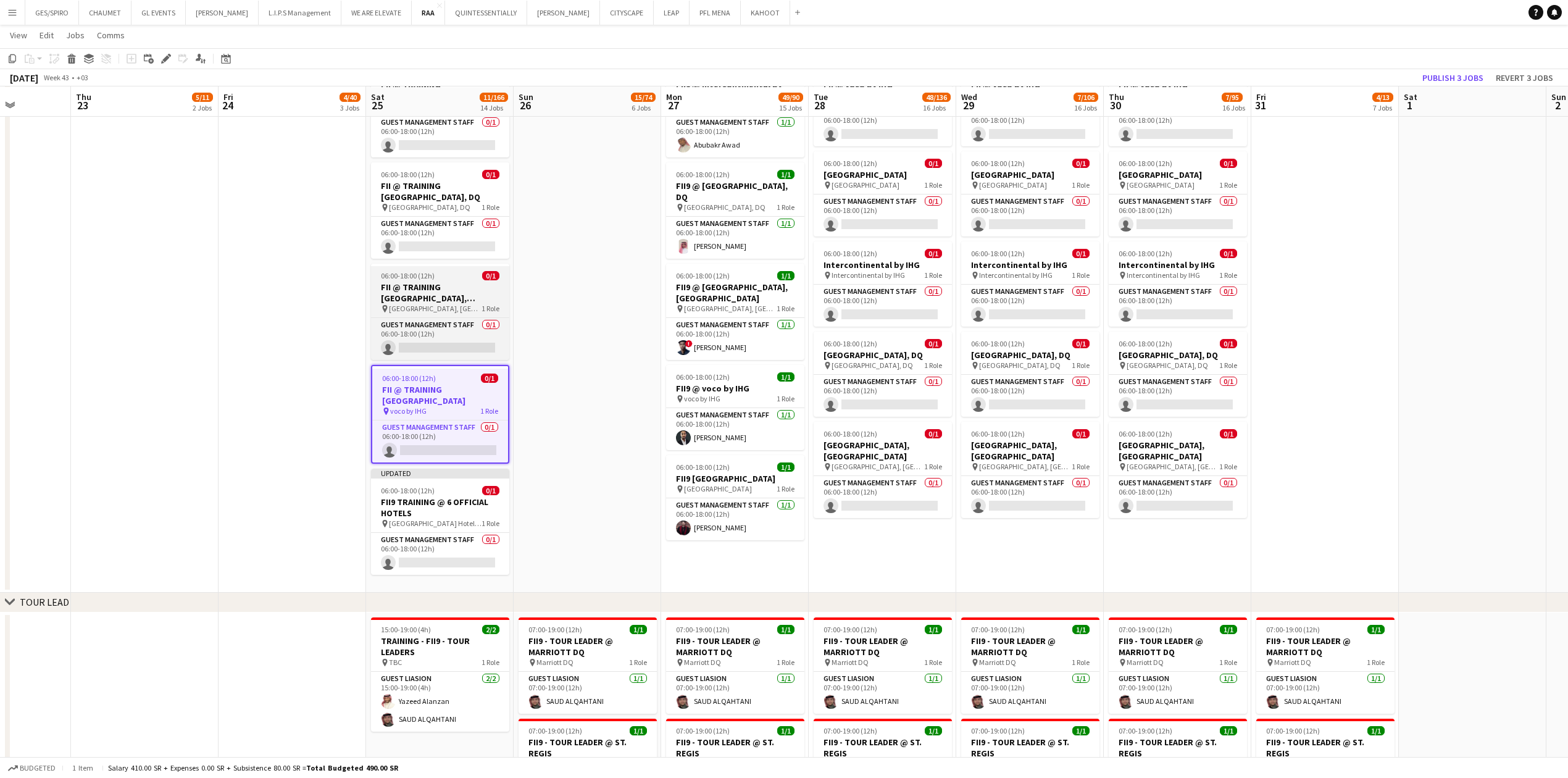
click at [454, 256] on h3 "FII @ TRAINING [GEOGRAPHIC_DATA], [GEOGRAPHIC_DATA]" at bounding box center [440, 292] width 138 height 22
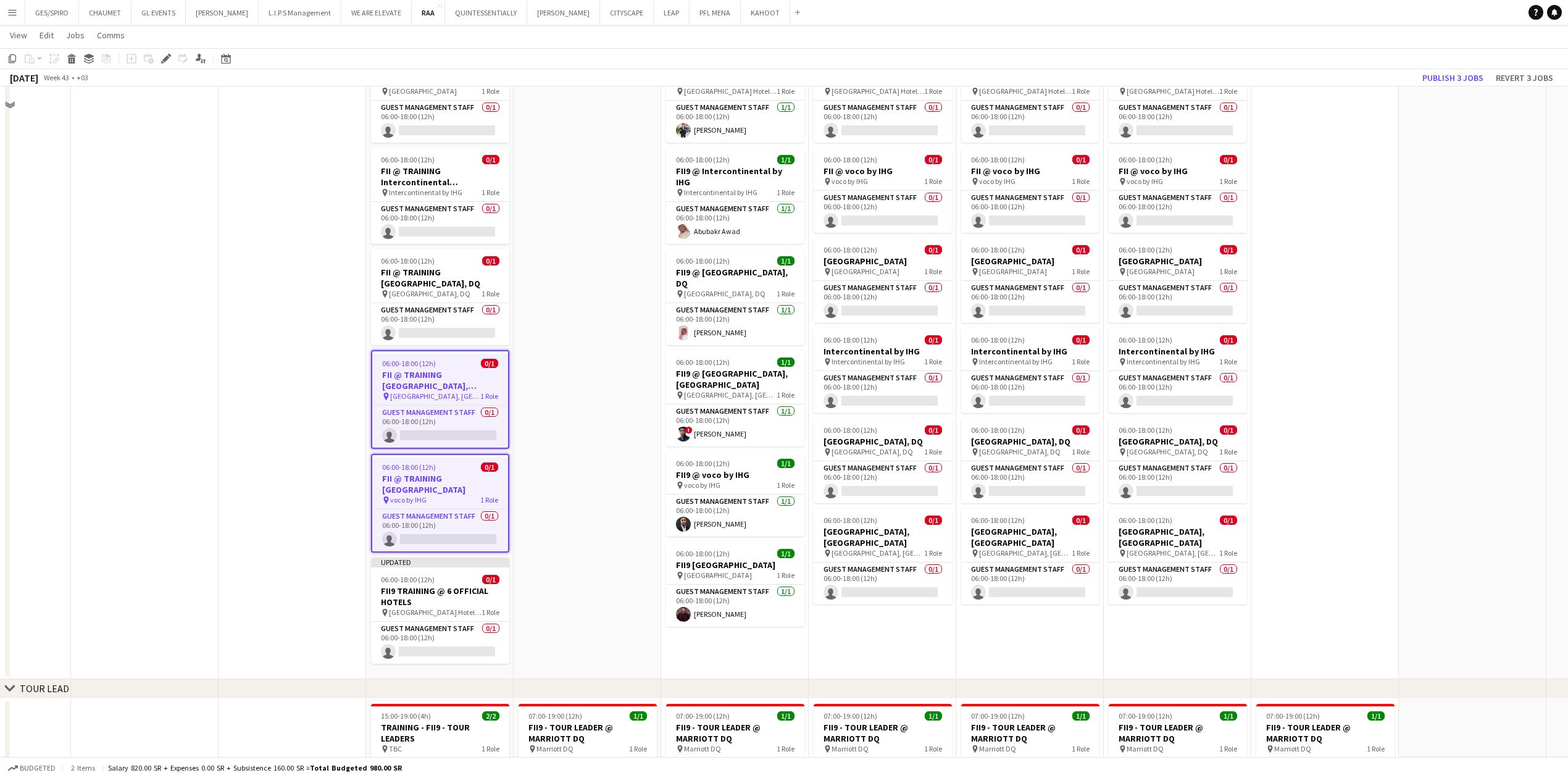
scroll to position [1399, 0]
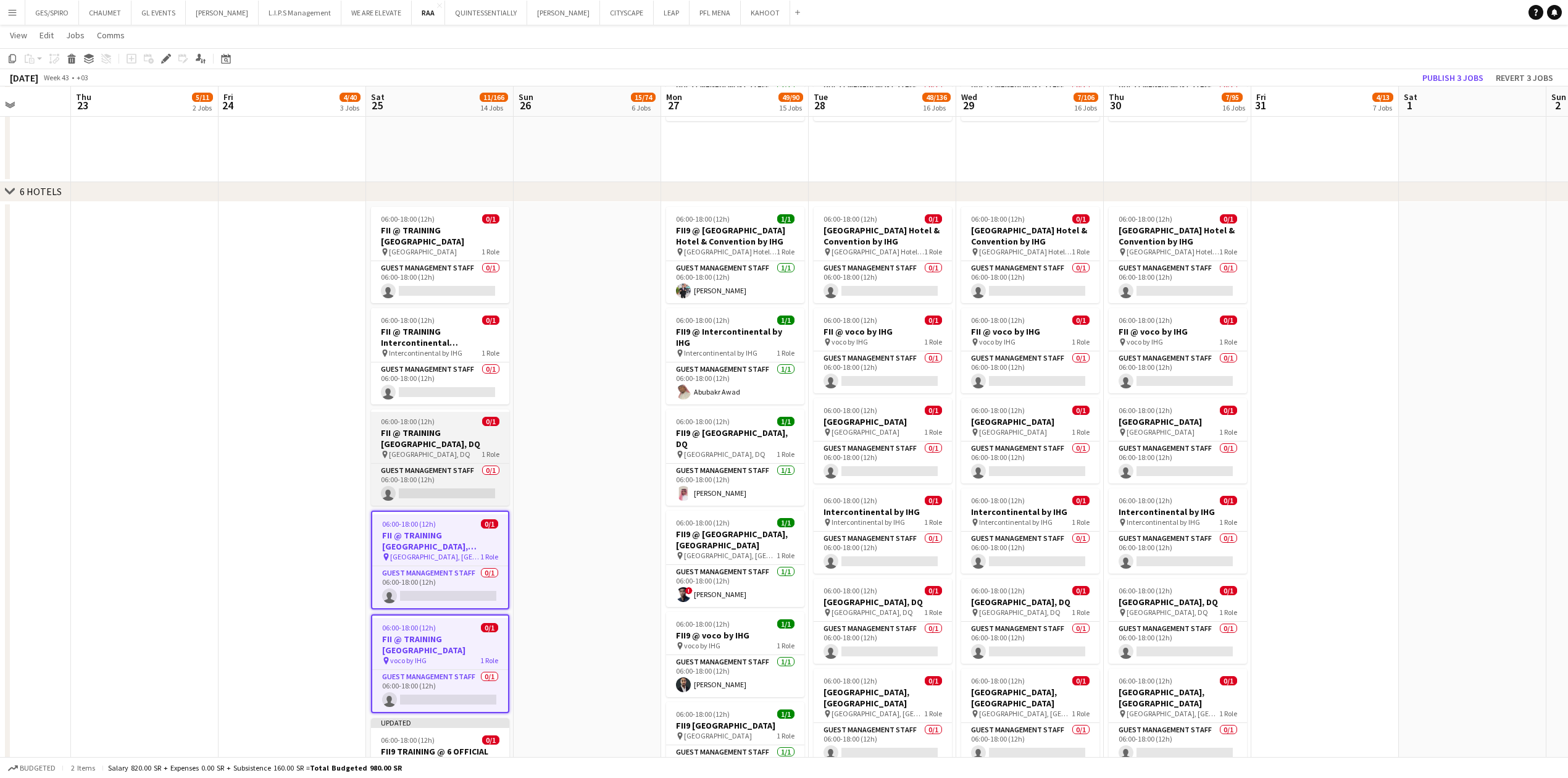
click at [437, 256] on div "06:00-18:00 (12h) 0/1" at bounding box center [440, 421] width 138 height 9
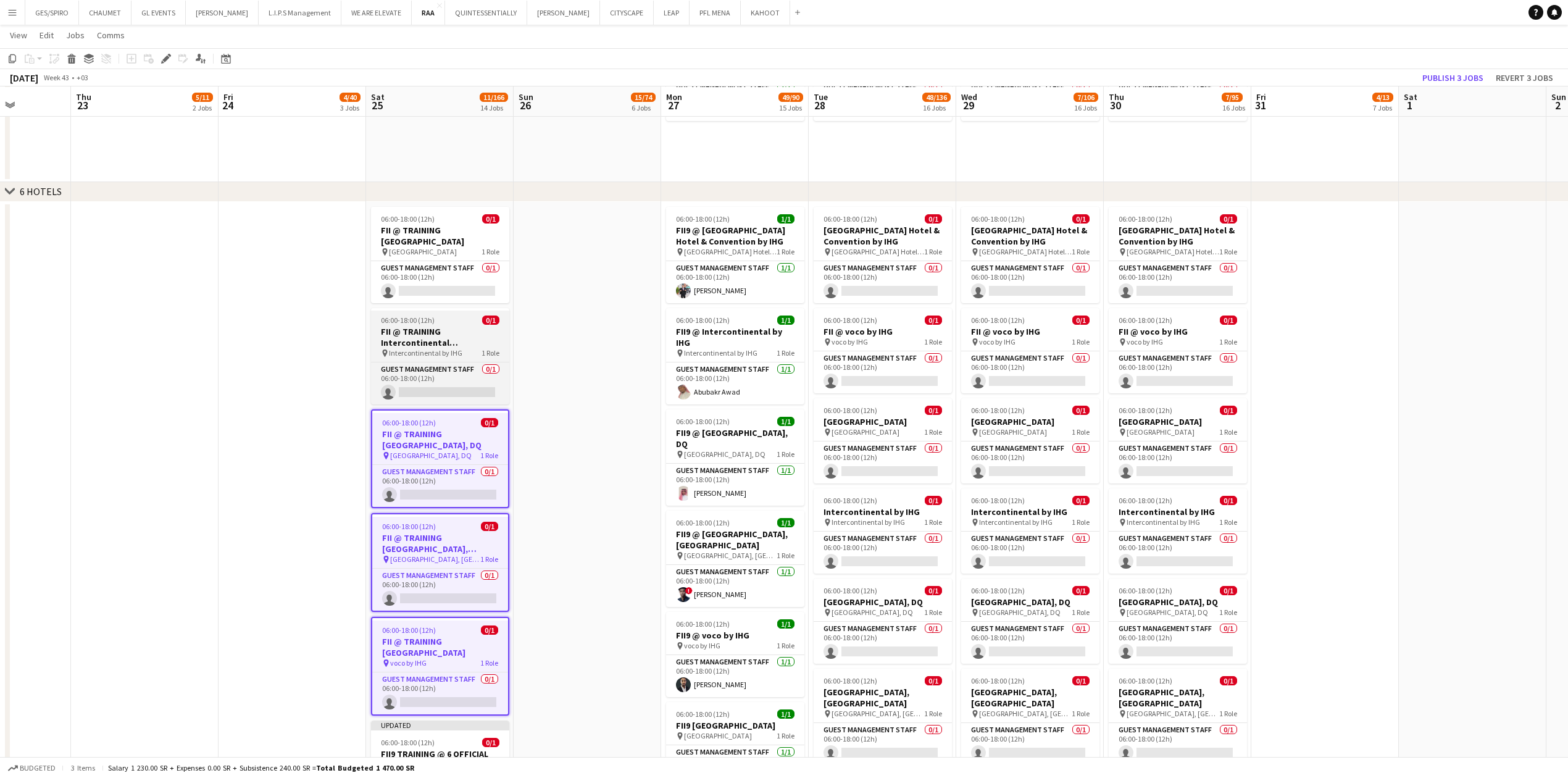
click at [432, 256] on span "Intercontinental by IHG" at bounding box center [425, 353] width 74 height 9
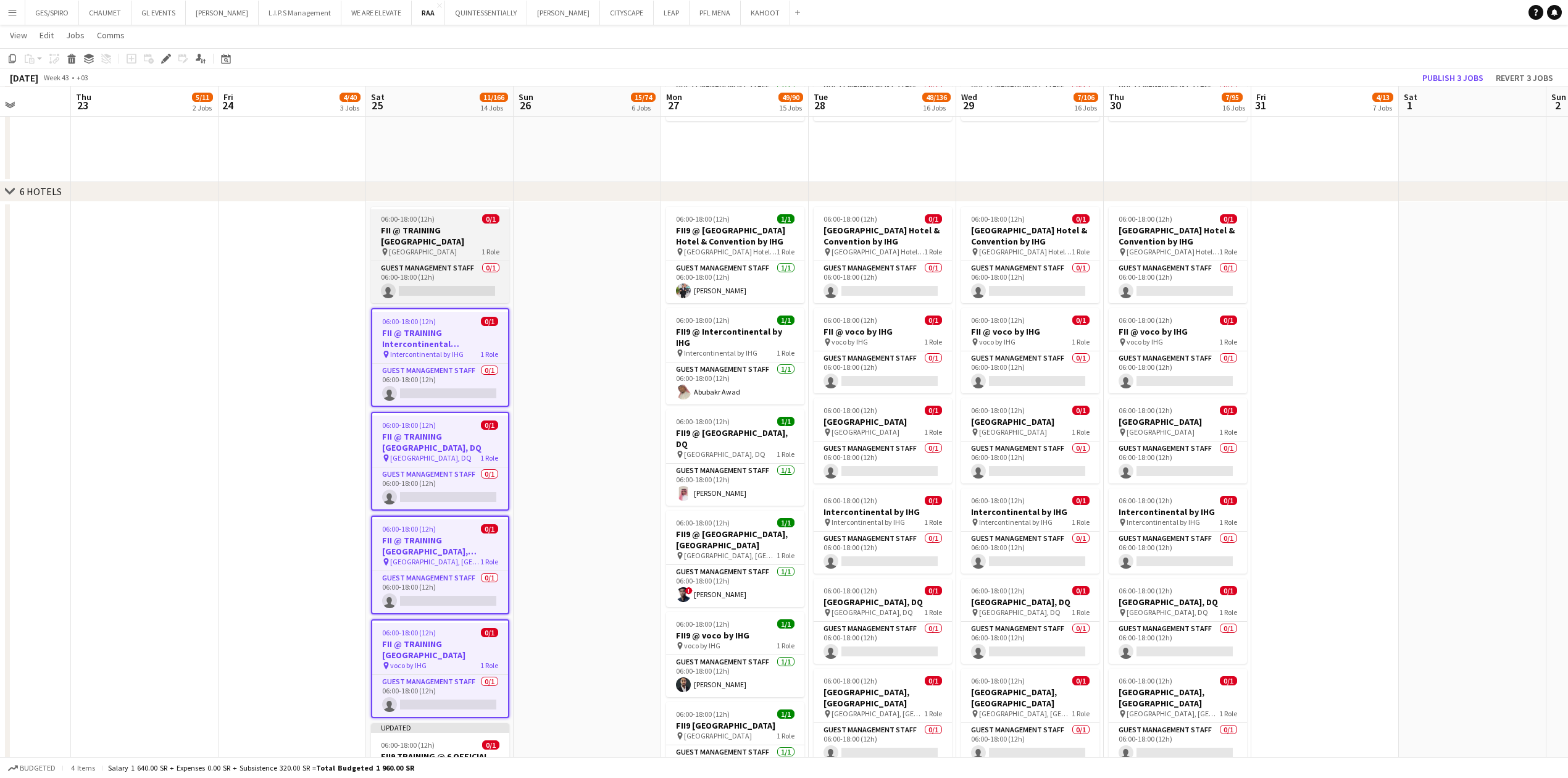
click at [446, 250] on span "[GEOGRAPHIC_DATA]" at bounding box center [423, 252] width 68 height 9
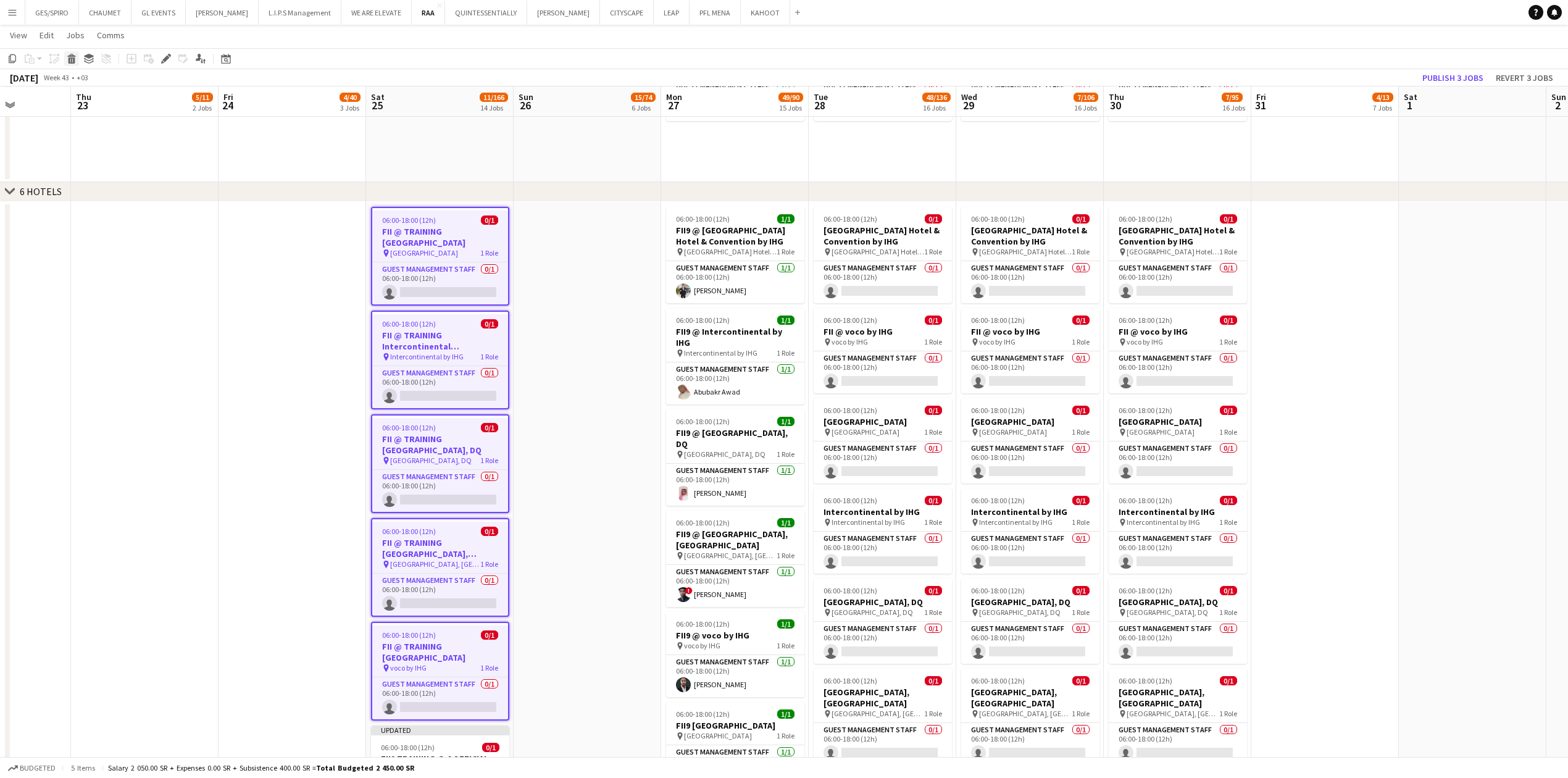
click at [74, 58] on icon at bounding box center [72, 60] width 7 height 6
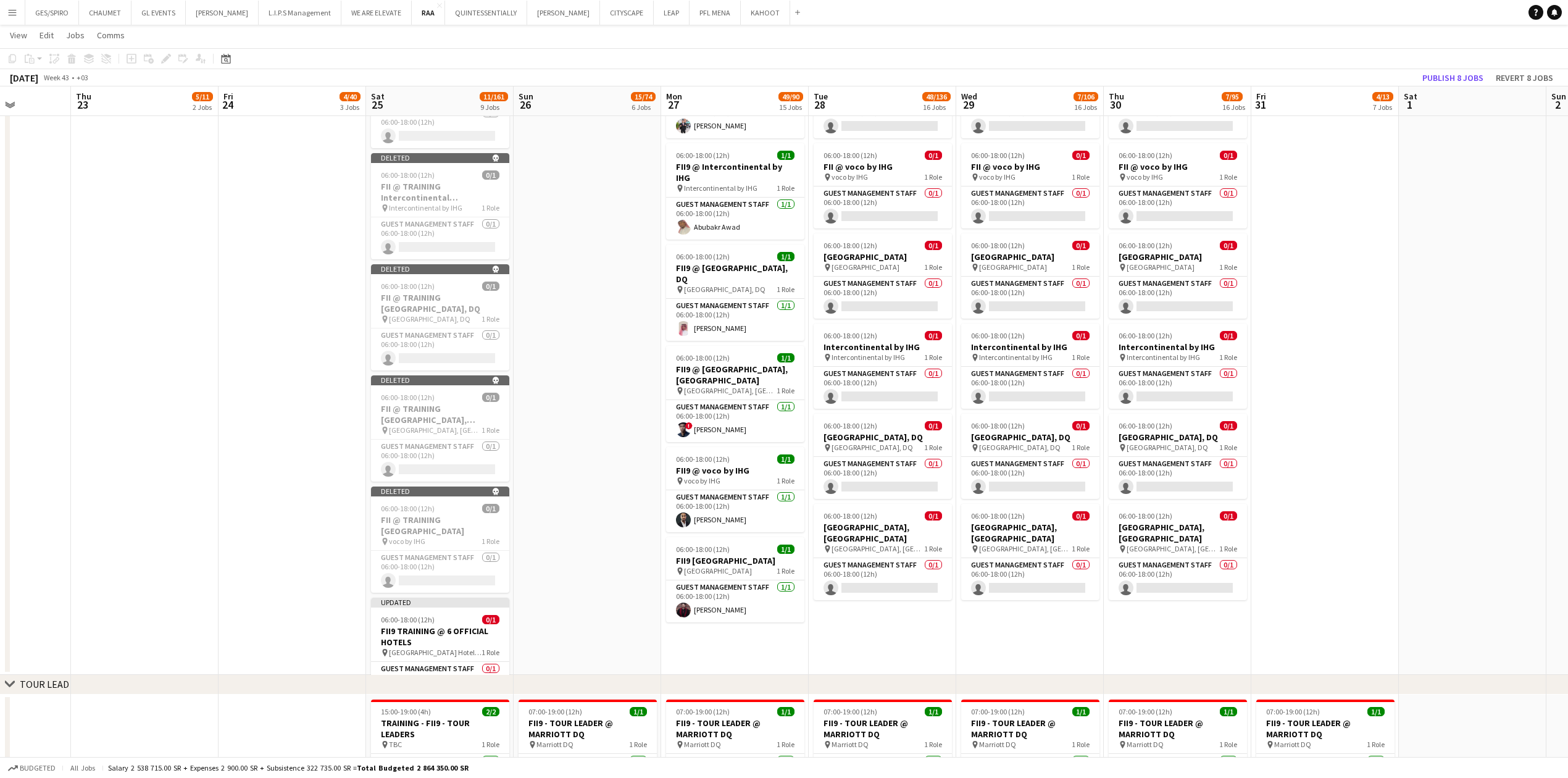
click at [581, 229] on app-date-cell at bounding box center [587, 356] width 147 height 638
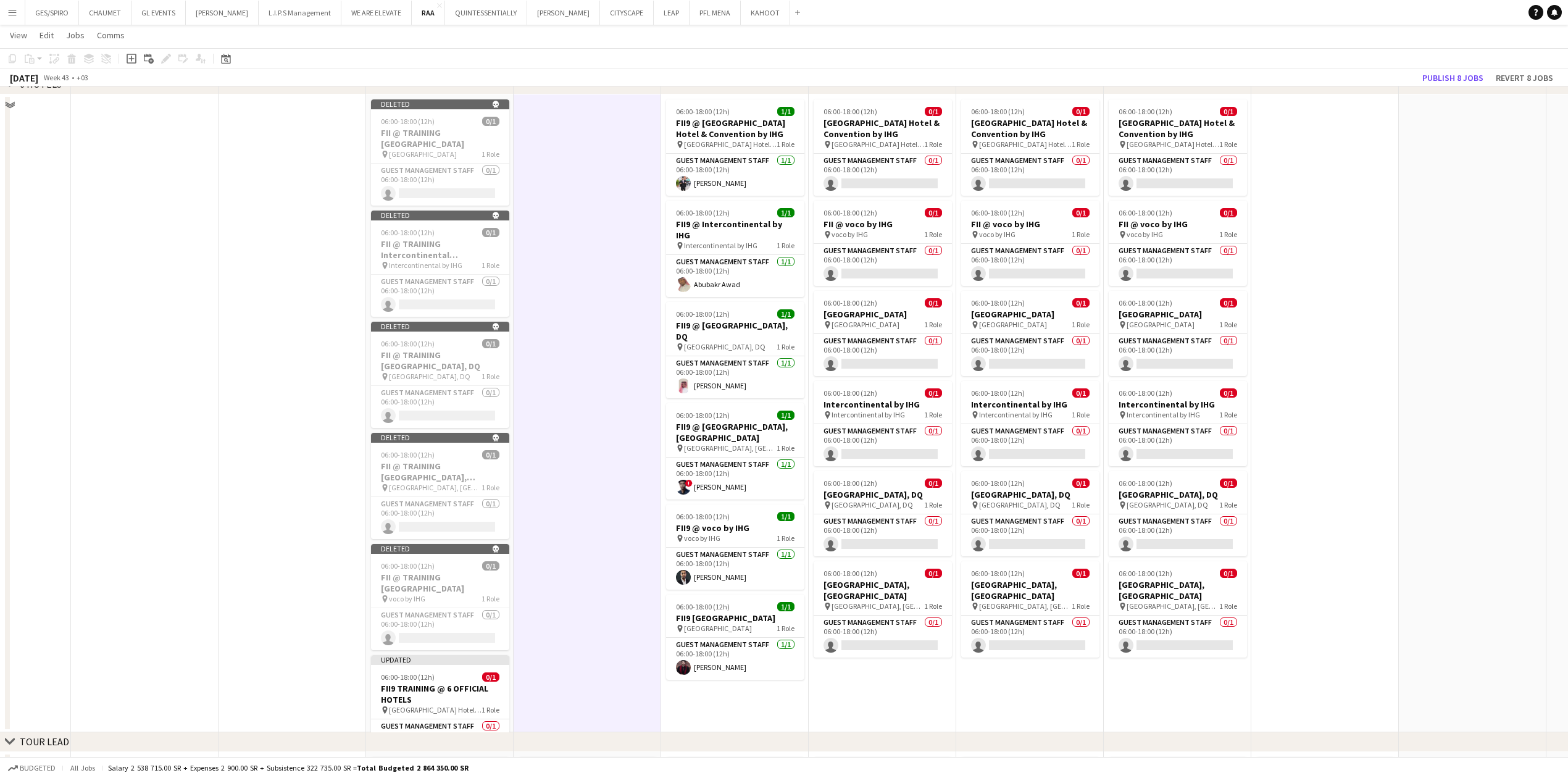
scroll to position [1317, 0]
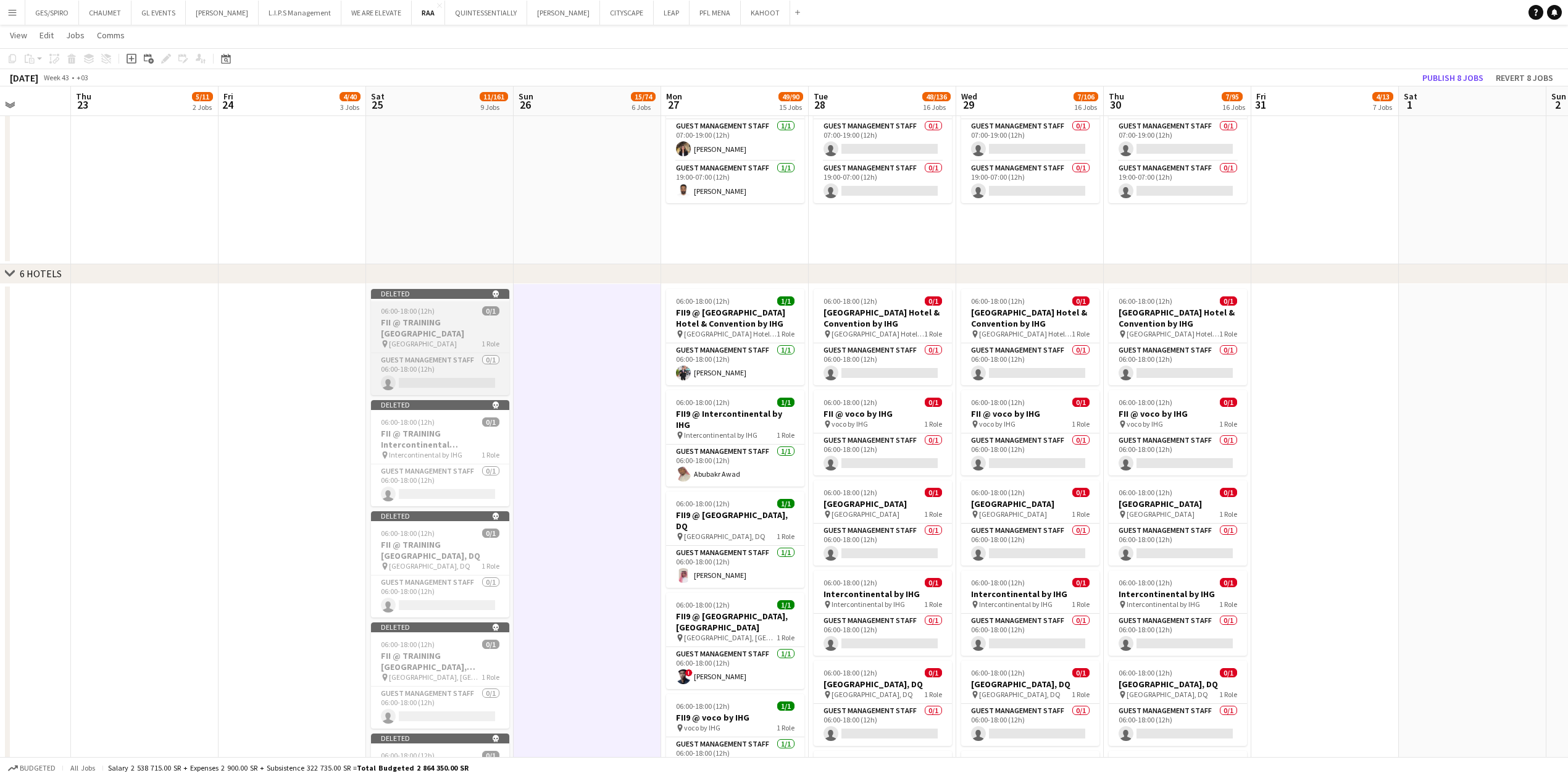
click at [459, 256] on h3 "FII @ TRAINING [GEOGRAPHIC_DATA]" at bounding box center [440, 327] width 138 height 22
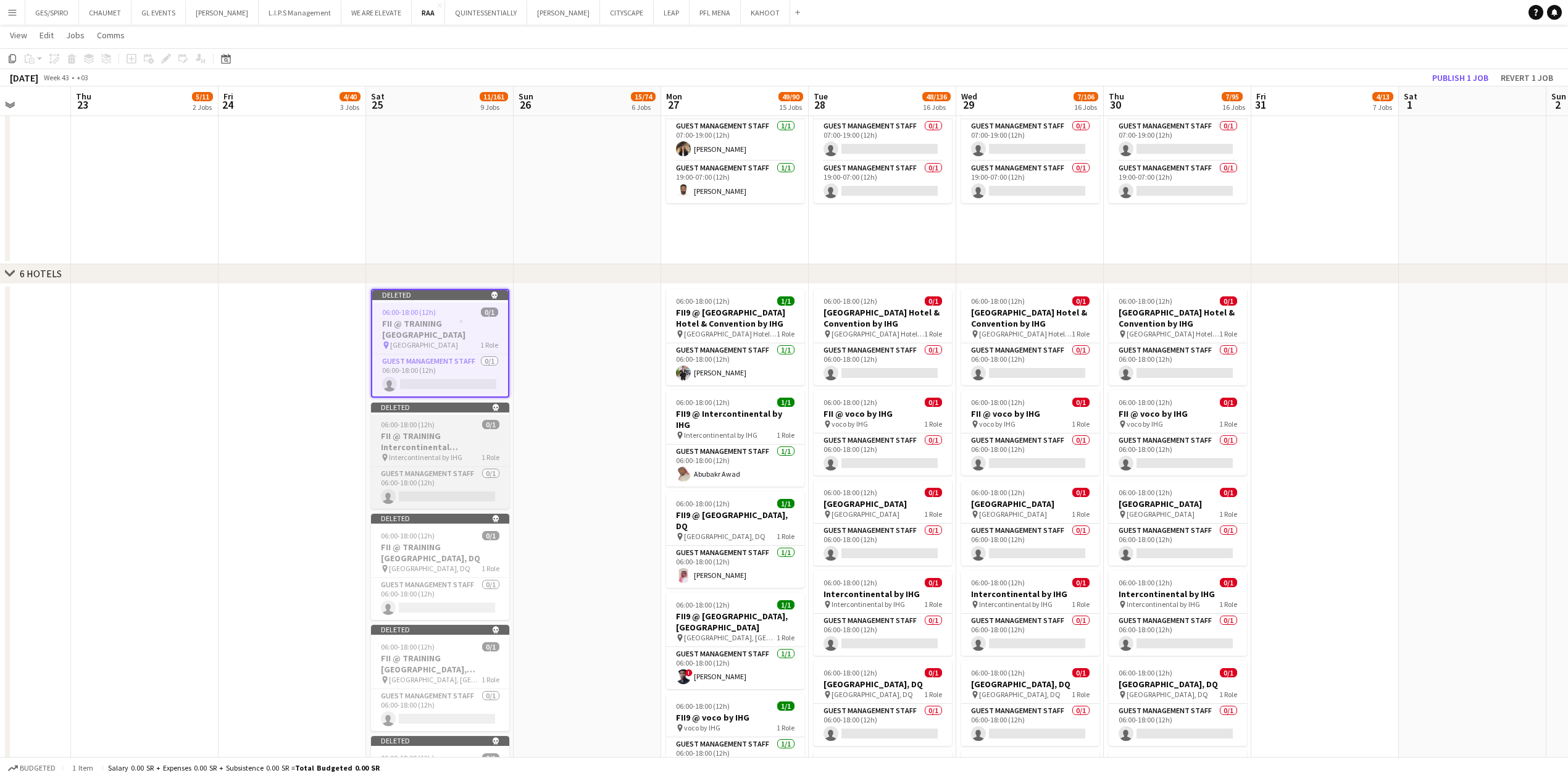
click at [465, 256] on h3 "FII @ TRAINING Intercontinental [GEOGRAPHIC_DATA] by IHG" at bounding box center [440, 441] width 138 height 22
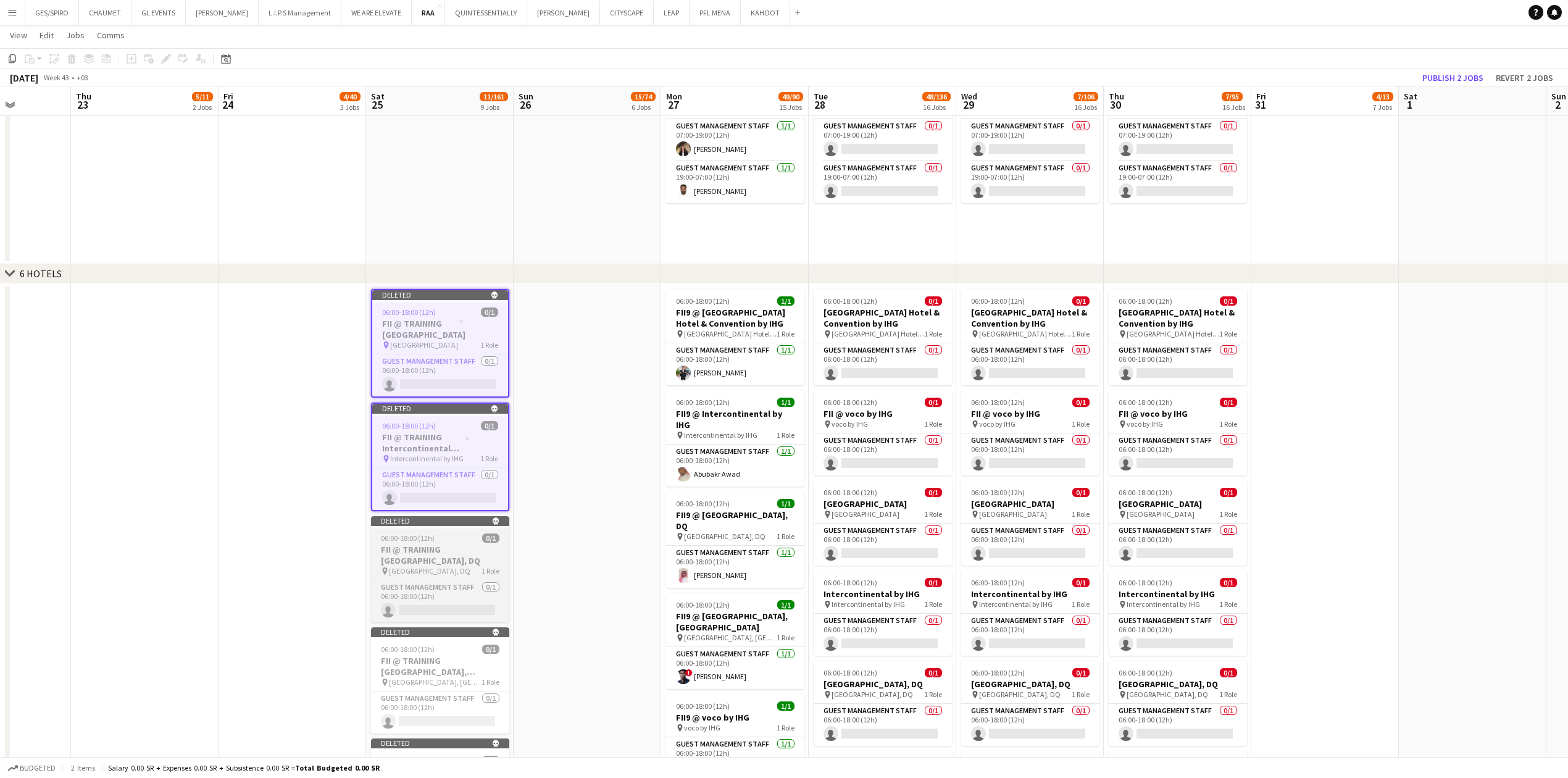
click at [441, 256] on div "pin [GEOGRAPHIC_DATA], DQ 1 Role" at bounding box center [440, 571] width 138 height 10
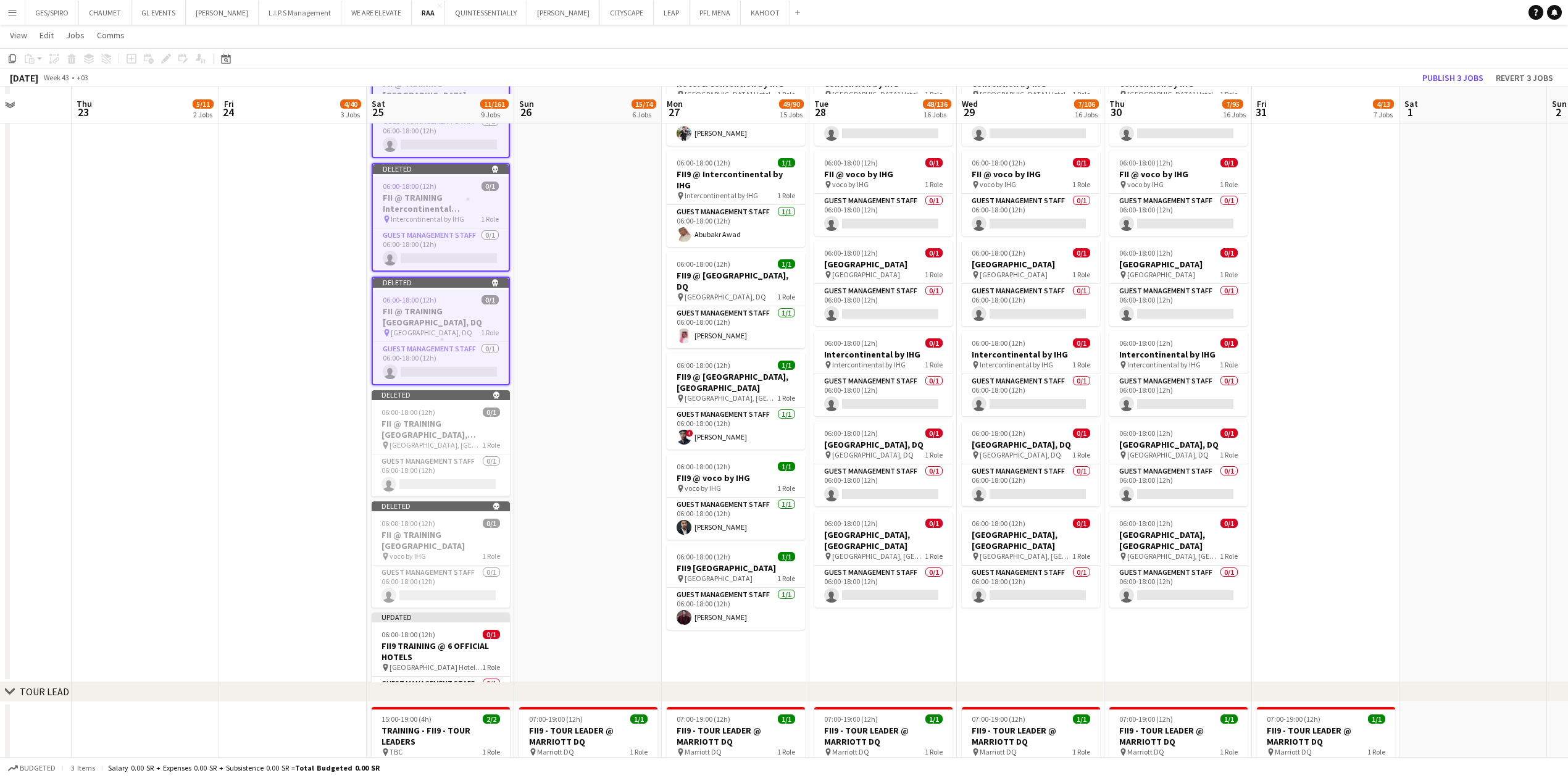
scroll to position [1564, 0]
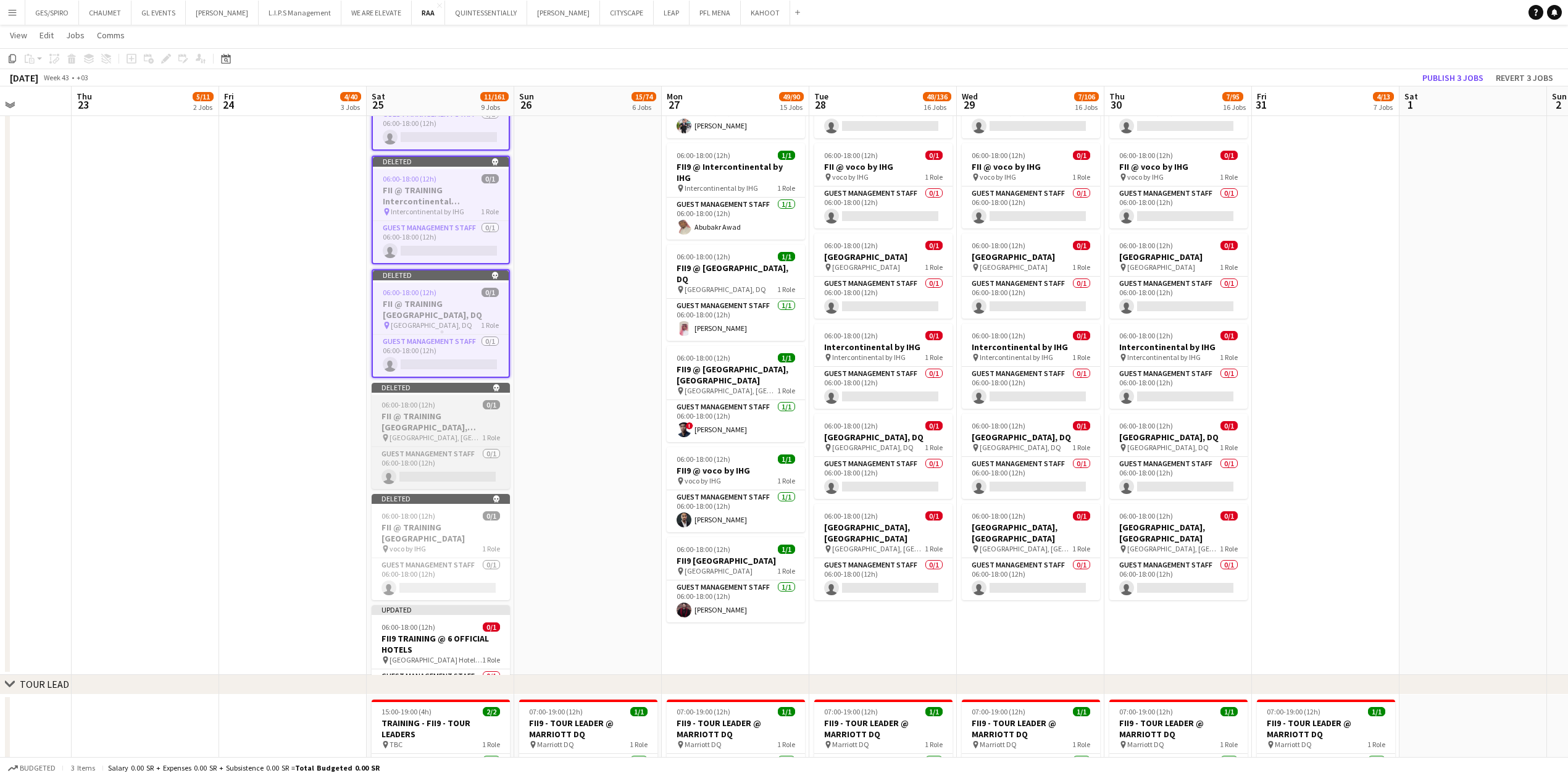
click at [433, 256] on h3 "FII @ TRAINING [GEOGRAPHIC_DATA], [GEOGRAPHIC_DATA]" at bounding box center [441, 421] width 138 height 22
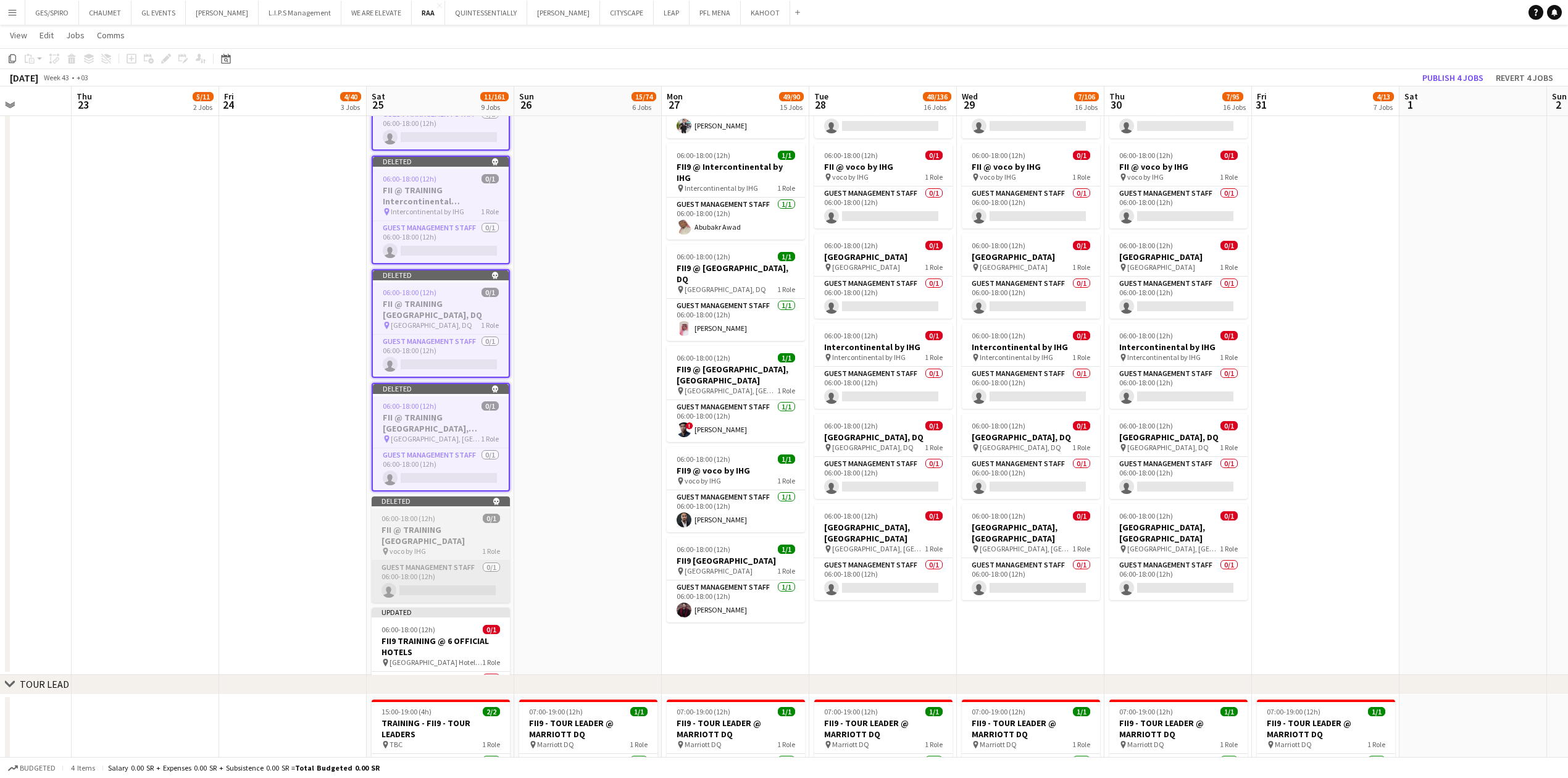
click at [437, 256] on app-card-role "Guest Management Staff 0/1 06:00-18:00 (12h) single-neutral-actions" at bounding box center [441, 582] width 138 height 42
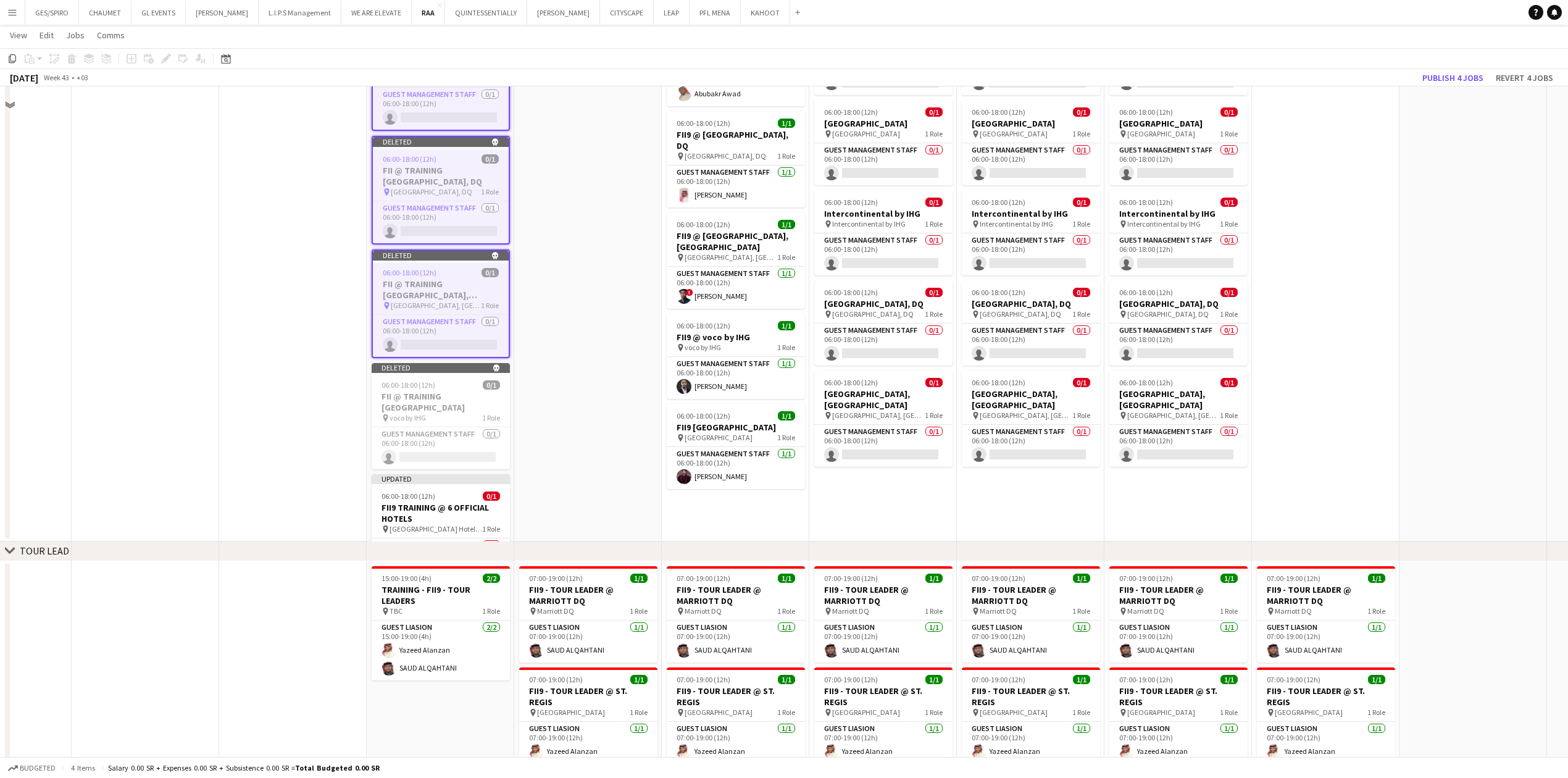
scroll to position [1729, 0]
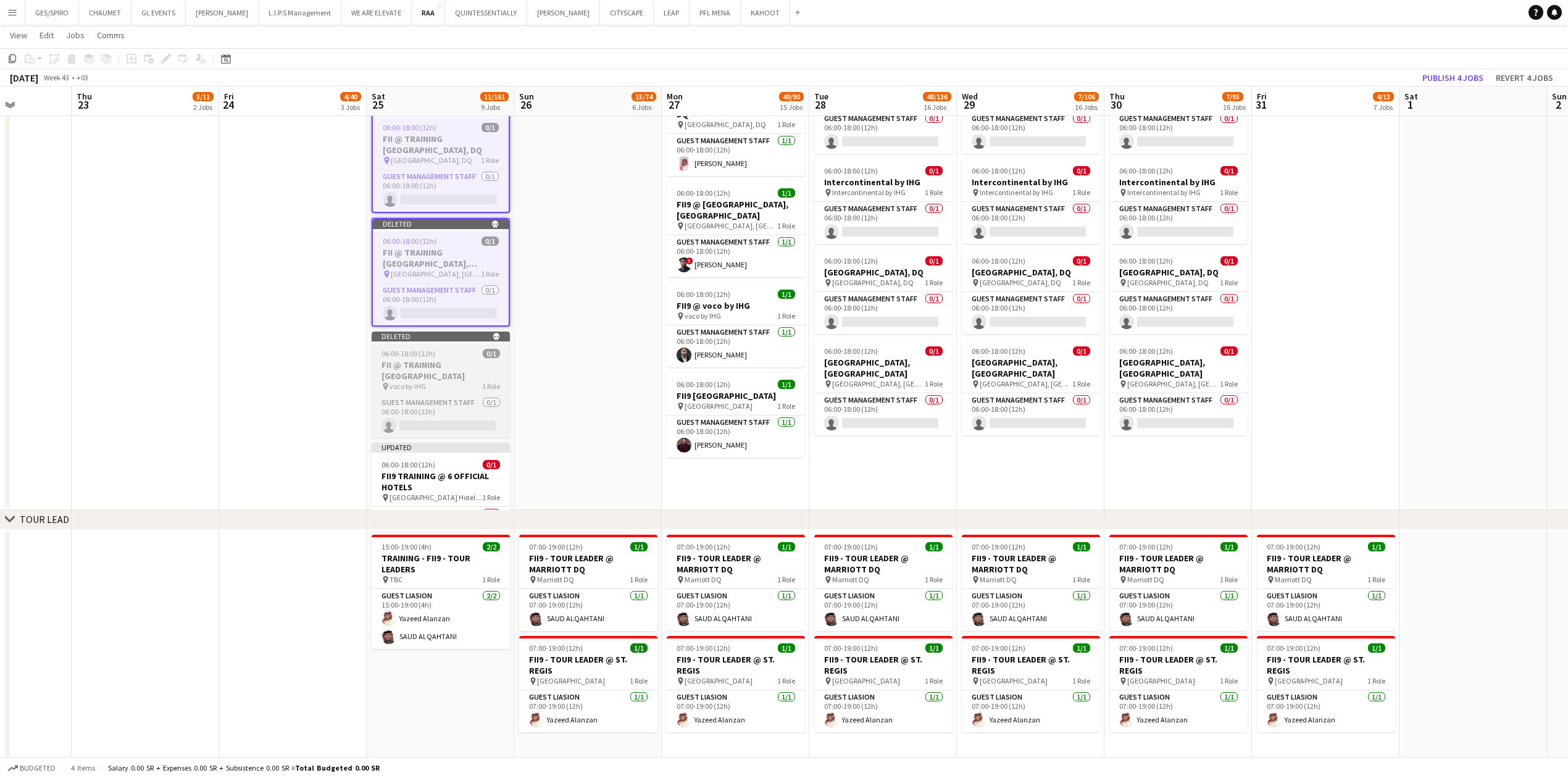
click at [462, 256] on h3 "FII @ TRAINING [GEOGRAPHIC_DATA]" at bounding box center [441, 370] width 138 height 22
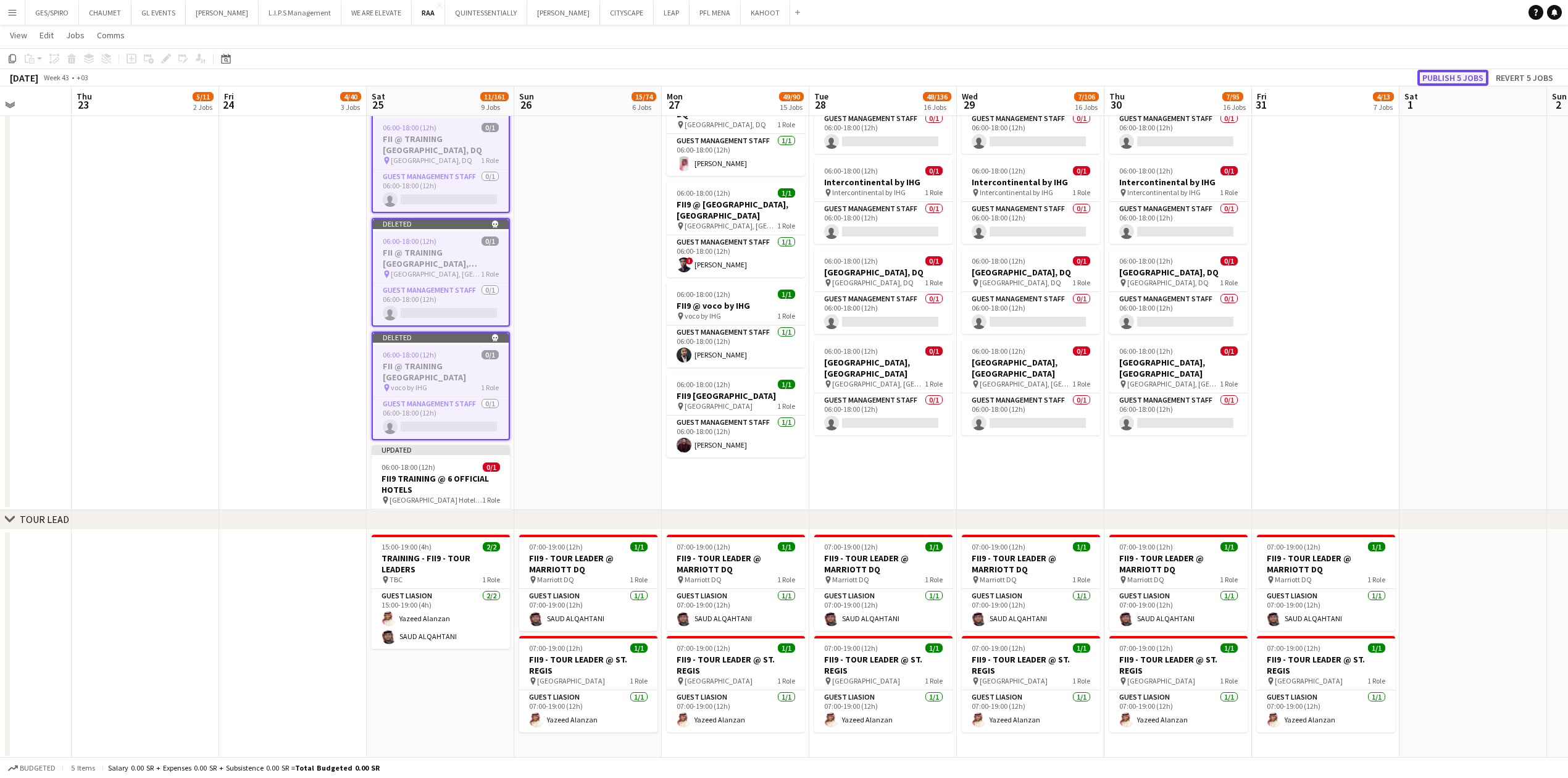
click at [620, 73] on button "Publish 5 jobs" at bounding box center [1452, 78] width 71 height 16
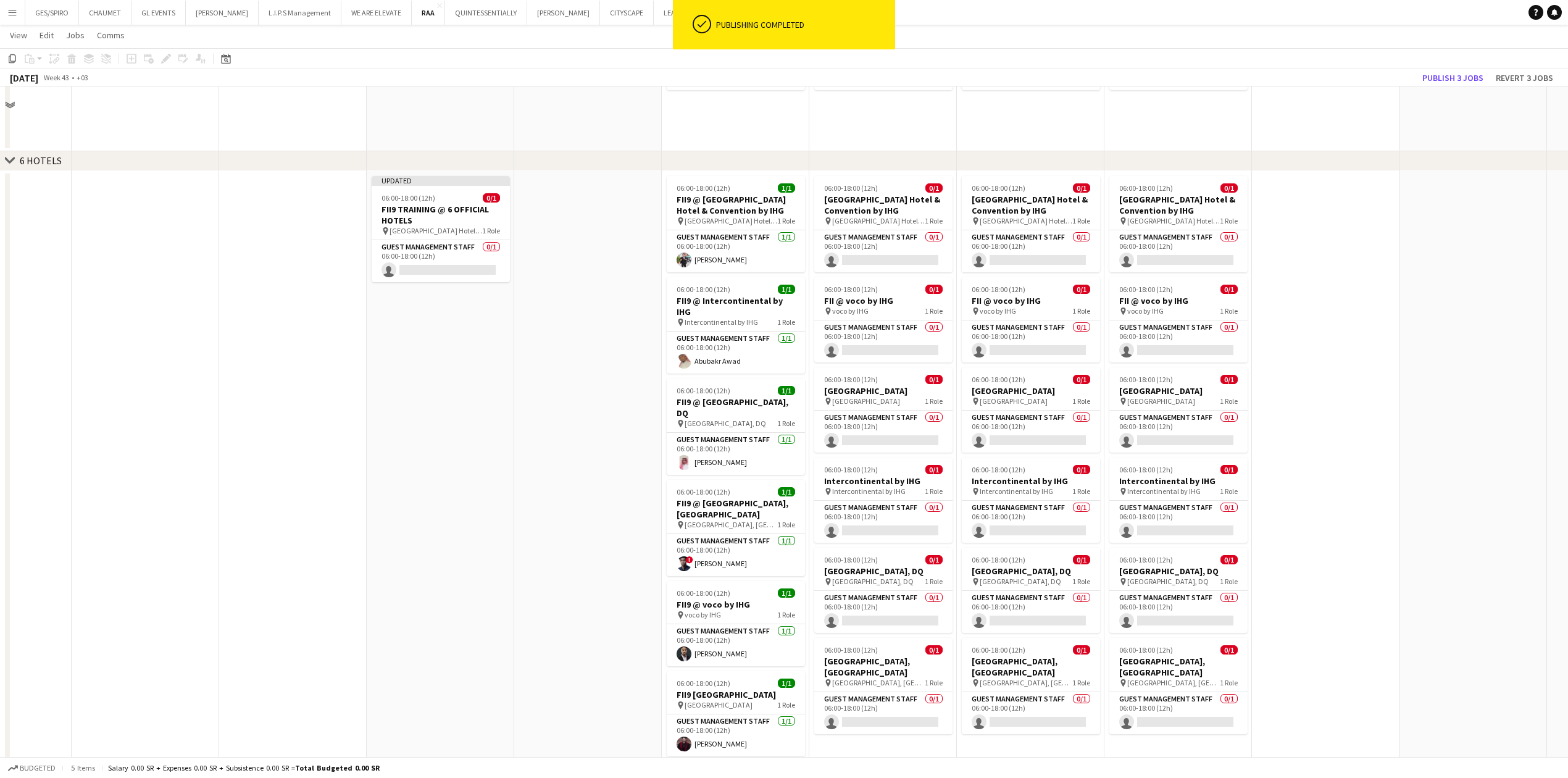
scroll to position [1317, 0]
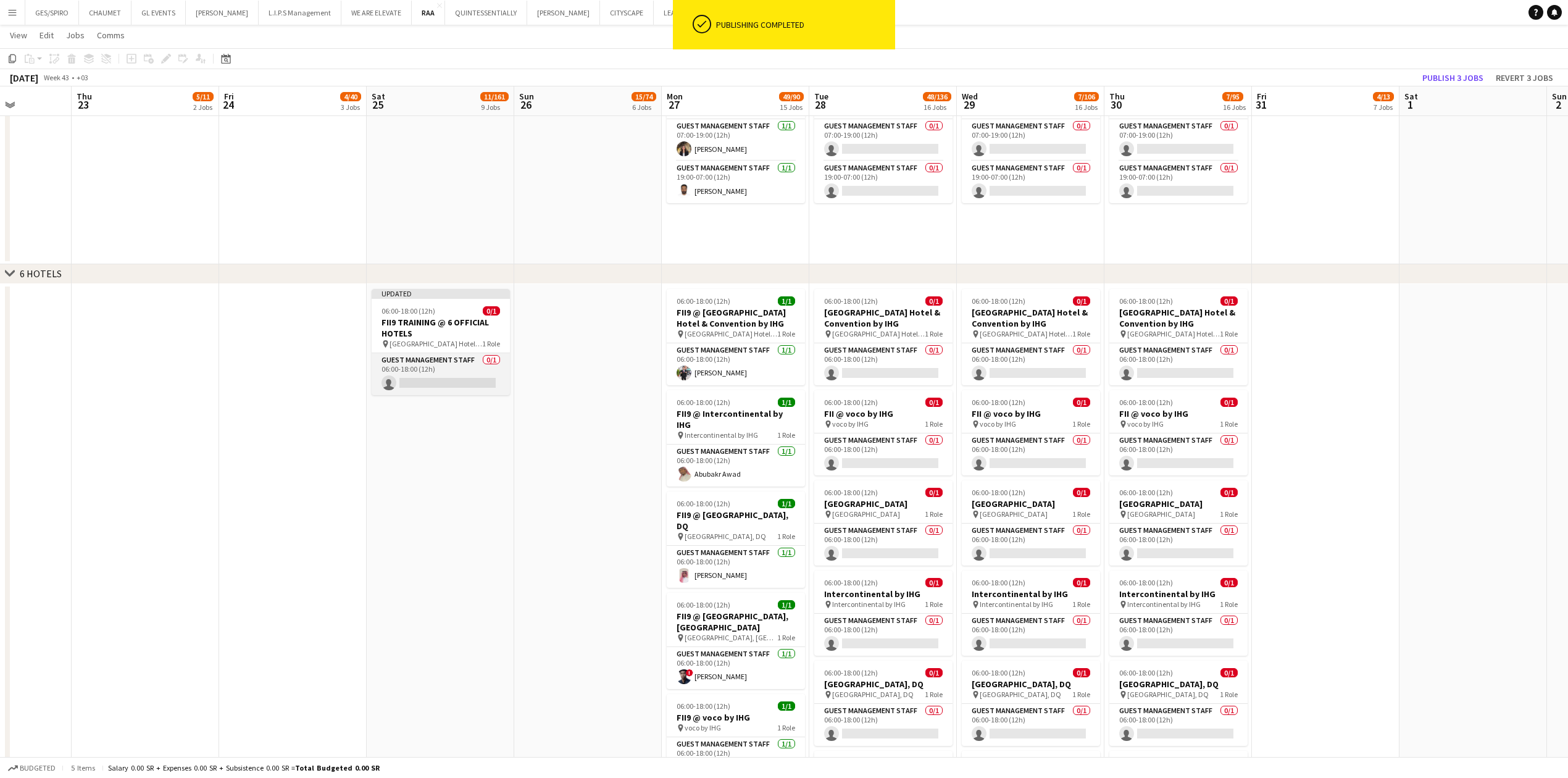
click at [447, 256] on app-card-role "Guest Management Staff 0/1 06:00-18:00 (12h) single-neutral-actions" at bounding box center [441, 374] width 138 height 42
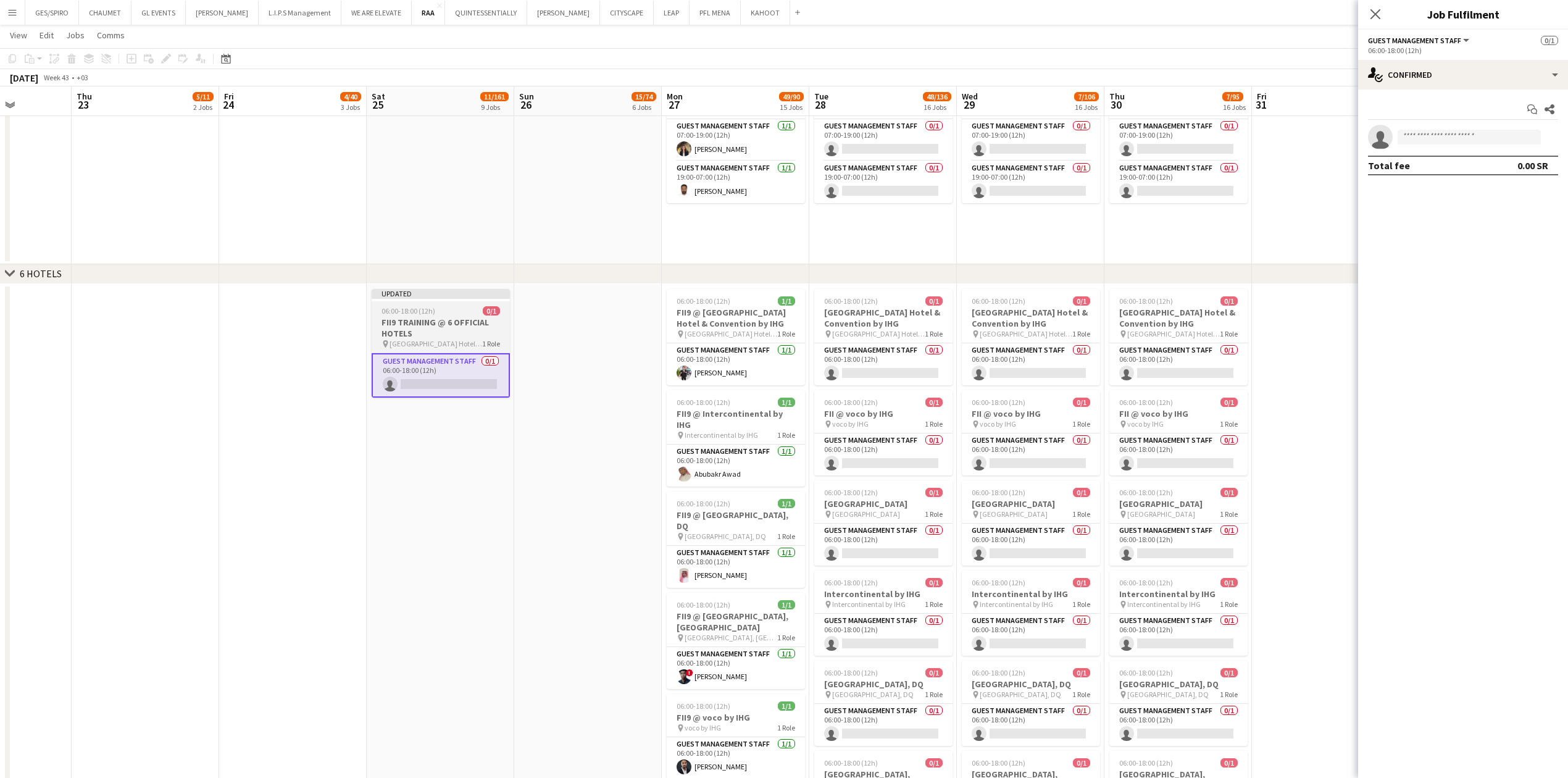
click at [448, 256] on span "[GEOGRAPHIC_DATA] Hotel & Convention by IHG" at bounding box center [435, 344] width 93 height 9
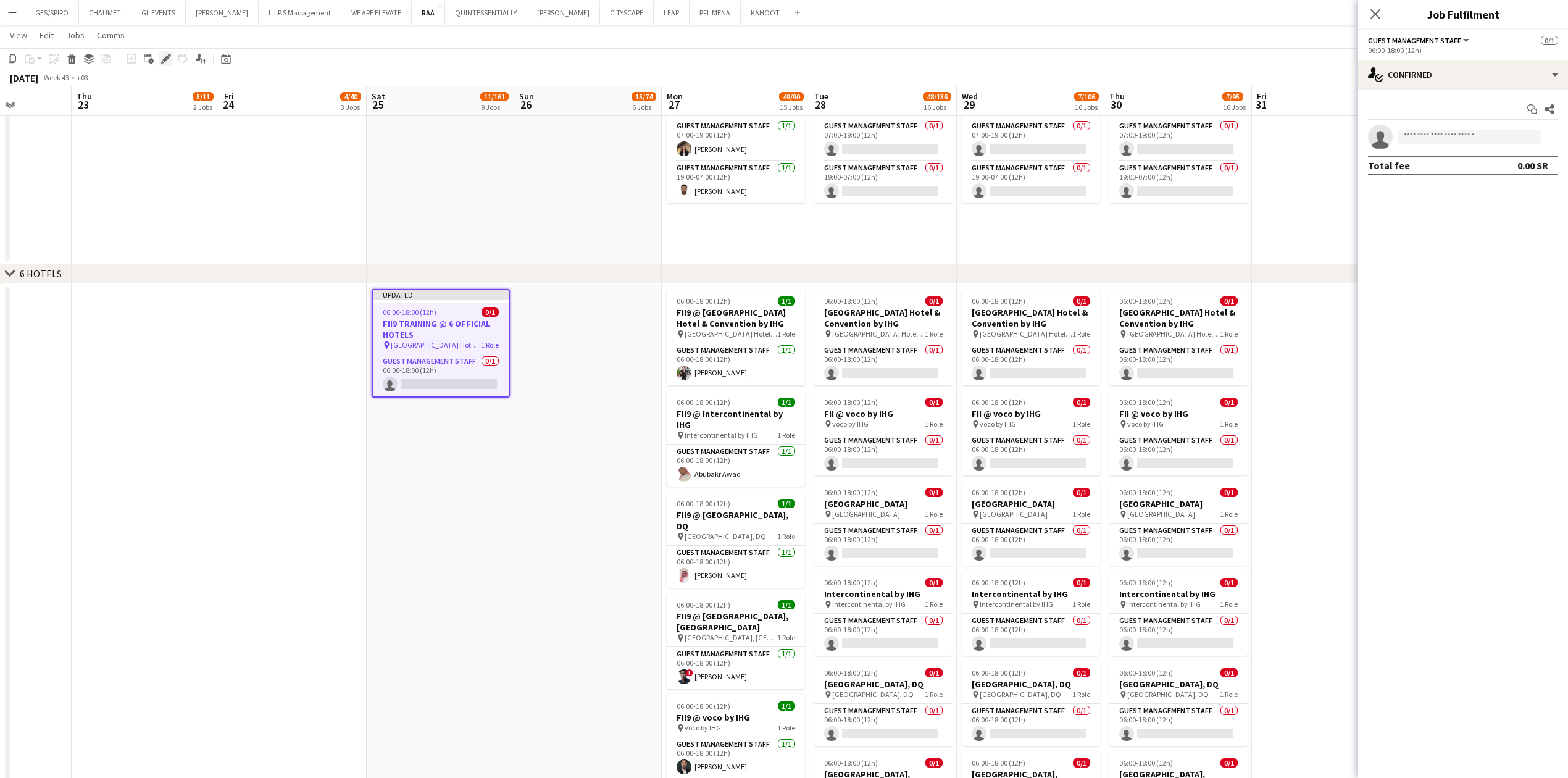
click at [164, 62] on icon "Edit" at bounding box center [166, 58] width 10 height 10
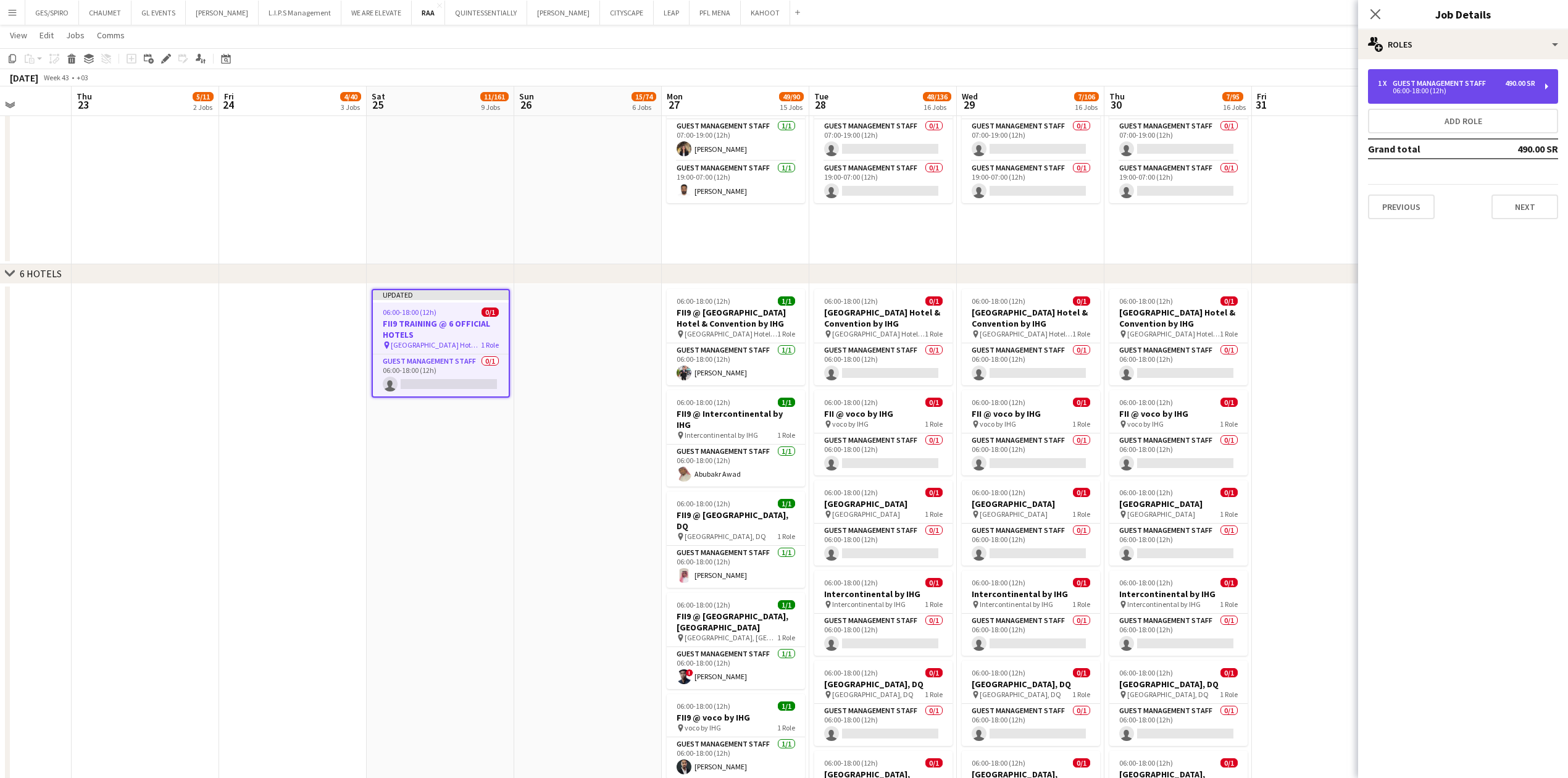
click at [620, 89] on div "1 x Guest Management Staff 490.00 SR 06:00-18:00 (12h)" at bounding box center [1463, 86] width 190 height 35
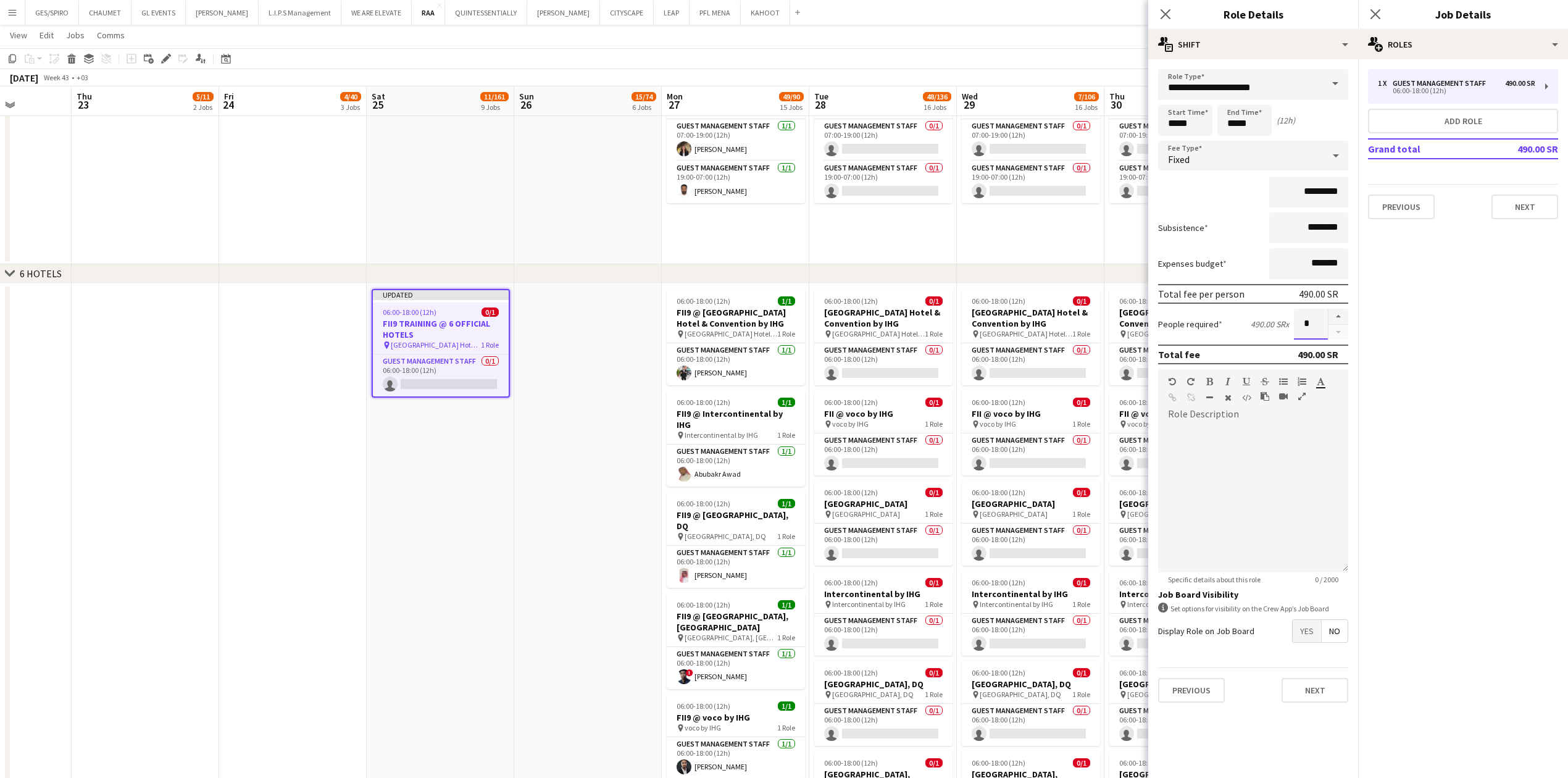
drag, startPoint x: 1316, startPoint y: 319, endPoint x: 1257, endPoint y: 329, distance: 59.8
click at [620, 256] on div "People required 490.00 SR x *" at bounding box center [1252, 324] width 190 height 31
type input "*"
click at [620, 256] on mat-expansion-panel "pencil3 General details 1 x Guest Management Staff 490.00 SR 06:00-18:00 (12h) …" at bounding box center [1463, 419] width 210 height 719
click at [620, 13] on icon at bounding box center [1164, 14] width 11 height 12
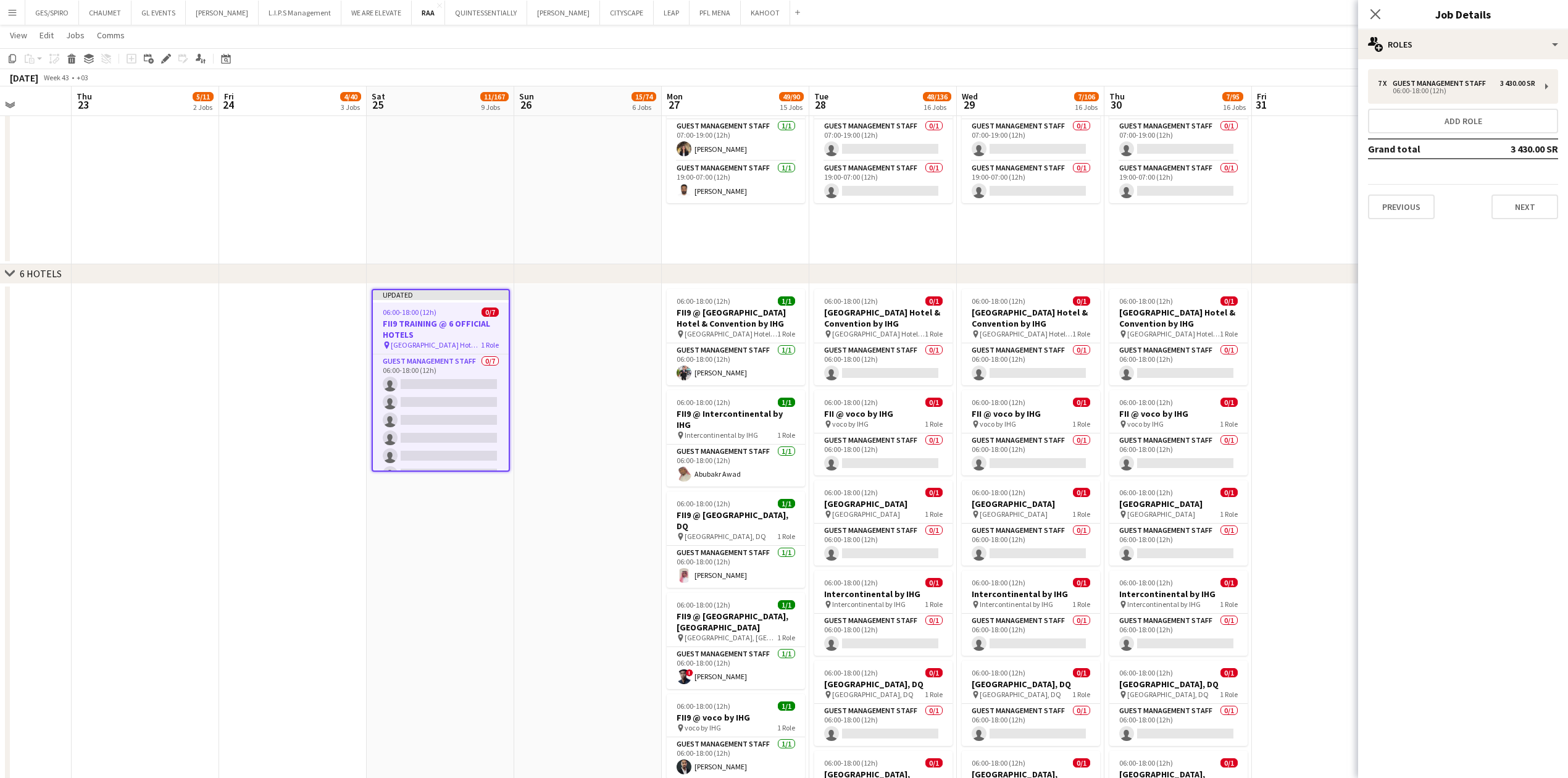
click at [553, 256] on app-date-cell at bounding box center [588, 597] width 147 height 627
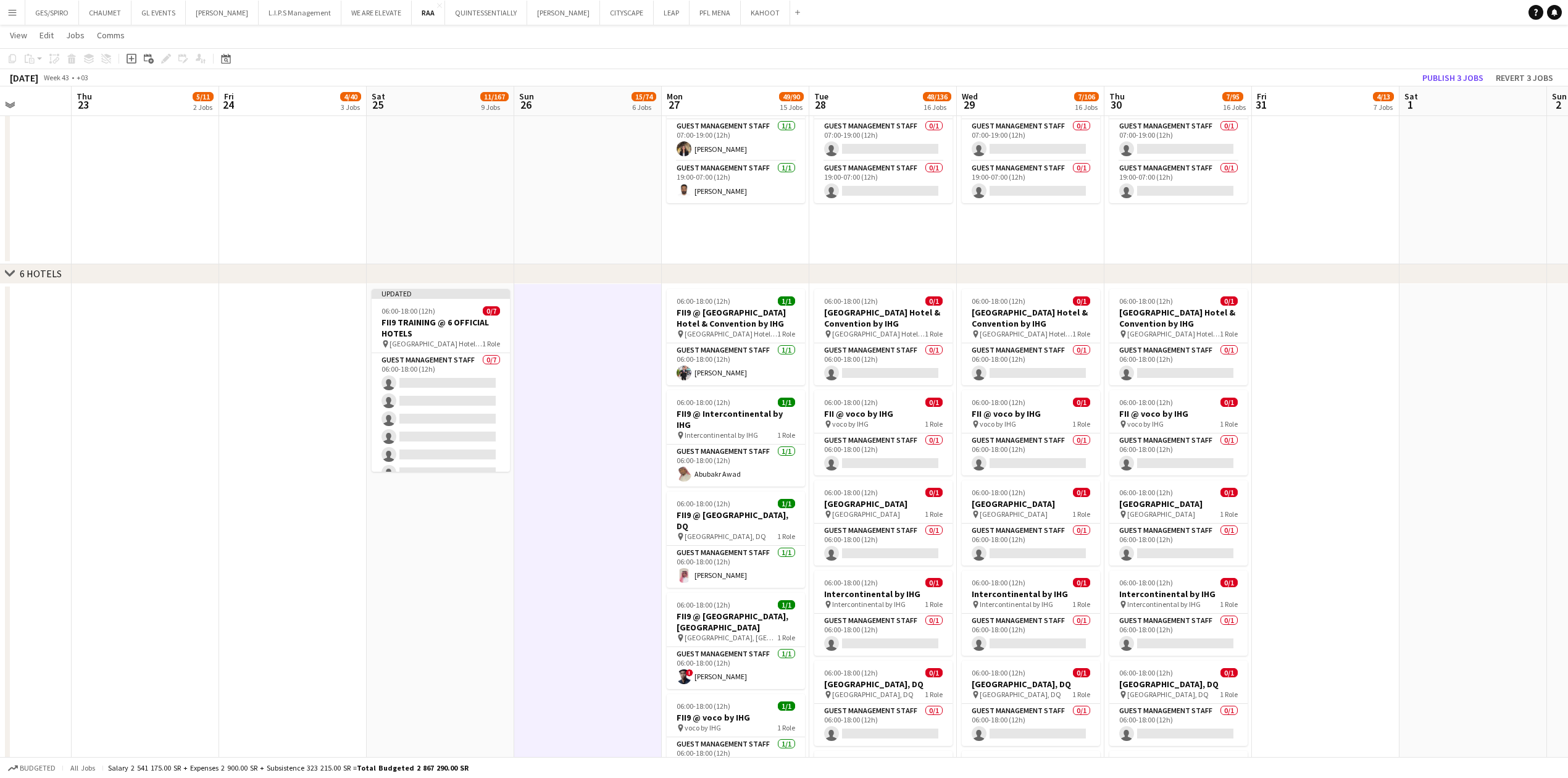
click at [584, 256] on app-date-cell at bounding box center [588, 597] width 147 height 627
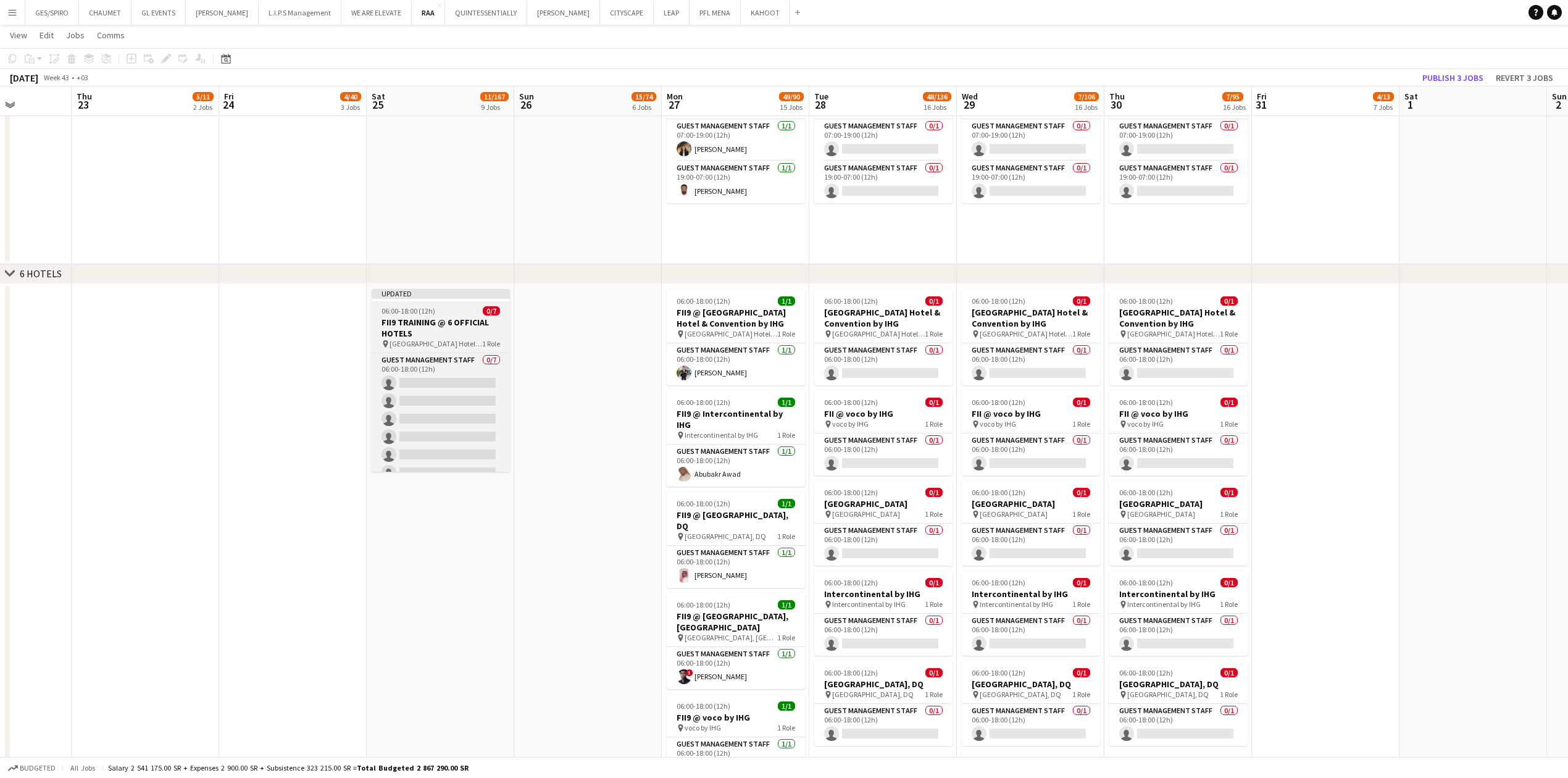
drag, startPoint x: 435, startPoint y: 277, endPoint x: 448, endPoint y: 302, distance: 28.2
click at [435, 256] on div "chevron-right 6 HOTELS" at bounding box center [784, 274] width 1568 height 20
click at [450, 256] on app-job-card "Updated 06:00-18:00 (12h) 0/7 FII9 TRAINING @ 6 OFFICIAL HOTELS pin [GEOGRAPHIC…" at bounding box center [441, 380] width 138 height 183
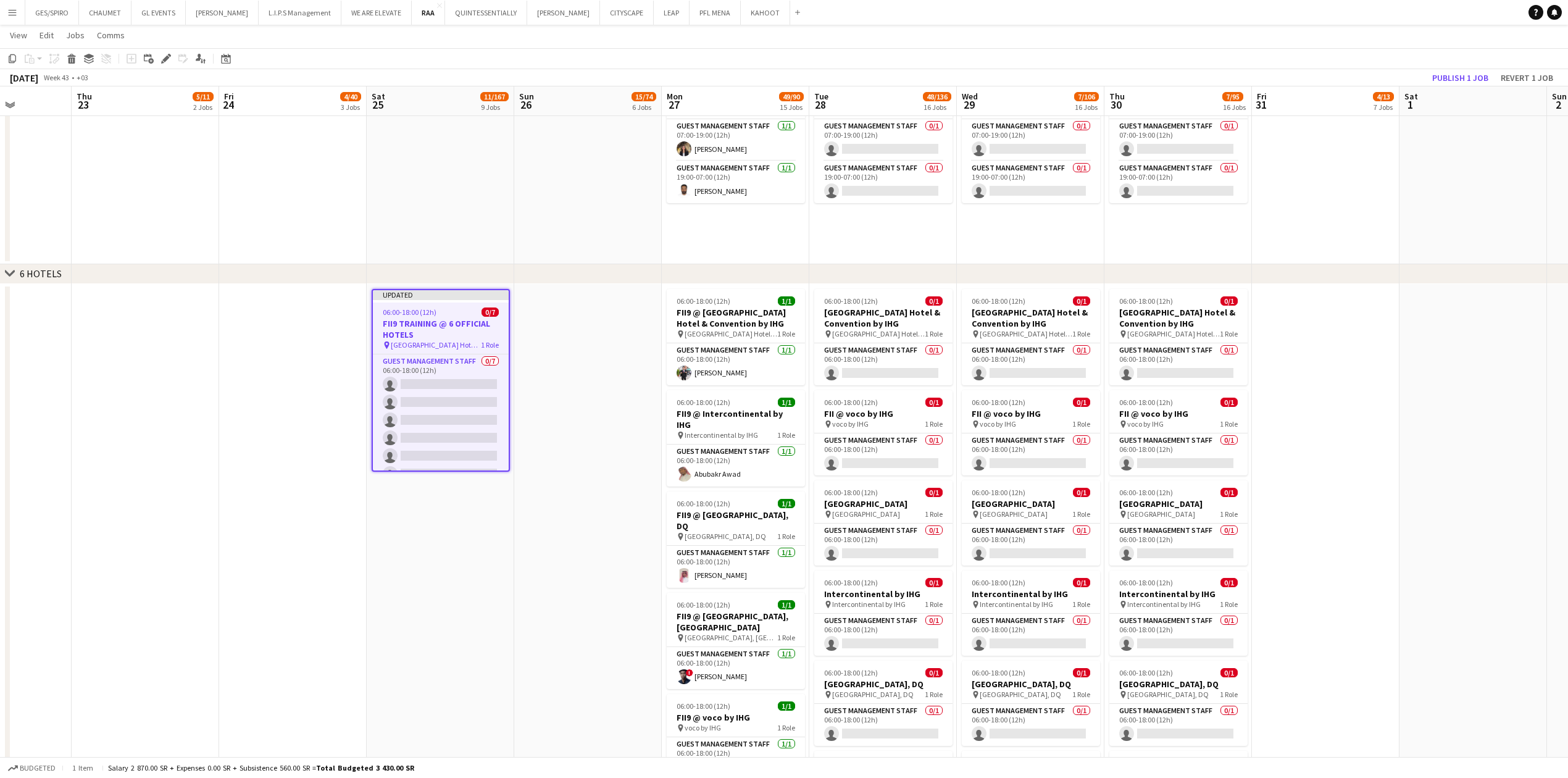
drag, startPoint x: 586, startPoint y: 332, endPoint x: 591, endPoint y: 322, distance: 11.2
click at [586, 256] on app-date-cell at bounding box center [588, 597] width 147 height 627
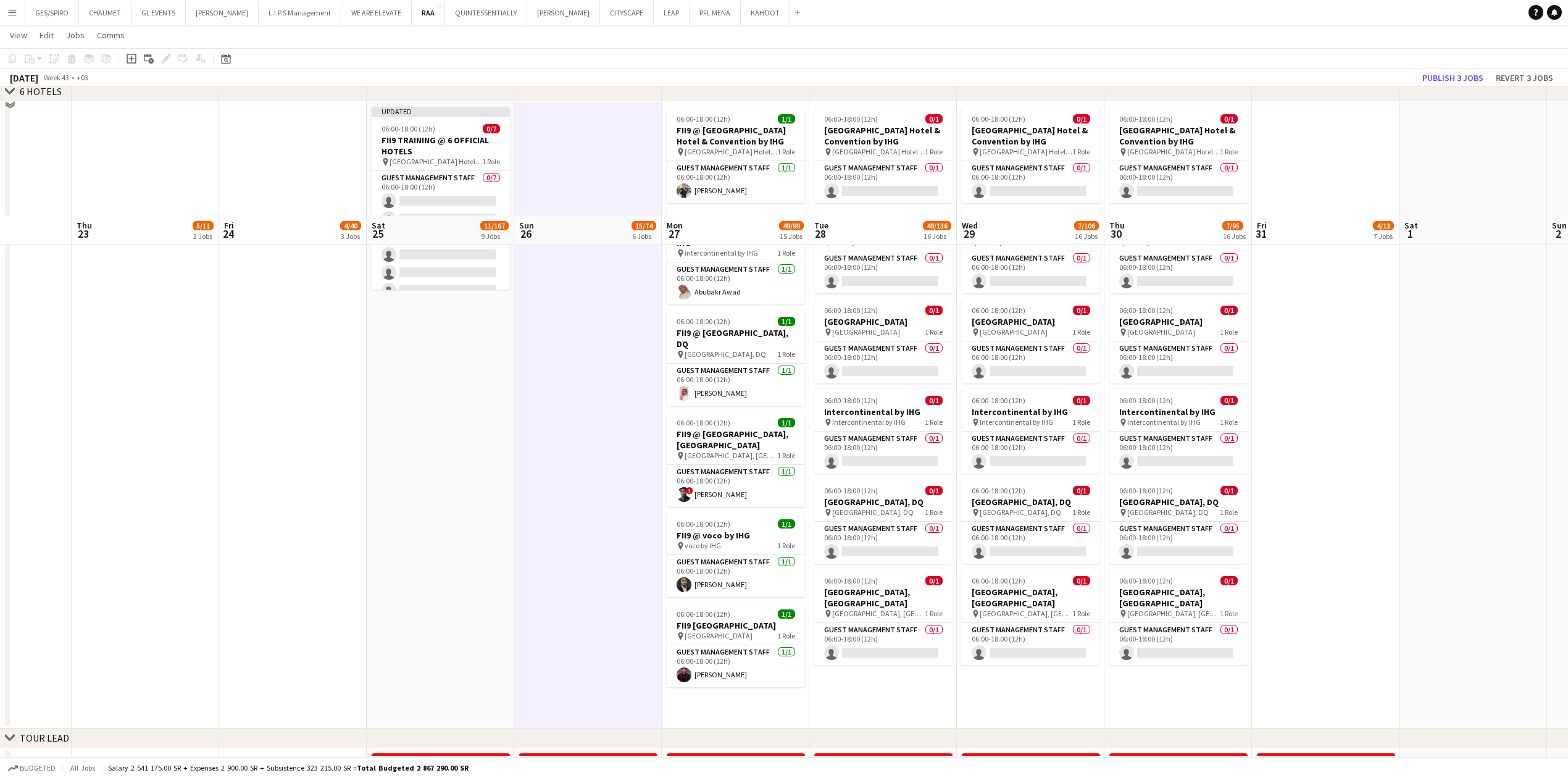
scroll to position [1482, 0]
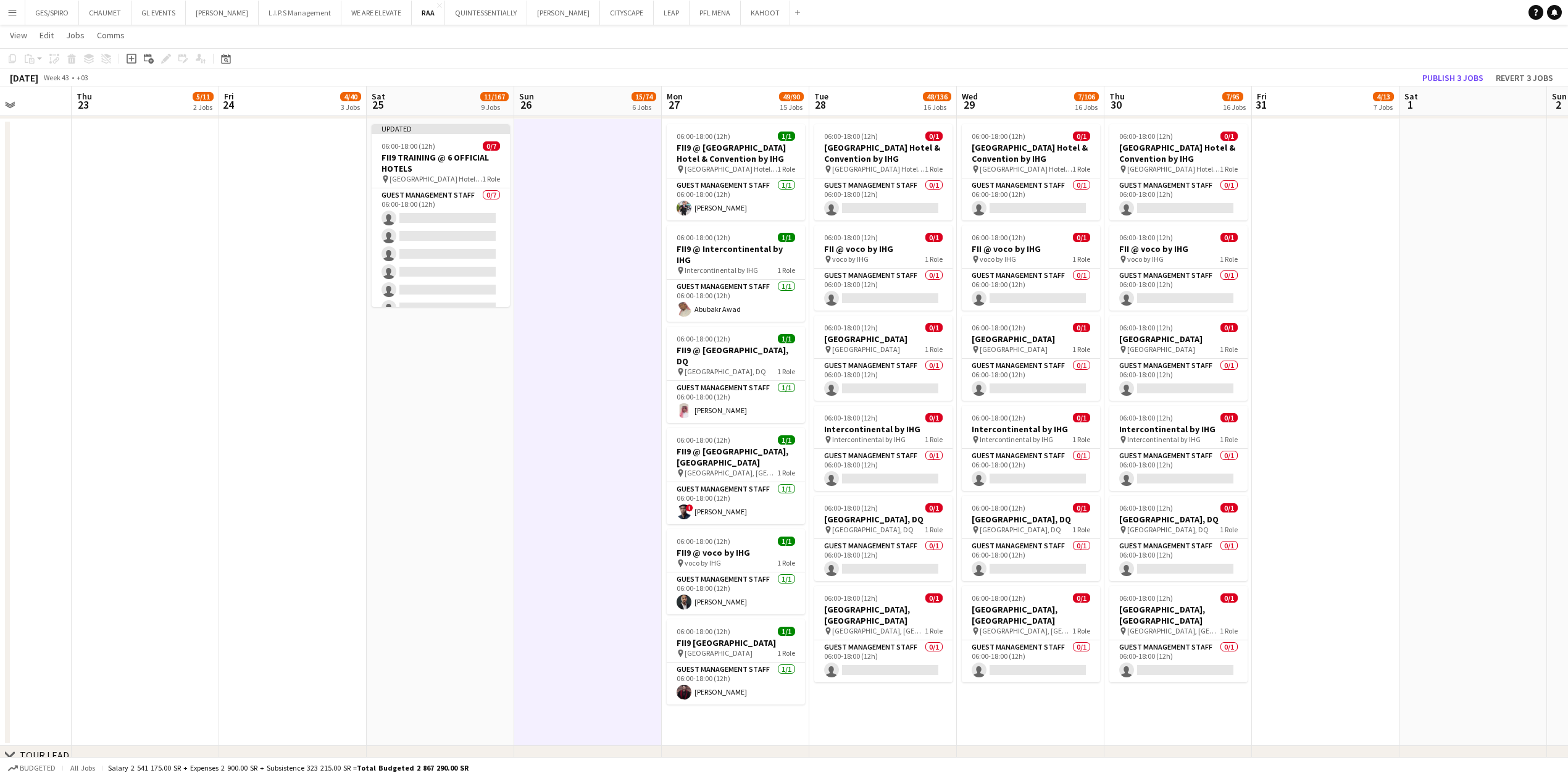
click at [554, 256] on app-date-cell at bounding box center [588, 432] width 147 height 627
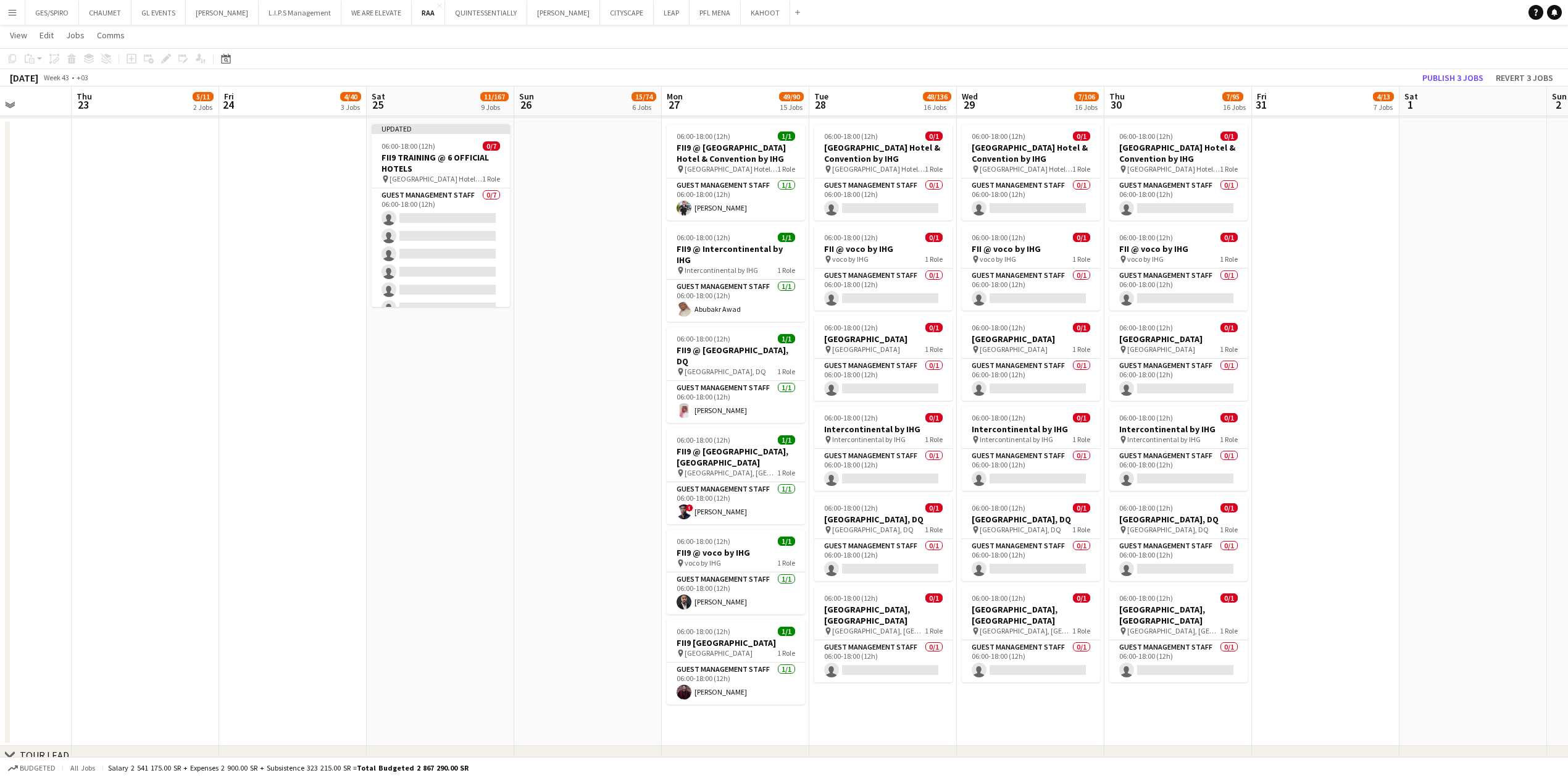
click at [553, 256] on app-date-cell at bounding box center [588, 432] width 147 height 627
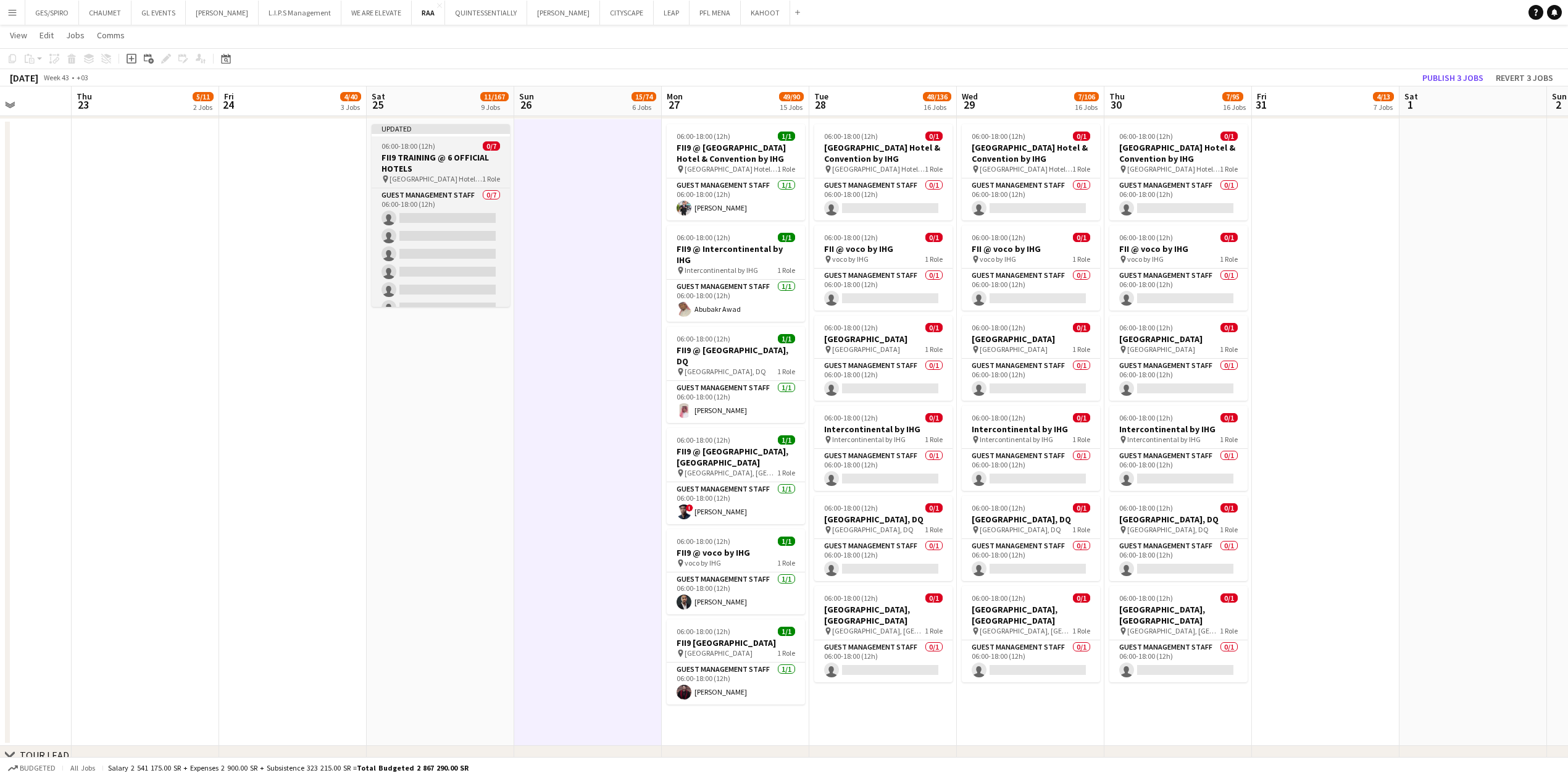
click at [453, 149] on div "06:00-18:00 (12h) 0/7" at bounding box center [441, 146] width 138 height 9
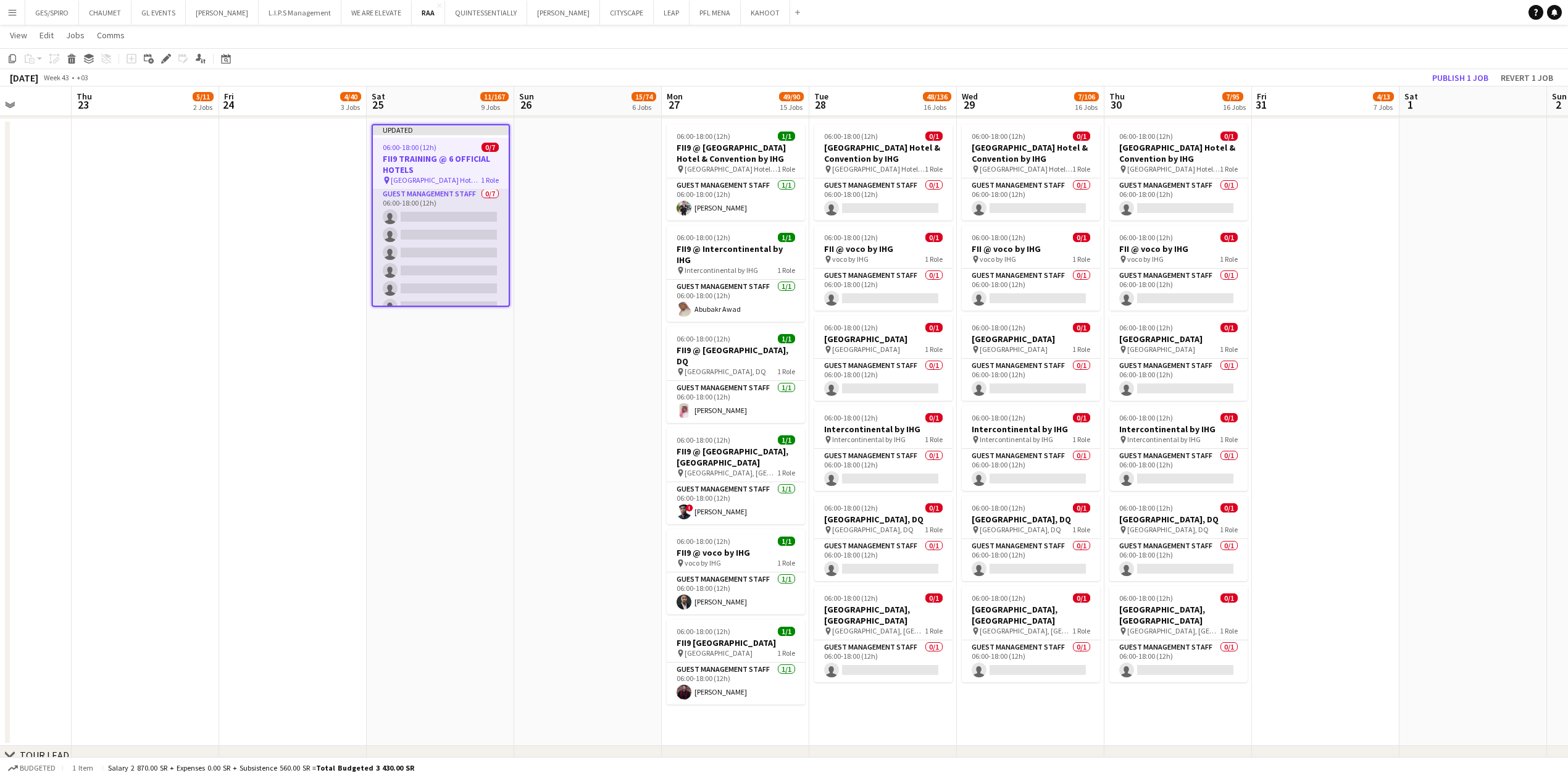
scroll to position [0, 0]
click at [465, 168] on h3 "FII9 TRAINING @ 6 OFFICIAL HOTELS" at bounding box center [440, 164] width 136 height 22
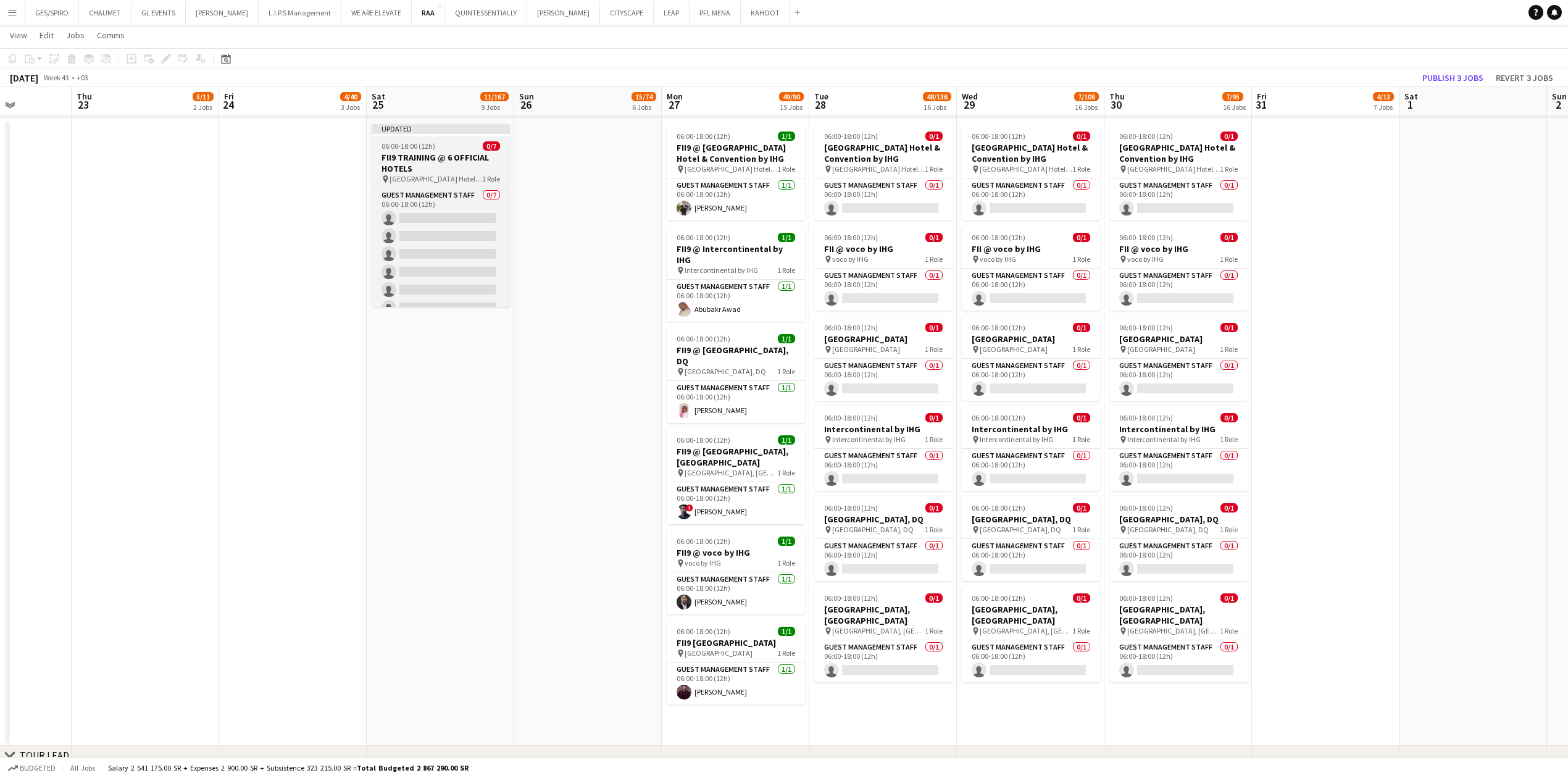
click at [467, 168] on h3 "FII9 TRAINING @ 6 OFFICIAL HOTELS" at bounding box center [441, 163] width 138 height 22
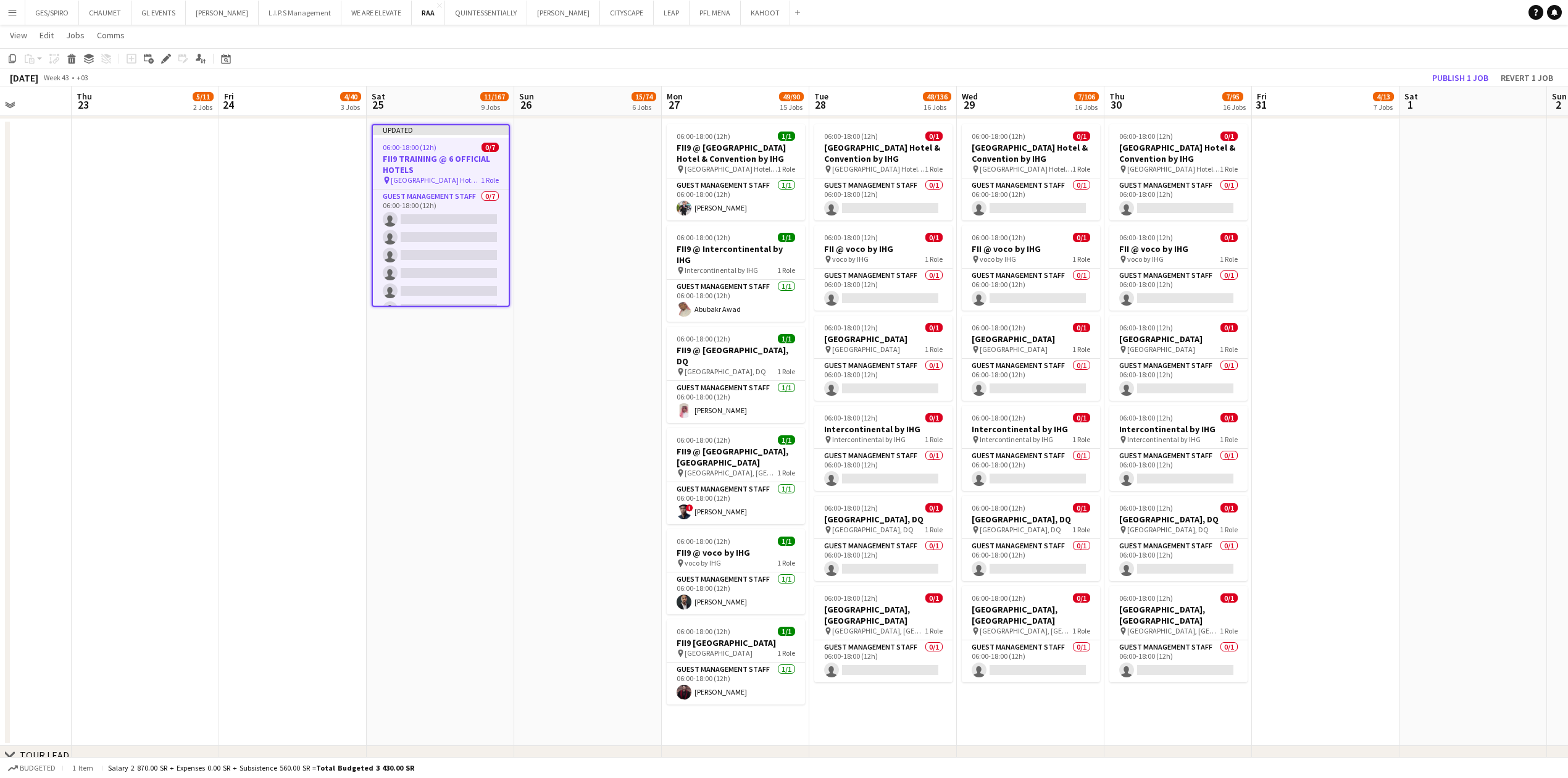
click at [172, 57] on div "Edit" at bounding box center [166, 59] width 15 height 15
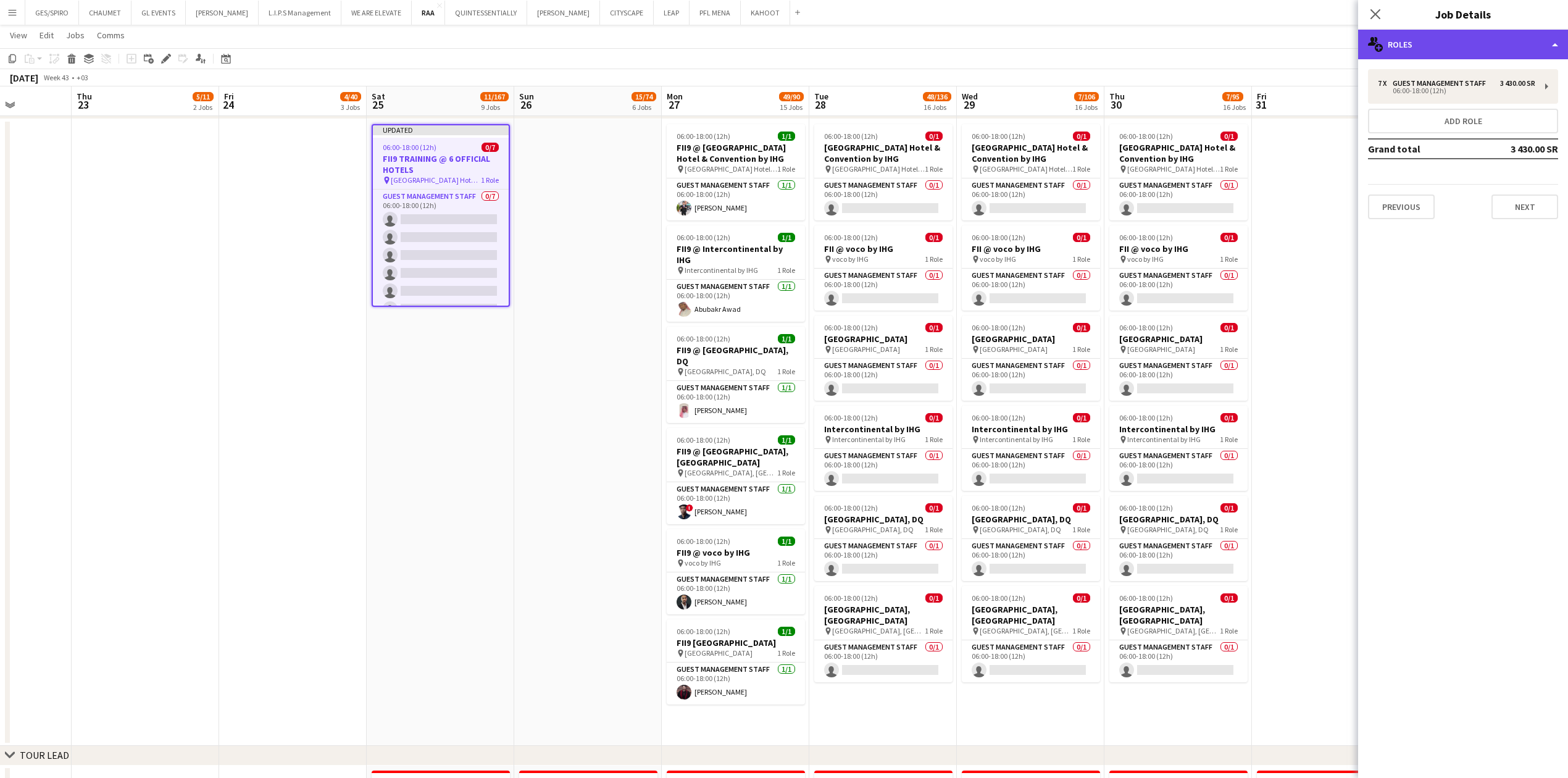
click at [620, 46] on div "multiple-users-add Roles" at bounding box center [1463, 45] width 210 height 30
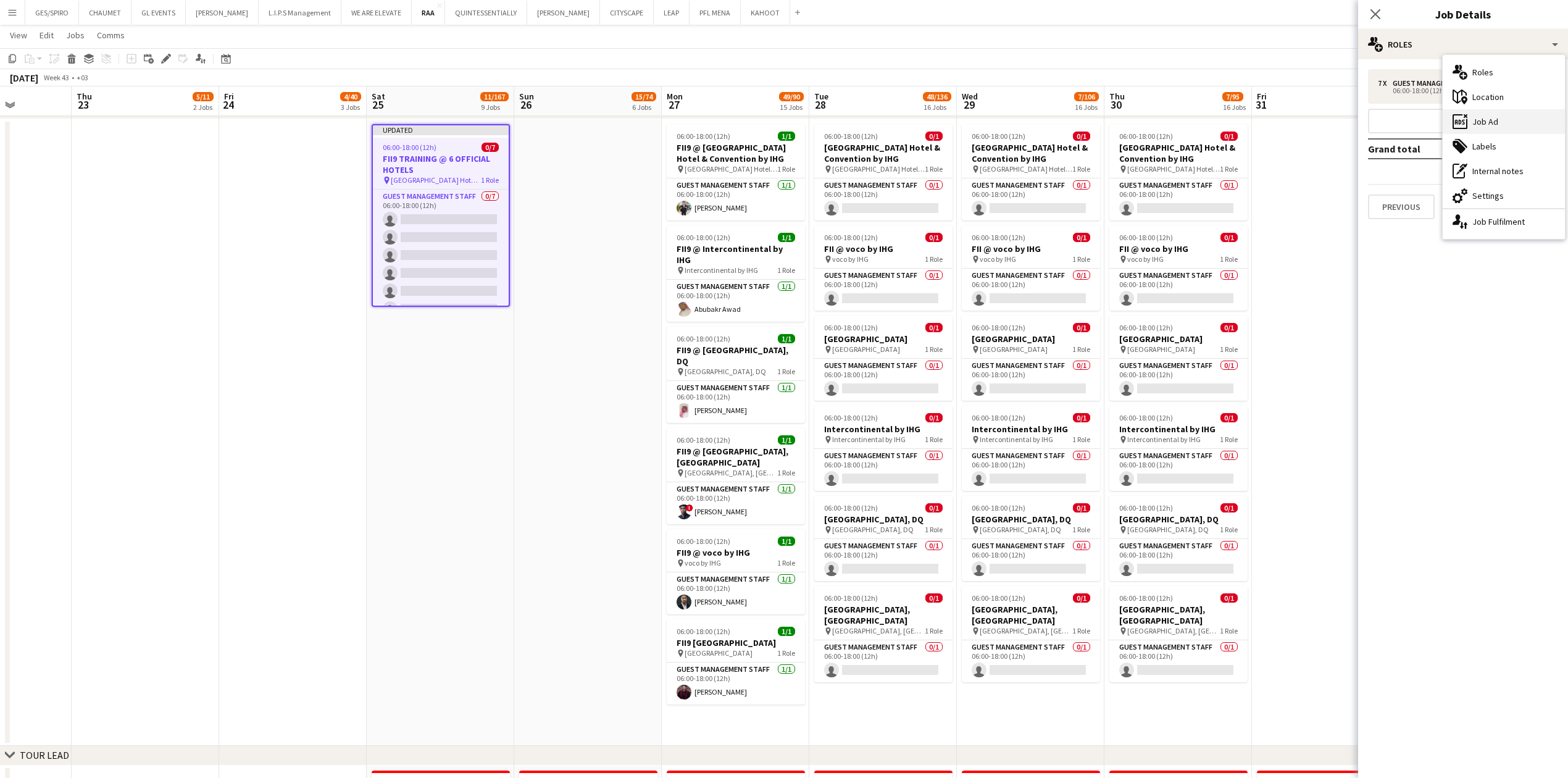
click at [620, 114] on div "ads-window Job Ad" at bounding box center [1503, 122] width 122 height 25
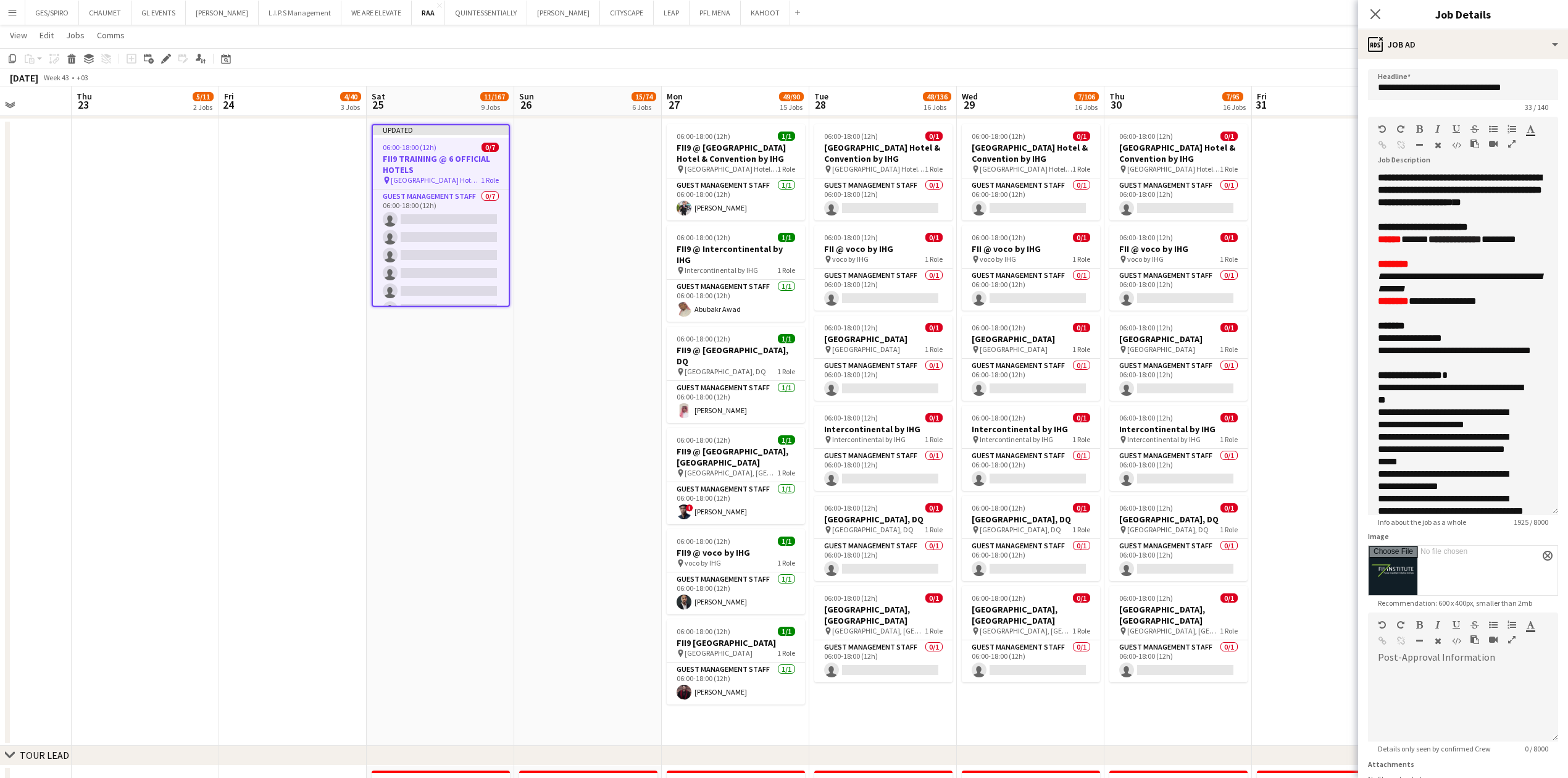
drag, startPoint x: 1554, startPoint y: 243, endPoint x: 1559, endPoint y: 512, distance: 269.0
click at [620, 256] on mat-expansion-panel "**********" at bounding box center [1463, 419] width 210 height 719
click at [468, 204] on app-card-role "Guest Management Staff 0/7 06:00-18:00 (12h) single-neutral-actions single-neut…" at bounding box center [440, 264] width 136 height 150
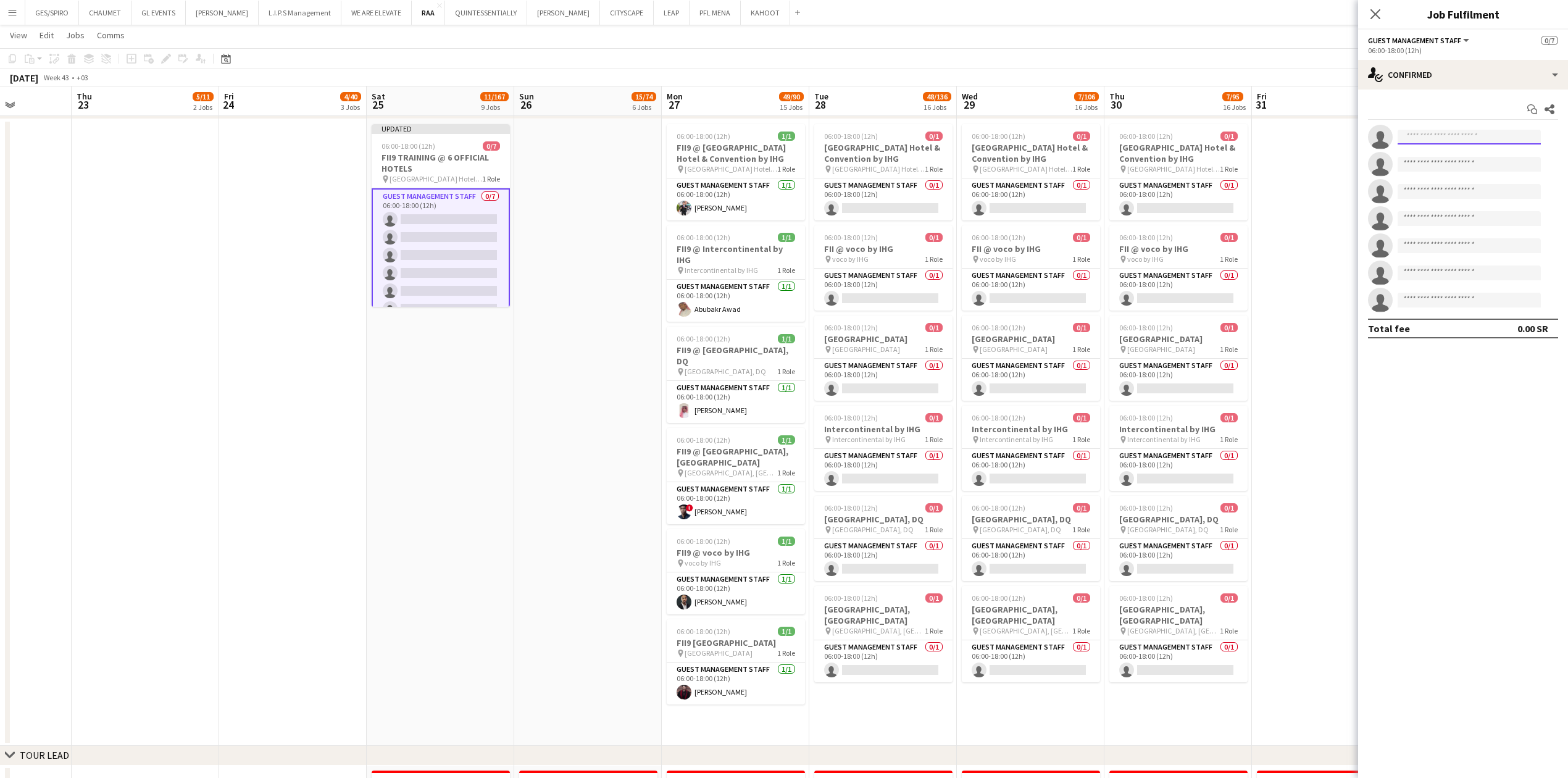
click at [620, 135] on input at bounding box center [1469, 137] width 143 height 15
paste input "**********"
type input "**********"
drag, startPoint x: 1513, startPoint y: 137, endPoint x: 1186, endPoint y: 149, distance: 327.2
click at [620, 149] on body "Menu Boards Boards Boards All jobs Status Workforce Workforce My Workforce Recr…" at bounding box center [784, 100] width 1568 height 3165
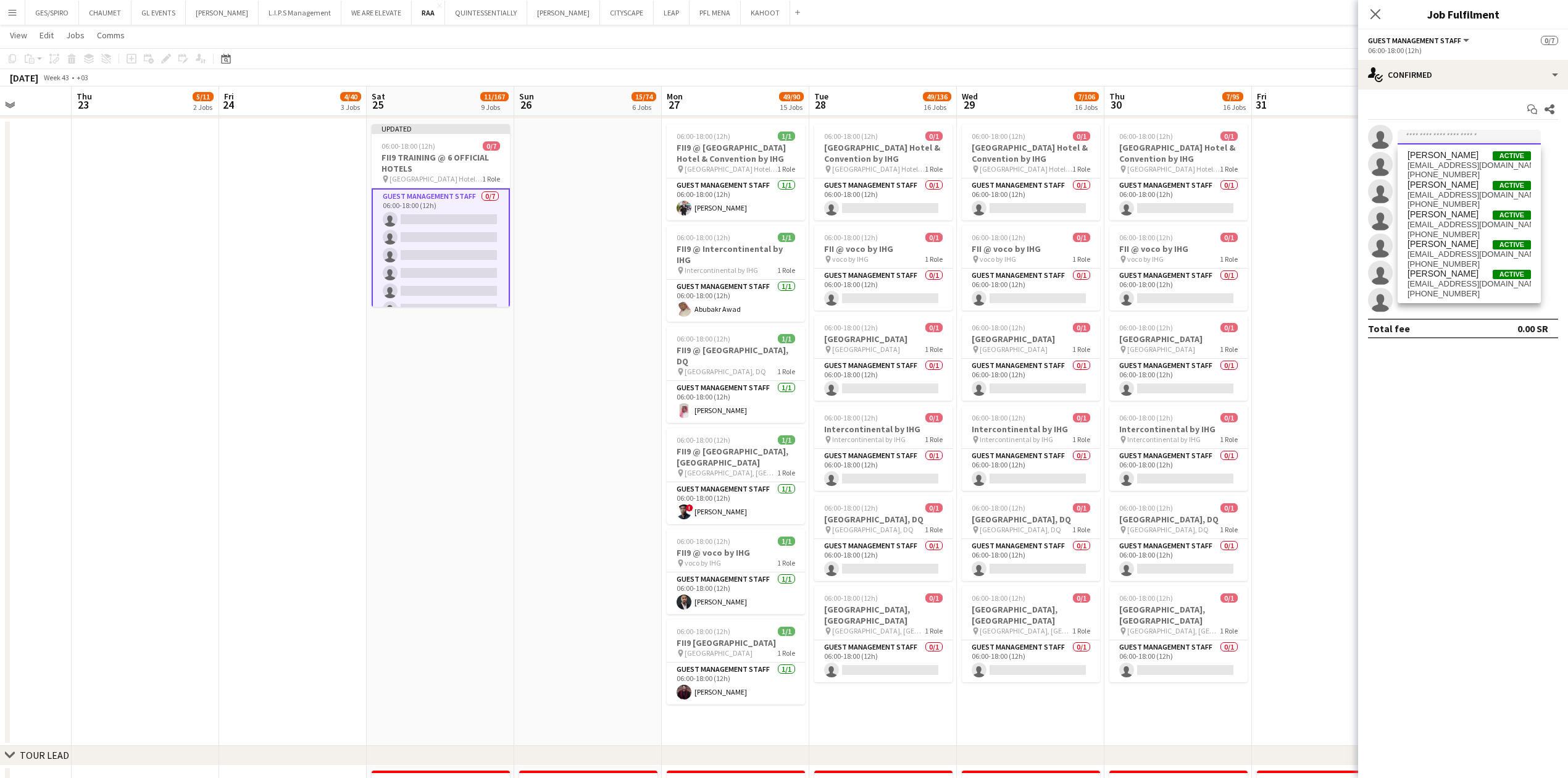
paste input "**********"
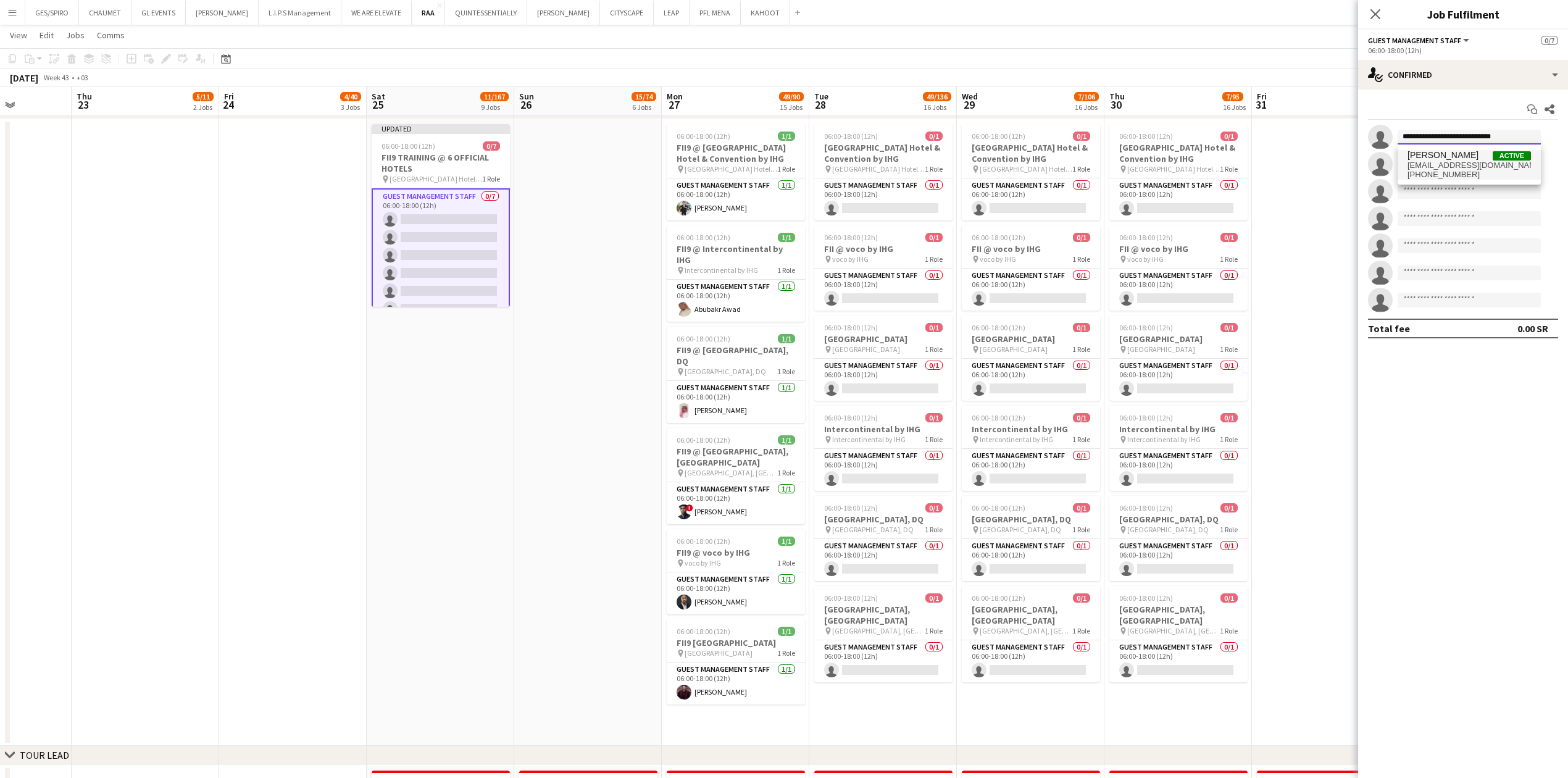
type input "**********"
click at [620, 164] on span "[EMAIL_ADDRESS][DOMAIN_NAME]" at bounding box center [1469, 165] width 124 height 10
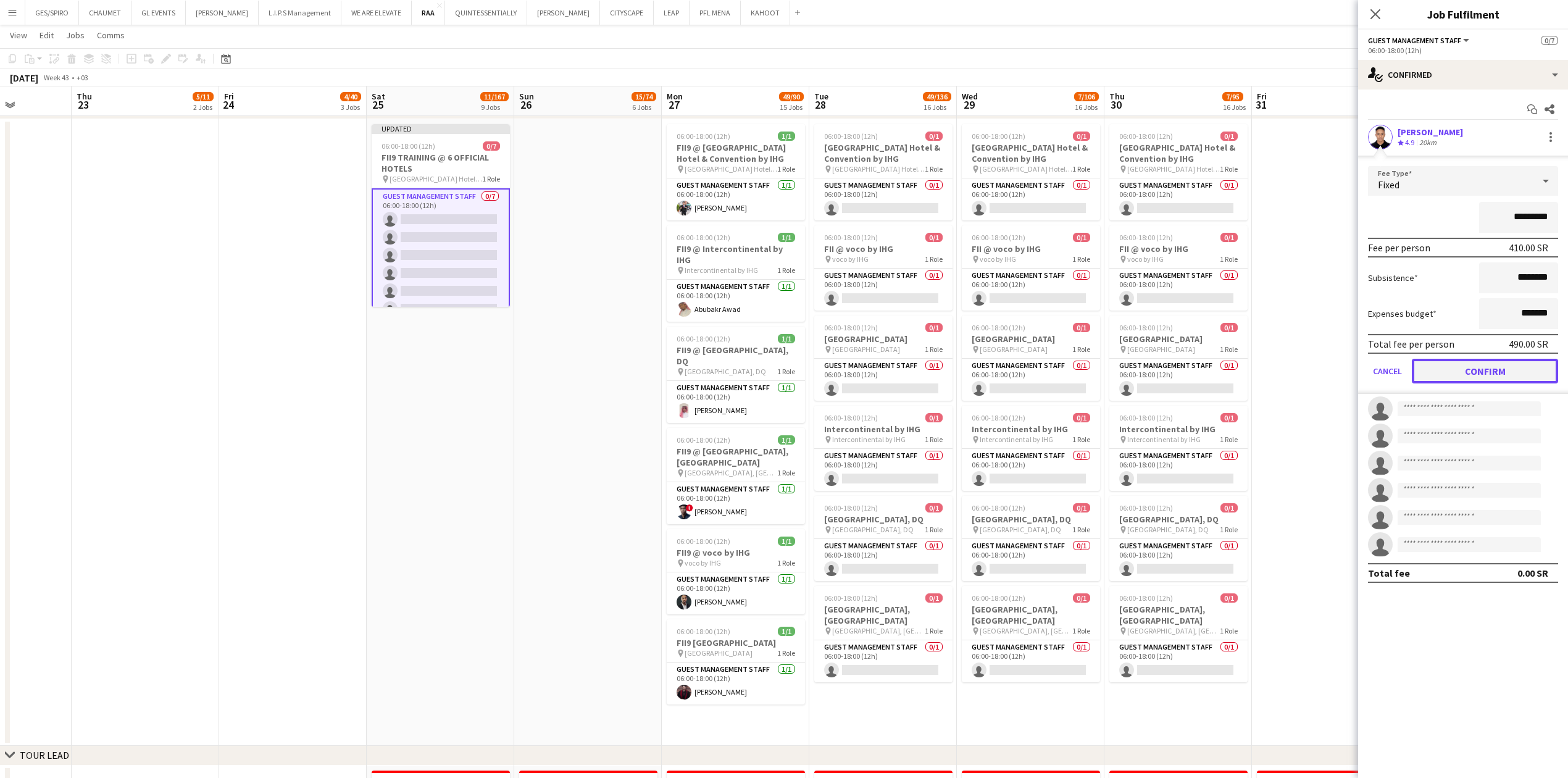
click at [620, 256] on button "Confirm" at bounding box center [1485, 371] width 146 height 25
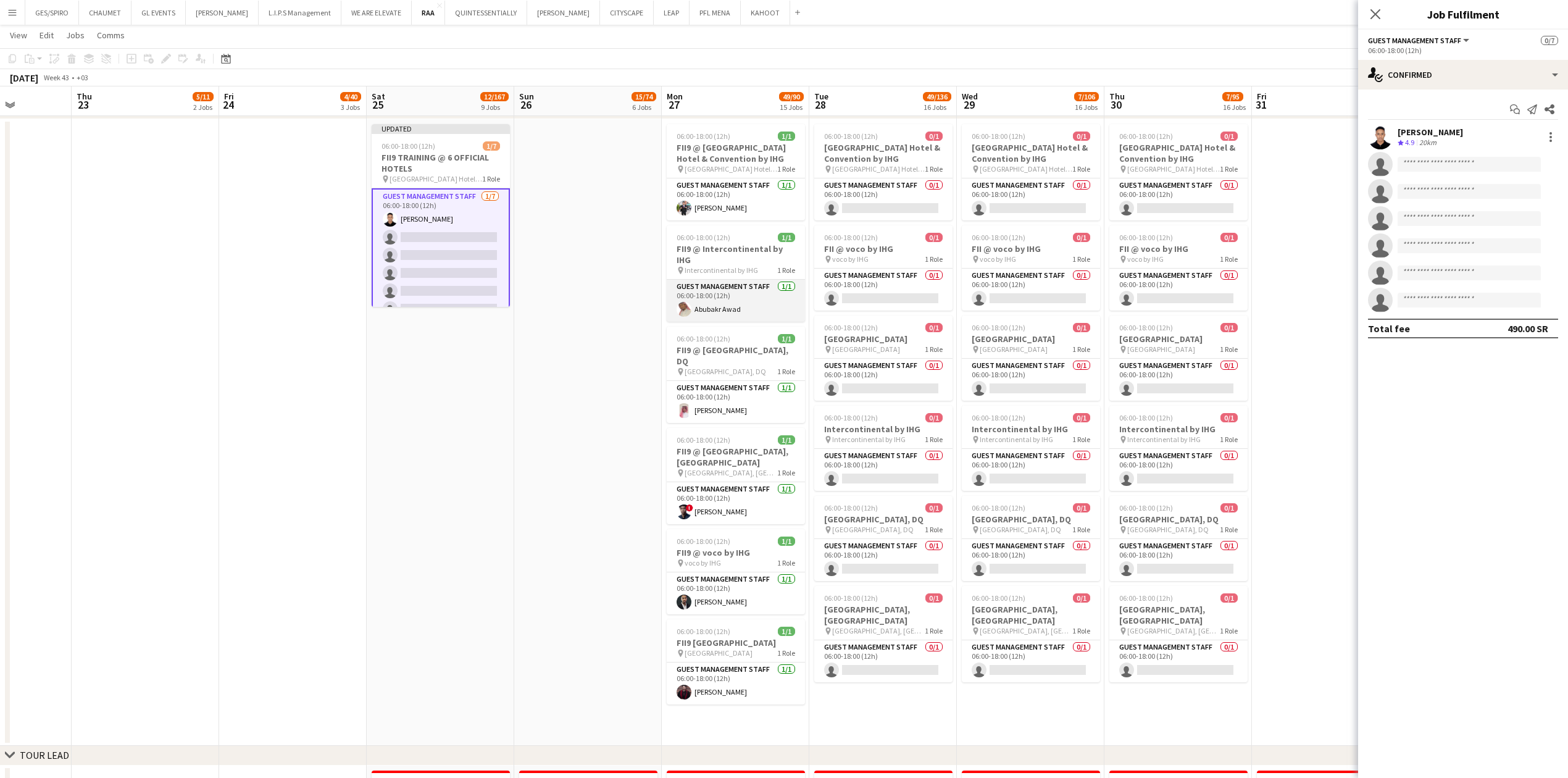
click at [620, 256] on app-card-role "Guest Management Staff [DATE] 06:00-18:00 (12h) [PERSON_NAME]" at bounding box center [736, 301] width 138 height 42
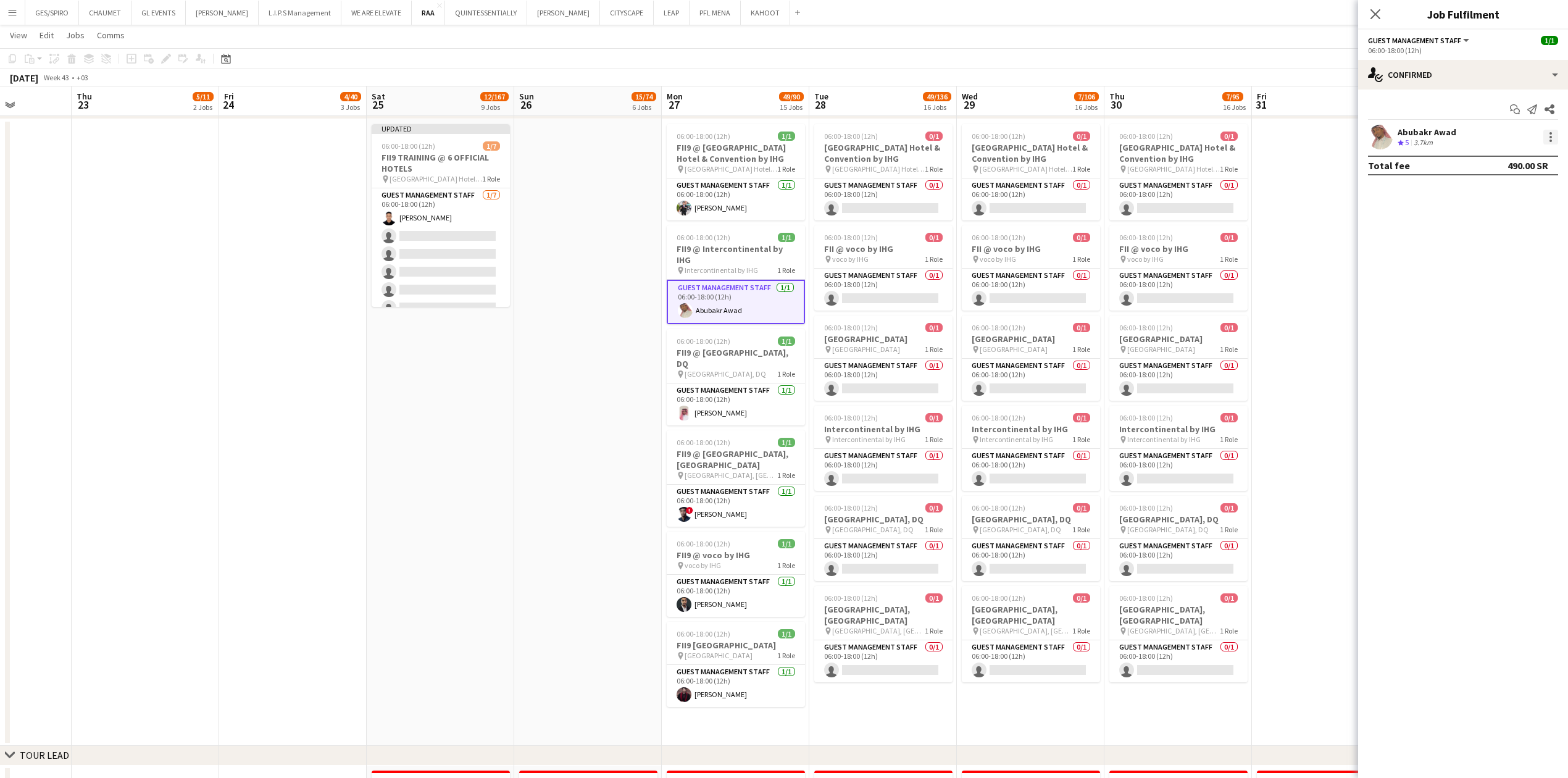
click at [620, 136] on div at bounding box center [1550, 137] width 15 height 15
click at [620, 256] on div at bounding box center [784, 389] width 1568 height 778
click at [422, 233] on app-card-role "Guest Management Staff [DATE] 06:00-18:00 (12h) [PERSON_NAME] single-neutral-ac…" at bounding box center [441, 262] width 138 height 150
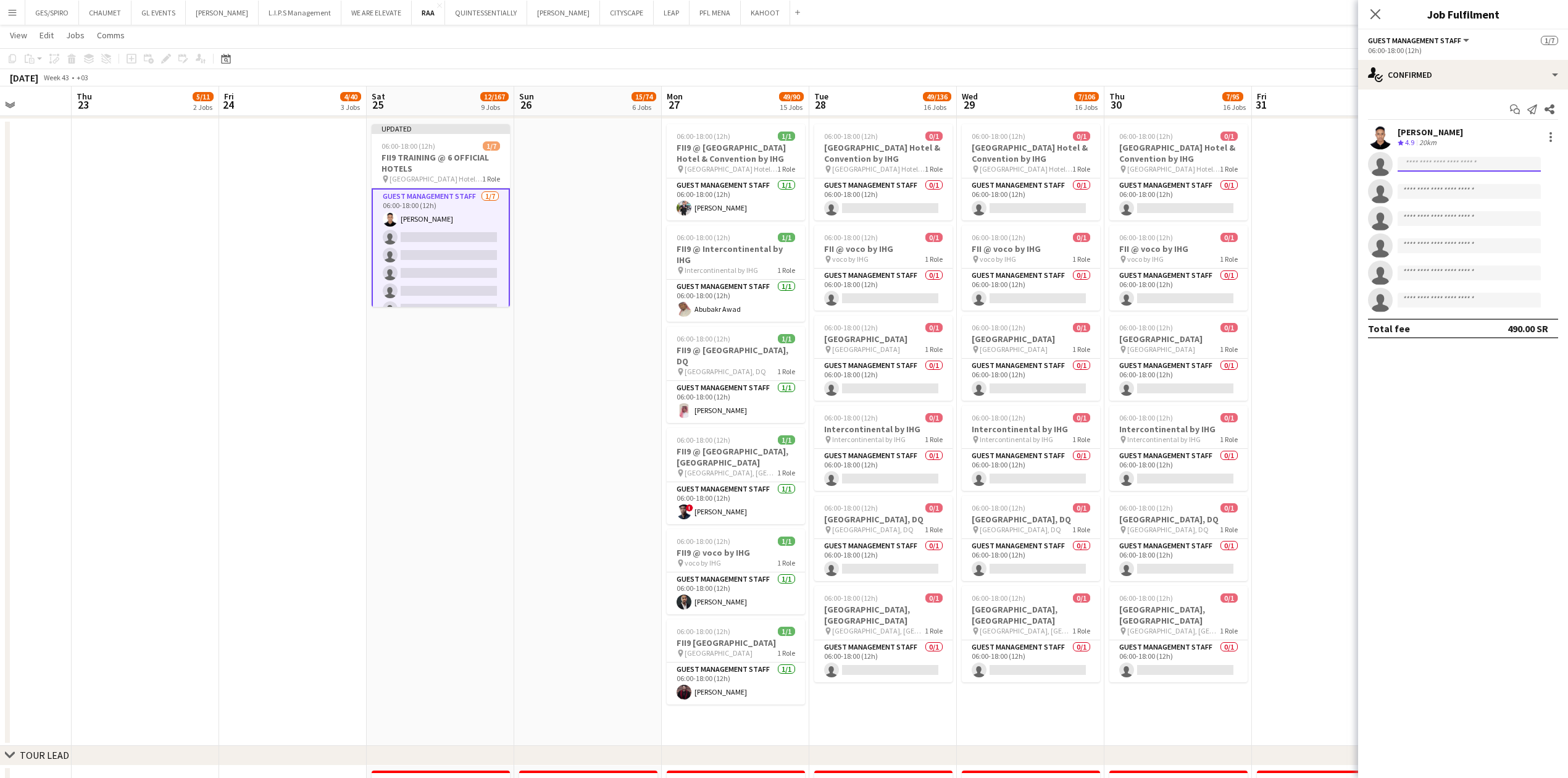
click at [620, 158] on input at bounding box center [1469, 164] width 143 height 15
type input "**********"
click at [620, 187] on span "Abubakr Awad" at bounding box center [1435, 183] width 55 height 11
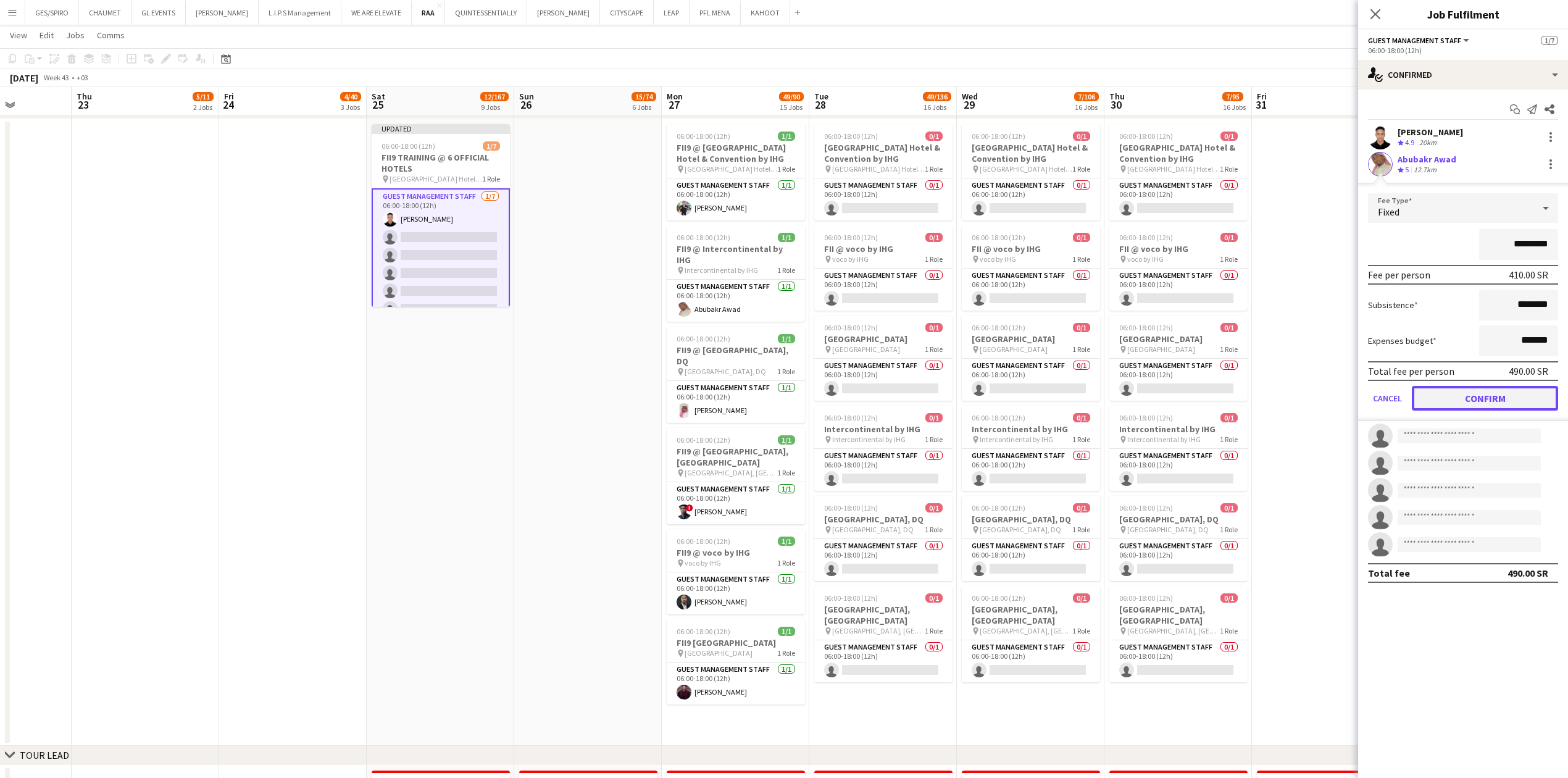
click at [620, 256] on button "Confirm" at bounding box center [1485, 398] width 146 height 25
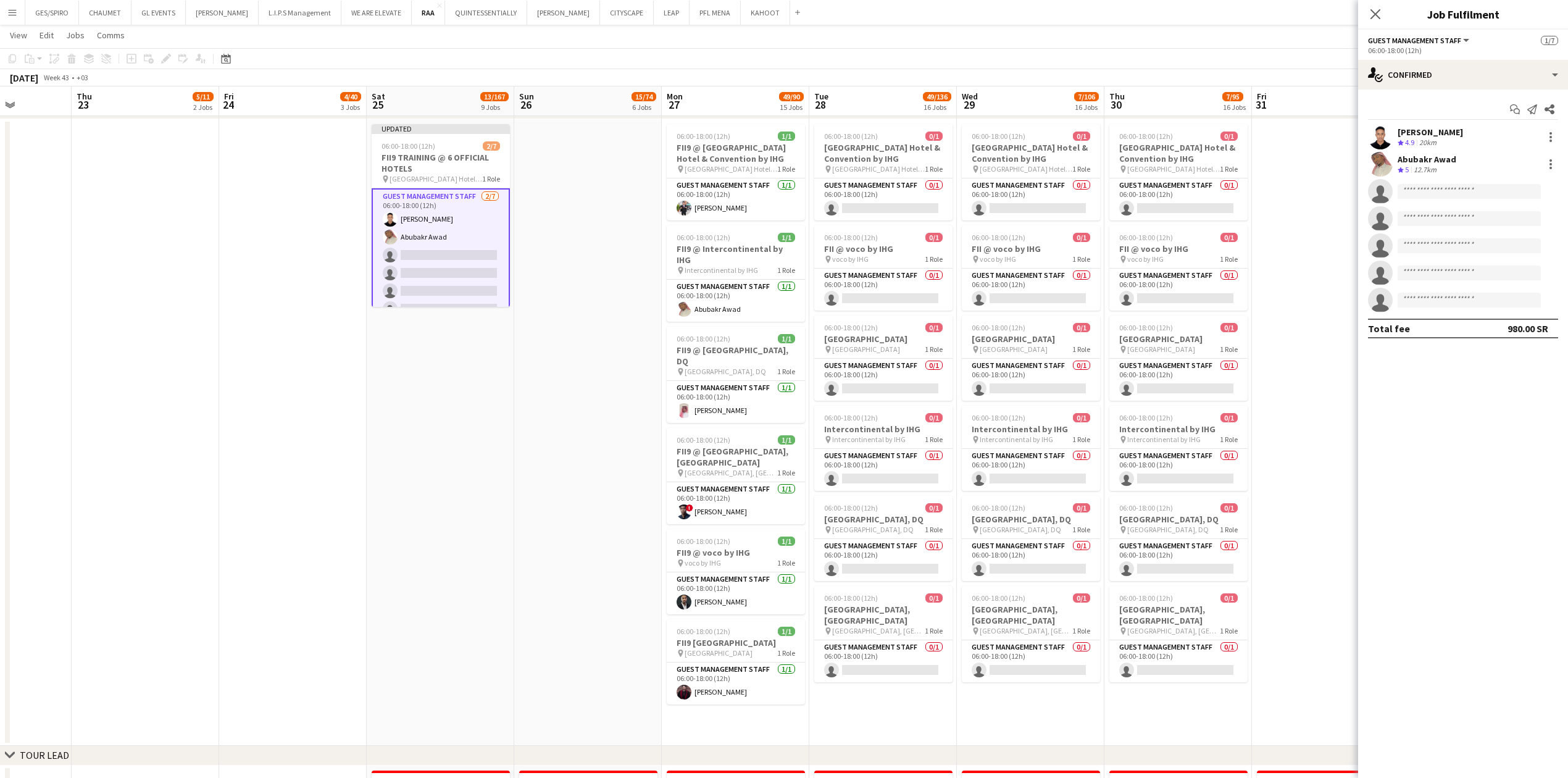
click at [620, 183] on app-invite-slot "single-neutral-actions" at bounding box center [1463, 191] width 210 height 25
click at [620, 191] on input at bounding box center [1469, 191] width 143 height 15
type input "**********"
click at [620, 229] on span "[PHONE_NUMBER]" at bounding box center [1469, 229] width 124 height 10
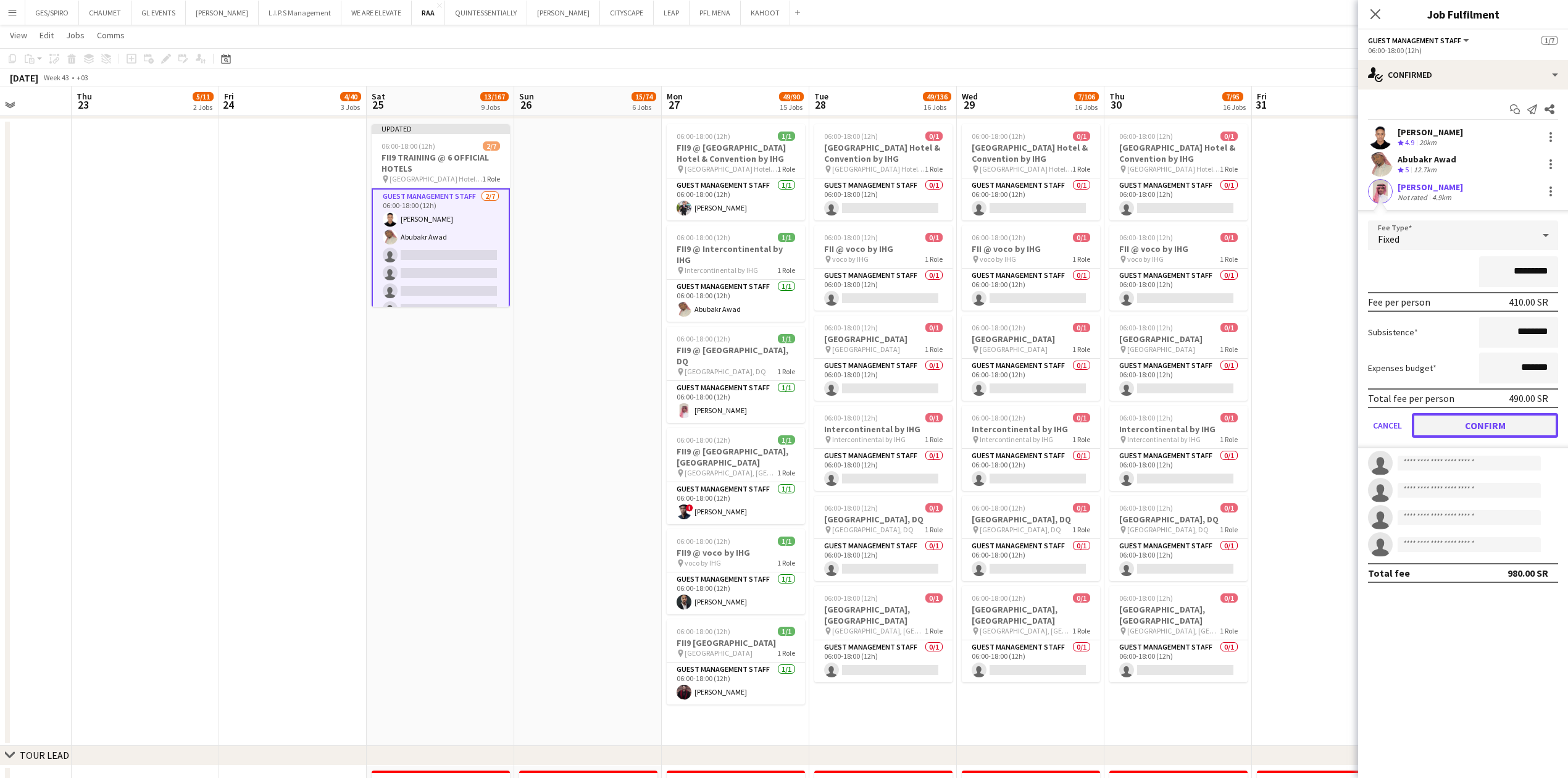
click at [620, 256] on button "Confirm" at bounding box center [1485, 426] width 146 height 25
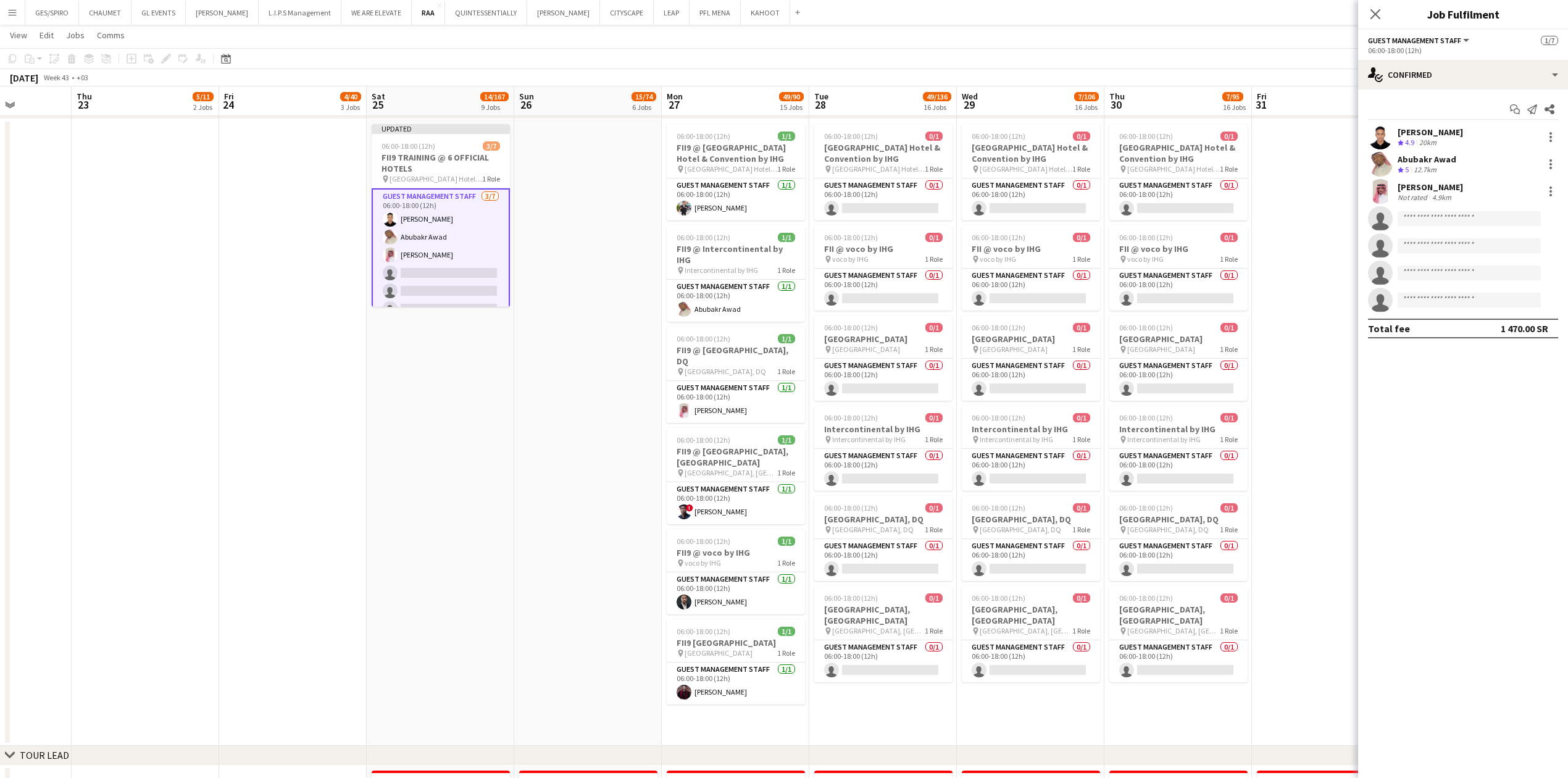
click at [620, 208] on app-invite-slot "single-neutral-actions" at bounding box center [1463, 219] width 210 height 25
click at [620, 218] on input at bounding box center [1469, 219] width 143 height 15
type input "**********"
click at [620, 235] on span "[PERSON_NAME] Active" at bounding box center [1469, 237] width 124 height 11
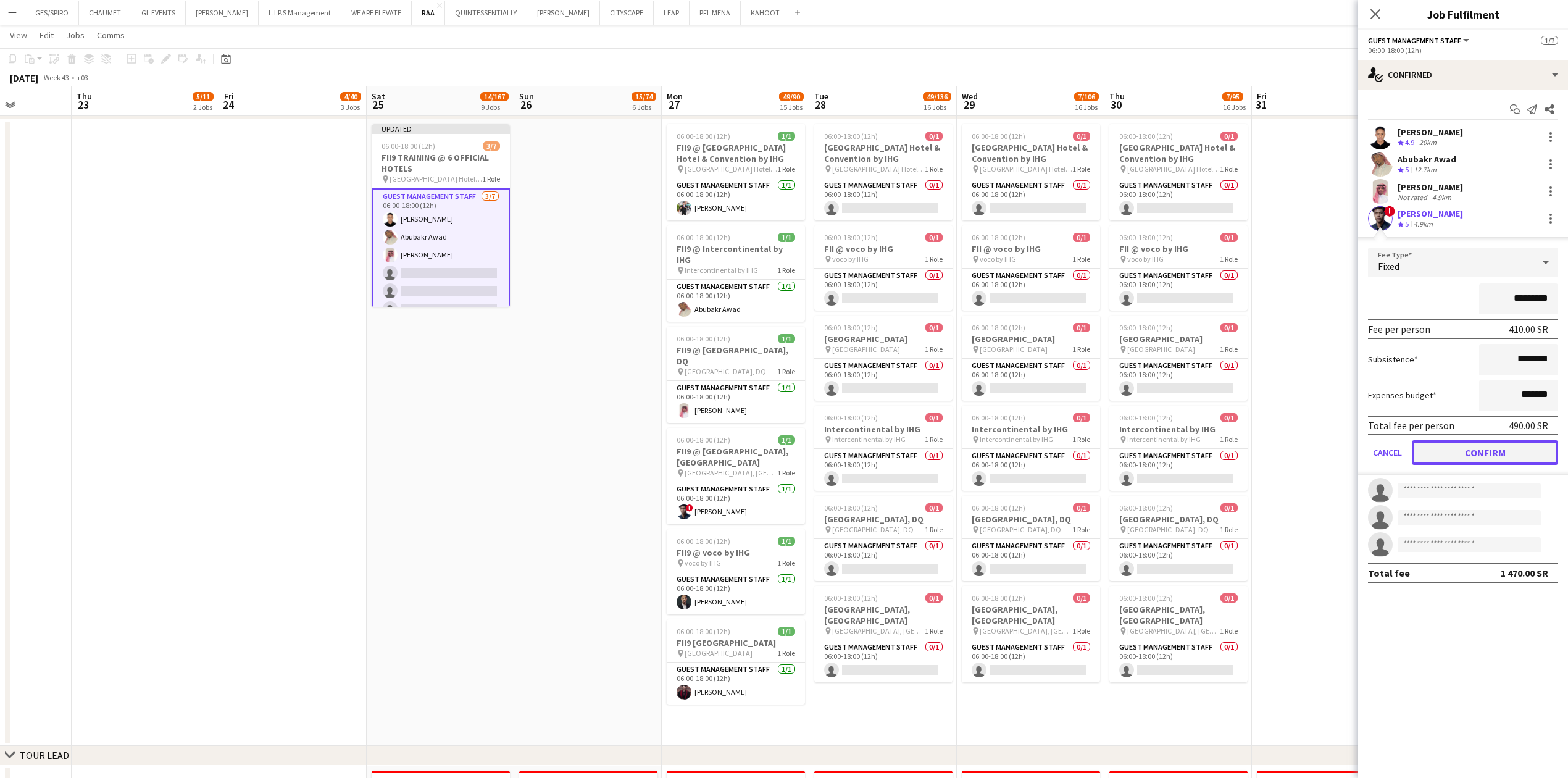
click at [620, 256] on button "Confirm" at bounding box center [1485, 453] width 146 height 25
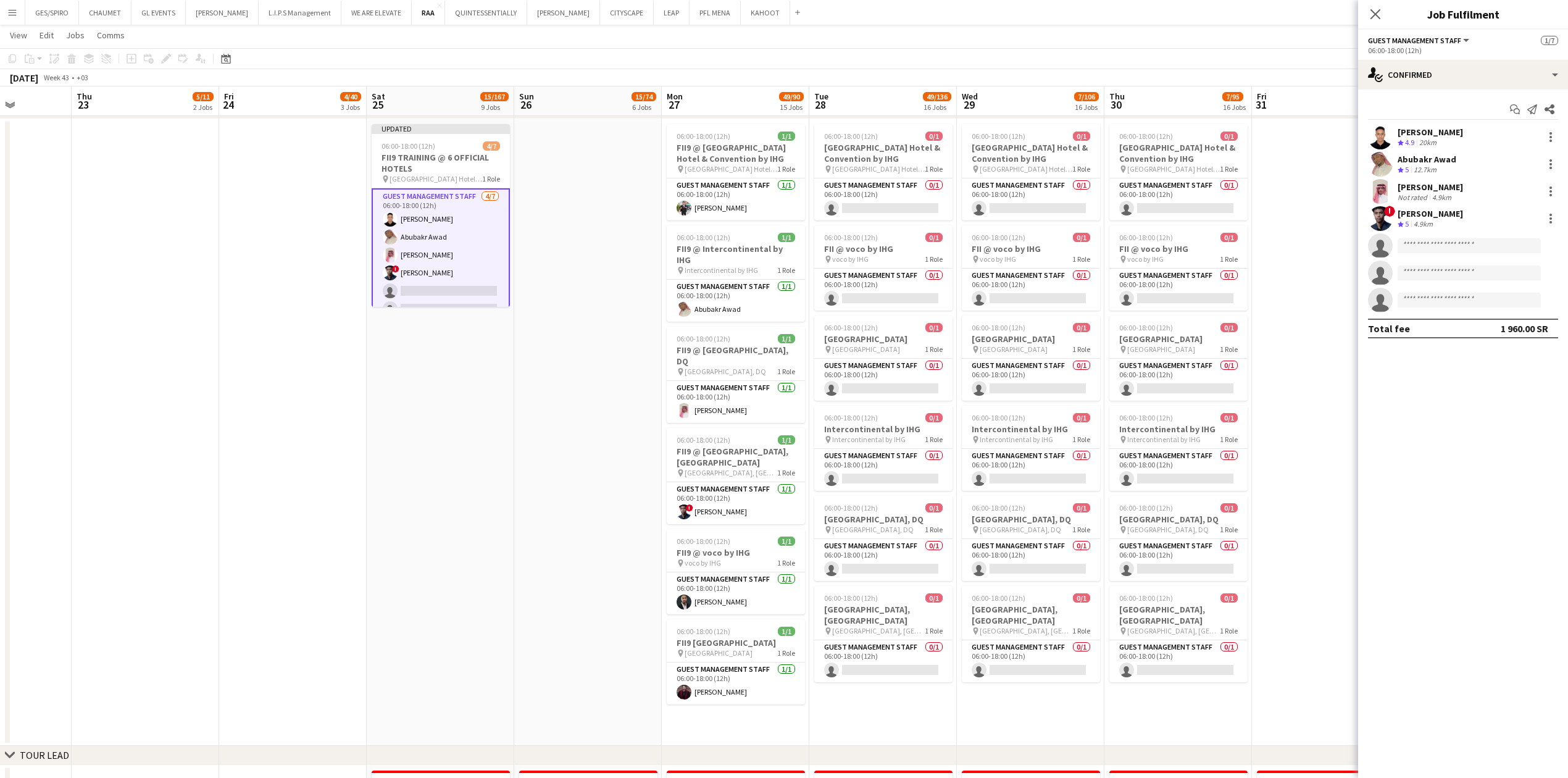
click at [620, 255] on app-invite-slot "single-neutral-actions" at bounding box center [1463, 246] width 210 height 25
click at [620, 248] on input at bounding box center [1469, 246] width 143 height 15
type input "**********"
click at [620, 256] on span "[EMAIL_ADDRESS][DOMAIN_NAME]" at bounding box center [1469, 274] width 124 height 10
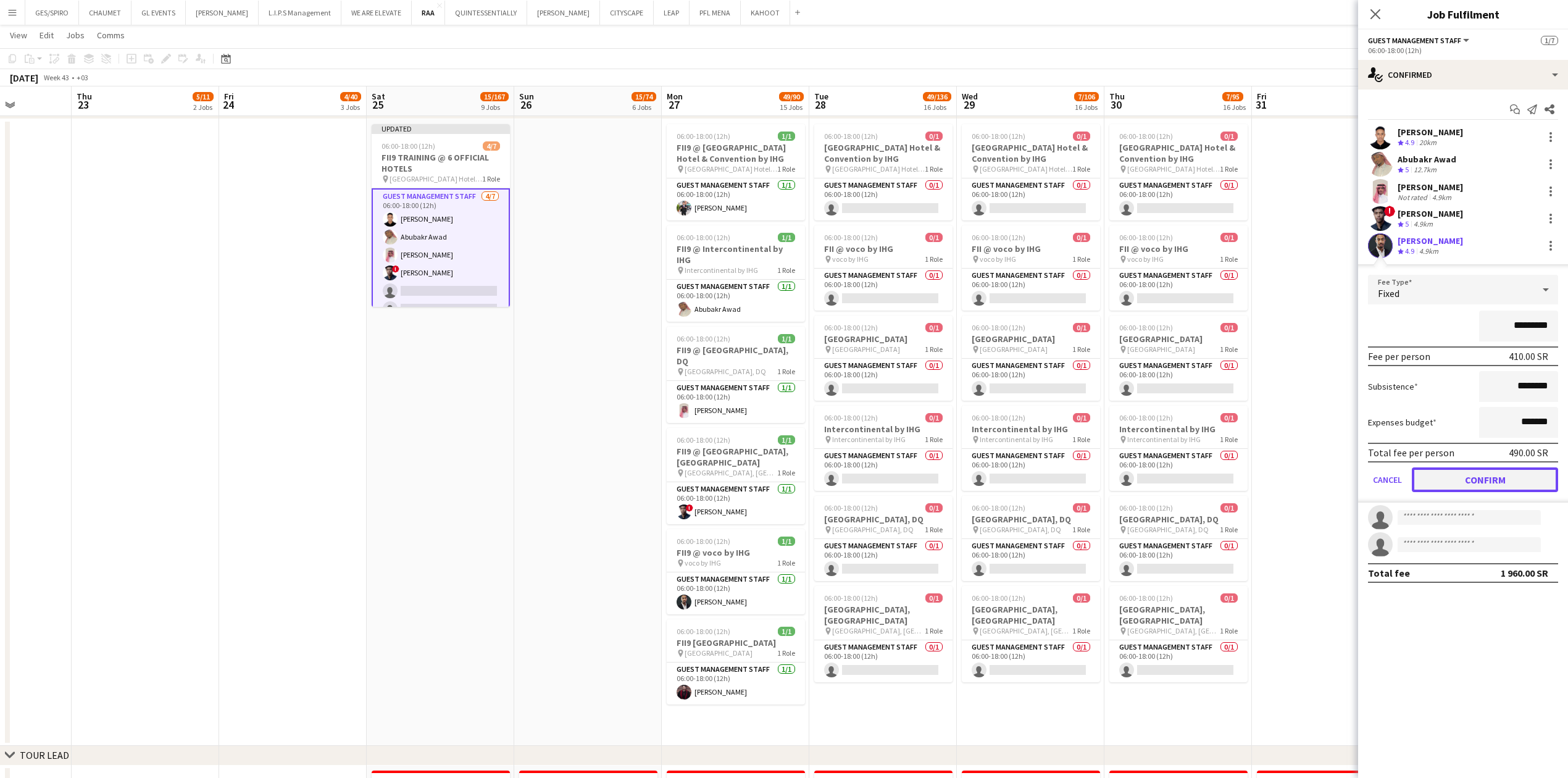
click at [620, 256] on button "Confirm" at bounding box center [1485, 480] width 146 height 25
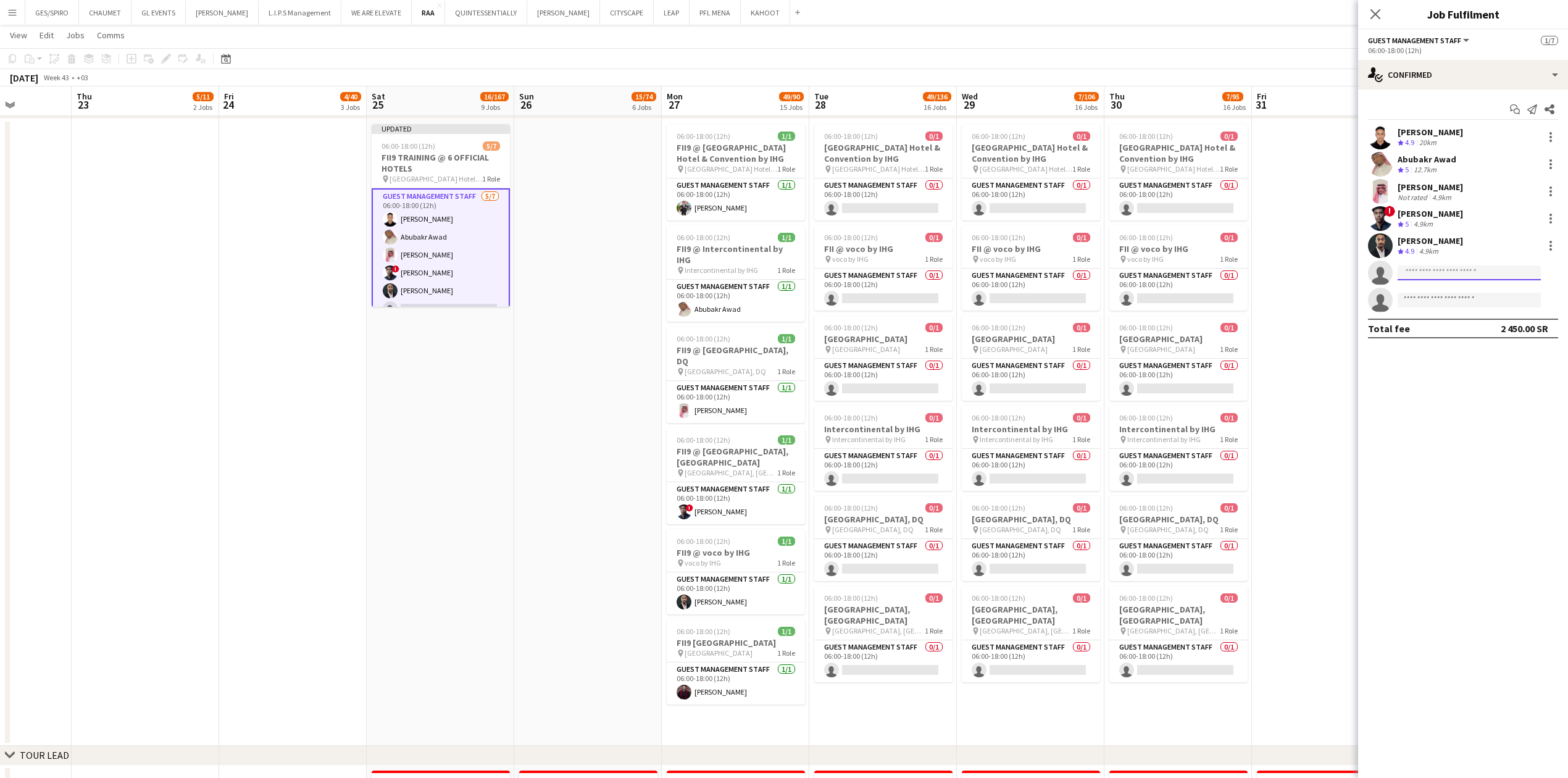
click at [620, 256] on input at bounding box center [1469, 273] width 143 height 15
type input "**********"
click at [620, 256] on span "[PHONE_NUMBER]" at bounding box center [1469, 311] width 124 height 10
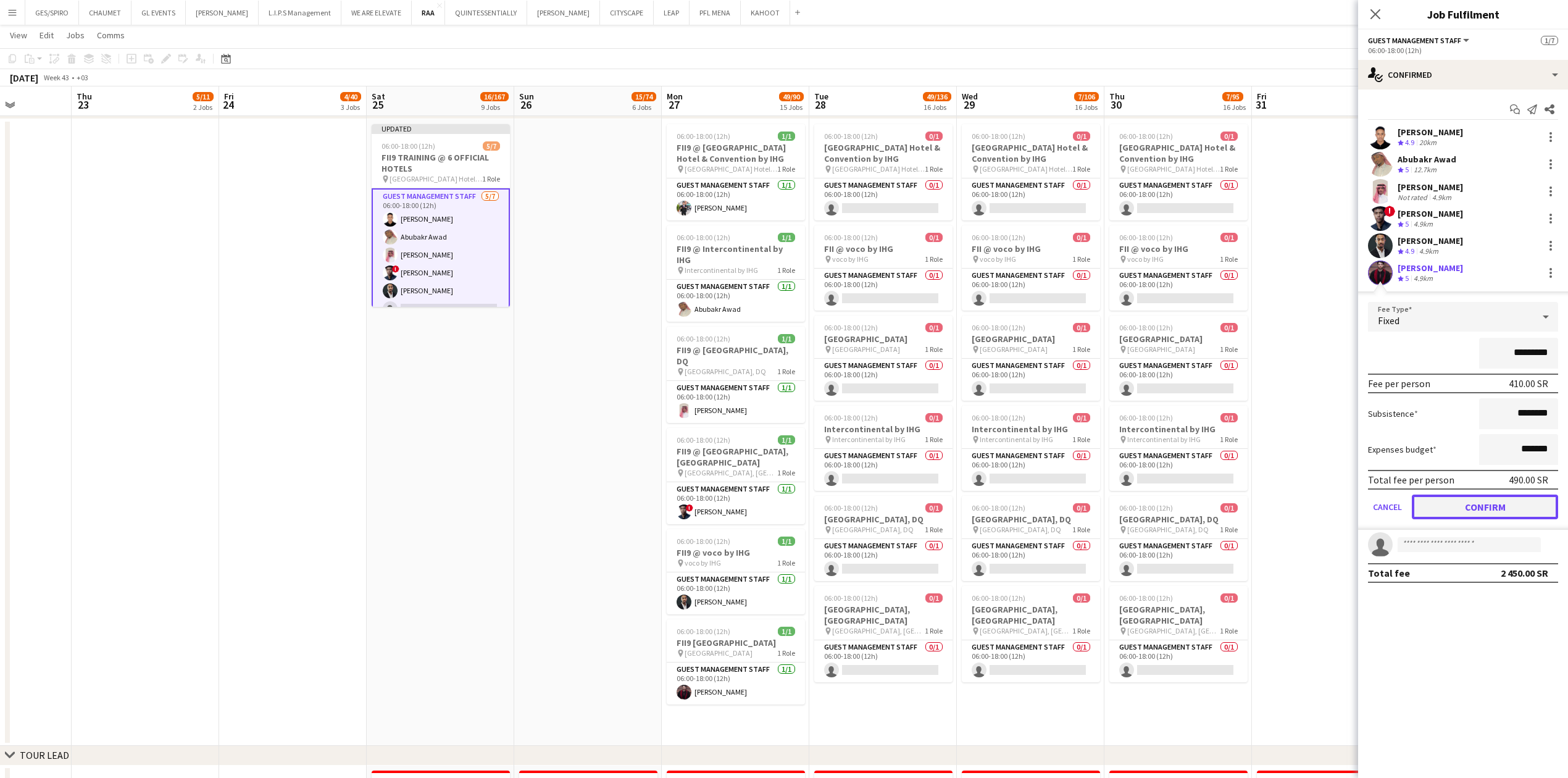
click at [620, 256] on button "Confirm" at bounding box center [1485, 507] width 146 height 25
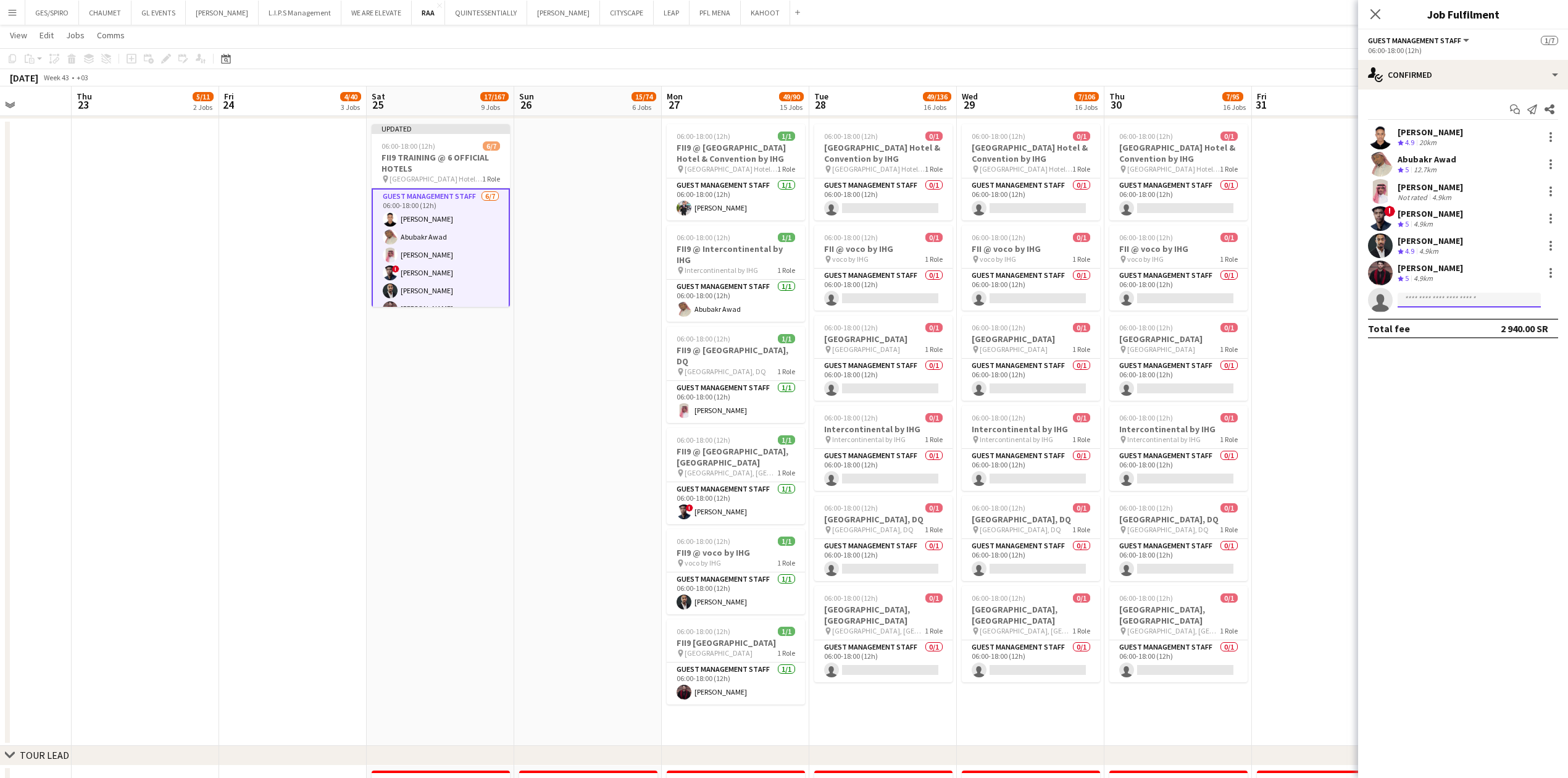
click at [620, 256] on input at bounding box center [1469, 300] width 143 height 15
type input "**********"
click at [620, 256] on span "[PHONE_NUMBER]" at bounding box center [1469, 338] width 124 height 10
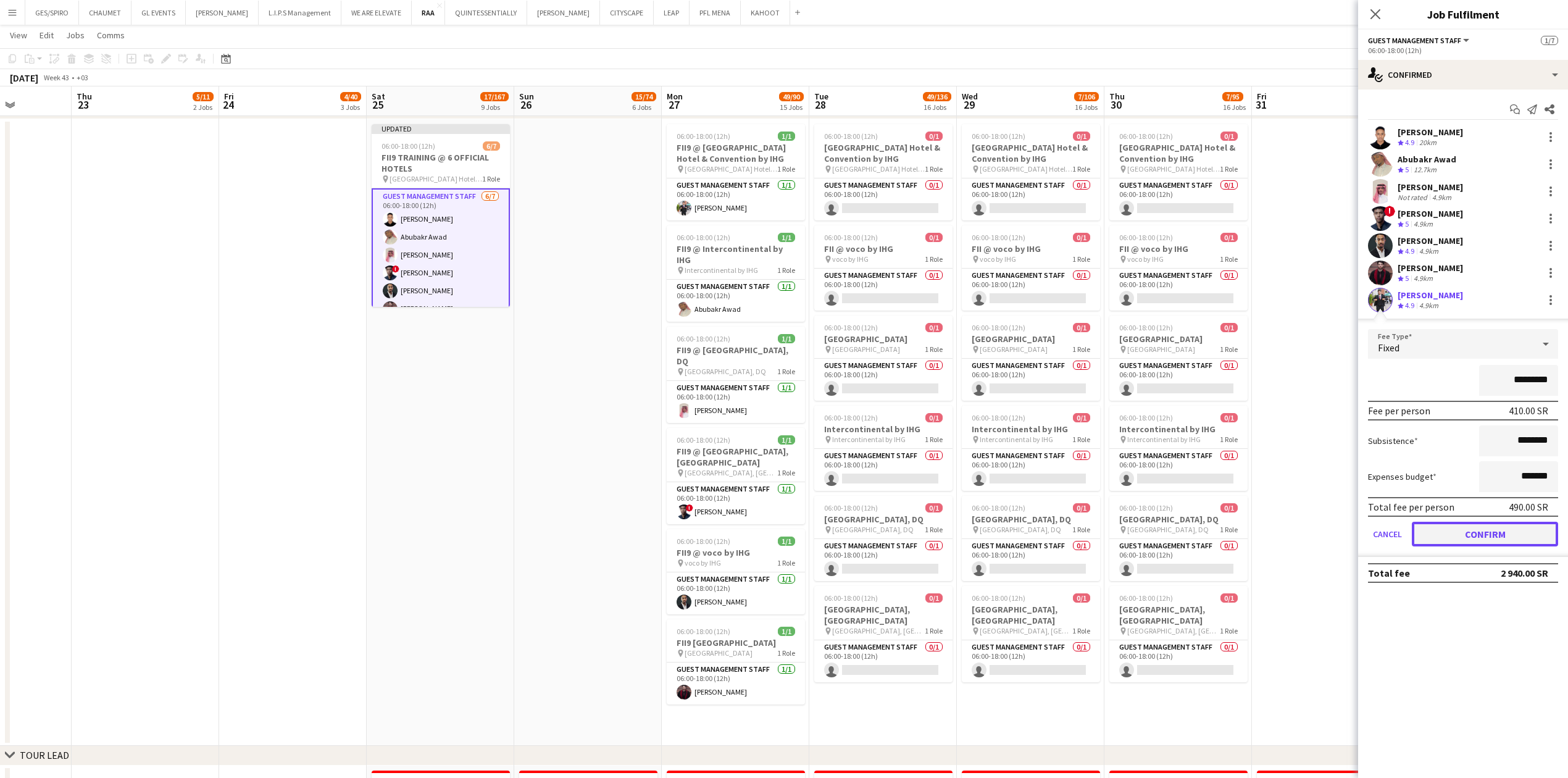
click at [620, 256] on button "Confirm" at bounding box center [1485, 534] width 146 height 25
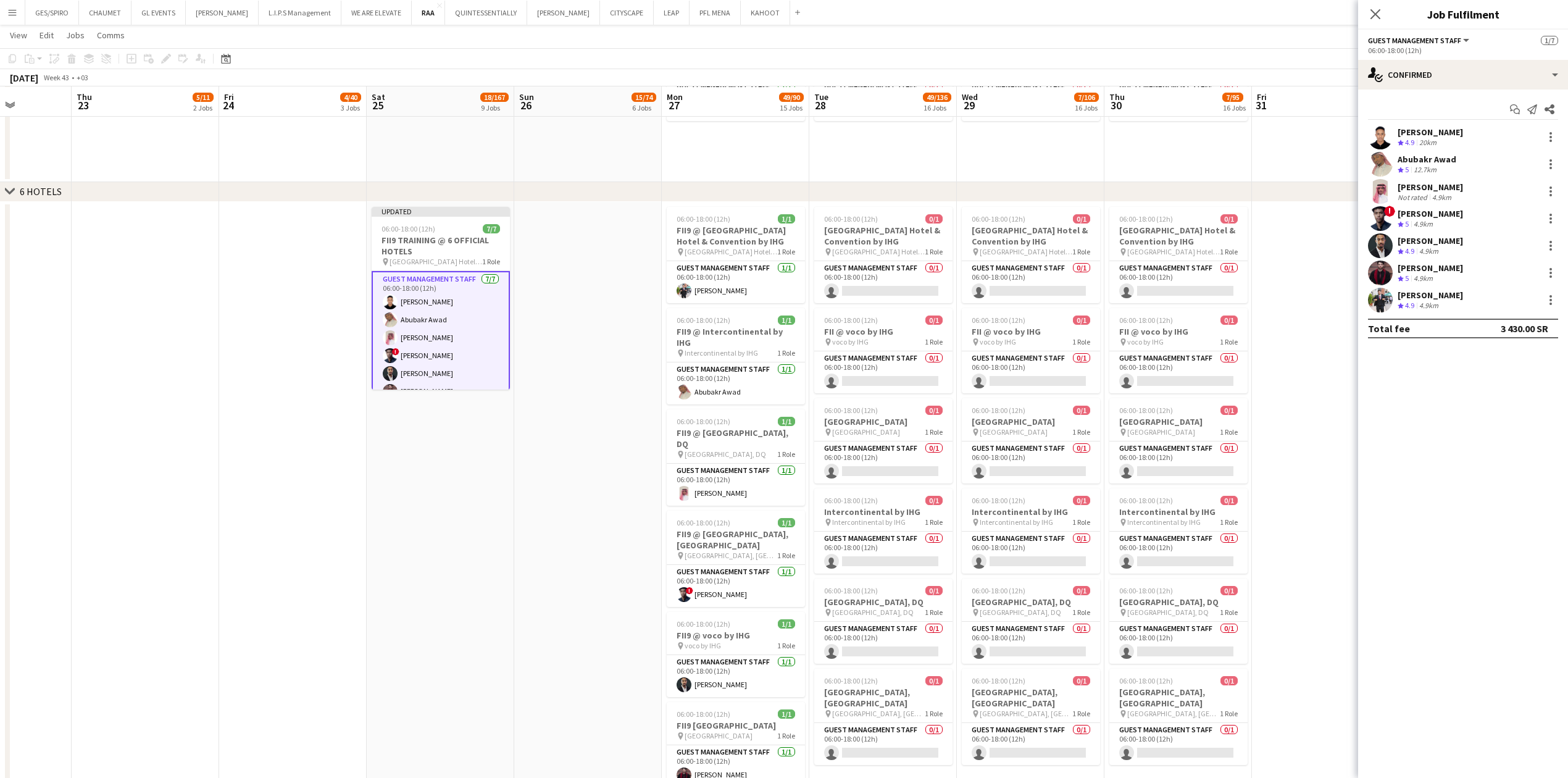
click at [546, 256] on app-date-cell at bounding box center [588, 515] width 147 height 627
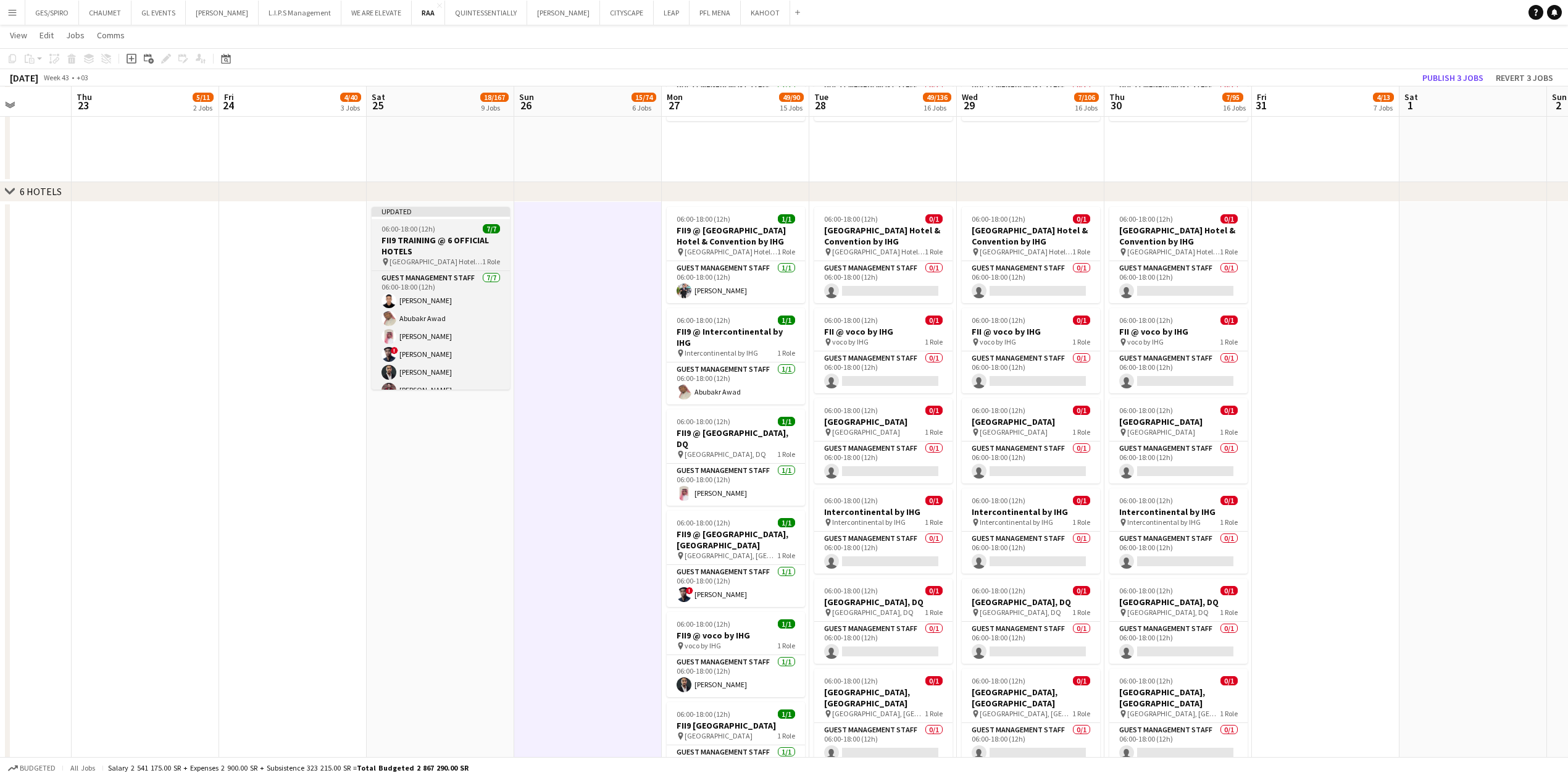
click at [468, 244] on h3 "FII9 TRAINING @ 6 OFFICIAL HOTELS" at bounding box center [441, 246] width 138 height 22
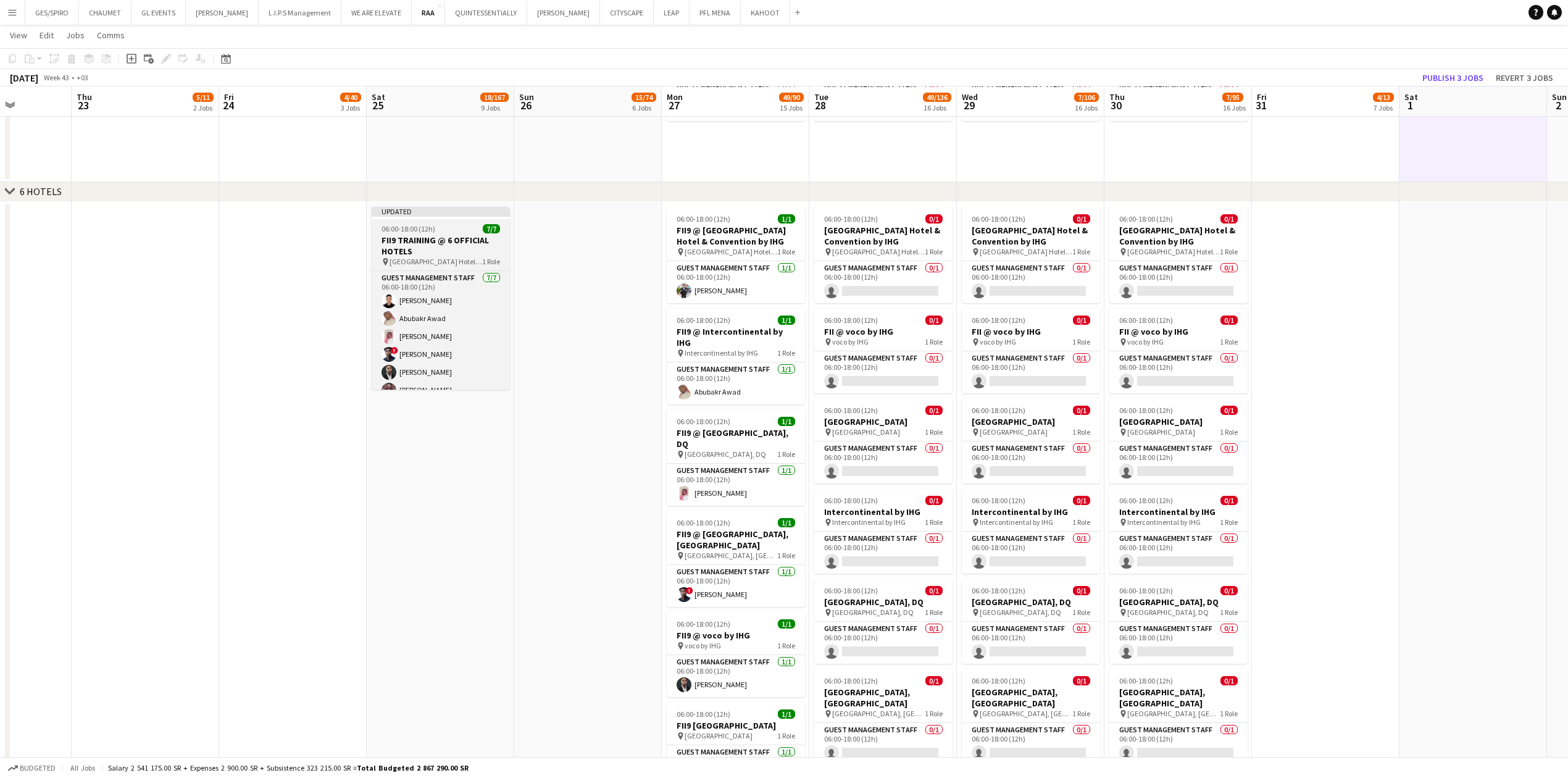
click at [472, 250] on h3 "FII9 TRAINING @ 6 OFFICIAL HOTELS" at bounding box center [441, 246] width 138 height 22
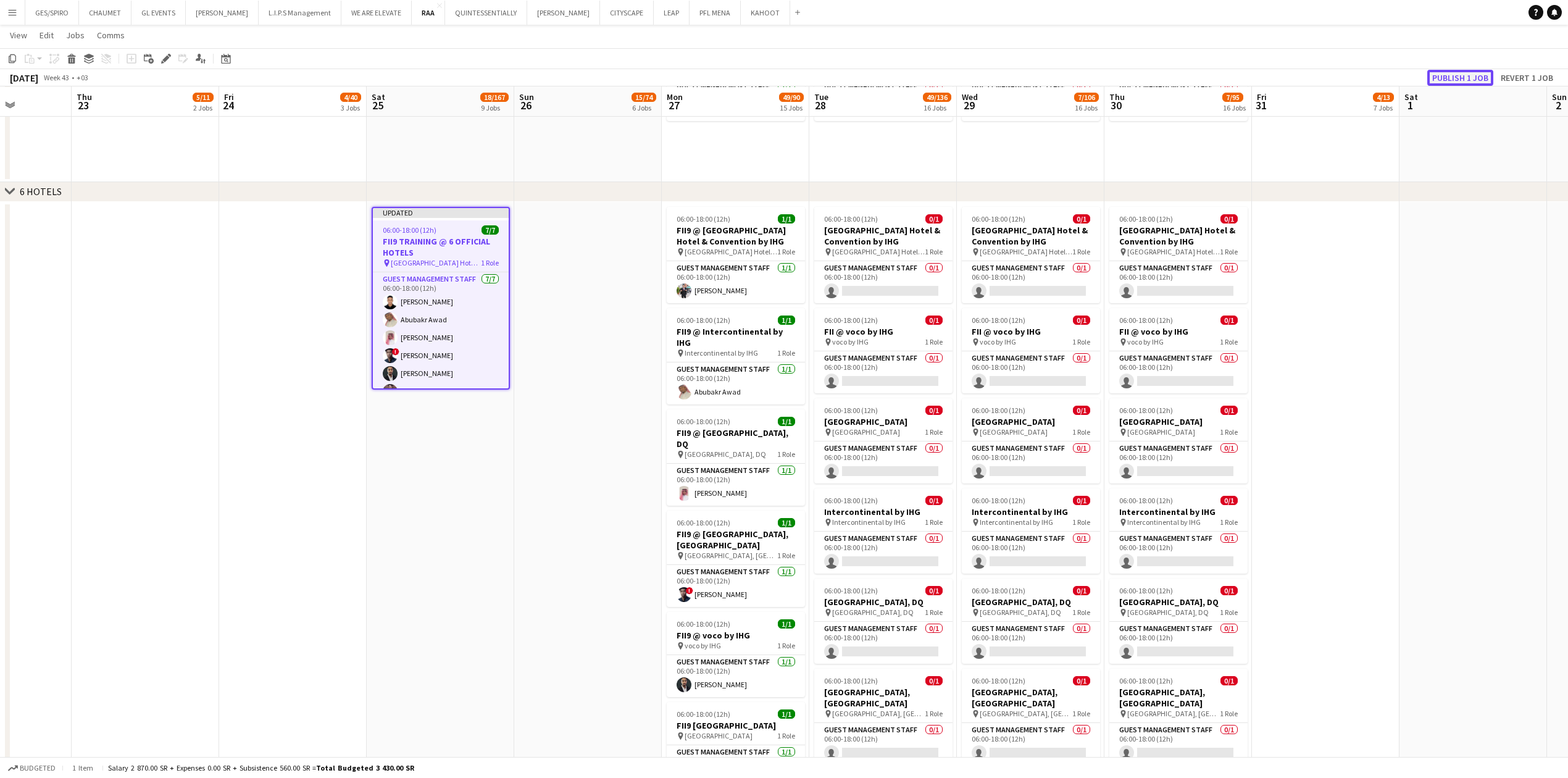
click at [620, 74] on button "Publish 1 job" at bounding box center [1460, 78] width 66 height 16
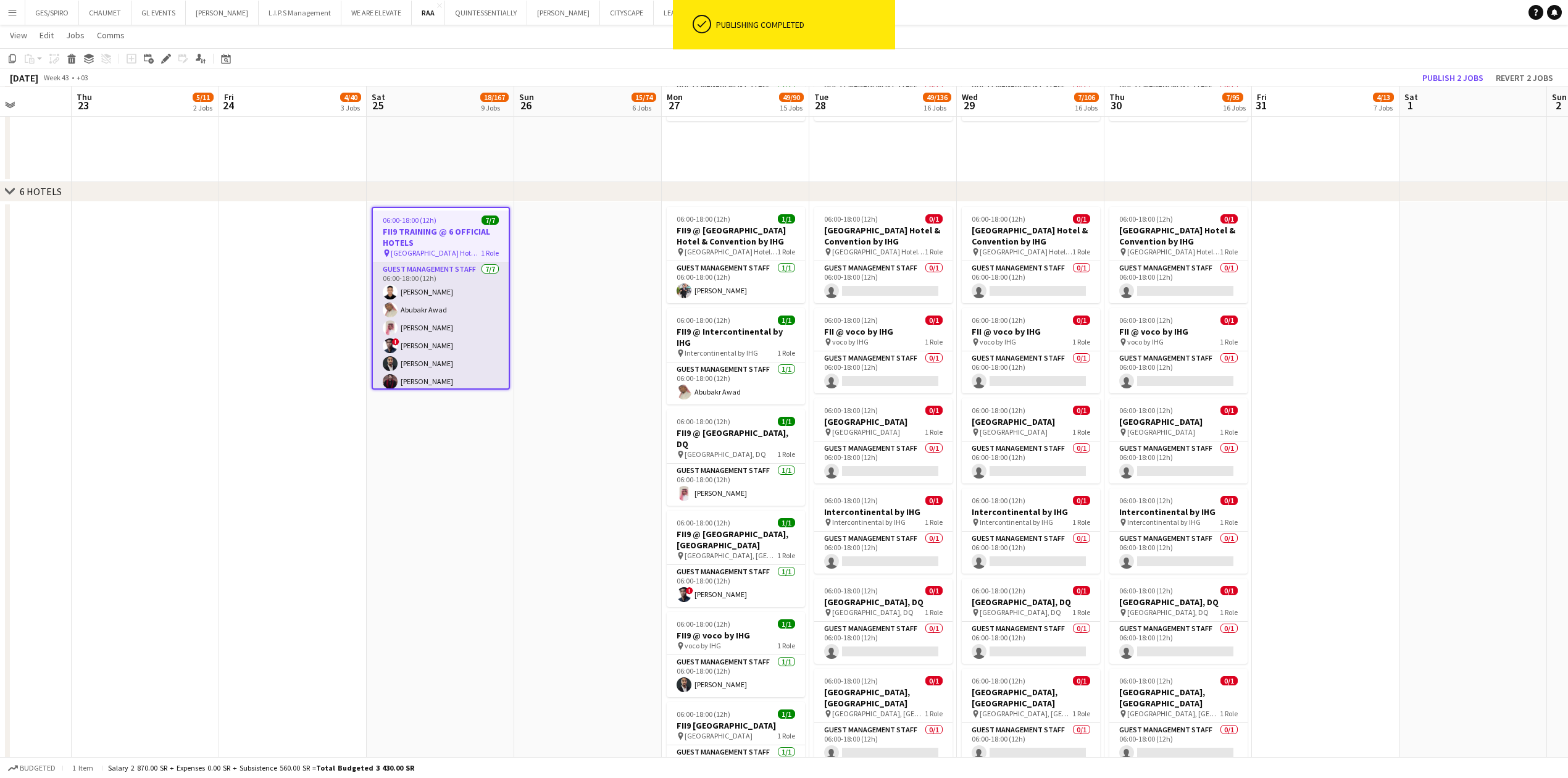
click at [425, 256] on app-card-role "Guest Management Staff [DATE] 06:00-18:00 (12h) [PERSON_NAME] [PERSON_NAME] [PE…" at bounding box center [440, 337] width 136 height 150
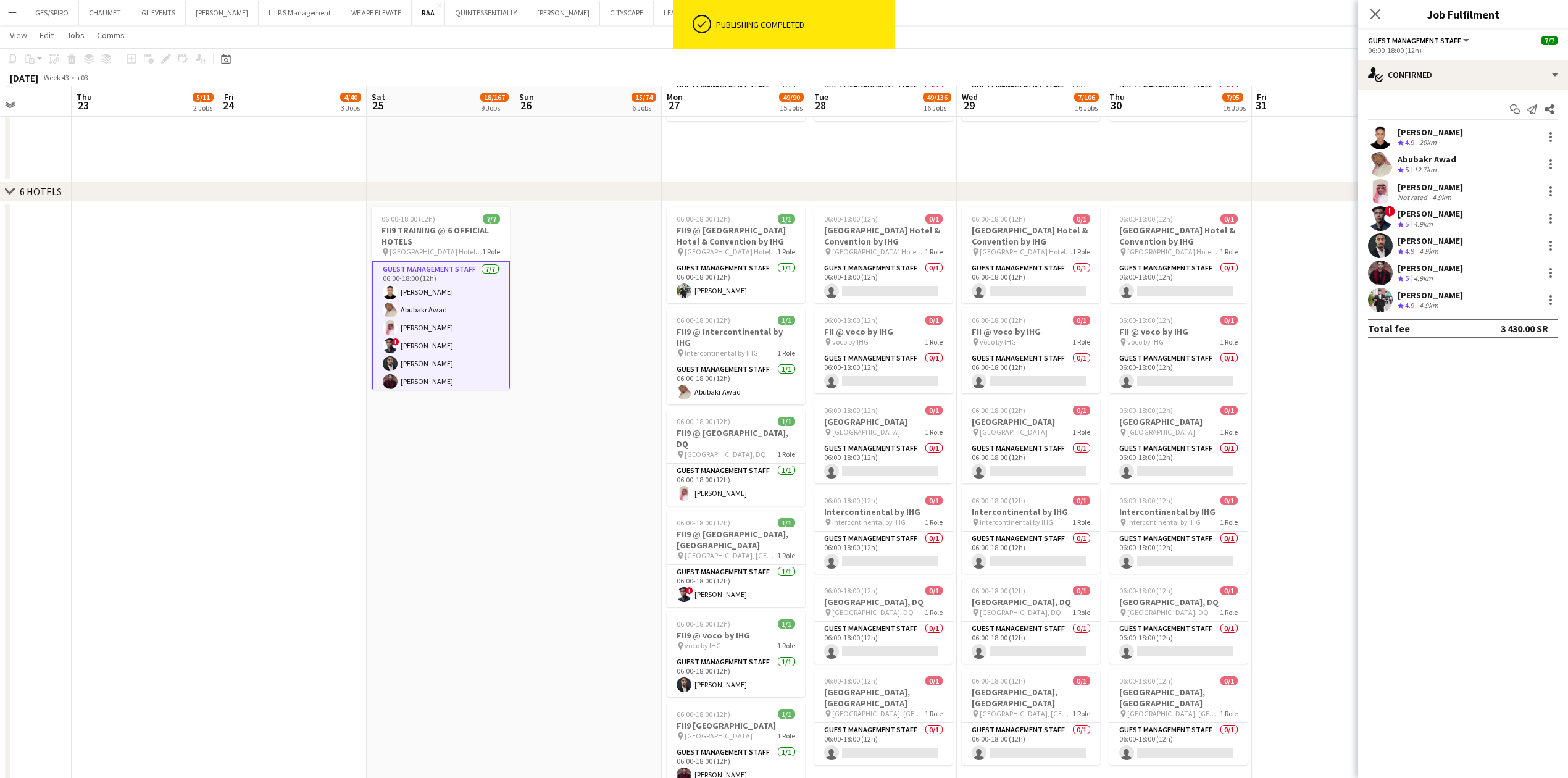
click at [620, 135] on div "[PERSON_NAME] Crew rating 4.9 20km" at bounding box center [1463, 137] width 210 height 25
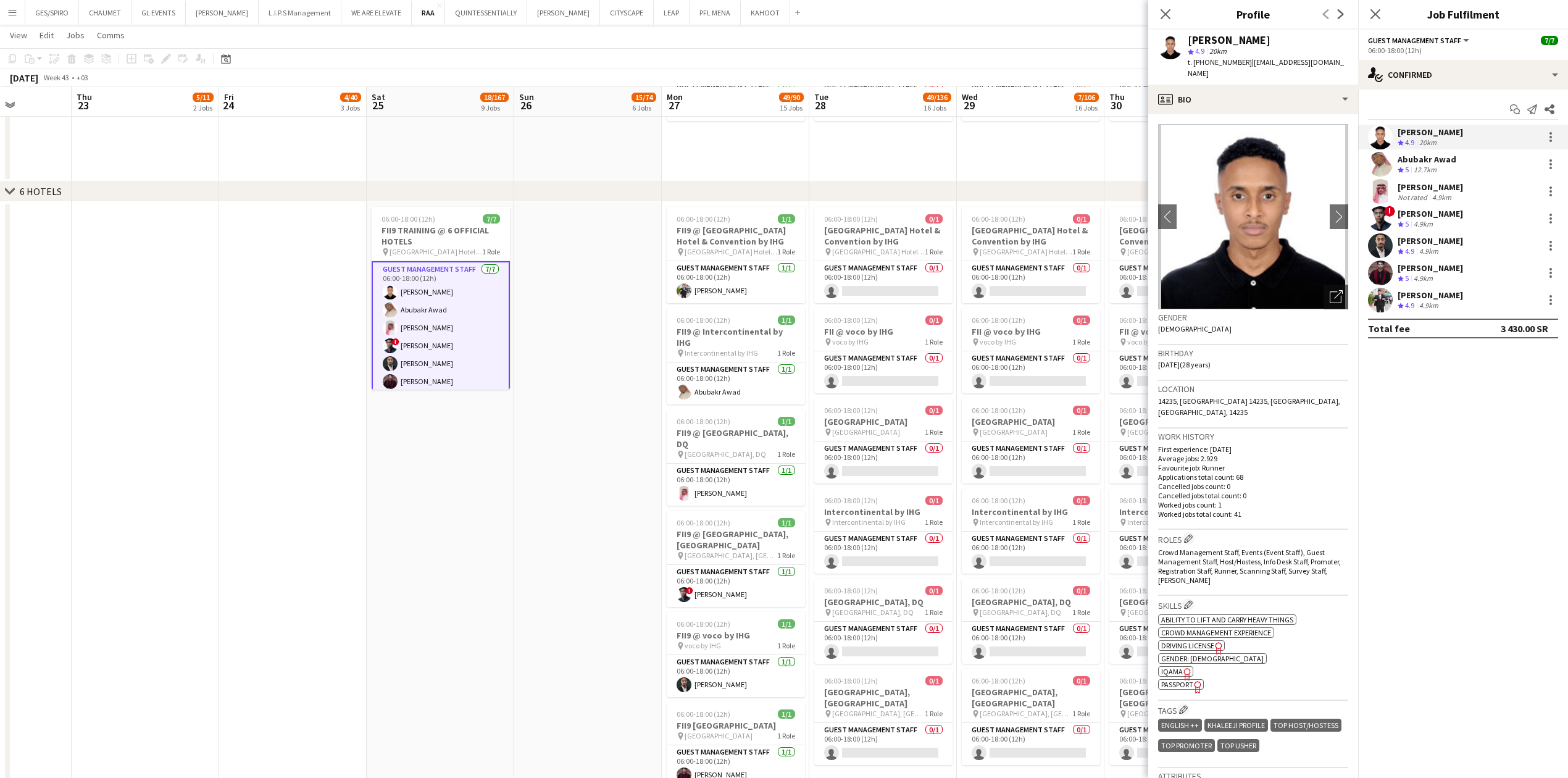
drag, startPoint x: 1189, startPoint y: 36, endPoint x: 1266, endPoint y: 38, distance: 77.0
click at [620, 38] on div "[PERSON_NAME]" at bounding box center [1267, 40] width 160 height 11
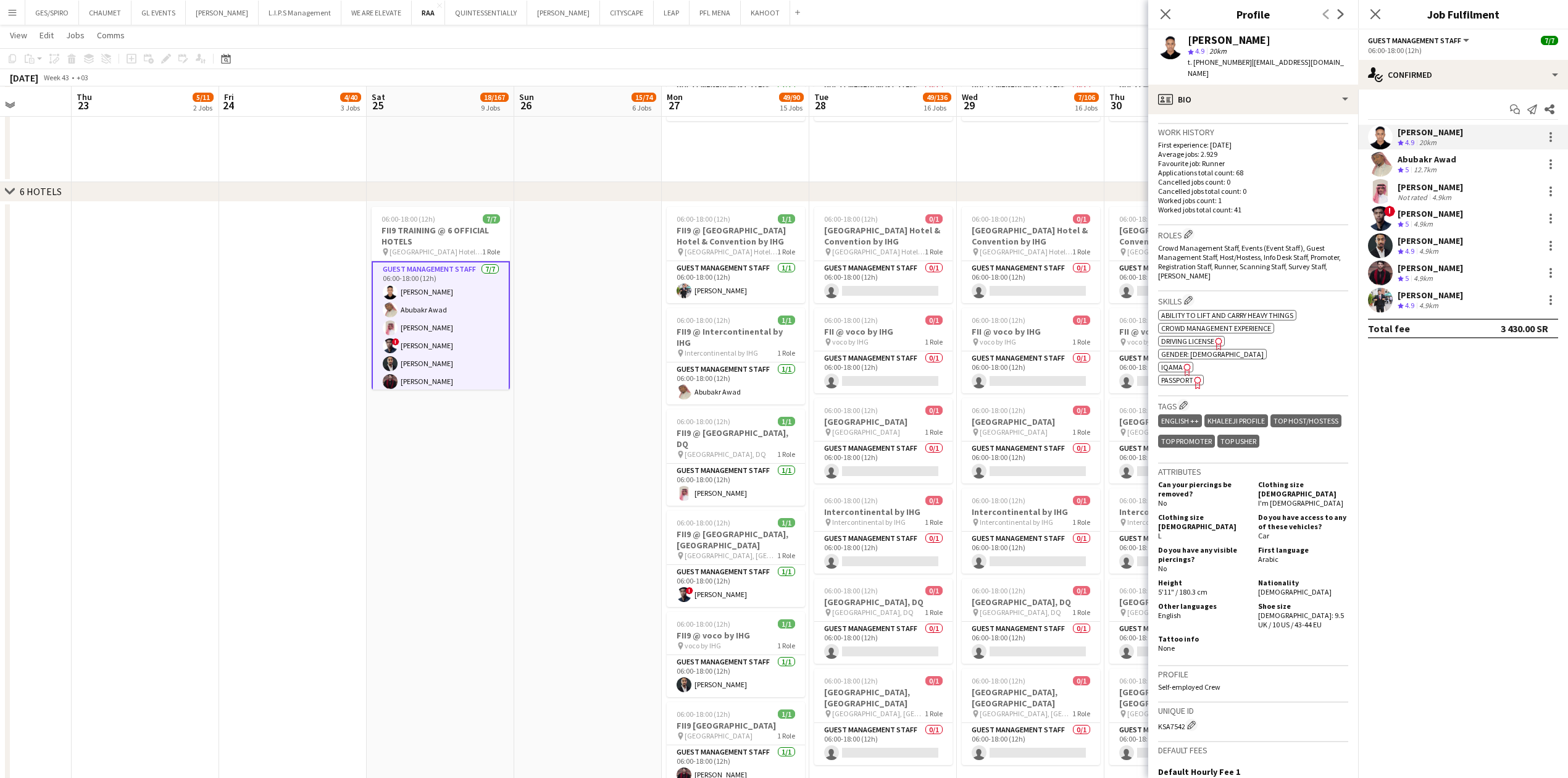
scroll to position [475, 0]
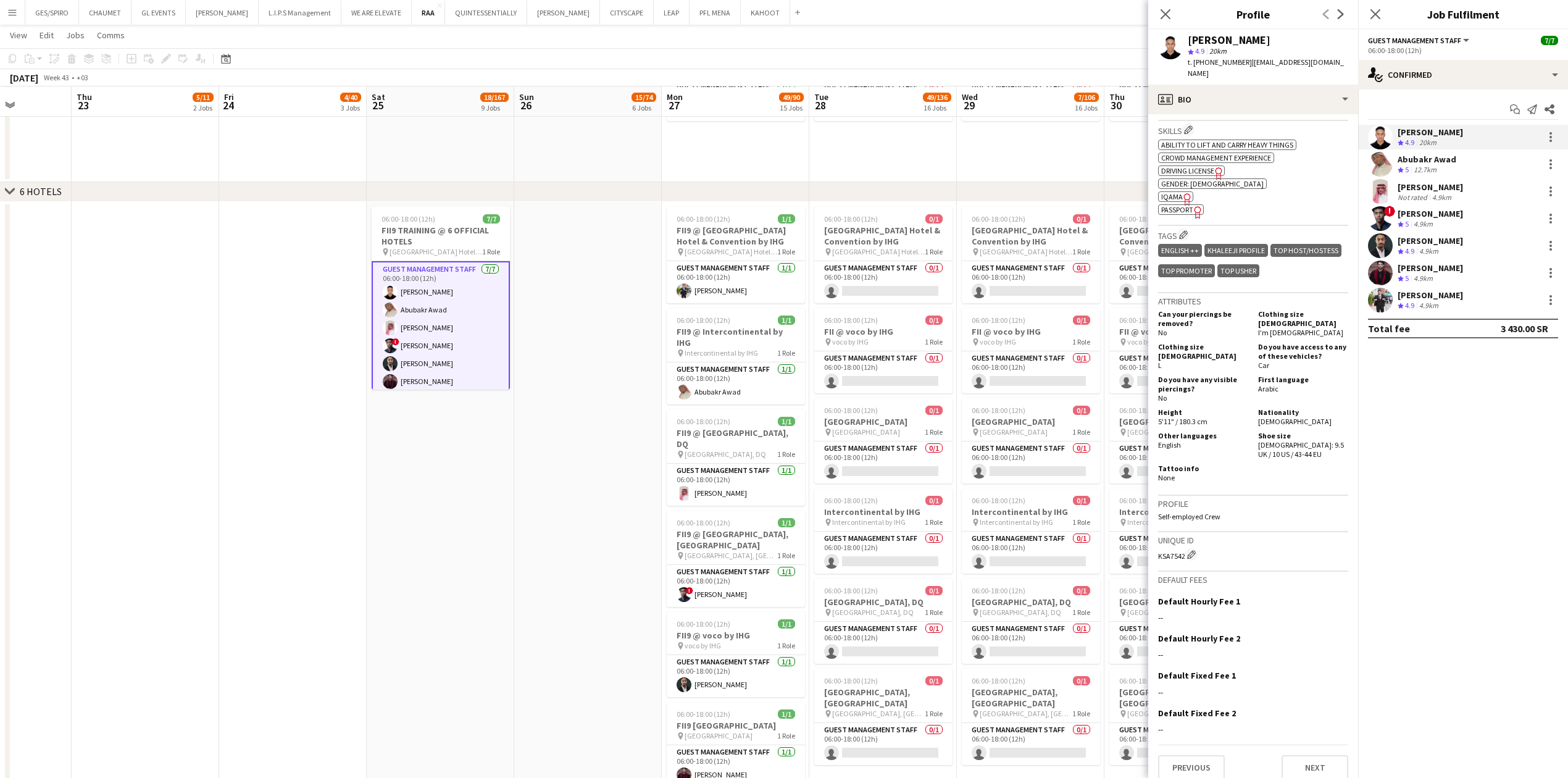
drag, startPoint x: 1245, startPoint y: 62, endPoint x: 1259, endPoint y: 69, distance: 15.7
click at [620, 69] on div "t. [PHONE_NUMBER] | [EMAIL_ADDRESS][DOMAIN_NAME]" at bounding box center [1267, 68] width 160 height 22
click at [620, 67] on div "t. [PHONE_NUMBER] | [EMAIL_ADDRESS][DOMAIN_NAME]" at bounding box center [1267, 68] width 160 height 22
click at [620, 65] on span "t. [PHONE_NUMBER]" at bounding box center [1219, 62] width 64 height 9
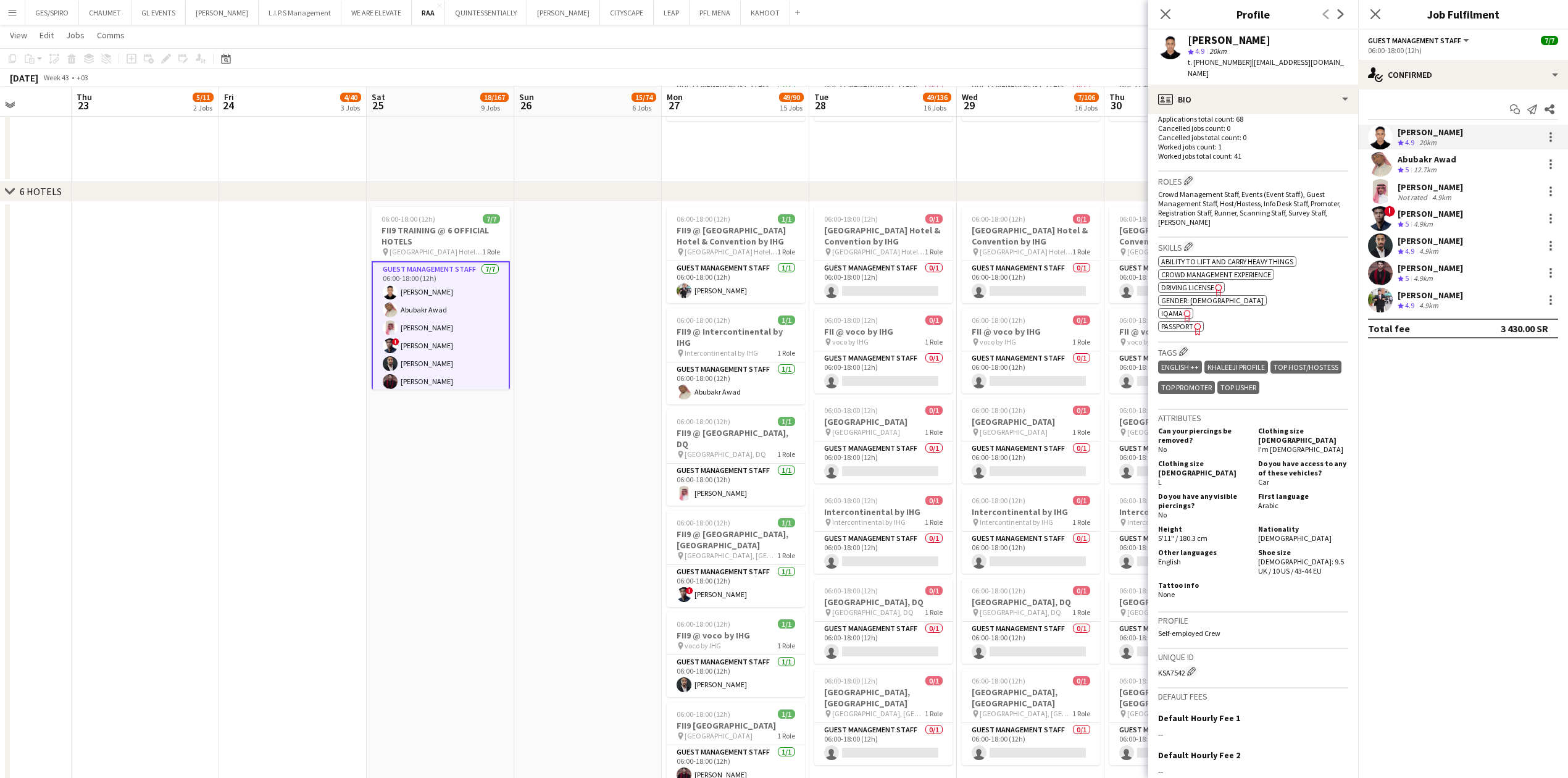
scroll to position [310, 0]
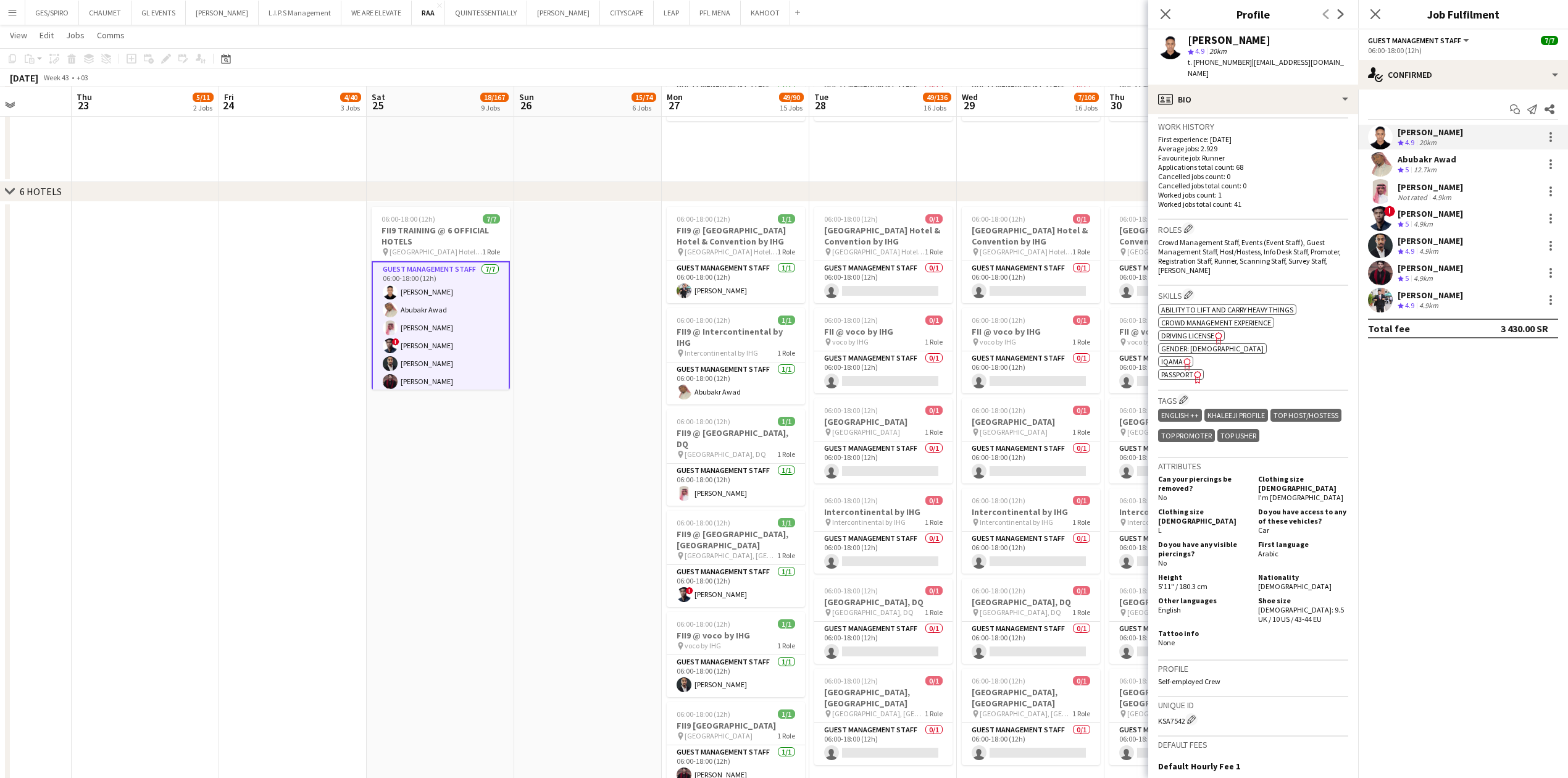
click at [620, 256] on span "IQAMA" at bounding box center [1172, 362] width 22 height 9
click at [551, 256] on app-date-cell at bounding box center [588, 515] width 147 height 627
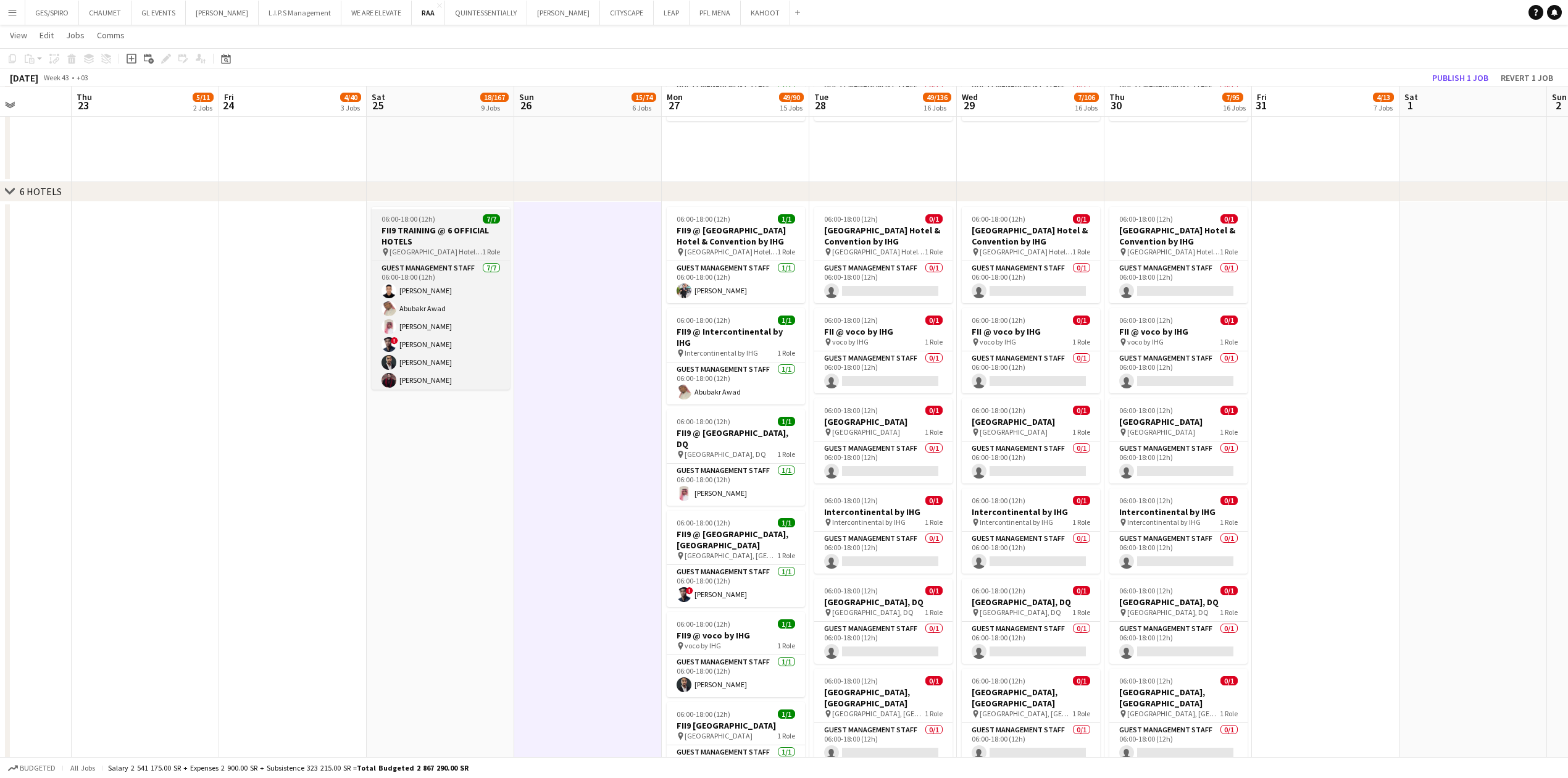
click at [416, 238] on h3 "FII9 TRAINING @ 6 OFFICIAL HOTELS" at bounding box center [441, 235] width 138 height 22
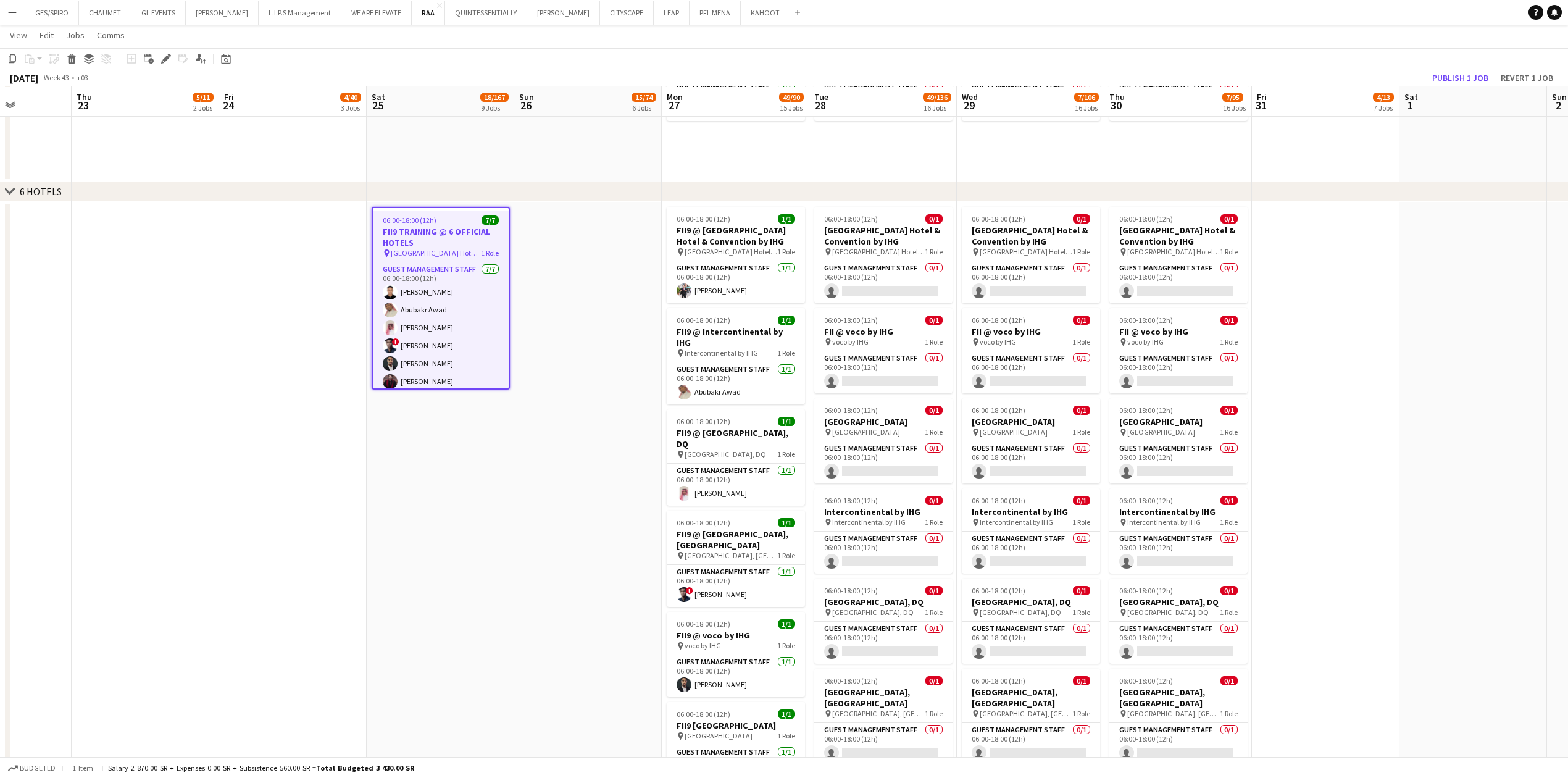
click at [591, 256] on app-date-cell at bounding box center [588, 515] width 147 height 627
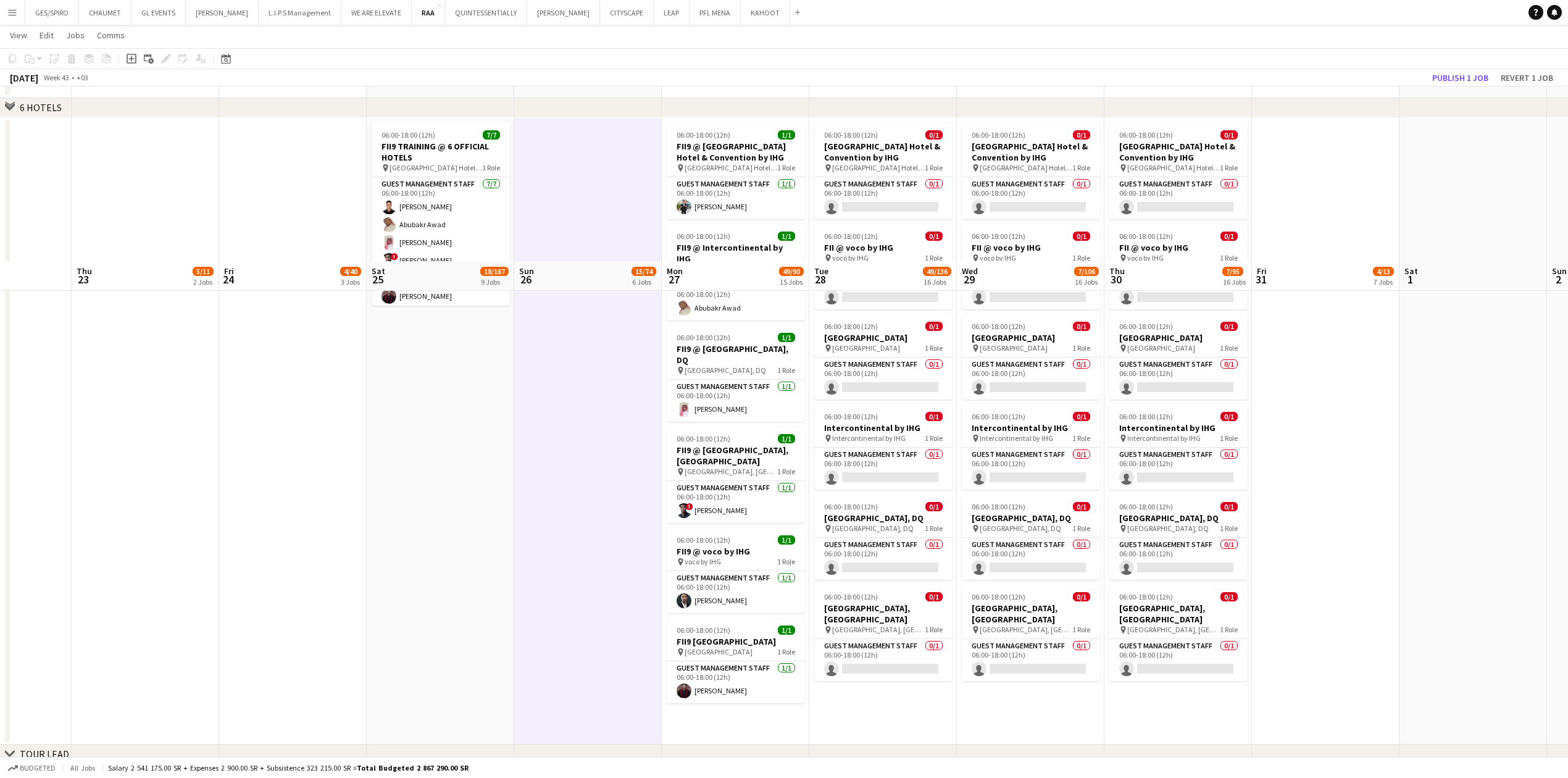
scroll to position [1482, 0]
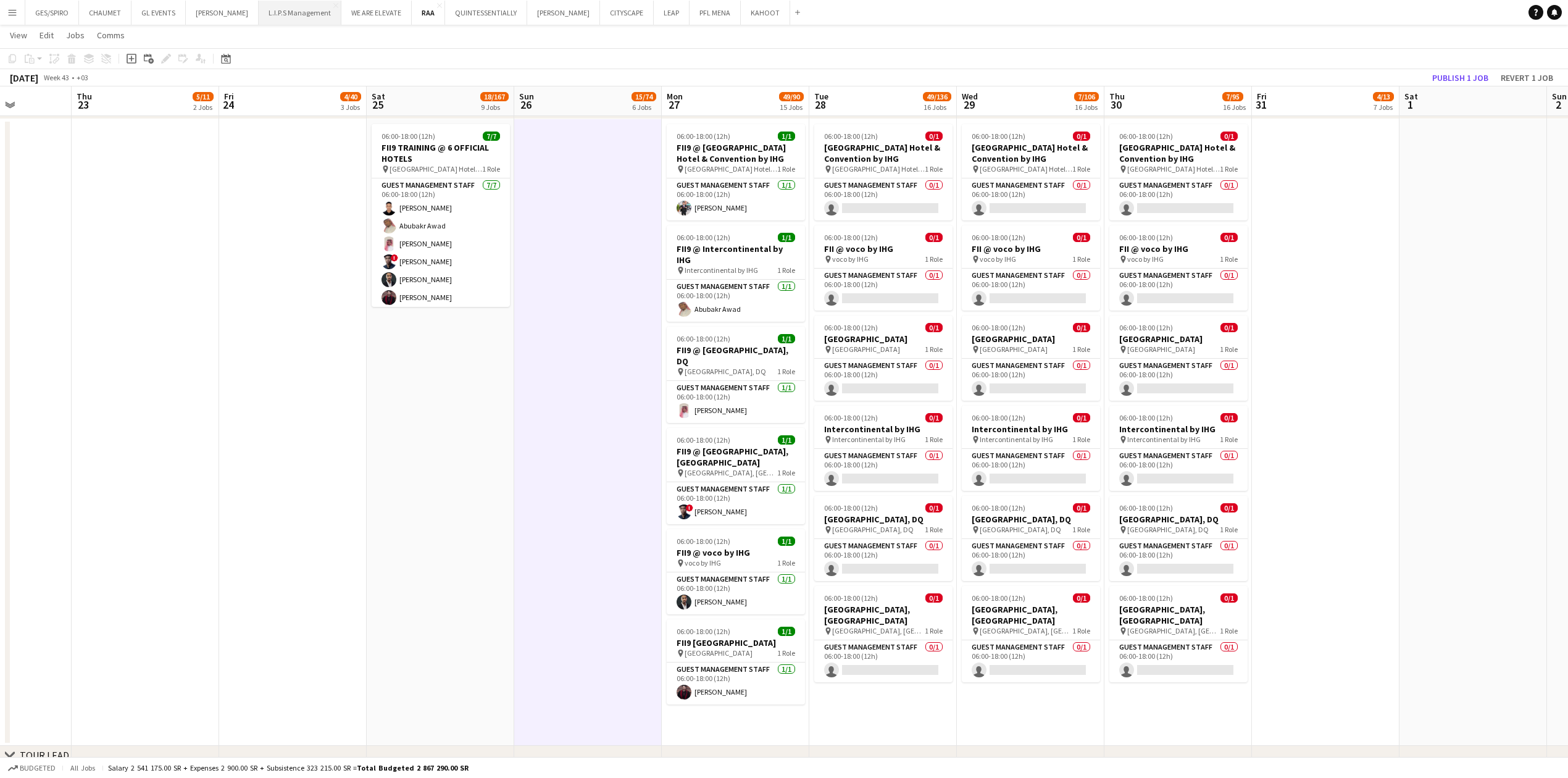
click at [280, 13] on button "L.I.P.S Management Close" at bounding box center [300, 13] width 82 height 24
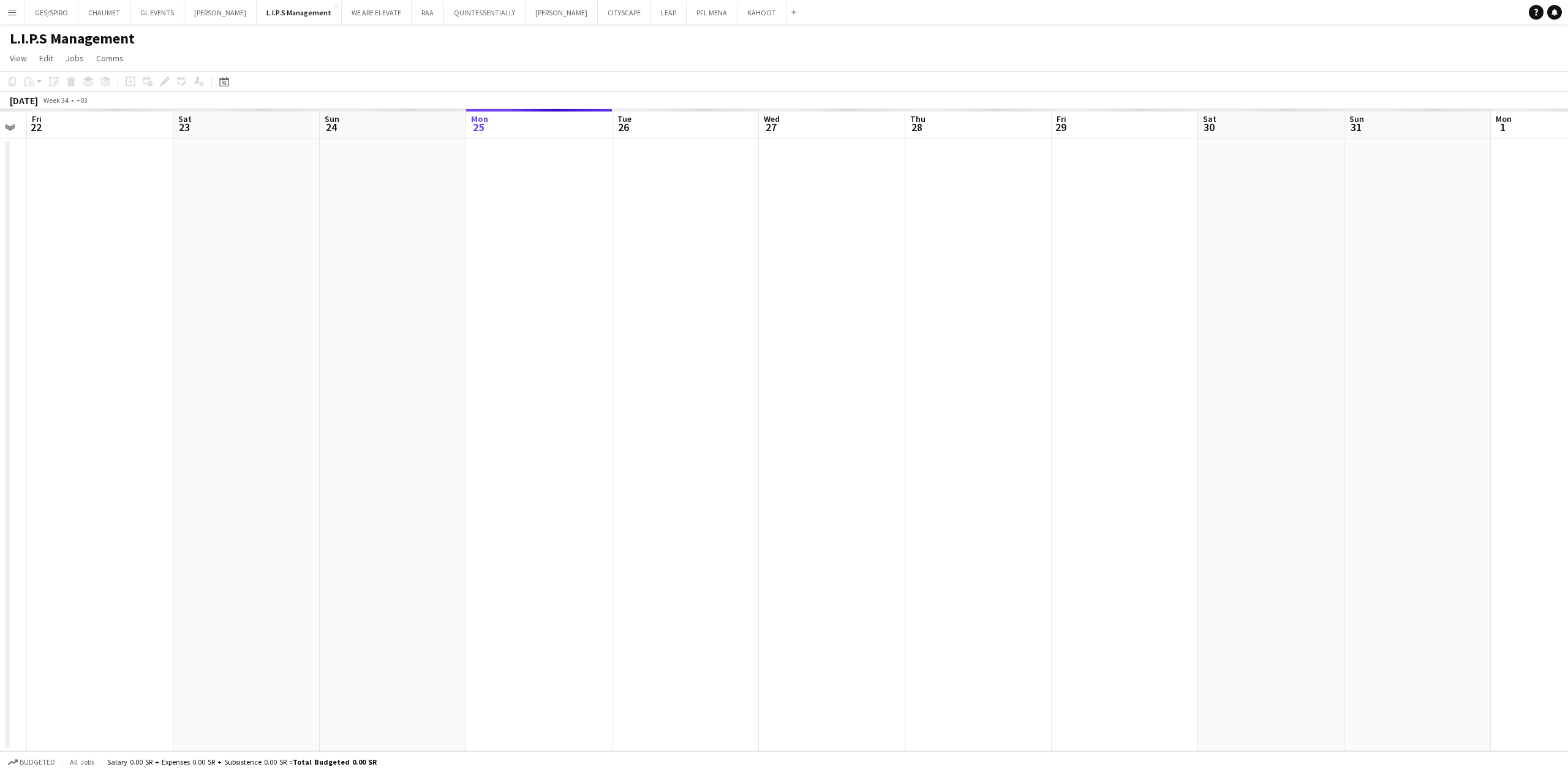
drag, startPoint x: 507, startPoint y: 307, endPoint x: 1147, endPoint y: 307, distance: 640.0
click at [615, 254] on app-calendar-viewport "Wed 20 Thu 21 Fri 22 Sat 23 Sun 24 Mon 25 Tue 26 Wed 27 Thu 28 Fri 29 Sat 30 Su…" at bounding box center [784, 430] width 1568 height 642
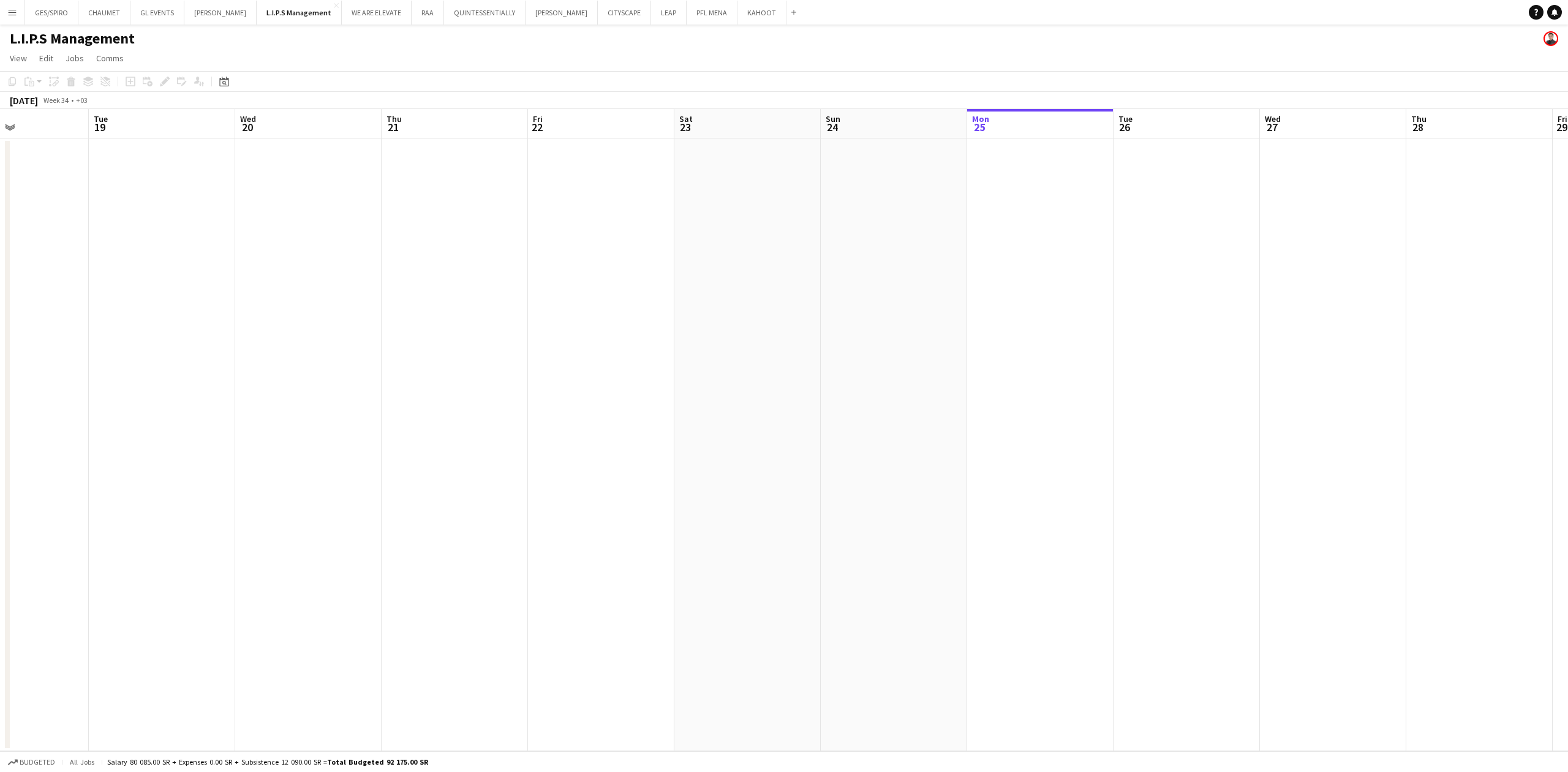
drag, startPoint x: 690, startPoint y: 381, endPoint x: 1115, endPoint y: 377, distance: 425.0
click at [615, 254] on app-calendar-viewport "Sat 16 Sun 17 Mon 18 Tue 19 Wed 20 Thu 21 Fri 22 Sat 23 Sun 24 Mon 25 Tue 26 We…" at bounding box center [784, 430] width 1568 height 642
drag, startPoint x: 567, startPoint y: 390, endPoint x: 971, endPoint y: 387, distance: 404.0
click at [615, 254] on app-calendar-viewport "Tue 12 Wed 13 Thu 14 Fri 15 Sat 16 Sun 17 Mon 18 Tue 19 Wed 20 Thu 21 Fri 22 Sa…" at bounding box center [784, 430] width 1568 height 642
drag, startPoint x: 629, startPoint y: 420, endPoint x: 1190, endPoint y: 403, distance: 561.3
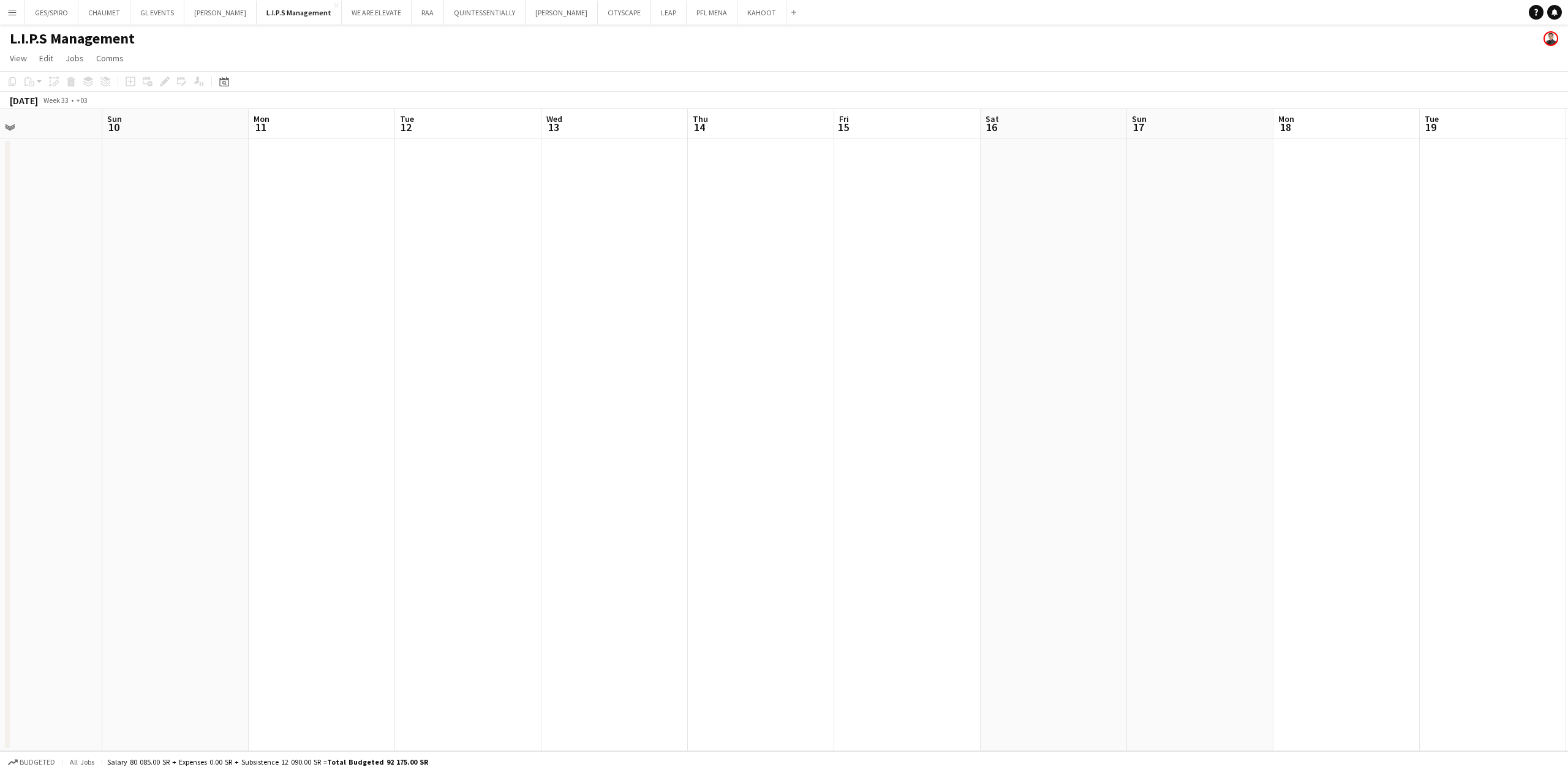
click at [615, 254] on app-calendar-viewport "Thu 7 Fri 8 Sat 9 Sun 10 Mon 11 Tue 12 Wed 13 Thu 14 Fri 15 Sat 16 Sun 17 Mon 1…" at bounding box center [784, 430] width 1568 height 642
drag, startPoint x: 347, startPoint y: 396, endPoint x: 924, endPoint y: 397, distance: 577.0
click at [615, 254] on app-calendar-viewport "Sat 2 Sun 3 Mon 4 Tue 5 Wed 6 Thu 7 Fri 8 Sat 9 Sun 10 Mon 11 Tue 12 Wed 13 Thu…" at bounding box center [784, 430] width 1568 height 642
drag, startPoint x: 373, startPoint y: 412, endPoint x: 961, endPoint y: 405, distance: 588.0
click at [615, 254] on app-calendar-viewport "Wed 30 Thu 31 Fri 1 Sat 2 Sun 3 Mon 4 Tue 5 Wed 6 Thu 7 Fri 8 Sat 9 Sun 10 Mon …" at bounding box center [784, 430] width 1568 height 642
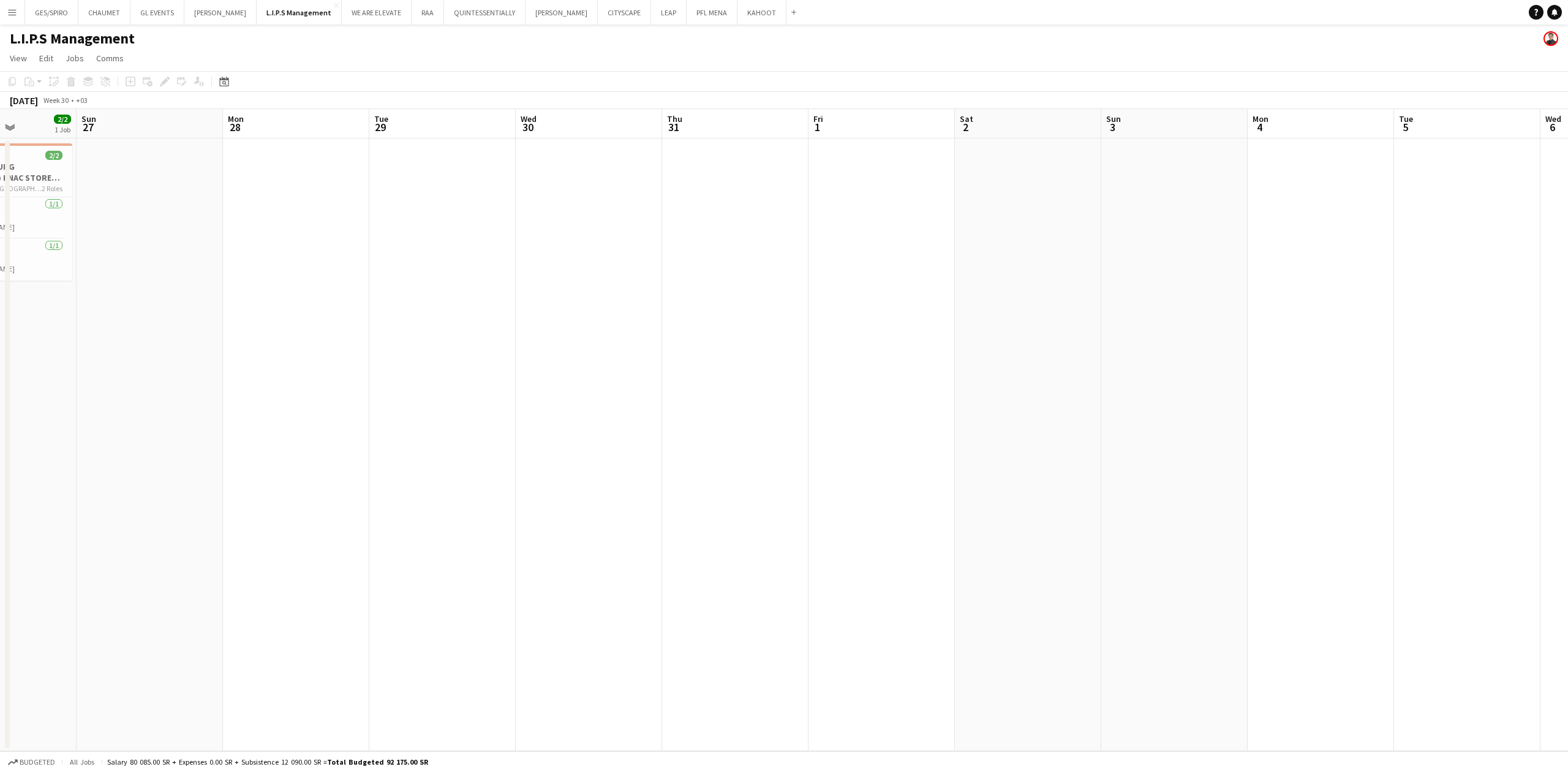
scroll to position [0, 328]
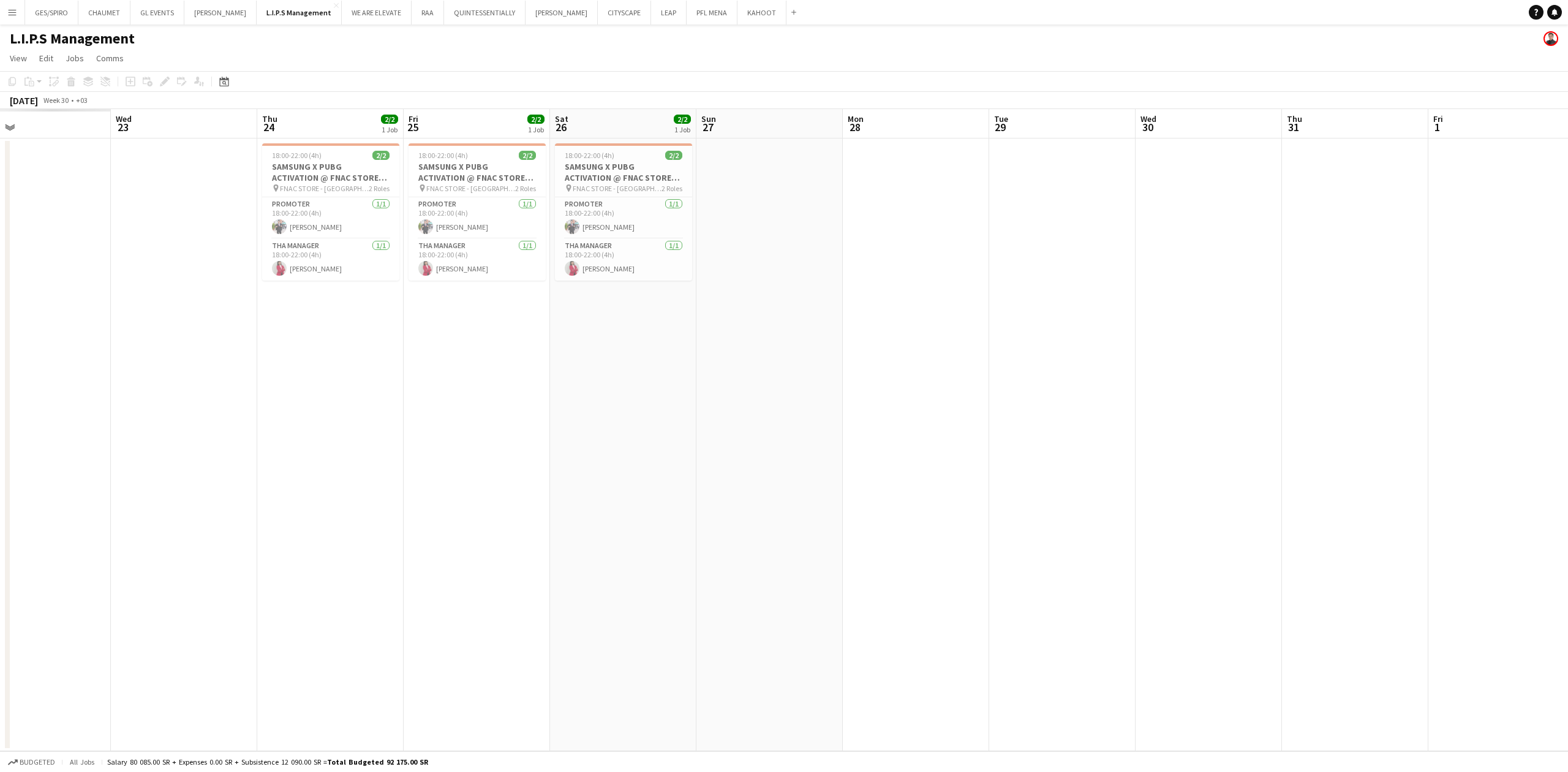
drag, startPoint x: 378, startPoint y: 407, endPoint x: 1022, endPoint y: 405, distance: 644.0
click at [615, 254] on app-calendar-viewport "Sun 20 Mon 21 Tue 22 Wed 23 Thu 24 2/2 1 Job Fri 25 2/2 1 Job Sat 26 2/2 1 Job …" at bounding box center [784, 430] width 1568 height 642
click at [615, 254] on app-date-cell "18:00-22:00 (4h) 2/2 SAMSUNG X PUBG ACTIVATION @ FNAC STORE ALNAKHEEL MALL pin …" at bounding box center [623, 444] width 146 height 613
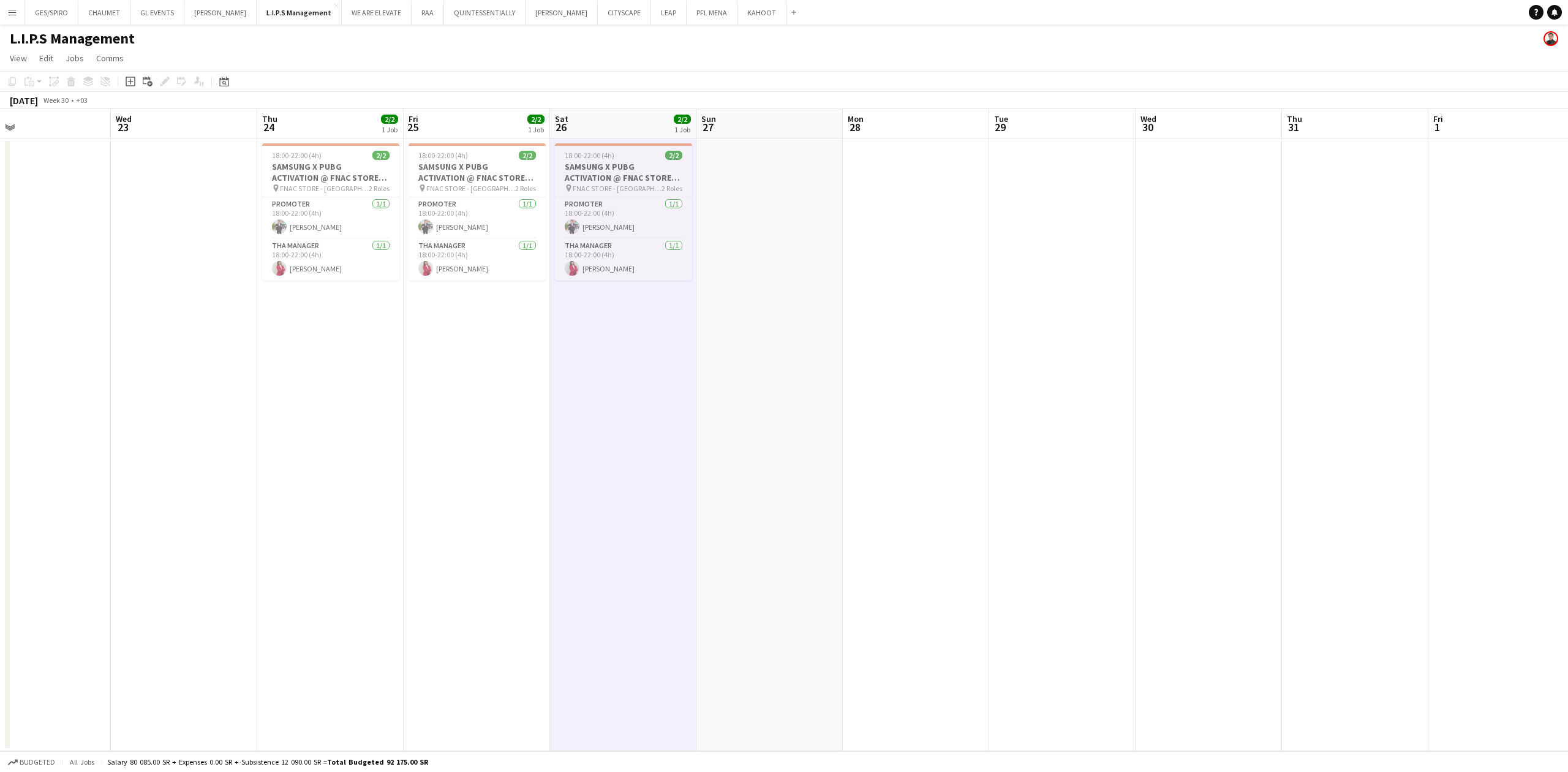
click at [603, 165] on h3 "SAMSUNG X PUBG ACTIVATION @ FNAC STORE ALNAKHEEL MALL" at bounding box center [623, 172] width 137 height 22
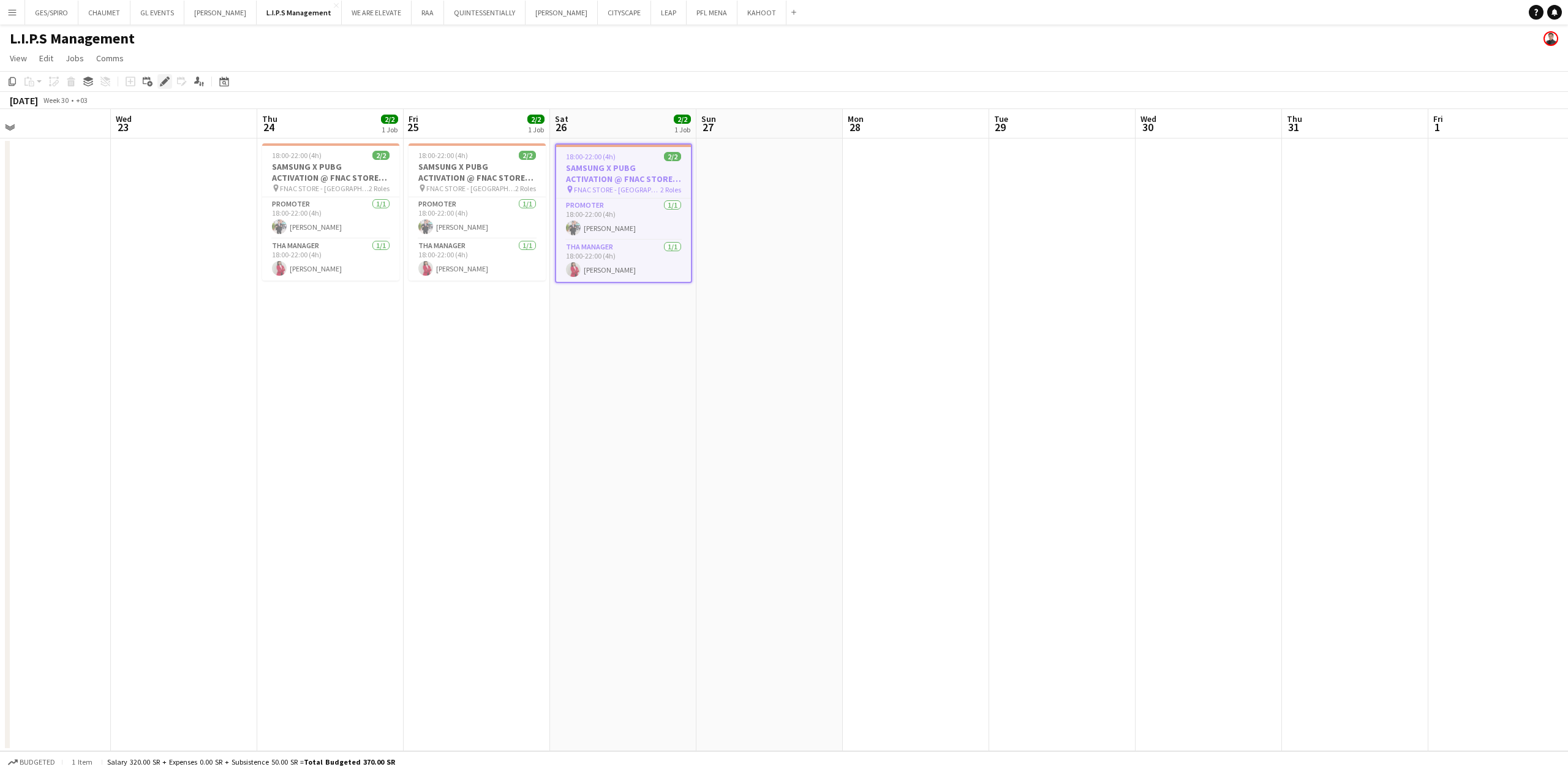
click at [164, 80] on icon at bounding box center [164, 82] width 7 height 7
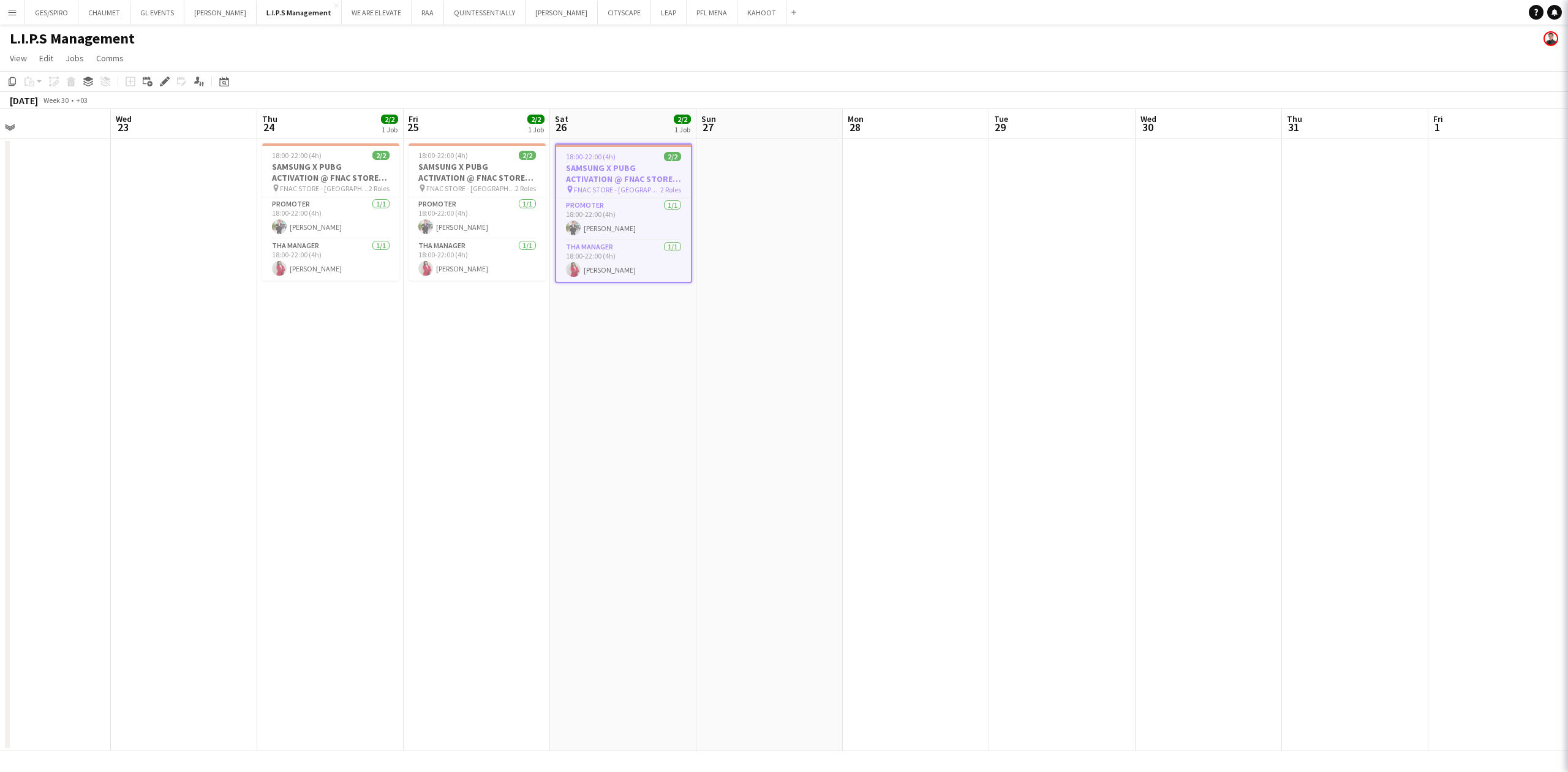
type input "**********"
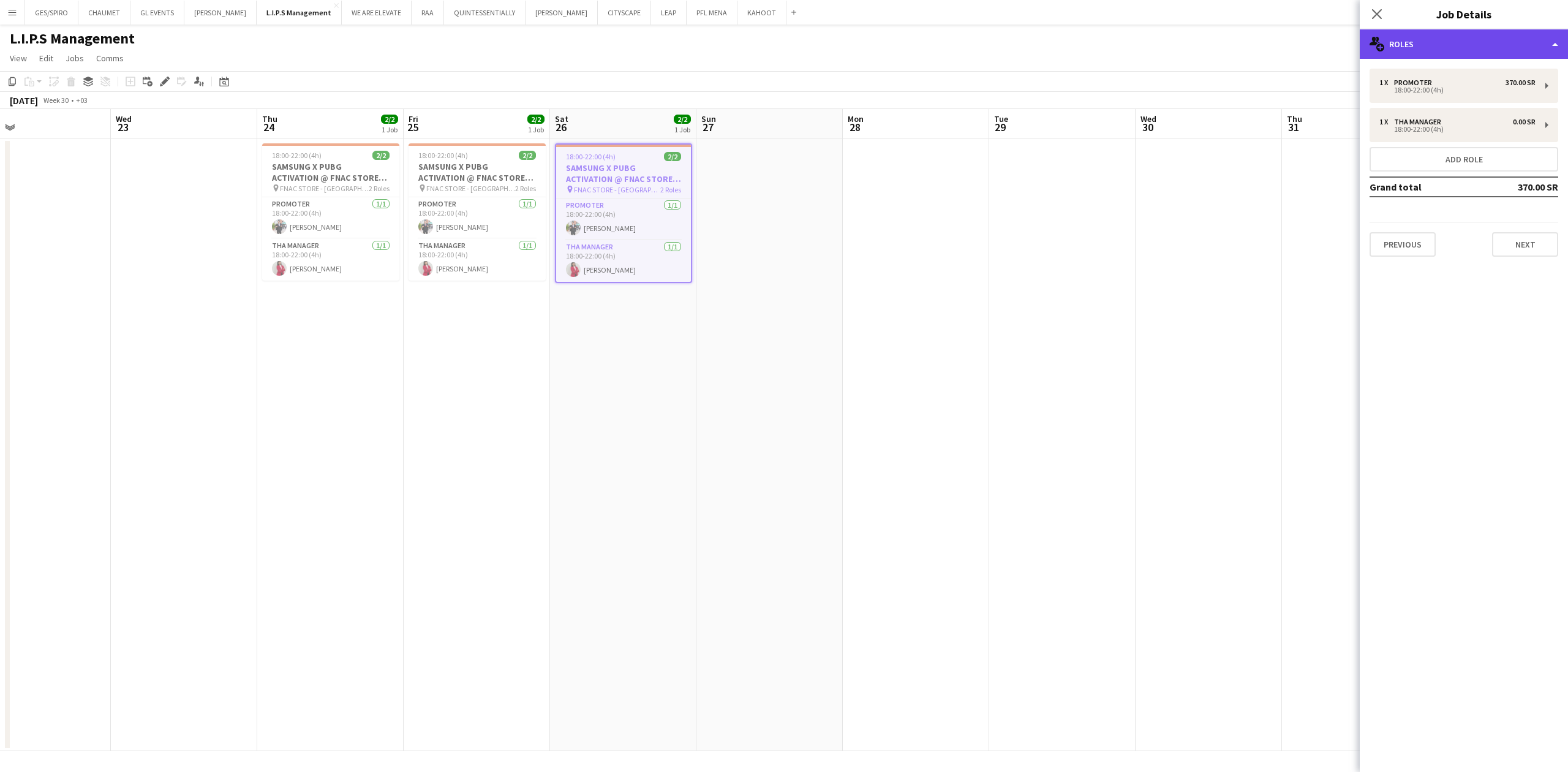
click at [615, 40] on div "multiple-users-add Roles" at bounding box center [1463, 44] width 208 height 30
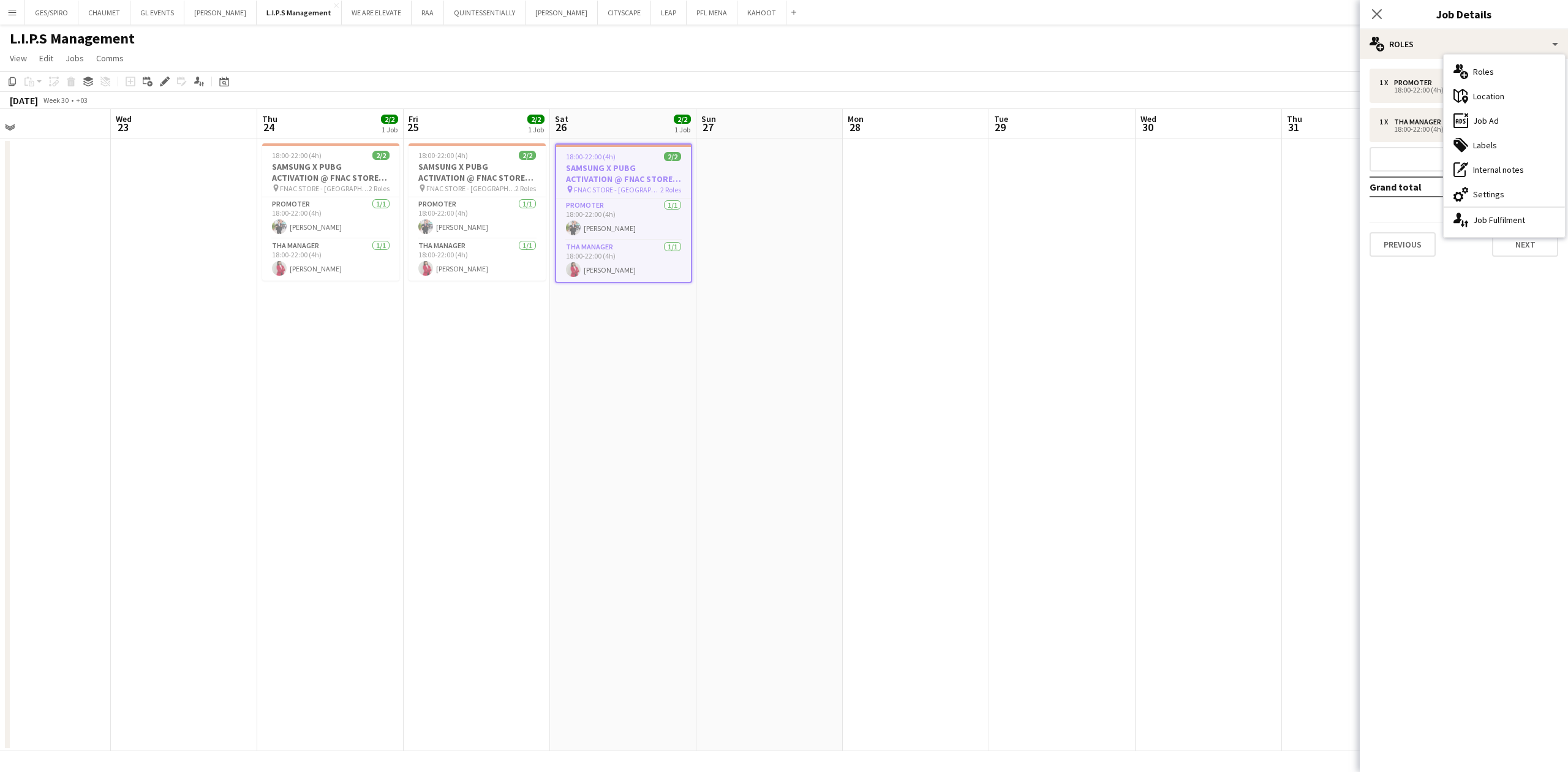
click at [615, 116] on div "ads-window Job Ad" at bounding box center [1504, 121] width 121 height 25
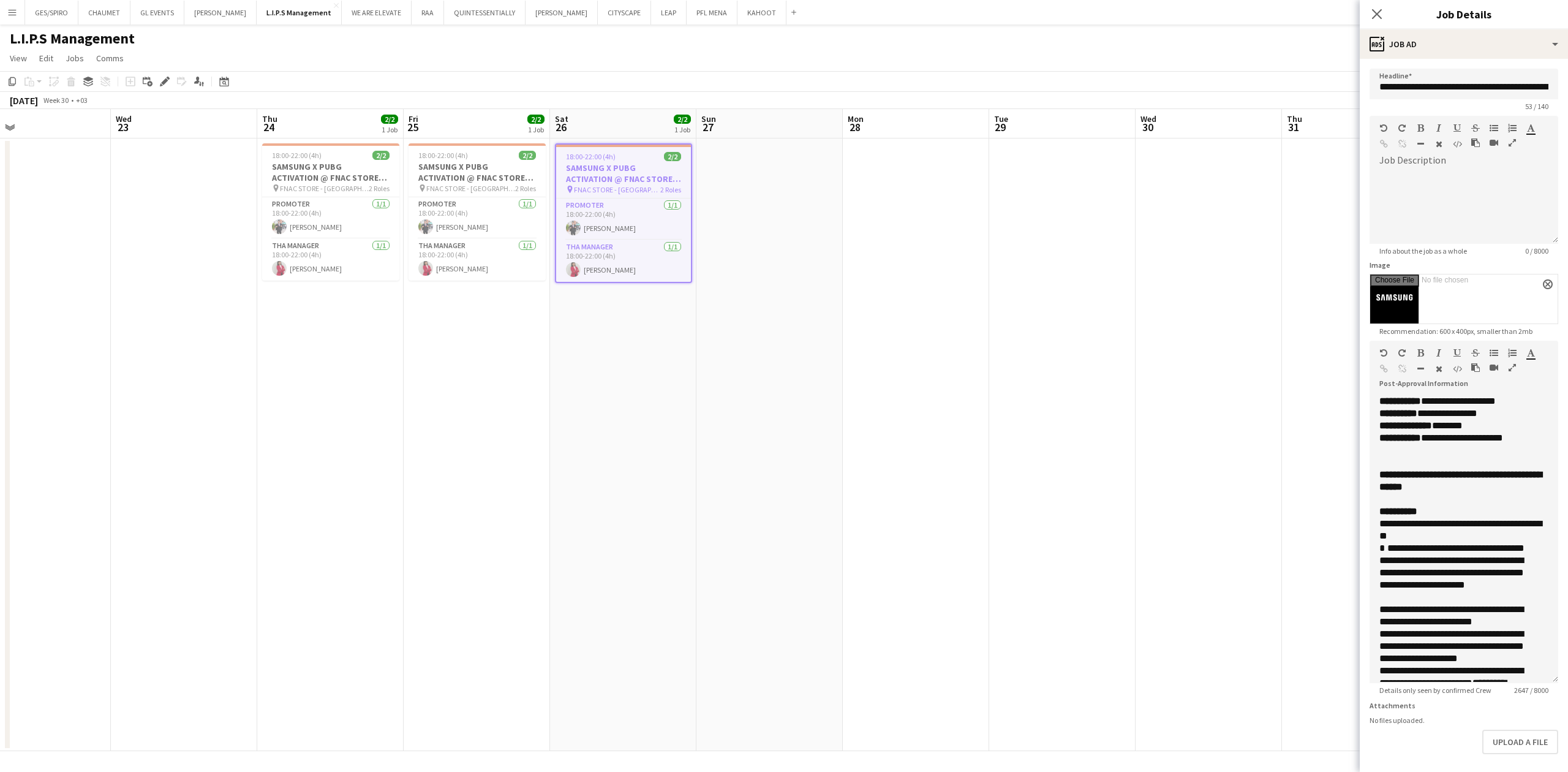
drag, startPoint x: 1552, startPoint y: 461, endPoint x: 1544, endPoint y: 636, distance: 175.2
click at [615, 254] on mat-expansion-panel "**********" at bounding box center [1463, 416] width 208 height 714
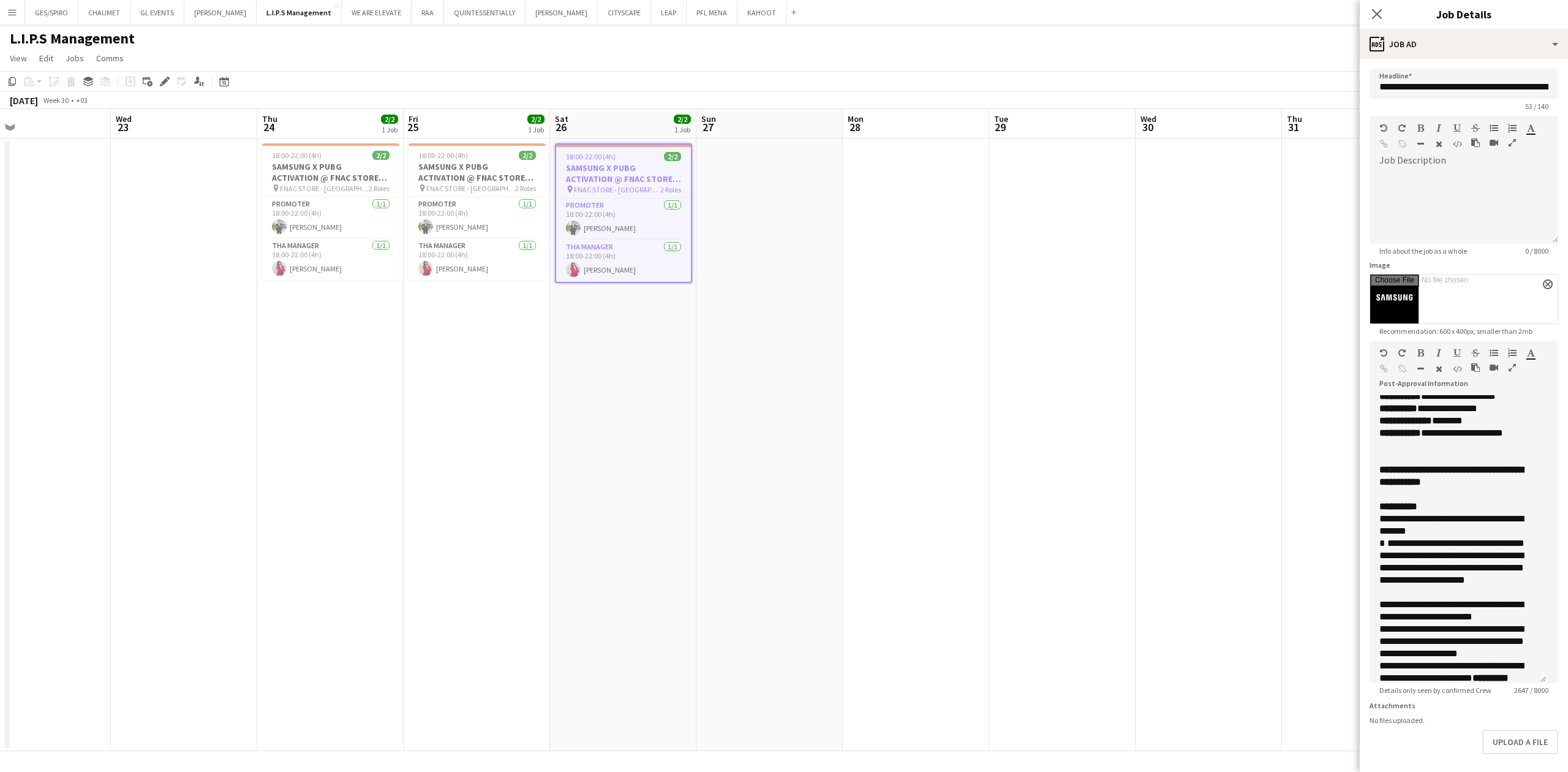
scroll to position [0, 0]
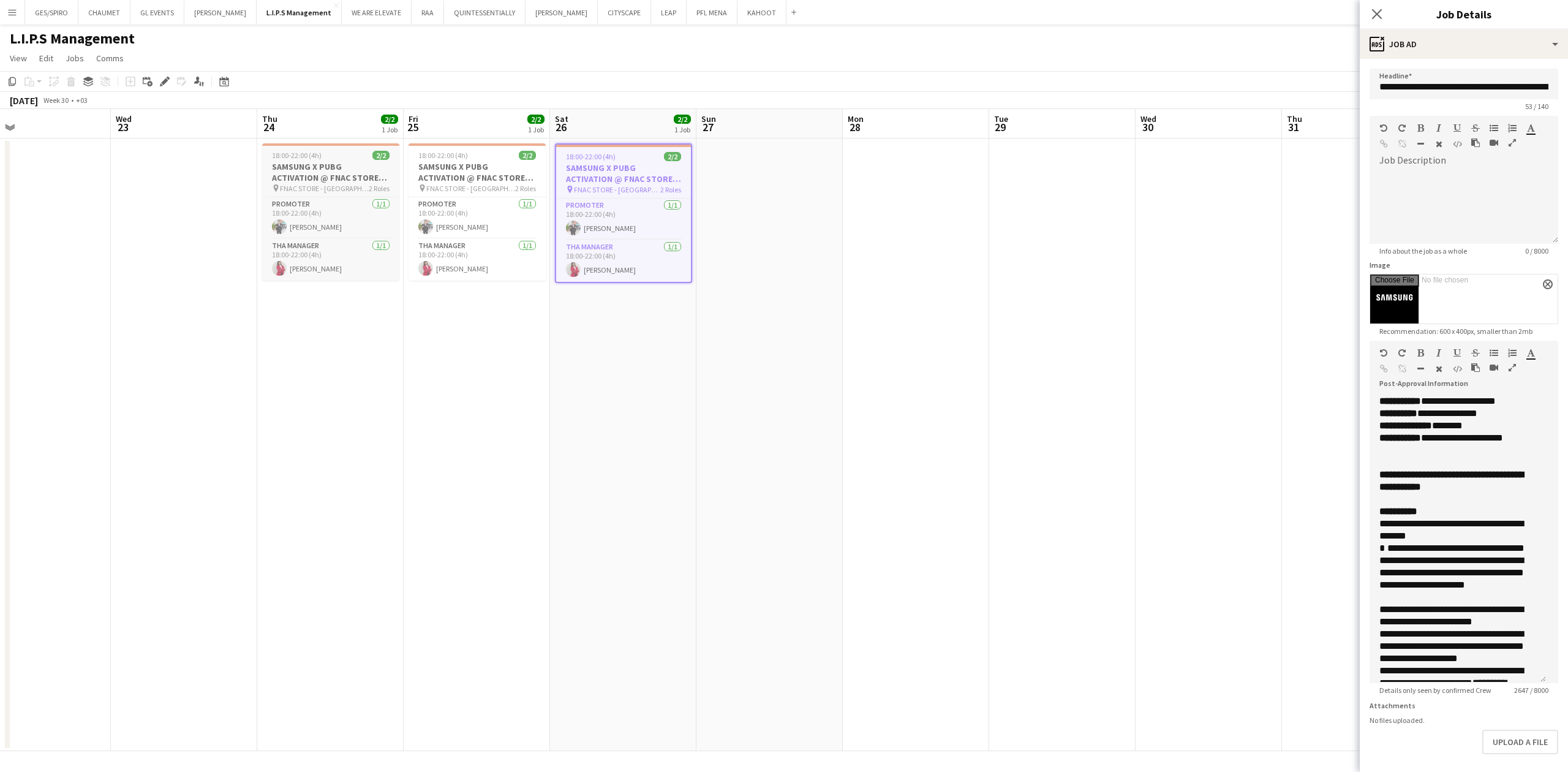
click at [302, 172] on h3 "SAMSUNG X PUBG ACTIVATION @ FNAC STORE ALNAKHEEL MALL" at bounding box center [331, 172] width 137 height 22
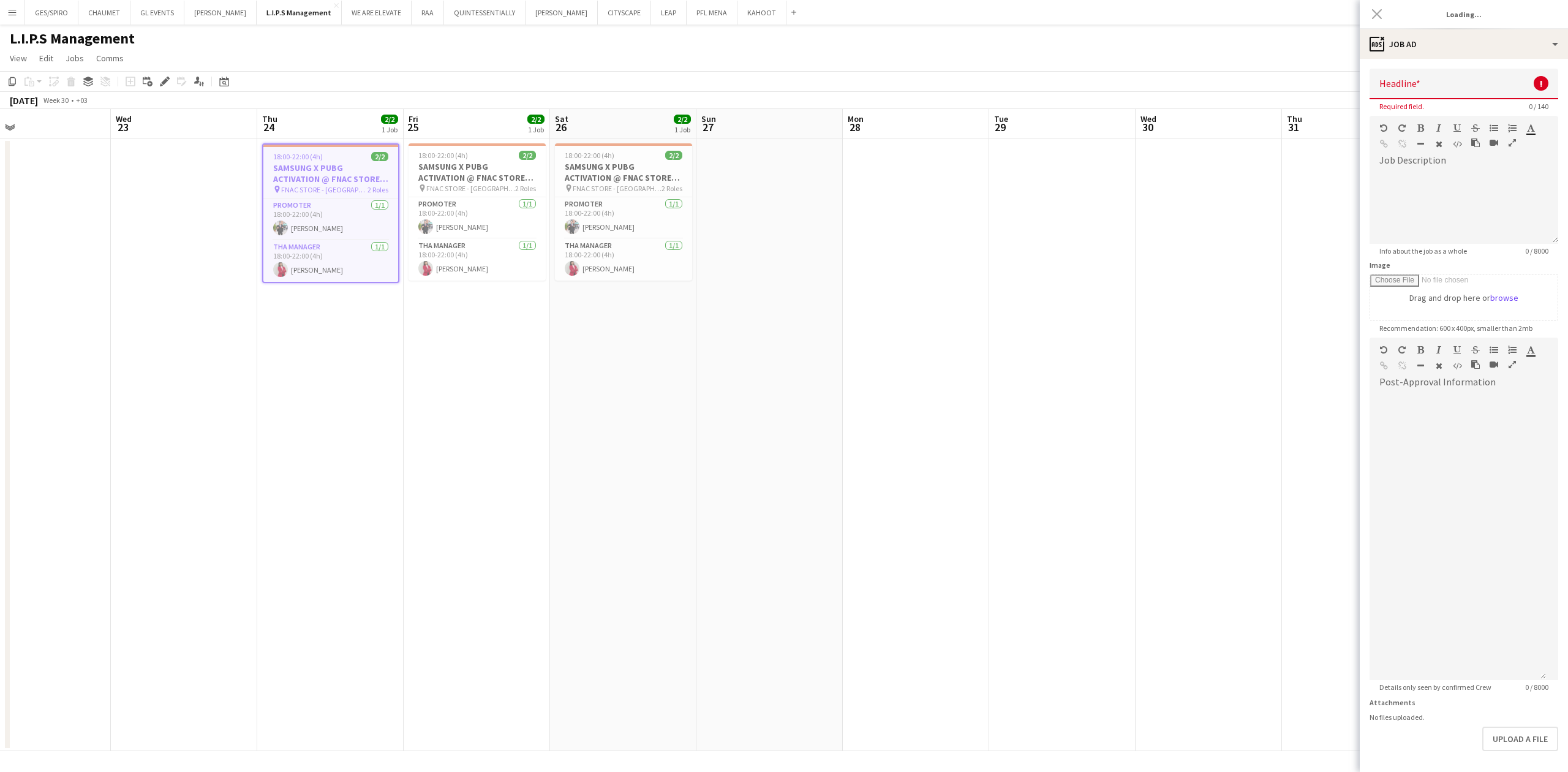
type input "**********"
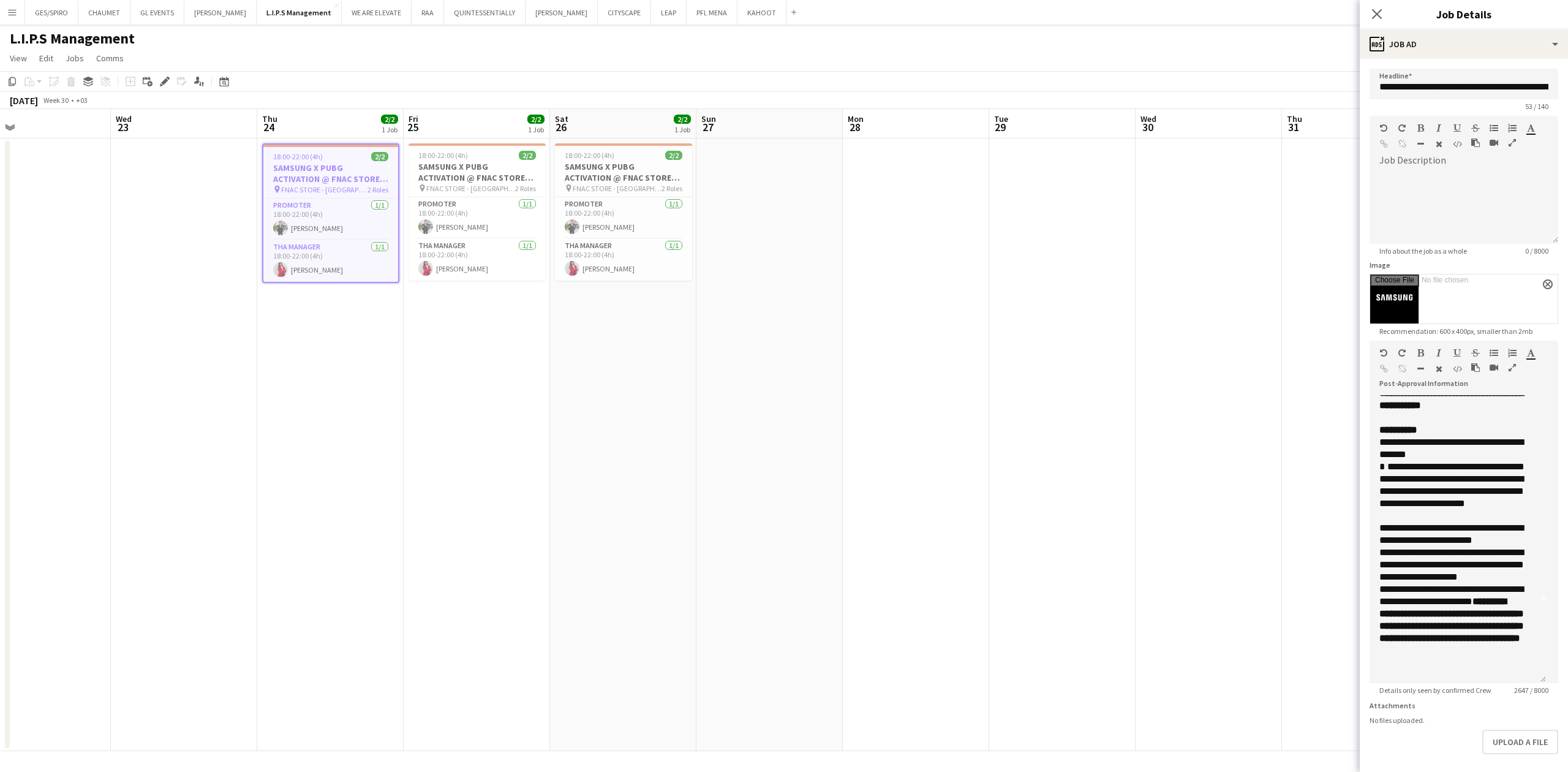
scroll to position [0, 332]
click at [615, 254] on app-calendar-viewport "Sun 20 Mon 21 Tue 22 Wed 23 Thu 24 2/2 1 Job Fri 25 2/2 1 Job Sat 26 2/2 1 Job …" at bounding box center [784, 430] width 1568 height 642
click at [615, 254] on app-date-cell at bounding box center [766, 444] width 146 height 613
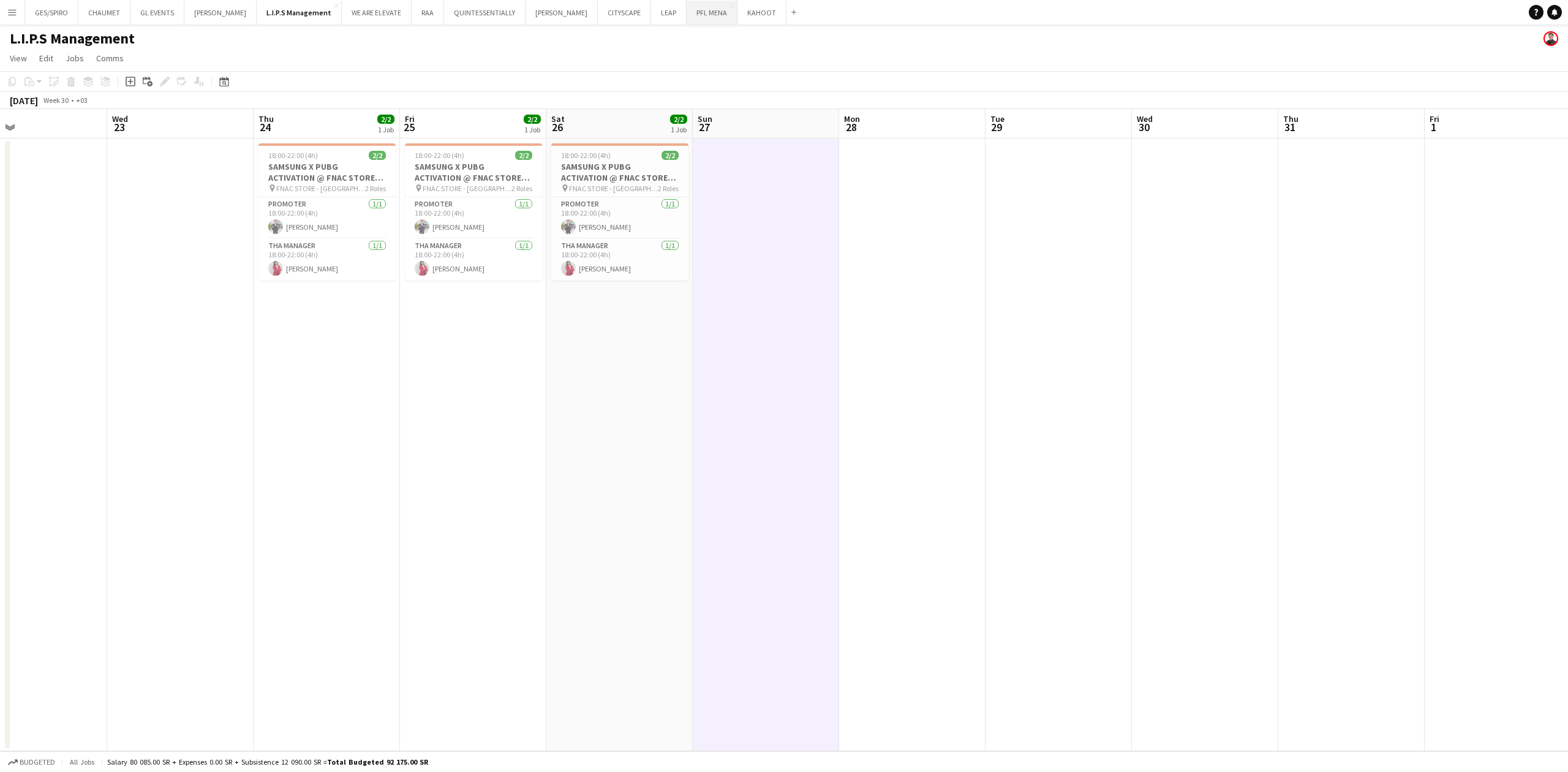
click at [615, 15] on button "PFL MENA Close" at bounding box center [712, 13] width 51 height 24
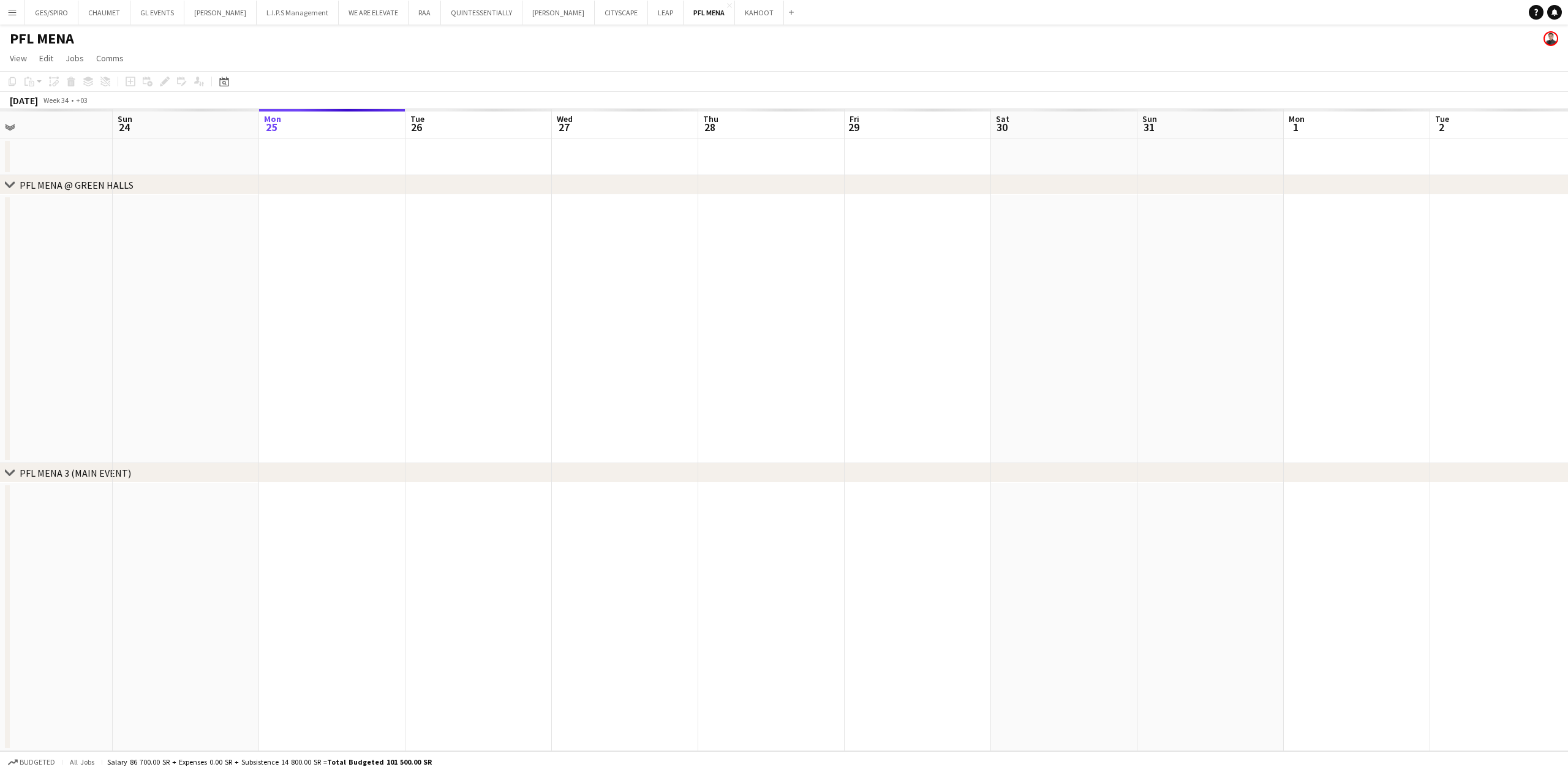
click at [615, 254] on app-calendar-viewport "Fri 22 Sat 23 Sun 24 Mon 25 Tue 26 Wed 27 Thu 28 Fri 29 Sat 30 Sun 31 Mon 1 Tue…" at bounding box center [784, 430] width 1568 height 642
drag, startPoint x: 755, startPoint y: 392, endPoint x: 1005, endPoint y: 381, distance: 250.2
click at [615, 254] on app-calendar-viewport "Sat 16 Sun 17 Mon 18 Tue 19 Wed 20 Thu 21 Fri 22 Sat 23 Sun 24 Mon 25 Tue 26 We…" at bounding box center [784, 430] width 1568 height 642
drag, startPoint x: 292, startPoint y: 385, endPoint x: 354, endPoint y: 383, distance: 62.0
click at [615, 254] on app-calendar-viewport "Mon 11 Tue 12 Wed 13 Thu 14 Fri 15 Sat 16 Sun 17 Mon 18 Tue 19 Wed 20 Thu 21 Fr…" at bounding box center [784, 430] width 1568 height 642
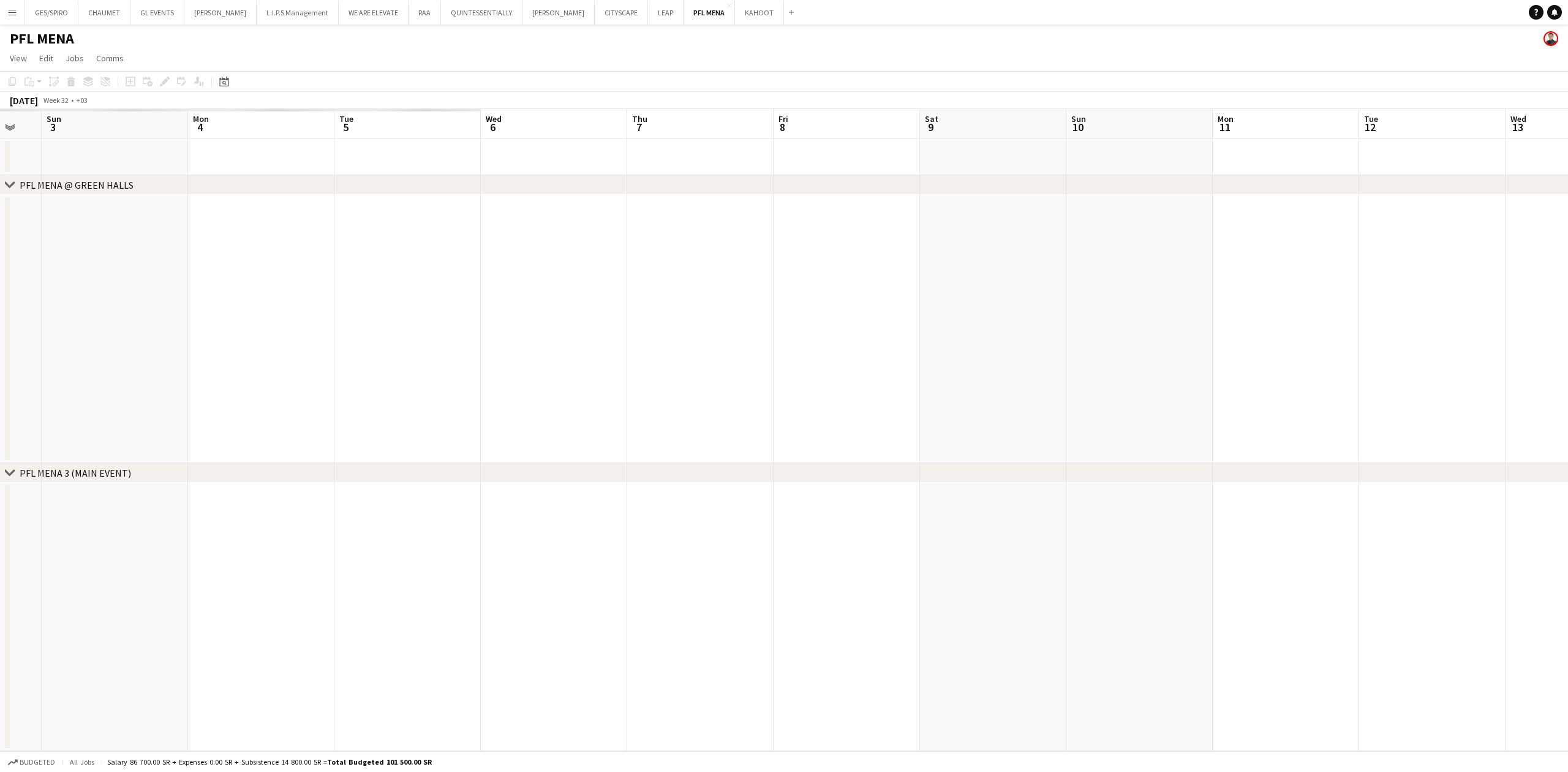
drag, startPoint x: 253, startPoint y: 378, endPoint x: 499, endPoint y: 369, distance: 246.2
click at [615, 254] on app-calendar-viewport "Fri 1 Sat 2 Sun 3 Mon 4 Tue 5 Wed 6 Thu 7 Fri 8 Sat 9 Sun 10 Mon 11 Tue 12 Wed …" at bounding box center [784, 430] width 1568 height 642
drag, startPoint x: 364, startPoint y: 369, endPoint x: 298, endPoint y: 354, distance: 67.7
click at [615, 254] on app-calendar-viewport "Fri 25 Sat 26 Sun 27 Mon 28 Tue 29 Wed 30 Thu 31 Fri 1 Sat 2 Sun 3 Mon 4 Tue 5 …" at bounding box center [784, 430] width 1568 height 642
drag, startPoint x: 186, startPoint y: 354, endPoint x: 1049, endPoint y: 347, distance: 863.0
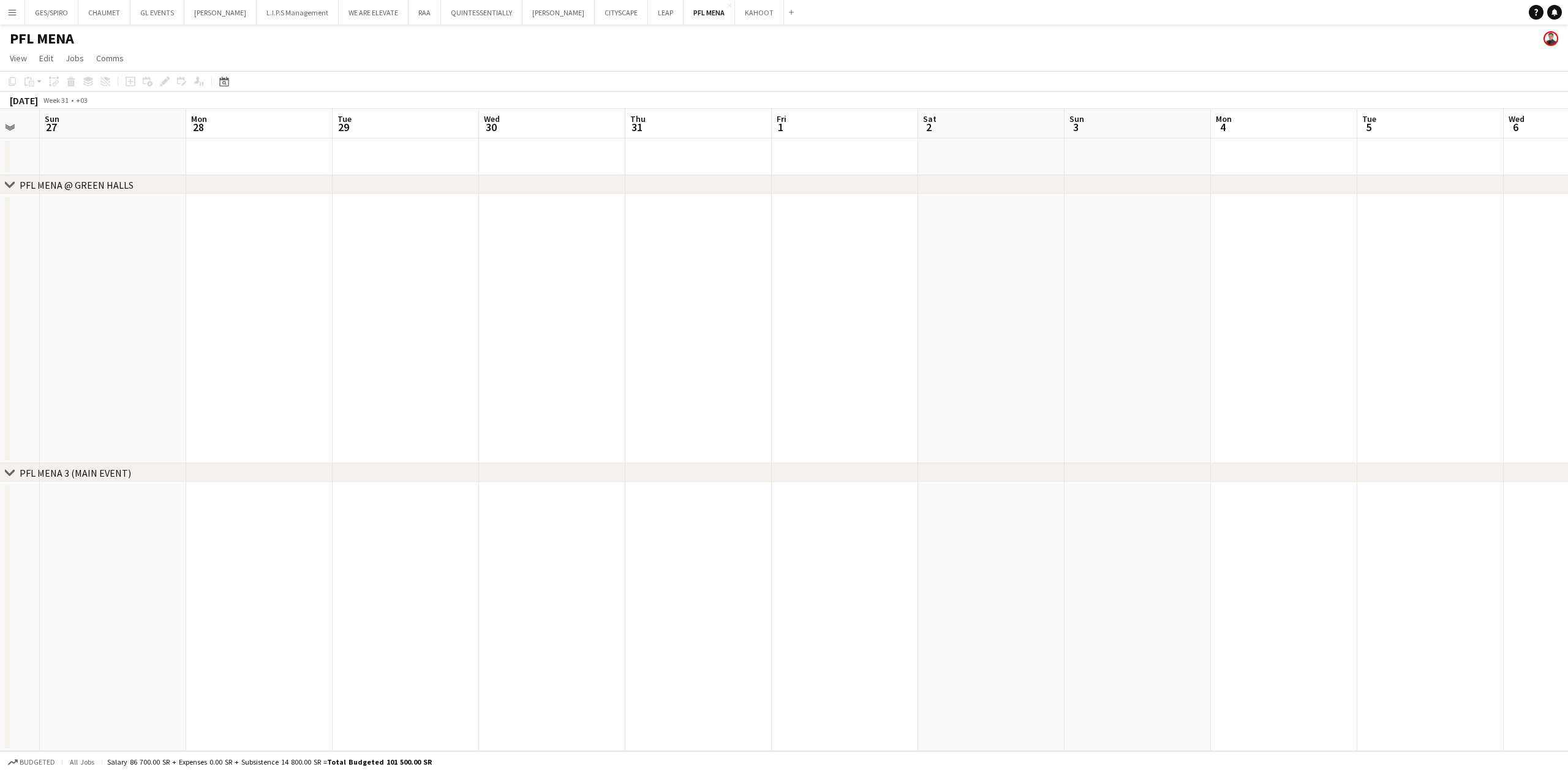
click at [615, 254] on app-calendar-viewport "Fri 25 Sat 26 Sun 27 Mon 28 Tue 29 Wed 30 Thu 31 Fri 1 Sat 2 Sun 3 Mon 4 Tue 5 …" at bounding box center [784, 430] width 1568 height 642
drag, startPoint x: 105, startPoint y: 356, endPoint x: 1003, endPoint y: 342, distance: 898.1
click at [615, 254] on app-calendar-viewport "Sat 19 Sun 20 Mon 21 Tue 22 Wed 23 Thu 24 Fri 25 Sat 26 Sun 27 Mon 28 Tue 29 We…" at bounding box center [784, 430] width 1568 height 642
drag, startPoint x: 572, startPoint y: 348, endPoint x: 904, endPoint y: 342, distance: 332.1
click at [615, 254] on app-calendar-viewport "Fri 11 Sat 12 Sun 13 Mon 14 Tue 15 Wed 16 Thu 17 Fri 18 Sat 19 Sun 20 Mon 21 Tu…" at bounding box center [784, 430] width 1568 height 642
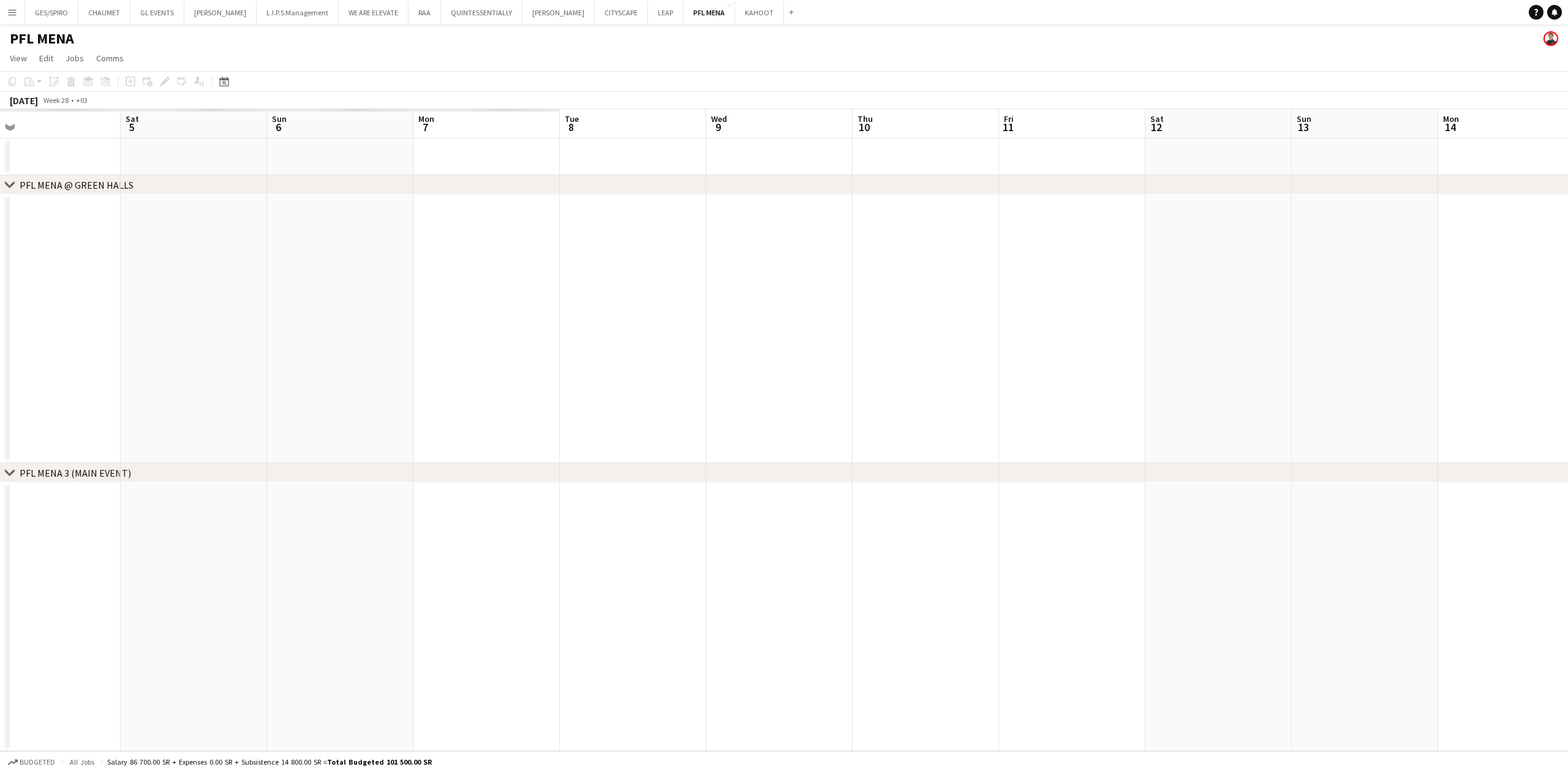
drag, startPoint x: 1051, startPoint y: 332, endPoint x: 1061, endPoint y: 332, distance: 10.0
click at [615, 254] on app-calendar-viewport "Wed 2 Thu 3 Fri 4 Sat 5 Sun 6 Mon 7 Tue 8 Wed 9 Thu 10 Fri 11 Sat 12 Sun 13 Mon…" at bounding box center [784, 430] width 1568 height 642
drag, startPoint x: 419, startPoint y: 331, endPoint x: 828, endPoint y: 325, distance: 409.0
click at [615, 254] on app-calendar-viewport "Wed 2 Thu 3 Fri 4 Sat 5 Sun 6 Mon 7 Tue 8 Wed 9 Thu 10 Fri 11 Sat 12 Sun 13 Mon…" at bounding box center [784, 430] width 1568 height 642
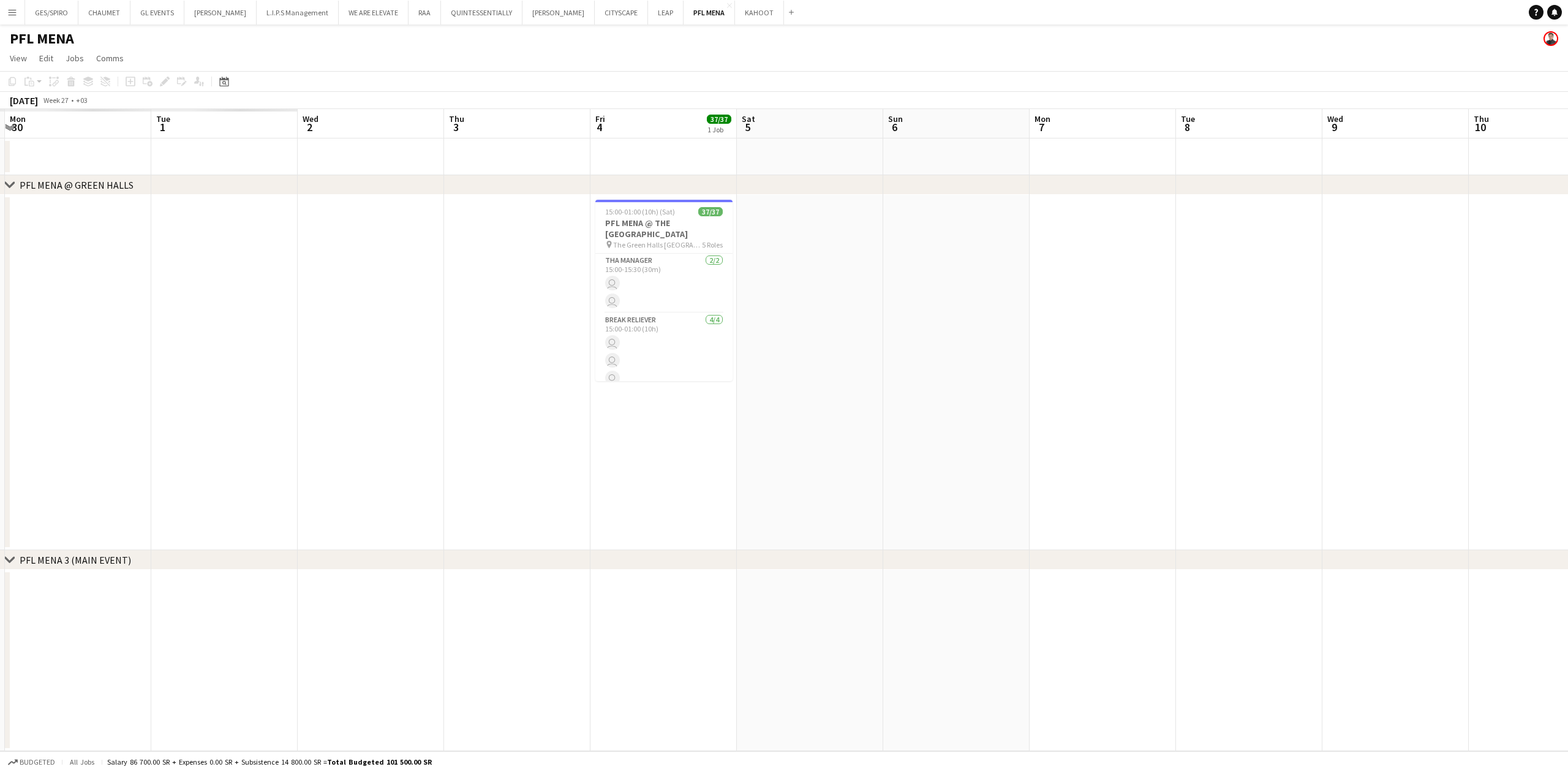
drag, startPoint x: 79, startPoint y: 329, endPoint x: 884, endPoint y: 334, distance: 805.0
click at [615, 254] on app-calendar-viewport "Sat 28 Sun 29 Mon 30 Tue 1 Wed 2 Thu 3 Fri 4 37/37 1 Job Sat 5 Sun 6 Mon 7 Tue …" at bounding box center [784, 430] width 1568 height 642
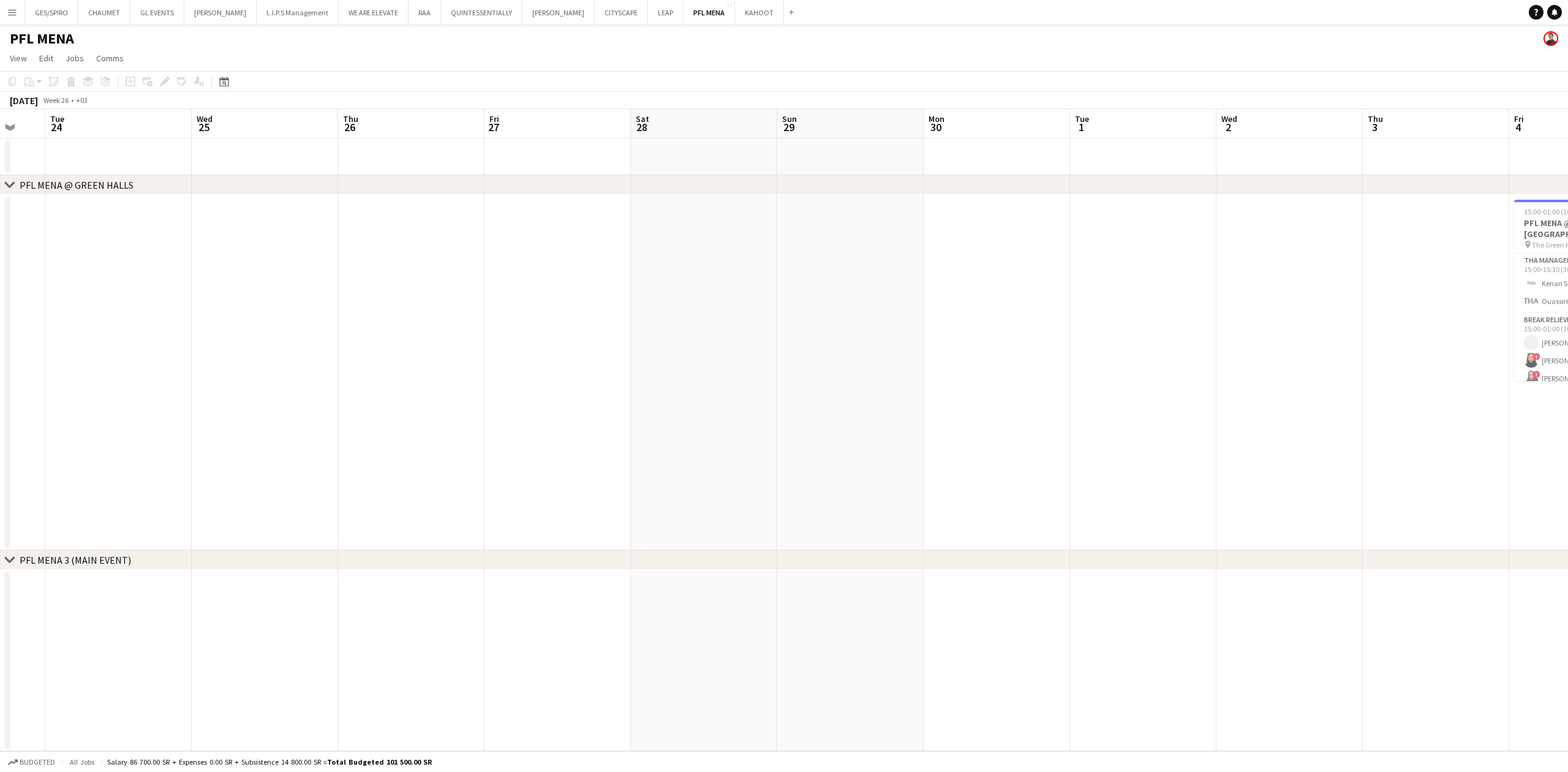
drag, startPoint x: 190, startPoint y: 342, endPoint x: 988, endPoint y: 336, distance: 798.0
click at [615, 254] on app-calendar-viewport "Sun 22 Mon 23 Tue 24 Wed 25 Thu 26 Fri 27 Sat 28 Sun 29 Mon 30 Tue 1 Wed 2 Thu …" at bounding box center [784, 430] width 1568 height 642
drag, startPoint x: 368, startPoint y: 342, endPoint x: 685, endPoint y: 336, distance: 317.1
click at [615, 254] on app-calendar-viewport "Mon 16 Tue 17 Wed 18 Thu 19 Fri 20 Sat 21 Sun 22 Mon 23 Tue 24 Wed 25 Thu 26 Fr…" at bounding box center [784, 430] width 1568 height 642
drag, startPoint x: 304, startPoint y: 347, endPoint x: 339, endPoint y: 331, distance: 38.5
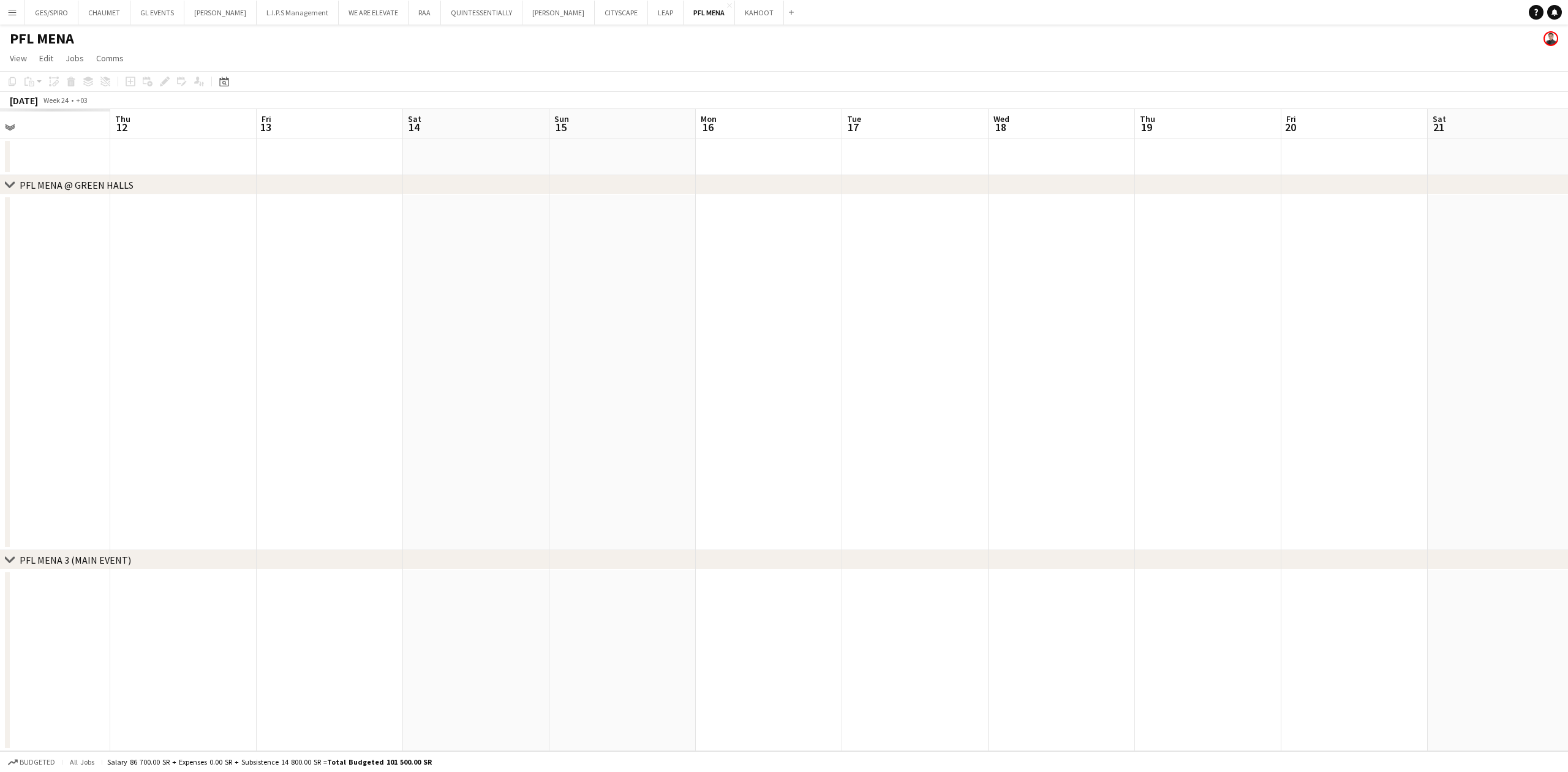
click at [615, 254] on app-calendar-viewport "Mon 9 Tue 10 Wed 11 Thu 12 Fri 13 Sat 14 Sun 15 Mon 16 Tue 17 Wed 18 Thu 19 Fri…" at bounding box center [784, 430] width 1568 height 642
drag, startPoint x: 544, startPoint y: 334, endPoint x: 1143, endPoint y: 314, distance: 599.3
click at [615, 254] on app-calendar-viewport "Mon 2 Tue 3 Wed 4 Thu 5 Fri 6 Sat 7 Sun 8 Mon 9 Tue 10 Wed 11 Thu 12 Fri 13 Sat…" at bounding box center [784, 430] width 1568 height 642
drag, startPoint x: 513, startPoint y: 329, endPoint x: 1116, endPoint y: 313, distance: 603.2
click at [615, 254] on app-calendar-viewport "Wed 28 Thu 29 Fri 30 Sat 31 Sun 1 Mon 2 Tue 3 Wed 4 Thu 5 Fri 6 Sat 7 Sun 8 Mon…" at bounding box center [784, 430] width 1568 height 642
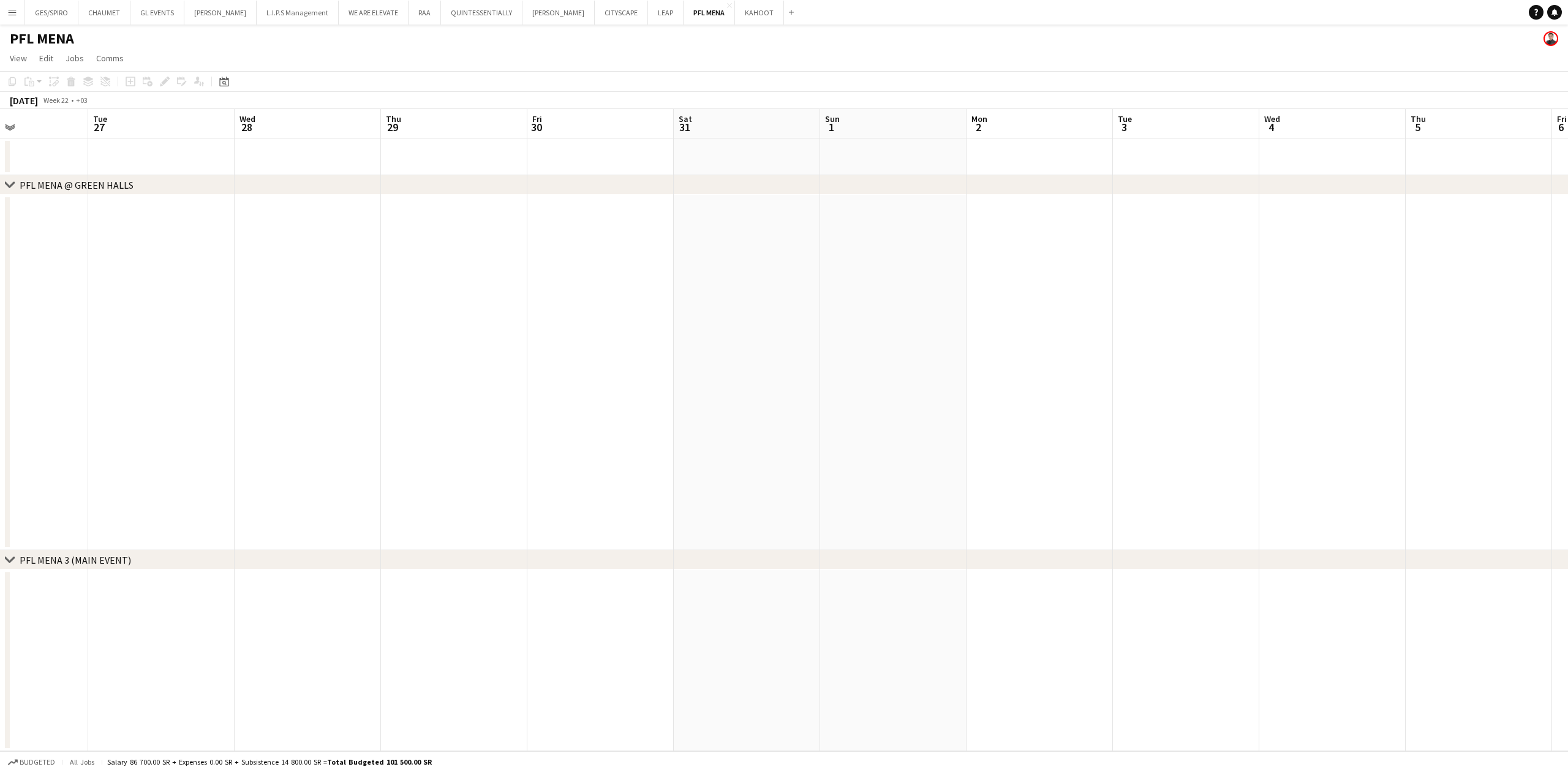
drag, startPoint x: 594, startPoint y: 347, endPoint x: 919, endPoint y: 342, distance: 325.0
click at [615, 254] on app-calendar-viewport "Sat 24 Sun 25 Mon 26 Tue 27 Wed 28 Thu 29 Fri 30 Sat 31 Sun 1 Mon 2 Tue 3 Wed 4…" at bounding box center [784, 430] width 1568 height 642
drag, startPoint x: 444, startPoint y: 356, endPoint x: 380, endPoint y: 351, distance: 64.2
click at [615, 254] on app-calendar-viewport "Tue 20 Wed 21 Thu 22 Fri 23 Sat 24 Sun 25 Mon 26 Tue 27 Wed 28 Thu 29 Fri 30 Sa…" at bounding box center [784, 430] width 1568 height 642
drag, startPoint x: 364, startPoint y: 355, endPoint x: 1061, endPoint y: 331, distance: 697.4
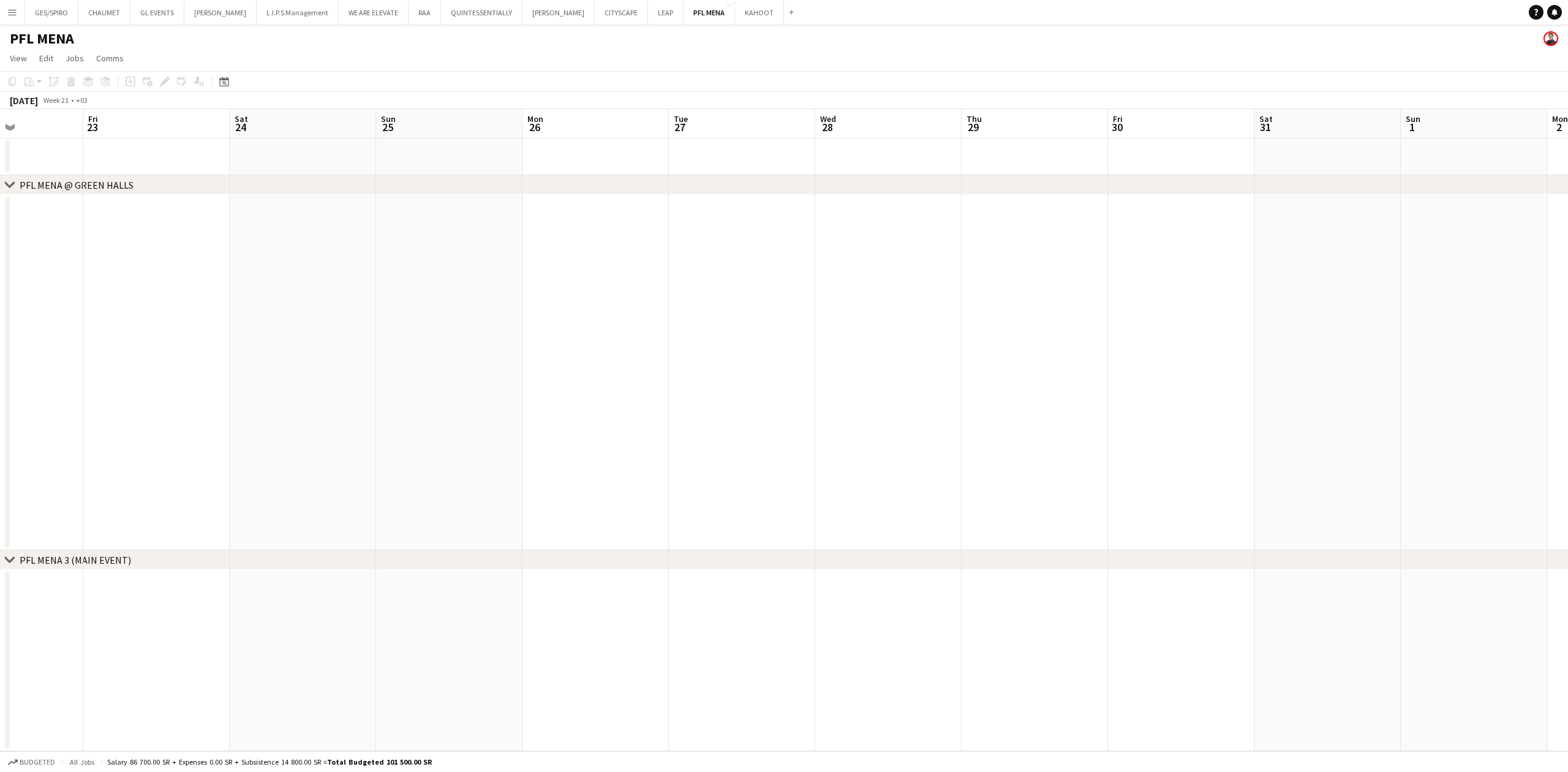
click at [615, 254] on app-calendar-viewport "Tue 20 Wed 21 Thu 22 Fri 23 Sat 24 Sun 25 Mon 26 Tue 27 Wed 28 Thu 29 Fri 30 Sa…" at bounding box center [784, 430] width 1568 height 642
drag, startPoint x: 199, startPoint y: 341, endPoint x: 991, endPoint y: 324, distance: 792.2
click at [615, 254] on app-calendar-viewport "Thu 15 Fri 16 Sat 17 Sun 18 Mon 19 Tue 20 Wed 21 Thu 22 Fri 23 Sat 24 Sun 25 Mo…" at bounding box center [784, 430] width 1568 height 642
drag, startPoint x: 301, startPoint y: 338, endPoint x: 1164, endPoint y: 327, distance: 863.1
click at [615, 254] on app-calendar-viewport "Sat 10 Sun 11 Mon 12 Tue 13 Wed 14 Thu 15 Fri 16 Sat 17 Sun 18 Mon 19 Tue 20 We…" at bounding box center [784, 430] width 1568 height 642
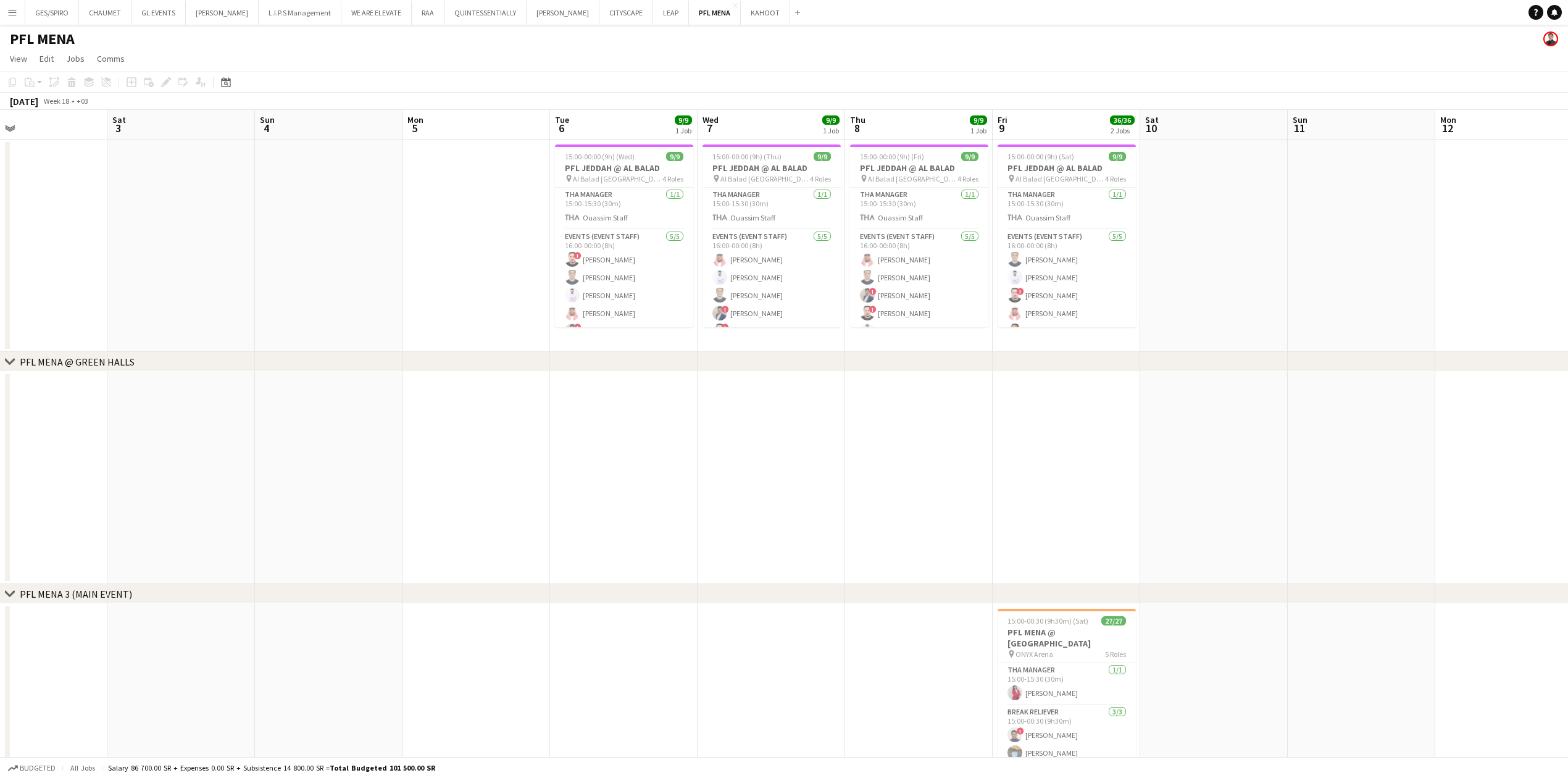
scroll to position [0, 421]
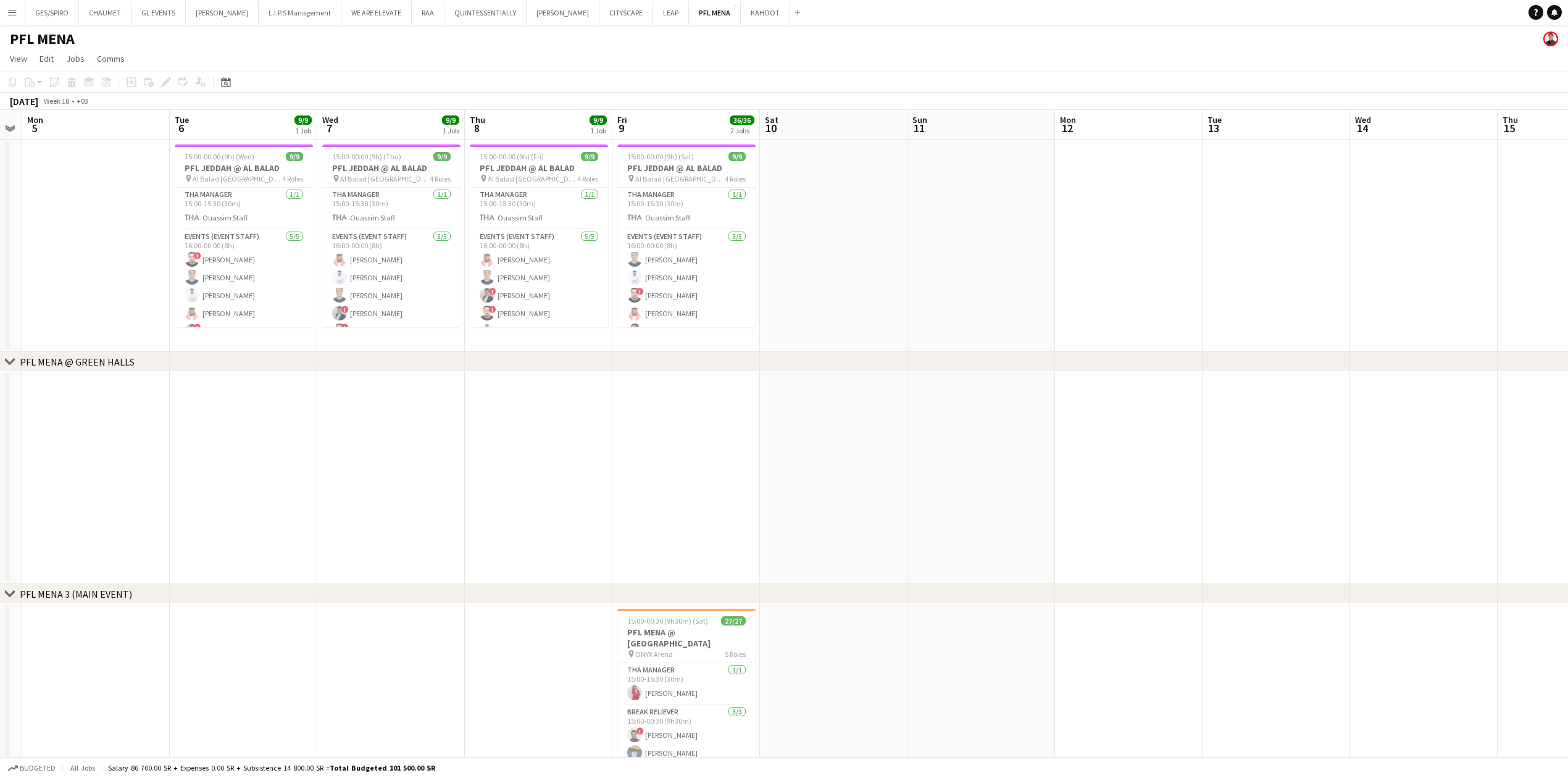
drag, startPoint x: 275, startPoint y: 338, endPoint x: 391, endPoint y: 347, distance: 116.3
click at [391, 256] on app-calendar-viewport "Fri 2 Sat 3 Sun 4 Mon 5 Tue 6 9/9 1 Job Wed 7 9/9 1 Job Thu 8 9/9 1 Job Fri 9 3…" at bounding box center [784, 463] width 1568 height 706
click at [243, 177] on span "Al Balad [GEOGRAPHIC_DATA]" at bounding box center [237, 179] width 89 height 9
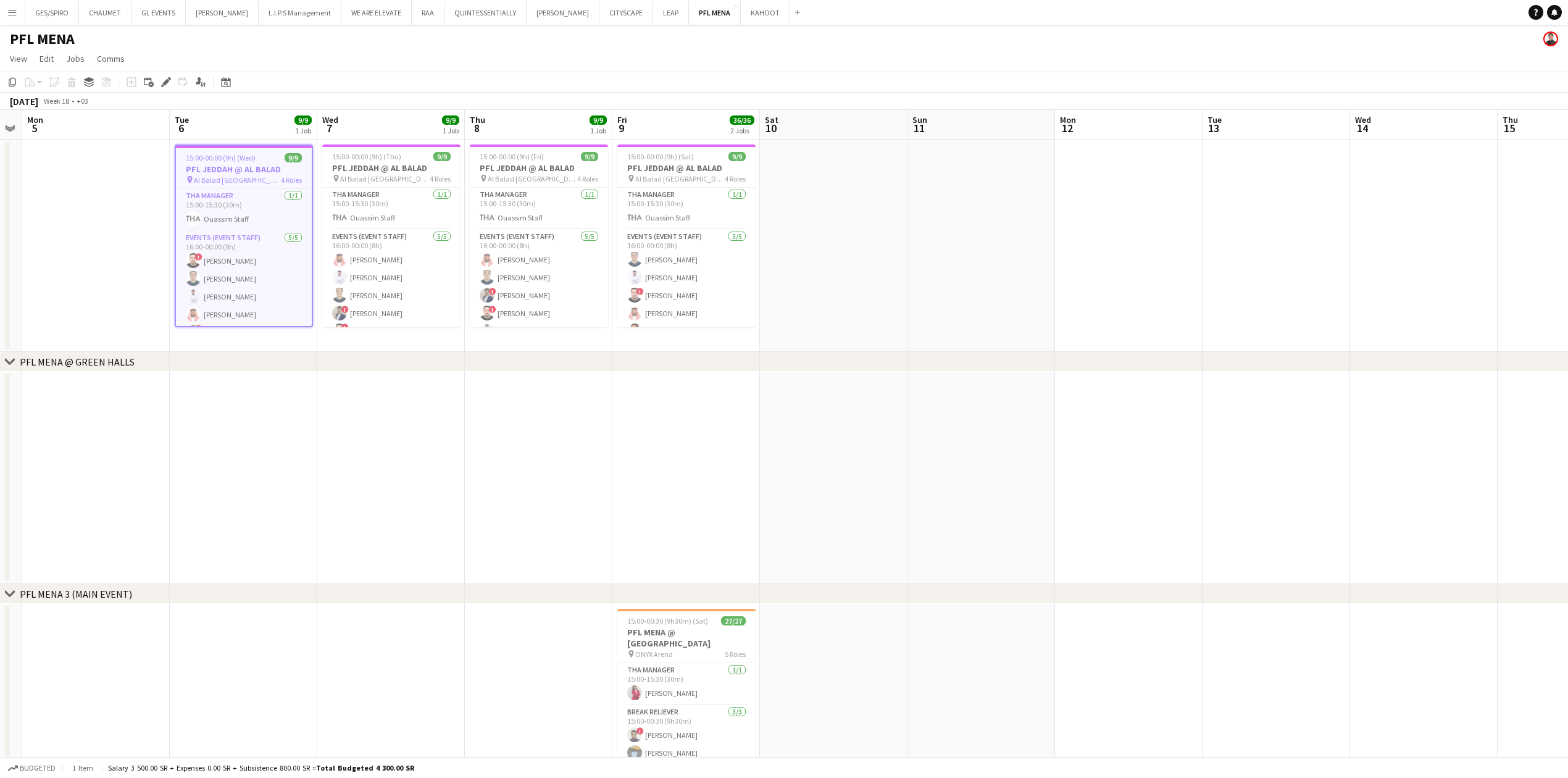
drag, startPoint x: 162, startPoint y: 83, endPoint x: 181, endPoint y: 94, distance: 22.0
click at [163, 83] on icon "Edit" at bounding box center [166, 82] width 10 height 10
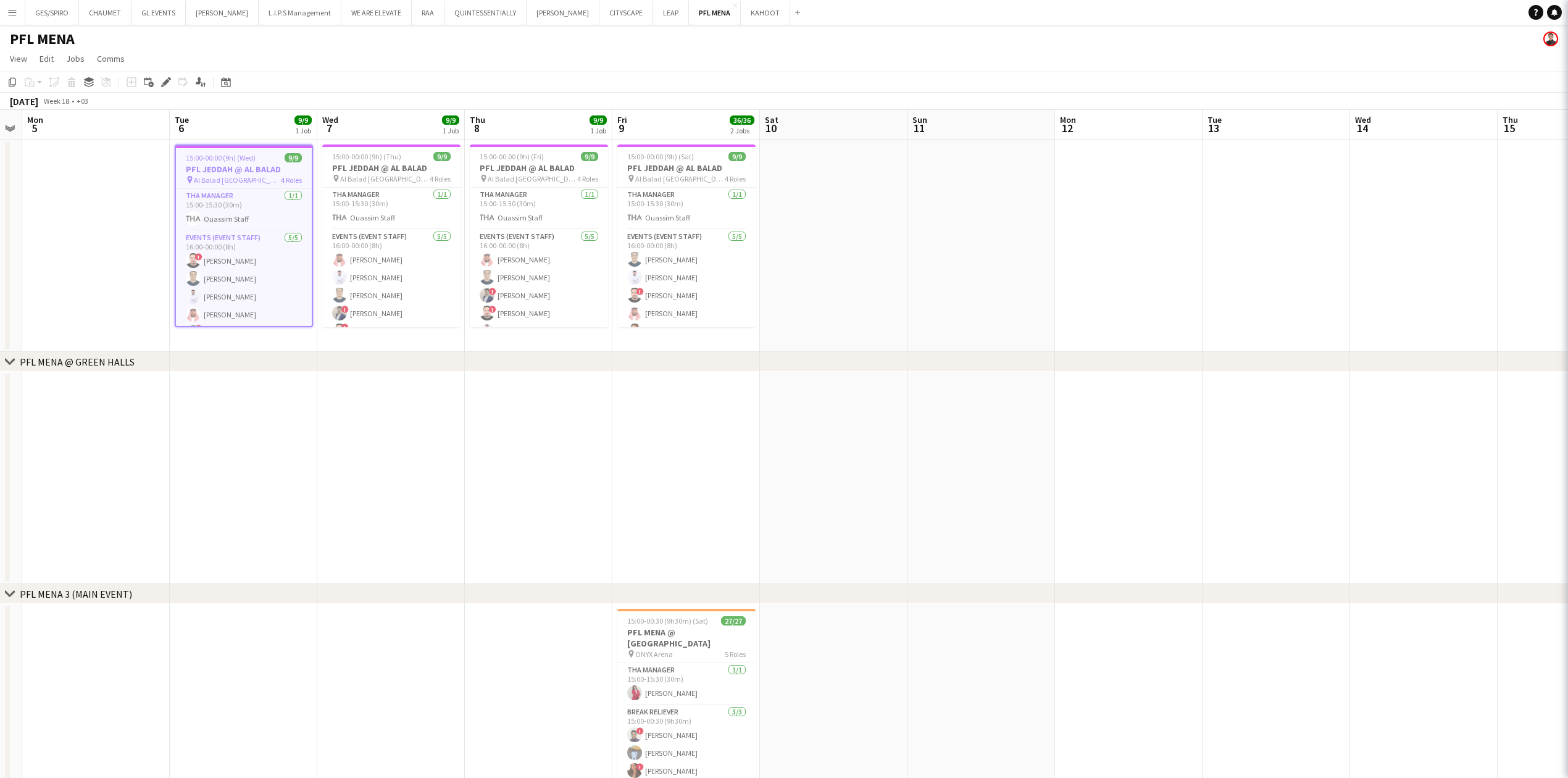
type input "**********"
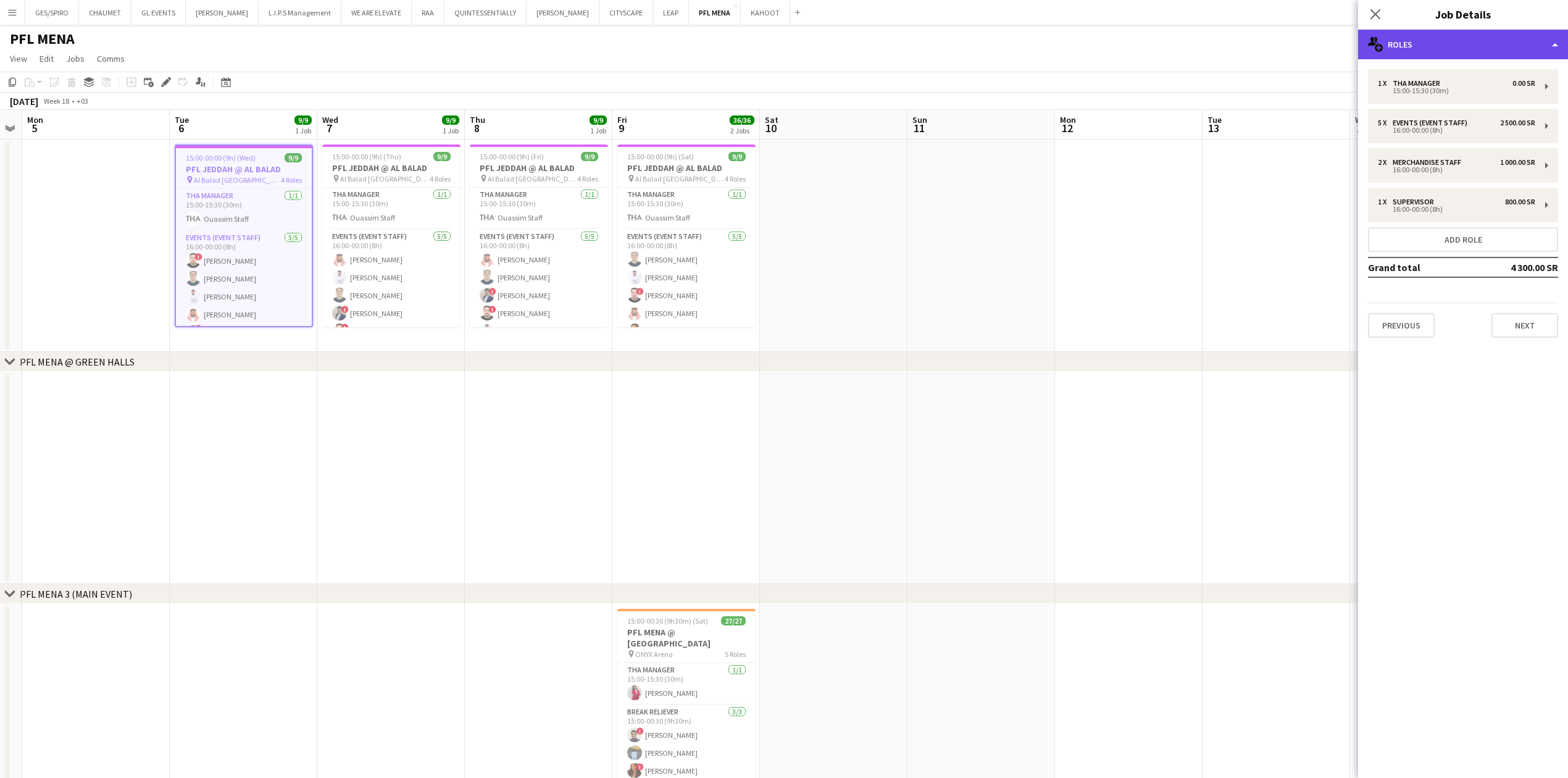
click at [620, 43] on div "multiple-users-add Roles" at bounding box center [1463, 45] width 210 height 30
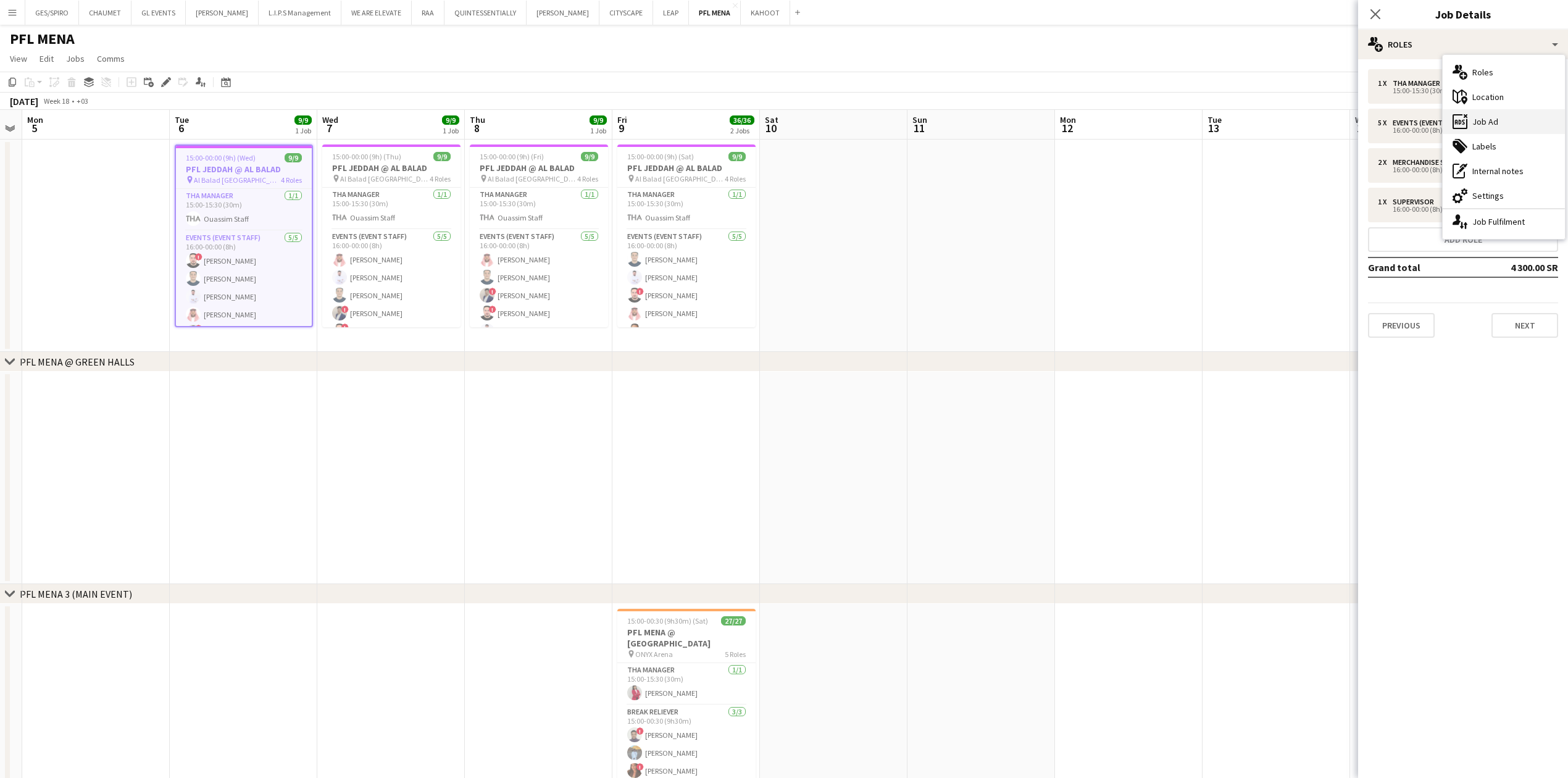
click at [620, 124] on div "ads-window Job Ad" at bounding box center [1503, 122] width 122 height 25
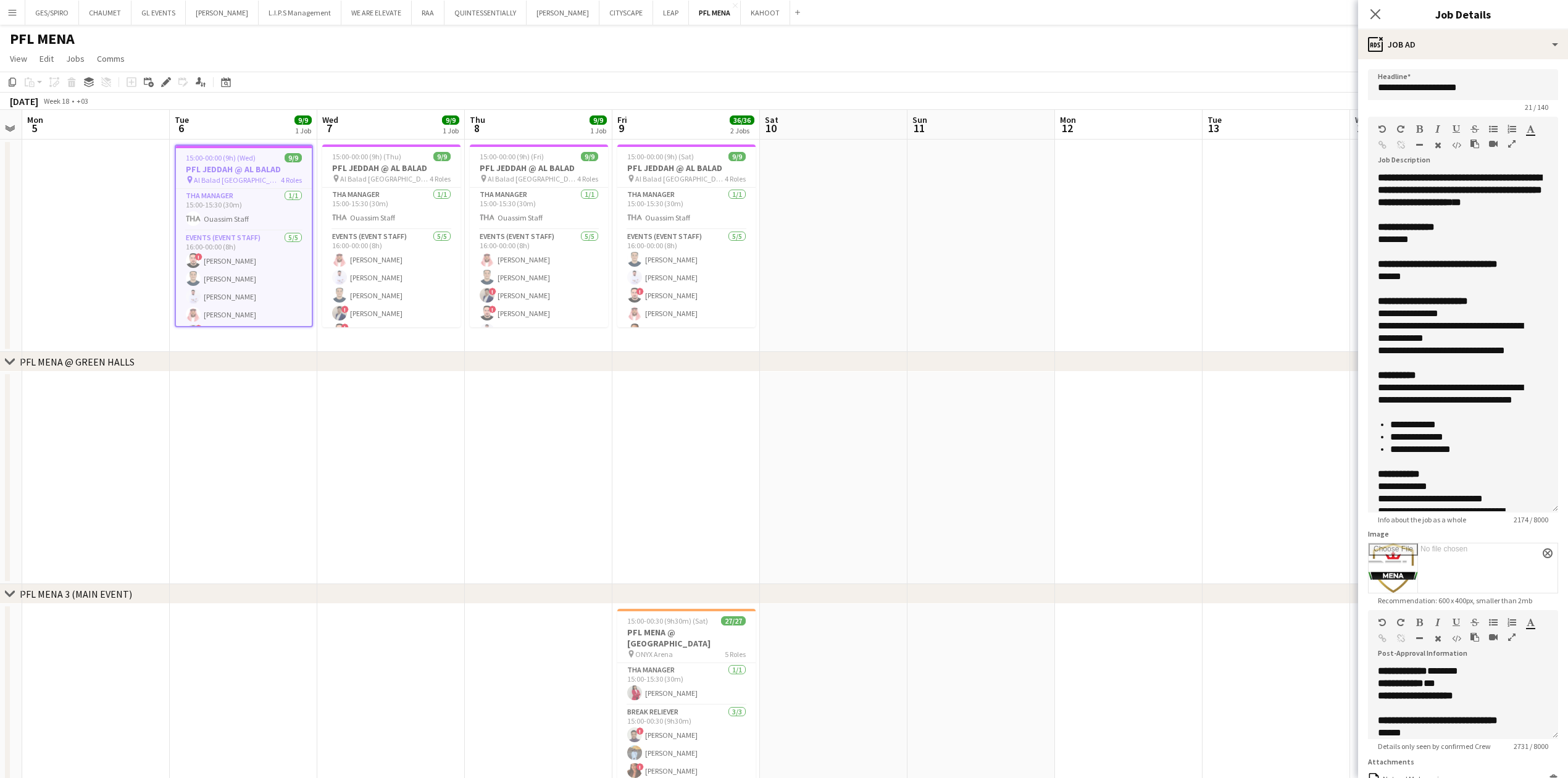
drag, startPoint x: 1552, startPoint y: 242, endPoint x: 1544, endPoint y: 509, distance: 267.1
click at [620, 256] on div "**********" at bounding box center [1463, 342] width 190 height 341
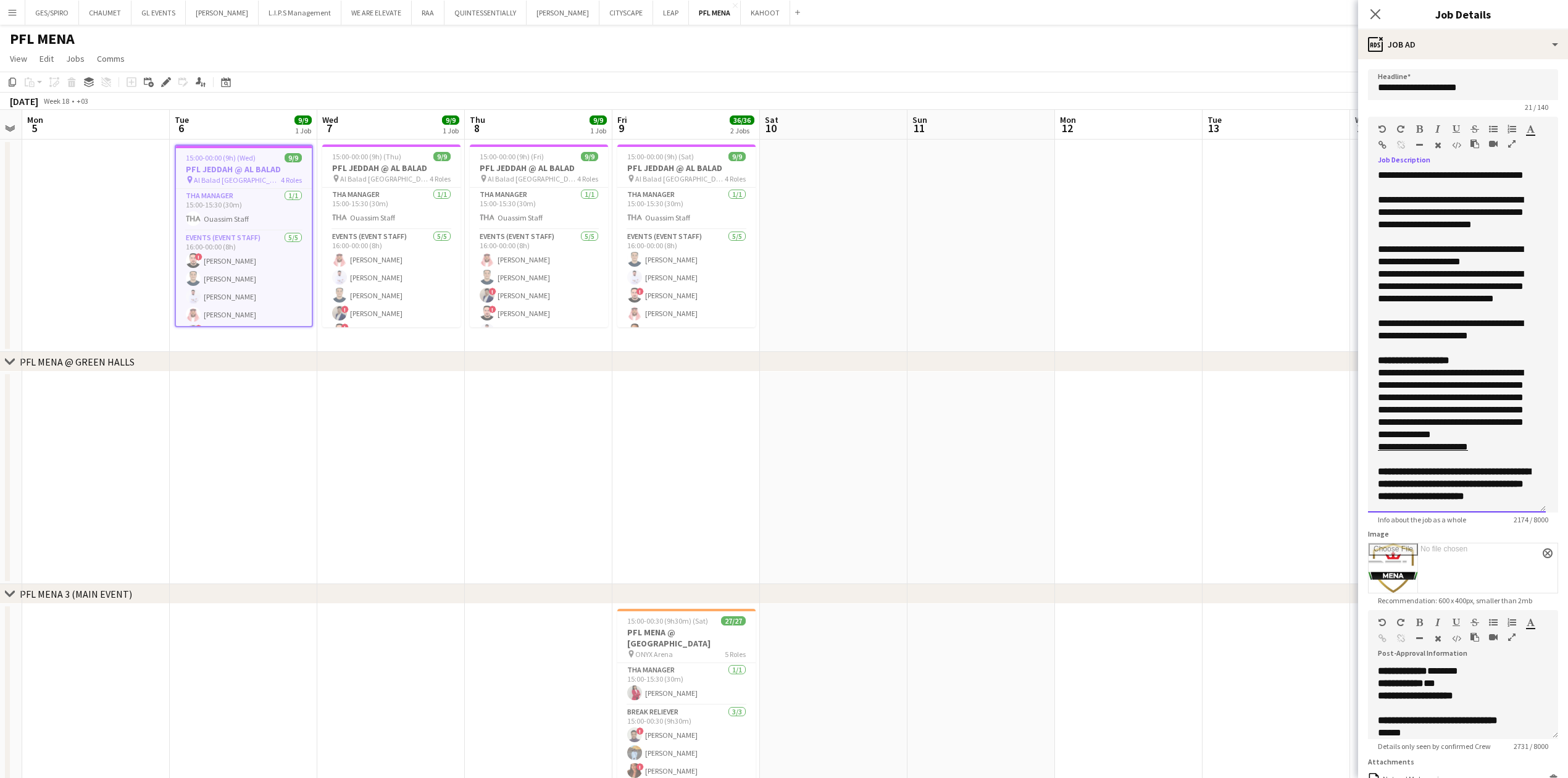
scroll to position [818, 0]
drag, startPoint x: 1378, startPoint y: 226, endPoint x: 1519, endPoint y: 295, distance: 157.0
click at [620, 256] on div "**********" at bounding box center [1456, 2] width 158 height 1001
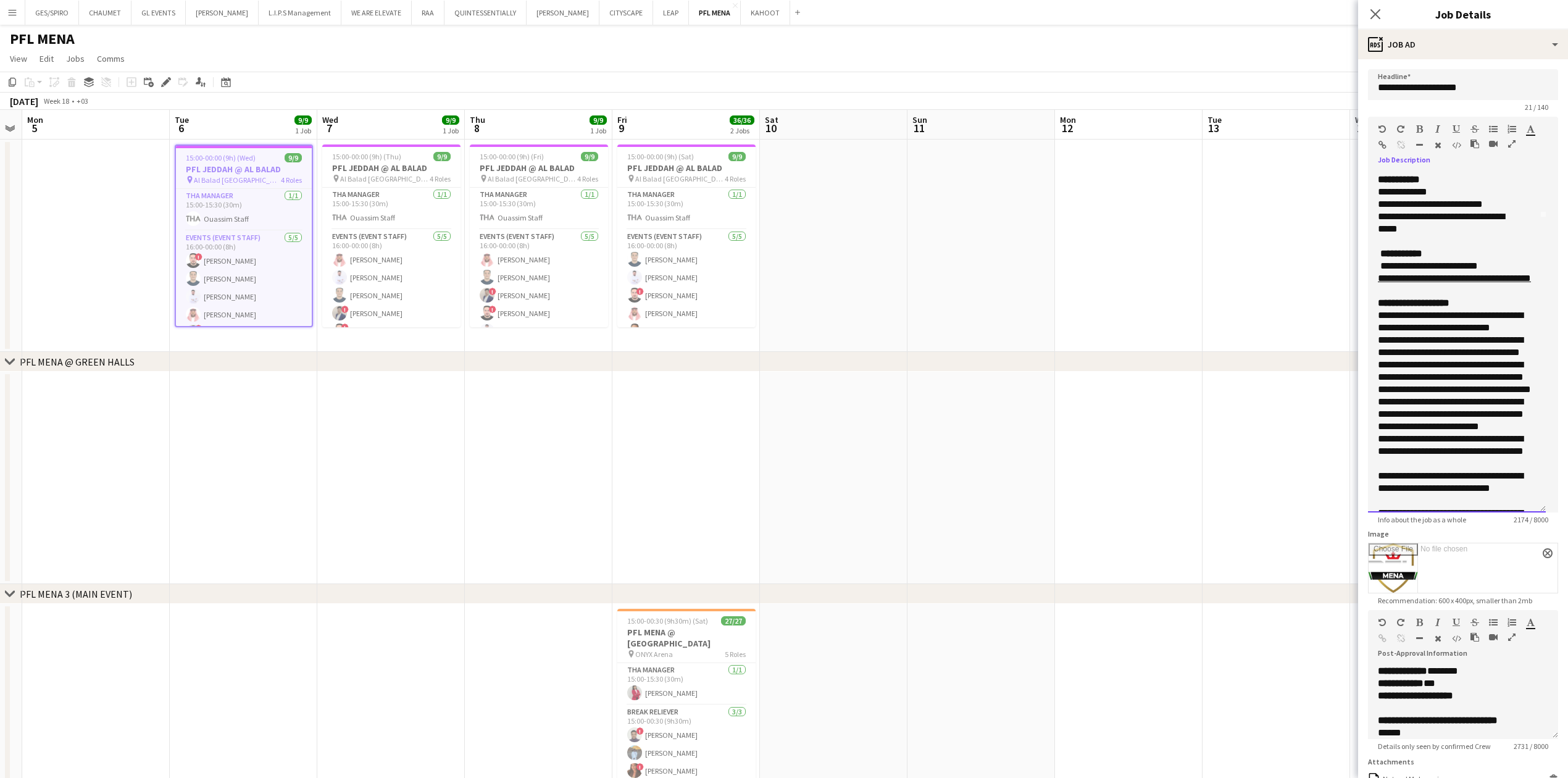
scroll to position [161, 0]
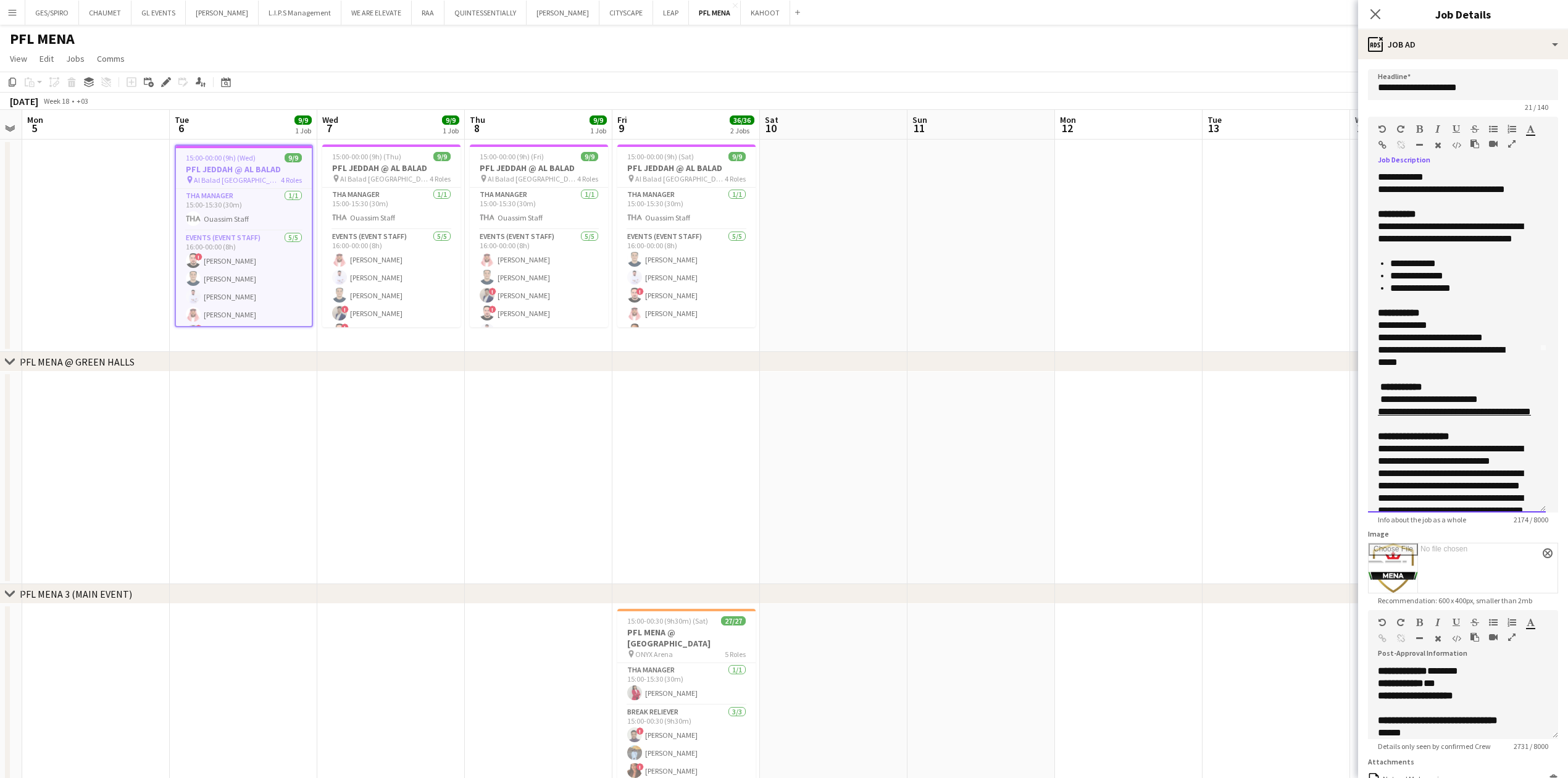
drag, startPoint x: 1526, startPoint y: 299, endPoint x: 1380, endPoint y: 479, distance: 231.8
click at [620, 256] on div "**********" at bounding box center [1456, 342] width 178 height 341
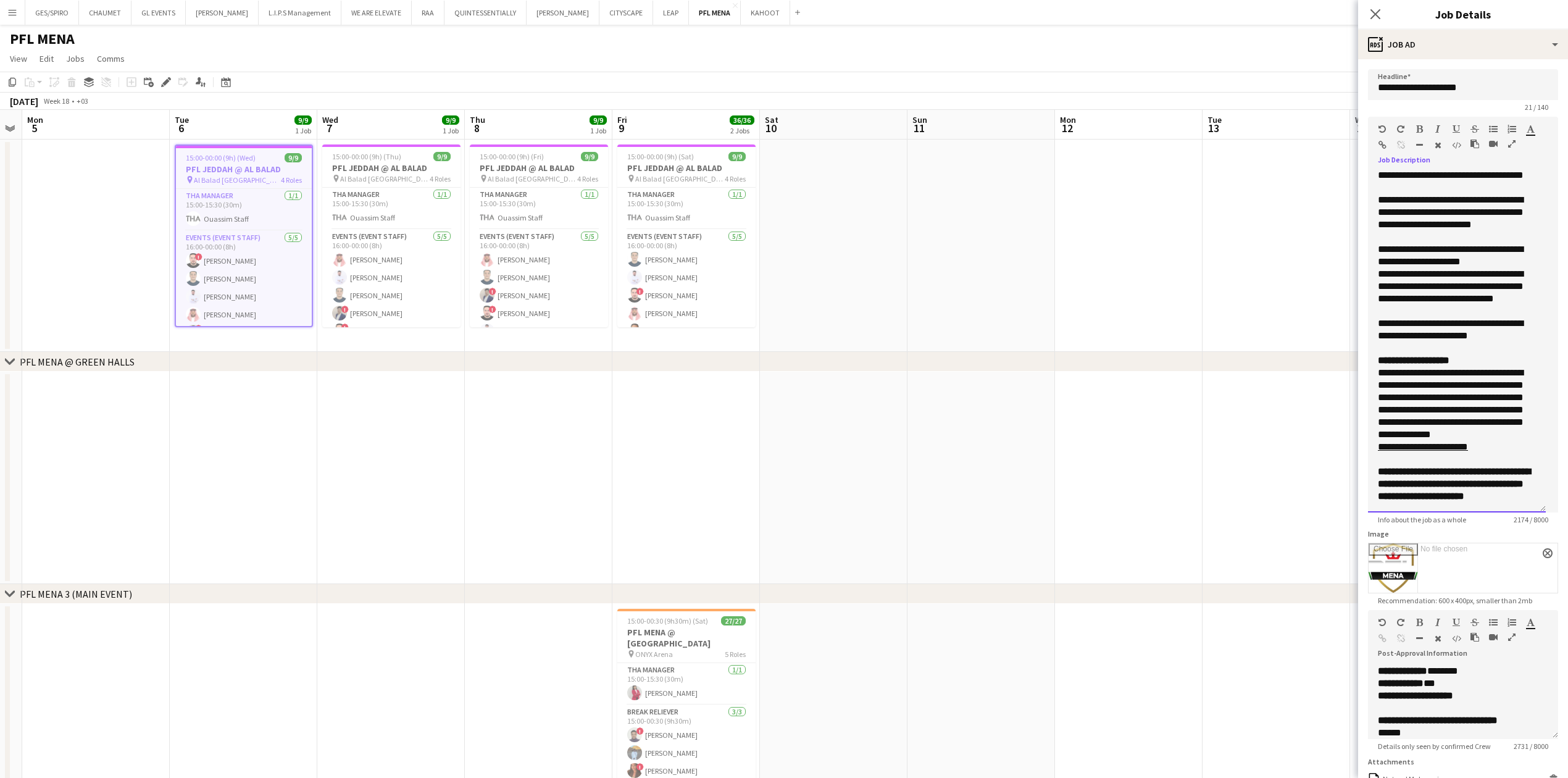
scroll to position [737, 0]
click at [620, 256] on p "**********" at bounding box center [1450, 292] width 145 height 49
drag, startPoint x: 1522, startPoint y: 380, endPoint x: 1374, endPoint y: 296, distance: 170.2
click at [620, 256] on div "**********" at bounding box center [1456, 342] width 178 height 341
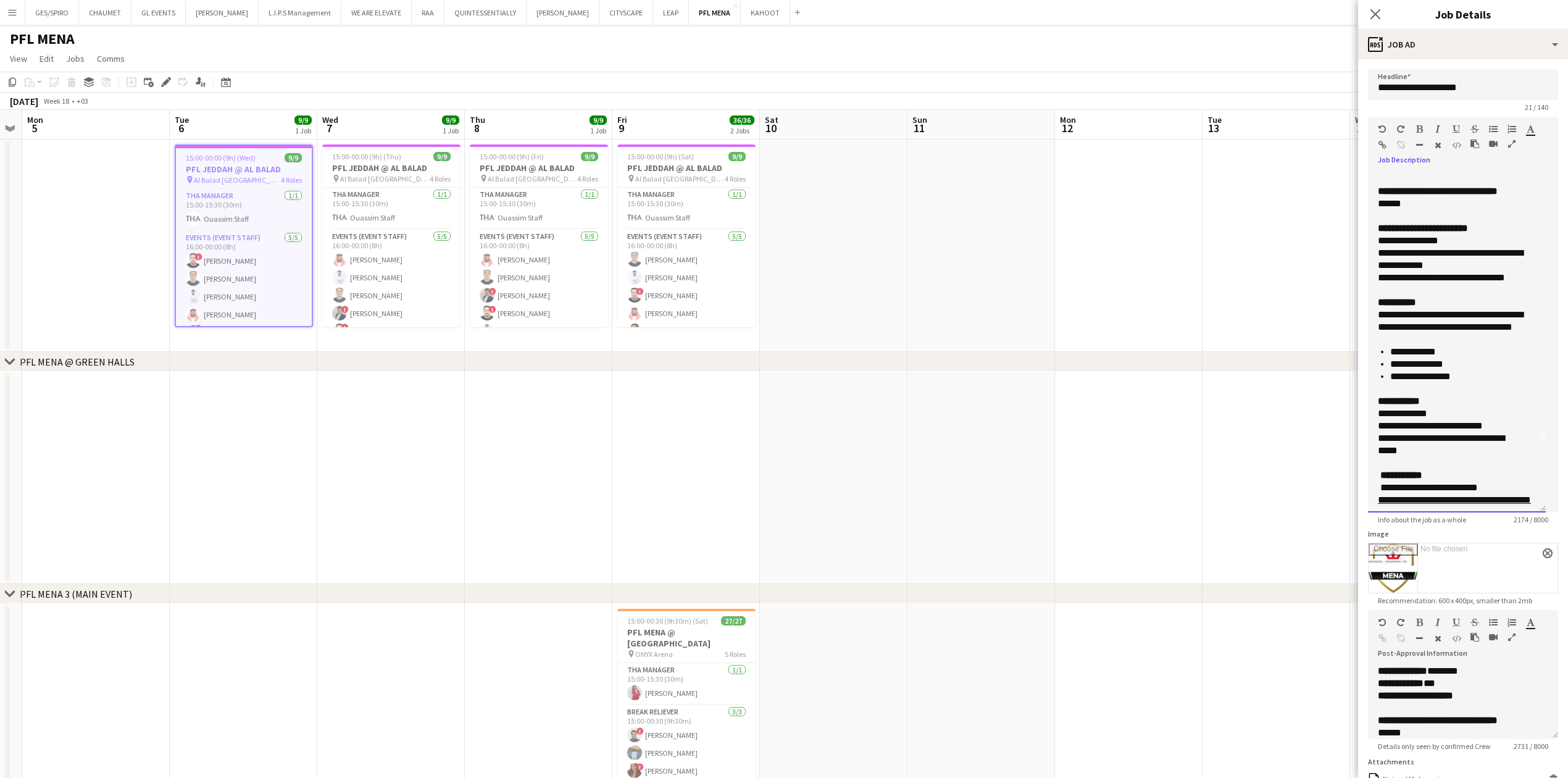
scroll to position [0, 0]
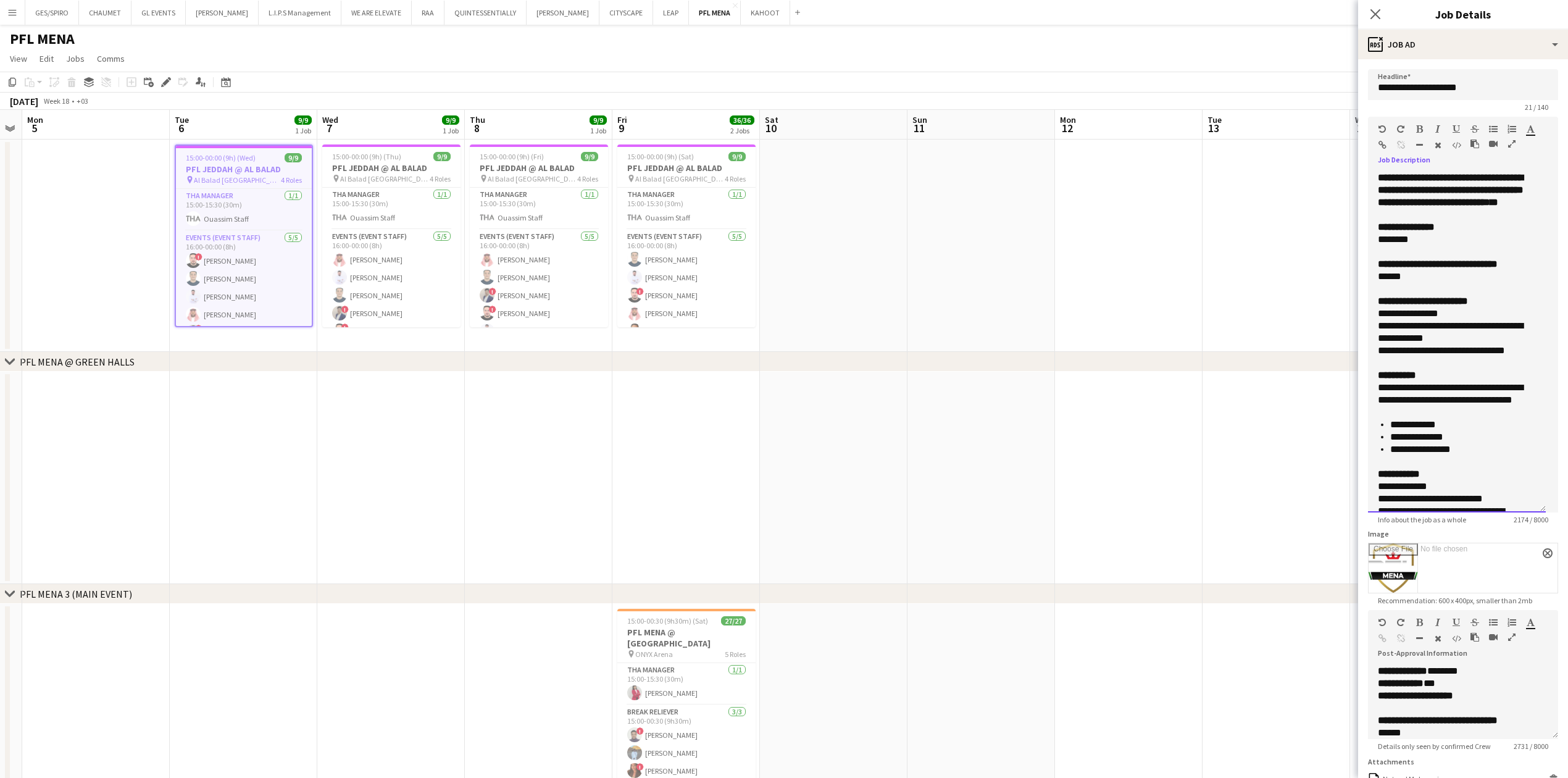
drag, startPoint x: 1377, startPoint y: 178, endPoint x: 1447, endPoint y: 241, distance: 94.2
click at [620, 241] on div "**********" at bounding box center [1456, 342] width 178 height 341
click at [620, 246] on p "********" at bounding box center [1450, 239] width 145 height 12
drag, startPoint x: 1374, startPoint y: 176, endPoint x: 1500, endPoint y: 460, distance: 310.7
click at [620, 256] on div "**********" at bounding box center [1456, 342] width 178 height 341
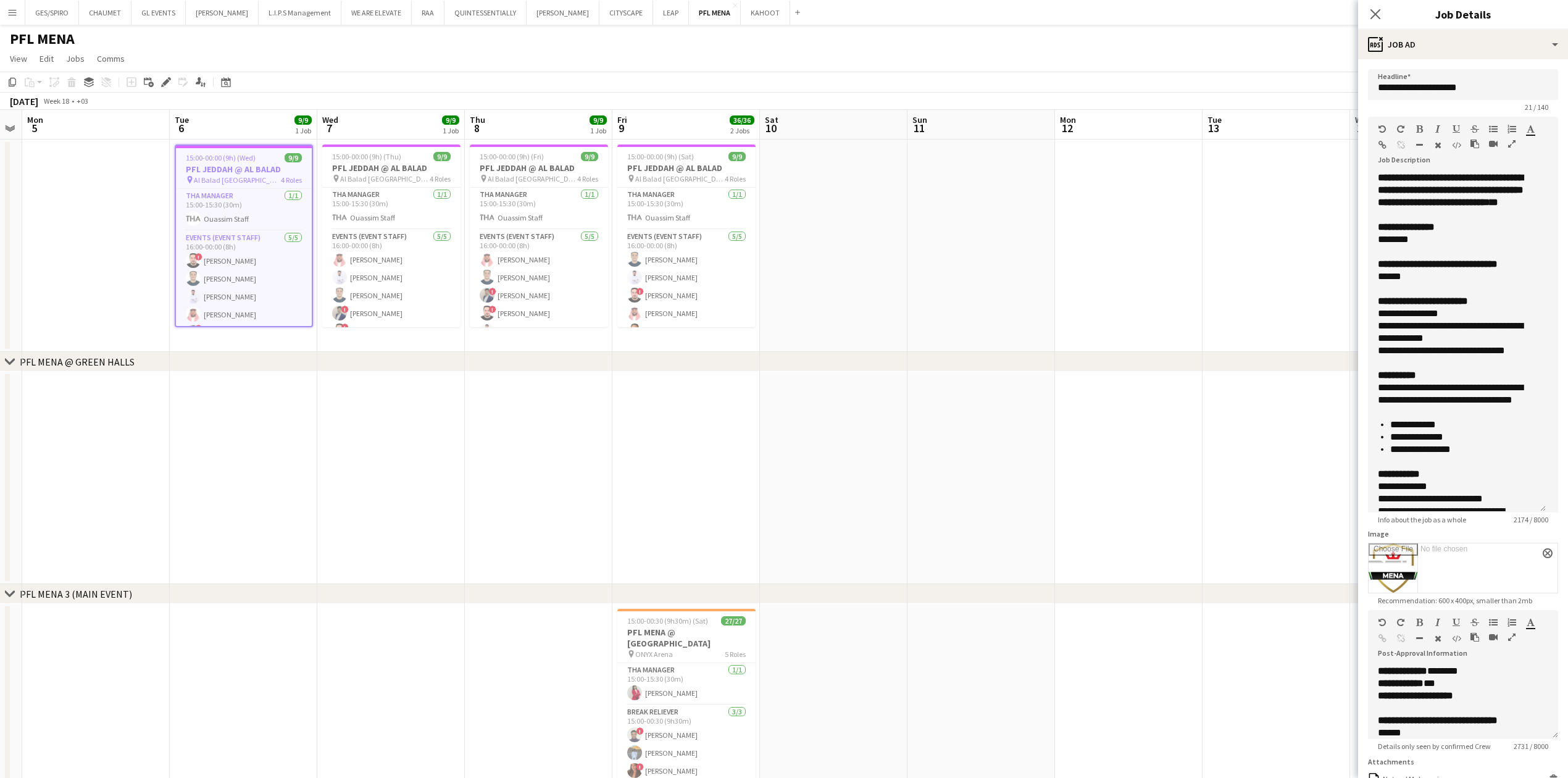
click at [620, 256] on app-date-cell at bounding box center [834, 246] width 147 height 212
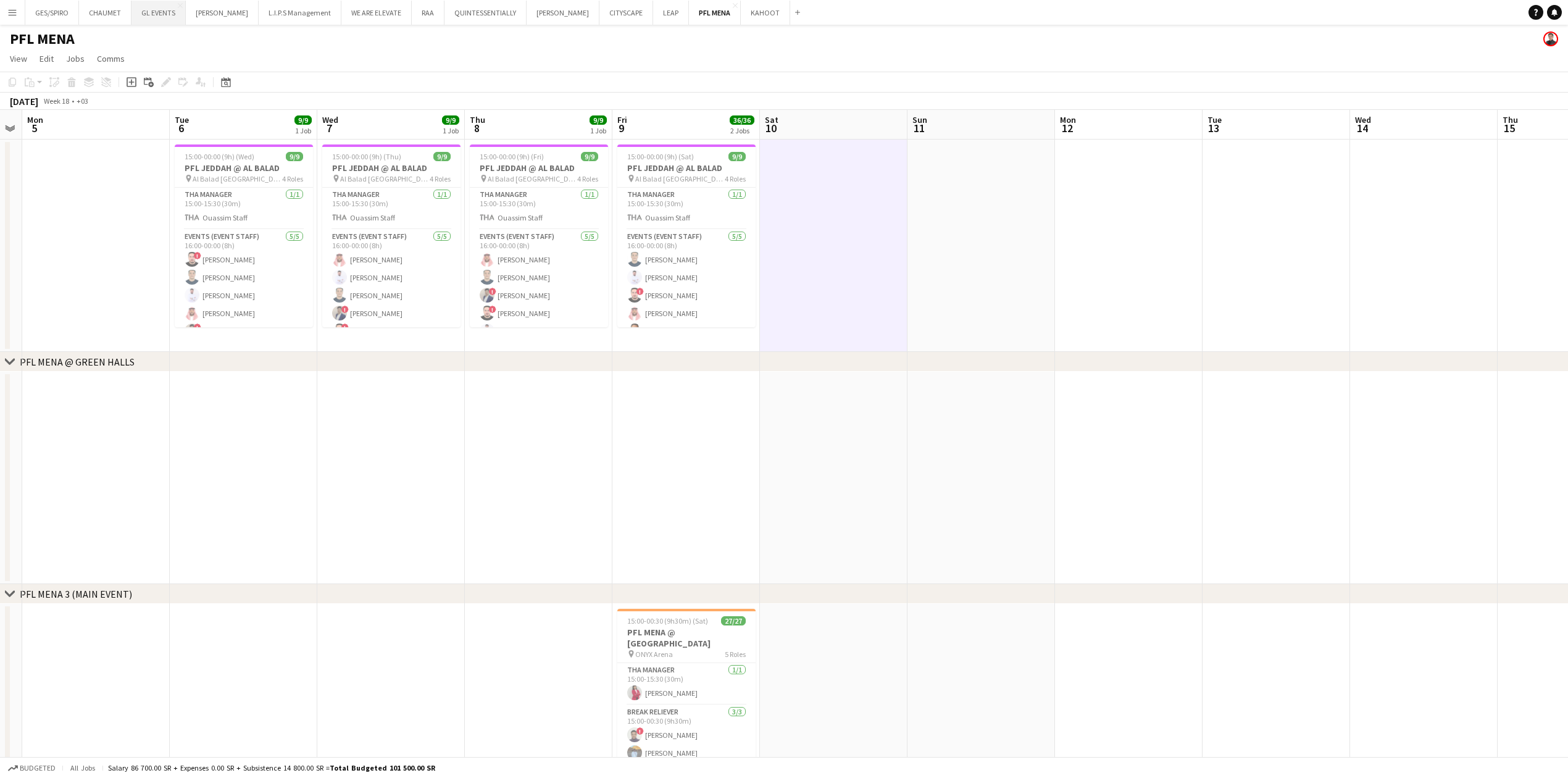
click at [153, 11] on button "GL EVENTS Close" at bounding box center [158, 13] width 54 height 24
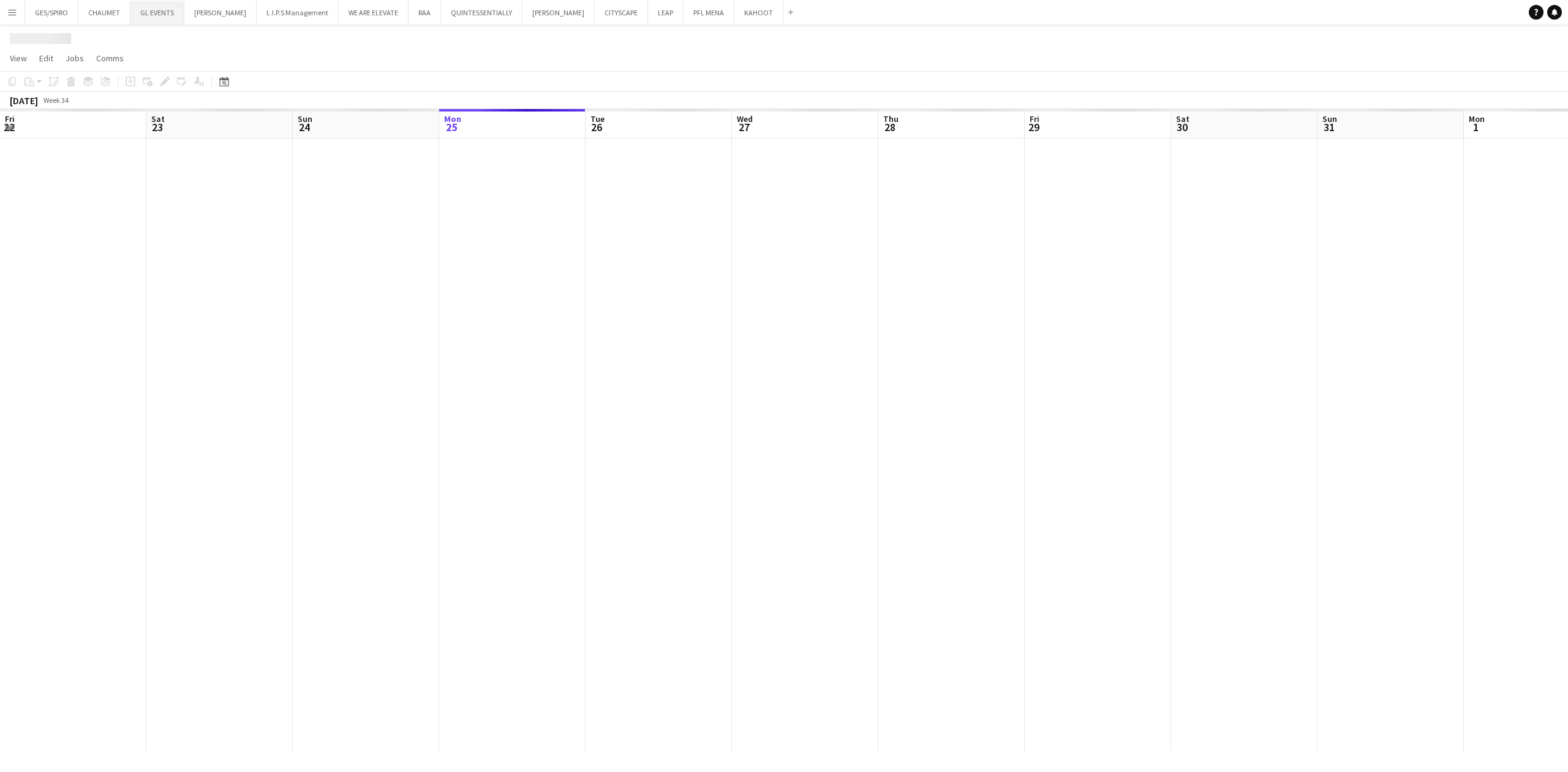
scroll to position [0, 293]
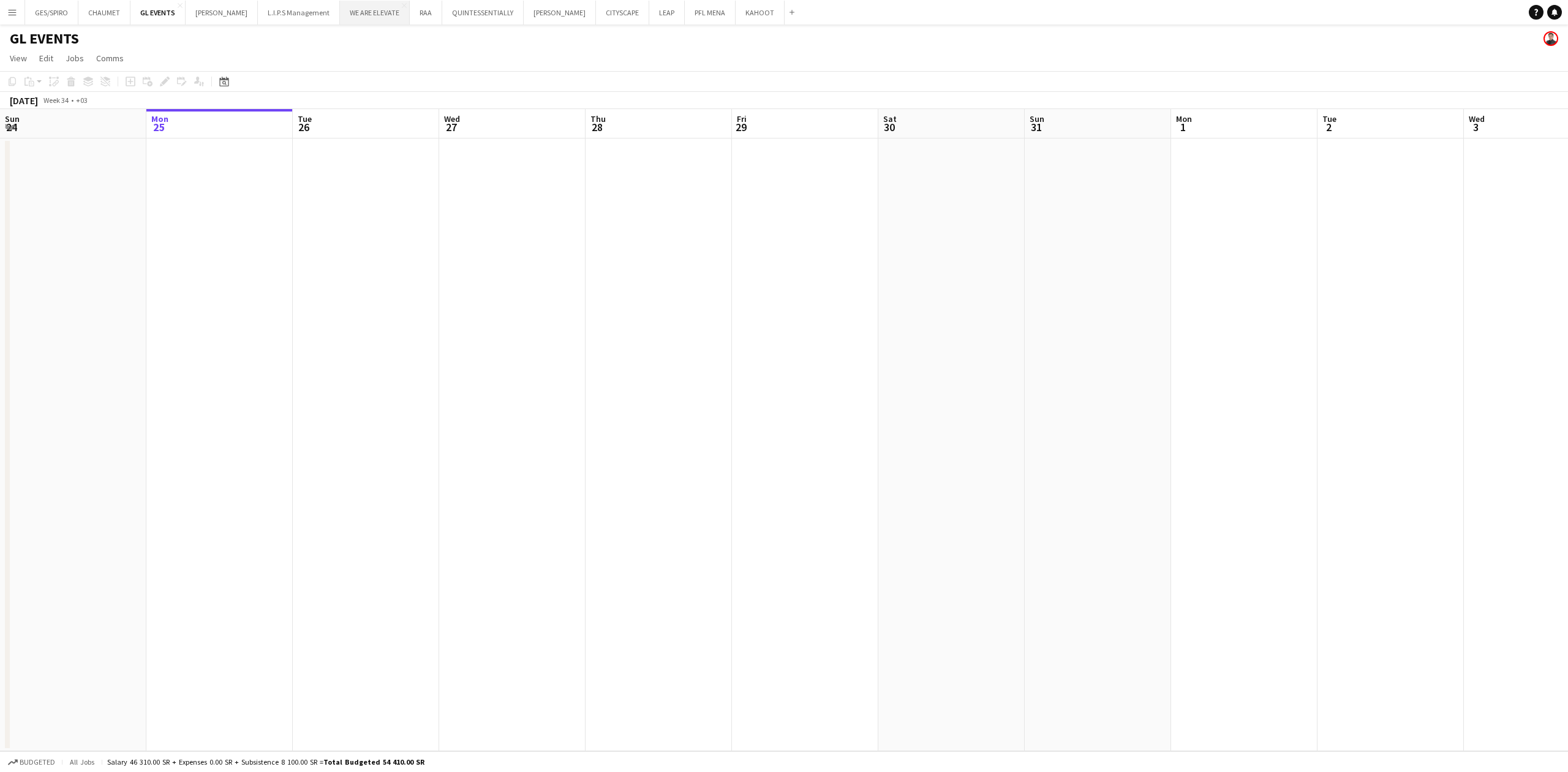
click at [363, 15] on button "WE ARE ELEVATE Close" at bounding box center [375, 13] width 70 height 24
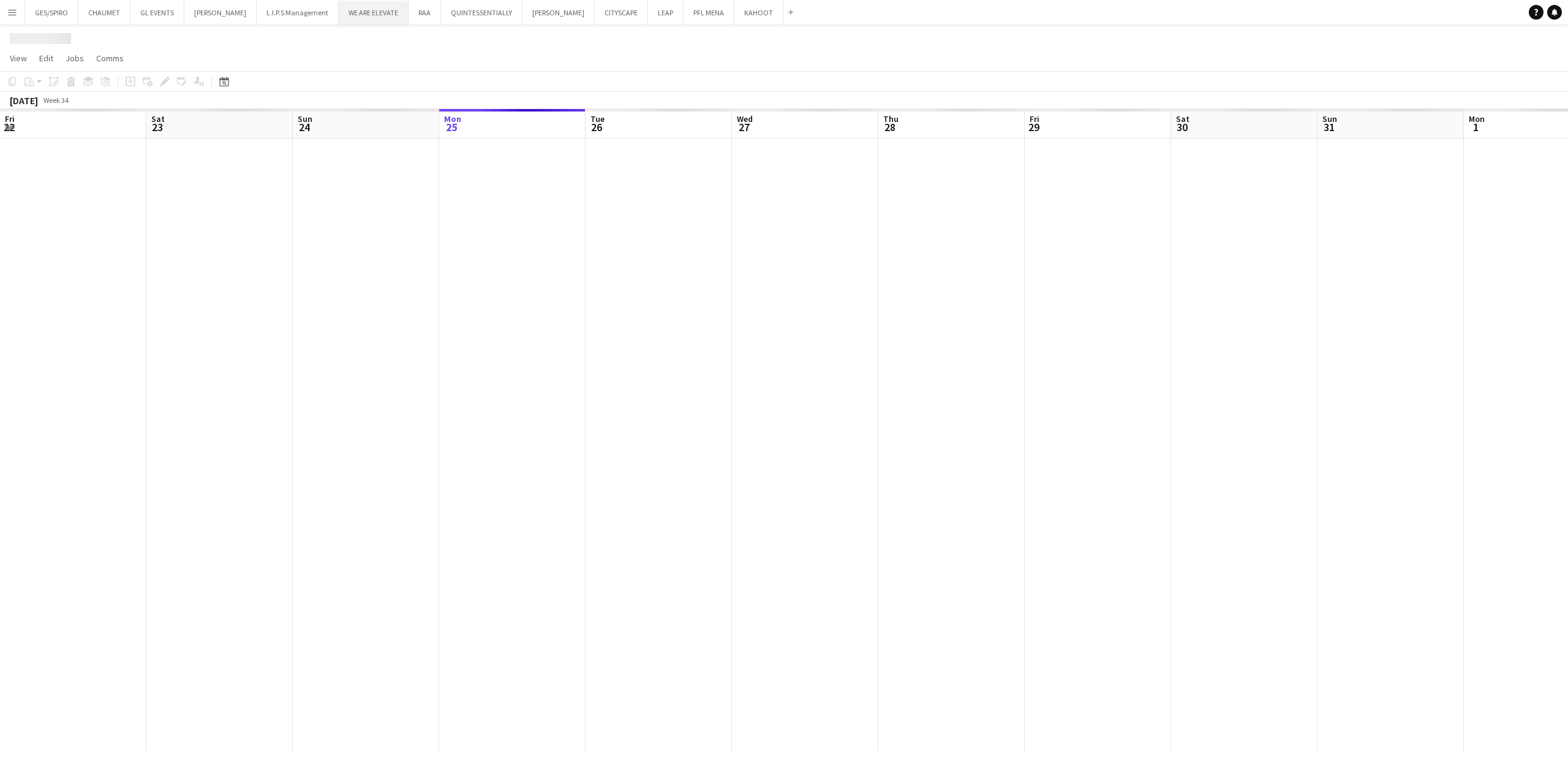
scroll to position [0, 293]
click at [417, 16] on button "RAA Close" at bounding box center [425, 13] width 32 height 24
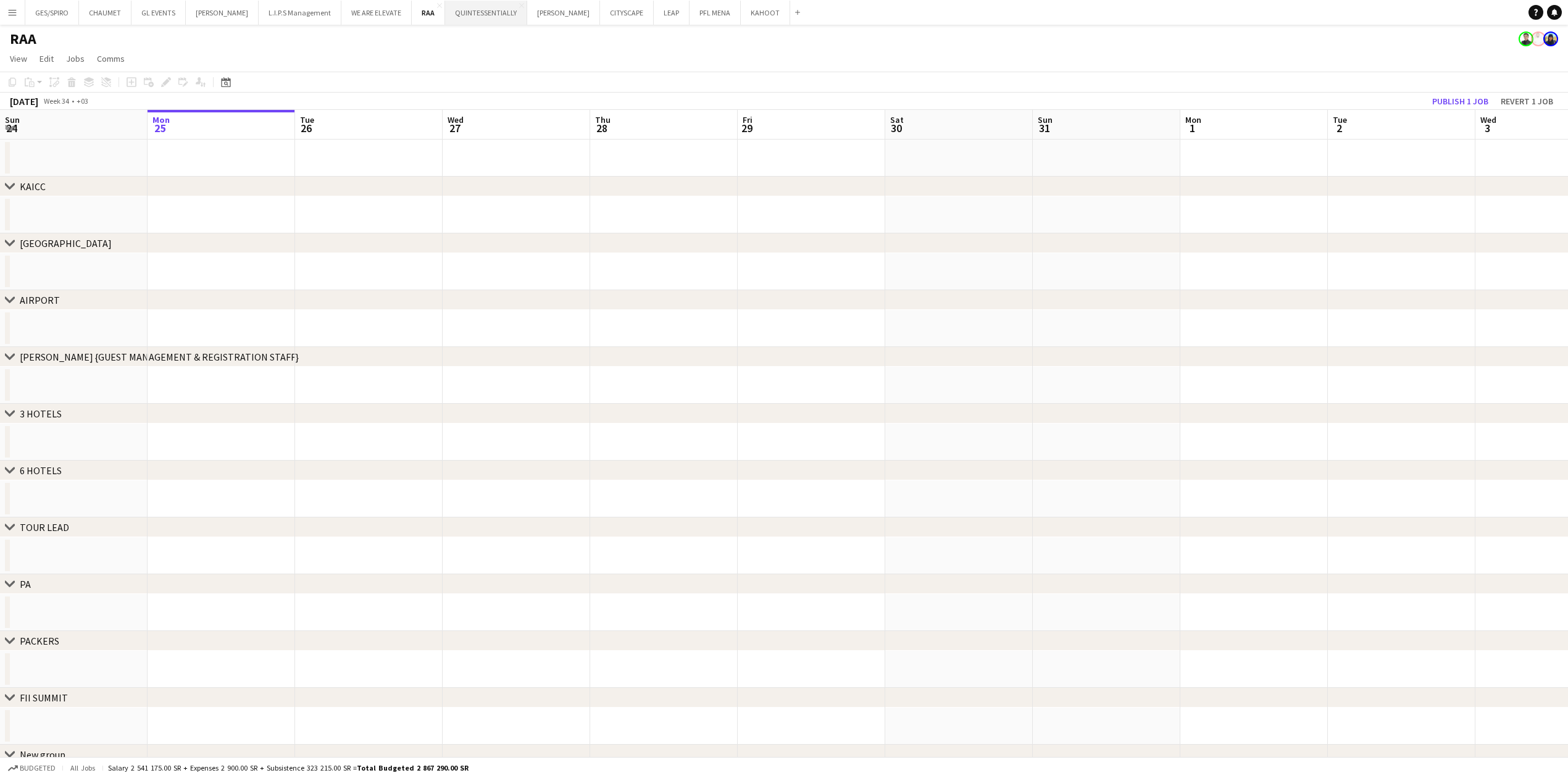
click at [478, 16] on button "QUINTESSENTIALLY Close" at bounding box center [485, 13] width 82 height 24
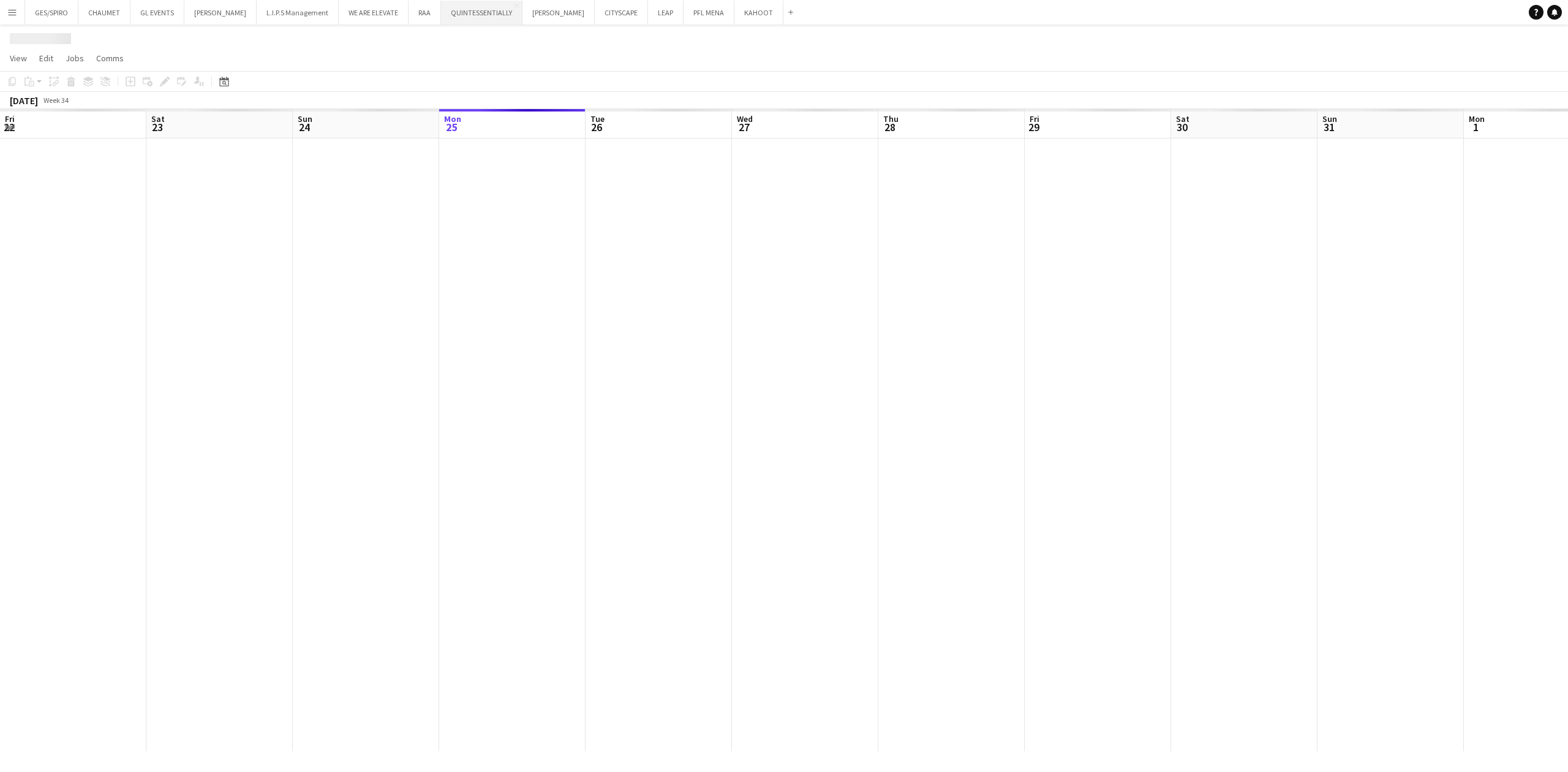
scroll to position [0, 293]
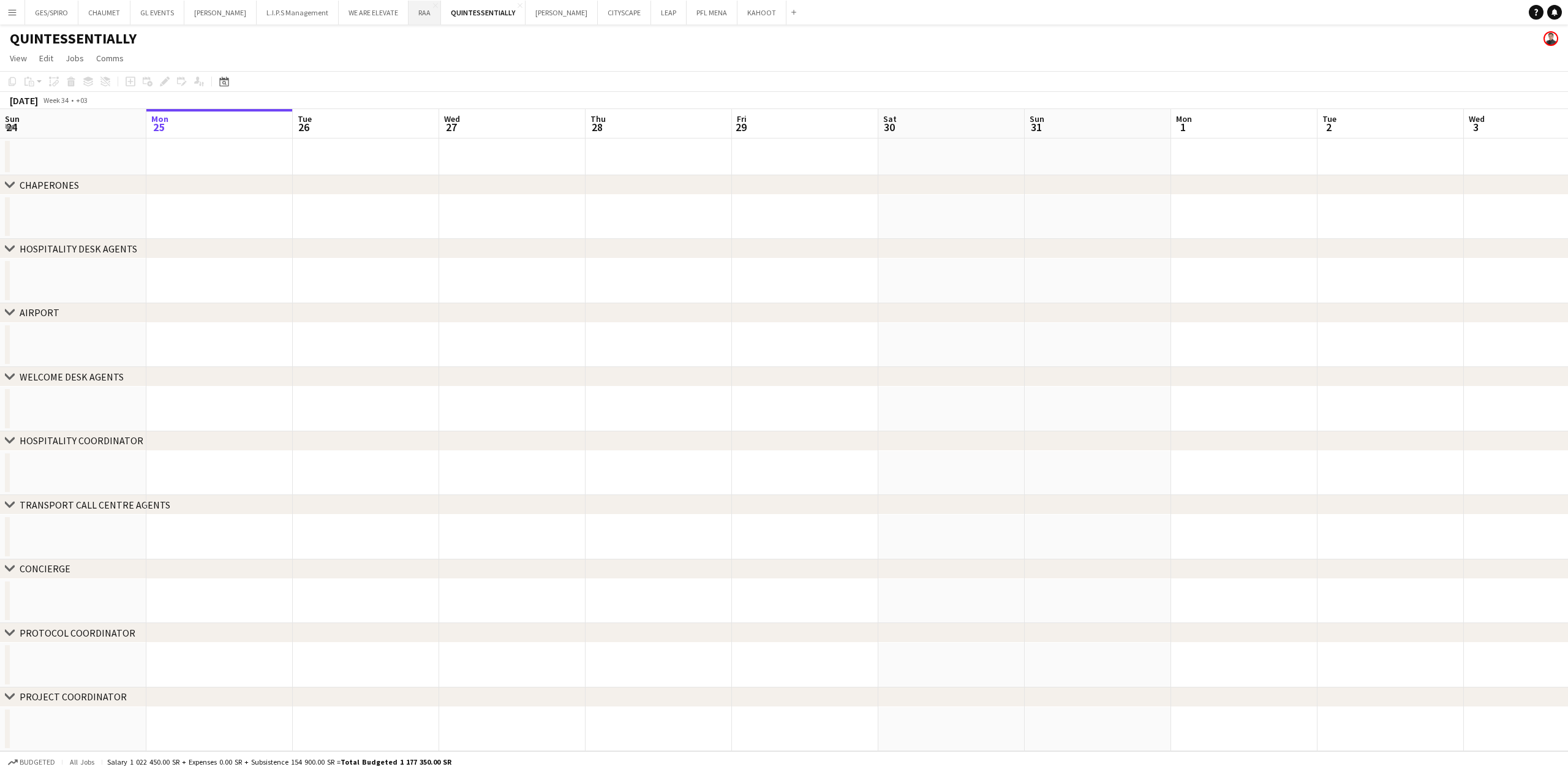
click at [409, 13] on button "RAA Close" at bounding box center [425, 13] width 32 height 24
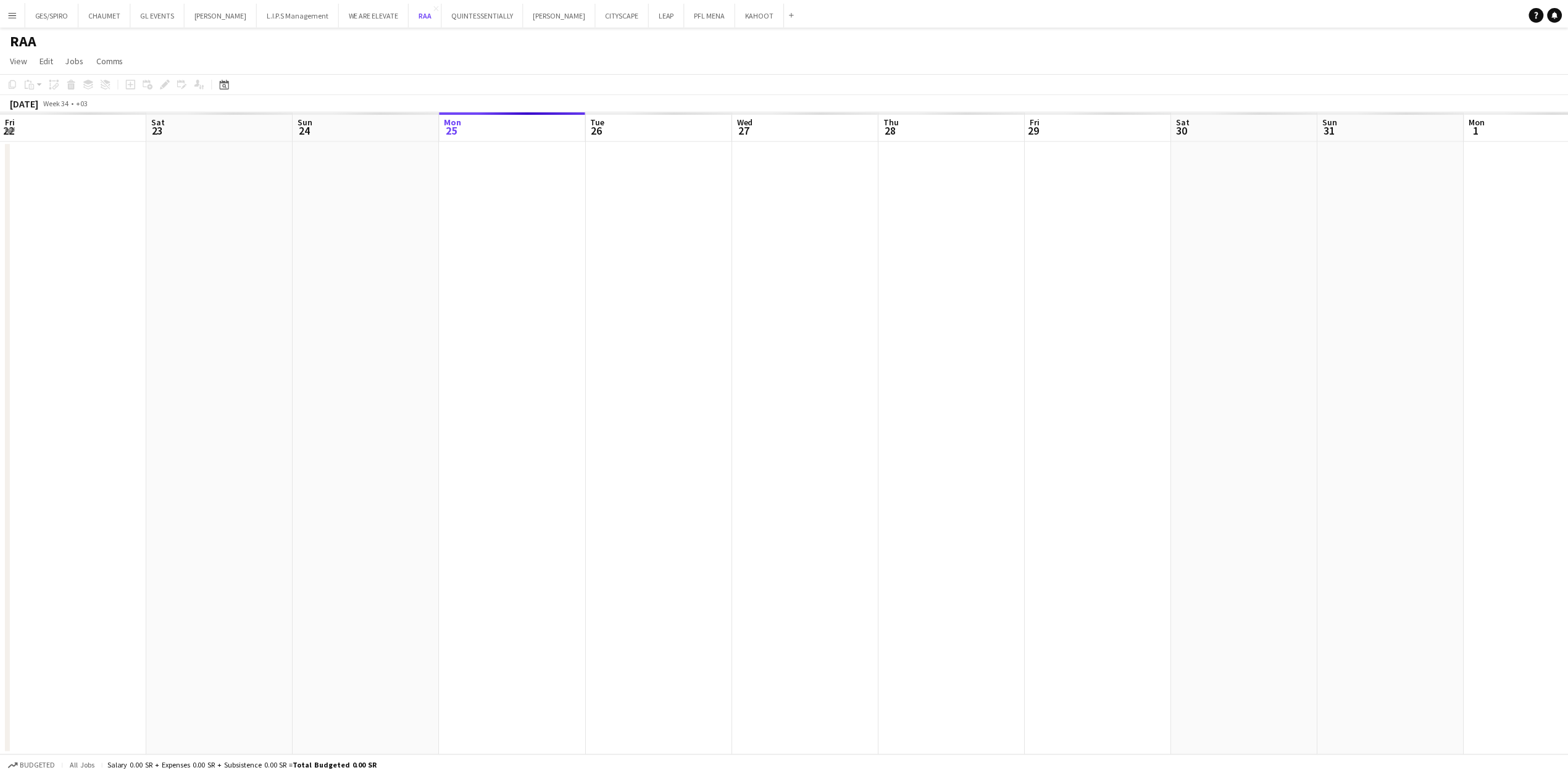
scroll to position [0, 295]
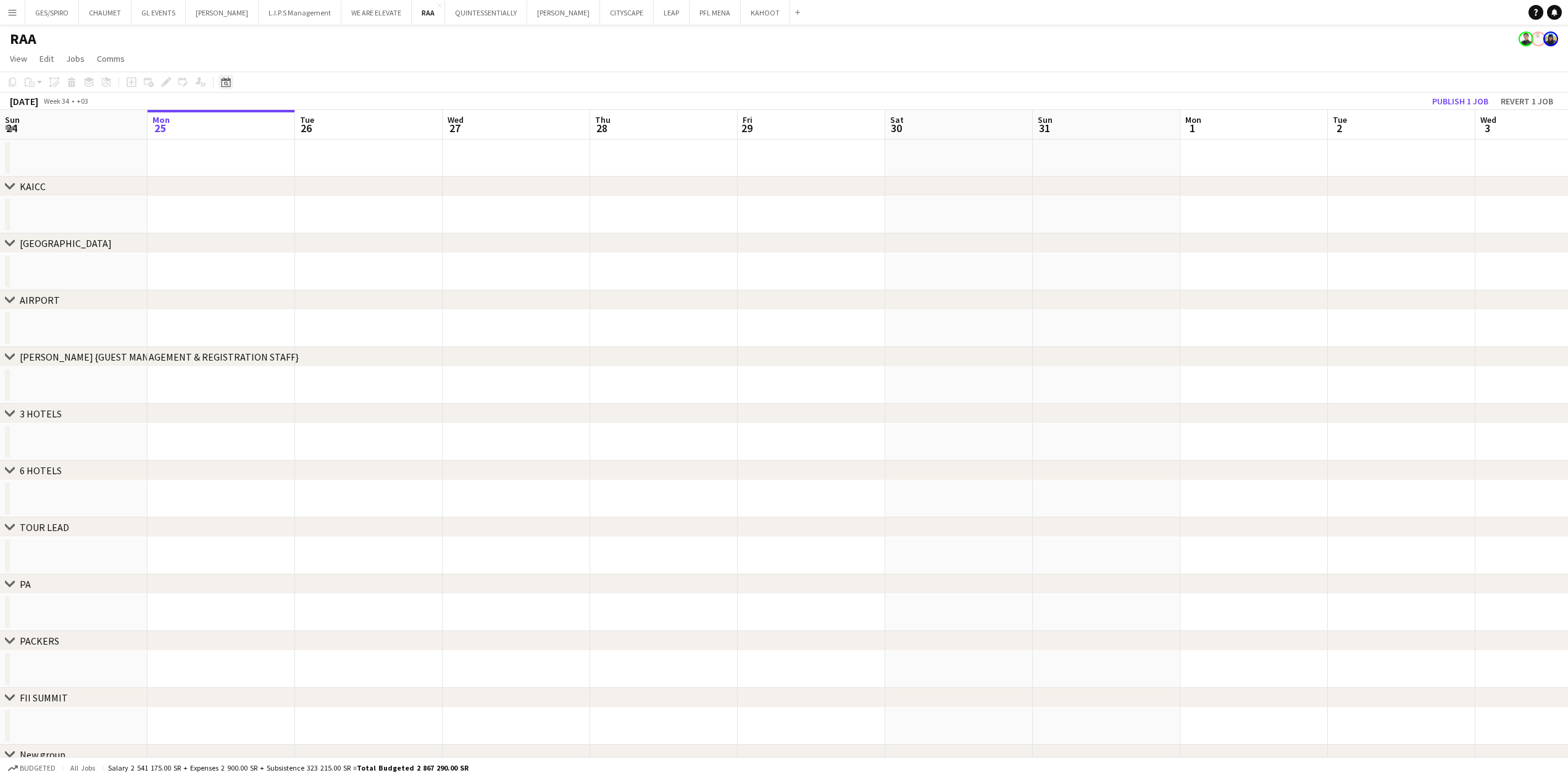
click at [227, 85] on icon at bounding box center [226, 83] width 4 height 4
click at [248, 130] on span "[DATE]" at bounding box center [237, 124] width 23 height 11
click at [262, 184] on span "2025" at bounding box center [262, 188] width 25 height 15
click at [262, 208] on span "OCT" at bounding box center [262, 204] width 25 height 15
click at [269, 247] on button "30" at bounding box center [277, 252] width 16 height 16
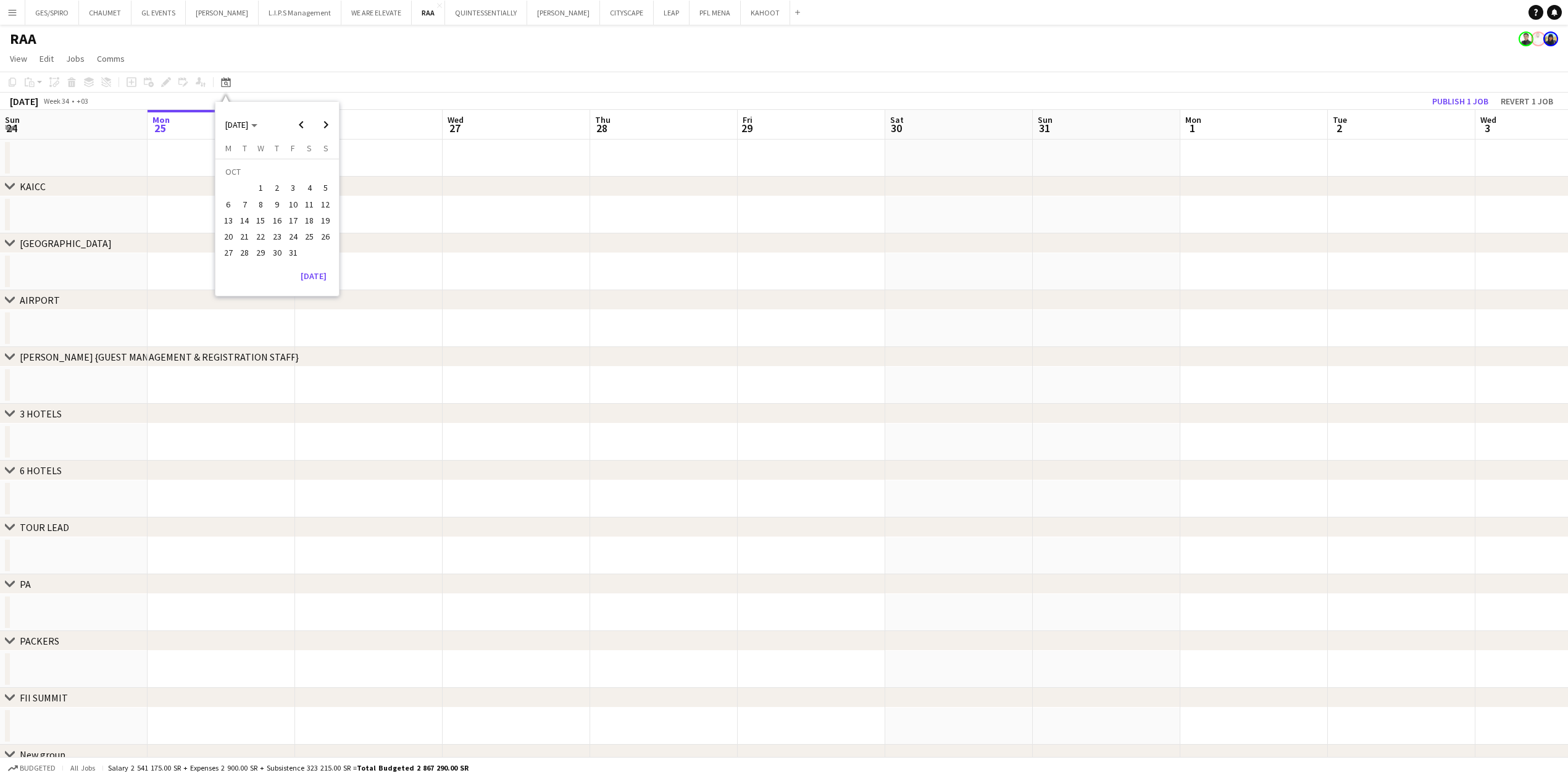
scroll to position [0, 425]
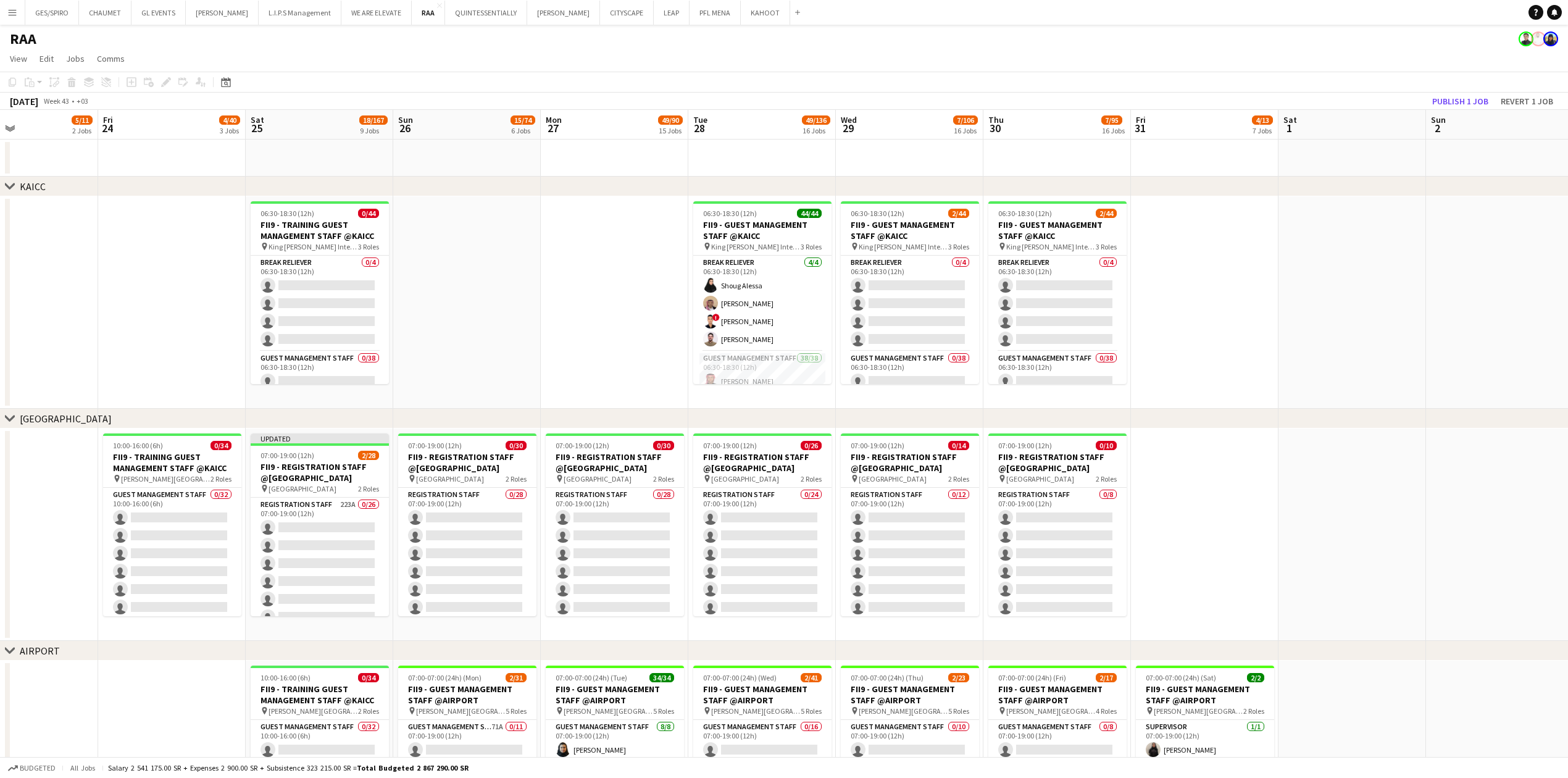
drag, startPoint x: 465, startPoint y: 436, endPoint x: 838, endPoint y: 436, distance: 373.0
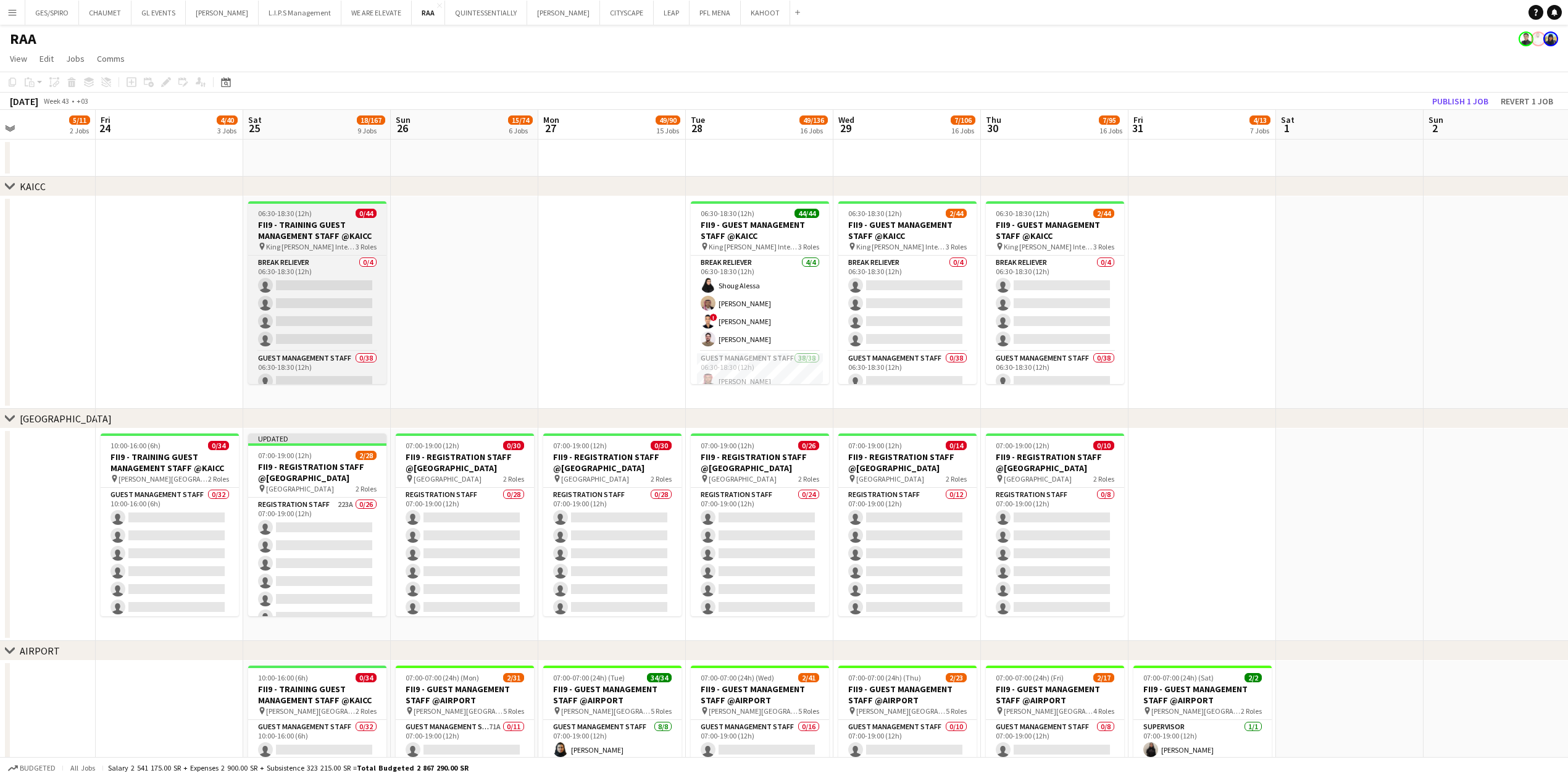
click at [352, 226] on h3 "FII9 - TRAINING GUEST MANAGEMENT STAFF @KAICC" at bounding box center [317, 230] width 138 height 22
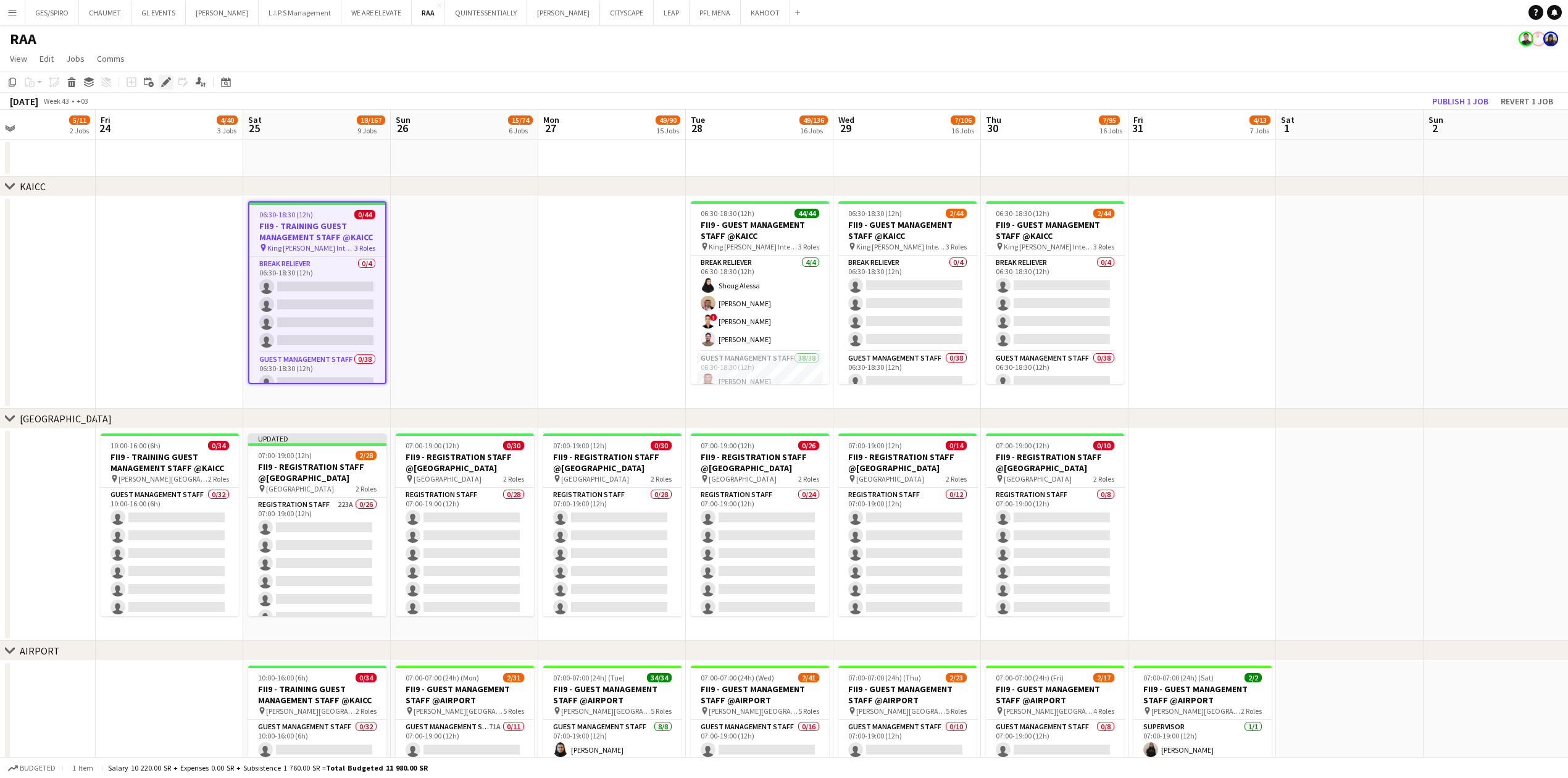
click at [161, 82] on icon "Edit" at bounding box center [166, 82] width 10 height 10
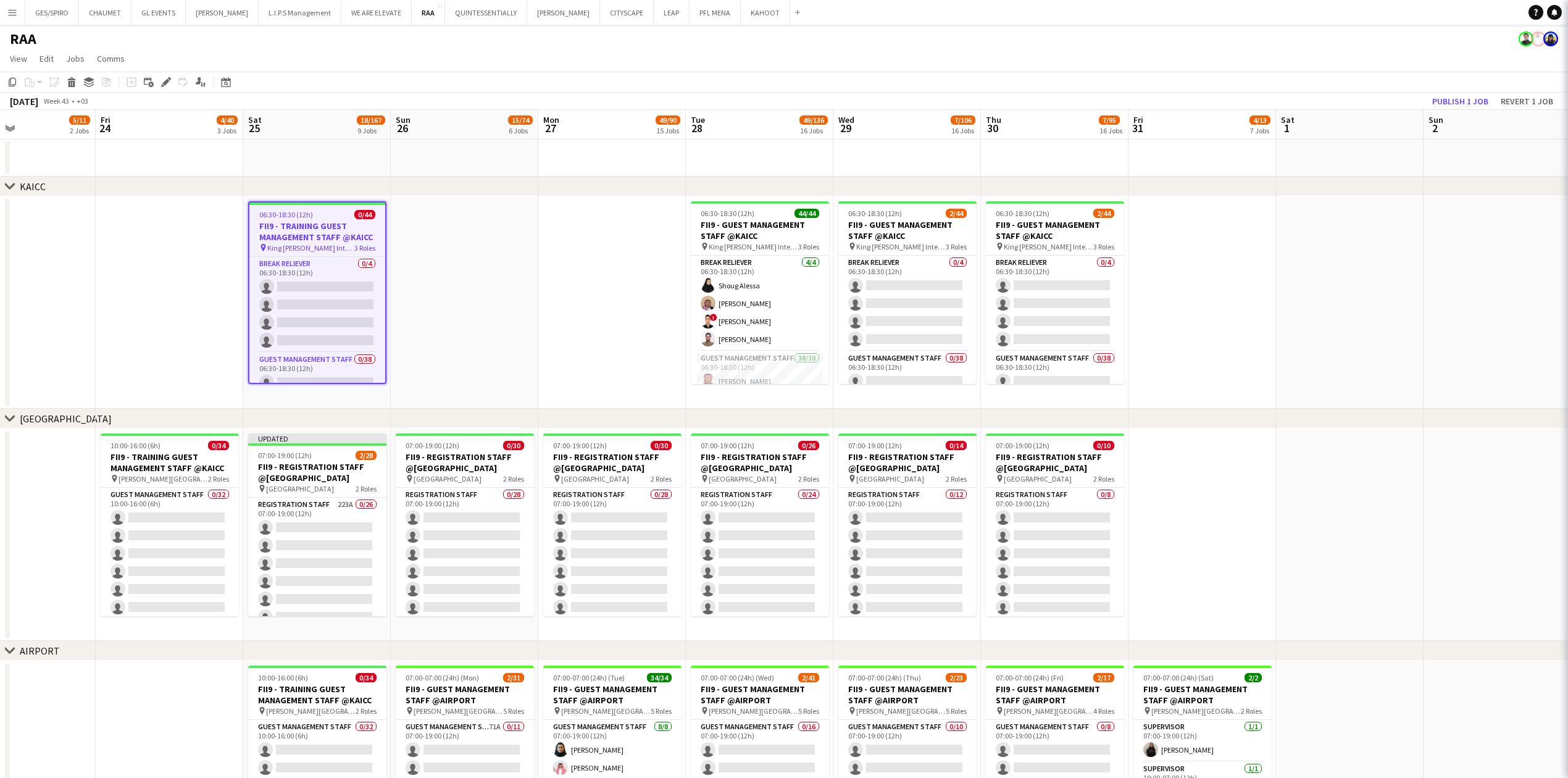
type input "**********"
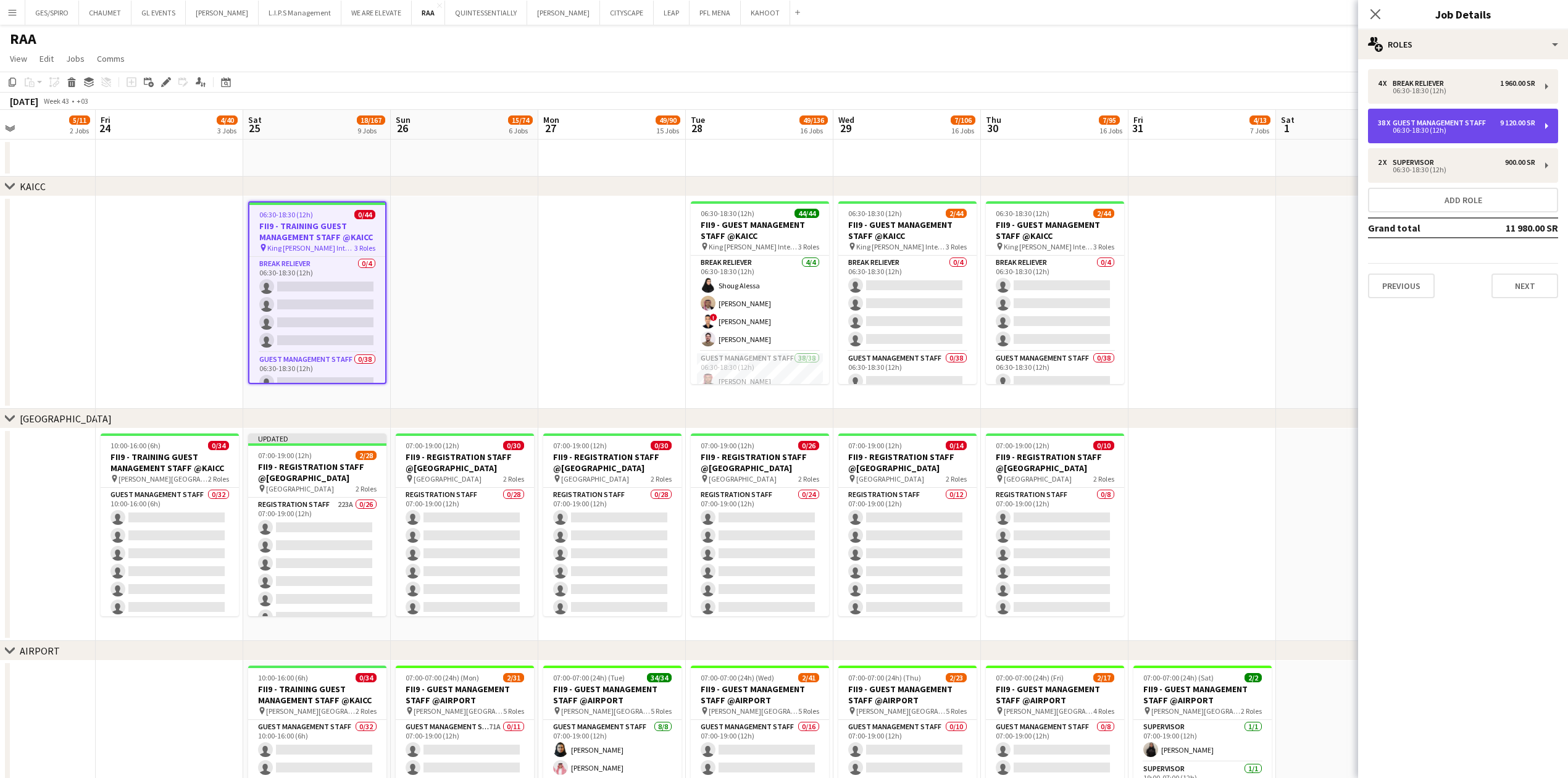
click at [620, 130] on div "06:30-18:30 (12h)" at bounding box center [1456, 130] width 158 height 6
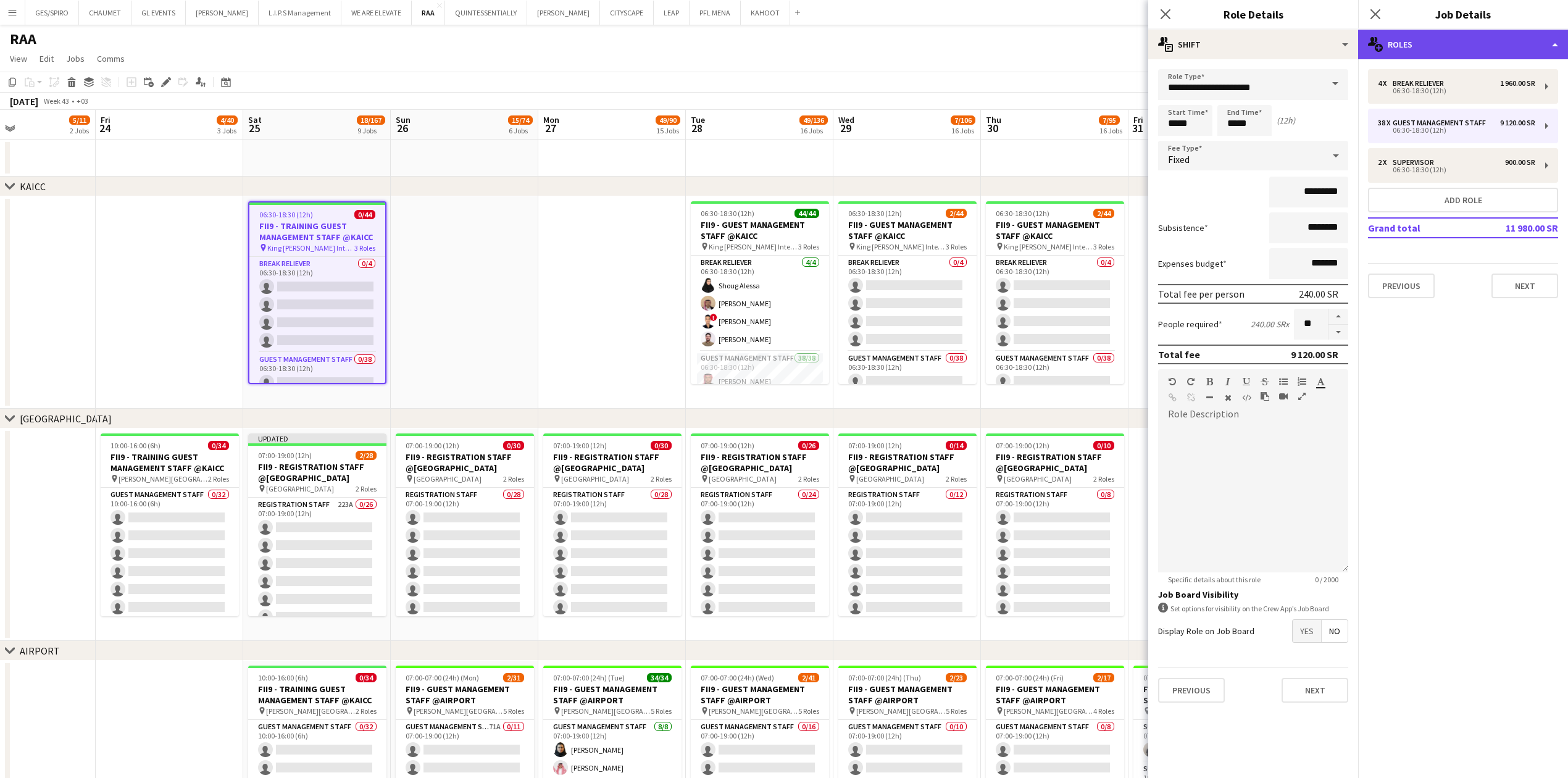
click at [620, 32] on div "multiple-users-add Roles" at bounding box center [1463, 45] width 210 height 30
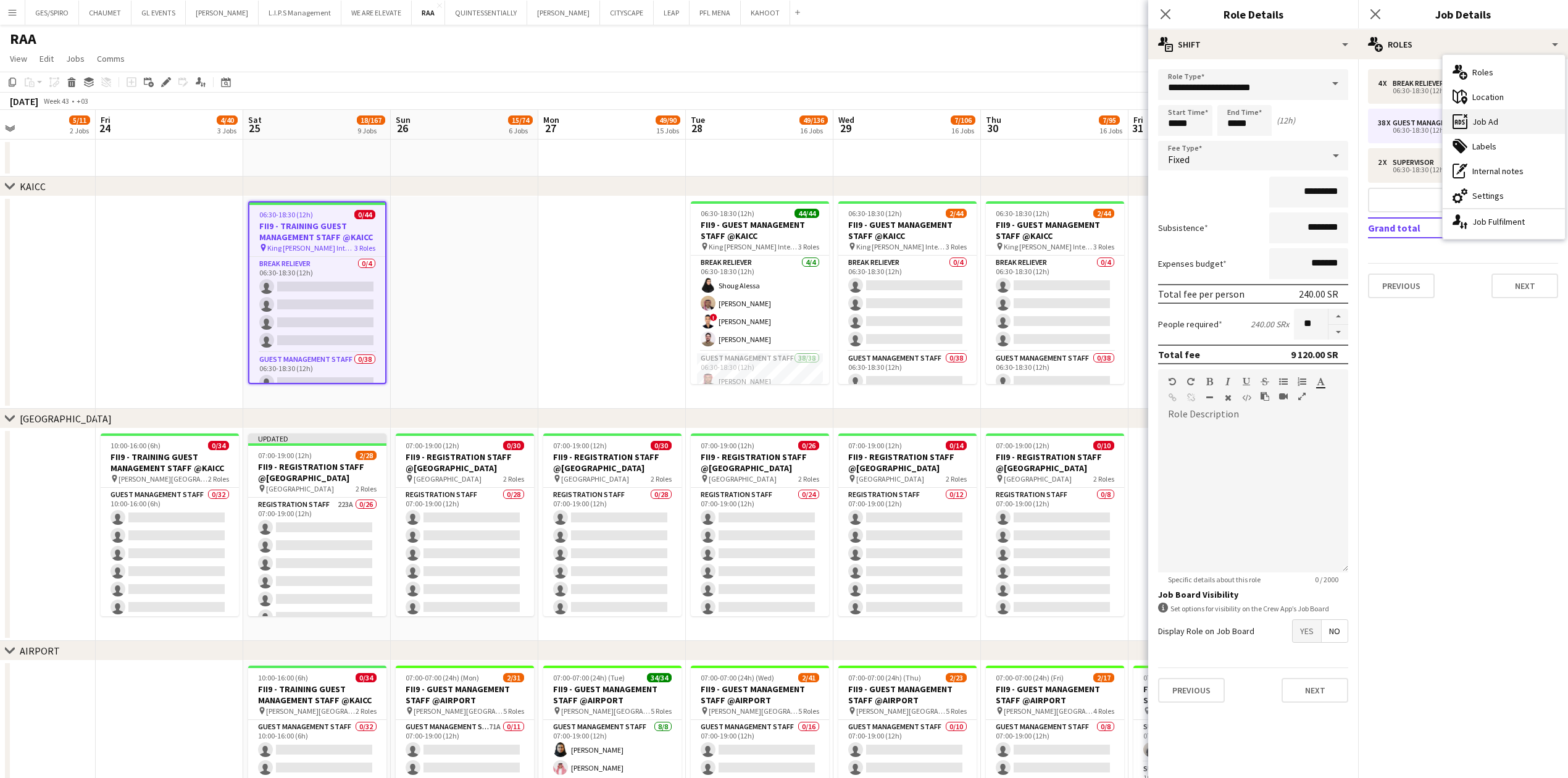
click at [620, 124] on div "ads-window Job Ad" at bounding box center [1503, 122] width 122 height 25
